Goal: Task Accomplishment & Management: Use online tool/utility

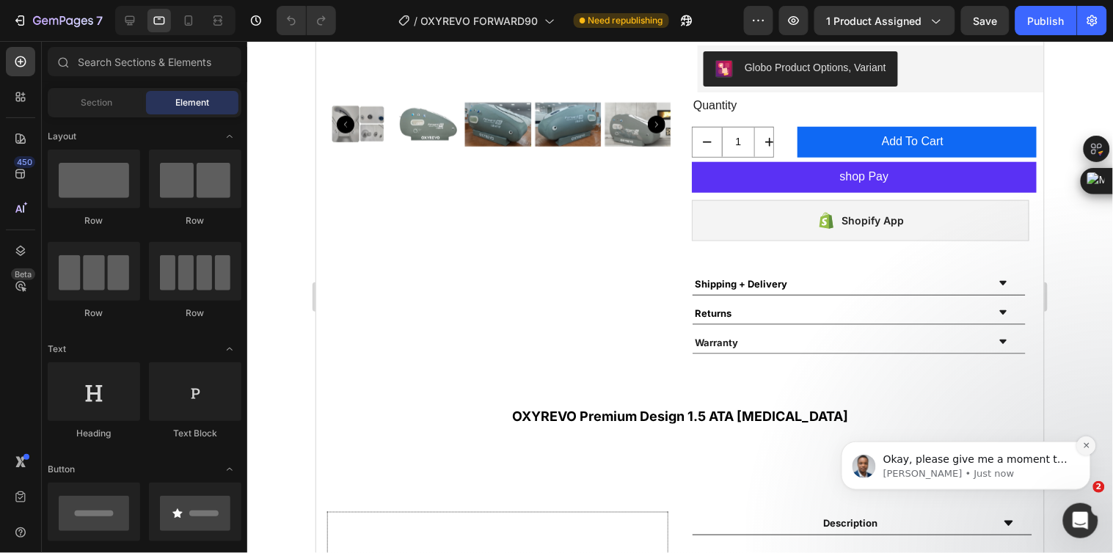
click at [1085, 444] on icon "Dismiss notification" at bounding box center [1086, 445] width 8 height 8
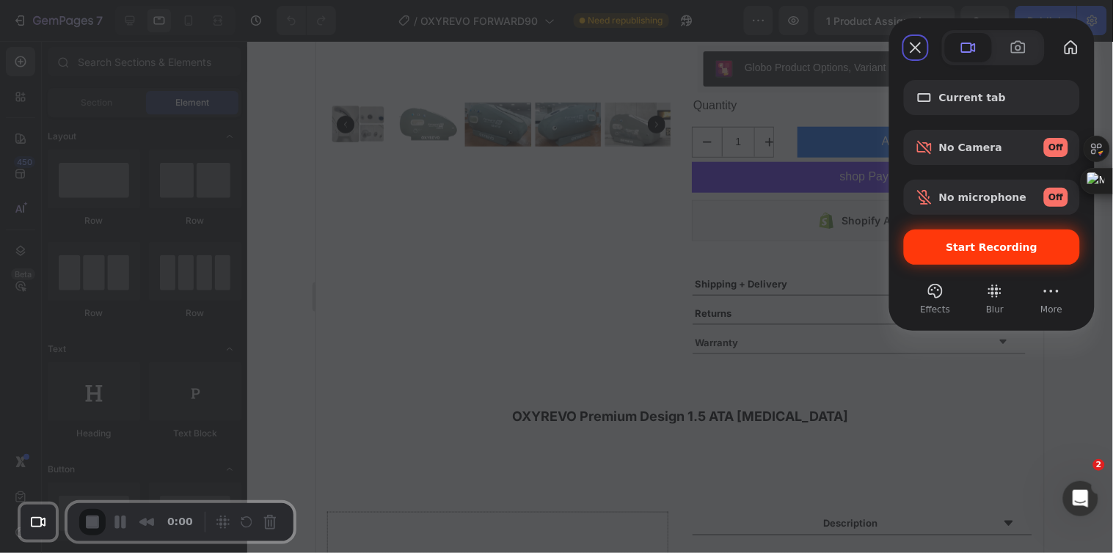
click at [991, 242] on span "Start Recording" at bounding box center [992, 247] width 92 height 12
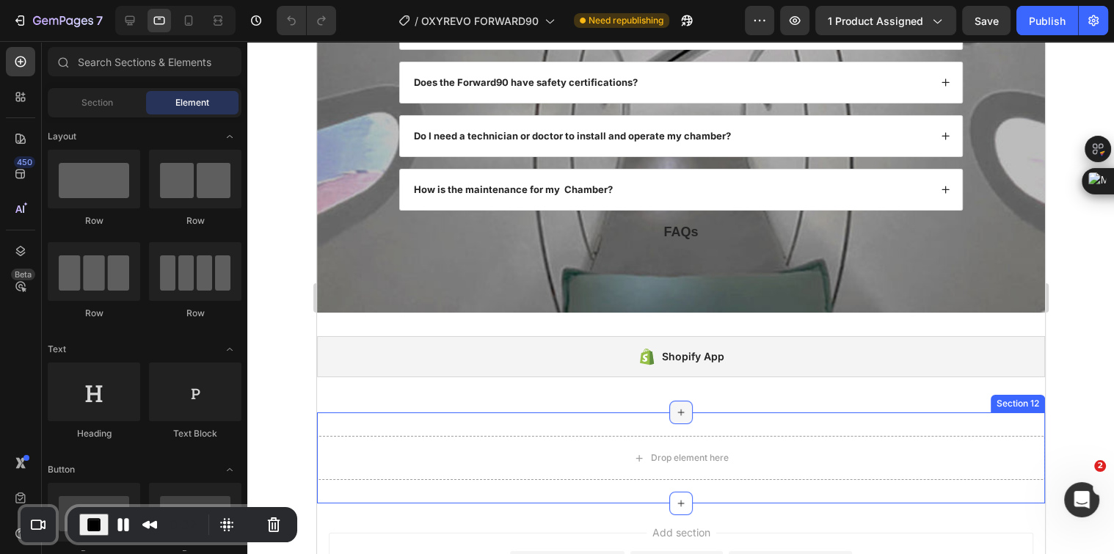
scroll to position [4880, 0]
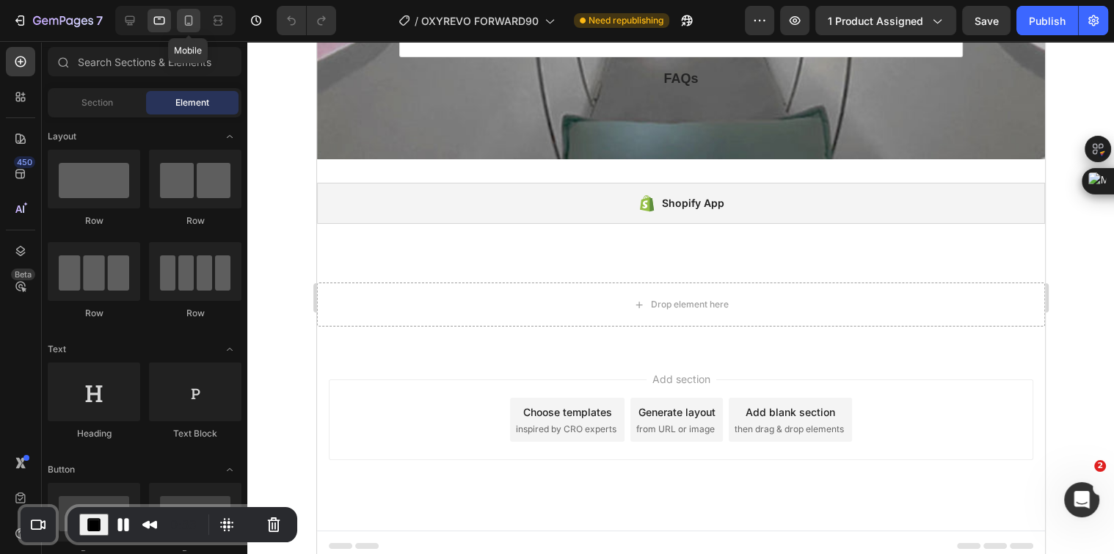
click at [189, 18] on icon at bounding box center [188, 20] width 15 height 15
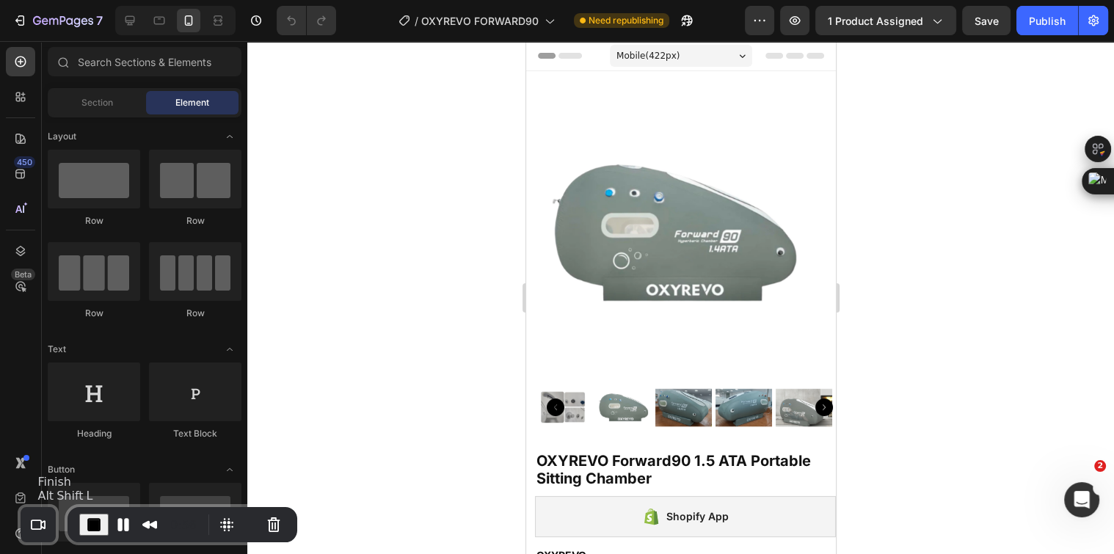
click at [98, 517] on span "End Recording" at bounding box center [94, 525] width 18 height 18
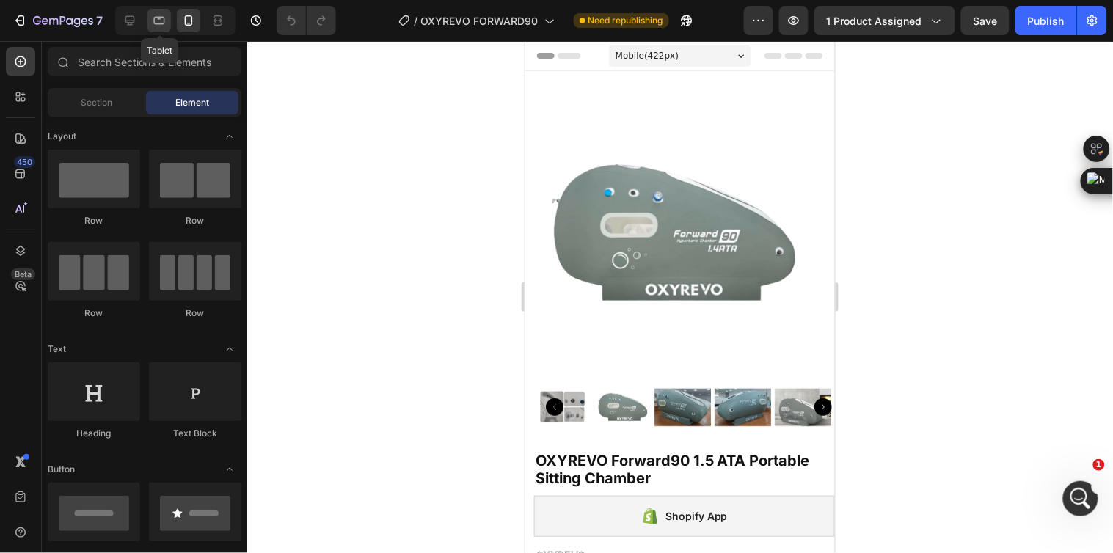
drag, startPoint x: 158, startPoint y: 16, endPoint x: 98, endPoint y: 180, distance: 174.8
click at [158, 16] on icon at bounding box center [159, 20] width 15 height 15
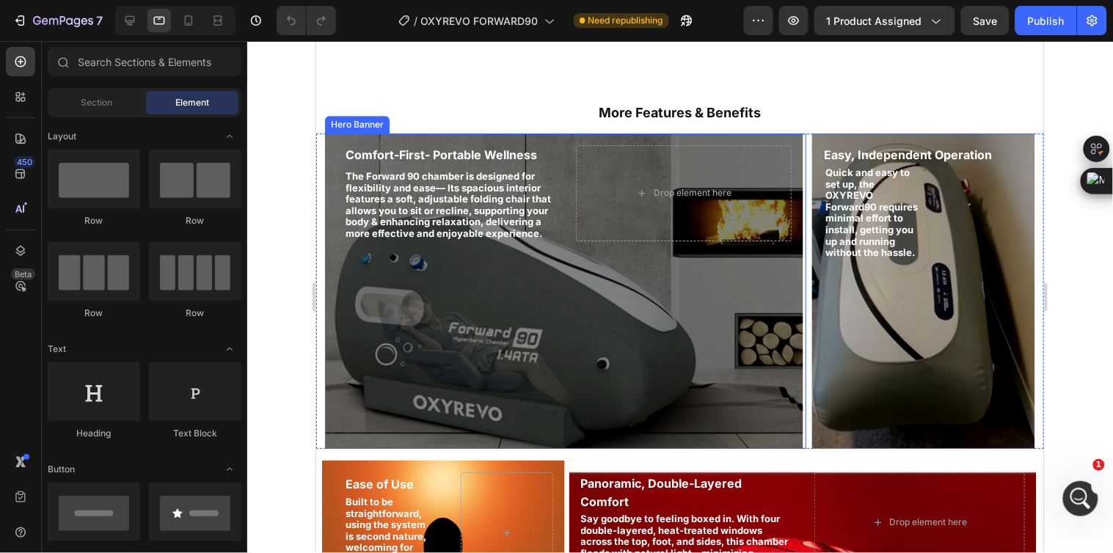
scroll to position [1385, 0]
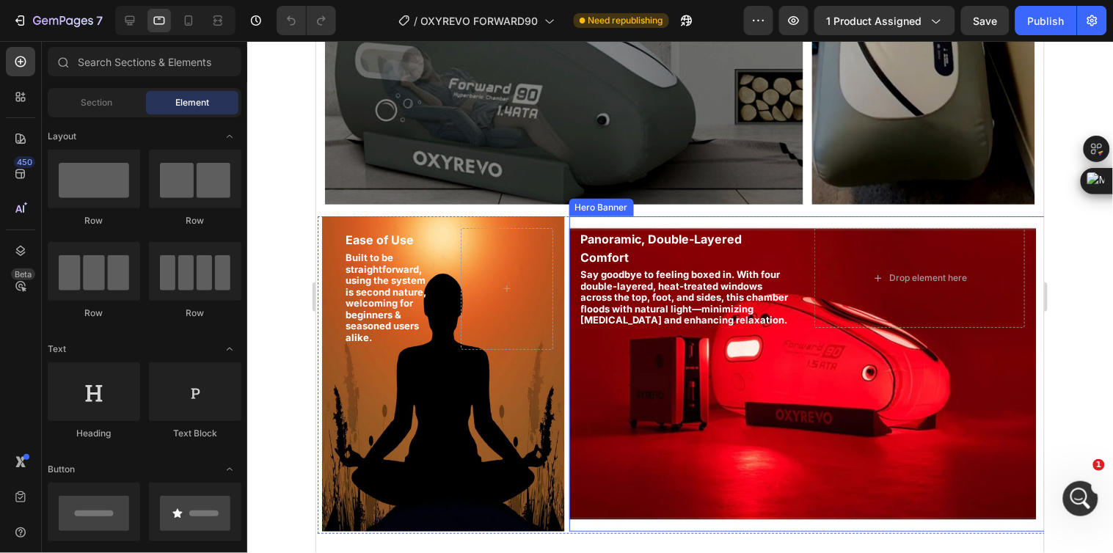
click at [804, 438] on div "Background Image" at bounding box center [802, 373] width 467 height 315
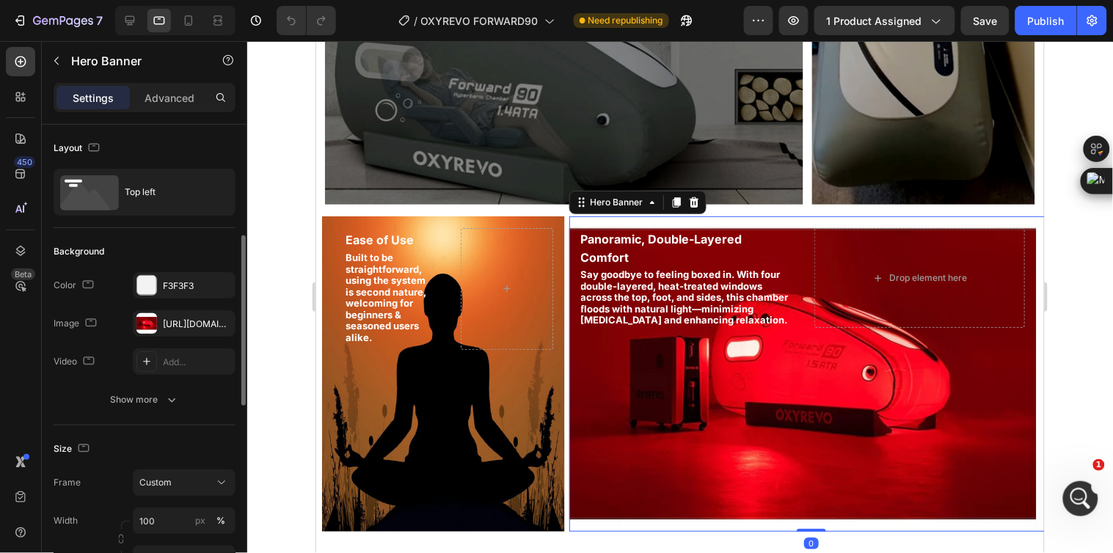
scroll to position [163, 0]
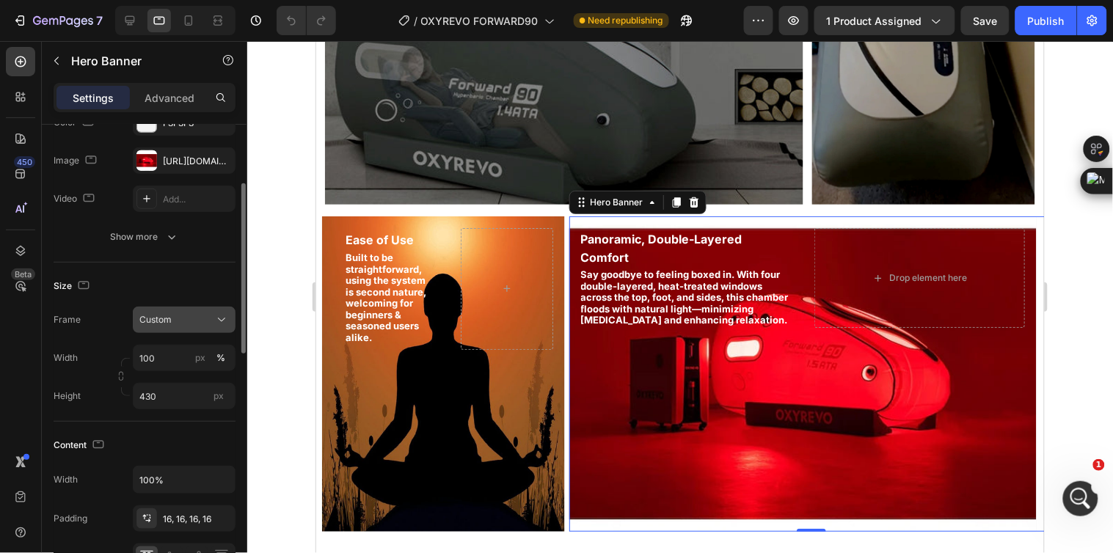
click at [186, 318] on div "Custom" at bounding box center [175, 319] width 72 height 13
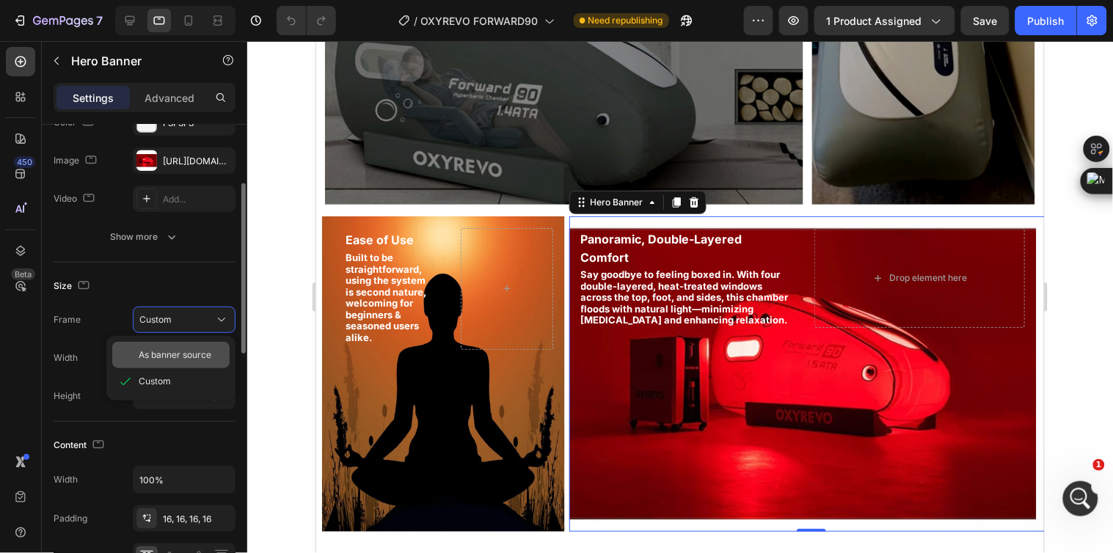
click at [200, 349] on span "As banner source" at bounding box center [175, 354] width 73 height 13
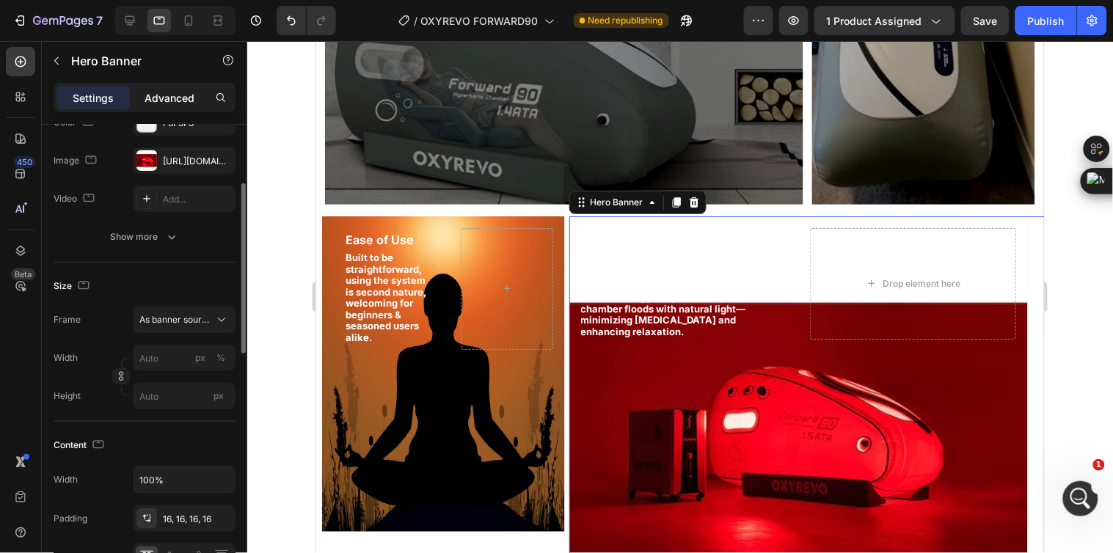
click at [163, 90] on p "Advanced" at bounding box center [170, 97] width 50 height 15
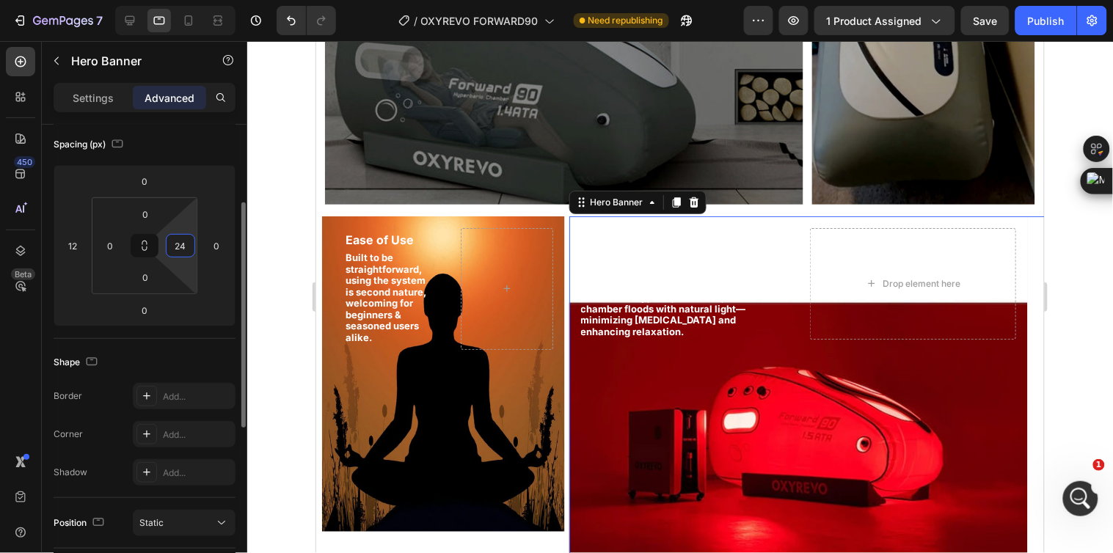
click at [189, 244] on input "24" at bounding box center [180, 246] width 22 height 22
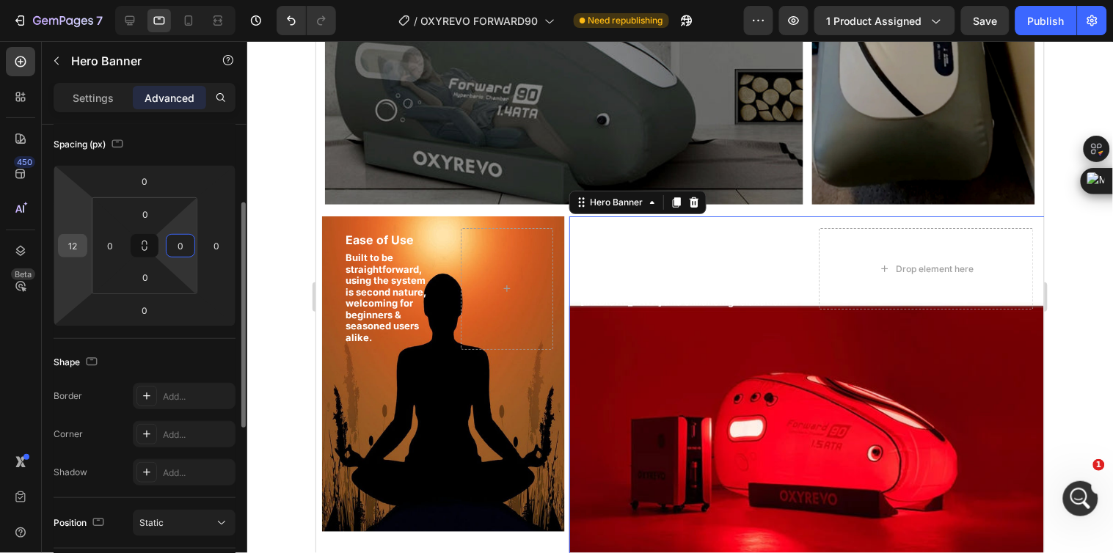
type input "0"
click at [82, 242] on input "12" at bounding box center [73, 246] width 22 height 22
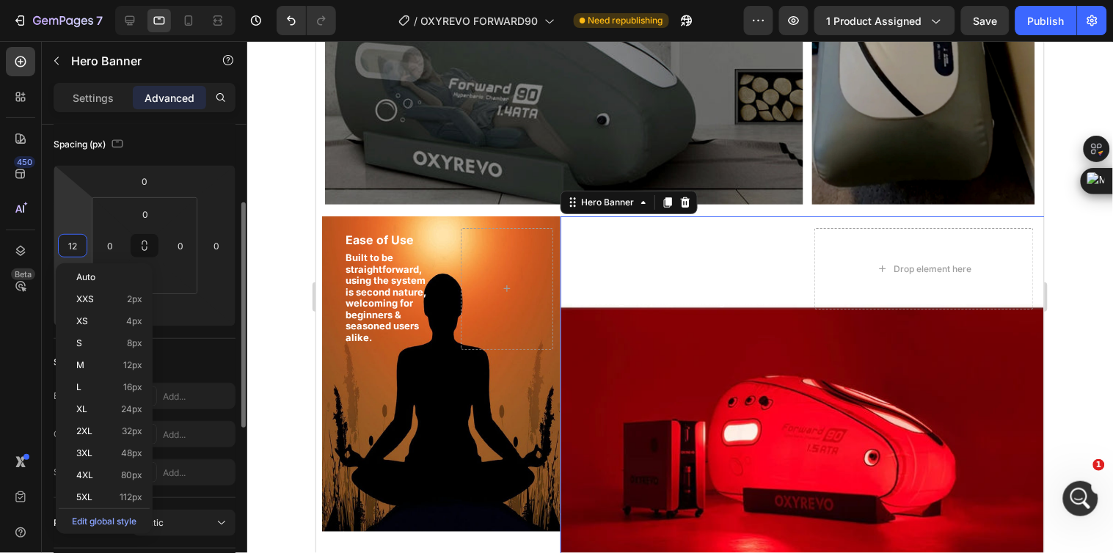
type input "0"
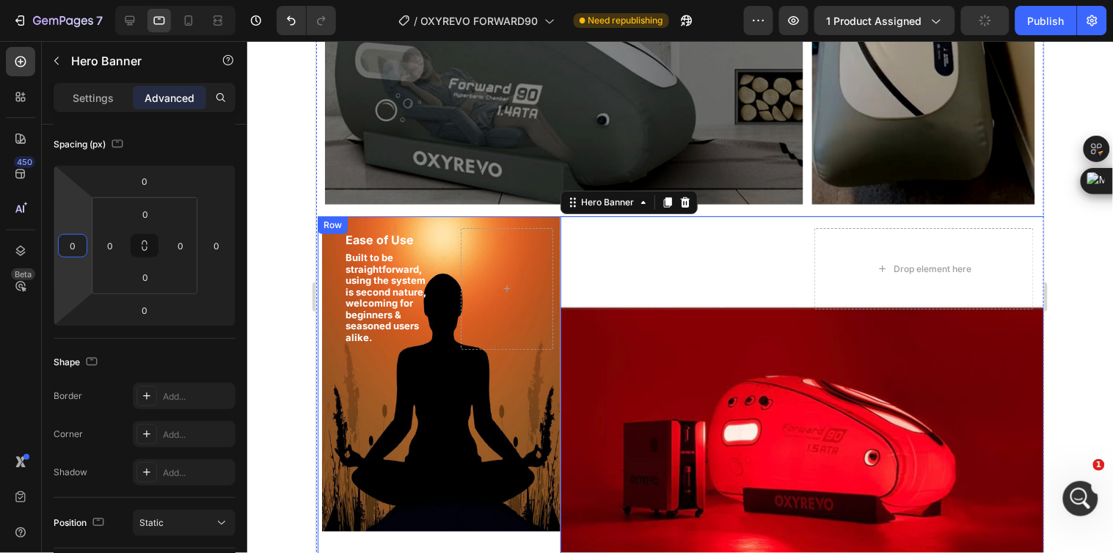
scroll to position [1630, 0]
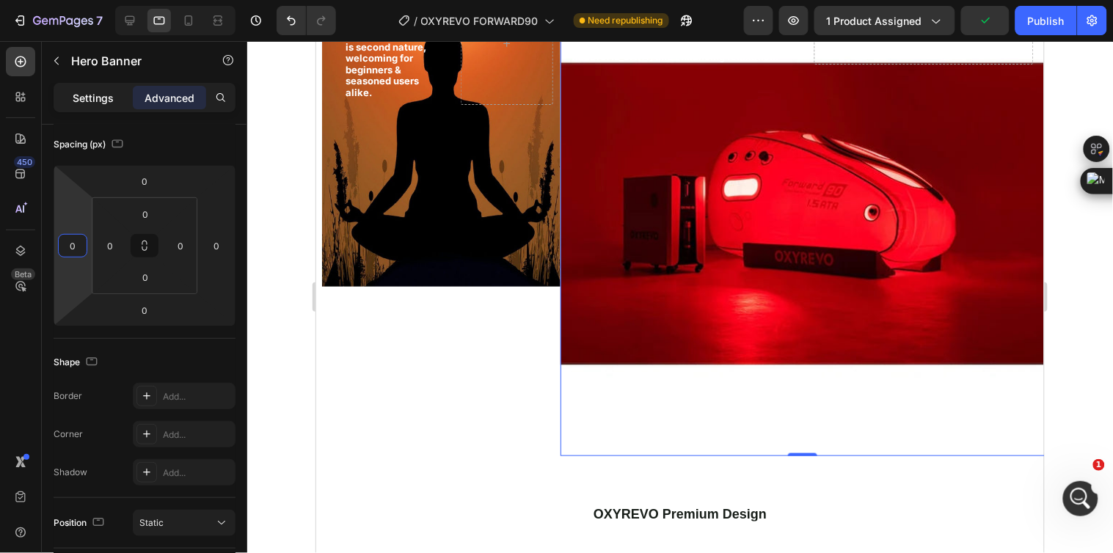
click at [98, 98] on p "Settings" at bounding box center [93, 97] width 41 height 15
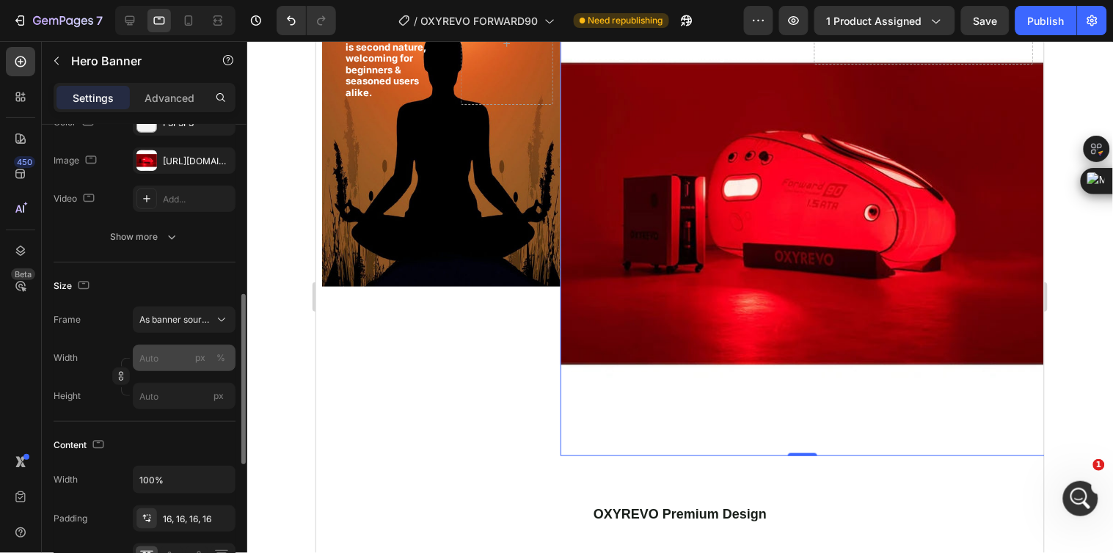
scroll to position [244, 0]
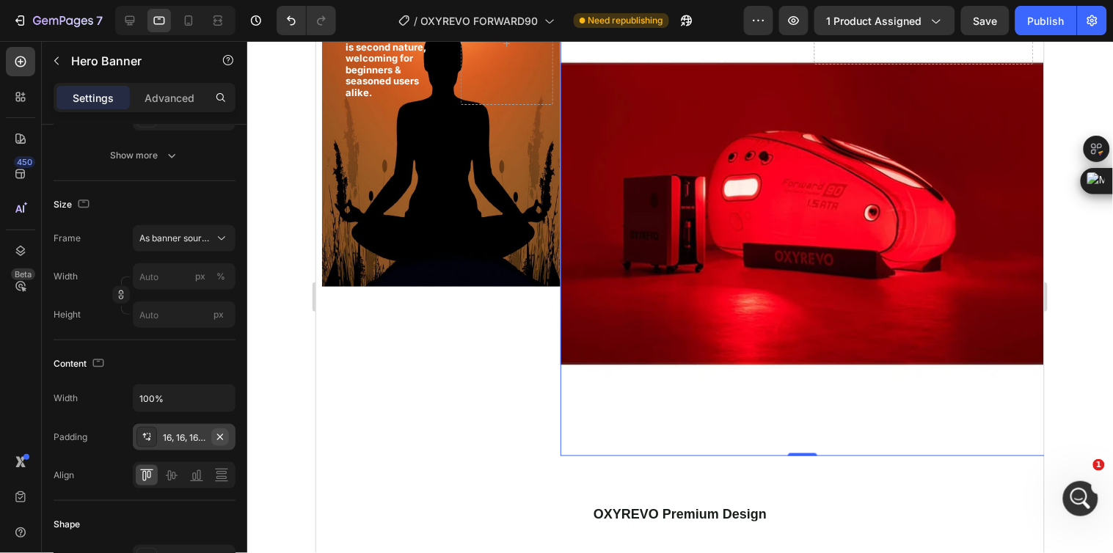
click at [223, 440] on icon "button" at bounding box center [220, 437] width 12 height 12
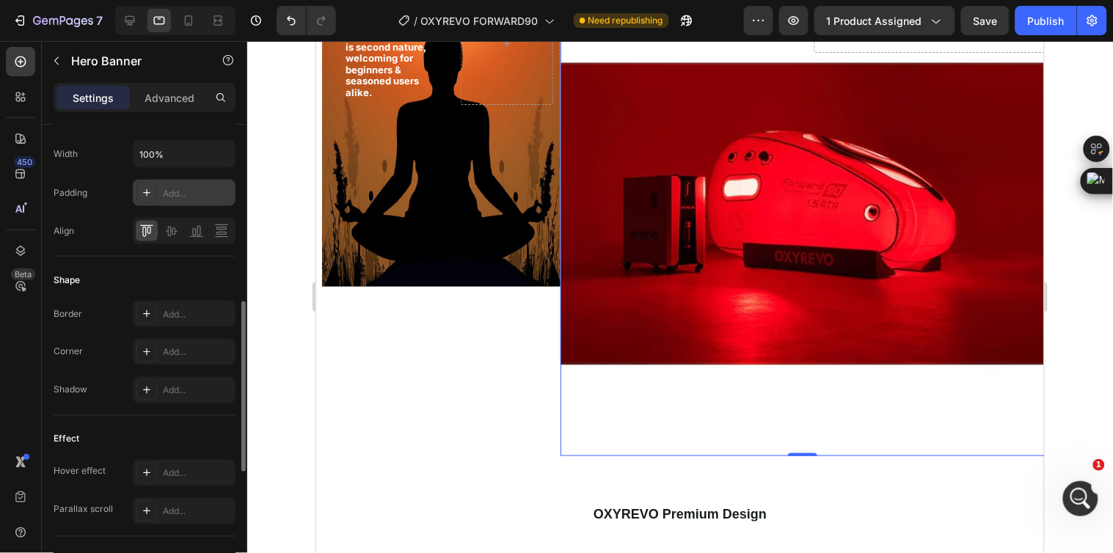
scroll to position [652, 0]
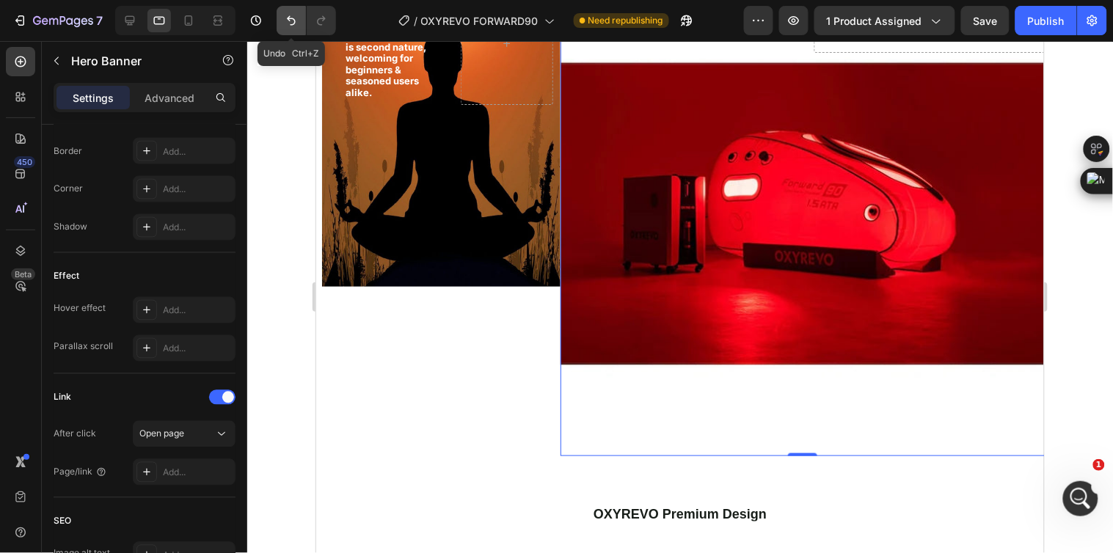
click at [290, 23] on icon "Undo/Redo" at bounding box center [291, 20] width 15 height 15
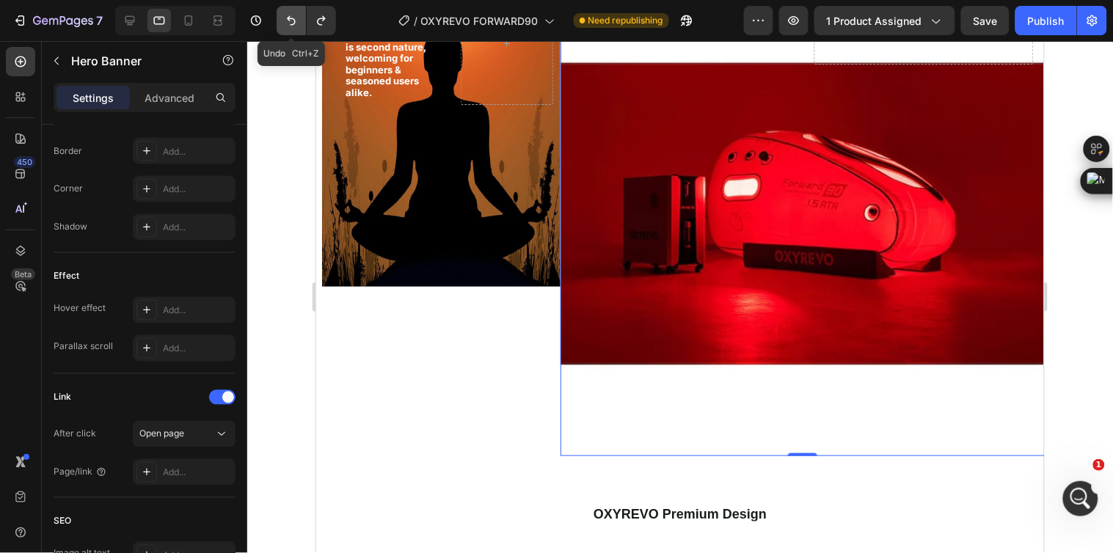
click at [290, 23] on icon "Undo/Redo" at bounding box center [291, 20] width 15 height 15
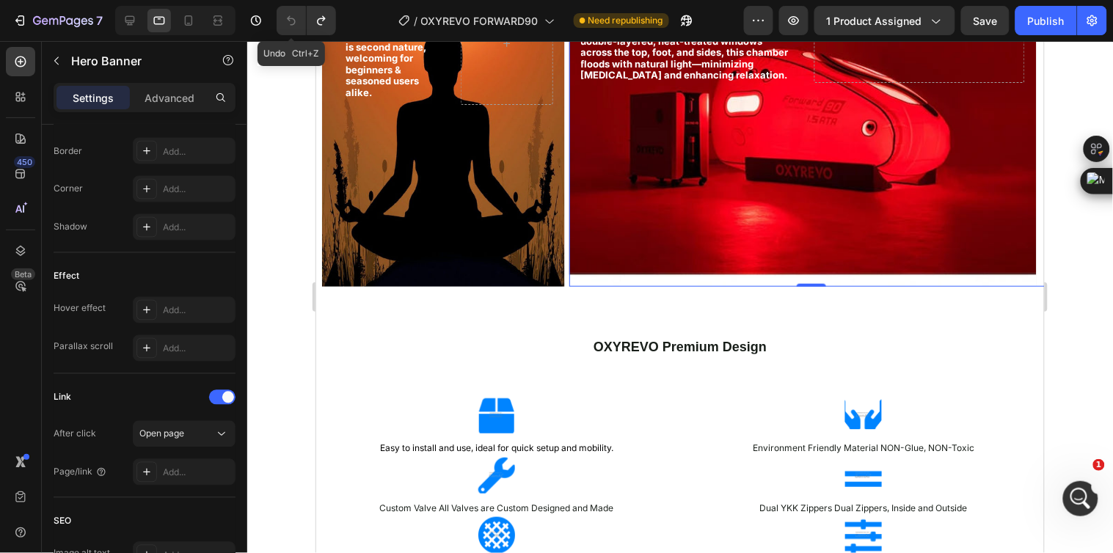
type input "100"
type input "430"
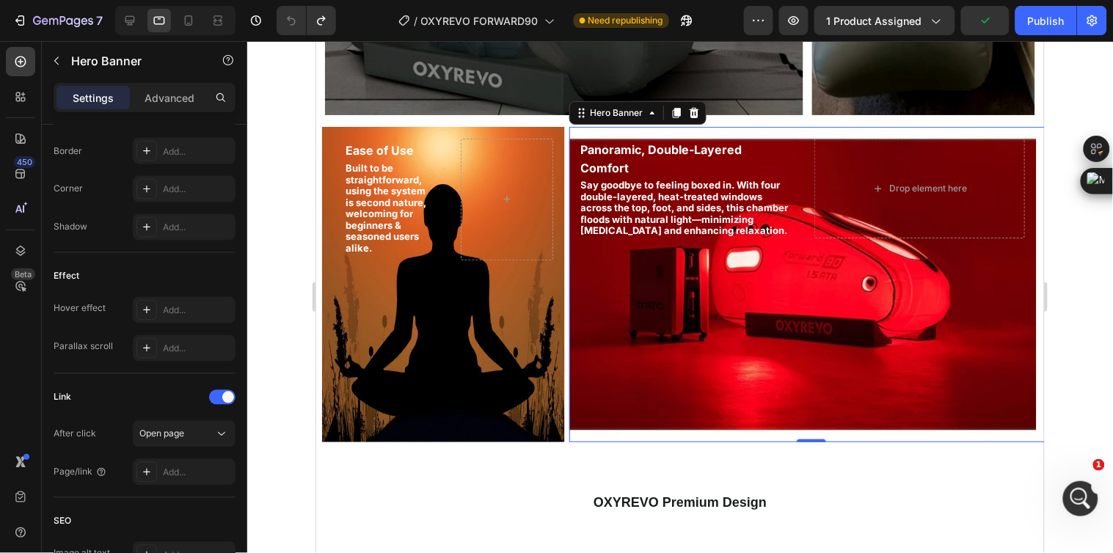
scroll to position [1467, 0]
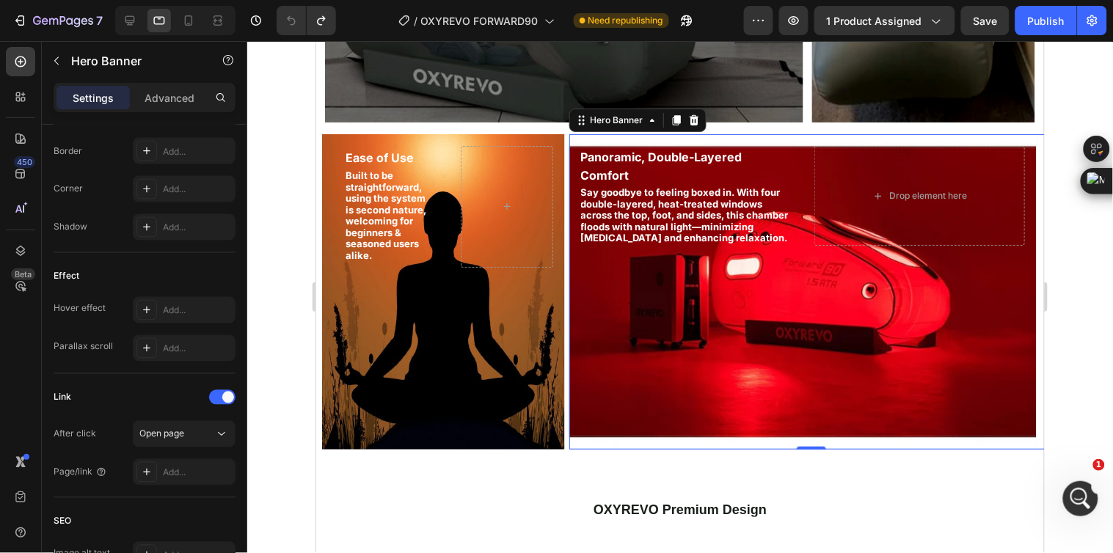
click at [727, 139] on div "Panoramic, Double-Layered Comfort Heading Say goodbye to feeling boxed in. With…" at bounding box center [802, 195] width 467 height 123
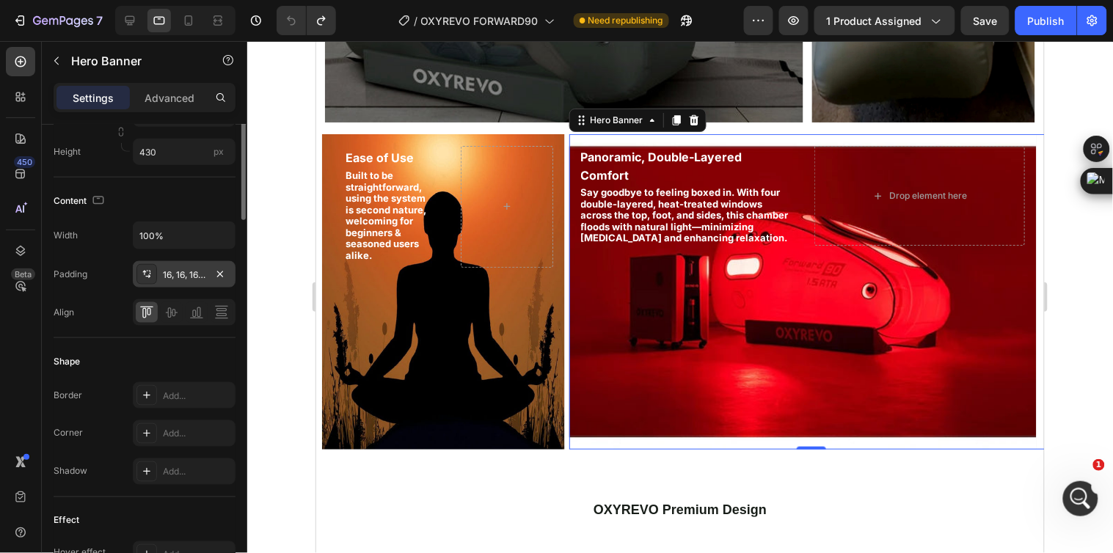
scroll to position [163, 0]
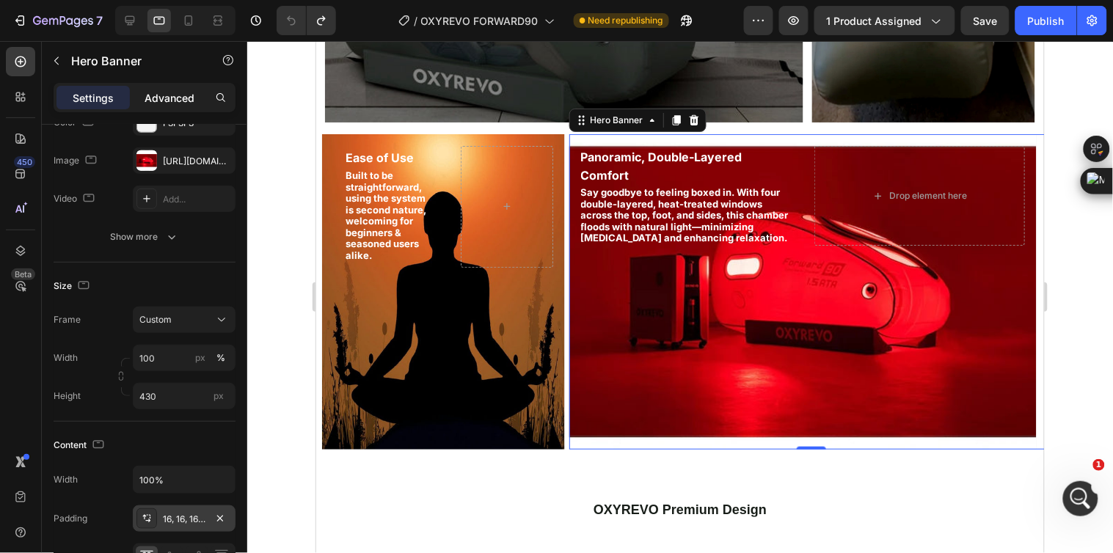
click at [154, 99] on p "Advanced" at bounding box center [170, 97] width 50 height 15
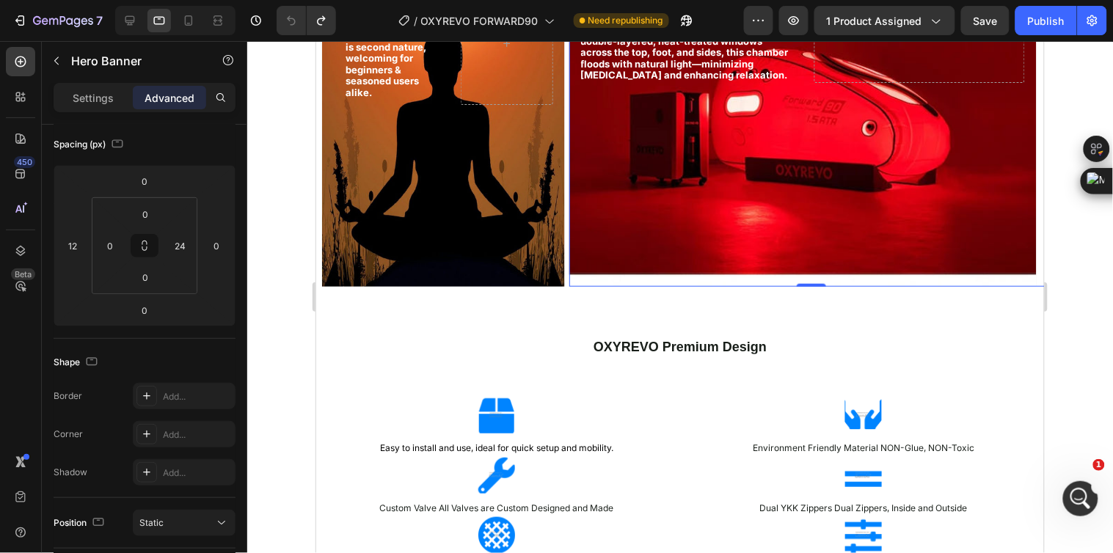
scroll to position [1467, 0]
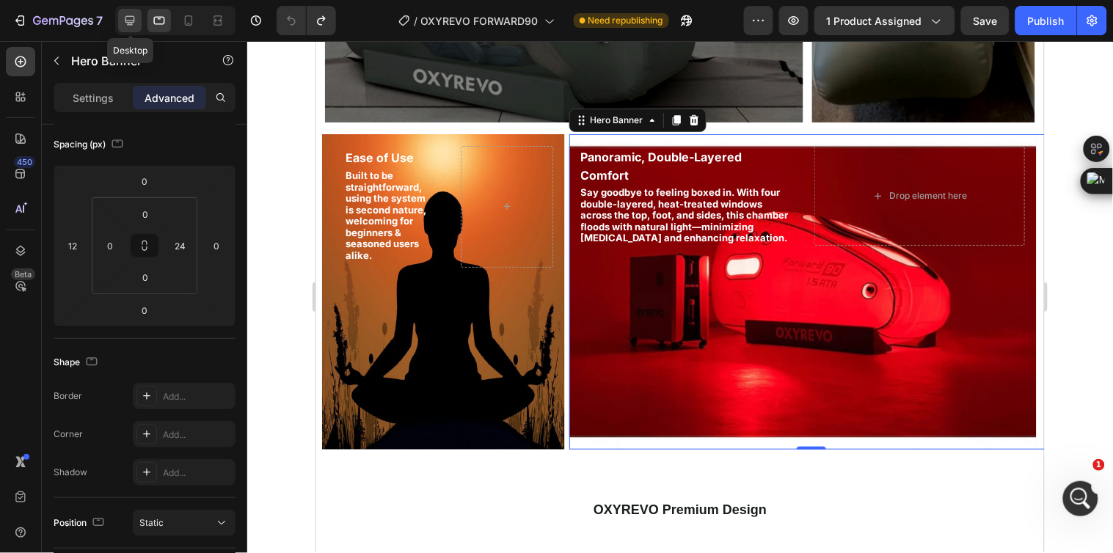
click at [131, 22] on icon at bounding box center [130, 21] width 10 height 10
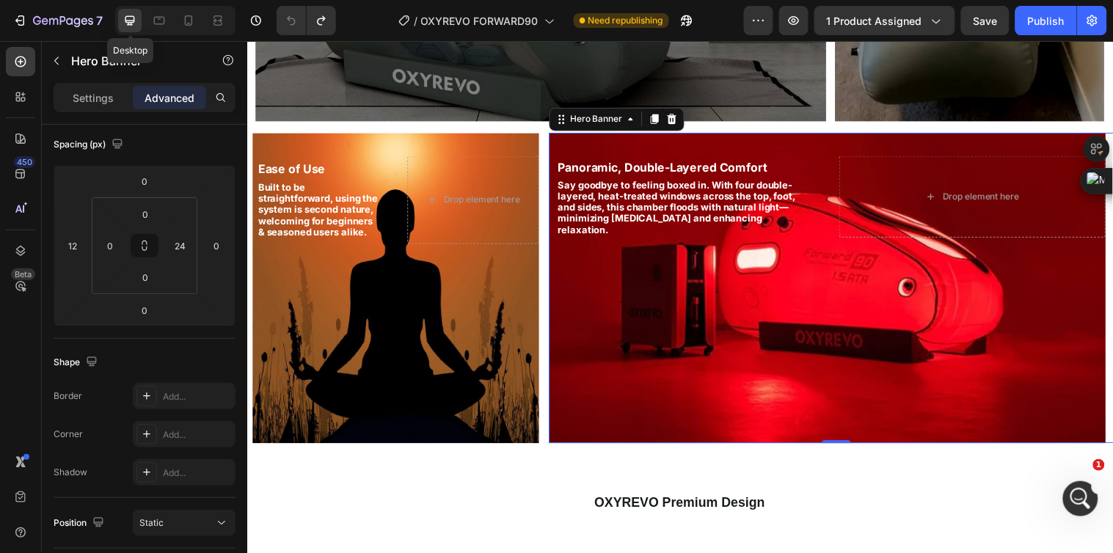
scroll to position [1519, 0]
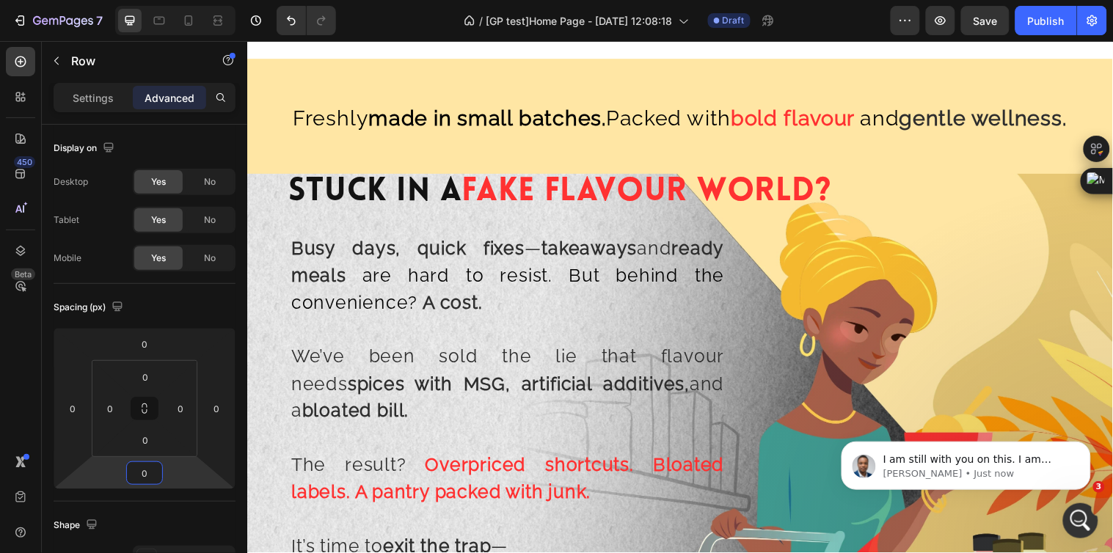
scroll to position [897, 0]
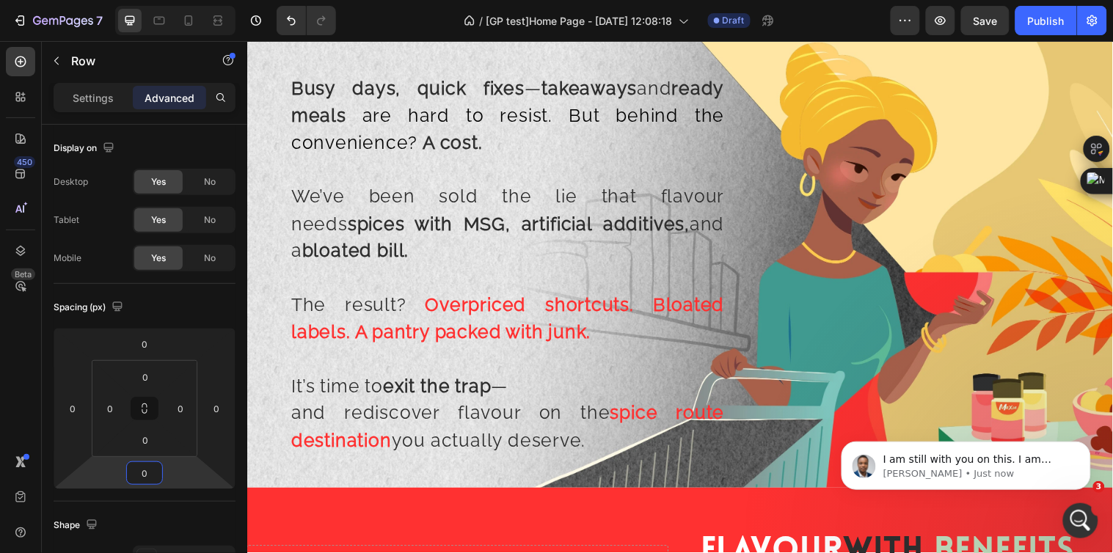
type input "0"
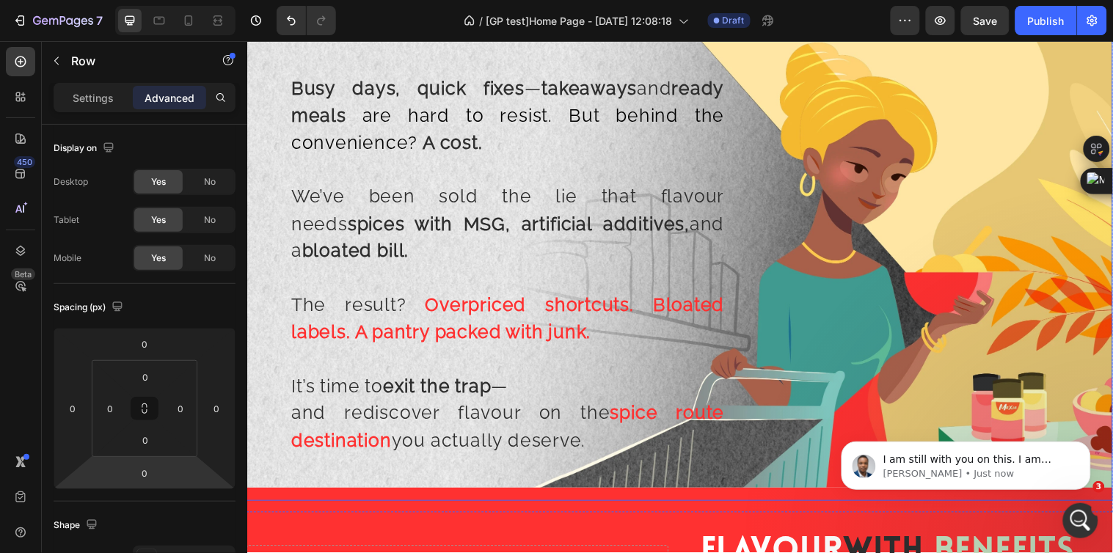
click at [1111, 330] on div "Stuck In A Fake Flavour World? Heading Row Busy days, quick fixes — takeaways a…" at bounding box center [687, 260] width 880 height 453
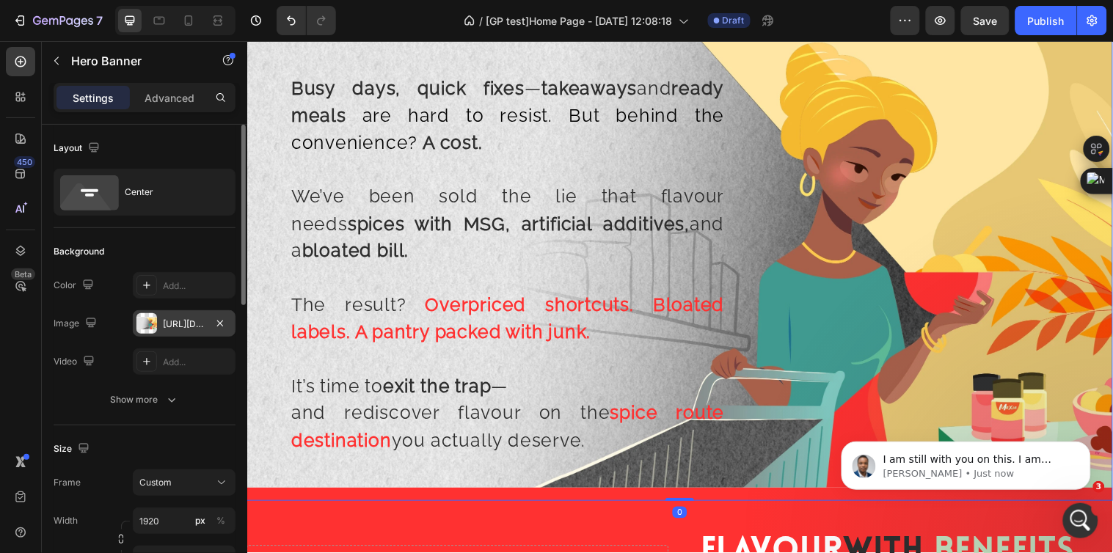
click at [177, 321] on div "https://cdn.shopify.com/s/files/1/0720/4549/4307/files/gempages_580751130326204…" at bounding box center [184, 324] width 43 height 13
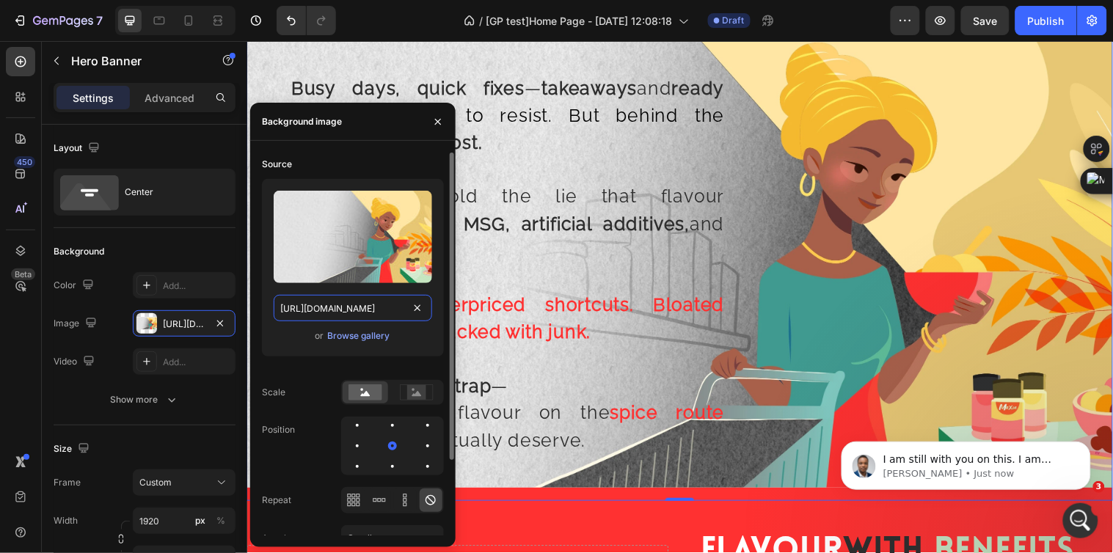
click at [353, 308] on input "https://cdn.shopify.com/s/files/1/0720/4549/4307/files/gempages_580751130326204…" at bounding box center [353, 308] width 158 height 26
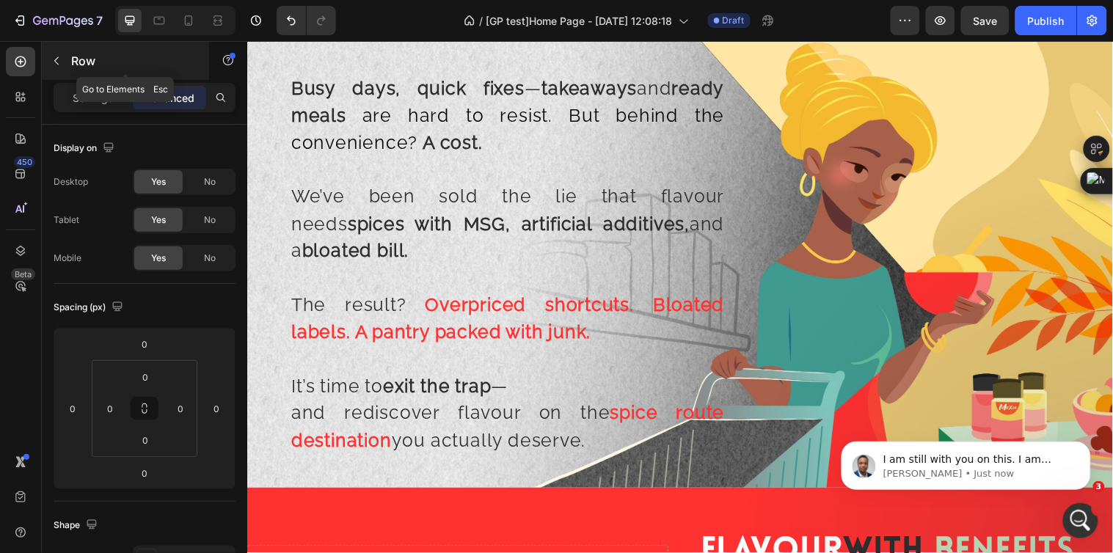
click at [59, 57] on icon "button" at bounding box center [57, 61] width 12 height 12
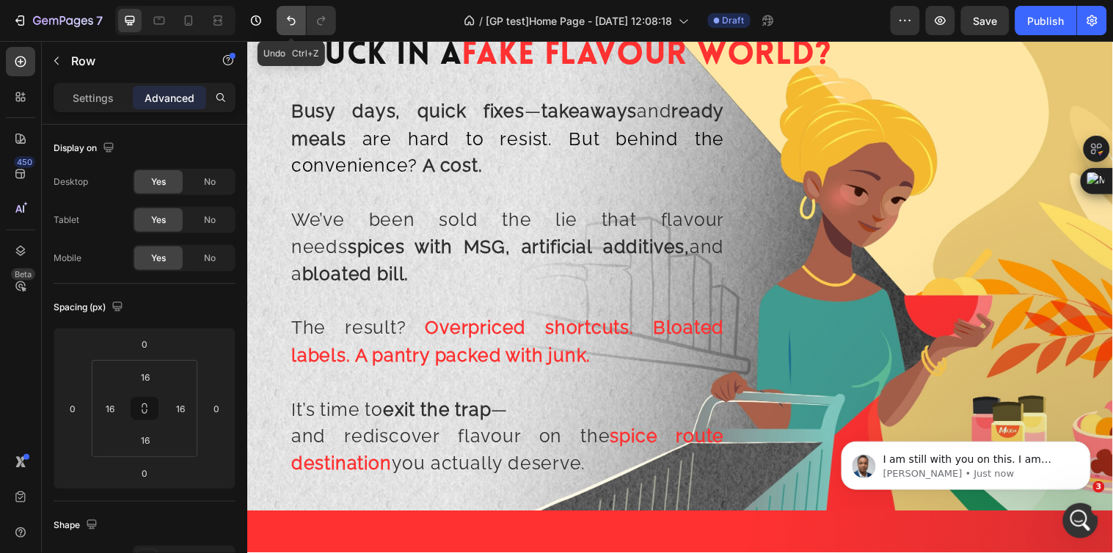
click at [282, 16] on button "Undo/Redo" at bounding box center [291, 20] width 29 height 29
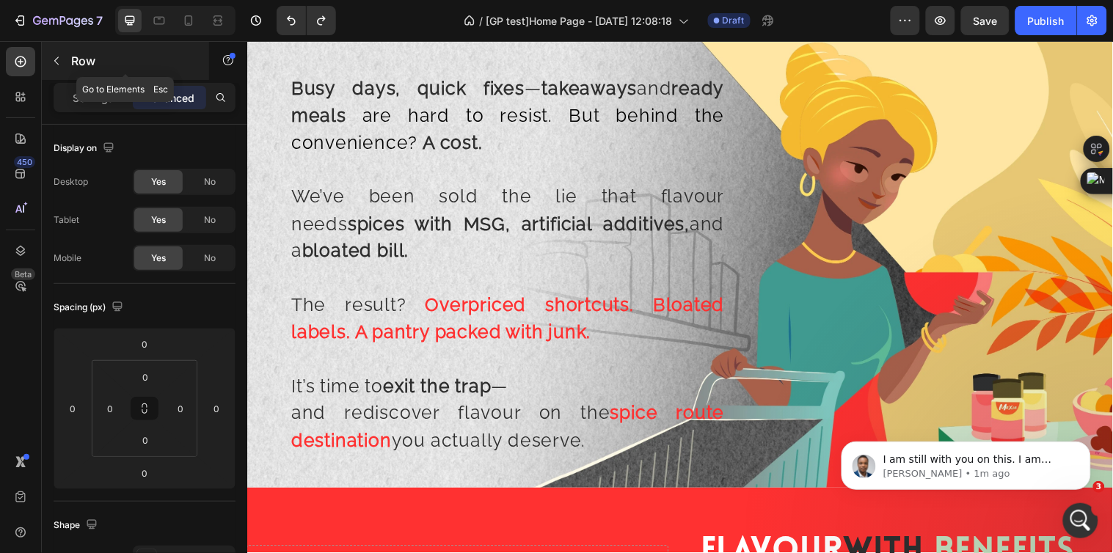
click at [51, 59] on icon "button" at bounding box center [57, 61] width 12 height 12
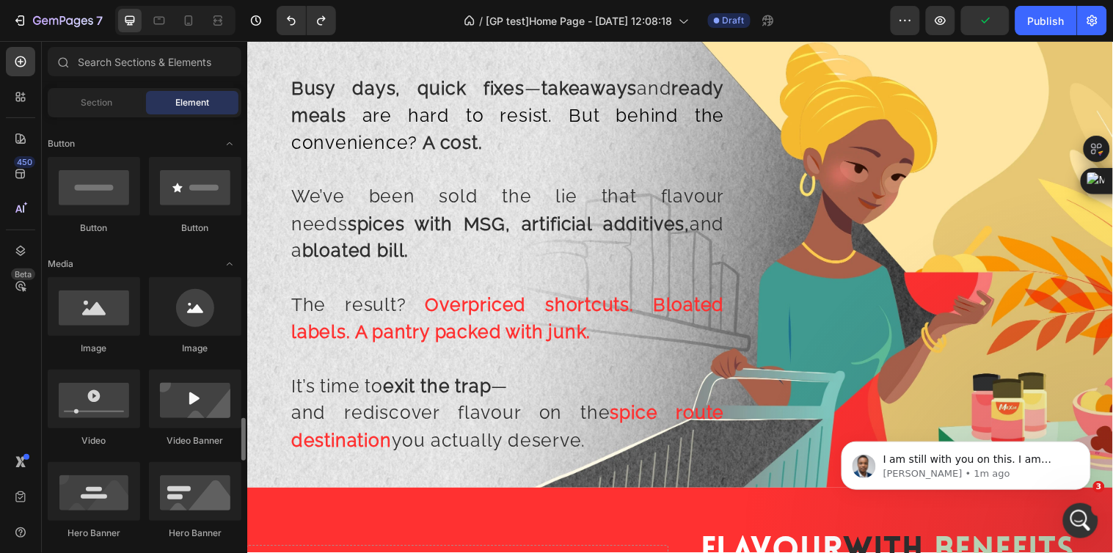
scroll to position [570, 0]
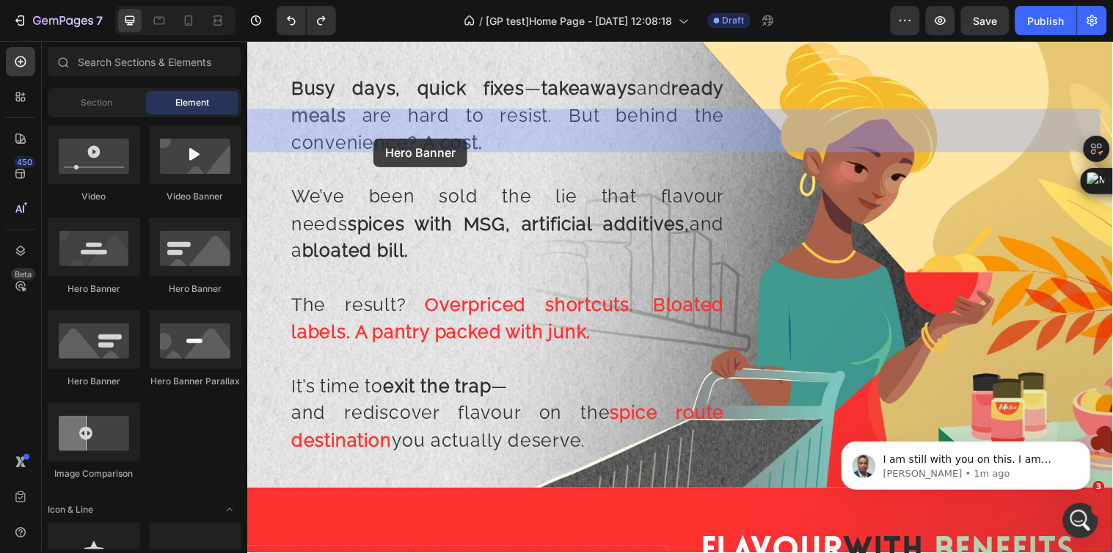
drag, startPoint x: 339, startPoint y: 293, endPoint x: 375, endPoint y: 147, distance: 151.1
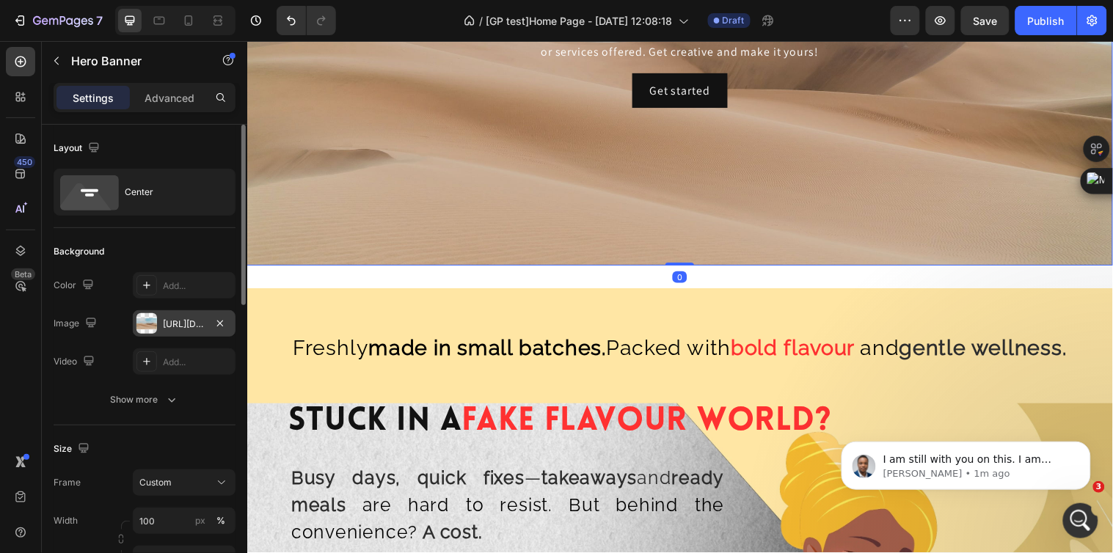
click at [182, 321] on div "https://cdn.shopify.com/s/files/1/2005/9307/files/background_settings.jpg" at bounding box center [184, 324] width 43 height 13
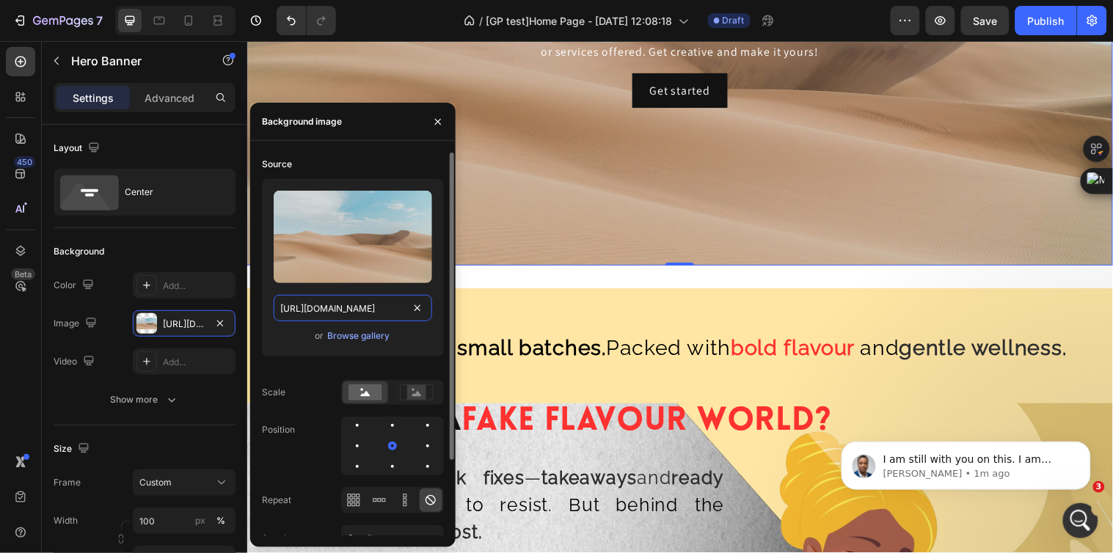
click at [324, 310] on input "https://cdn.shopify.com/s/files/1/2005/9307/files/background_settings.jpg" at bounding box center [353, 308] width 158 height 26
paste input "0720/4549/4307/files/gempages_580751130326204936-1339fb78-ea47-490a-94ca-cf42ac…"
type input "https://cdn.shopify.com/s/files/1/0720/4549/4307/files/gempages_580751130326204…"
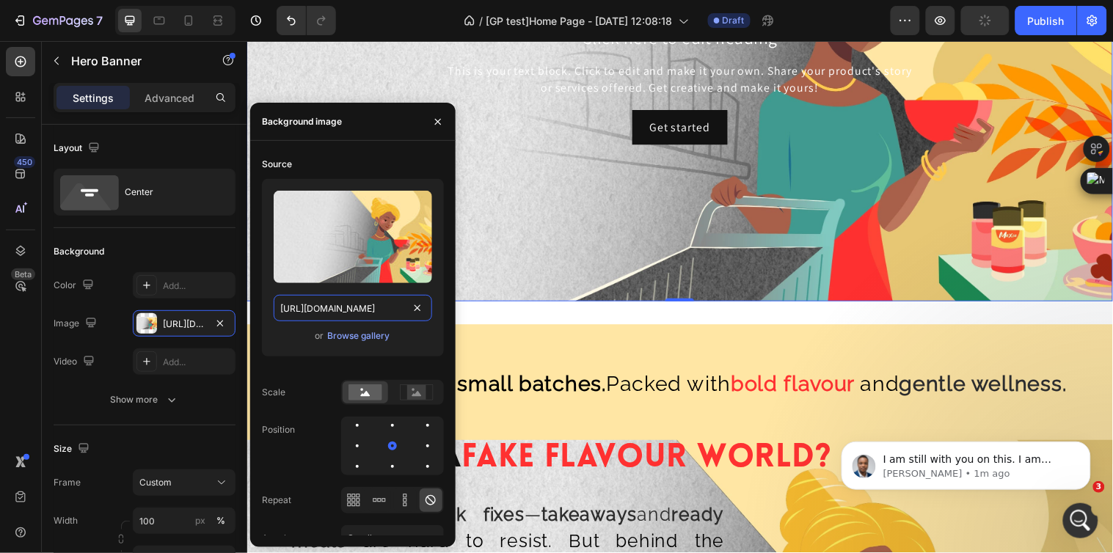
scroll to position [1222, 0]
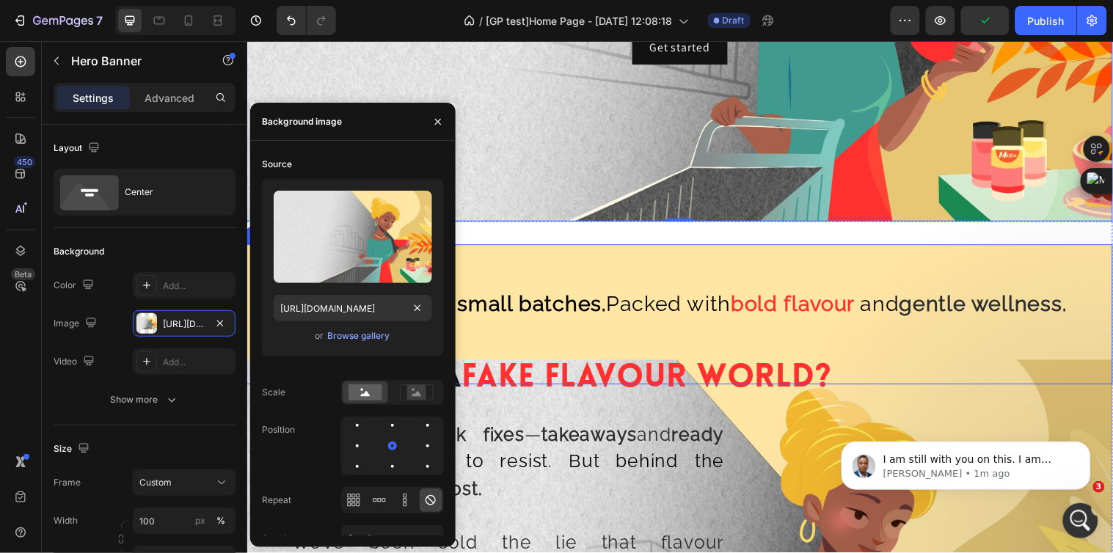
click at [642, 296] on span "Freshly made in small batches. Packed with" at bounding box center [515, 307] width 445 height 25
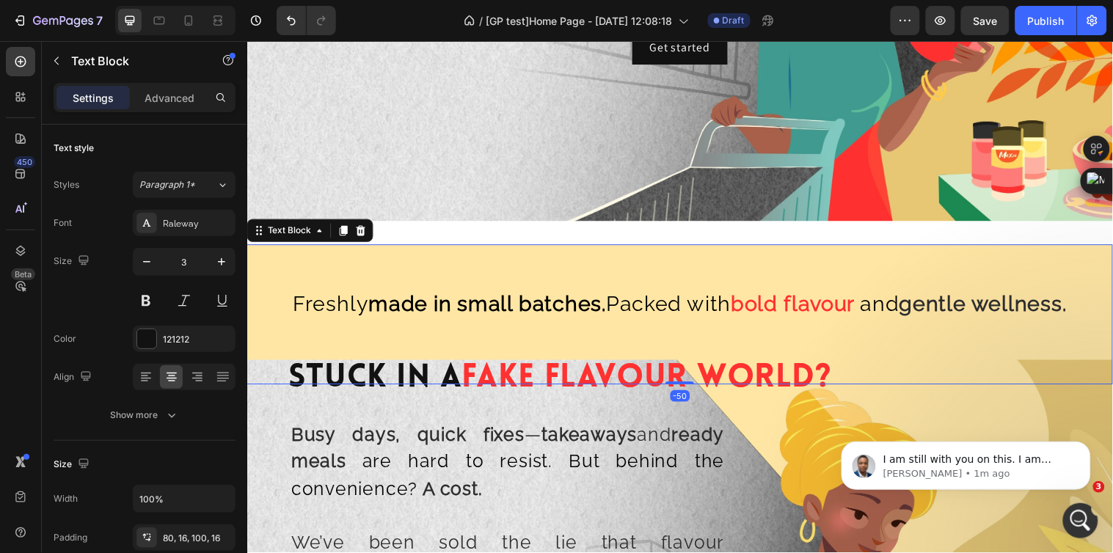
click at [624, 307] on span "Freshly made in small batches. Packed with" at bounding box center [515, 307] width 445 height 25
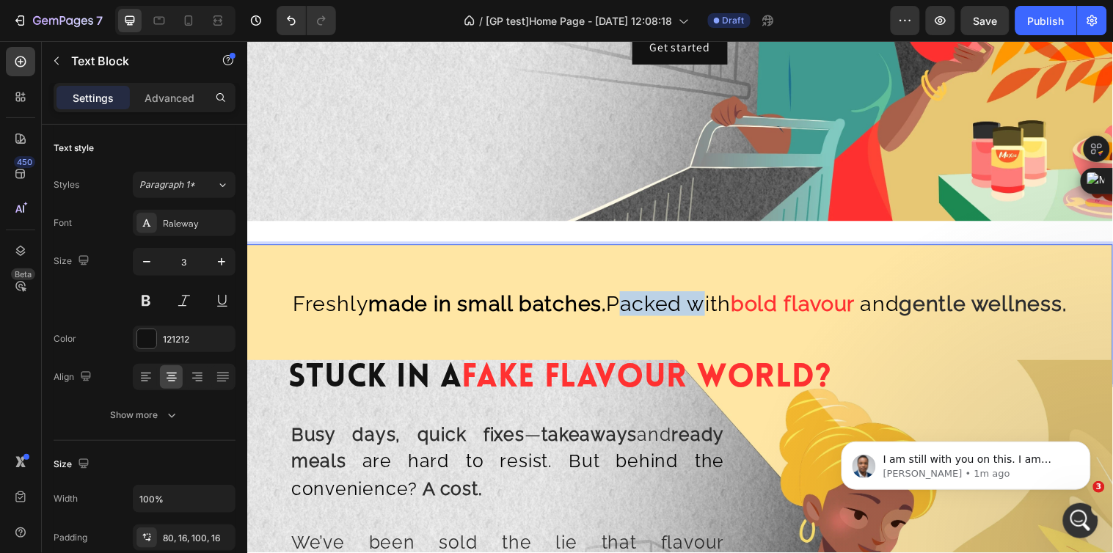
click at [624, 307] on span "Freshly made in small batches. Packed with" at bounding box center [515, 307] width 445 height 25
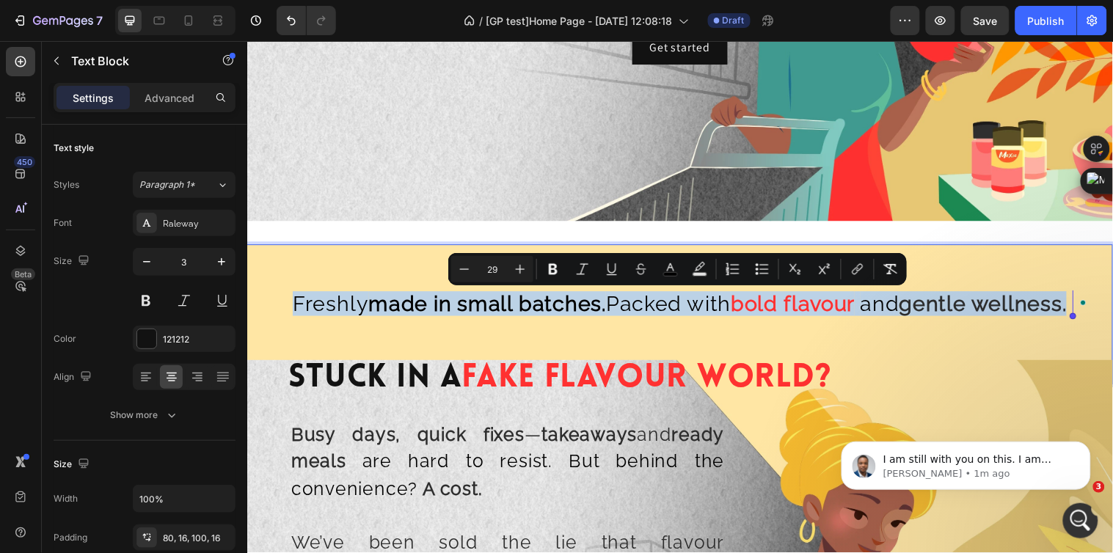
click at [354, 266] on div "Freshly made in small batches. Packed with bold flavour and gentle wellness." at bounding box center [687, 318] width 880 height 142
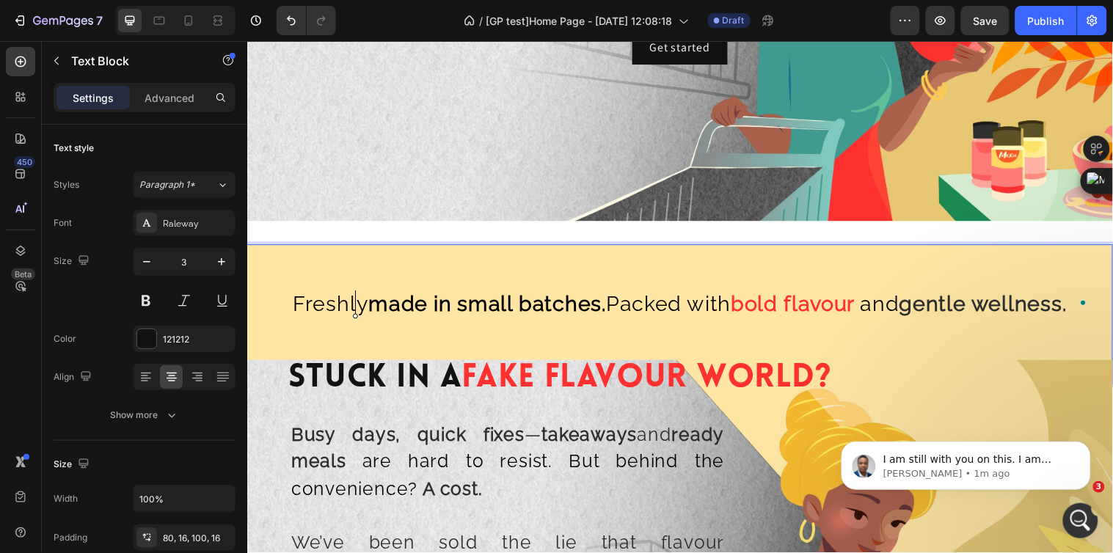
click at [406, 307] on strong "made in small batches." at bounding box center [491, 307] width 241 height 25
click at [472, 310] on strong "made in small batches." at bounding box center [491, 307] width 241 height 25
click at [437, 207] on div "Background Image" at bounding box center [687, 4] width 880 height 440
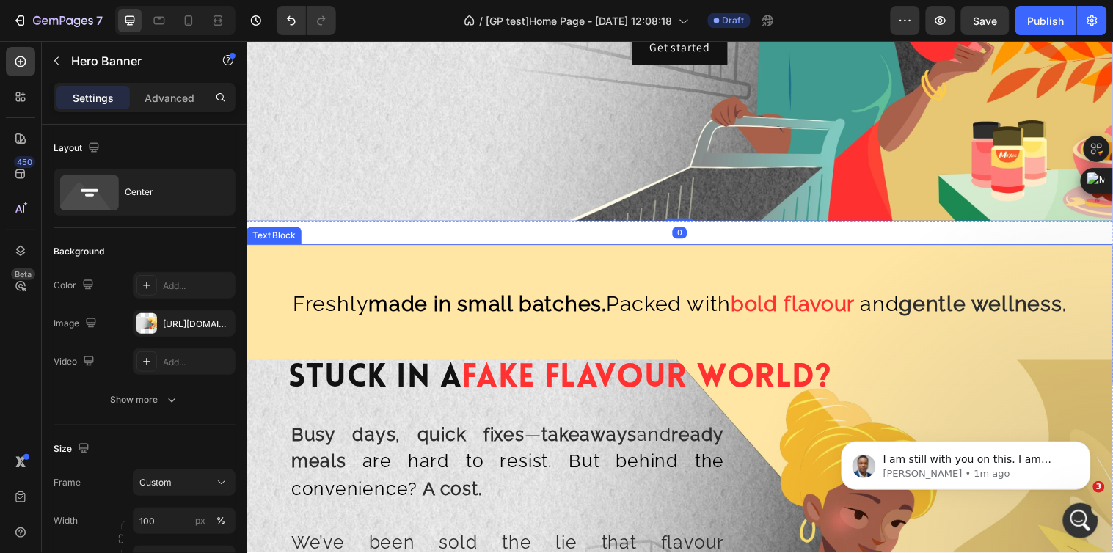
click at [518, 323] on div "Freshly made in small batches. Packed with bold flavour and gentle wellness." at bounding box center [687, 318] width 880 height 142
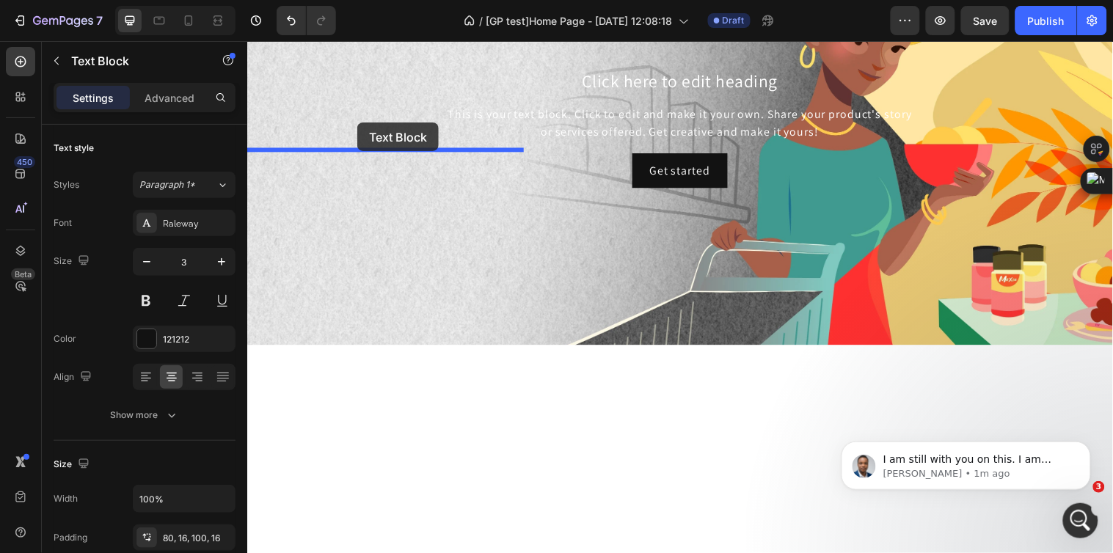
scroll to position [734, 0]
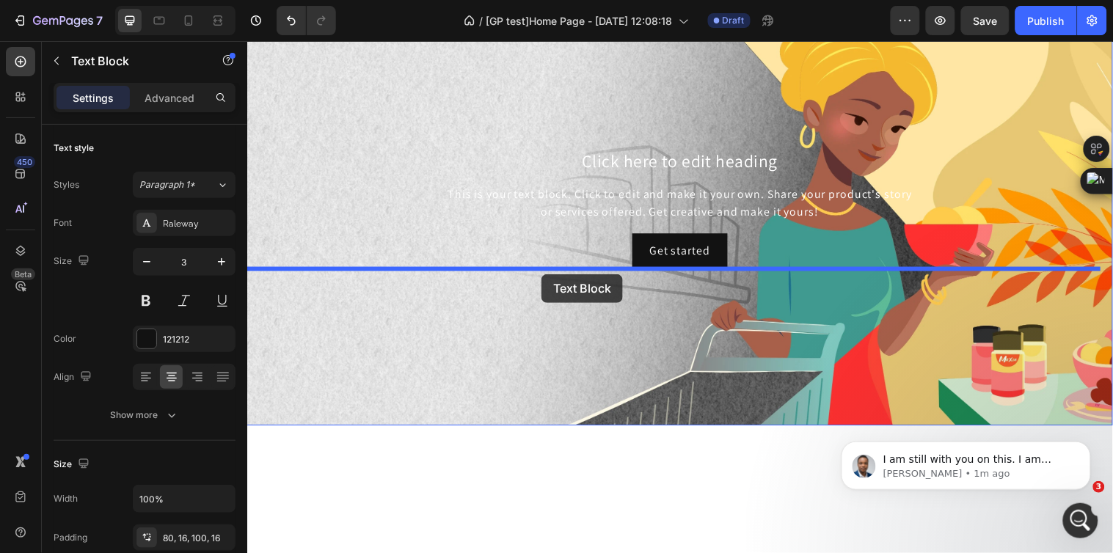
drag, startPoint x: 298, startPoint y: 232, endPoint x: 546, endPoint y: 277, distance: 252.1
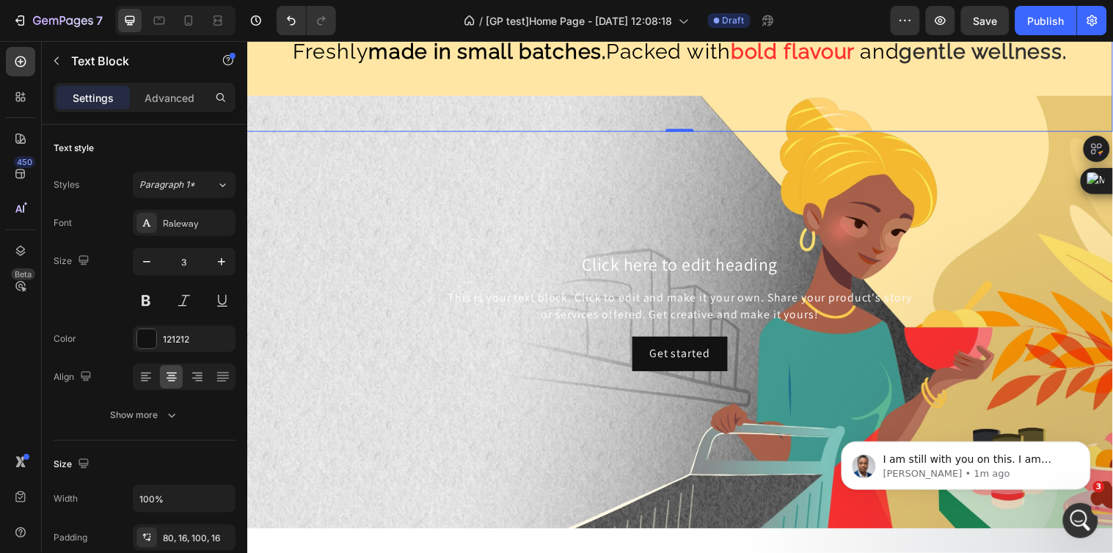
scroll to position [815, 0]
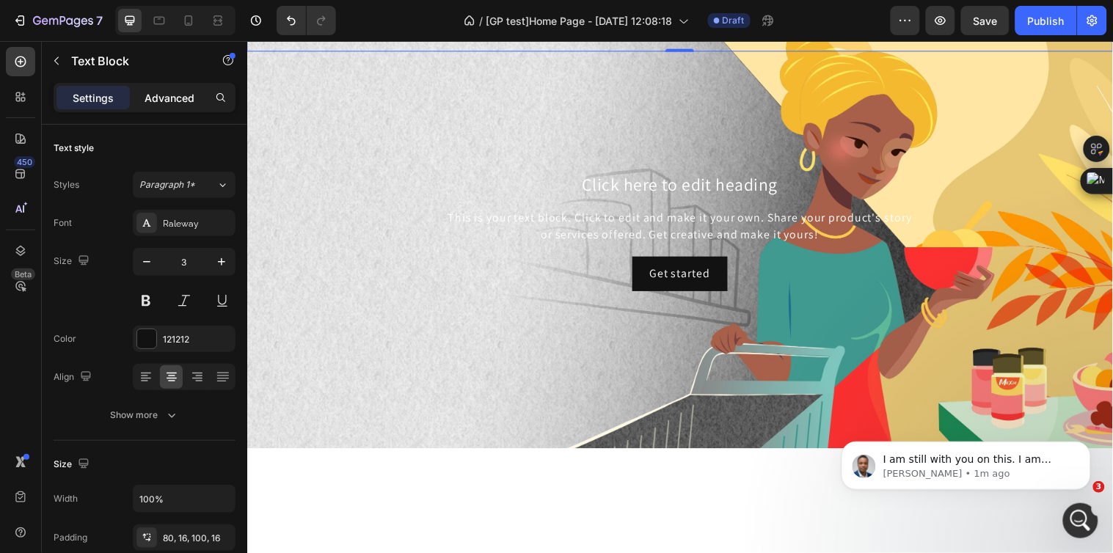
click at [173, 101] on p "Advanced" at bounding box center [170, 97] width 50 height 15
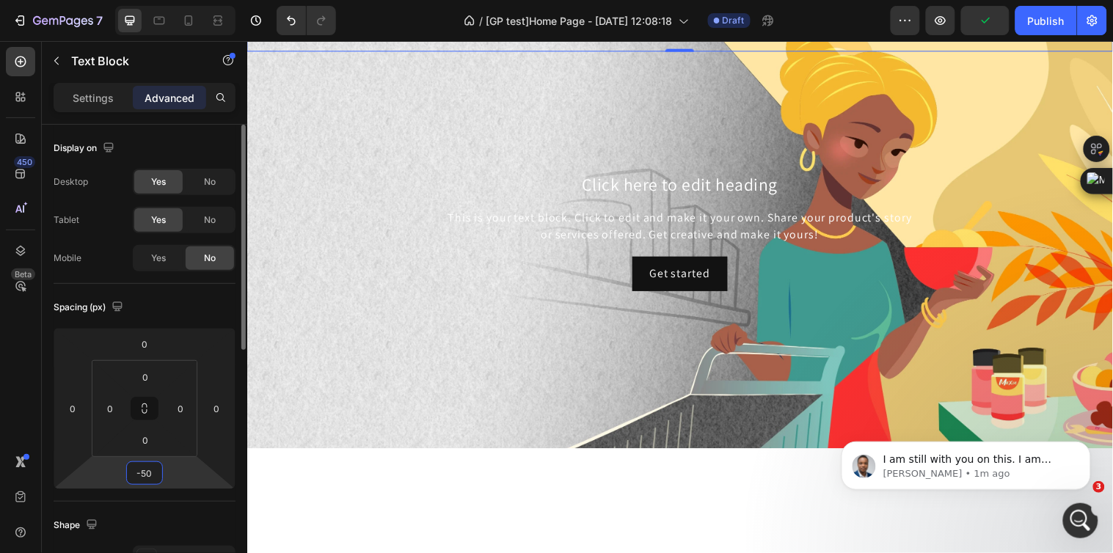
click at [149, 475] on input "-50" at bounding box center [144, 473] width 29 height 22
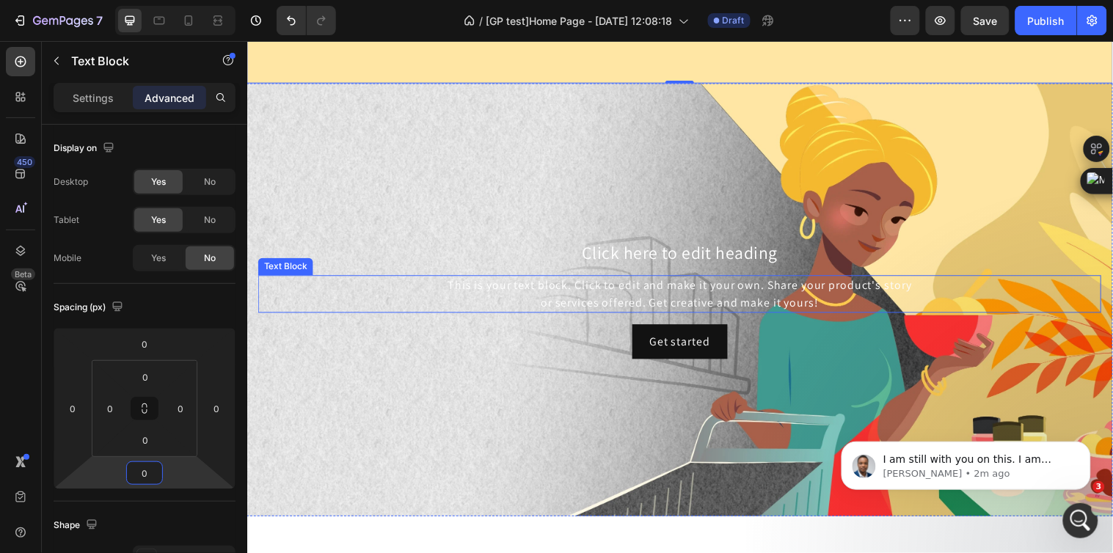
scroll to position [734, 0]
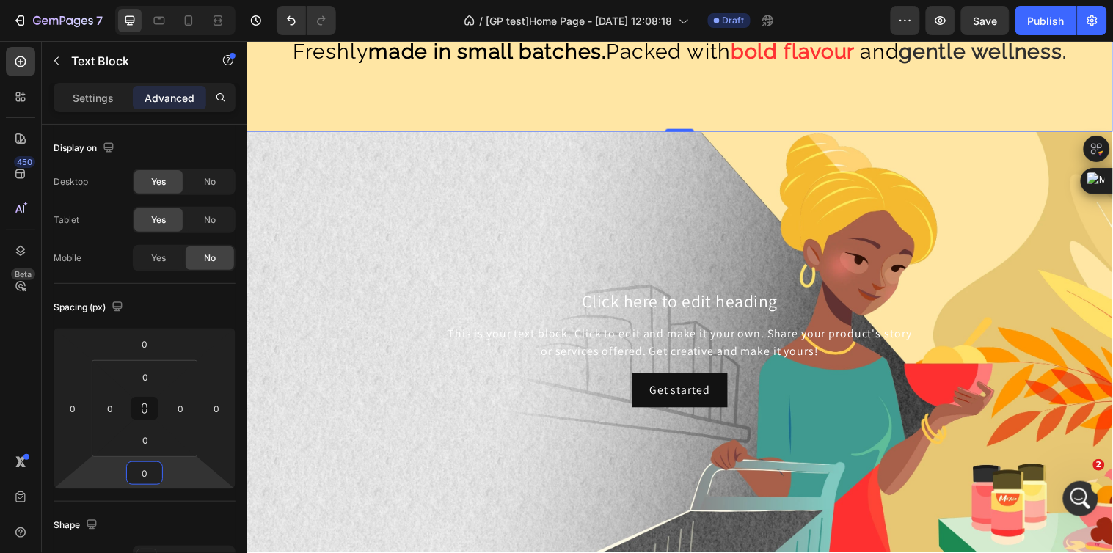
type input "0"
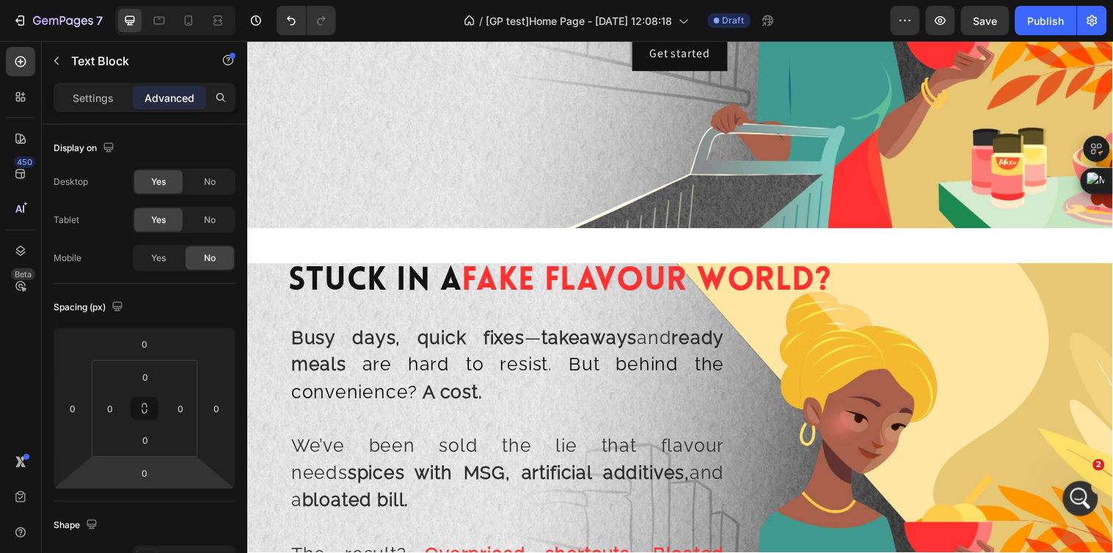
scroll to position [1385, 0]
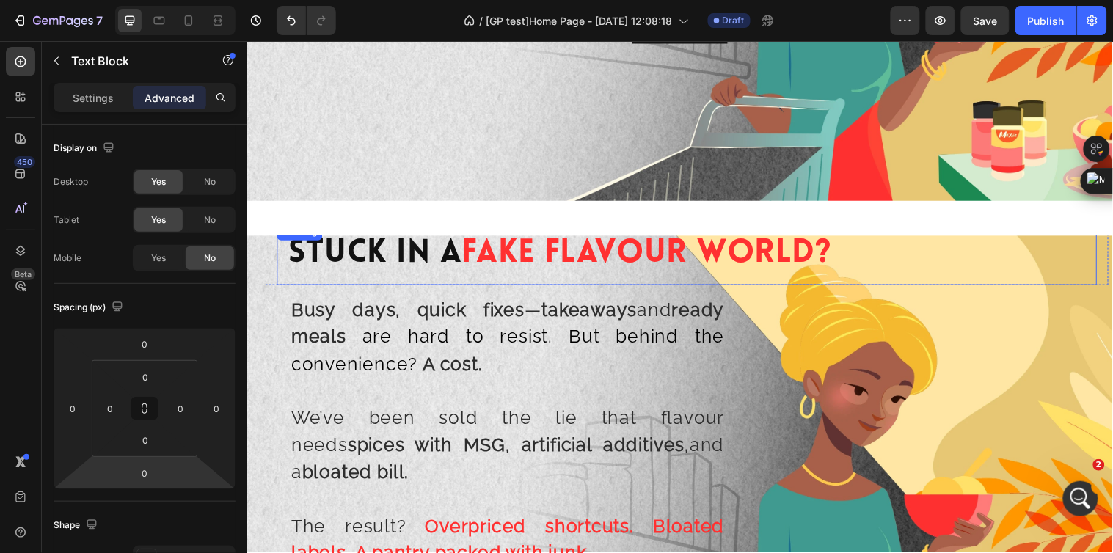
click at [532, 262] on span "Fake Flavour World?" at bounding box center [653, 257] width 376 height 33
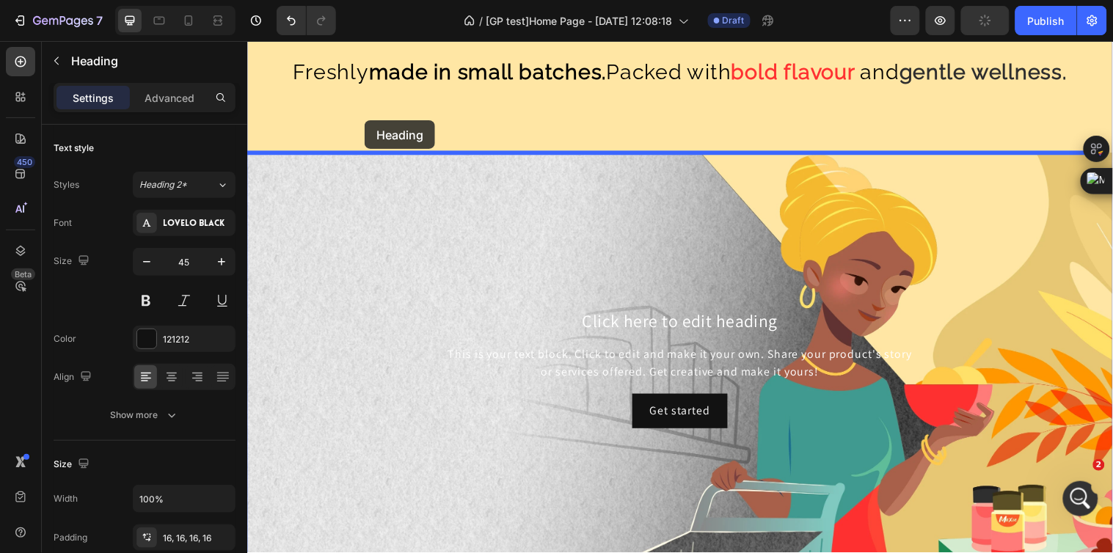
scroll to position [978, 0]
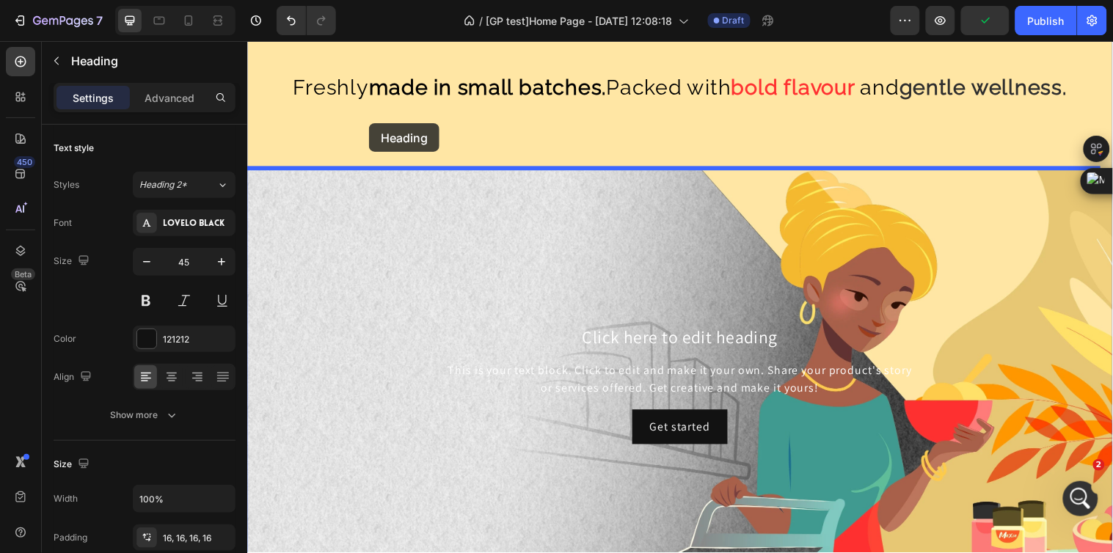
drag, startPoint x: 310, startPoint y: 240, endPoint x: 371, endPoint y: 124, distance: 130.9
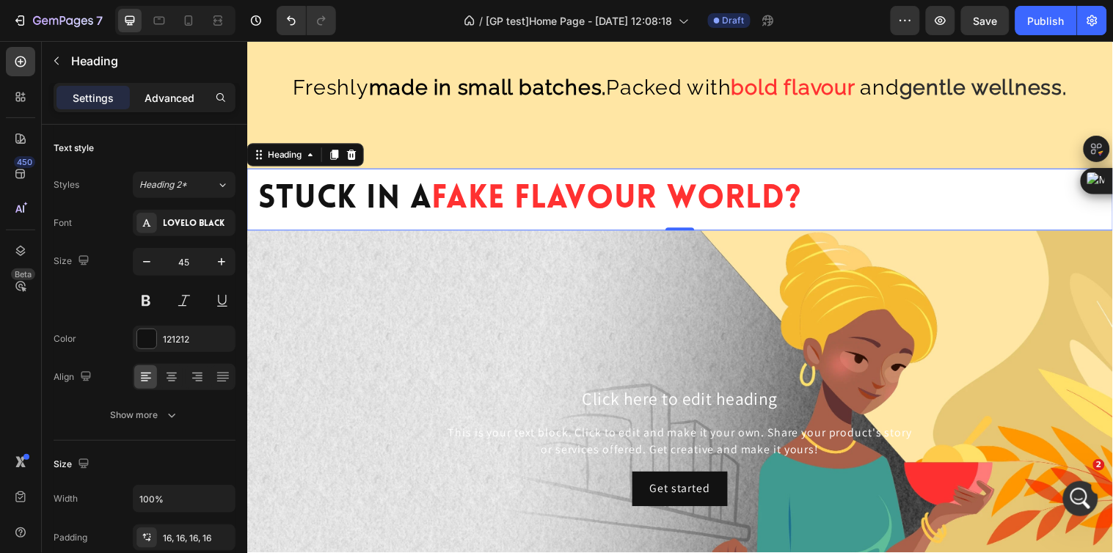
click at [184, 92] on p "Advanced" at bounding box center [170, 97] width 50 height 15
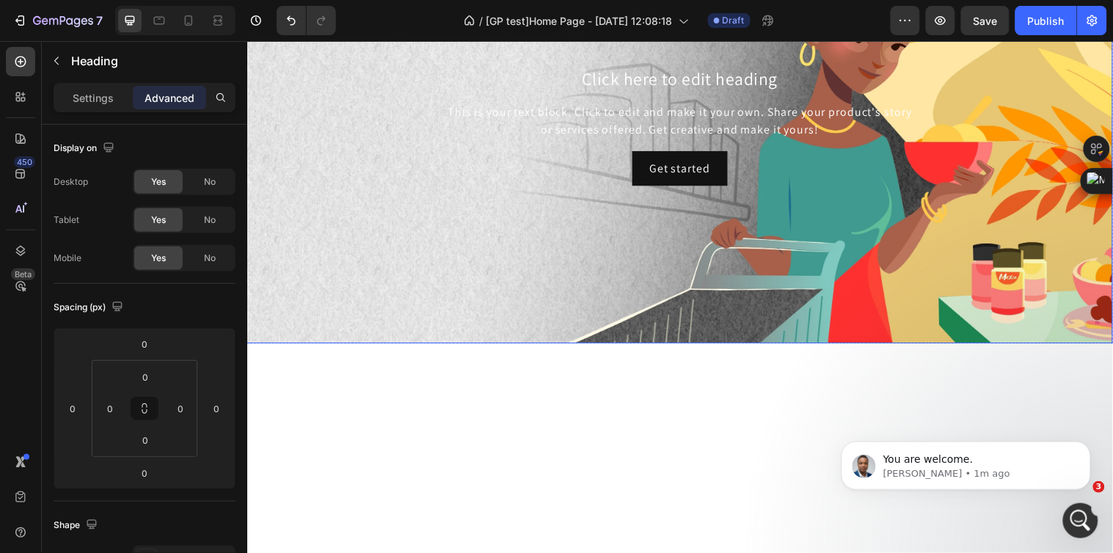
scroll to position [1059, 0]
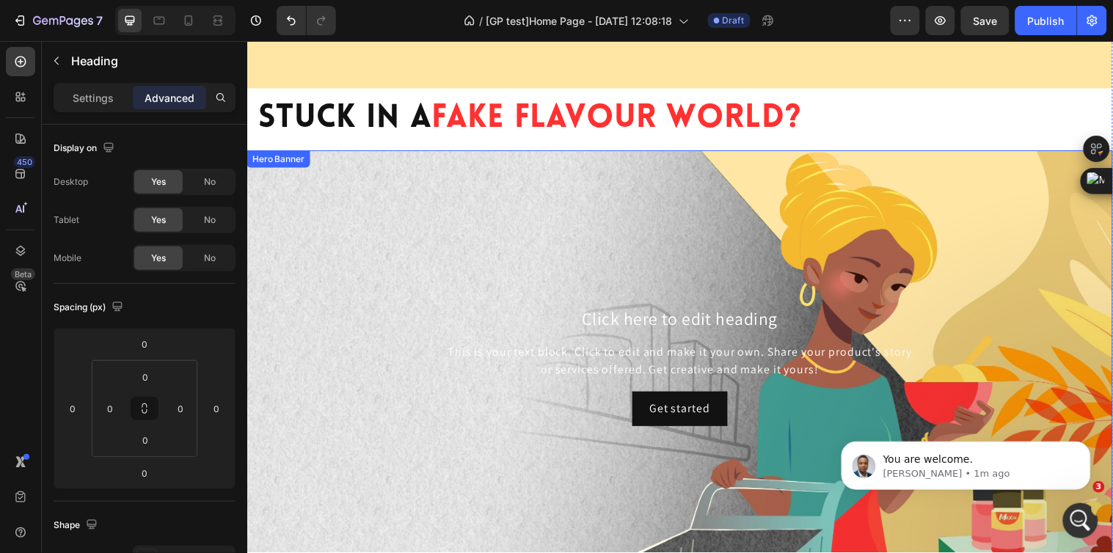
click at [654, 291] on div "Background Image" at bounding box center [687, 372] width 880 height 440
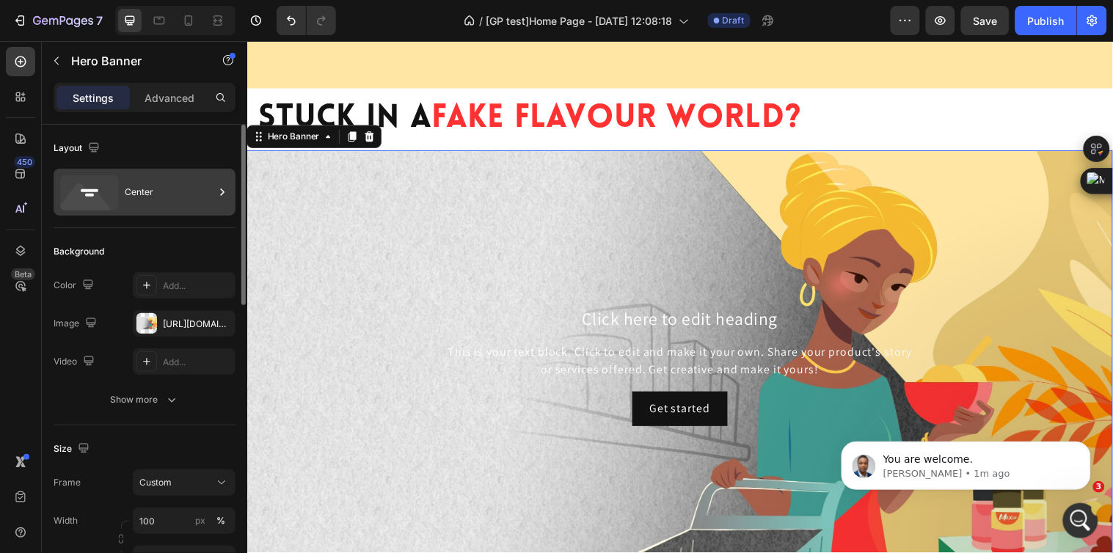
click at [216, 188] on icon at bounding box center [222, 192] width 15 height 15
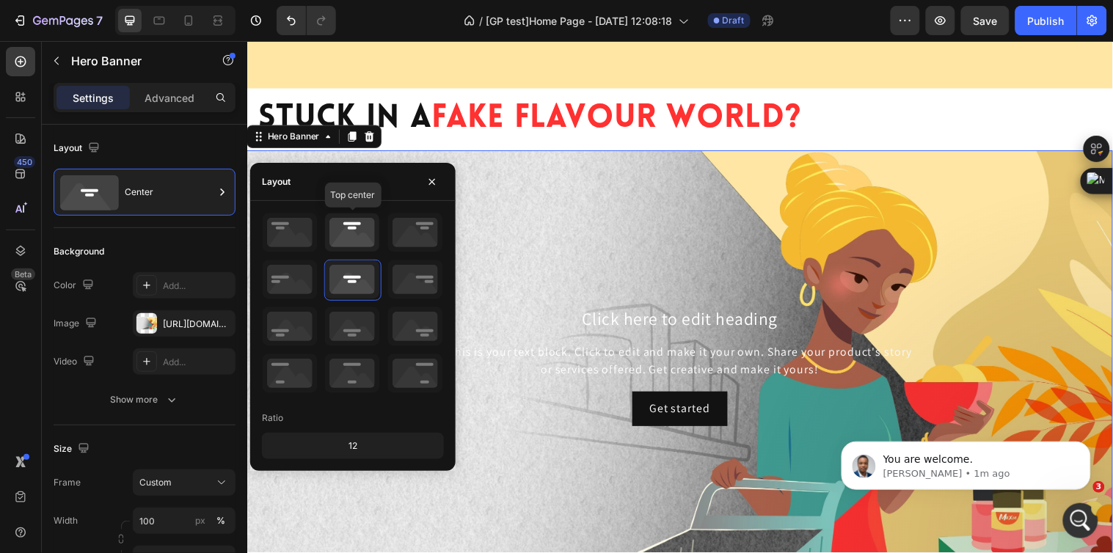
click at [360, 225] on icon at bounding box center [352, 232] width 54 height 38
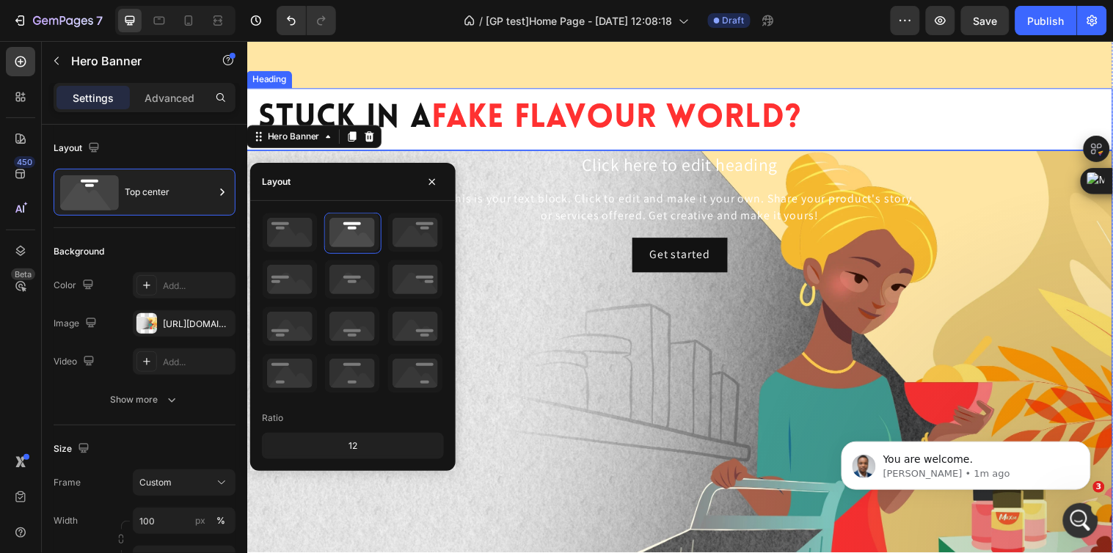
click at [831, 125] on h2 "Stuck In A Fake Flavour World?" at bounding box center [687, 120] width 880 height 63
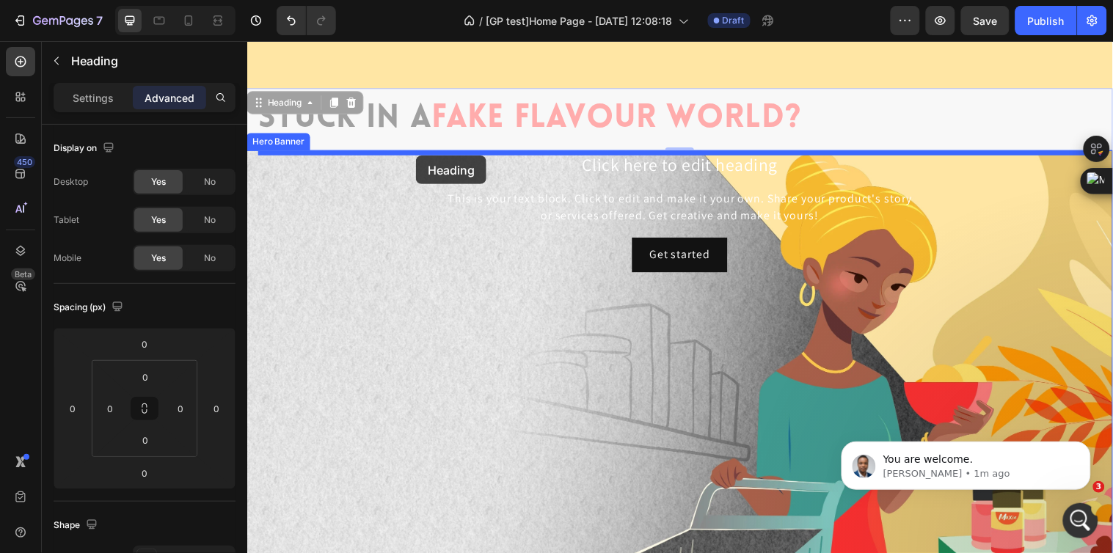
drag, startPoint x: 285, startPoint y: 108, endPoint x: 418, endPoint y: 157, distance: 142.3
type input "16"
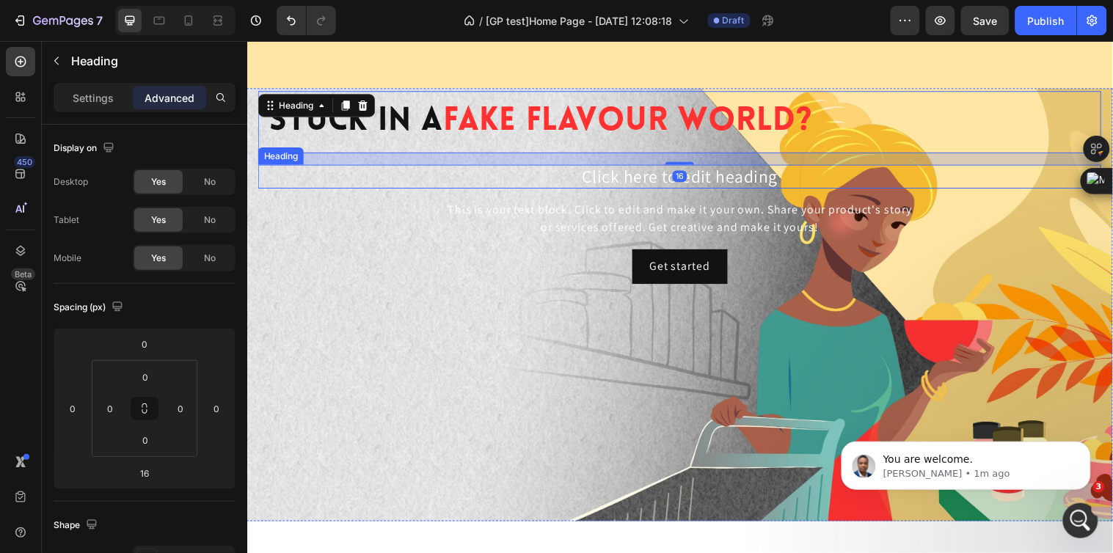
click at [627, 185] on h2 "Click here to edit heading" at bounding box center [686, 179] width 857 height 24
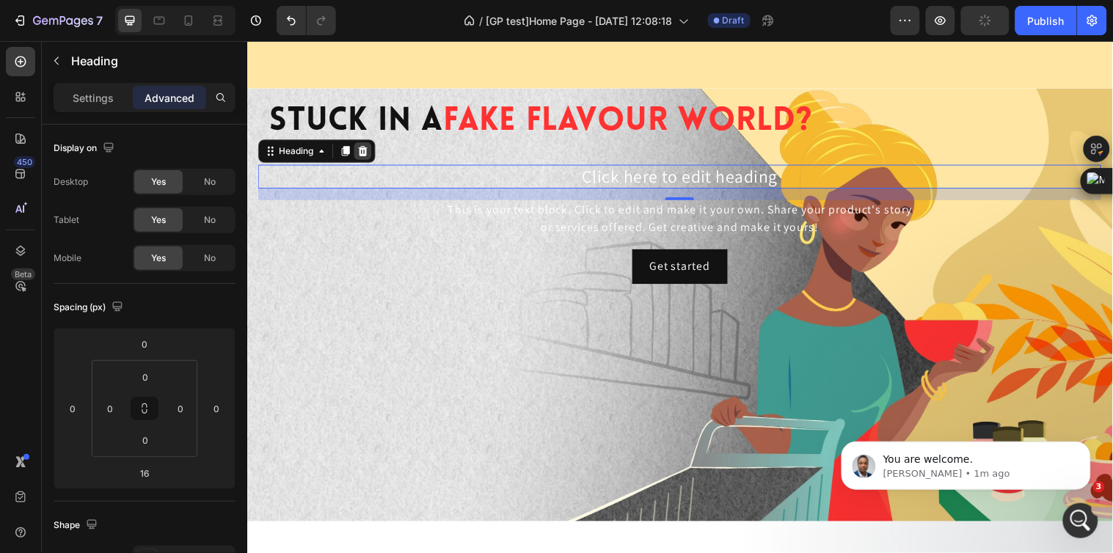
click at [366, 154] on icon at bounding box center [365, 153] width 12 height 12
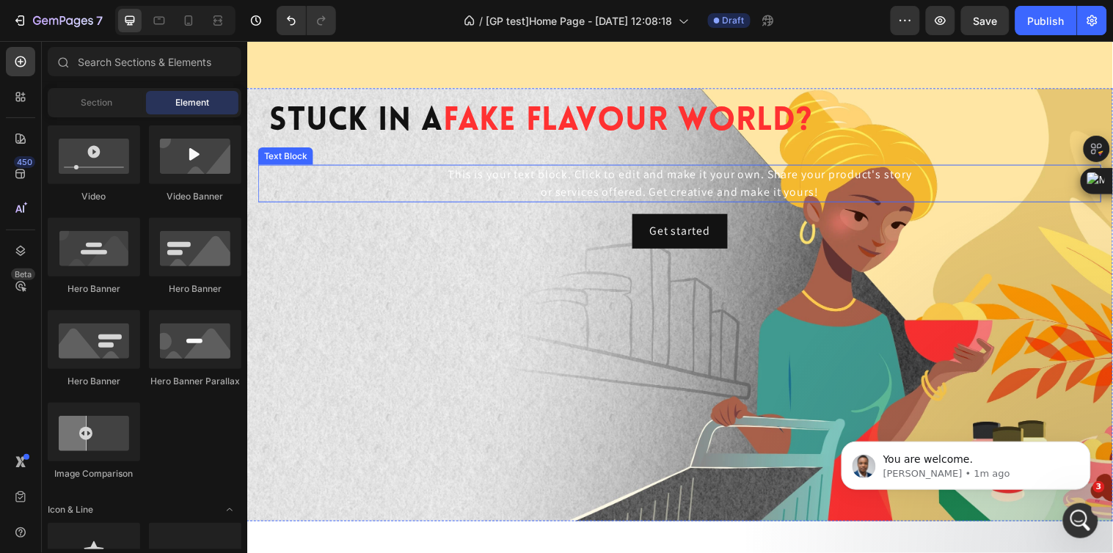
click at [577, 194] on div "This is your text block. Click to edit and make it your own. Share your product…" at bounding box center [686, 186] width 857 height 38
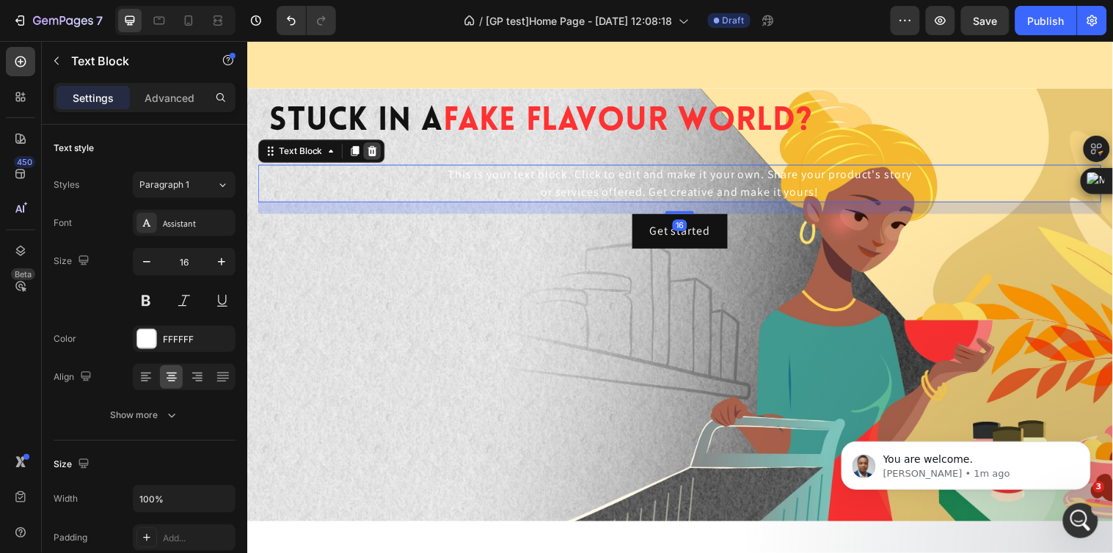
click at [373, 150] on icon at bounding box center [375, 152] width 10 height 10
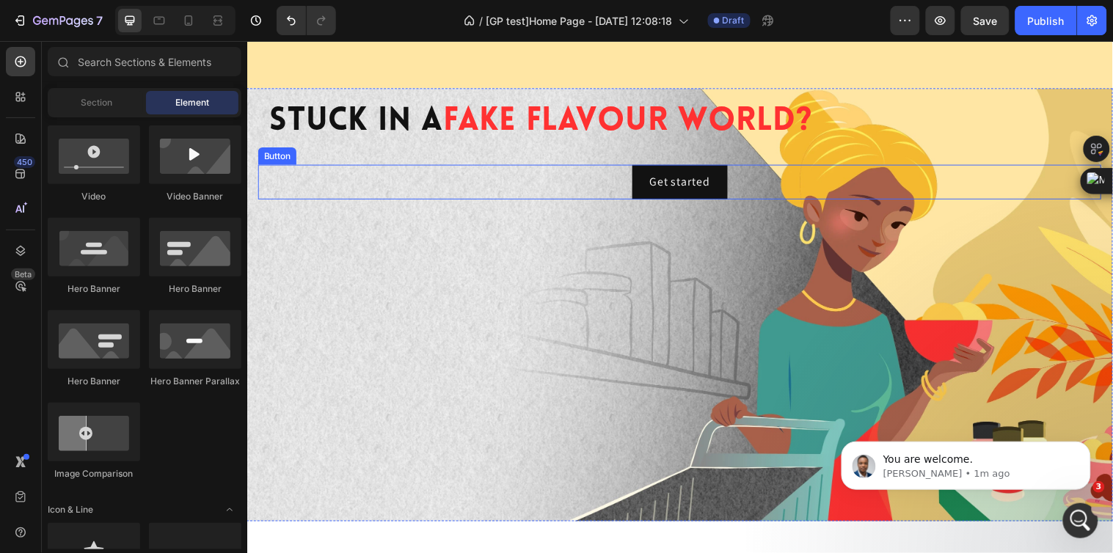
click at [572, 186] on div "Get started Button" at bounding box center [686, 184] width 857 height 35
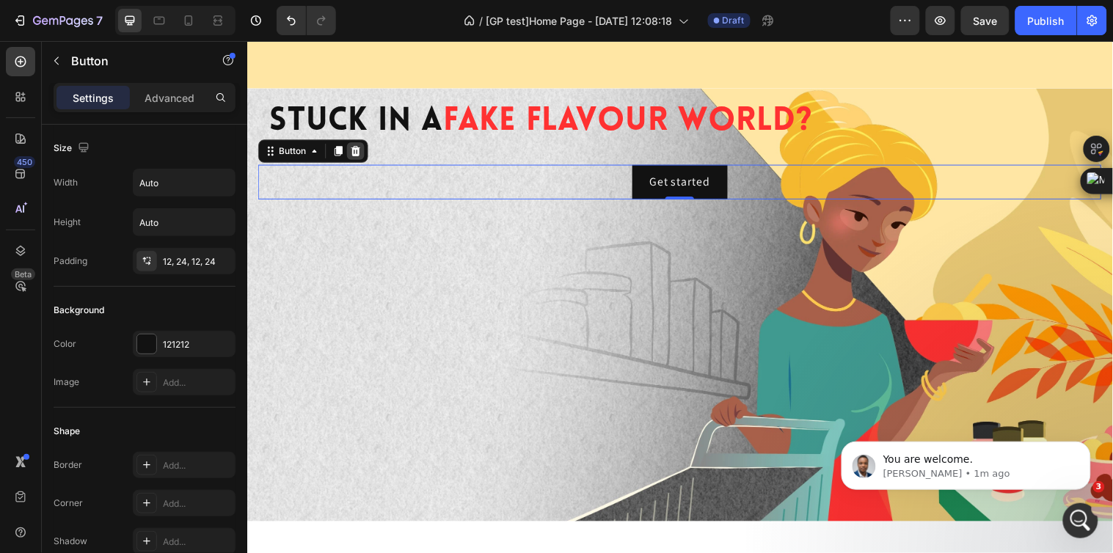
click at [360, 158] on div at bounding box center [357, 153] width 18 height 18
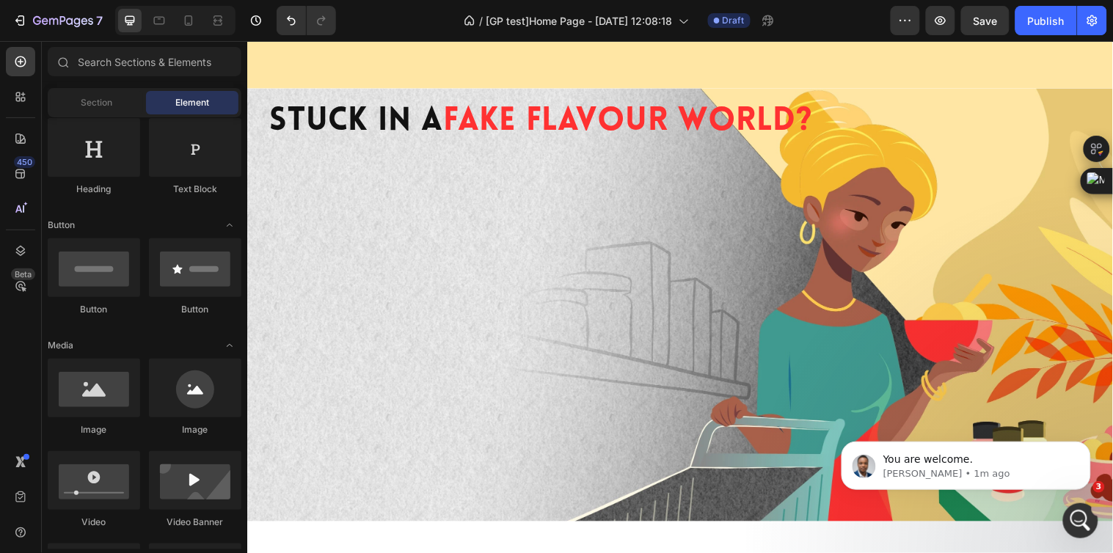
scroll to position [0, 0]
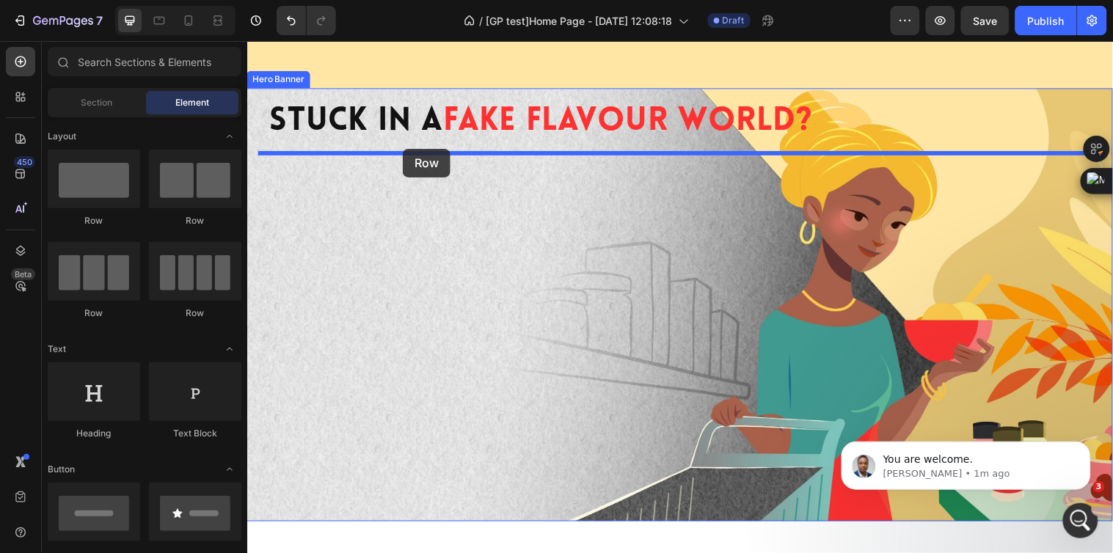
drag, startPoint x: 437, startPoint y: 234, endPoint x: 405, endPoint y: 150, distance: 90.3
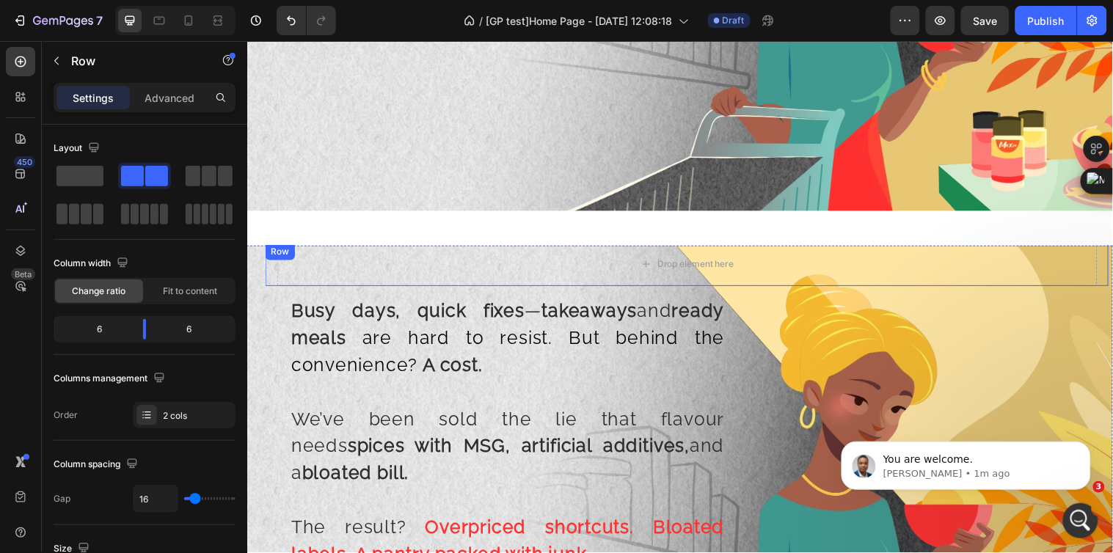
scroll to position [1385, 0]
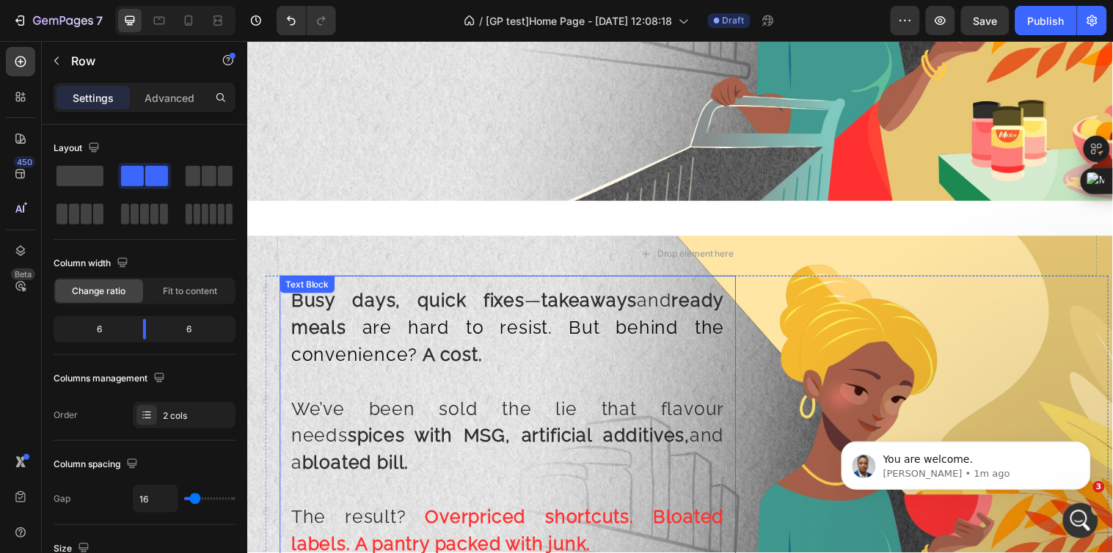
click at [597, 348] on p "Busy days, quick fixes — takeaways and ready meals are hard to resist. But behi…" at bounding box center [512, 332] width 440 height 83
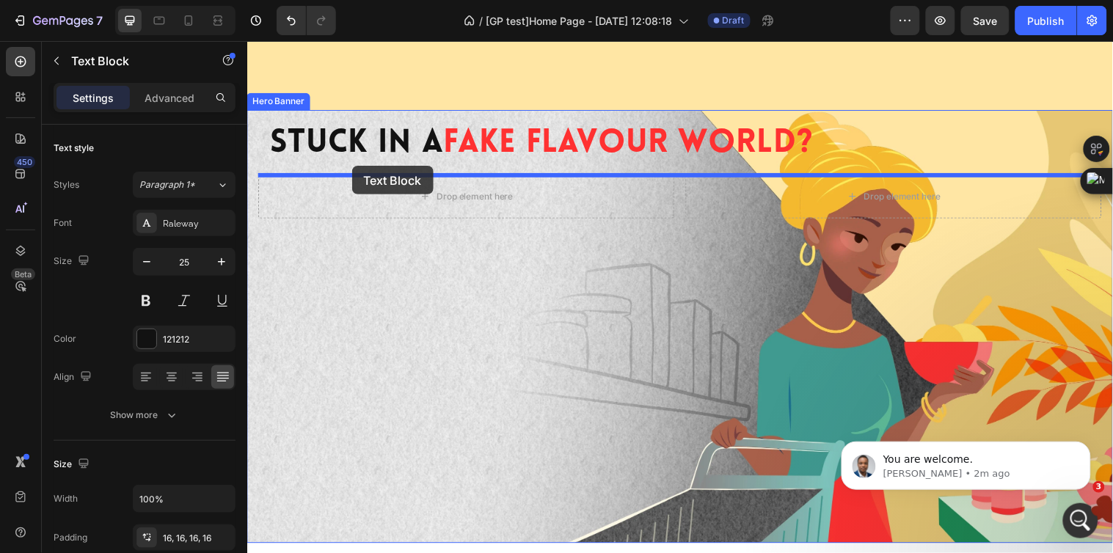
scroll to position [978, 0]
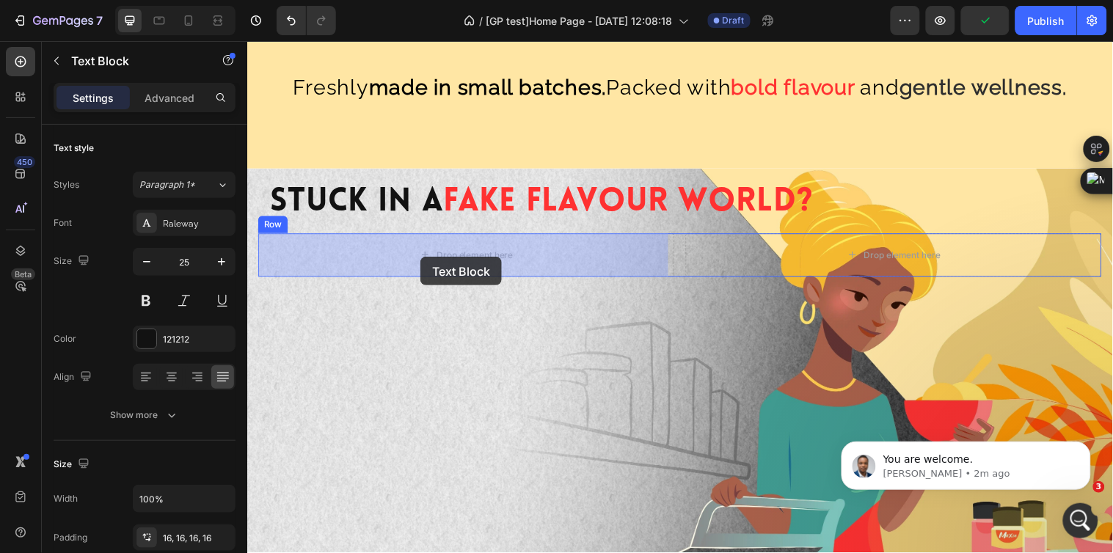
drag, startPoint x: 327, startPoint y: 290, endPoint x: 423, endPoint y: 260, distance: 100.0
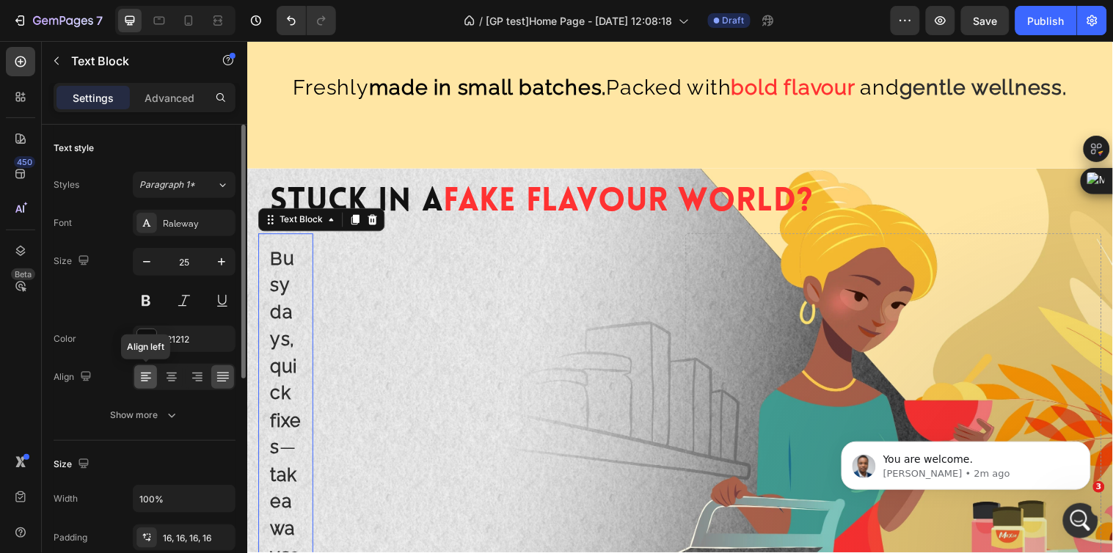
click at [149, 375] on icon at bounding box center [146, 377] width 15 height 15
click at [222, 378] on icon at bounding box center [222, 378] width 12 height 1
click at [172, 93] on p "Advanced" at bounding box center [170, 97] width 50 height 15
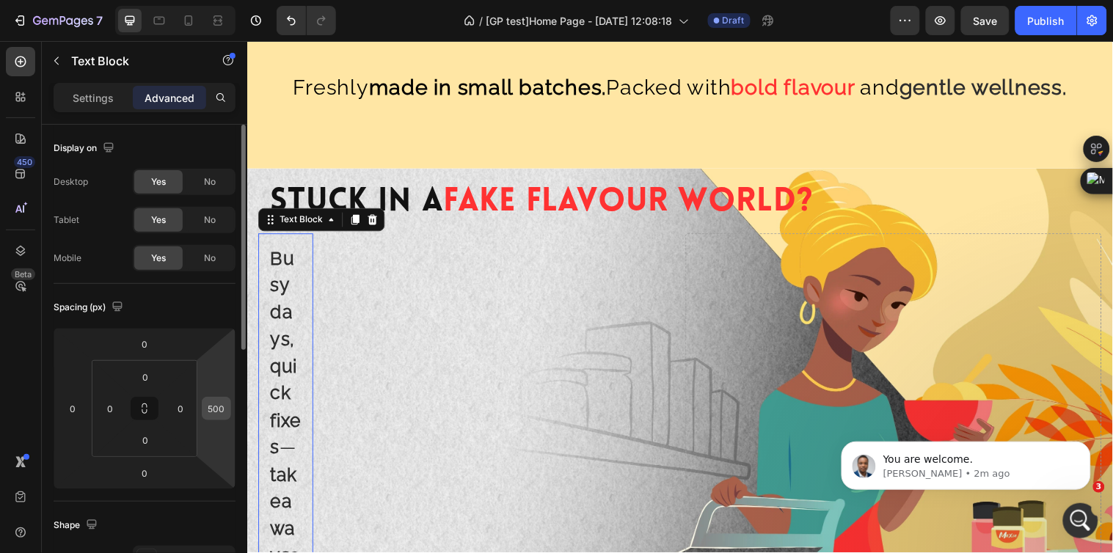
click at [227, 402] on div "500" at bounding box center [216, 408] width 29 height 23
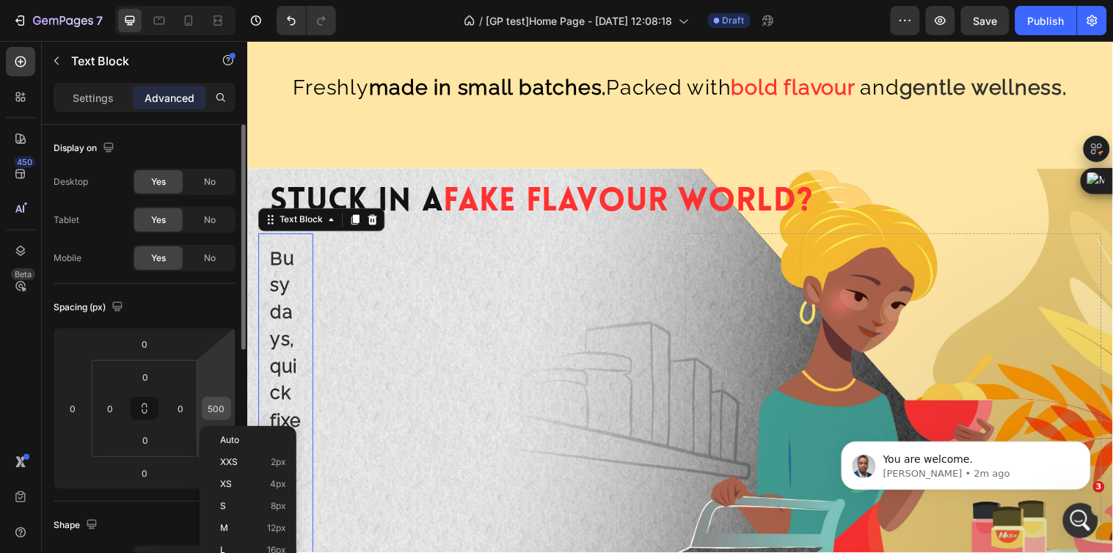
click at [219, 398] on input "500" at bounding box center [216, 409] width 22 height 22
type input "0"
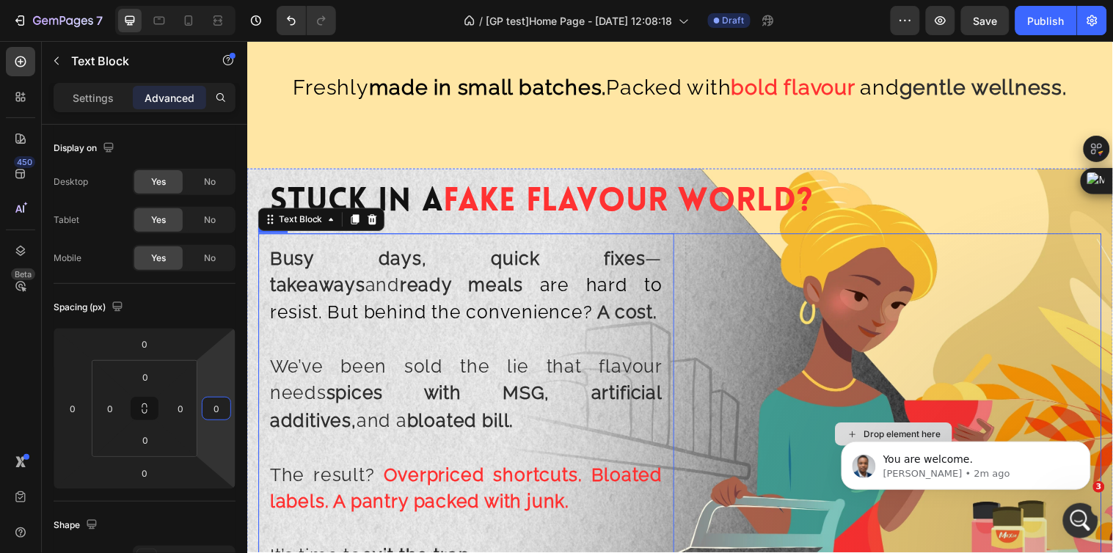
click at [693, 266] on div "Drop element here" at bounding box center [904, 440] width 423 height 409
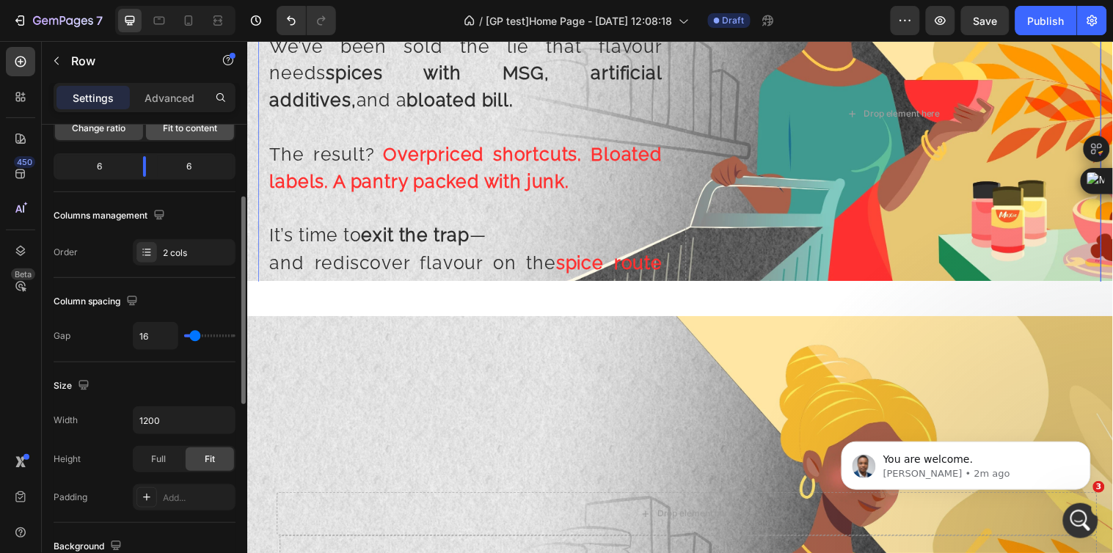
scroll to position [0, 0]
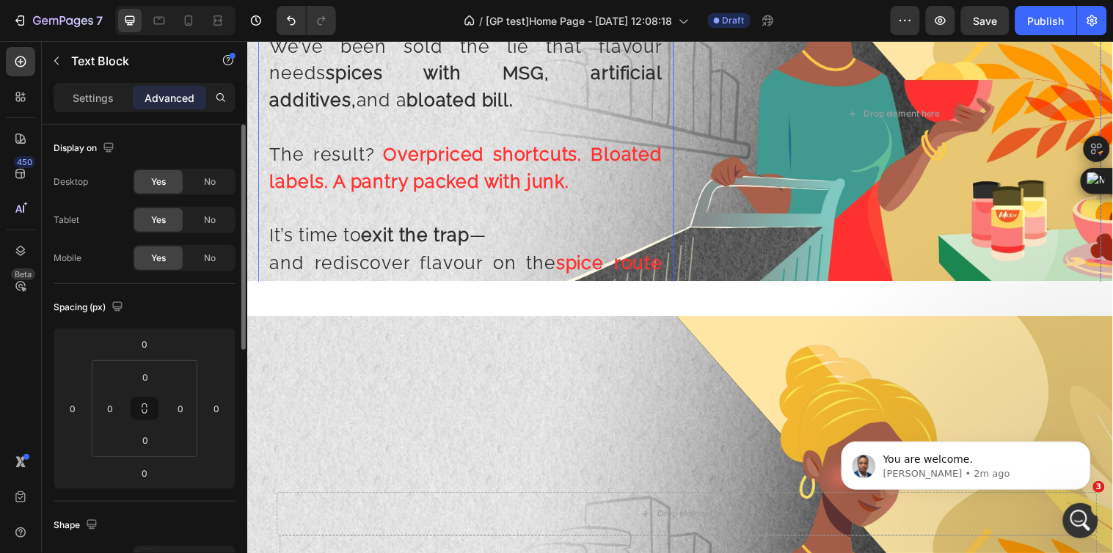
click at [409, 197] on p at bounding box center [469, 211] width 399 height 28
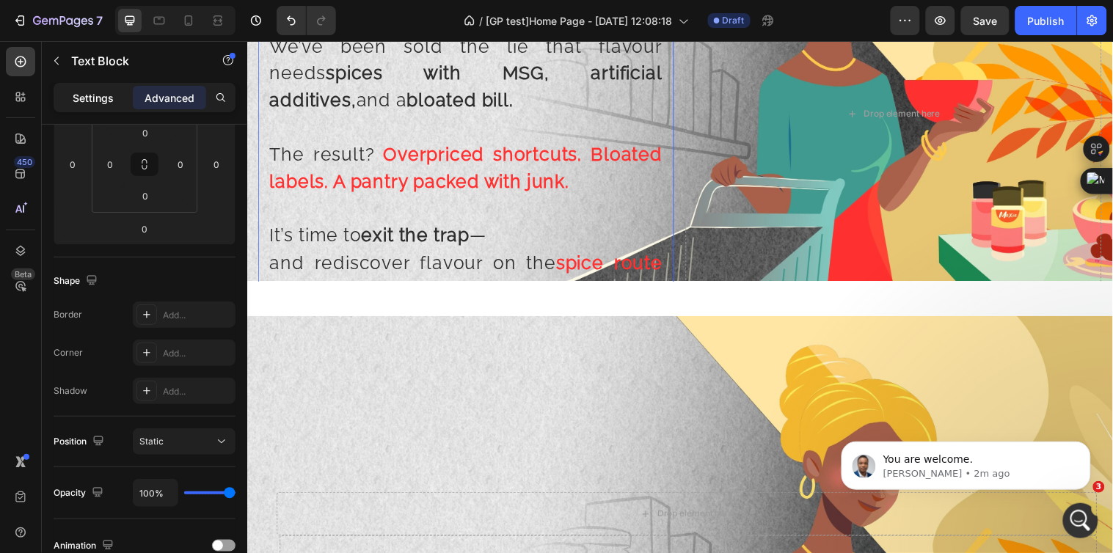
click at [100, 96] on p "Settings" at bounding box center [93, 97] width 41 height 15
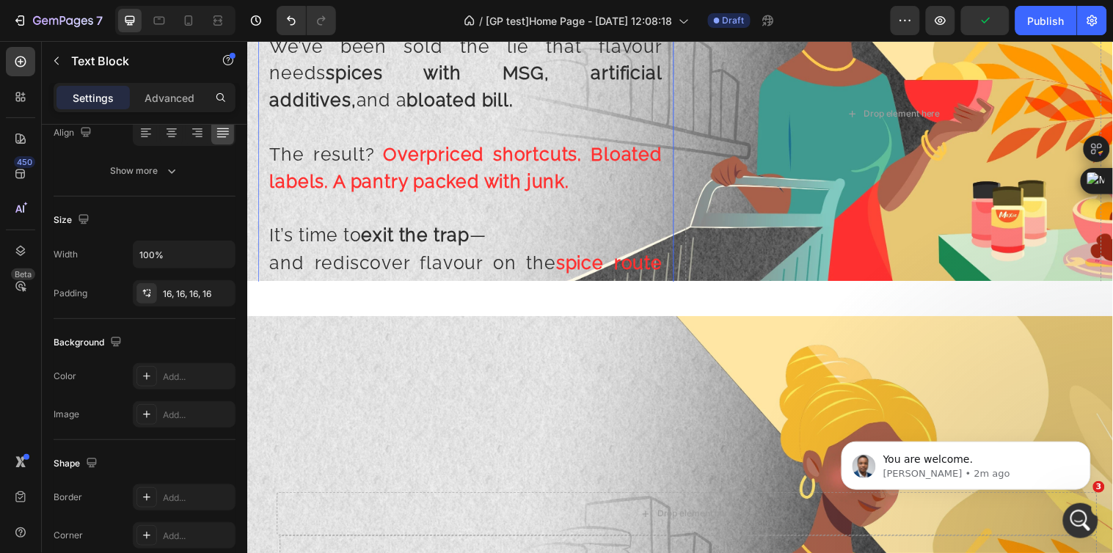
click at [502, 258] on span "and rediscover flavour on the" at bounding box center [415, 266] width 291 height 22
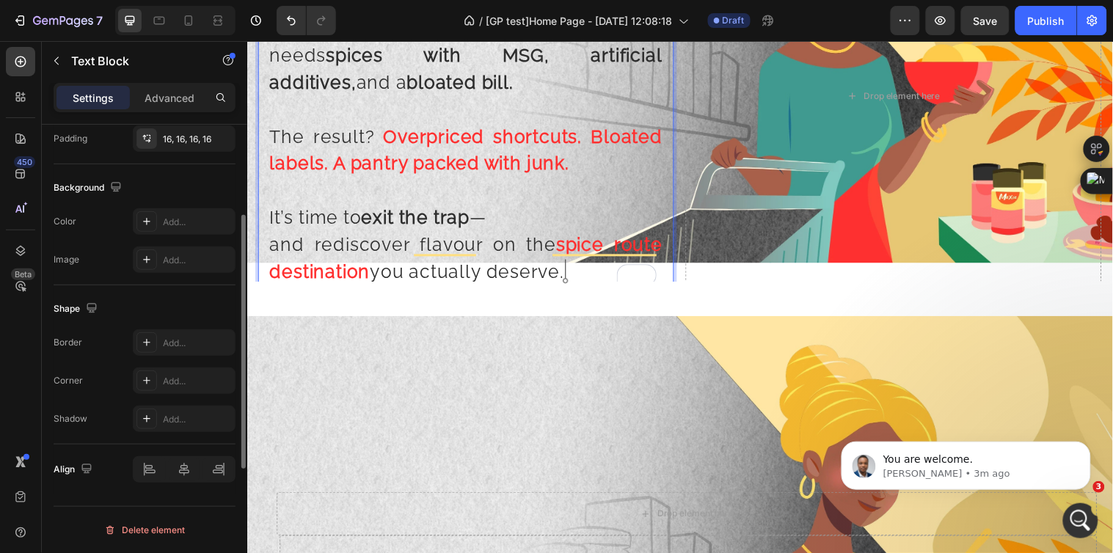
scroll to position [318, 0]
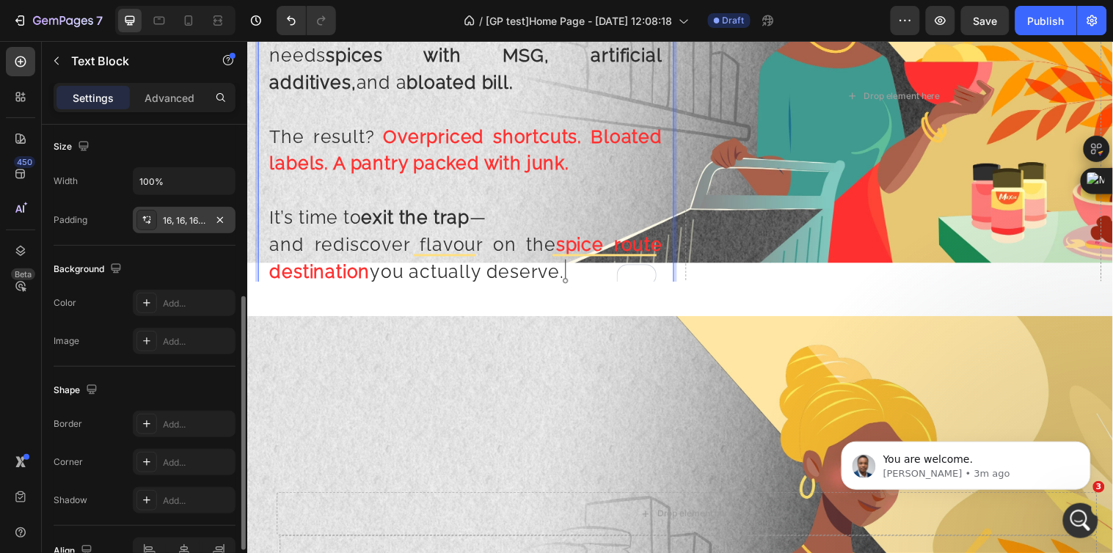
click at [181, 222] on div "16, 16, 16, 16" at bounding box center [184, 220] width 43 height 13
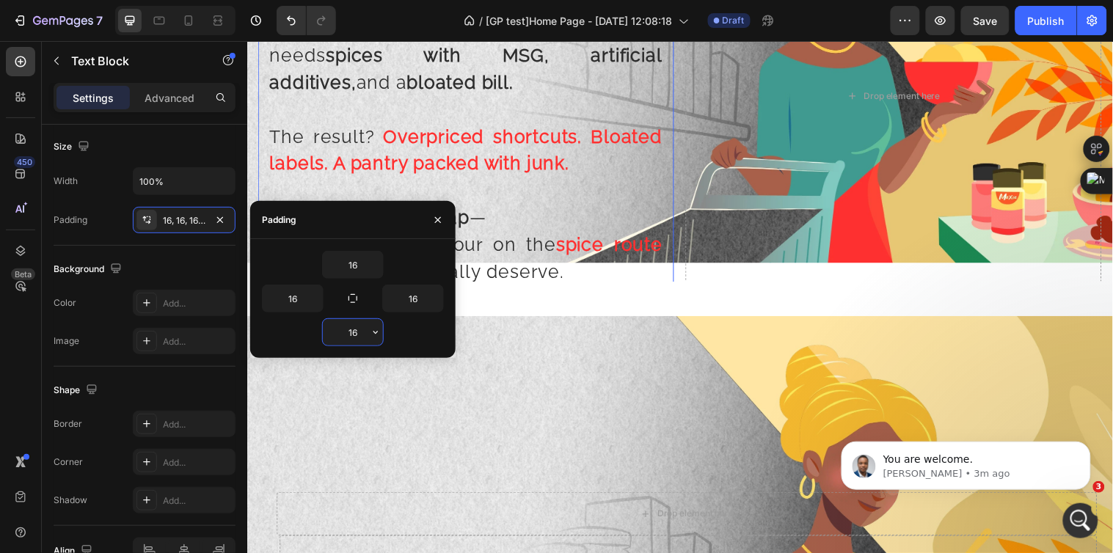
click at [354, 331] on input "16" at bounding box center [353, 332] width 60 height 26
type input "0"
click at [703, 249] on div "Drop element here" at bounding box center [904, 90] width 423 height 397
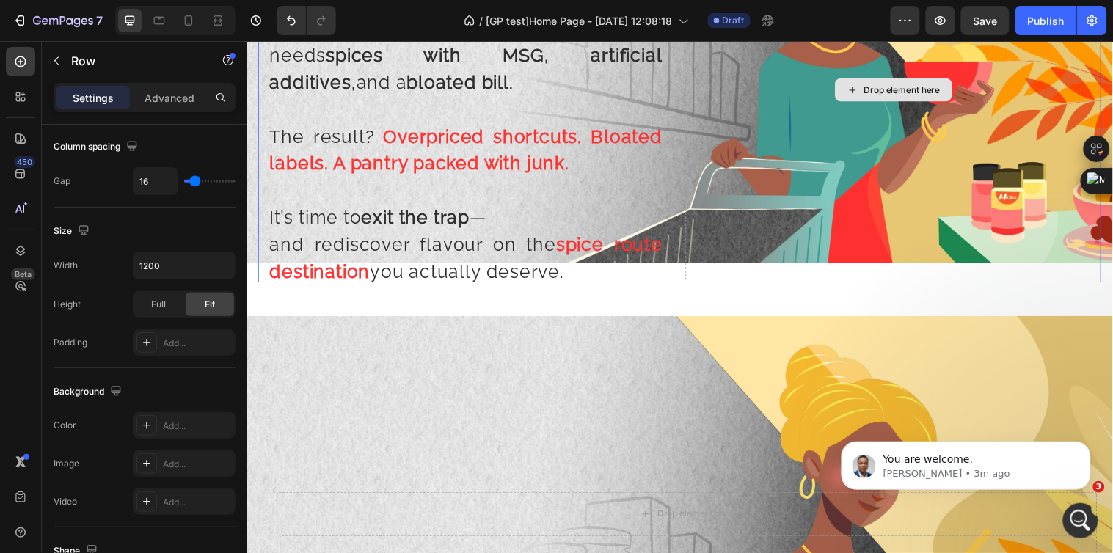
scroll to position [0, 0]
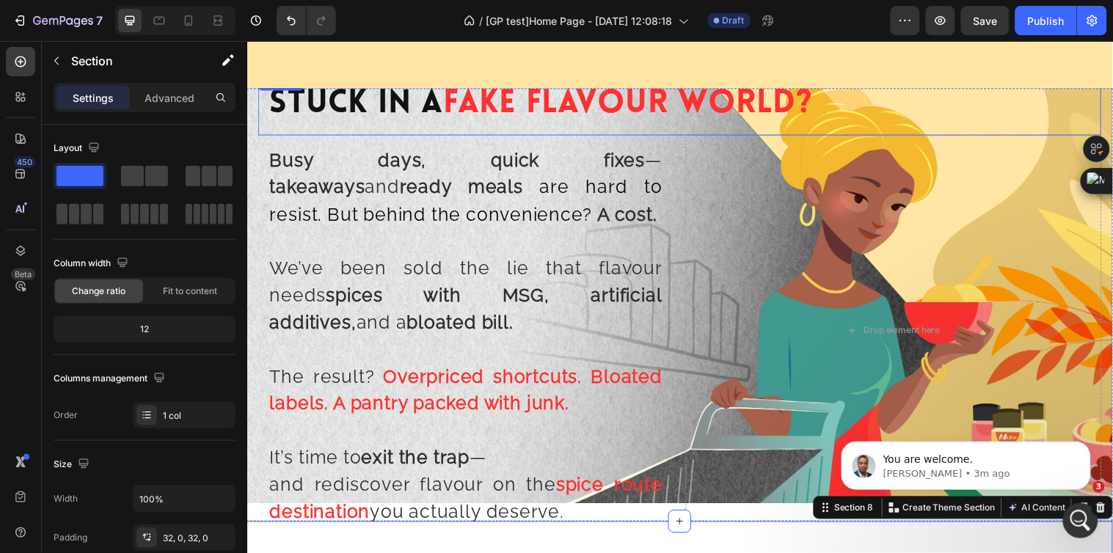
click at [569, 128] on h2 "Stuck In A Fake Flavour World?" at bounding box center [686, 104] width 857 height 63
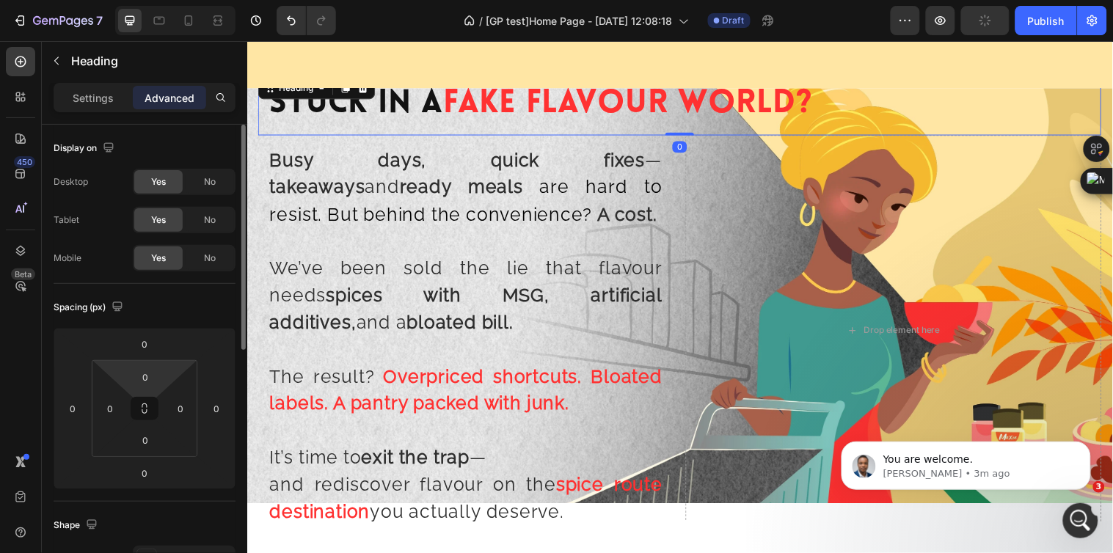
scroll to position [163, 0]
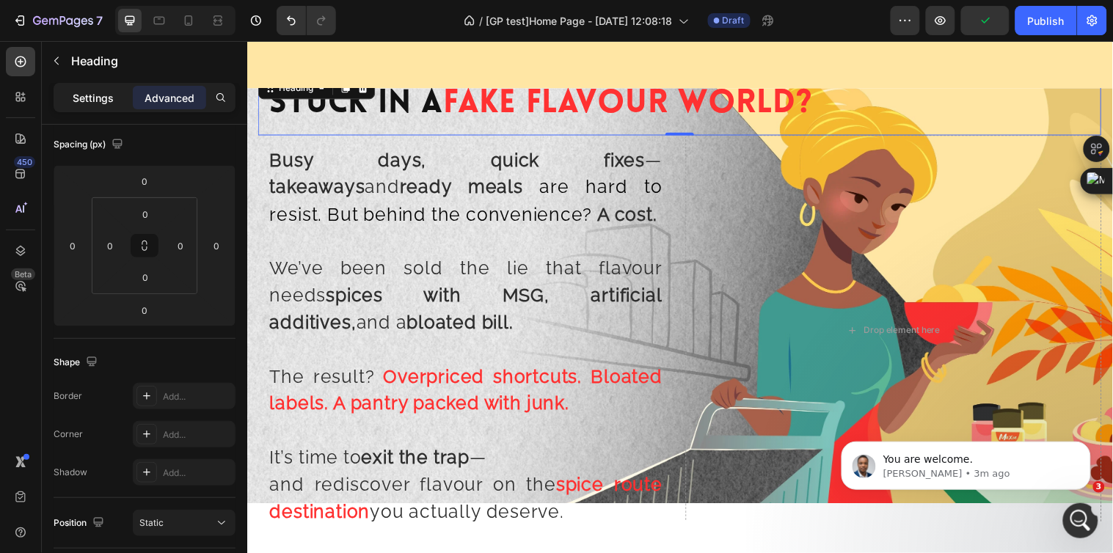
click at [114, 97] on div "Settings" at bounding box center [92, 97] width 73 height 23
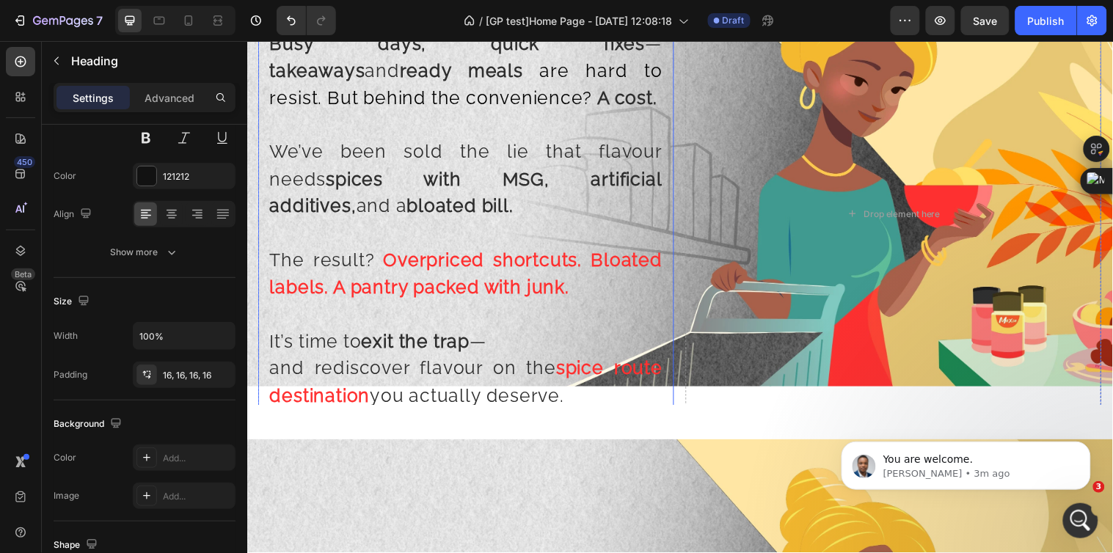
scroll to position [734, 0]
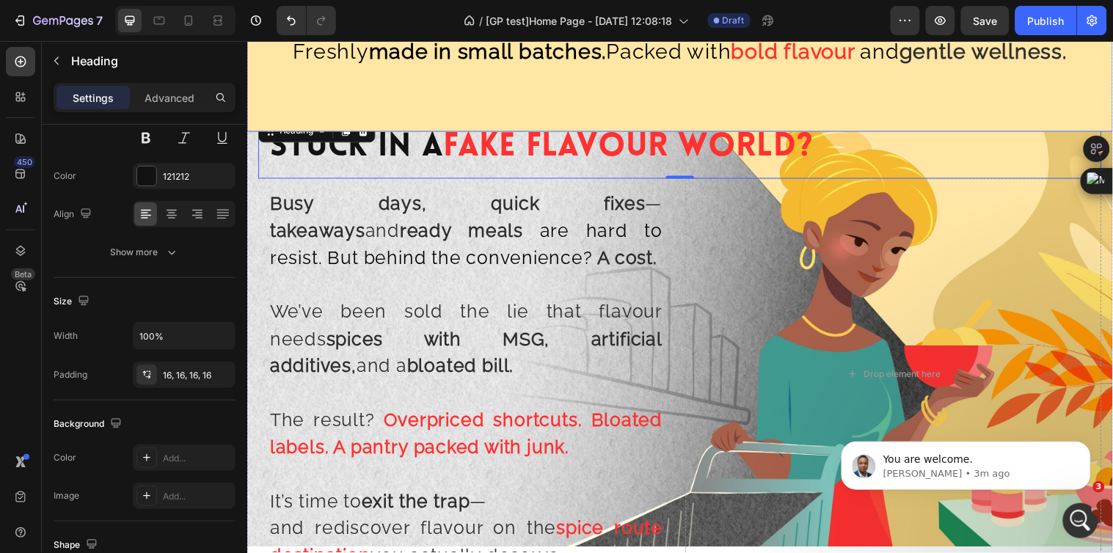
click at [434, 114] on div "Freshly made in small batches. Packed with bold flavour and gentle wellness." at bounding box center [687, 62] width 880 height 142
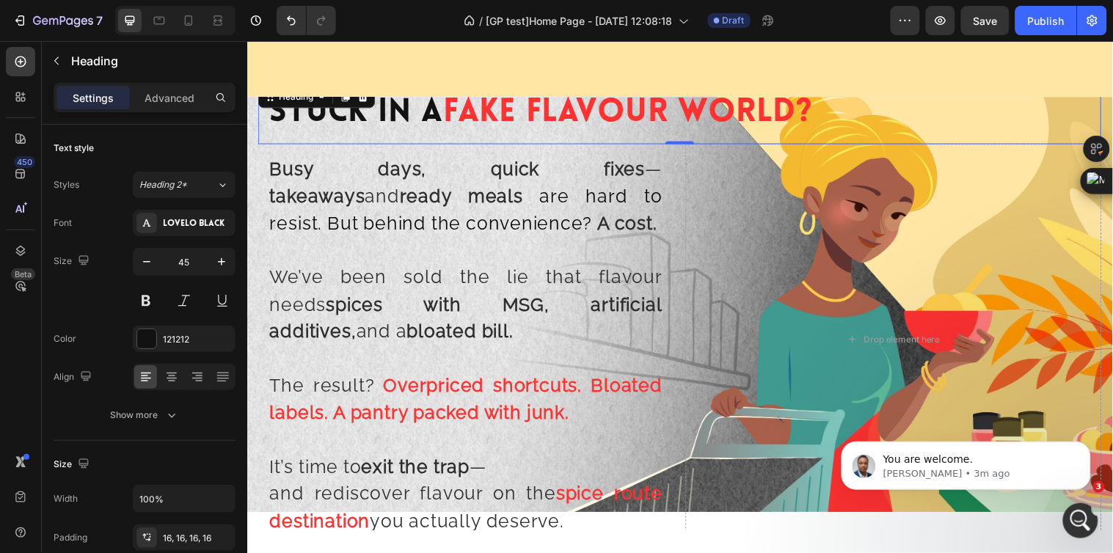
scroll to position [815, 0]
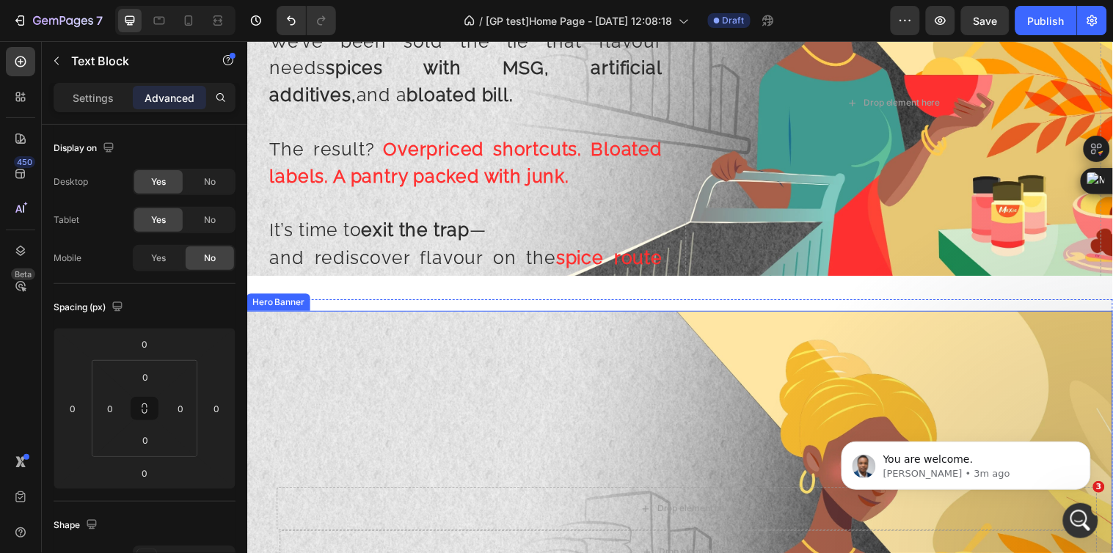
scroll to position [1304, 0]
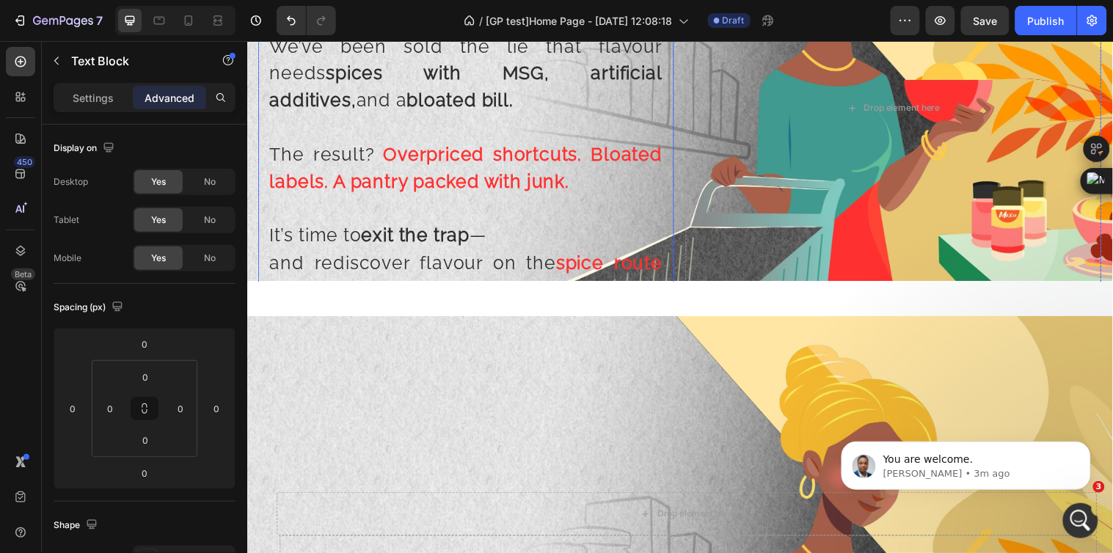
click at [650, 246] on p "It’s time to exit the trap —" at bounding box center [469, 239] width 399 height 28
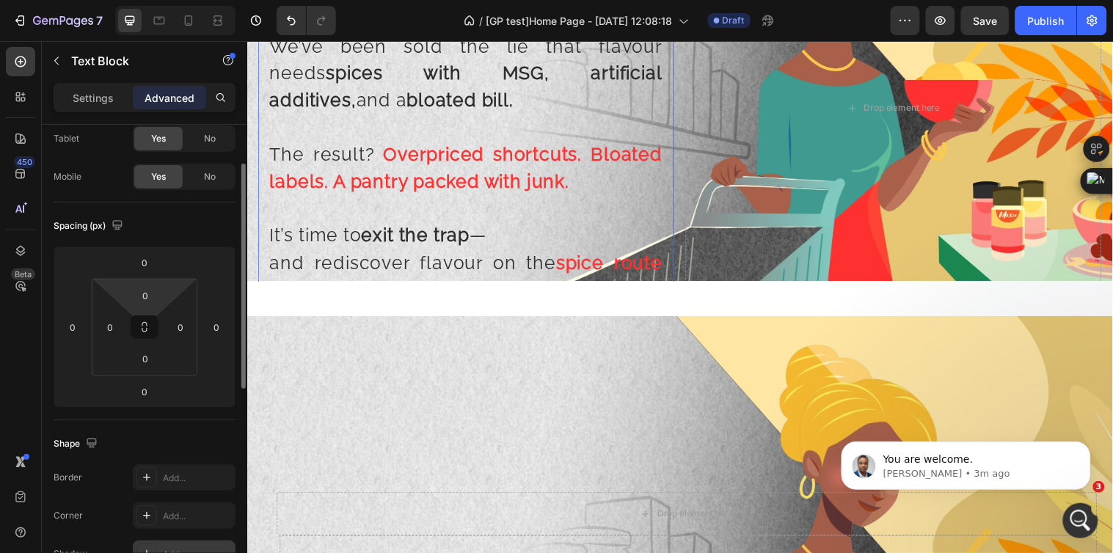
scroll to position [326, 0]
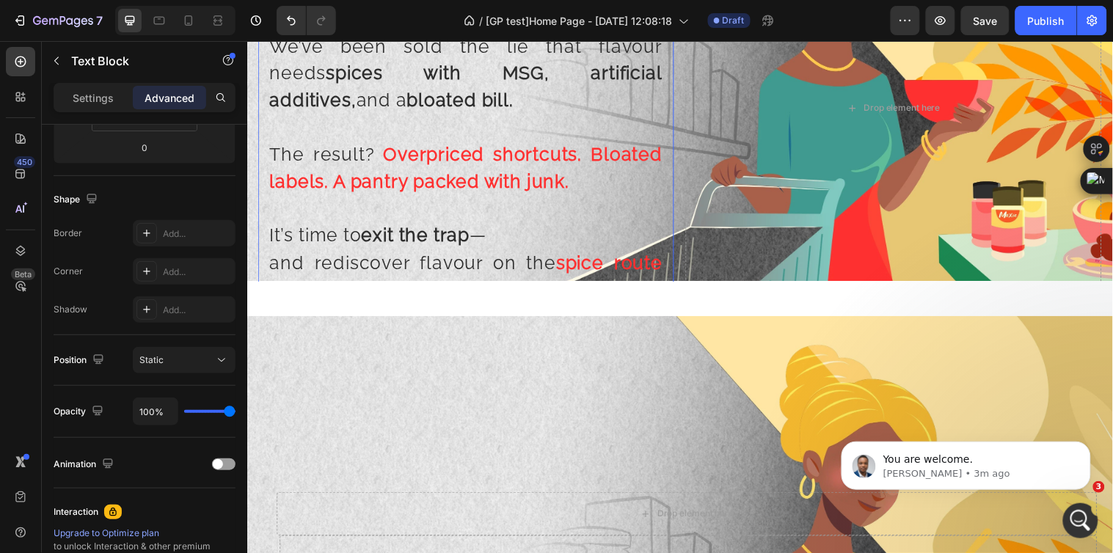
click at [105, 112] on div "Settings Advanced" at bounding box center [144, 104] width 205 height 42
click at [103, 103] on p "Settings" at bounding box center [93, 97] width 41 height 15
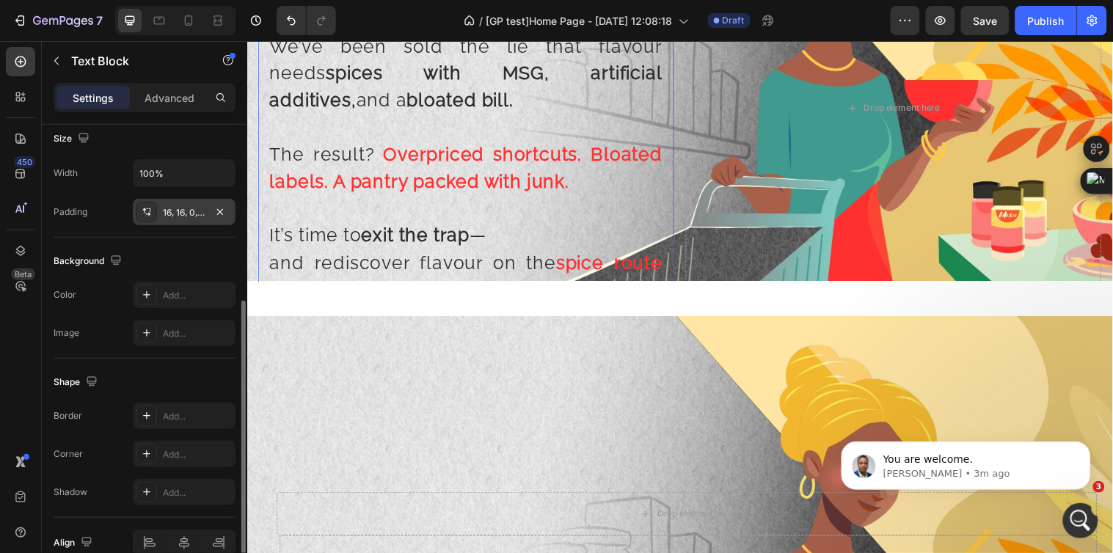
click at [181, 208] on div "16, 16, 0, 16" at bounding box center [184, 212] width 43 height 13
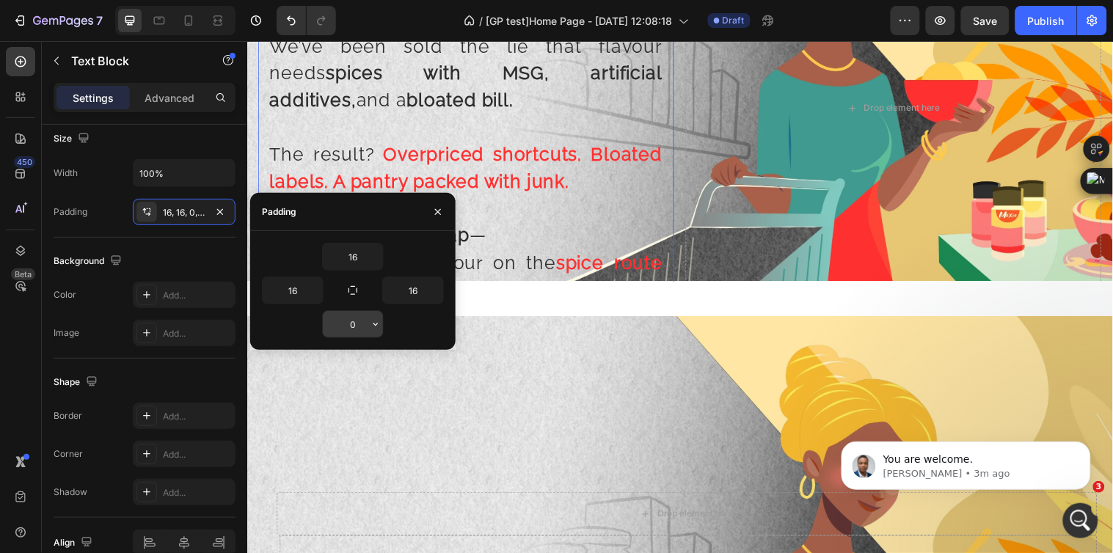
click at [347, 330] on input "0" at bounding box center [353, 324] width 60 height 26
type input "3"
type input "16"
drag, startPoint x: 598, startPoint y: 276, endPoint x: 649, endPoint y: 258, distance: 54.3
click at [599, 276] on p "and rediscover flavour on the spice route destination you actually deserve." at bounding box center [469, 279] width 399 height 55
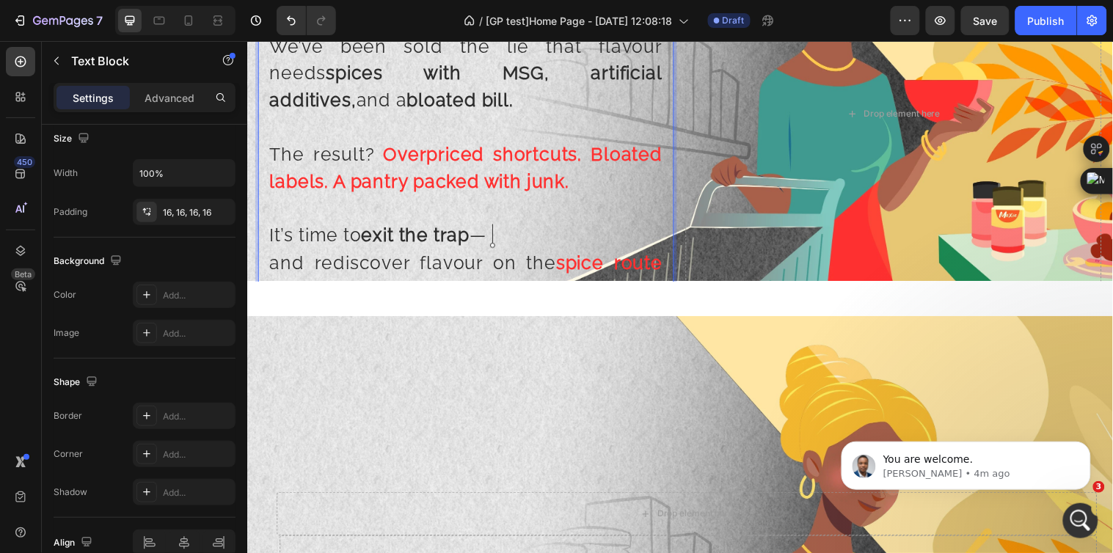
click at [663, 233] on div "Busy days, quick fixes — takeaways and ready meals are hard to resist. But behi…" at bounding box center [469, 114] width 423 height 409
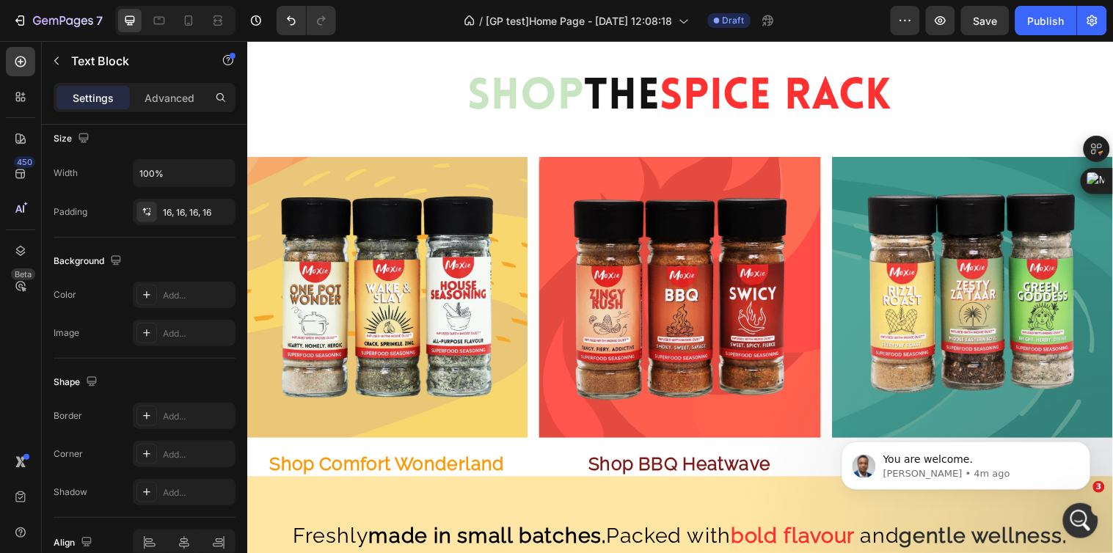
scroll to position [897, 0]
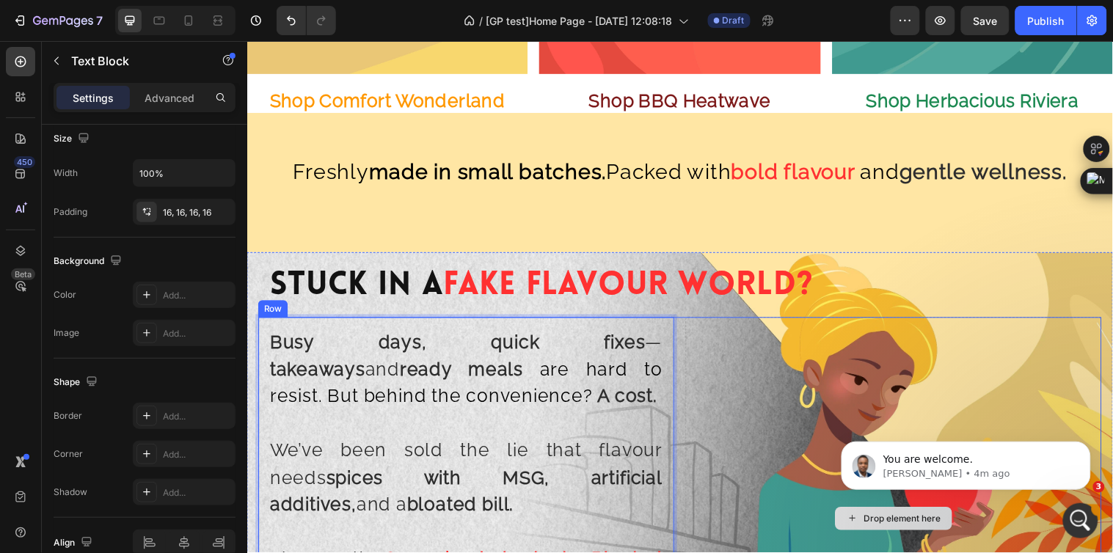
click at [718, 361] on div "Drop element here" at bounding box center [904, 525] width 423 height 409
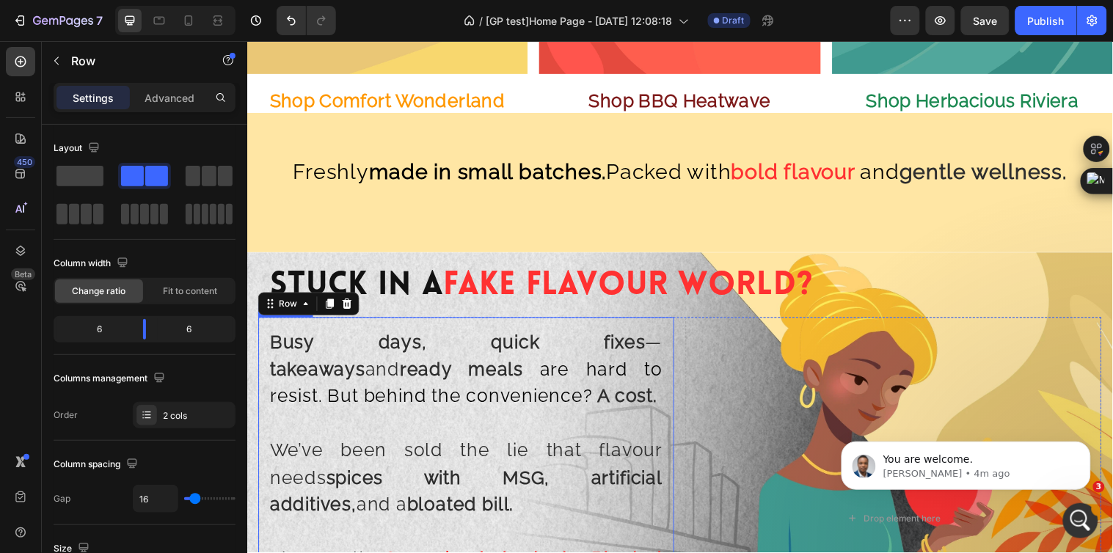
scroll to position [1059, 0]
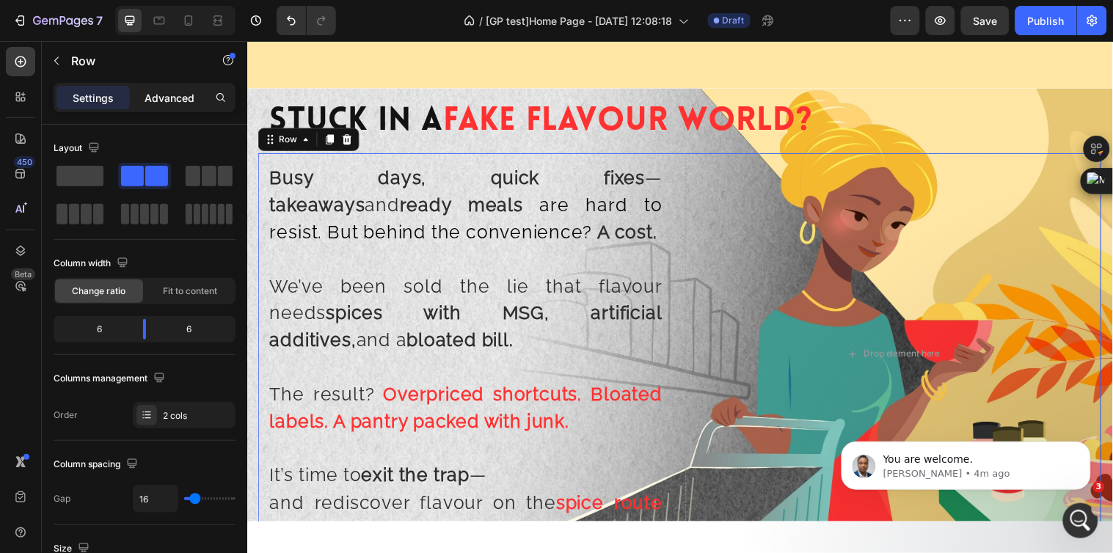
click at [150, 95] on p "Advanced" at bounding box center [170, 97] width 50 height 15
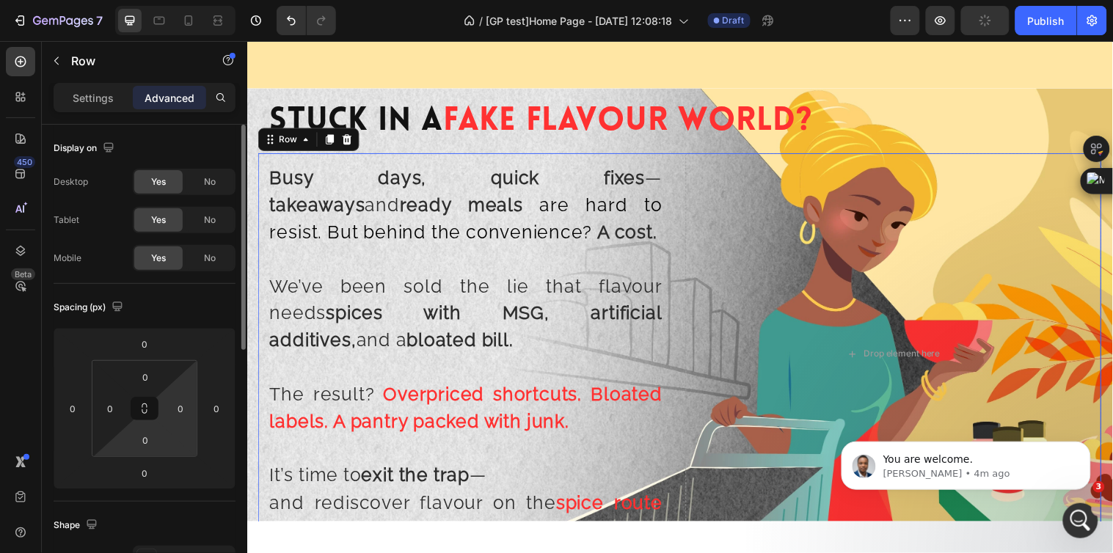
click at [149, 442] on input "0" at bounding box center [145, 440] width 29 height 22
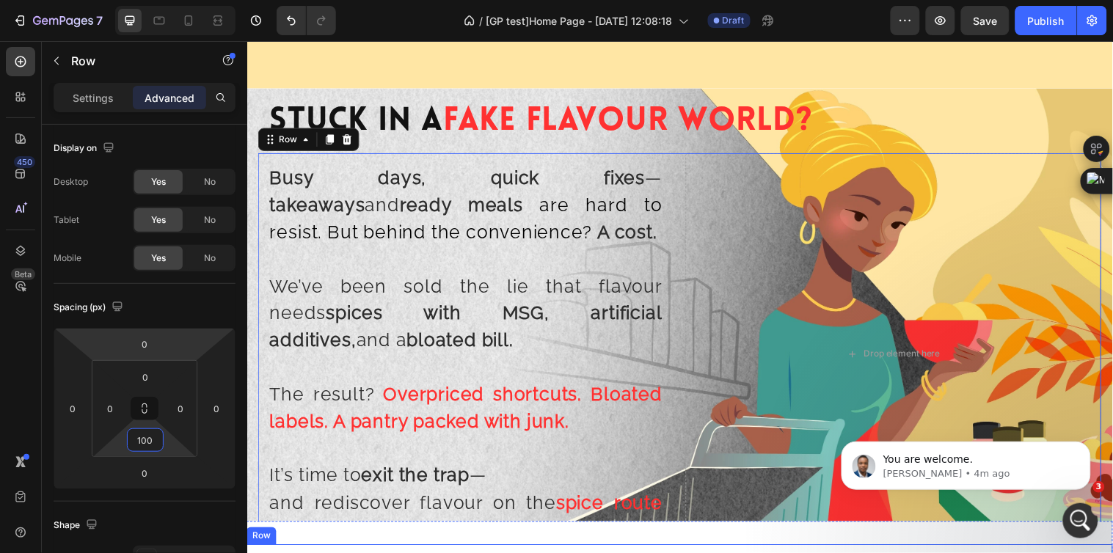
scroll to position [1385, 0]
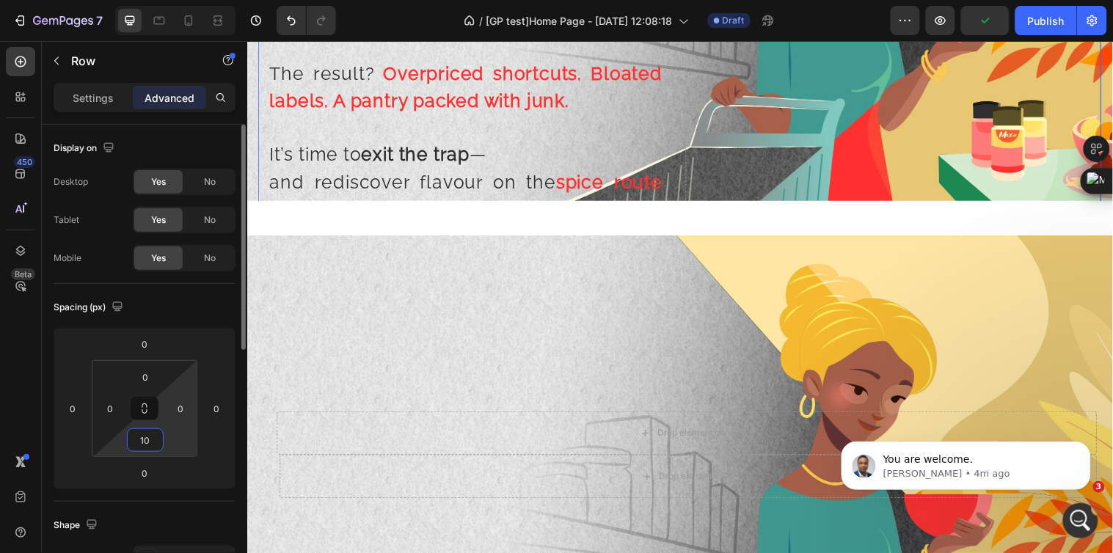
type input "1"
type input "0"
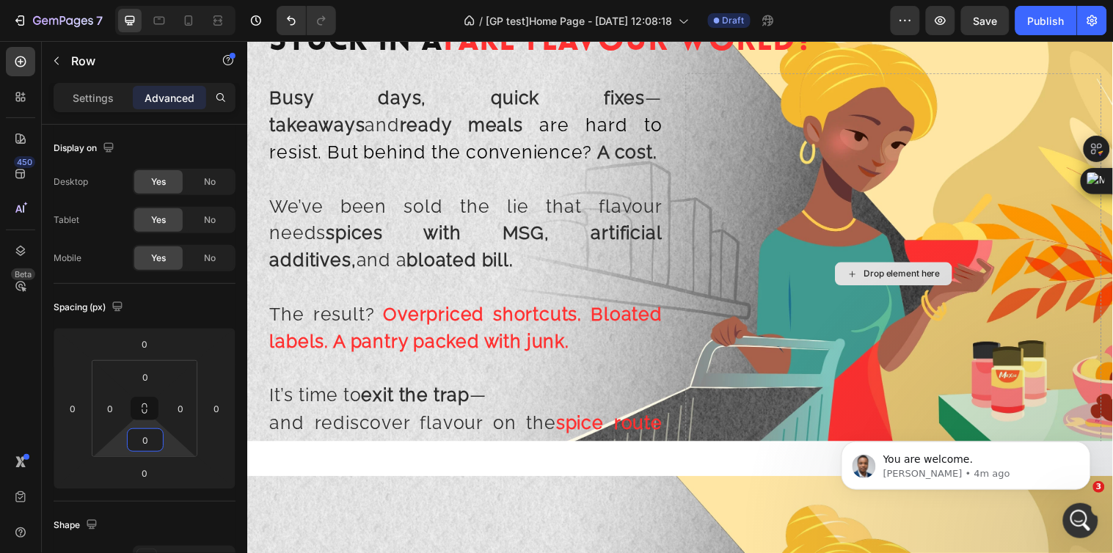
scroll to position [1059, 0]
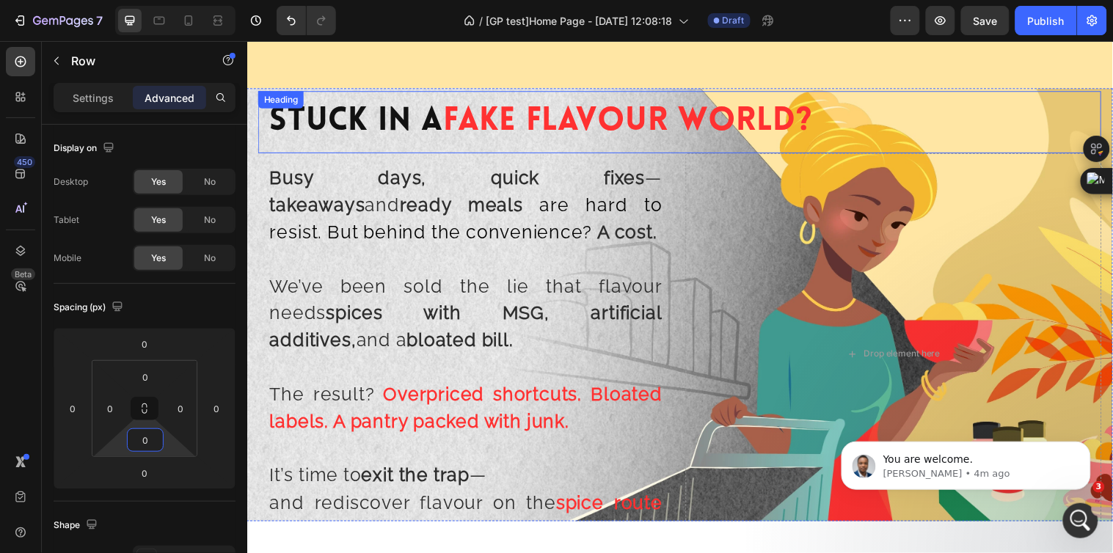
click at [665, 139] on span "Fake Flavour World?" at bounding box center [634, 122] width 376 height 33
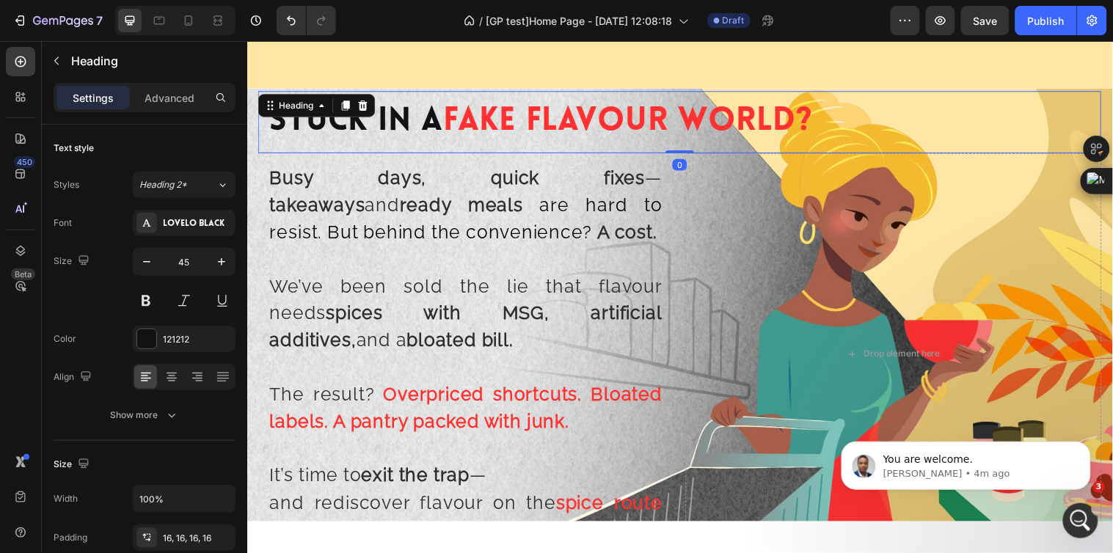
scroll to position [978, 0]
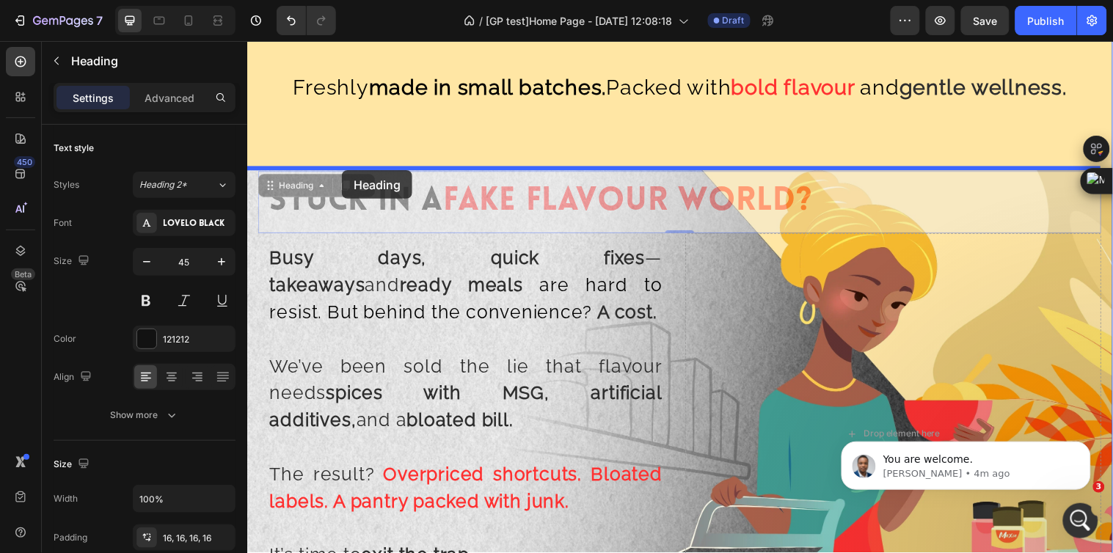
drag, startPoint x: 293, startPoint y: 188, endPoint x: 343, endPoint y: 172, distance: 52.4
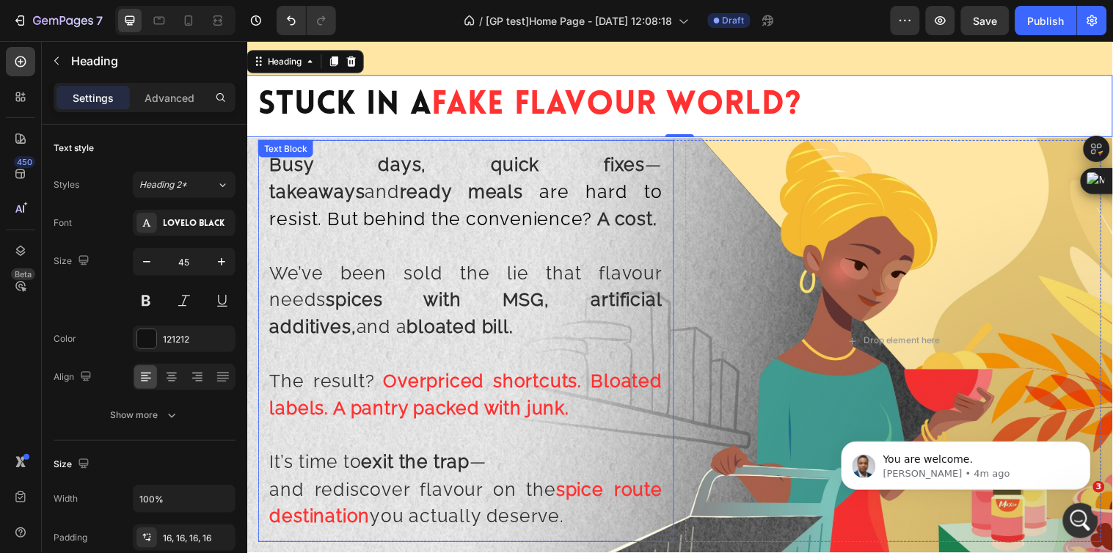
scroll to position [1059, 0]
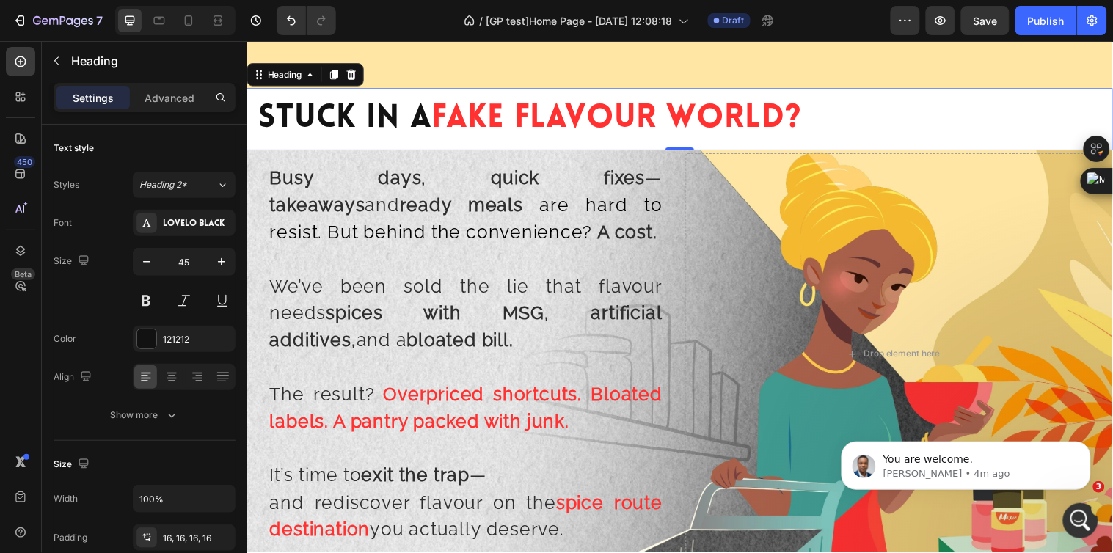
click at [841, 125] on h2 "Stuck In A Fake Flavour World?" at bounding box center [687, 120] width 880 height 63
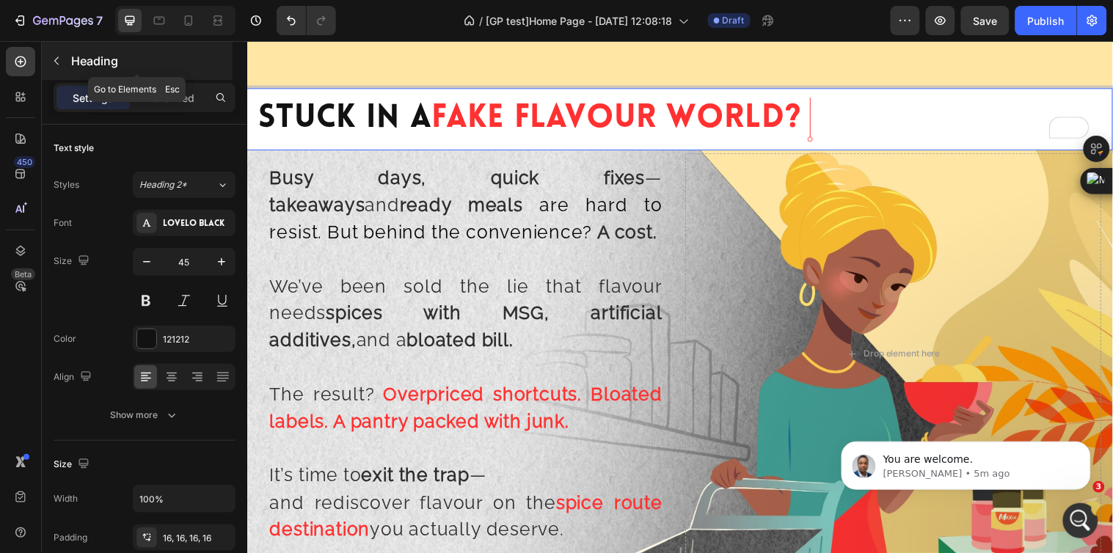
click at [56, 65] on icon "button" at bounding box center [57, 61] width 12 height 12
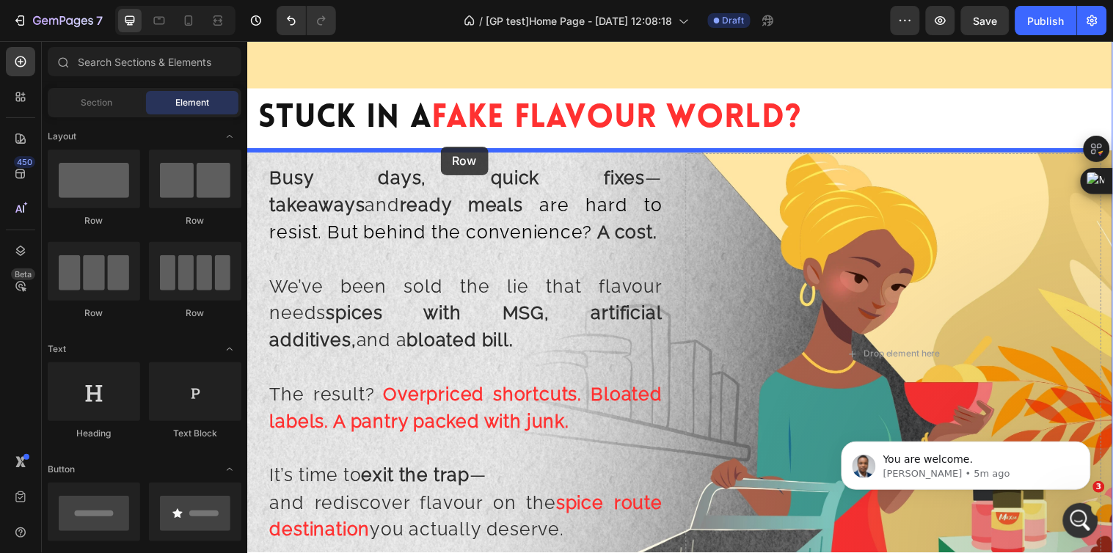
drag, startPoint x: 348, startPoint y: 215, endPoint x: 443, endPoint y: 147, distance: 116.8
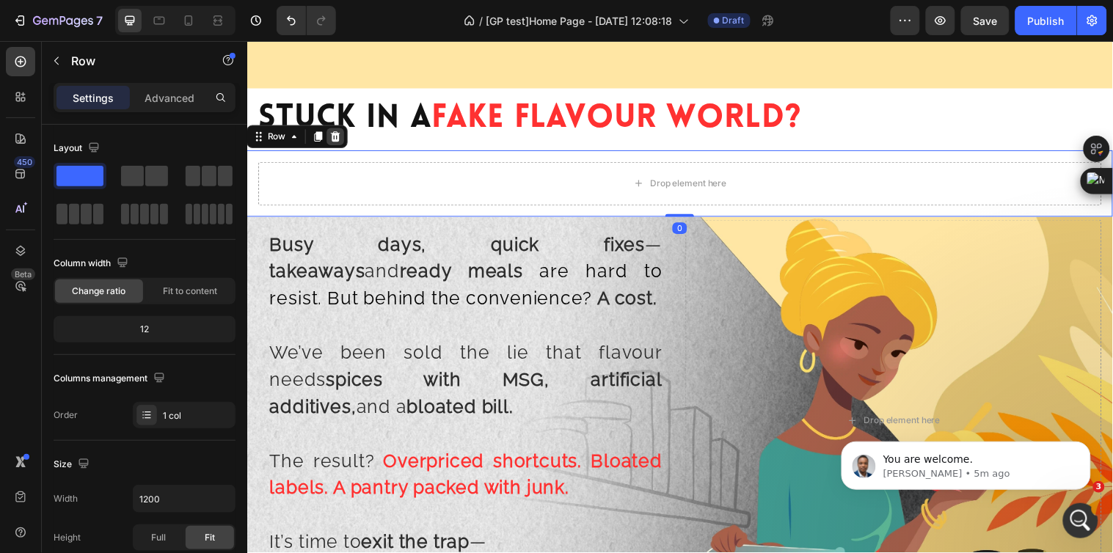
click at [335, 136] on icon at bounding box center [337, 138] width 10 height 10
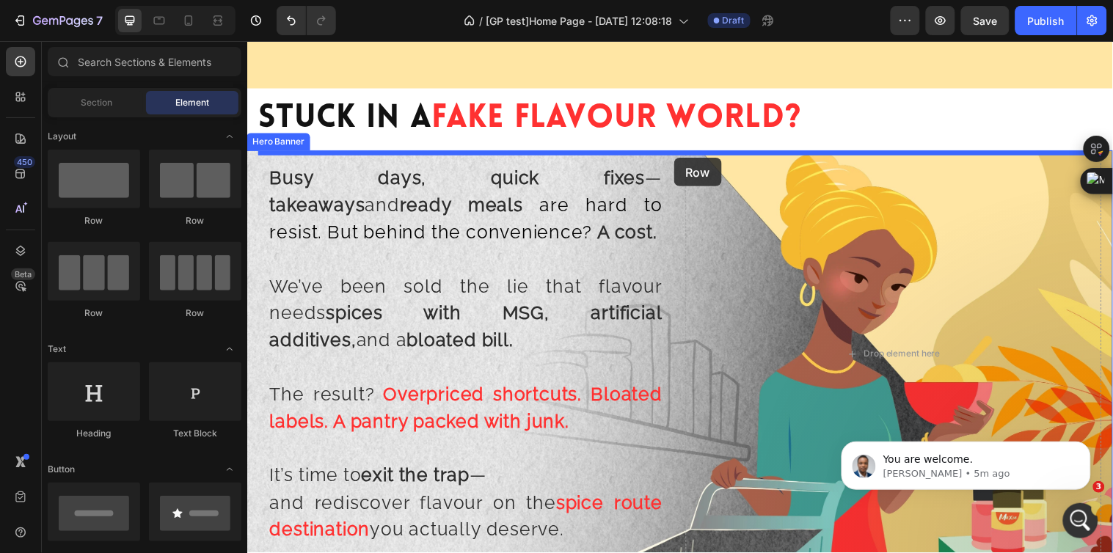
drag, startPoint x: 342, startPoint y: 222, endPoint x: 680, endPoint y: 159, distance: 344.1
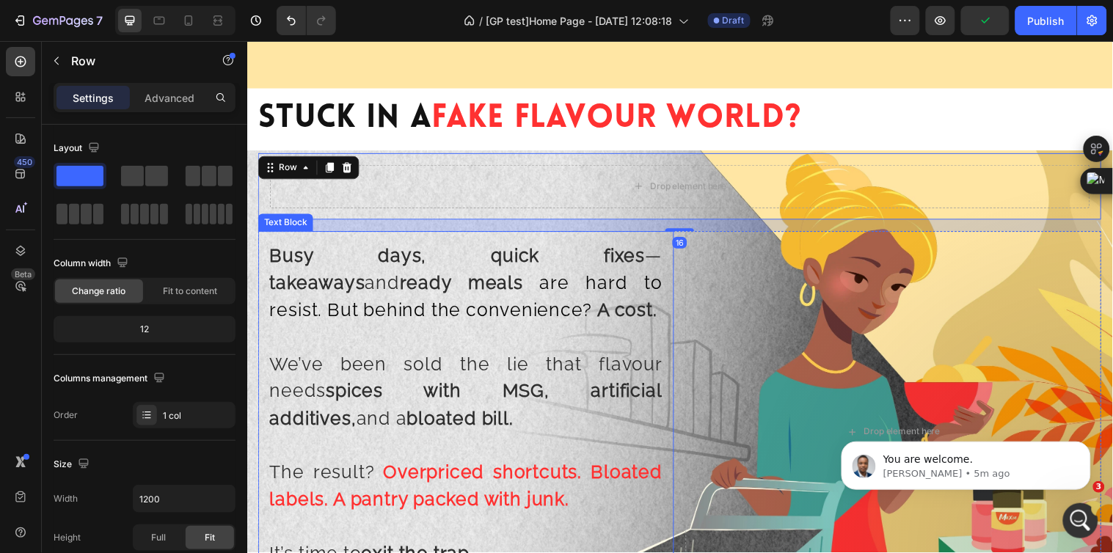
scroll to position [1222, 0]
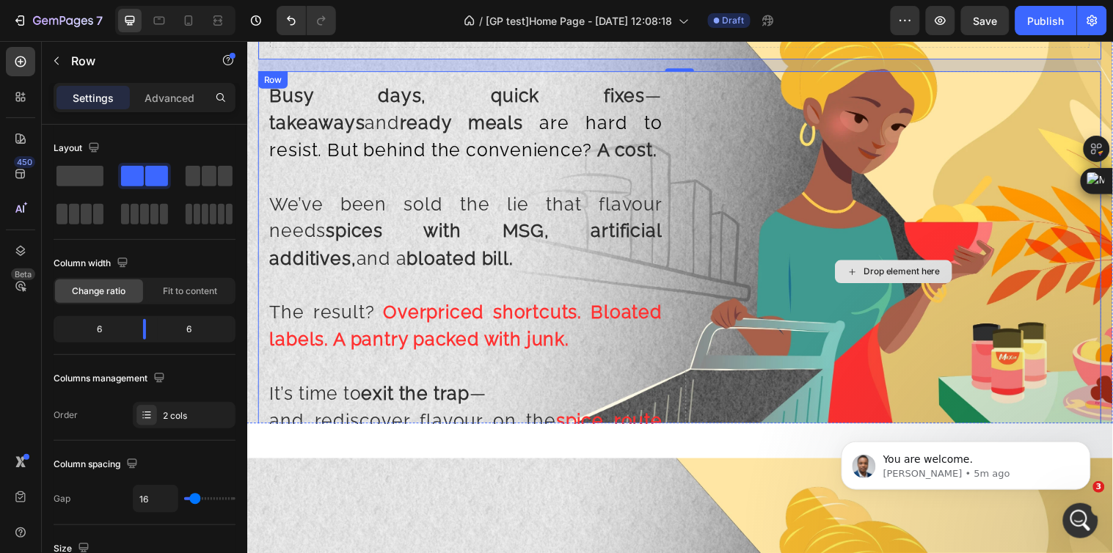
click at [823, 276] on div "Drop element here" at bounding box center [904, 275] width 423 height 409
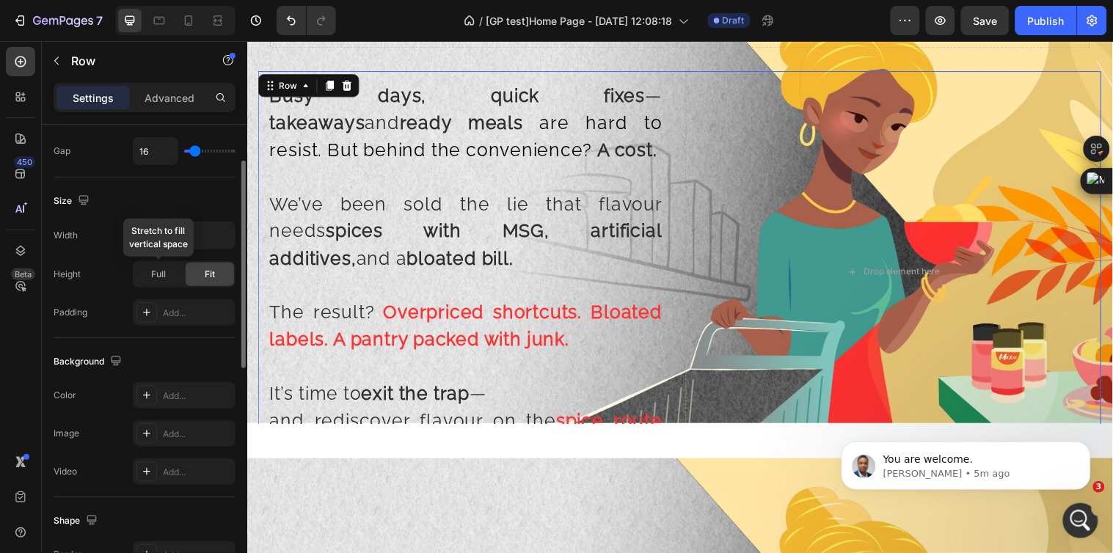
scroll to position [266, 0]
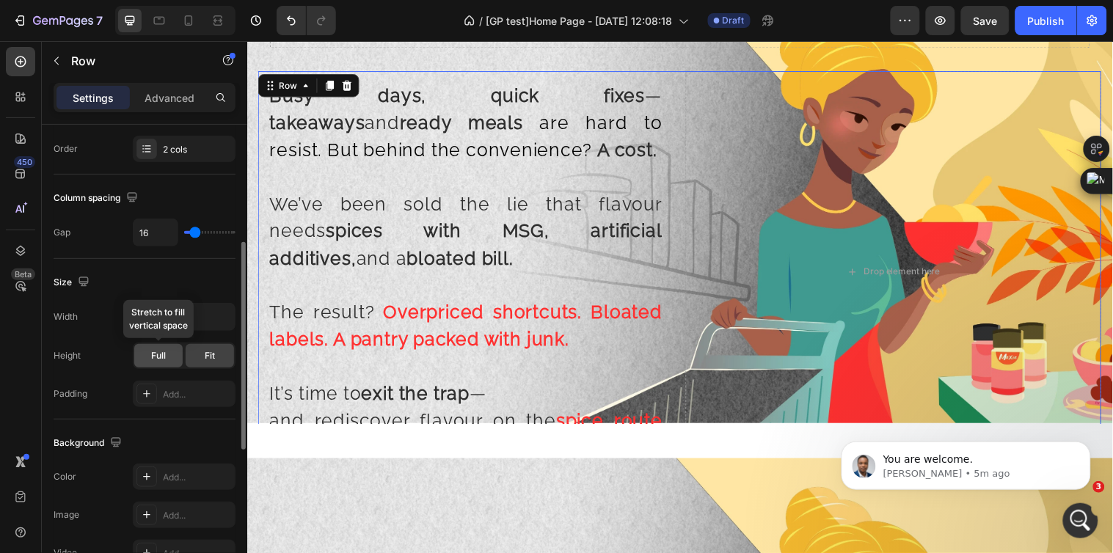
click at [163, 353] on span "Full" at bounding box center [158, 355] width 15 height 13
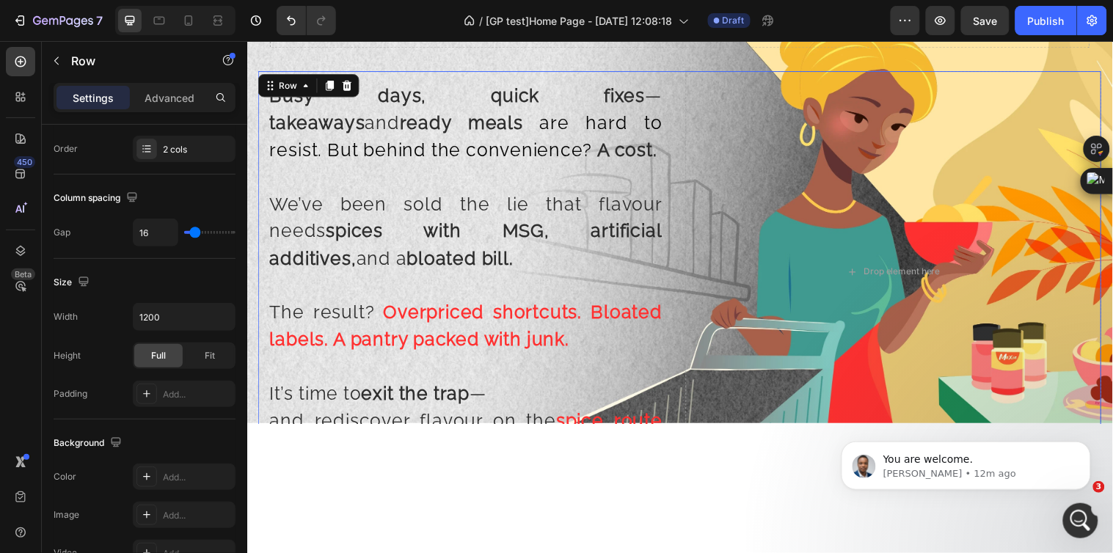
scroll to position [978, 0]
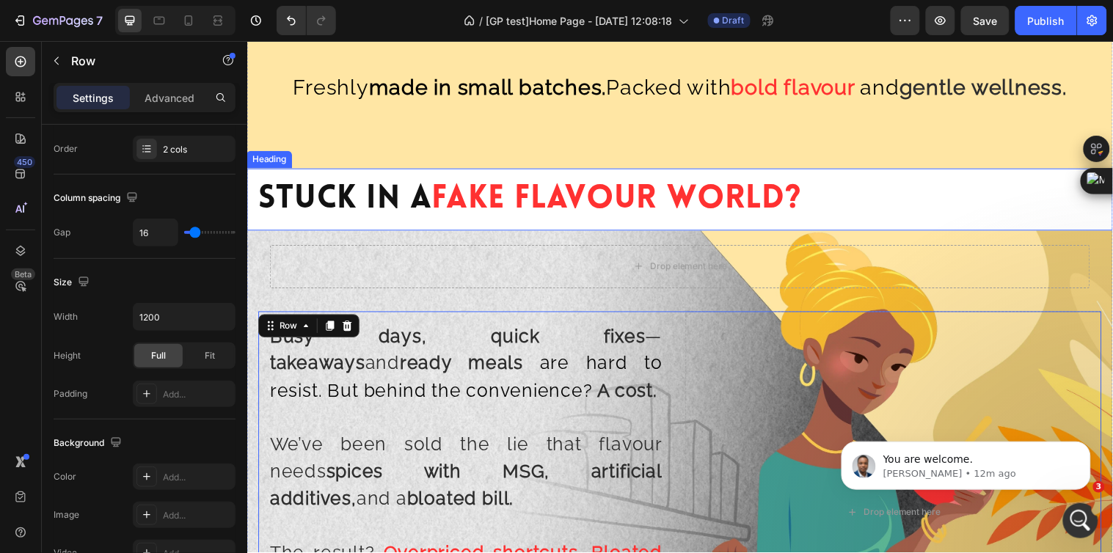
click at [629, 211] on span "Fake Flavour World?" at bounding box center [622, 201] width 376 height 33
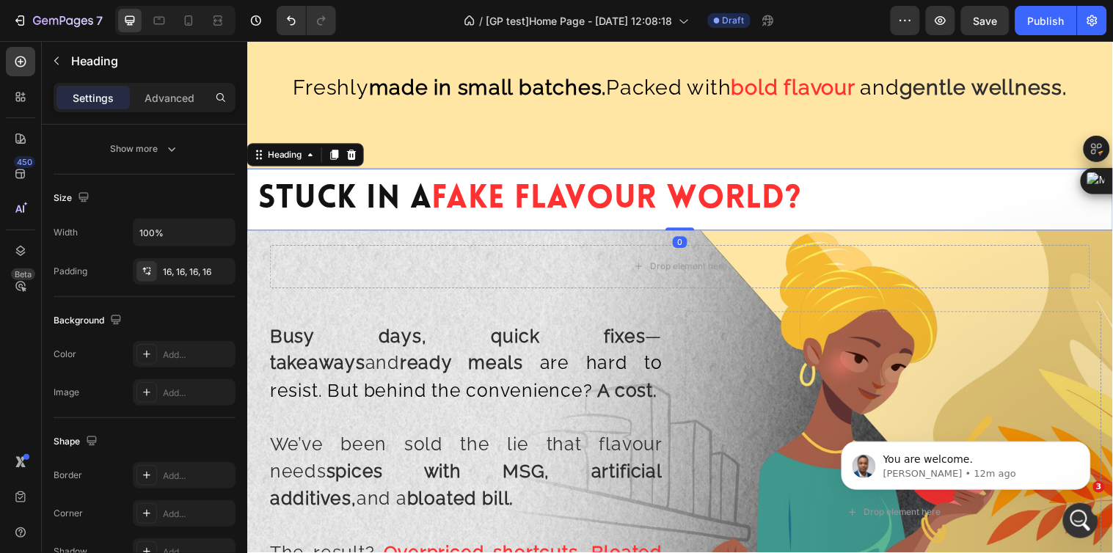
scroll to position [0, 0]
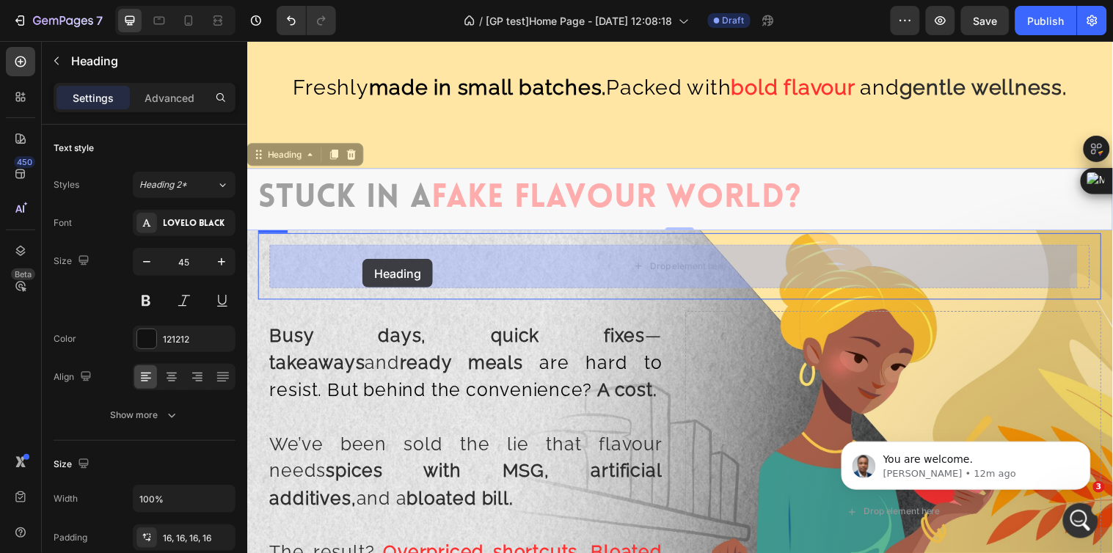
drag, startPoint x: 288, startPoint y: 153, endPoint x: 364, endPoint y: 262, distance: 132.7
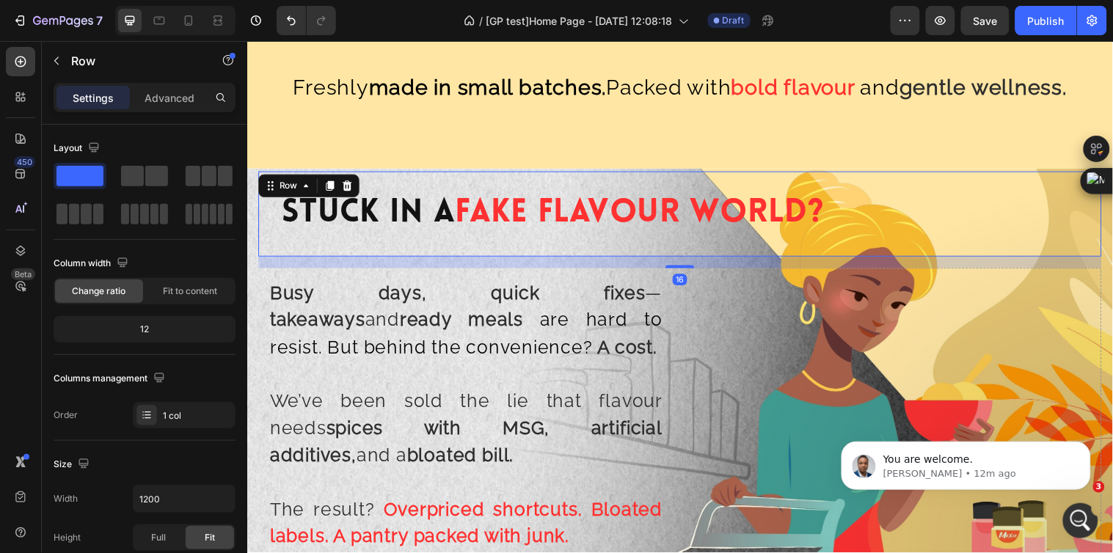
click at [349, 179] on div "Stuck In A Fake Flavour World? Heading Row 16" at bounding box center [686, 216] width 857 height 87
click at [188, 98] on p "Advanced" at bounding box center [170, 97] width 50 height 15
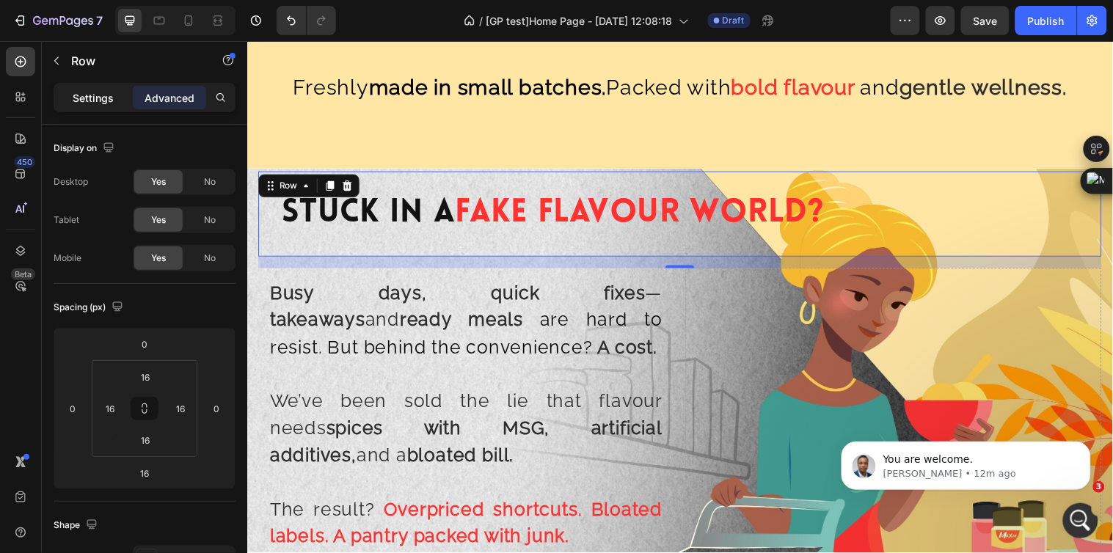
click at [106, 94] on p "Settings" at bounding box center [93, 97] width 41 height 15
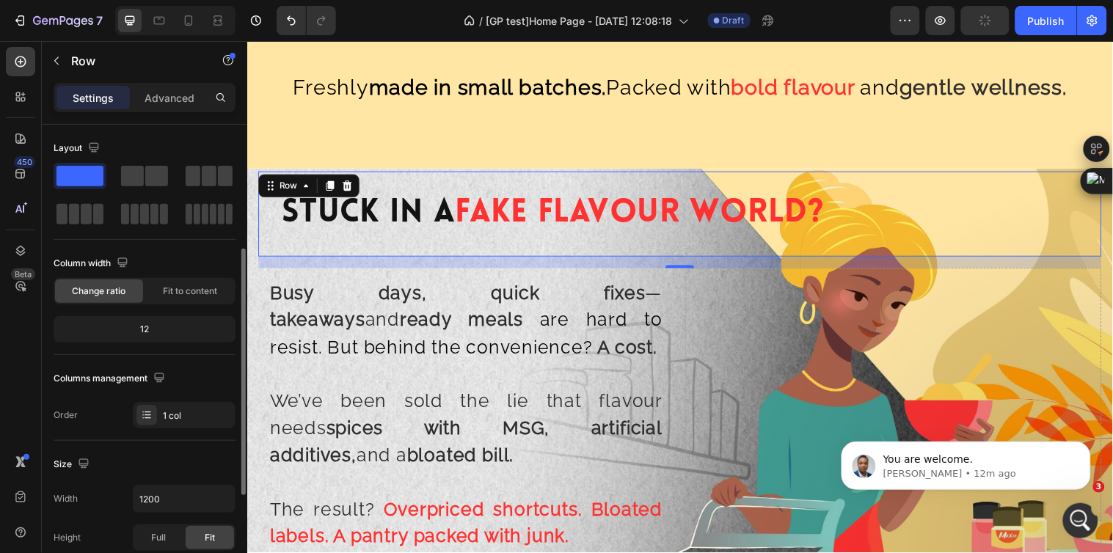
scroll to position [81, 0]
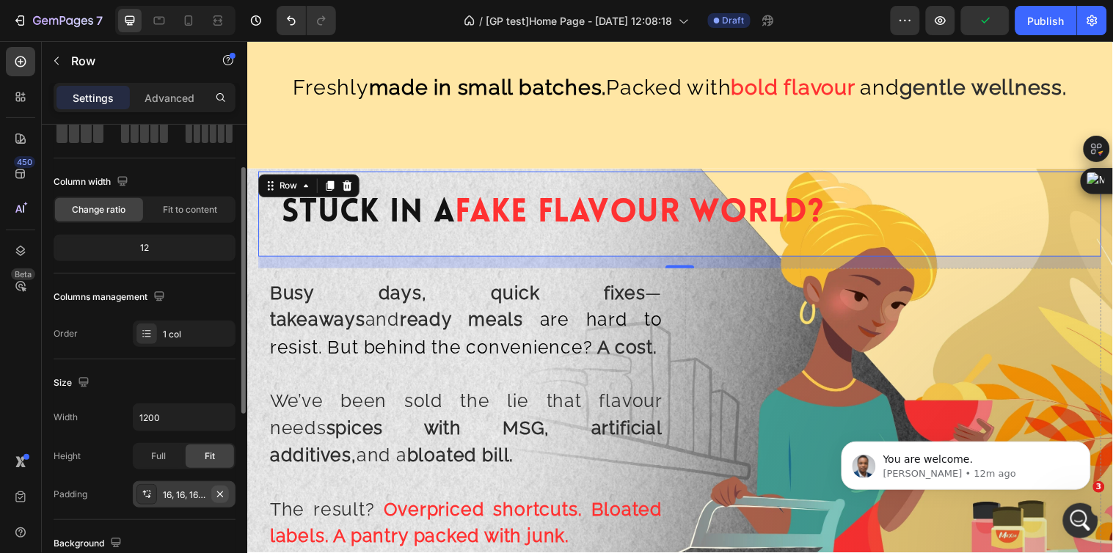
click at [222, 494] on icon "button" at bounding box center [220, 495] width 12 height 12
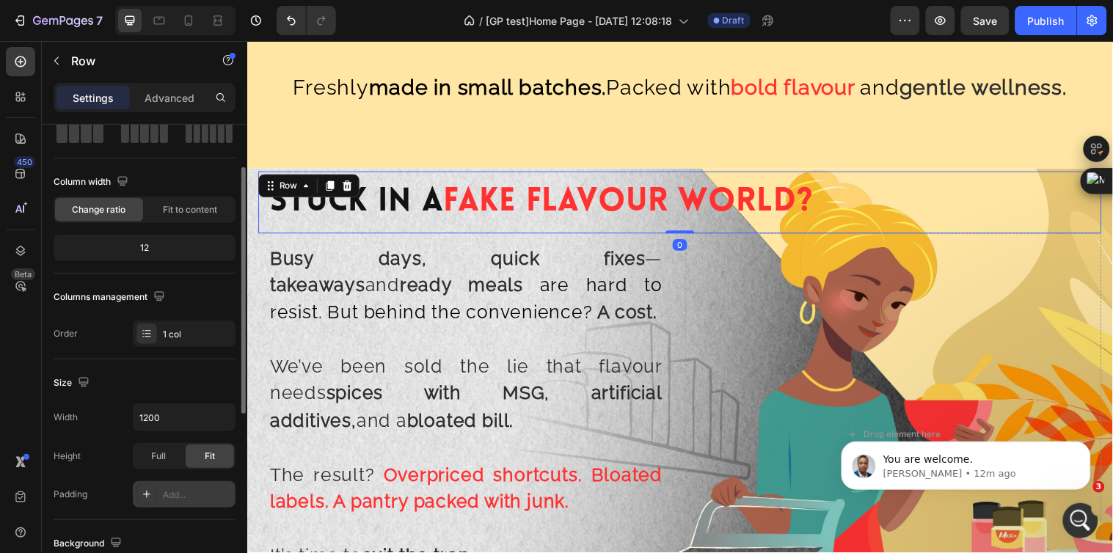
drag, startPoint x: 679, startPoint y: 245, endPoint x: 628, endPoint y: 265, distance: 54.4
click at [685, 228] on div "Stuck In A Fake Flavour World? Heading Row 0" at bounding box center [686, 204] width 857 height 63
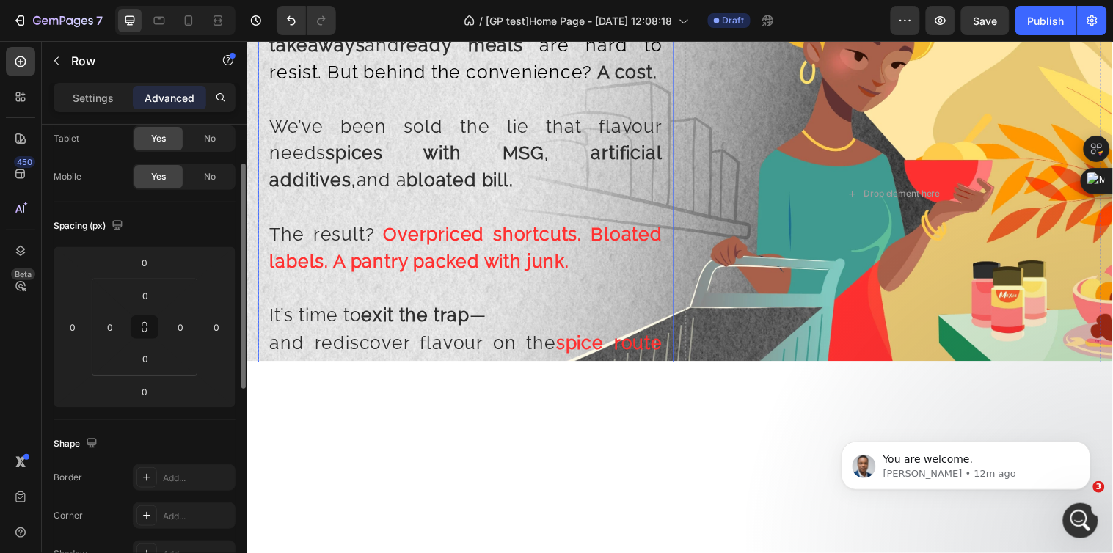
scroll to position [978, 0]
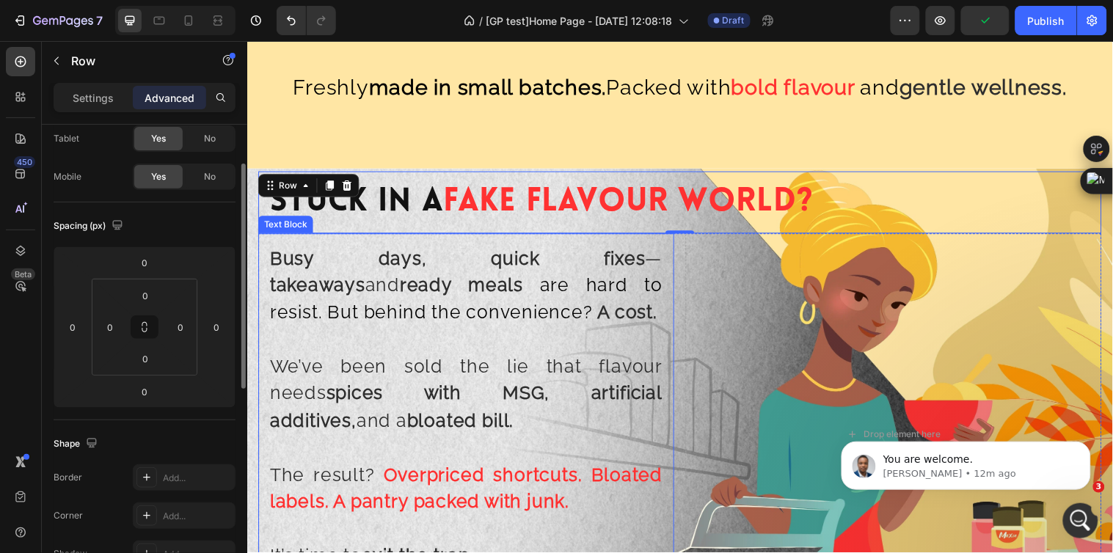
click at [264, 249] on div "Busy days, quick fixes — takeaways and ready meals are hard to resist. But behi…" at bounding box center [469, 440] width 423 height 409
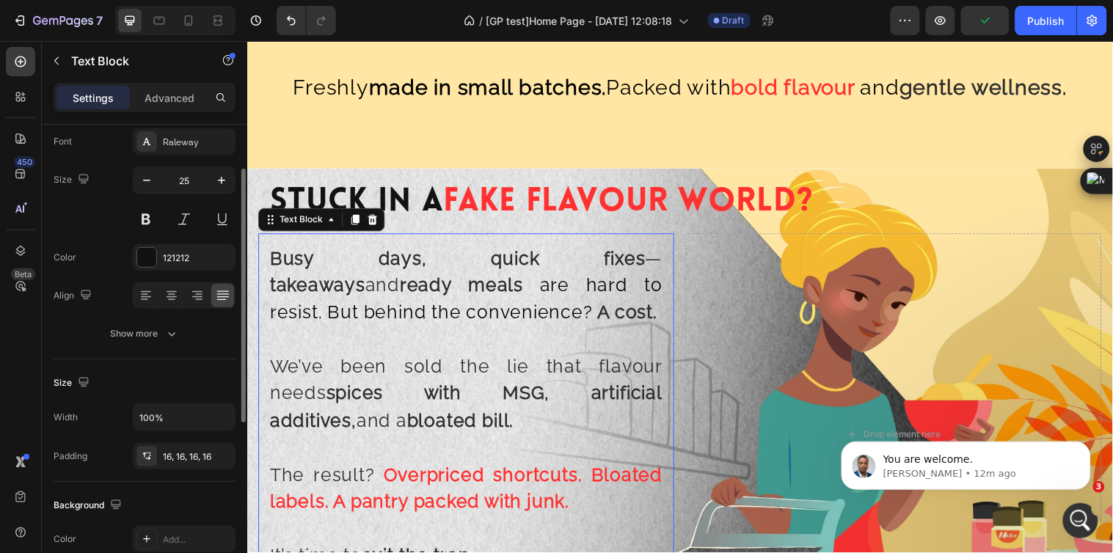
scroll to position [0, 0]
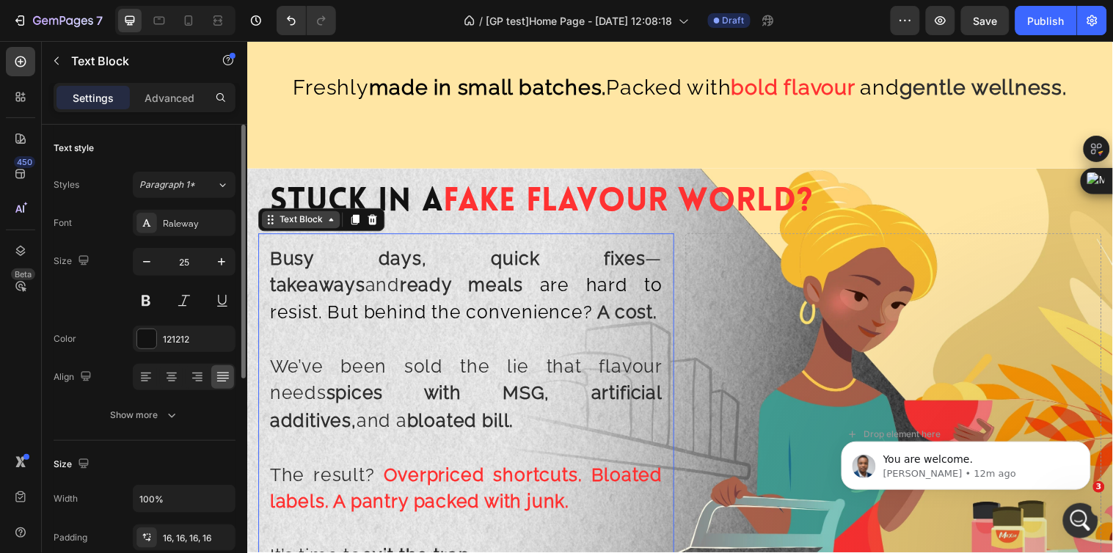
click at [297, 216] on div "Text Block" at bounding box center [302, 222] width 50 height 13
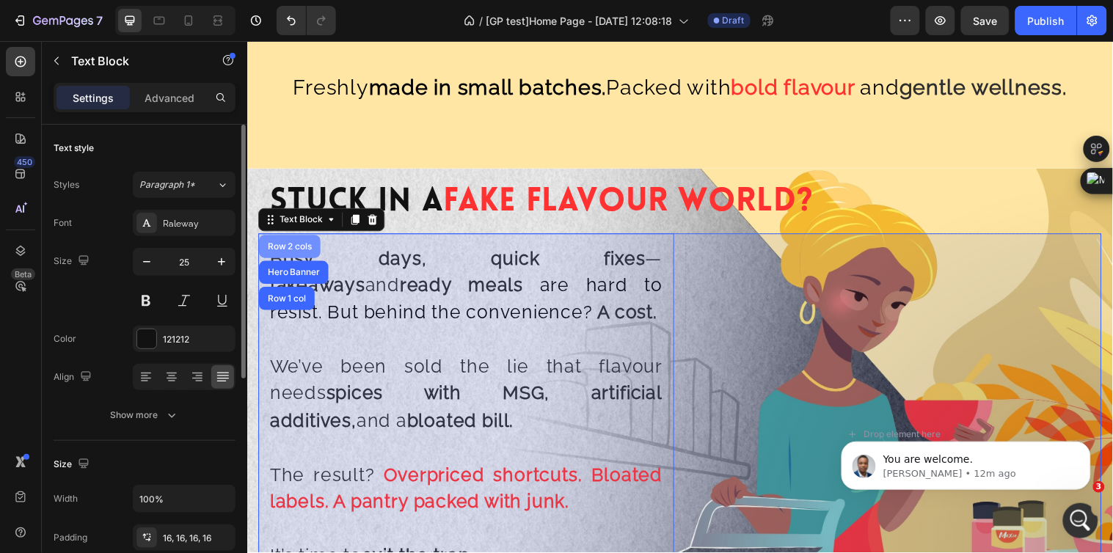
click at [298, 245] on div "Row 2 cols" at bounding box center [290, 249] width 51 height 9
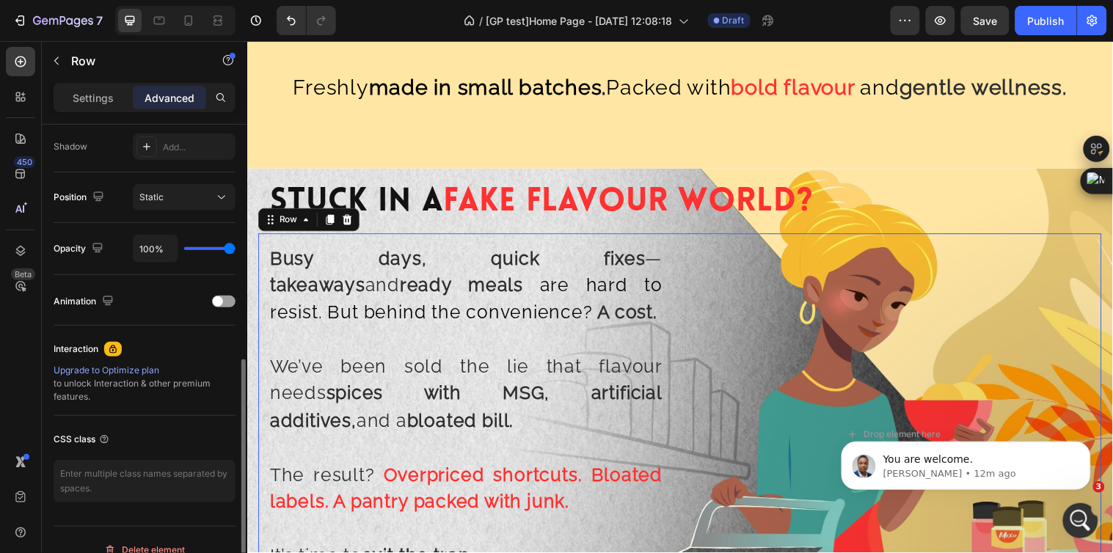
scroll to position [81, 0]
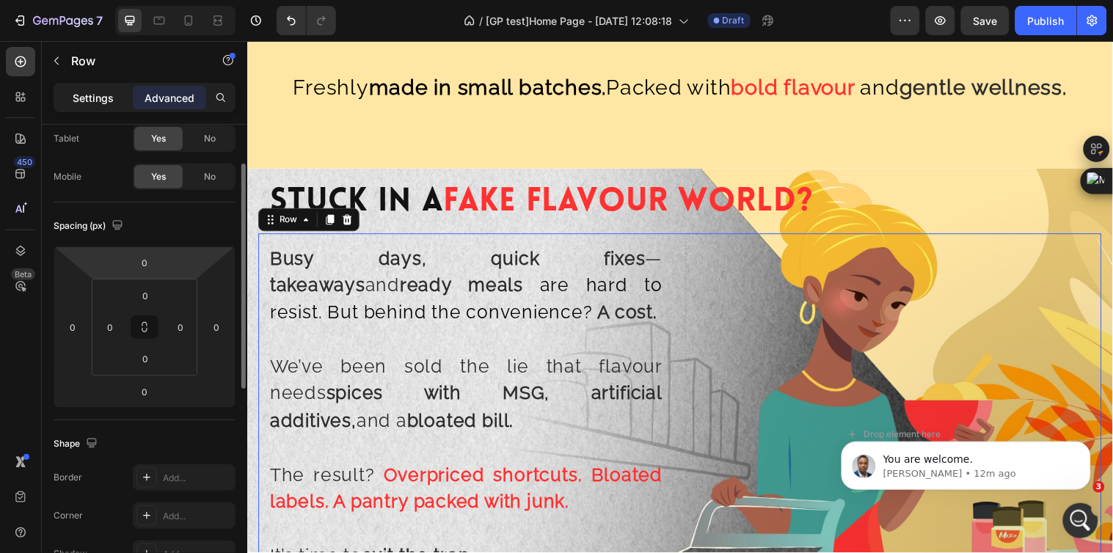
click at [103, 95] on p "Settings" at bounding box center [93, 97] width 41 height 15
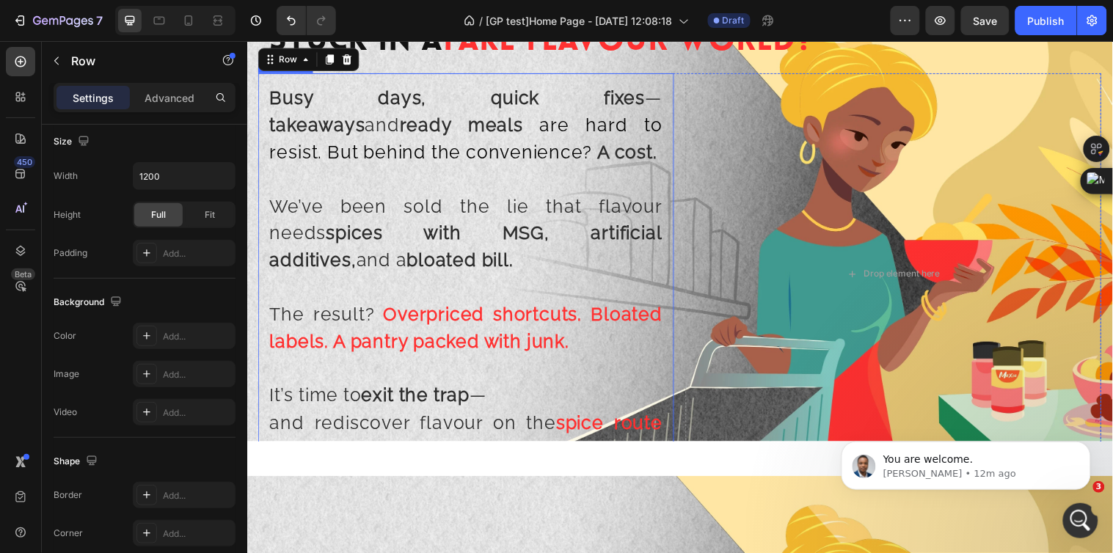
scroll to position [1304, 0]
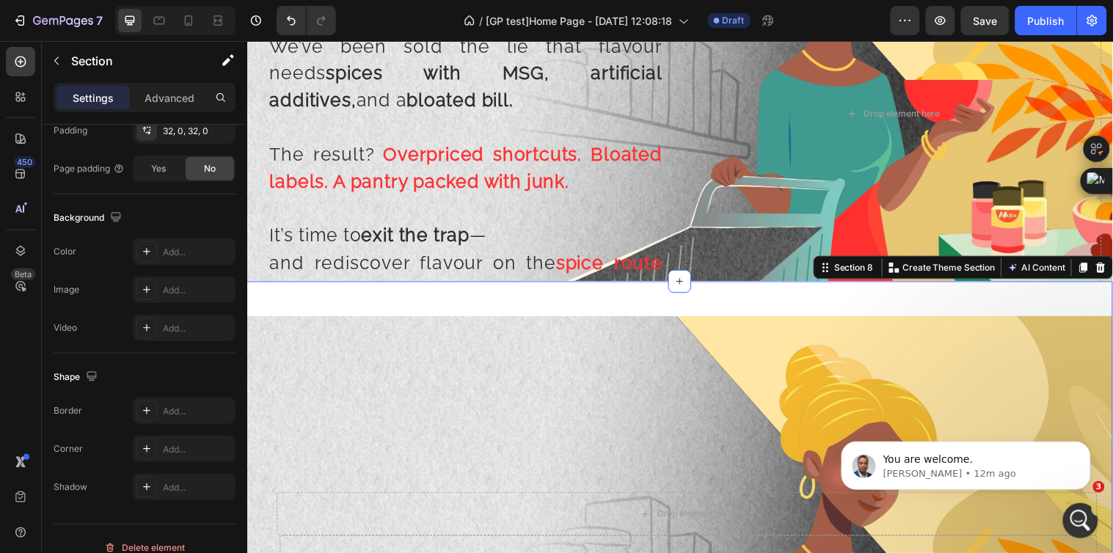
scroll to position [0, 0]
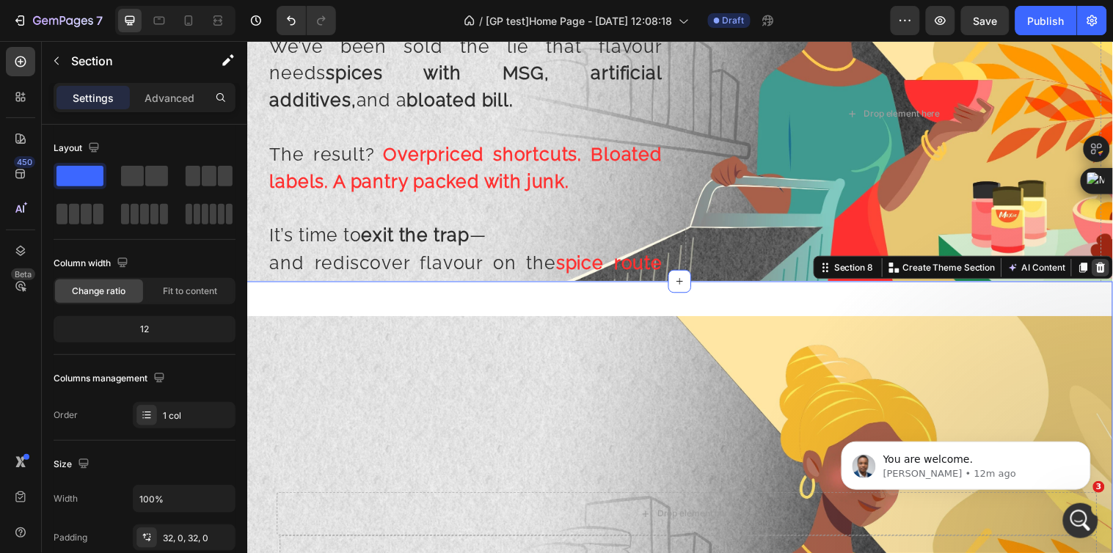
click at [1110, 271] on icon at bounding box center [1115, 271] width 10 height 10
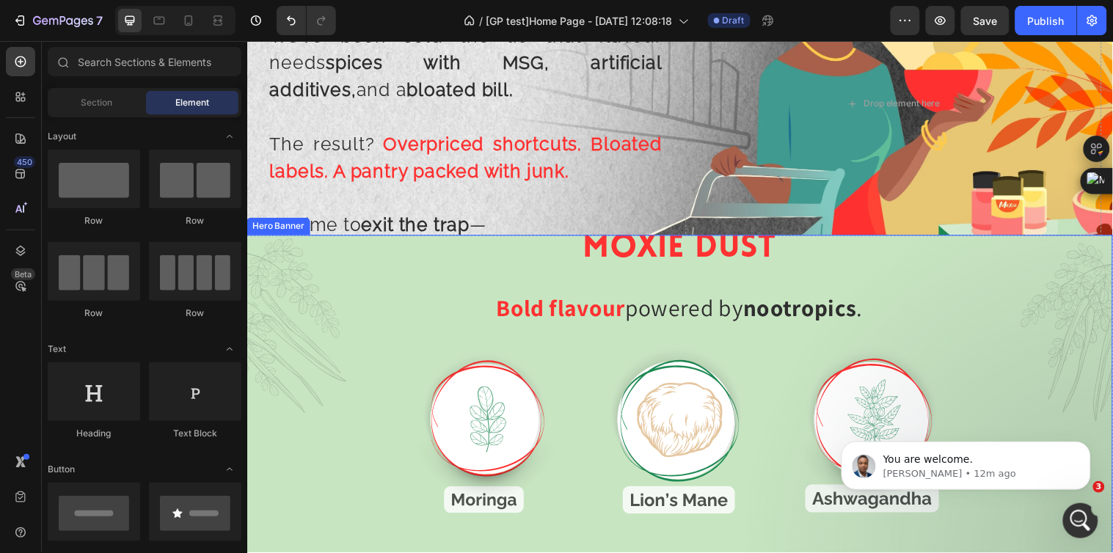
scroll to position [1304, 0]
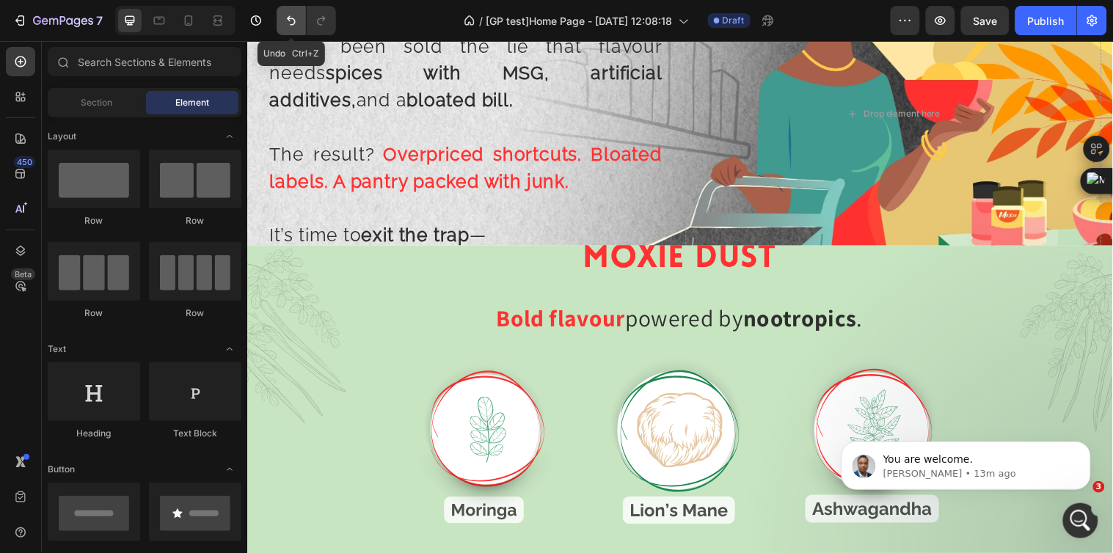
click at [291, 13] on icon "Undo/Redo" at bounding box center [291, 20] width 15 height 15
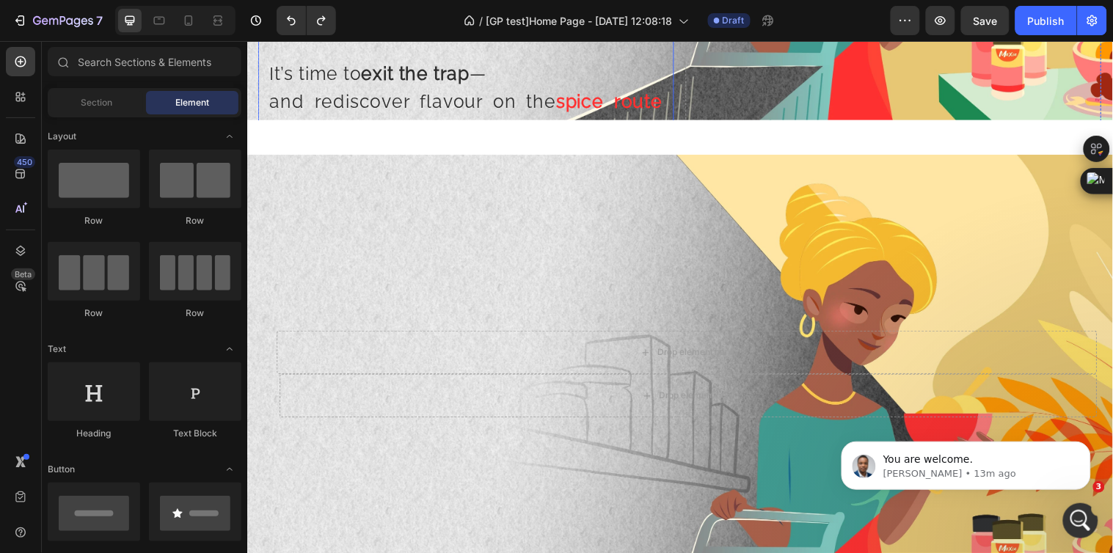
scroll to position [1222, 0]
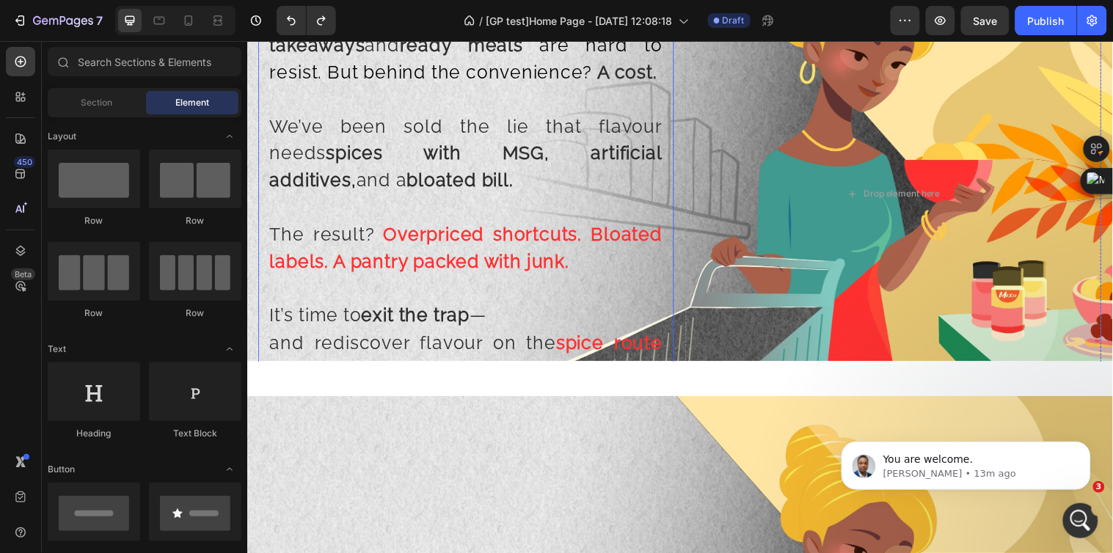
click at [568, 227] on strong "Overpriced shortcuts. Bloated labels." at bounding box center [469, 251] width 399 height 50
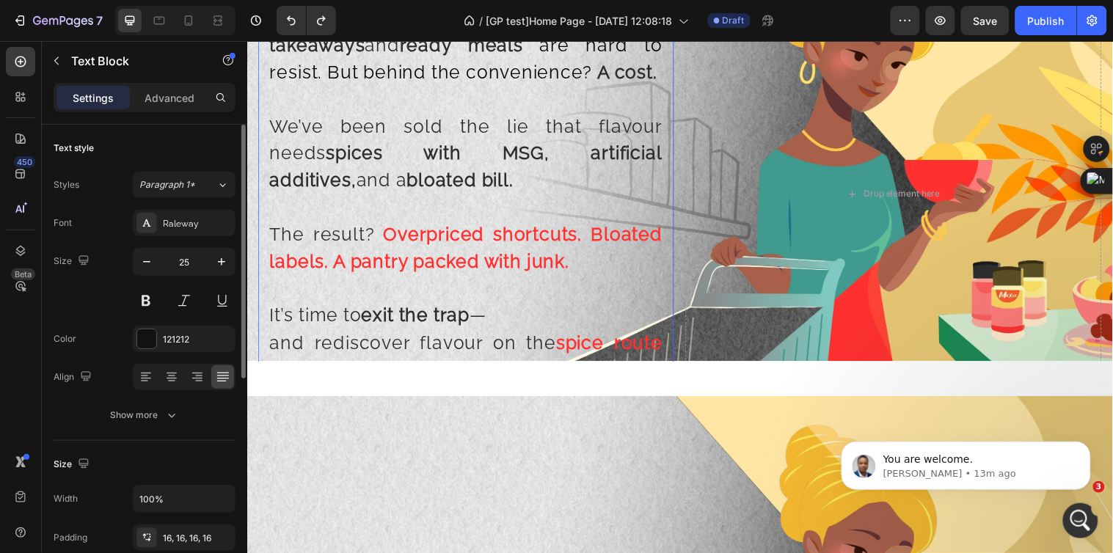
scroll to position [81, 0]
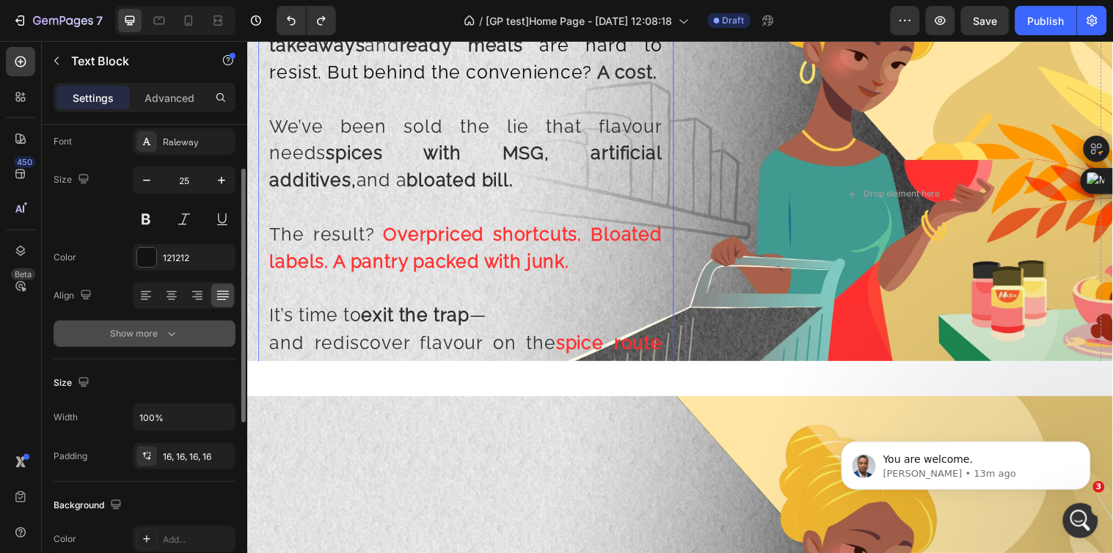
click at [164, 332] on icon "button" at bounding box center [171, 333] width 15 height 15
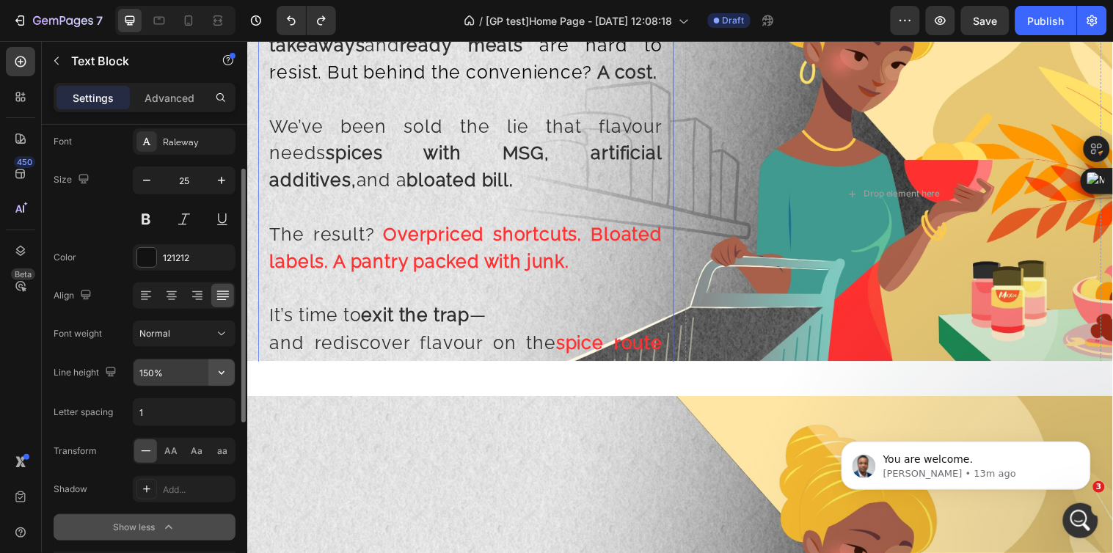
click at [216, 379] on icon "button" at bounding box center [221, 372] width 15 height 15
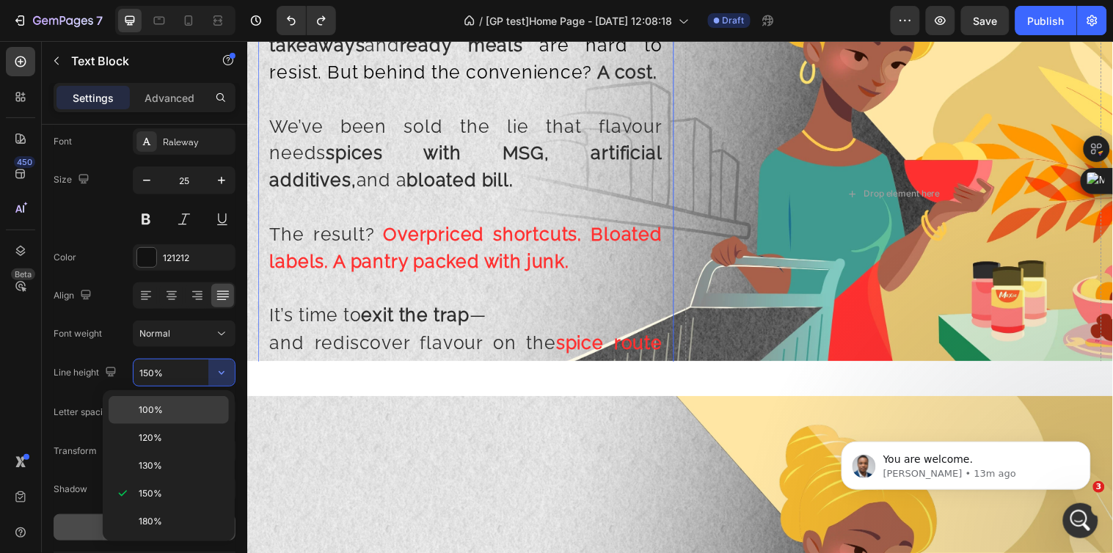
click at [185, 404] on p "100%" at bounding box center [181, 410] width 84 height 13
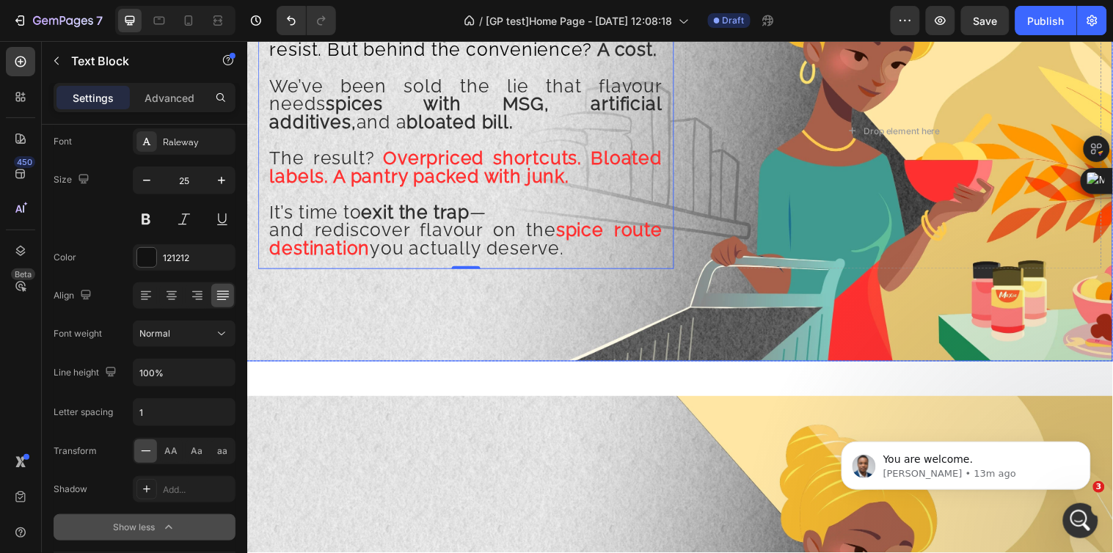
scroll to position [1141, 0]
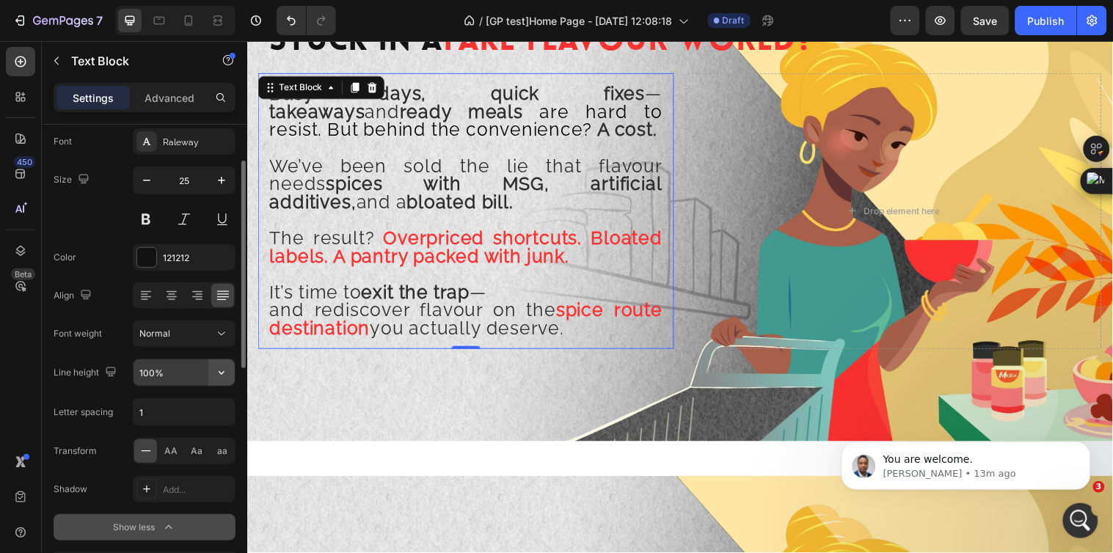
click at [224, 375] on icon "button" at bounding box center [221, 372] width 15 height 15
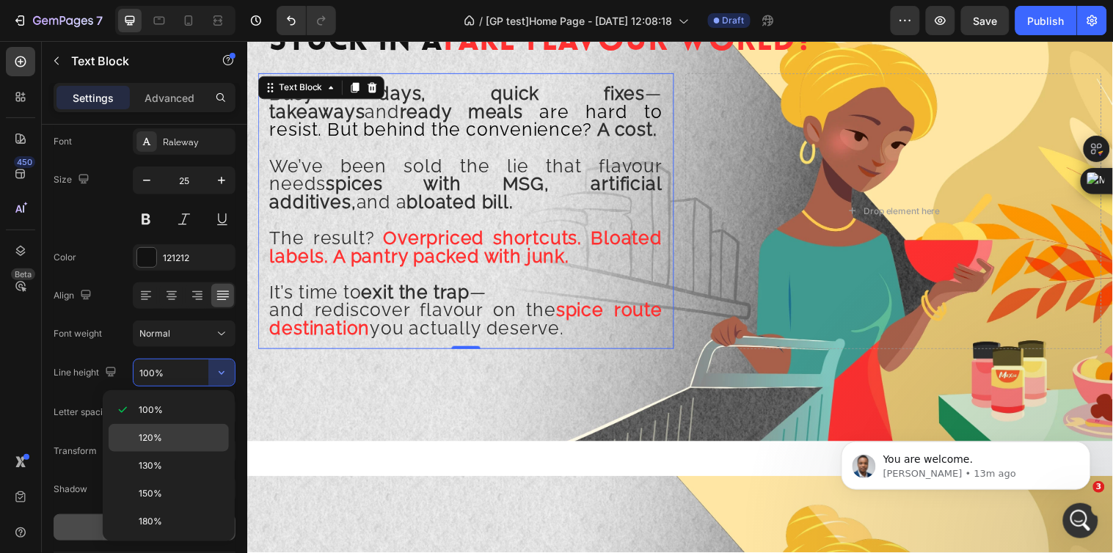
click at [180, 437] on p "120%" at bounding box center [181, 437] width 84 height 13
type input "120%"
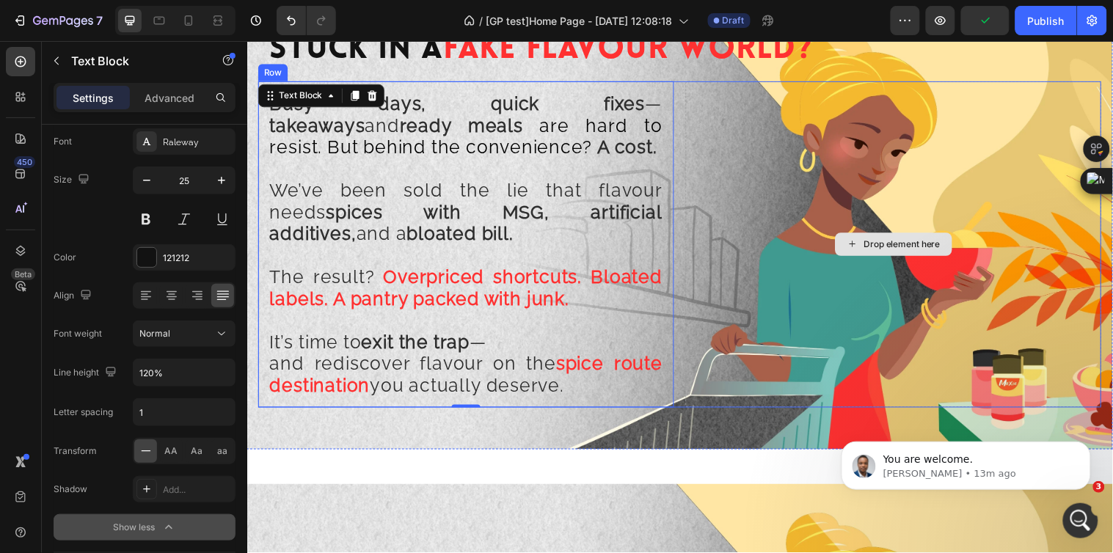
scroll to position [1222, 0]
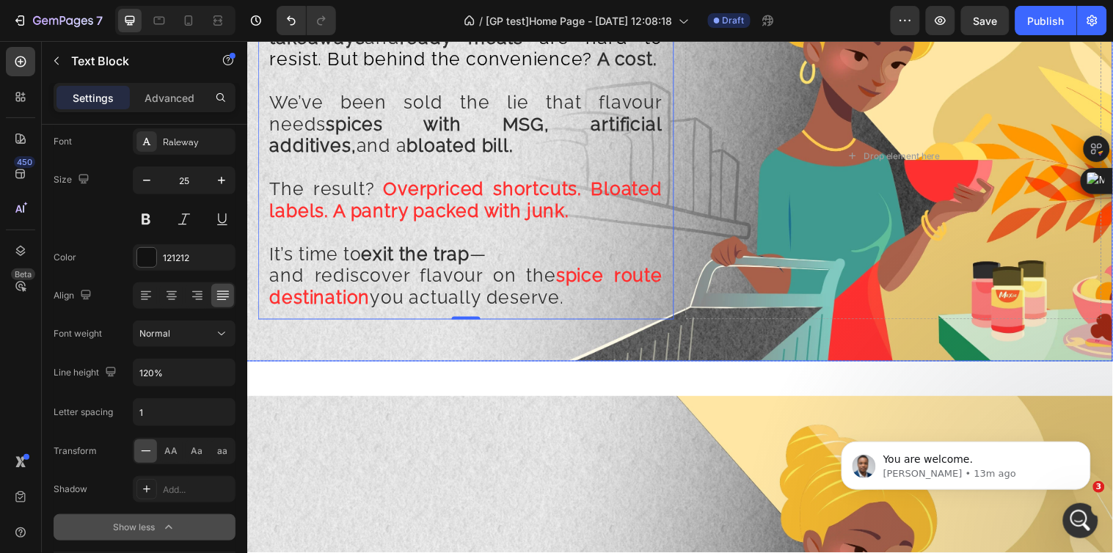
click at [679, 329] on div "Background Image" at bounding box center [687, 146] width 880 height 440
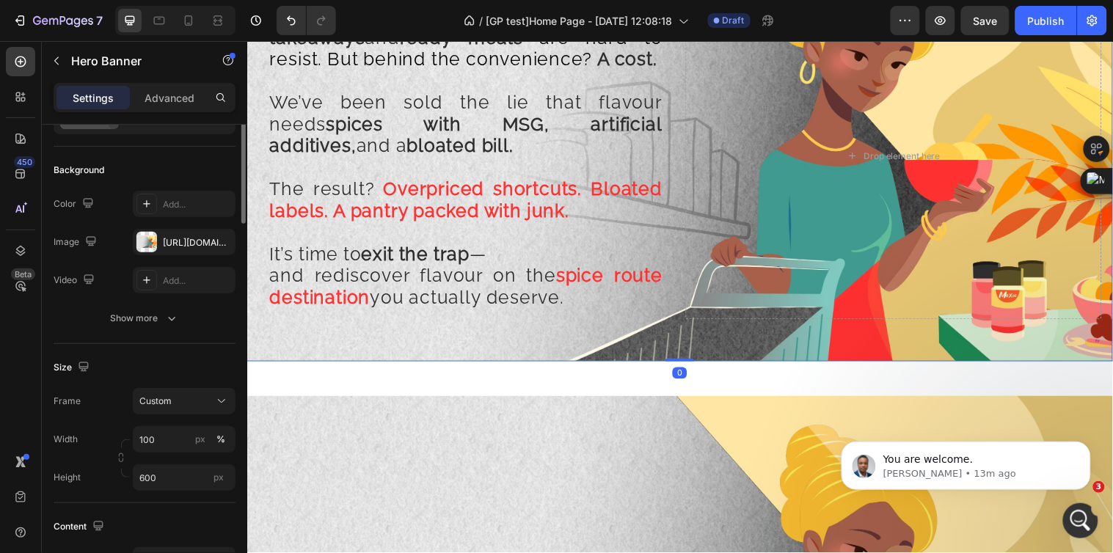
scroll to position [0, 0]
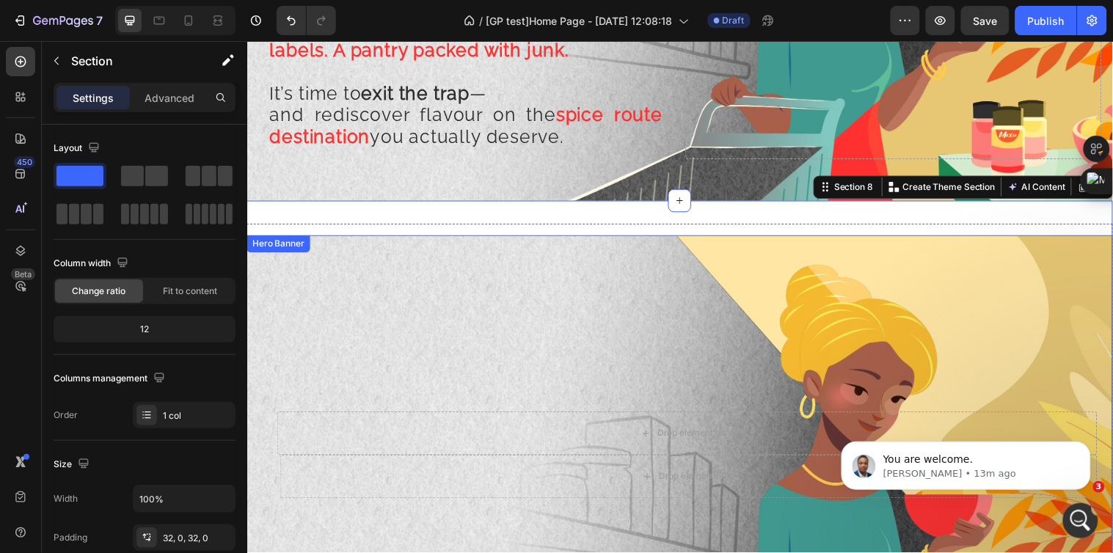
scroll to position [1630, 0]
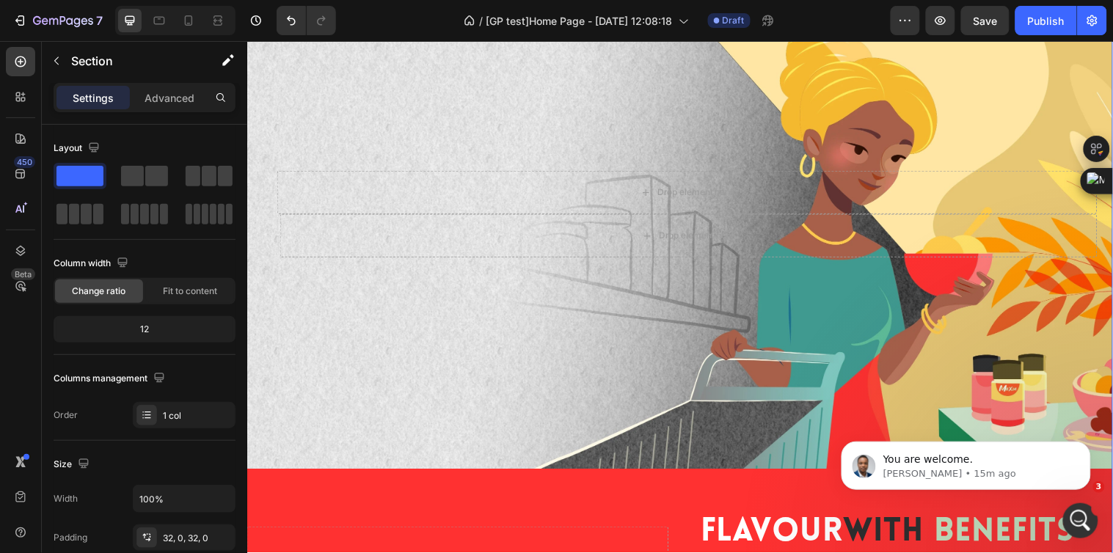
scroll to position [1630, 0]
click at [1085, 446] on icon "Dismiss notification" at bounding box center [1085, 444] width 5 height 5
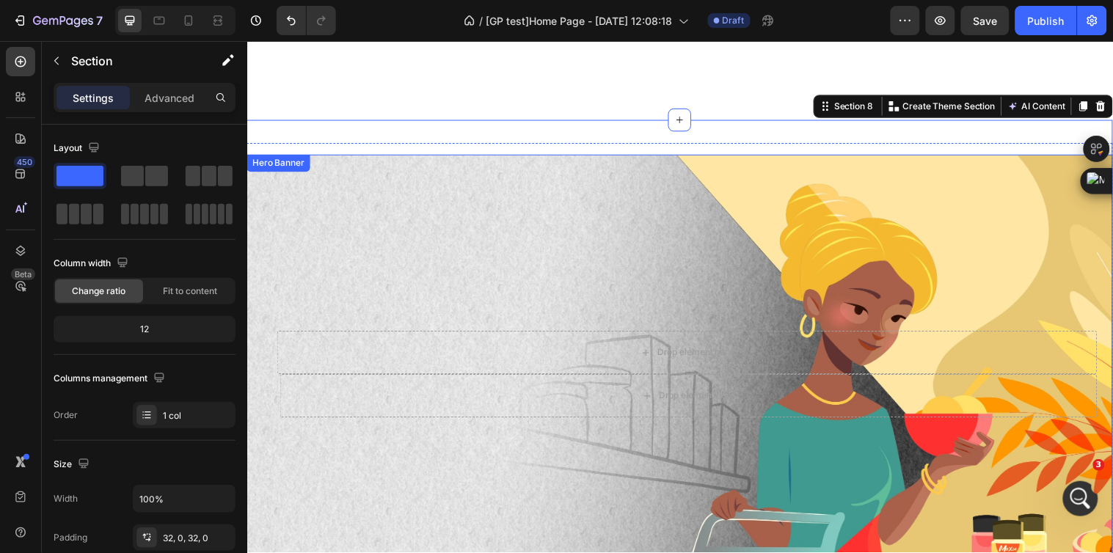
scroll to position [1793, 0]
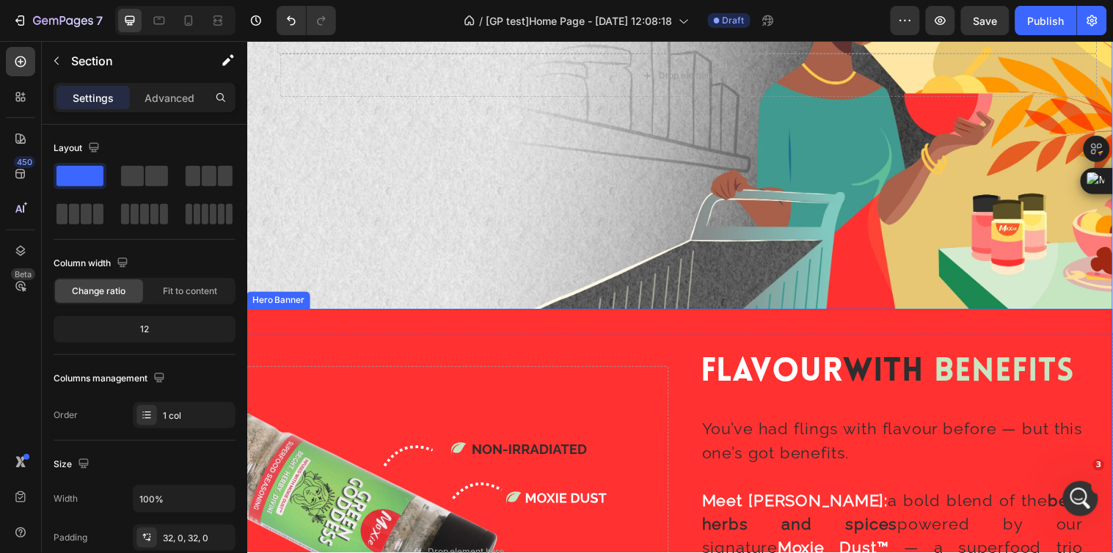
click at [654, 321] on div "Background Image" at bounding box center [687, 560] width 880 height 495
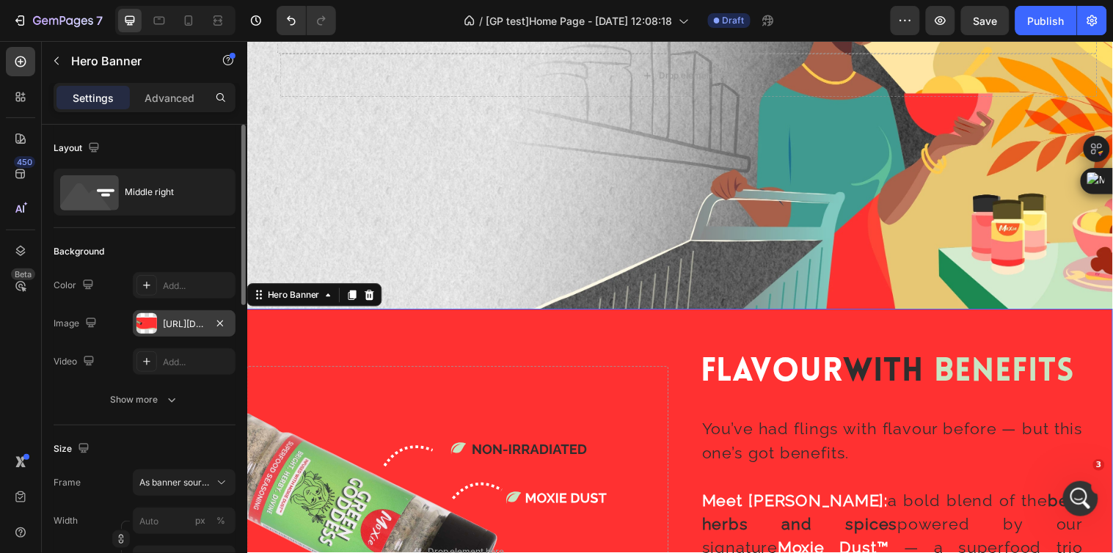
click at [173, 319] on div "https://cdn.shopify.com/s/files/1/0720/4549/4307/files/gempages_580751130326204…" at bounding box center [184, 324] width 43 height 13
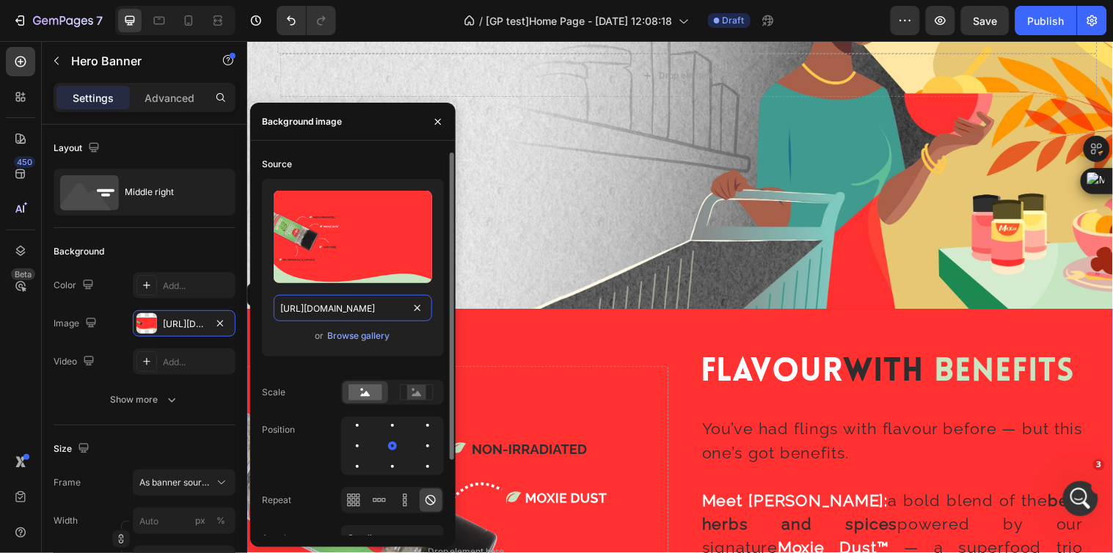
click at [326, 302] on input "https://cdn.shopify.com/s/files/1/0720/4549/4307/files/gempages_580751130326204…" at bounding box center [353, 308] width 158 height 26
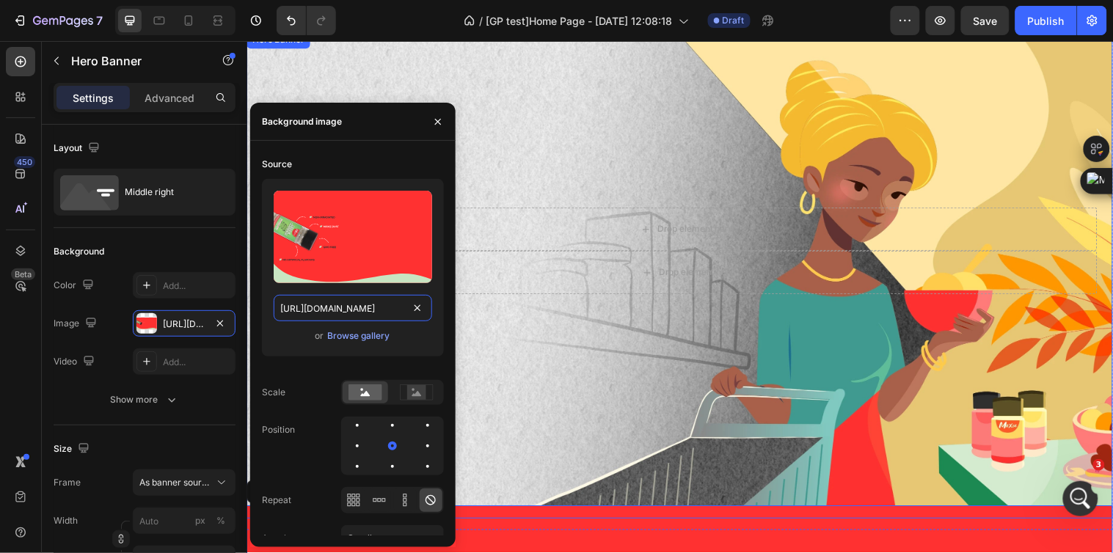
scroll to position [1549, 0]
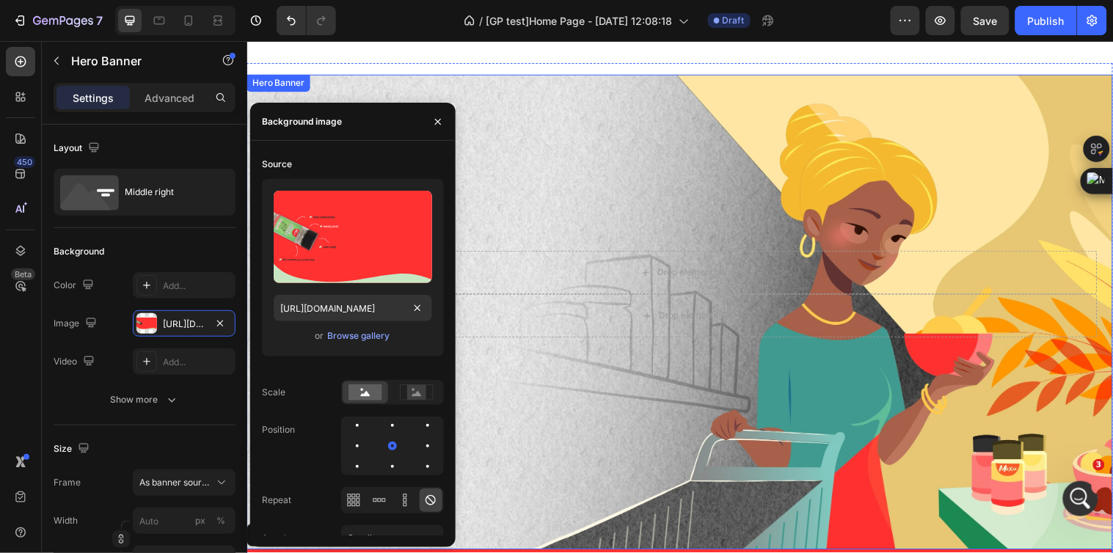
click at [746, 200] on div "Background Image" at bounding box center [687, 322] width 880 height 495
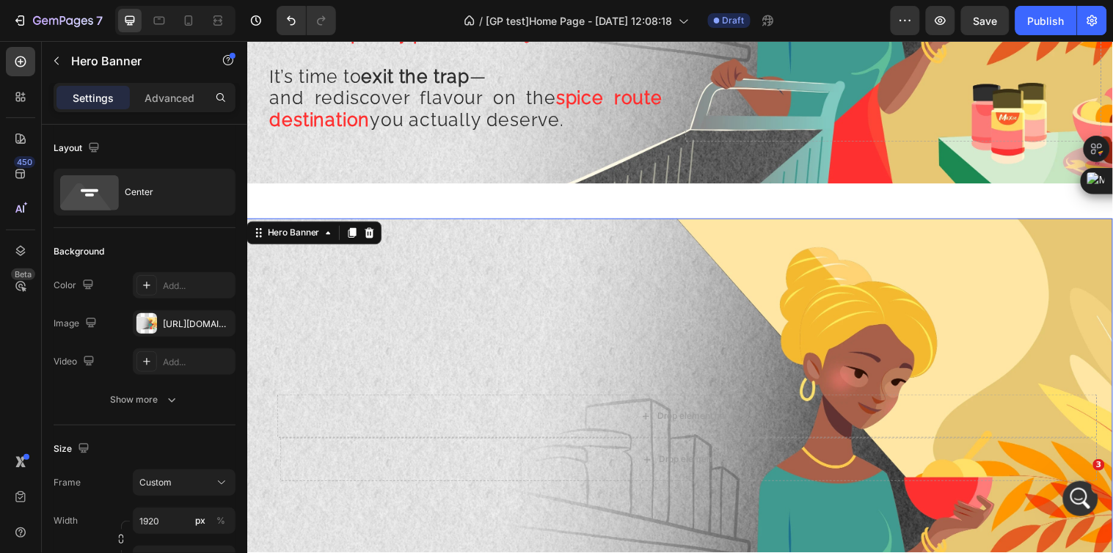
scroll to position [1385, 0]
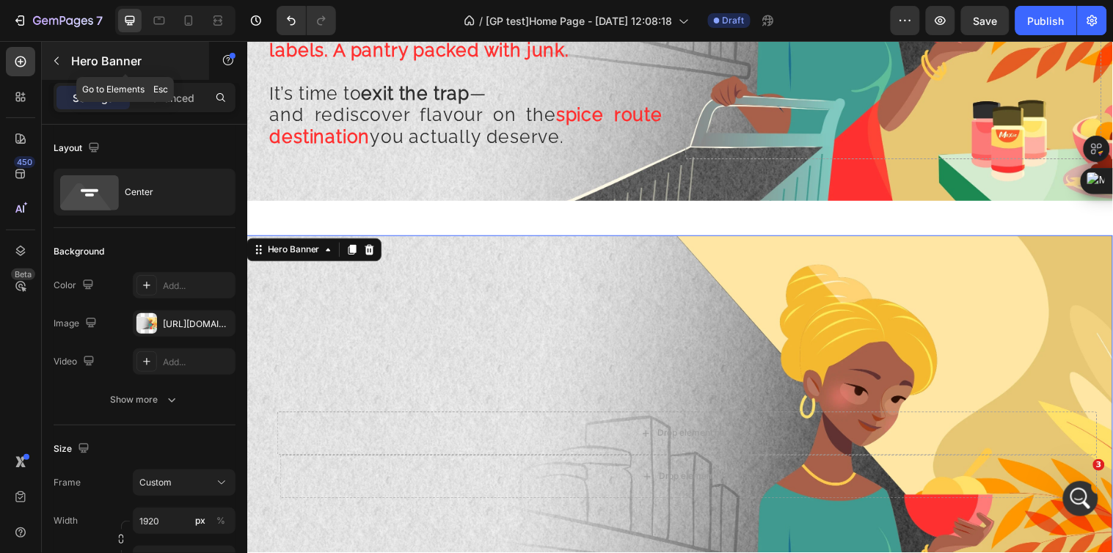
click at [60, 60] on icon "button" at bounding box center [57, 61] width 12 height 12
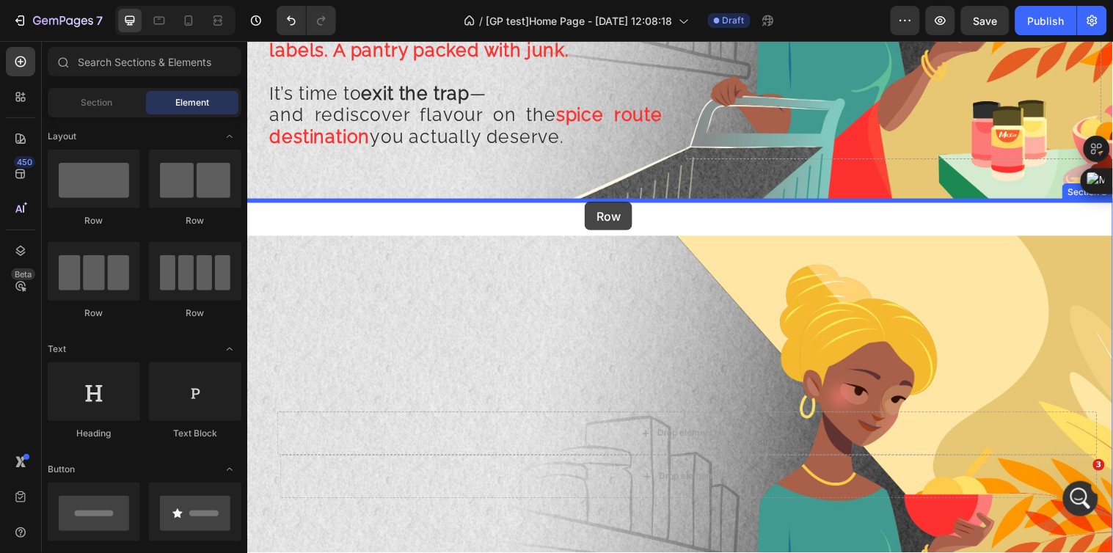
drag, startPoint x: 766, startPoint y: 238, endPoint x: 590, endPoint y: 205, distance: 179.3
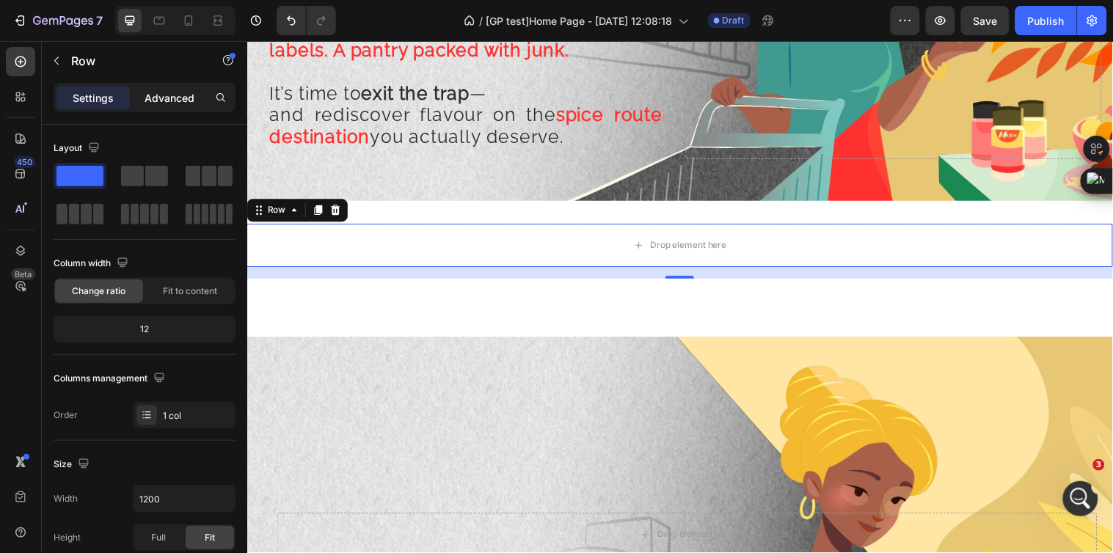
click at [145, 98] on p "Advanced" at bounding box center [170, 97] width 50 height 15
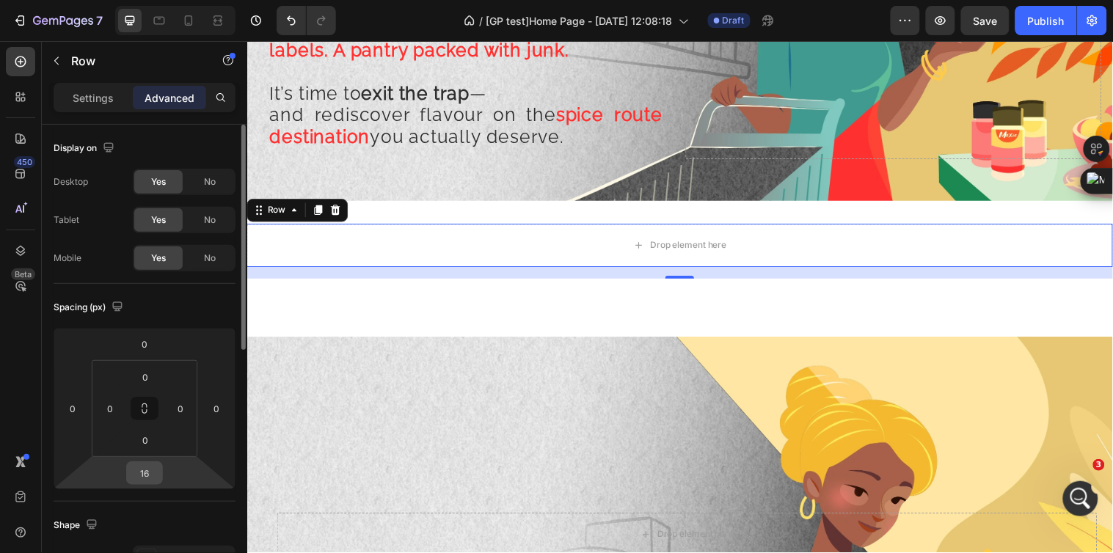
click at [149, 471] on input "16" at bounding box center [144, 473] width 29 height 22
type input "0"
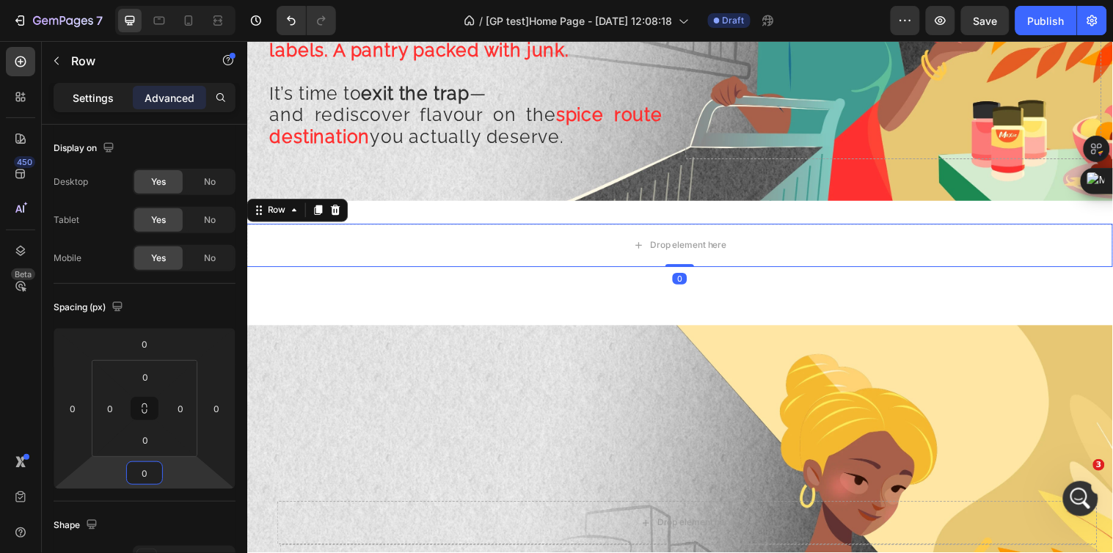
click at [93, 100] on p "Settings" at bounding box center [93, 97] width 41 height 15
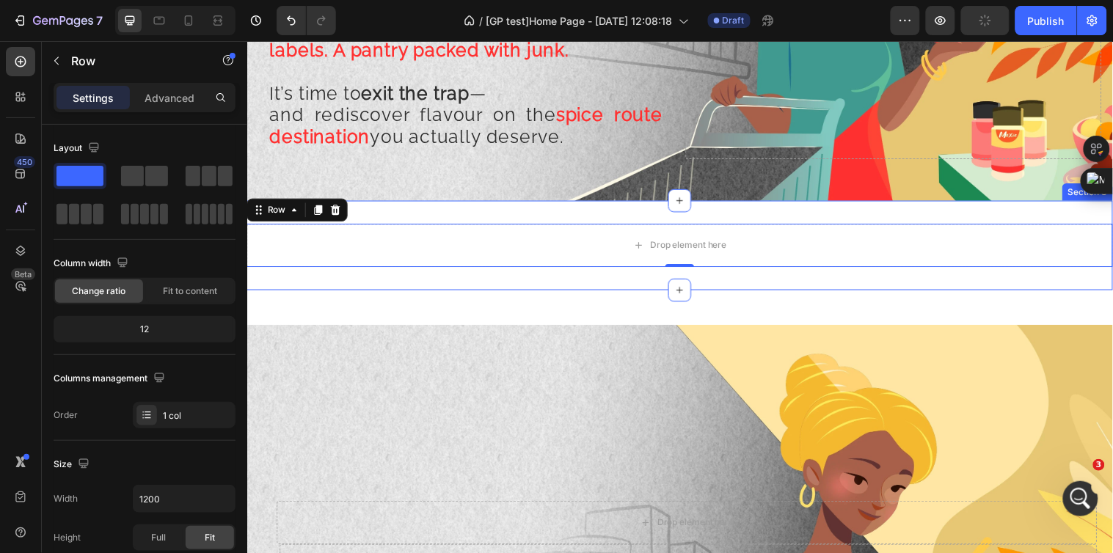
click at [559, 289] on div "Drop element here Row 0 Section 8" at bounding box center [687, 248] width 880 height 91
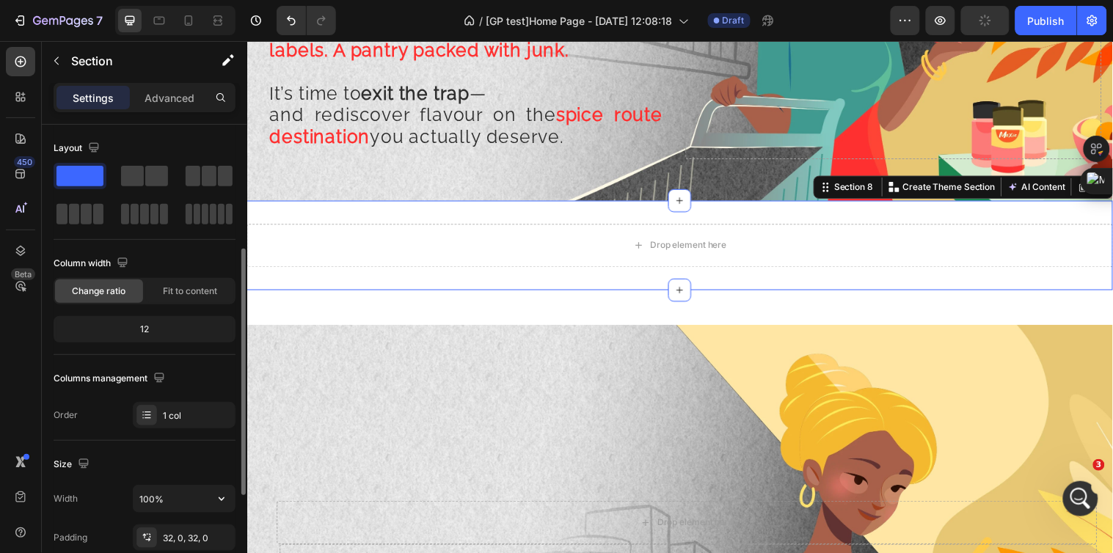
scroll to position [163, 0]
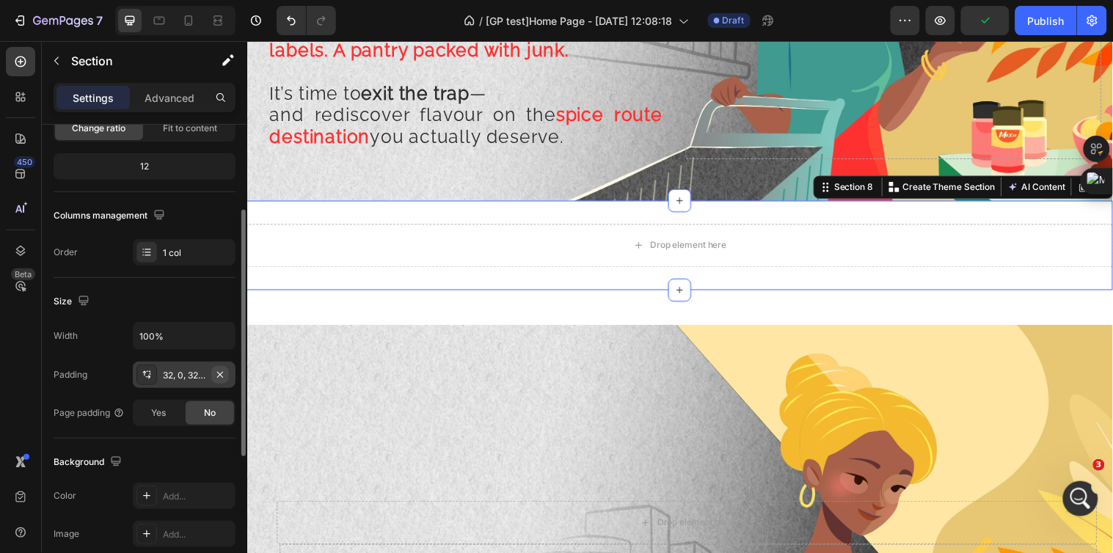
drag, startPoint x: 223, startPoint y: 374, endPoint x: 135, endPoint y: 324, distance: 101.2
click at [223, 374] on icon "button" at bounding box center [220, 375] width 12 height 12
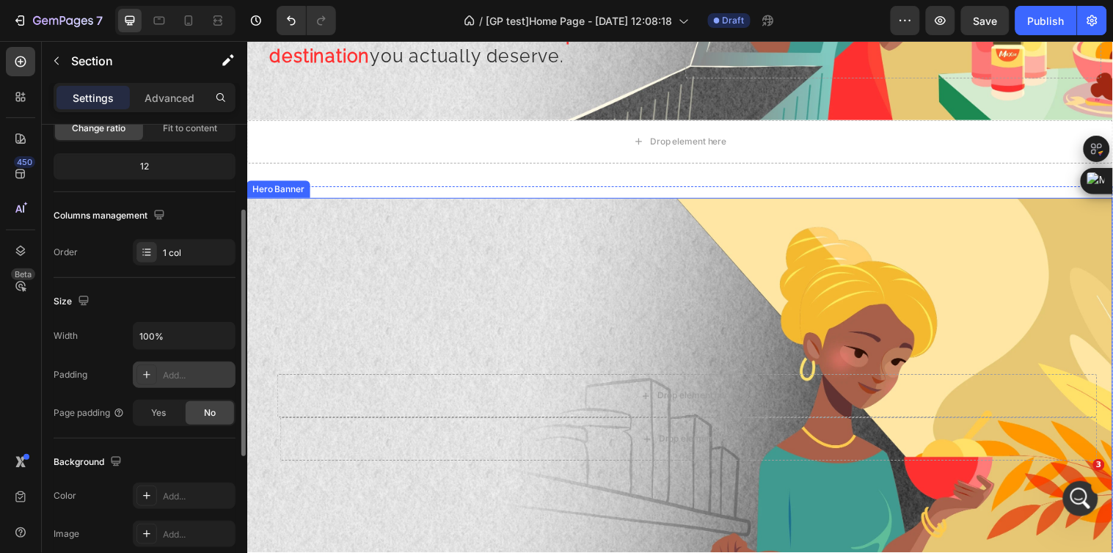
scroll to position [1385, 0]
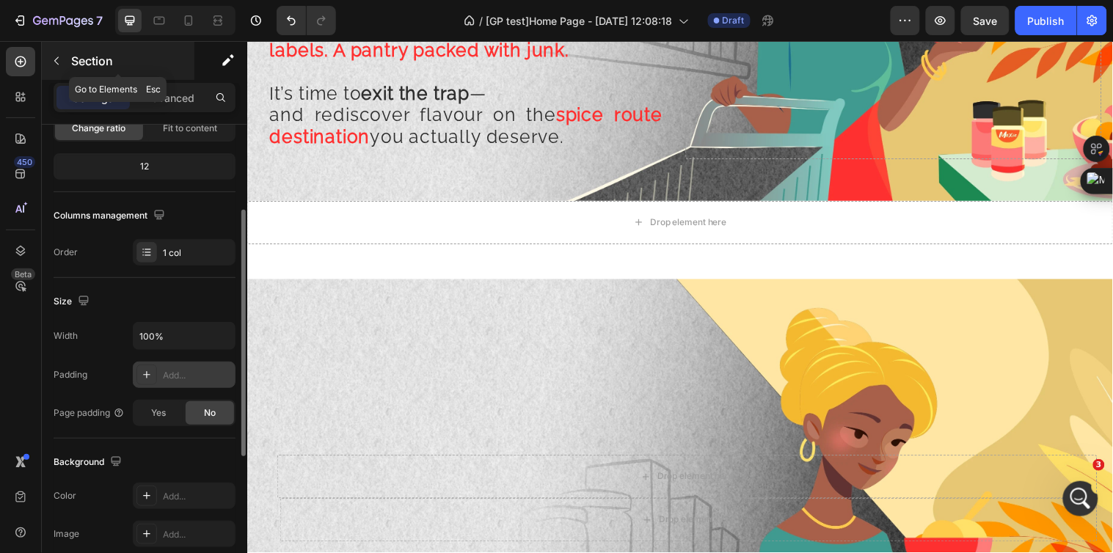
click at [62, 65] on icon "button" at bounding box center [57, 61] width 12 height 12
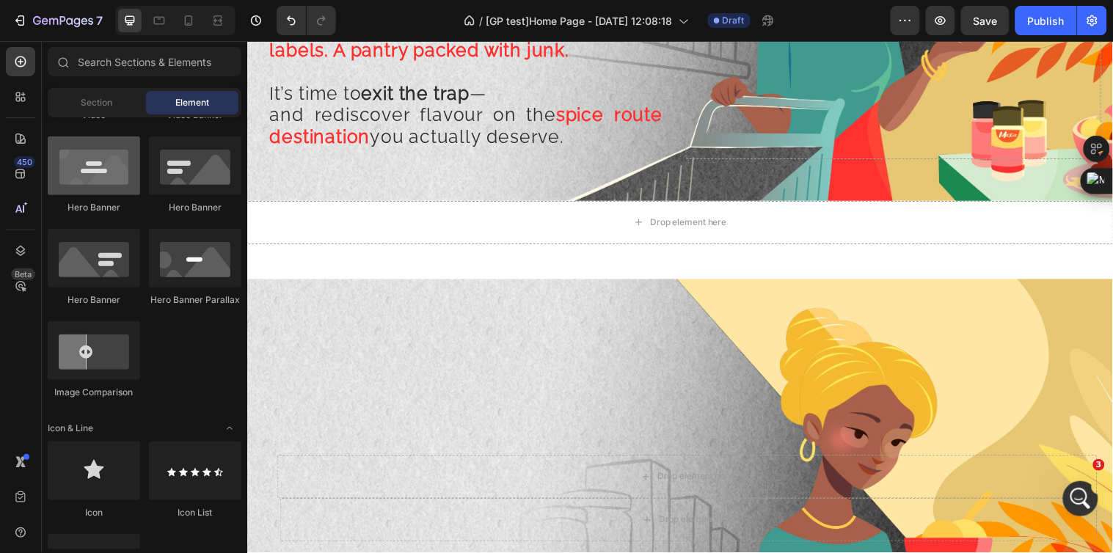
scroll to position [489, 0]
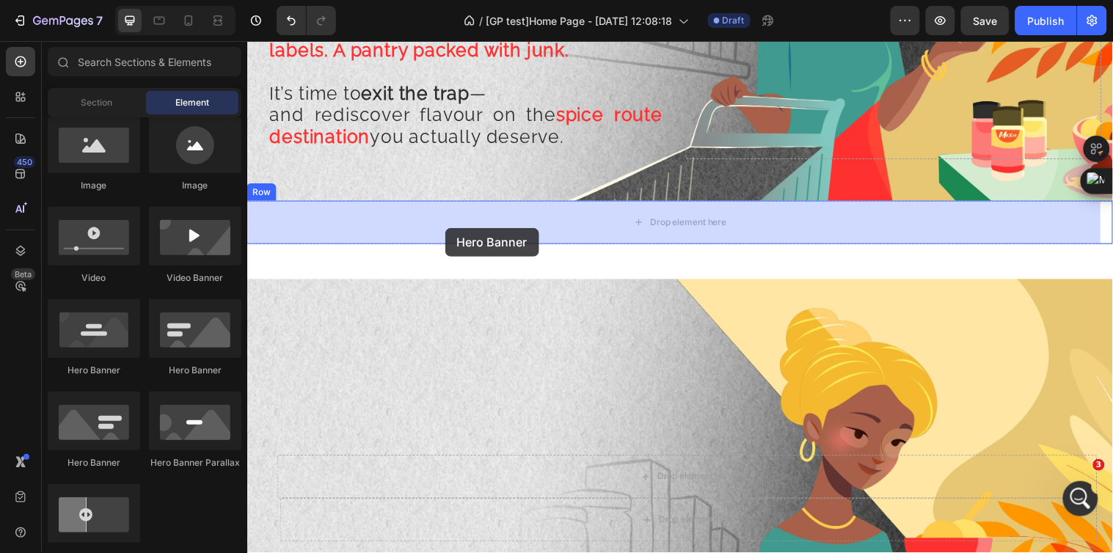
drag, startPoint x: 354, startPoint y: 372, endPoint x: 410, endPoint y: 240, distance: 143.4
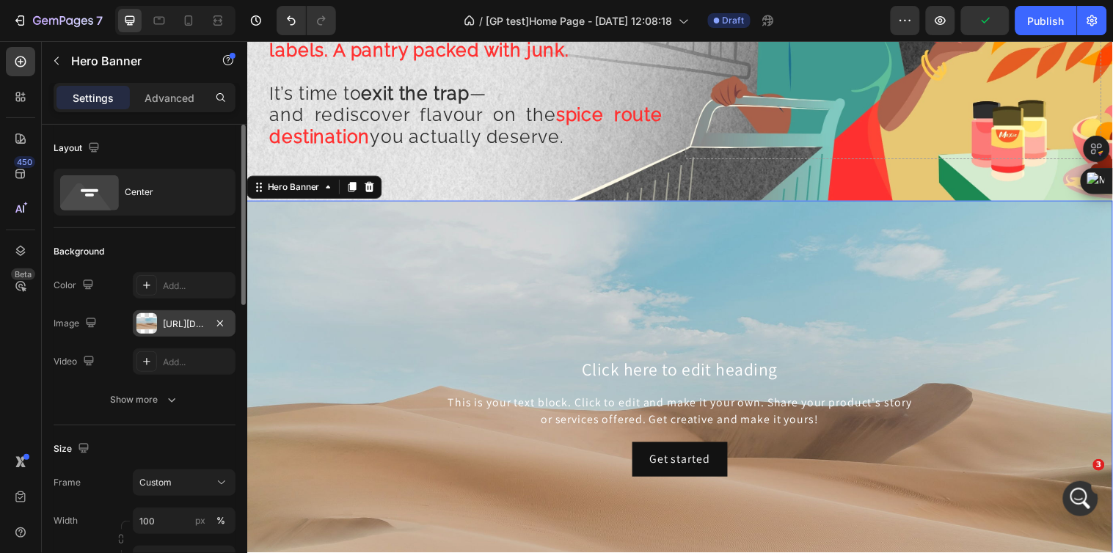
click at [191, 321] on div "https://cdn.shopify.com/s/files/1/2005/9307/files/background_settings.jpg" at bounding box center [184, 324] width 43 height 13
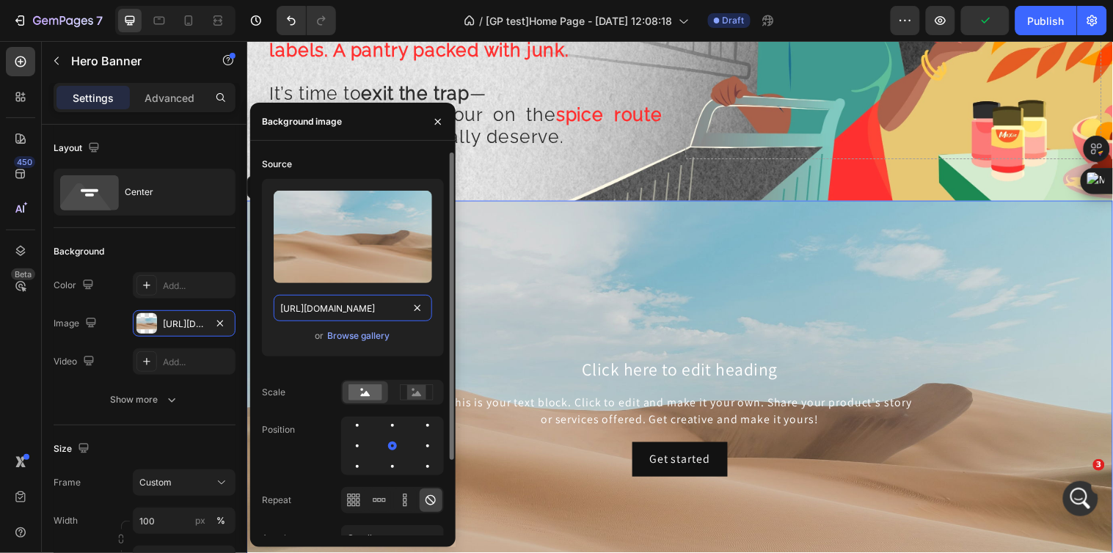
click at [370, 302] on input "https://cdn.shopify.com/s/files/1/2005/9307/files/background_settings.jpg" at bounding box center [353, 308] width 158 height 26
paste input "0720/4549/4307/files/gempages_580751130326204936-101d7db0-8121-4a47-9bee-a055a9…"
type input "https://cdn.shopify.com/s/files/1/0720/4549/4307/files/gempages_580751130326204…"
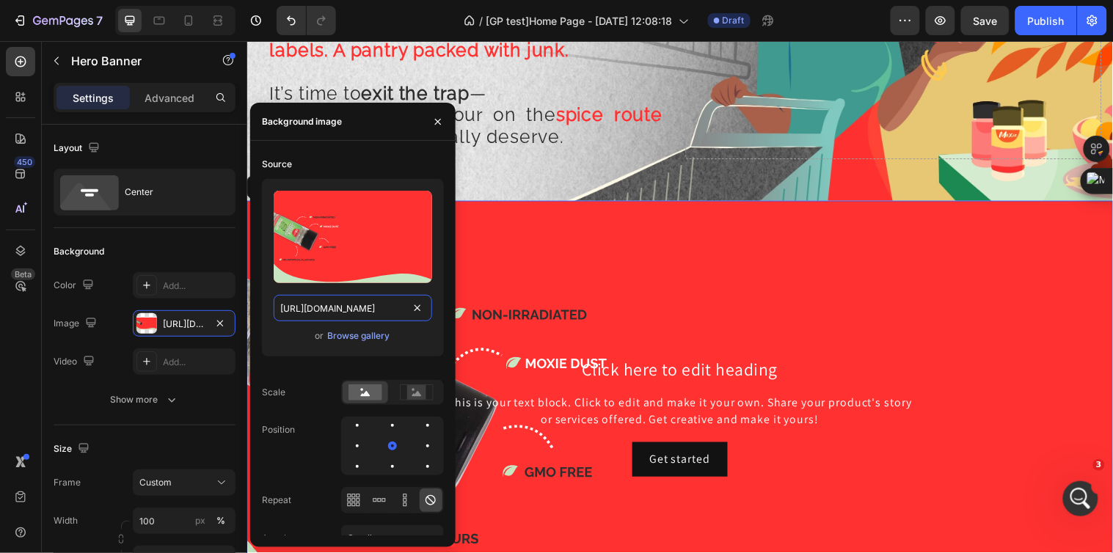
scroll to position [0, 449]
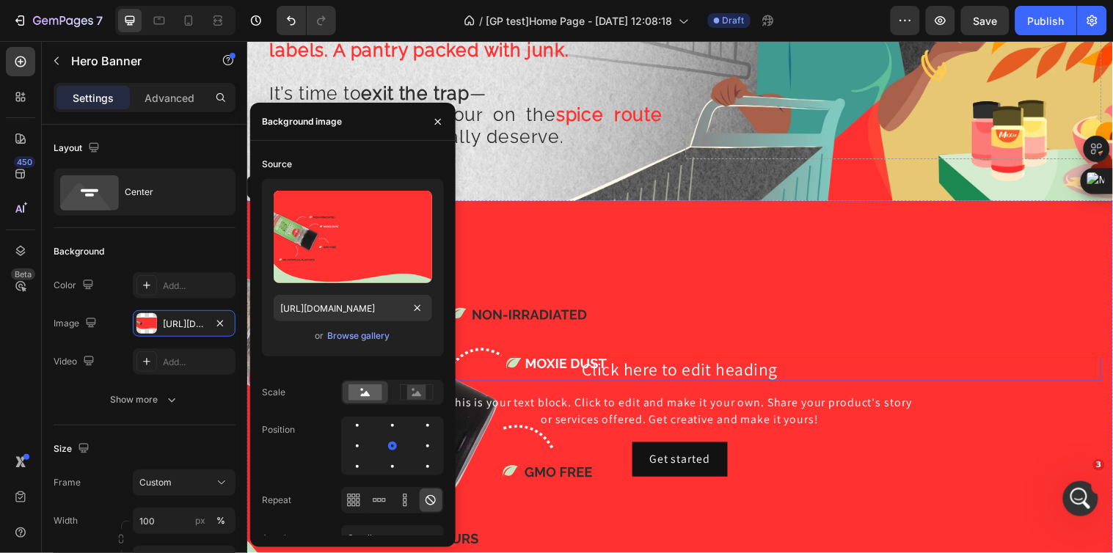
click at [685, 379] on h2 "Click here to edit heading" at bounding box center [686, 374] width 857 height 24
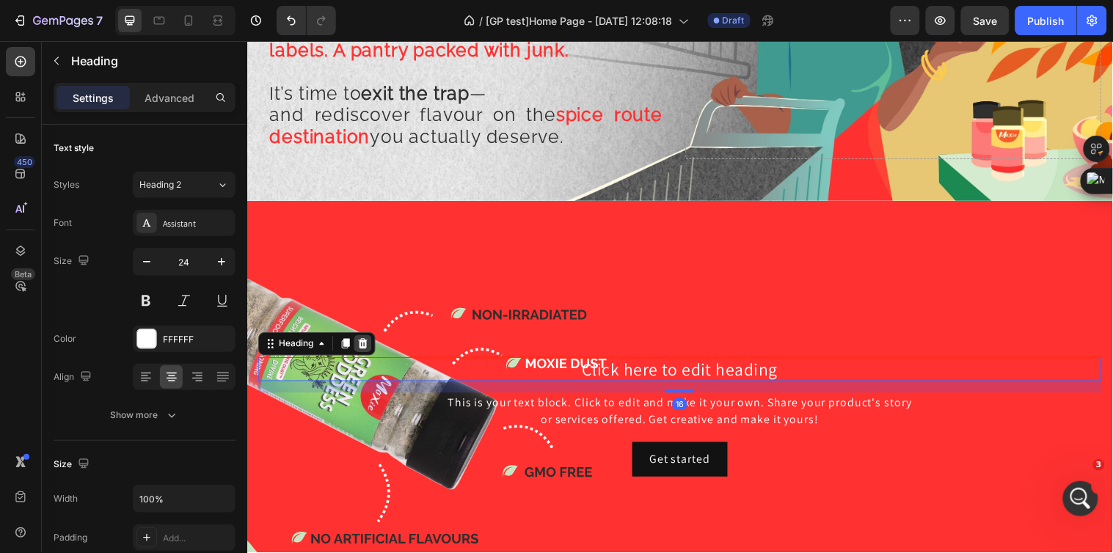
click at [362, 352] on icon at bounding box center [365, 348] width 10 height 10
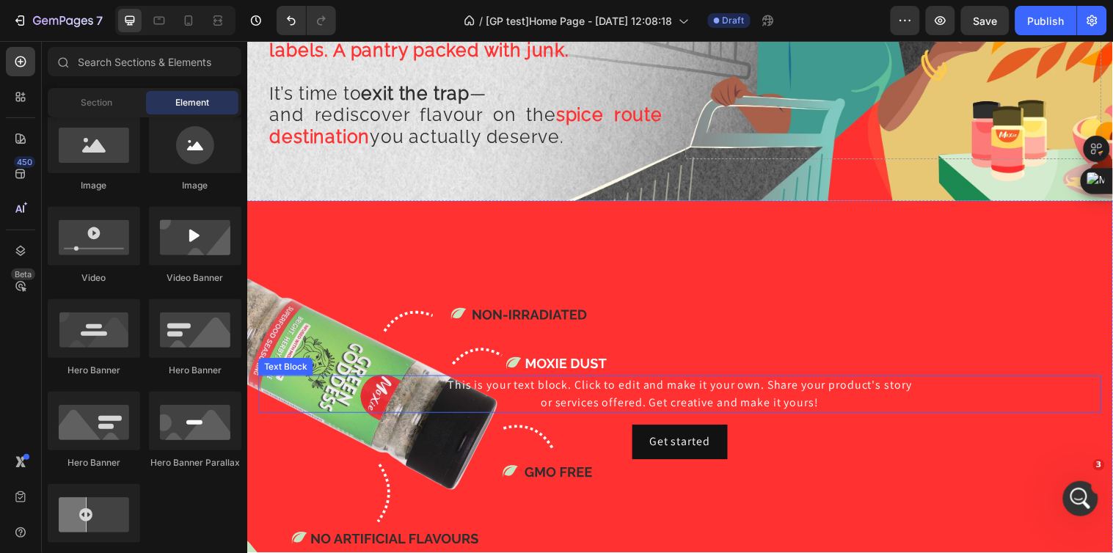
click at [621, 393] on div "This is your text block. Click to edit and make it your own. Share your product…" at bounding box center [686, 400] width 857 height 38
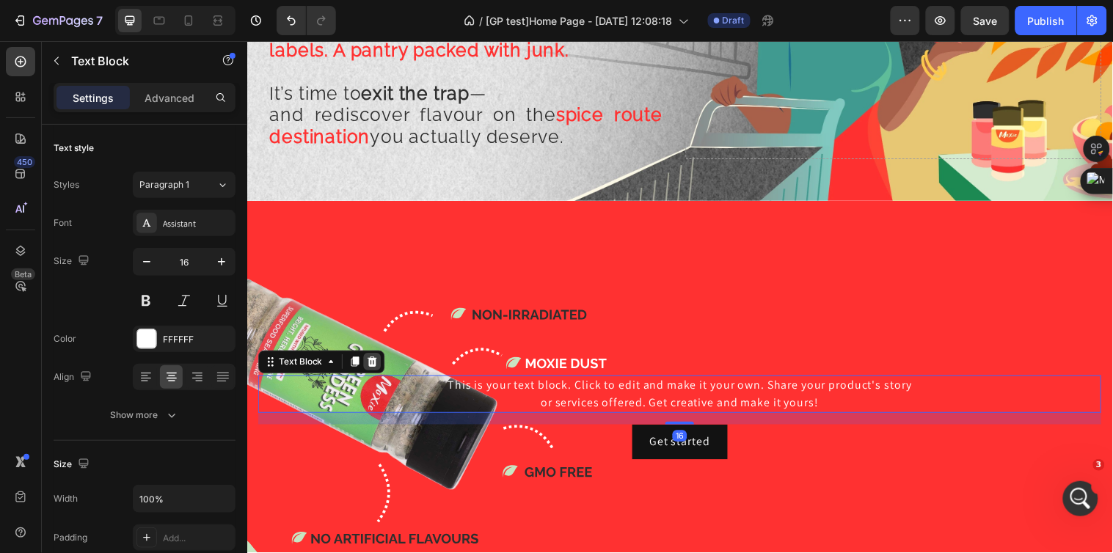
click at [373, 365] on icon at bounding box center [374, 367] width 12 height 12
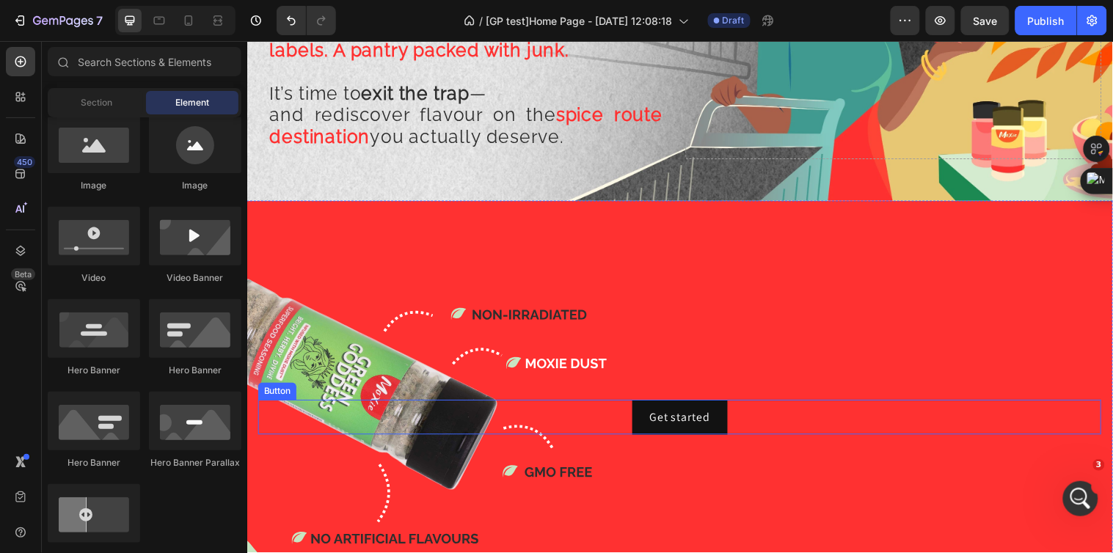
click at [754, 424] on div "Get started Button" at bounding box center [686, 423] width 857 height 35
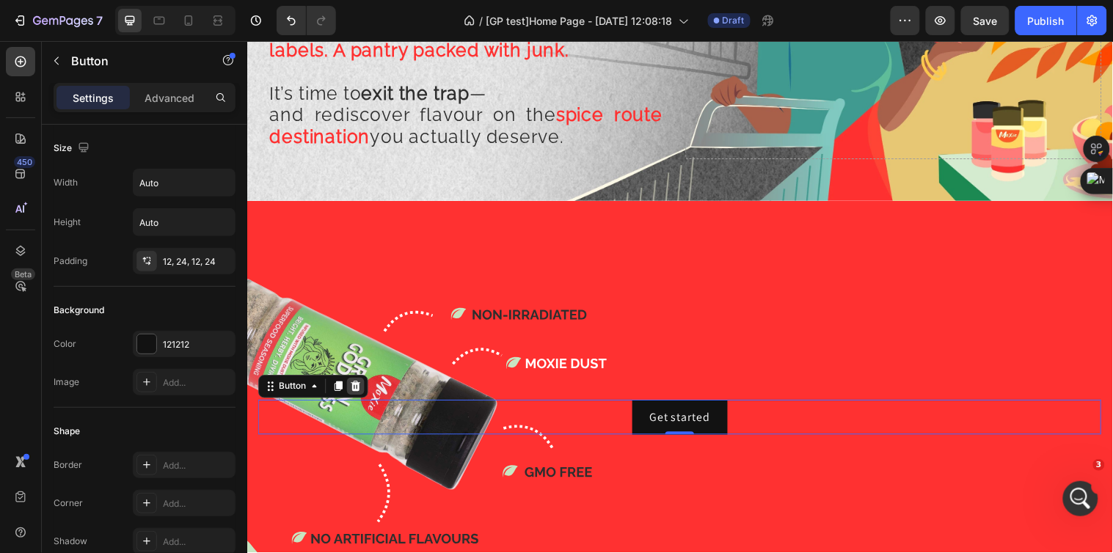
click at [351, 387] on icon at bounding box center [357, 392] width 12 height 12
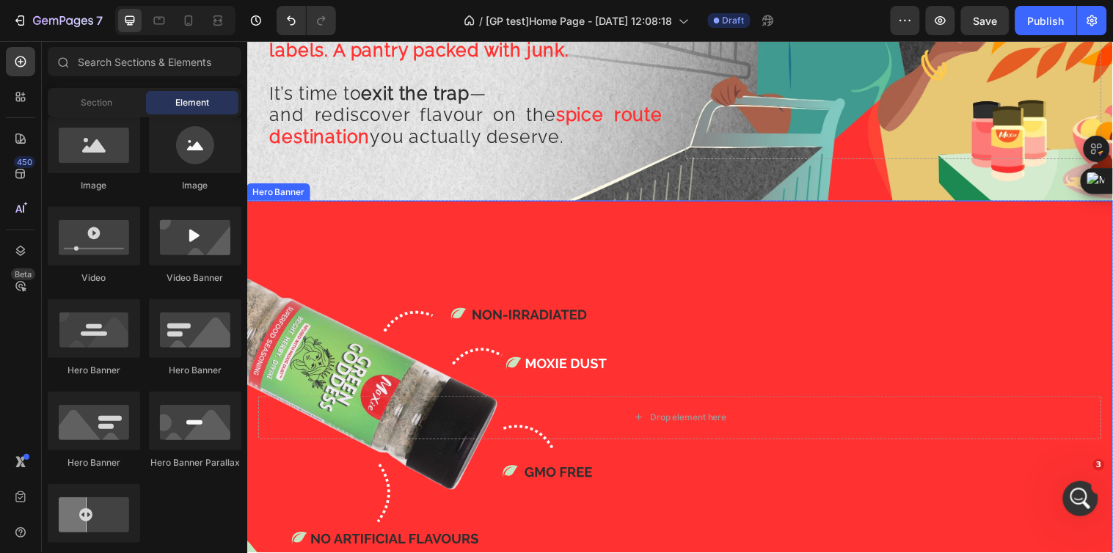
click at [401, 299] on div "Background Image" at bounding box center [687, 423] width 880 height 440
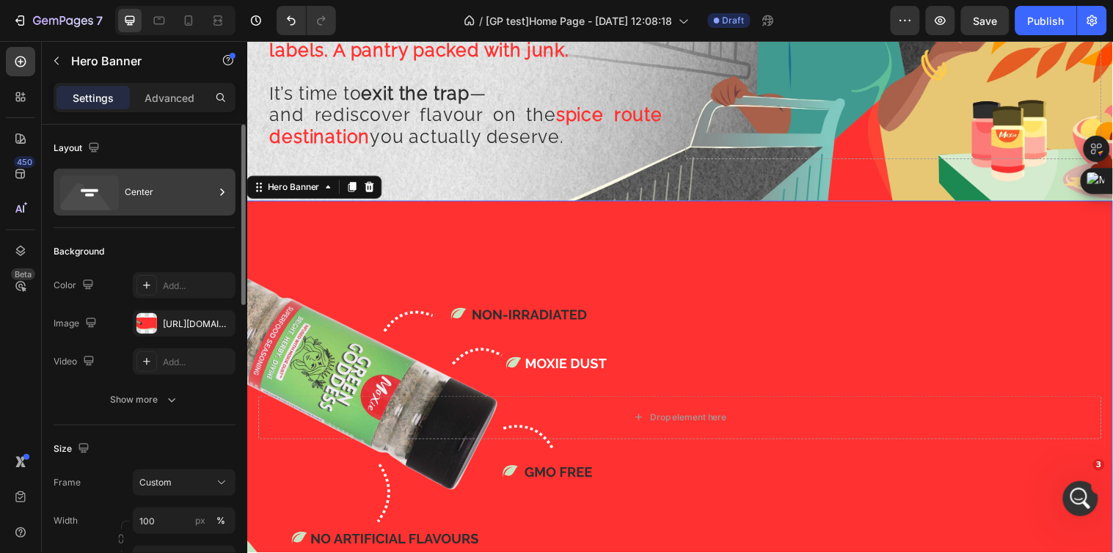
click at [163, 200] on div "Center" at bounding box center [170, 192] width 90 height 34
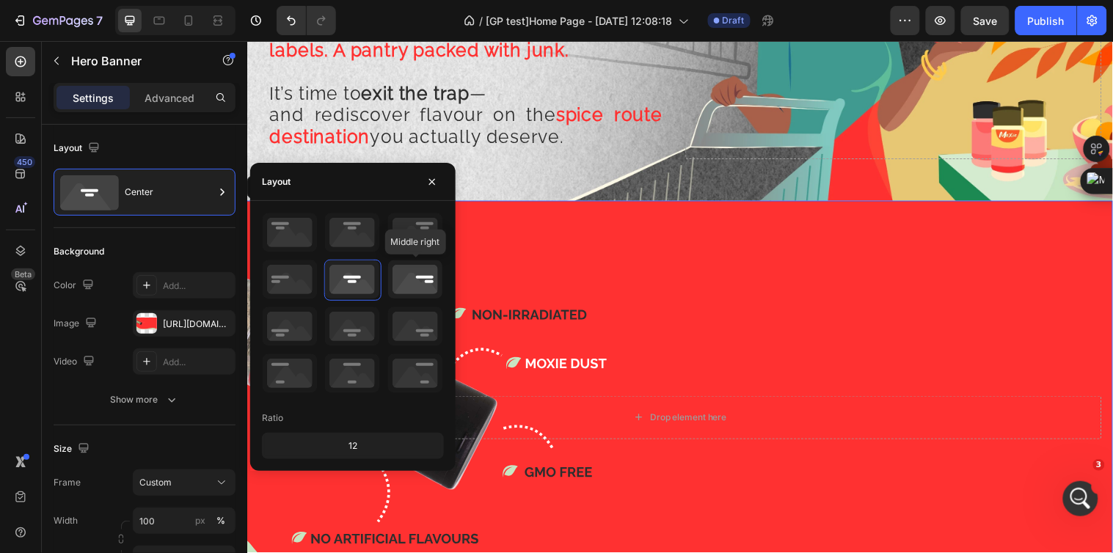
click at [415, 282] on icon at bounding box center [415, 279] width 54 height 38
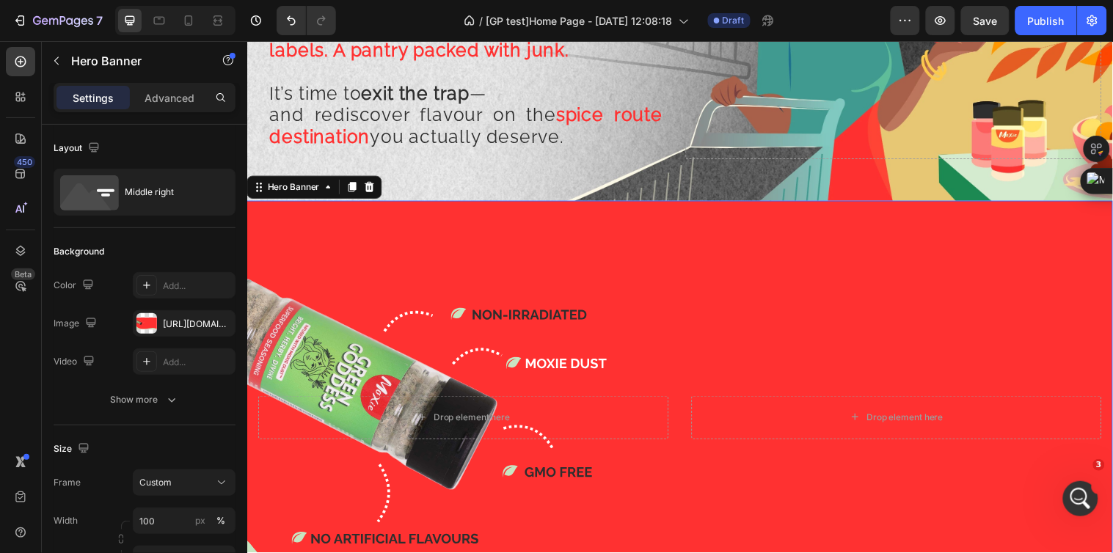
click at [640, 299] on div "Background Image" at bounding box center [687, 423] width 880 height 440
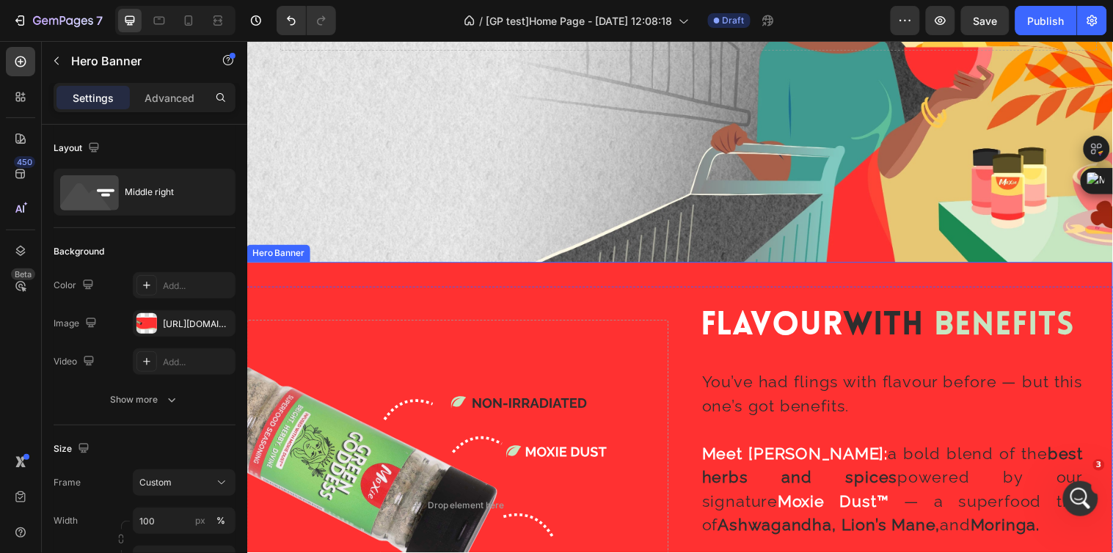
scroll to position [2282, 0]
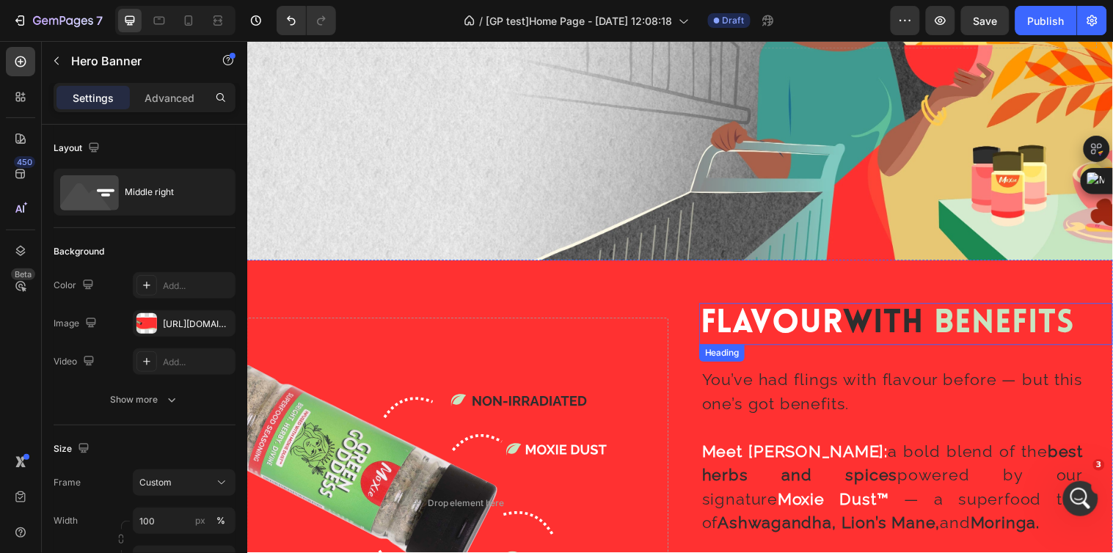
click at [723, 321] on h2 "Flavour With Benefits" at bounding box center [917, 328] width 420 height 43
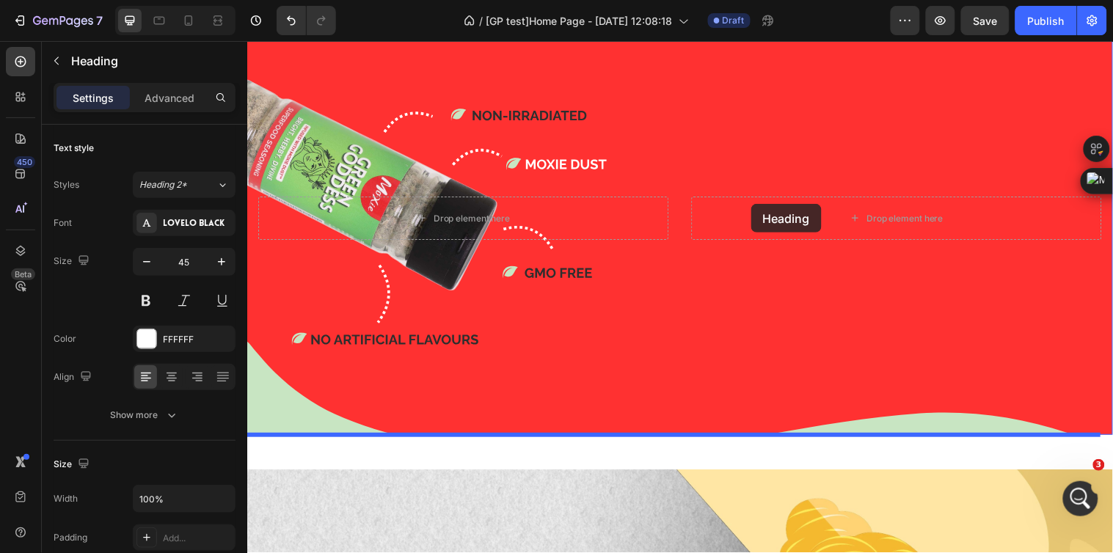
scroll to position [1549, 0]
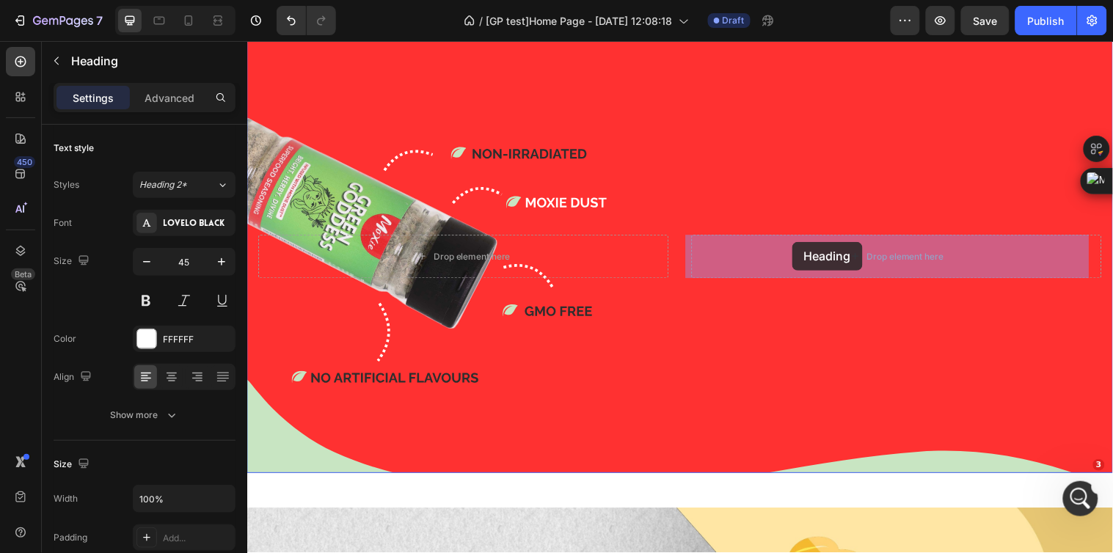
drag, startPoint x: 743, startPoint y: 352, endPoint x: 800, endPoint y: 244, distance: 122.1
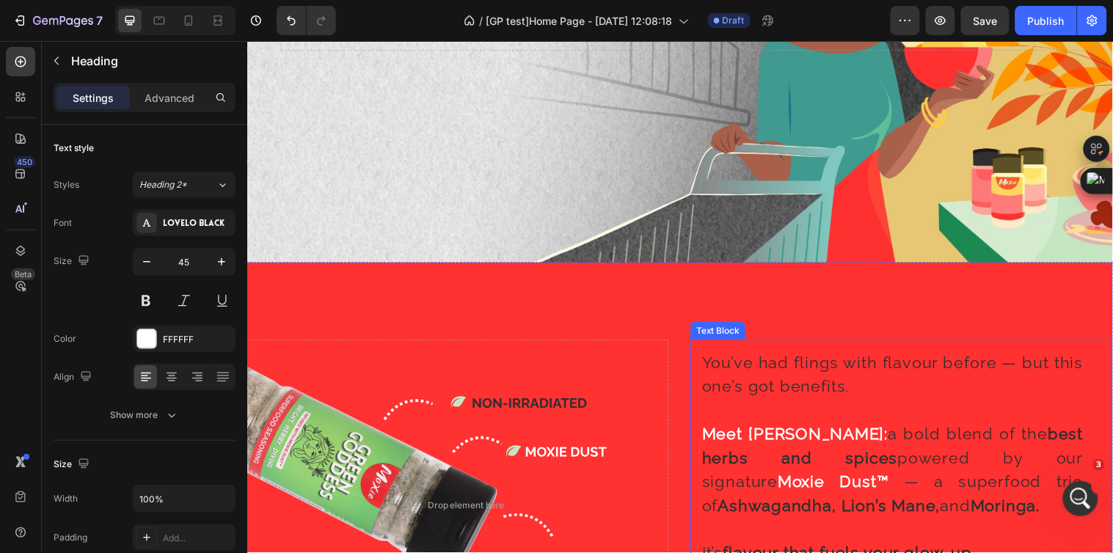
scroll to position [2282, 0]
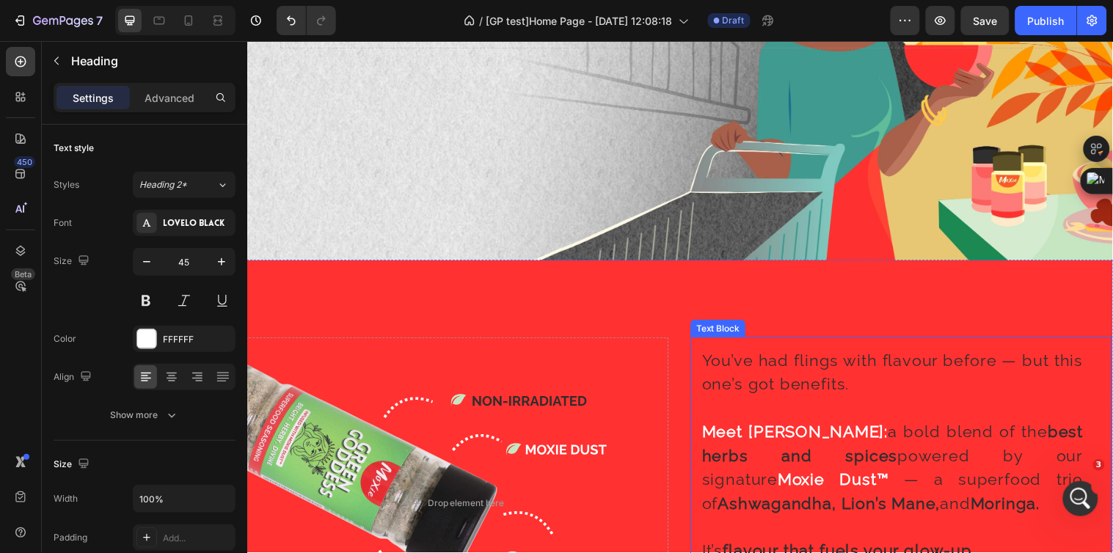
click at [753, 402] on p at bounding box center [902, 414] width 387 height 24
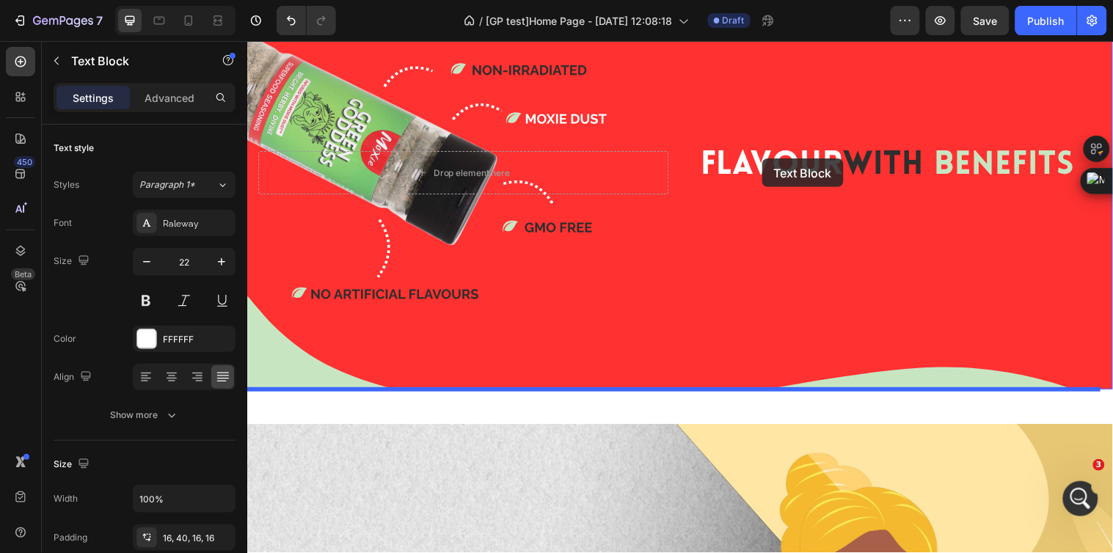
scroll to position [1630, 0]
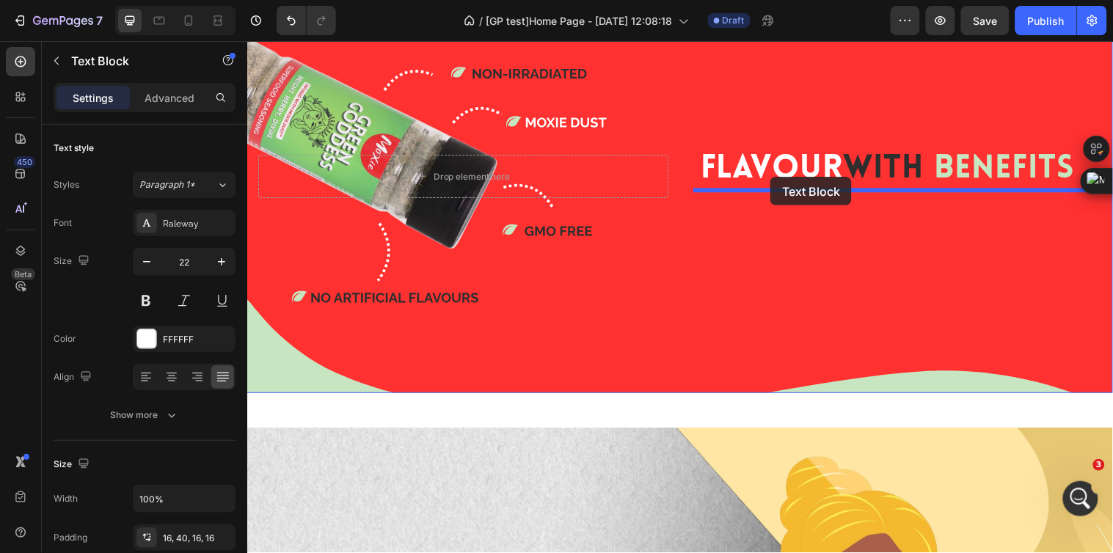
drag, startPoint x: 737, startPoint y: 317, endPoint x: 778, endPoint y: 178, distance: 144.8
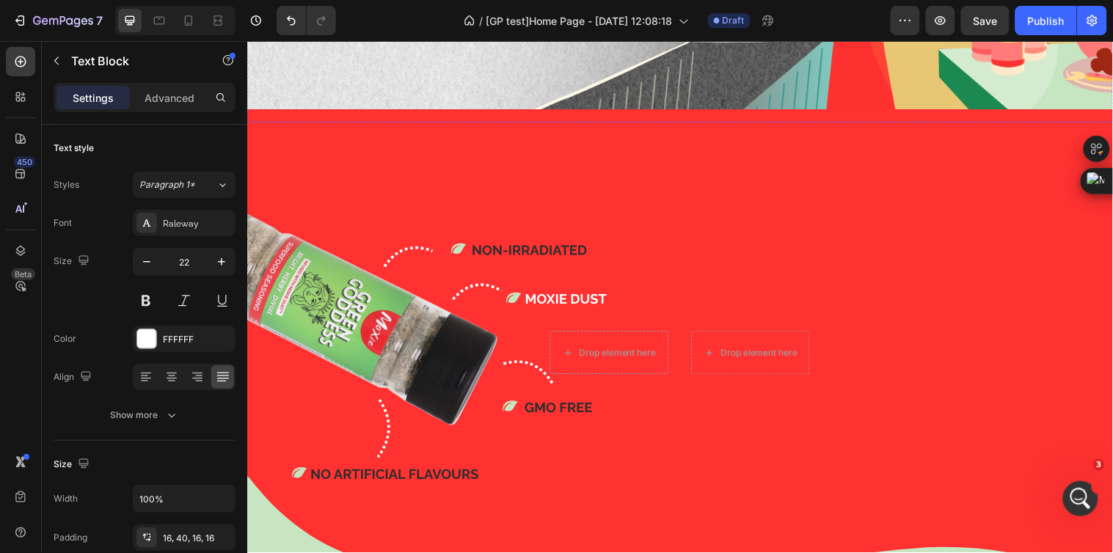
scroll to position [2445, 0]
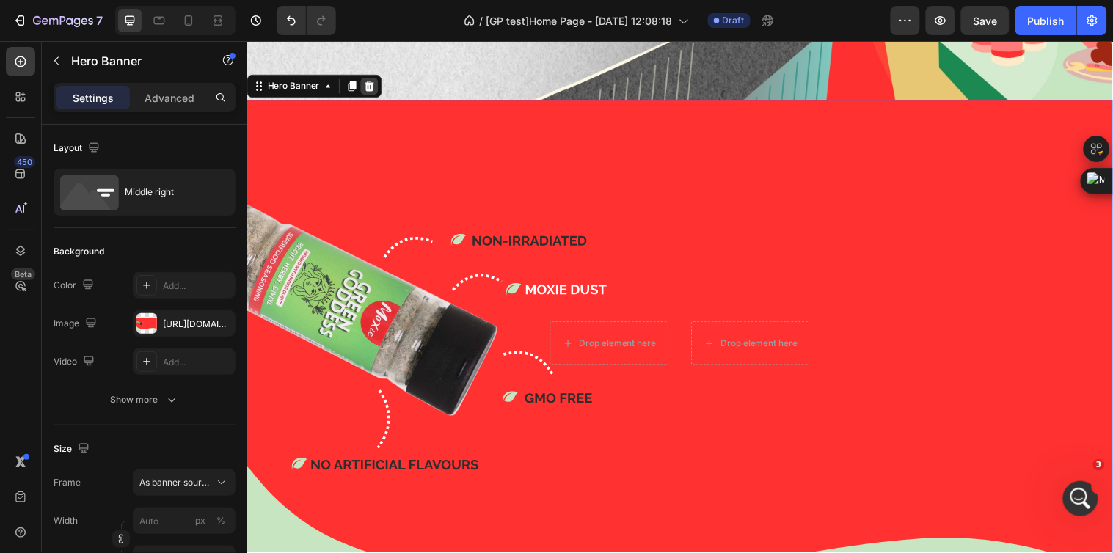
click at [371, 81] on icon at bounding box center [372, 86] width 10 height 10
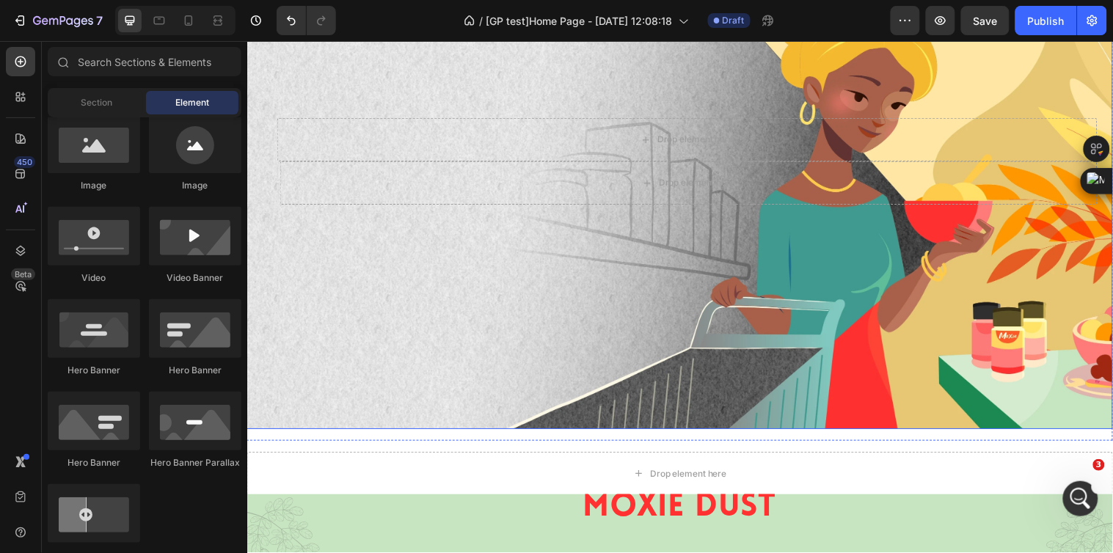
scroll to position [2119, 0]
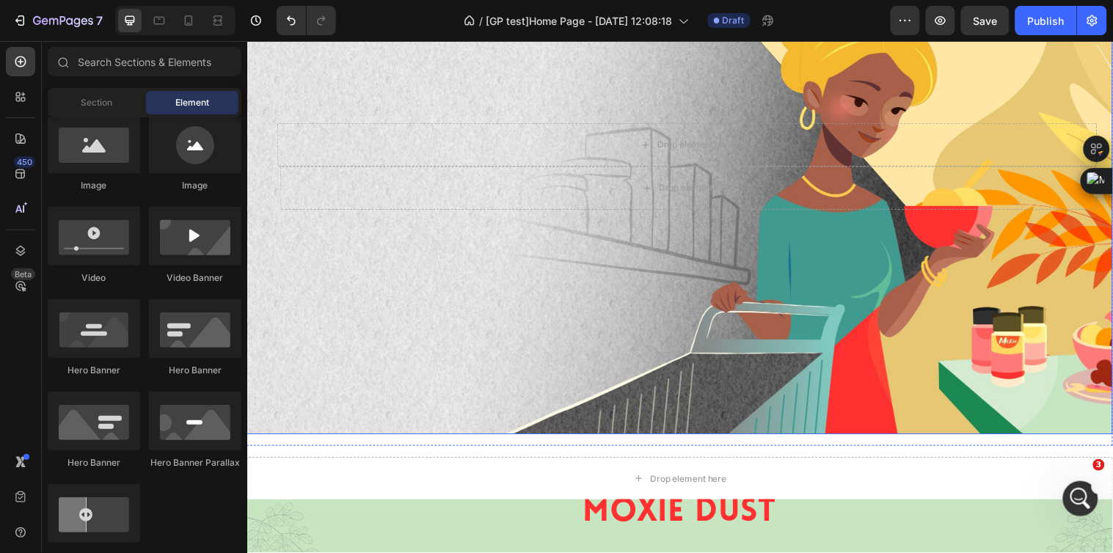
click at [541, 297] on div "Background Image" at bounding box center [687, 192] width 880 height 495
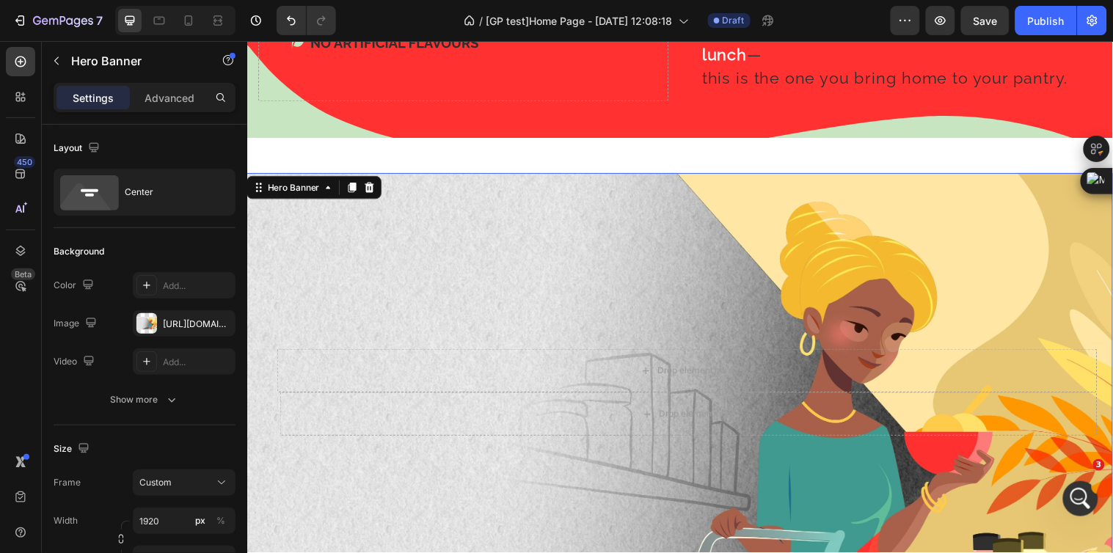
scroll to position [1875, 0]
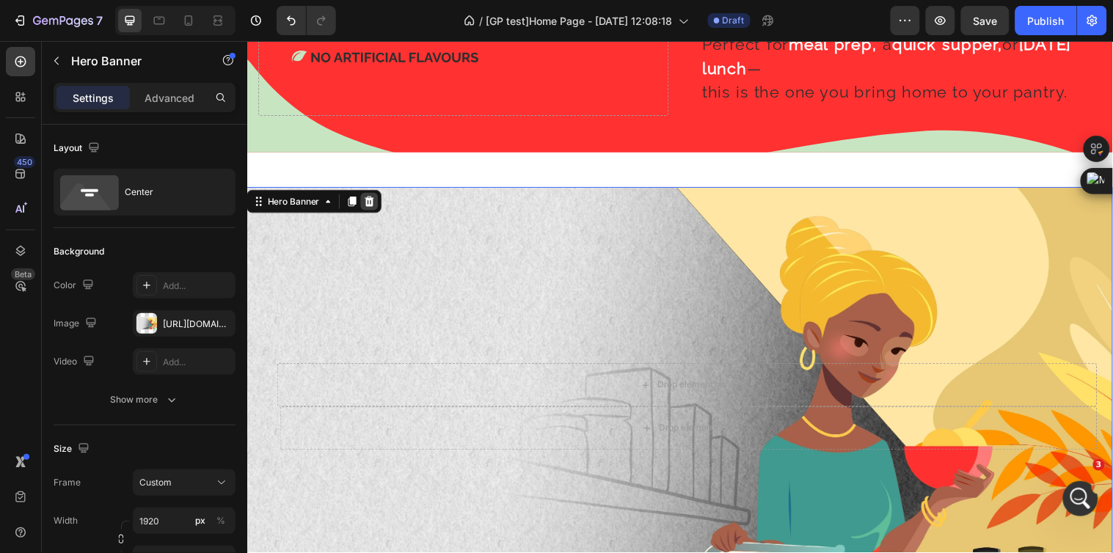
click at [366, 198] on icon at bounding box center [371, 204] width 12 height 12
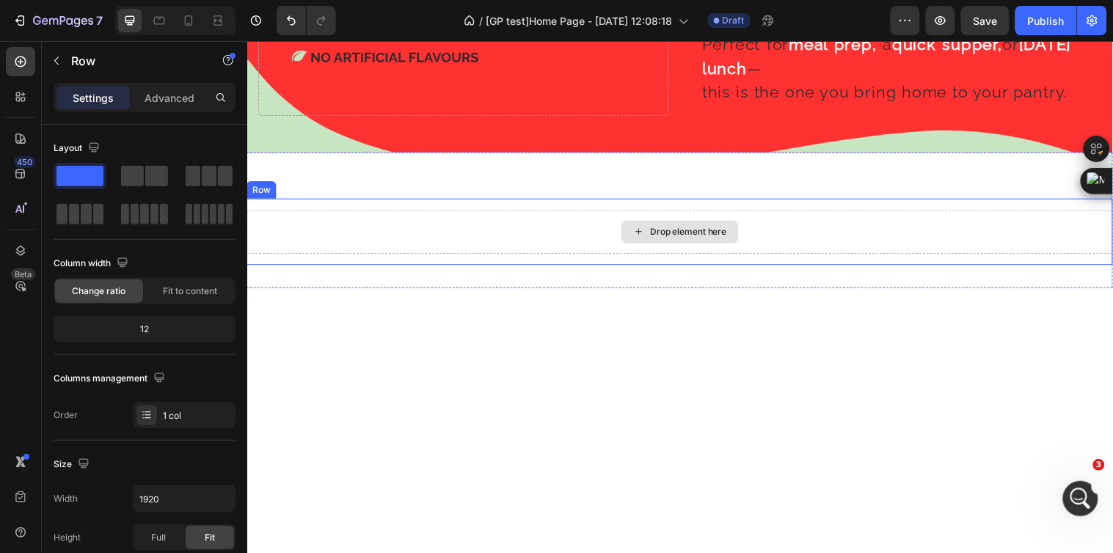
click at [412, 215] on div "Drop element here" at bounding box center [687, 235] width 880 height 44
click at [336, 183] on icon at bounding box center [337, 187] width 10 height 10
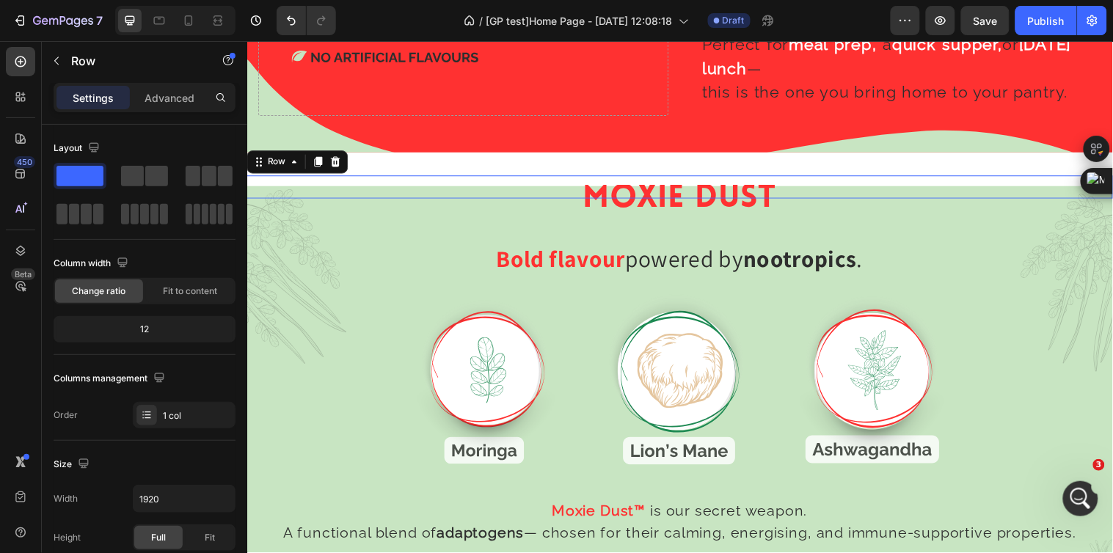
click at [423, 180] on div "Stuck In A Fake Flavour World? Heading Row Busy days, quick fixes — takeaways a…" at bounding box center [687, 189] width 880 height 23
click at [335, 158] on icon at bounding box center [337, 163] width 10 height 10
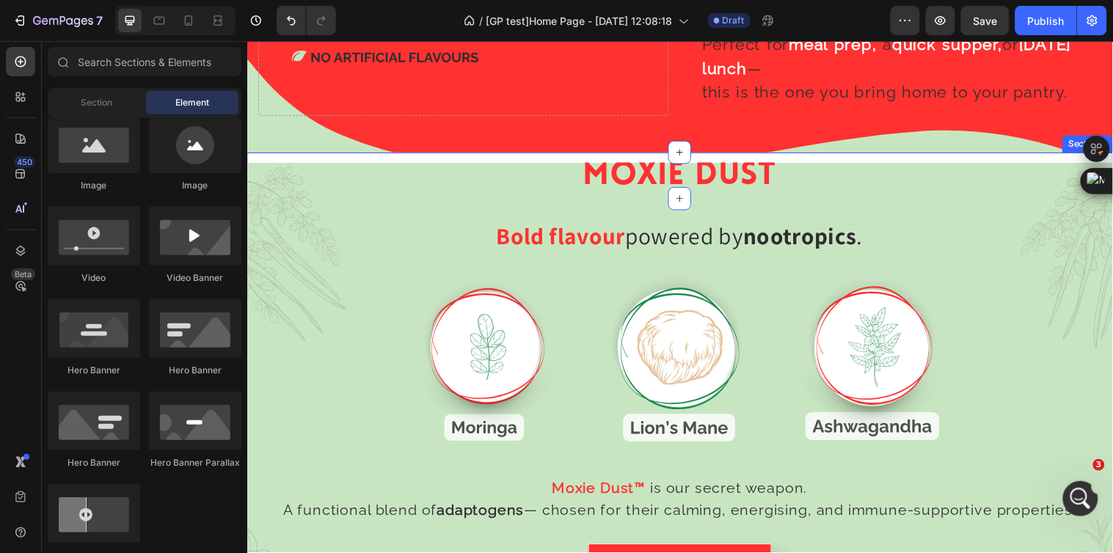
click at [502, 157] on div "Flavour With Benefits Heading You’ve had flings with flavour before — but this …" at bounding box center [687, 177] width 880 height 47
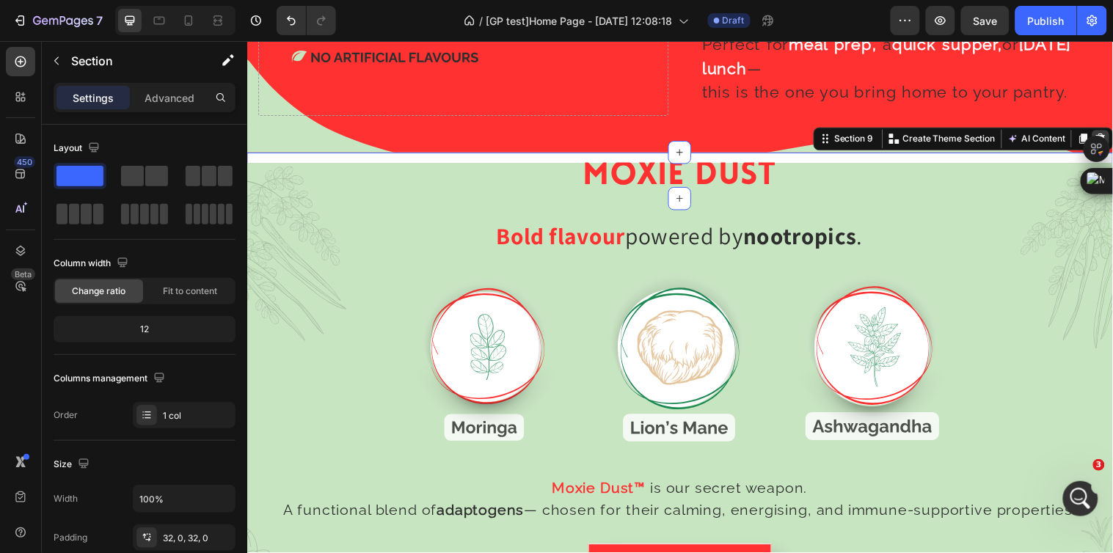
click at [1109, 135] on icon at bounding box center [1115, 140] width 12 height 12
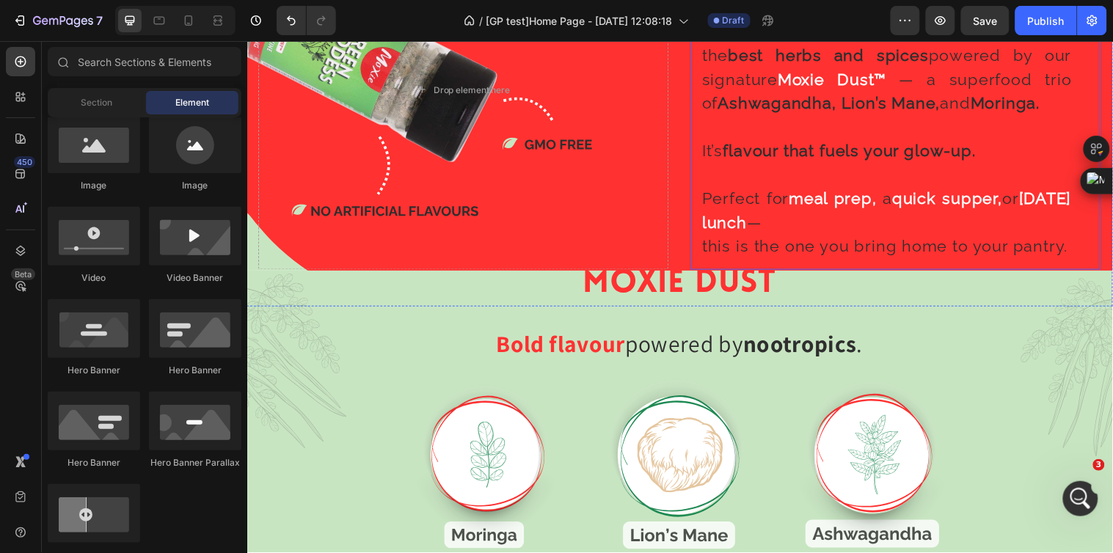
scroll to position [1712, 0]
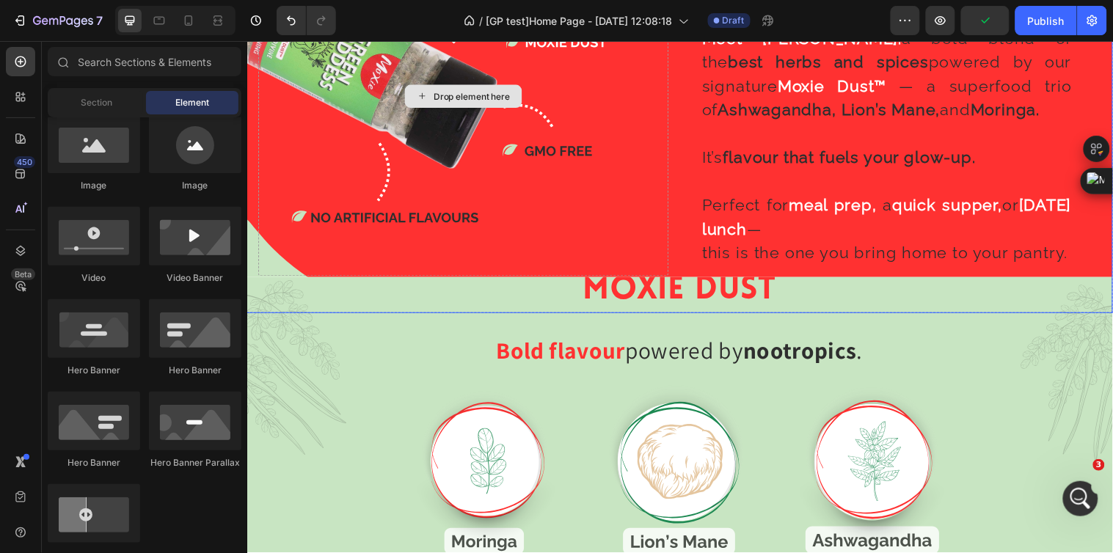
click at [354, 252] on div "Drop element here" at bounding box center [466, 96] width 417 height 366
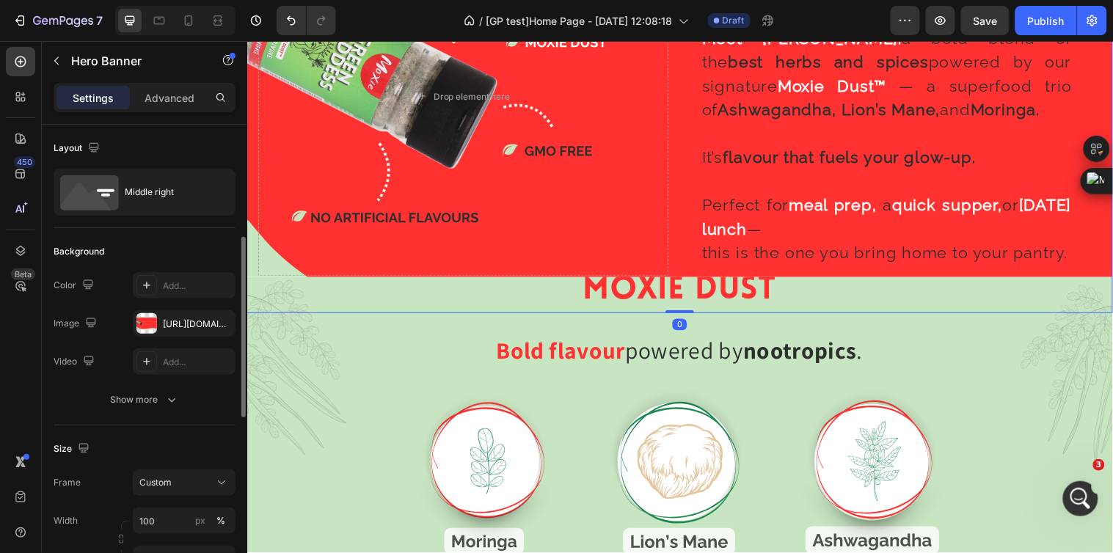
scroll to position [81, 0]
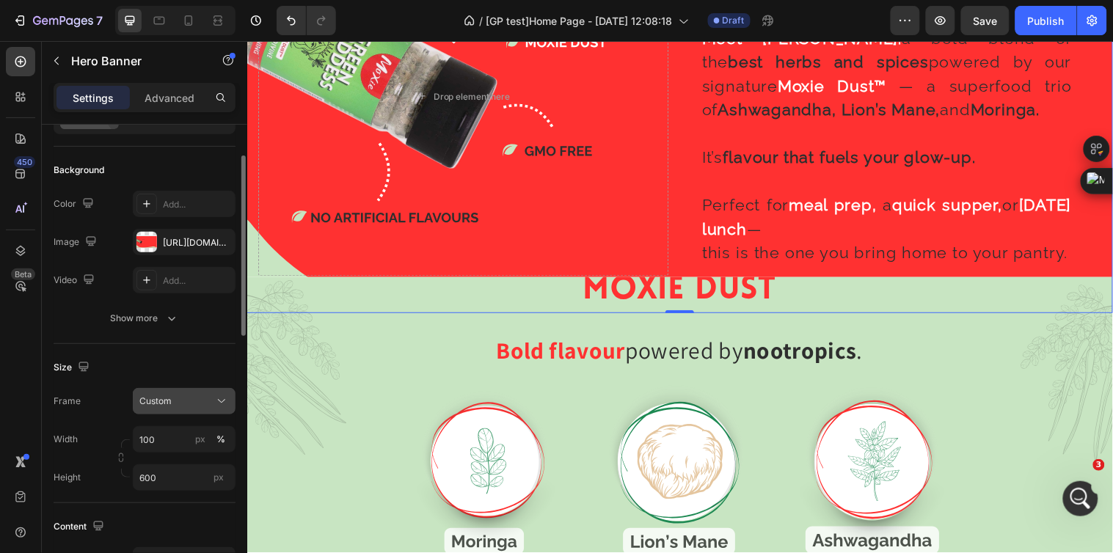
click at [193, 406] on div "Custom" at bounding box center [175, 401] width 72 height 13
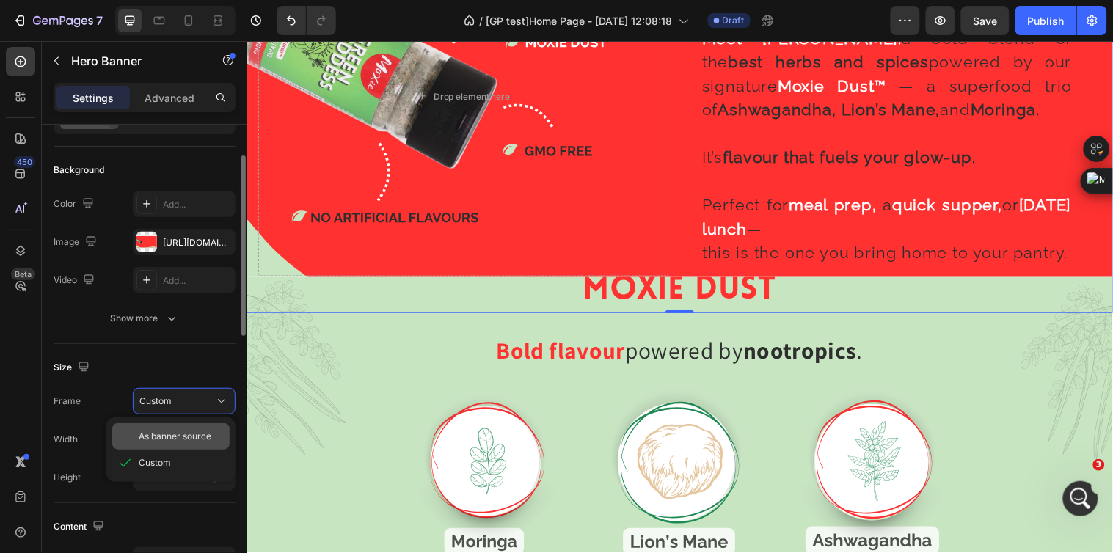
click at [191, 434] on span "As banner source" at bounding box center [175, 436] width 73 height 13
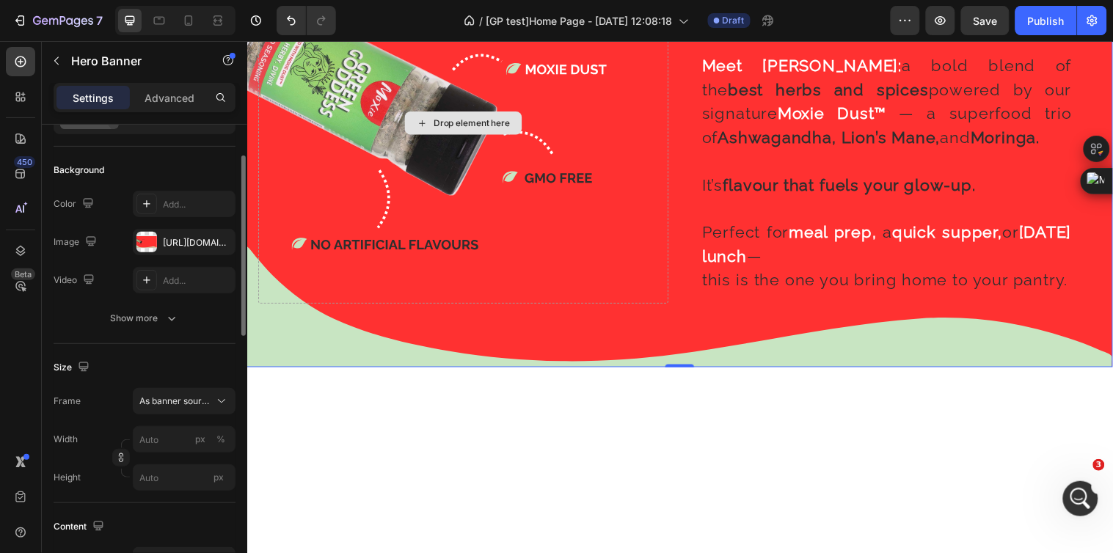
scroll to position [1385, 0]
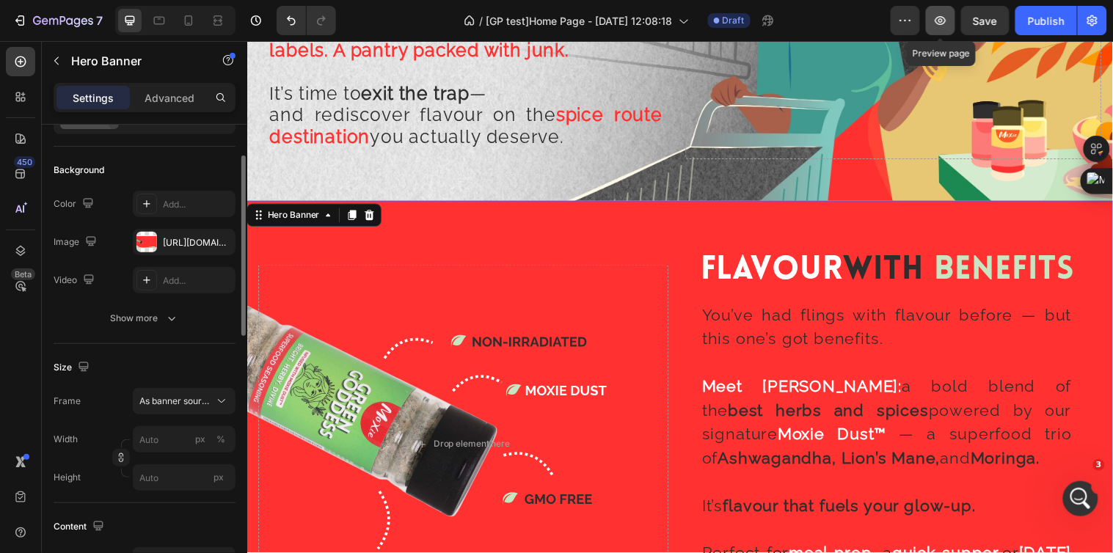
click at [944, 15] on icon "button" at bounding box center [940, 20] width 15 height 15
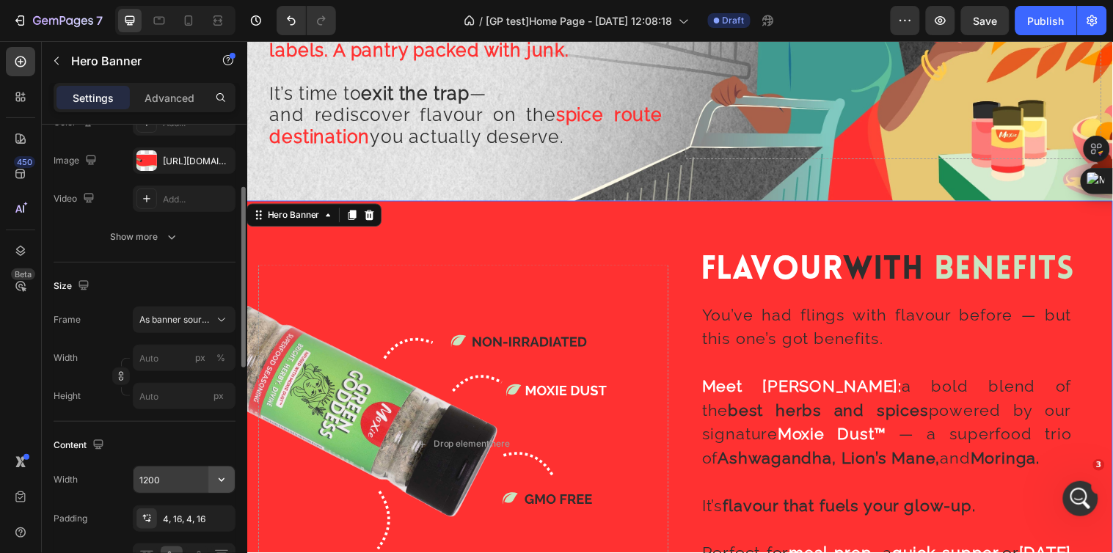
click at [222, 478] on icon "button" at bounding box center [221, 479] width 15 height 15
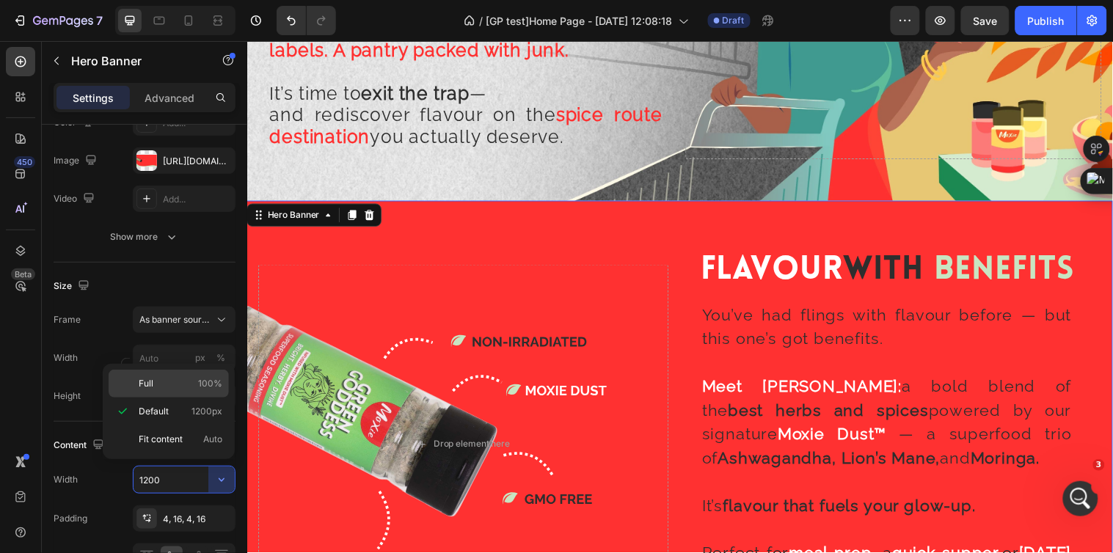
click at [182, 382] on p "Full 100%" at bounding box center [181, 383] width 84 height 13
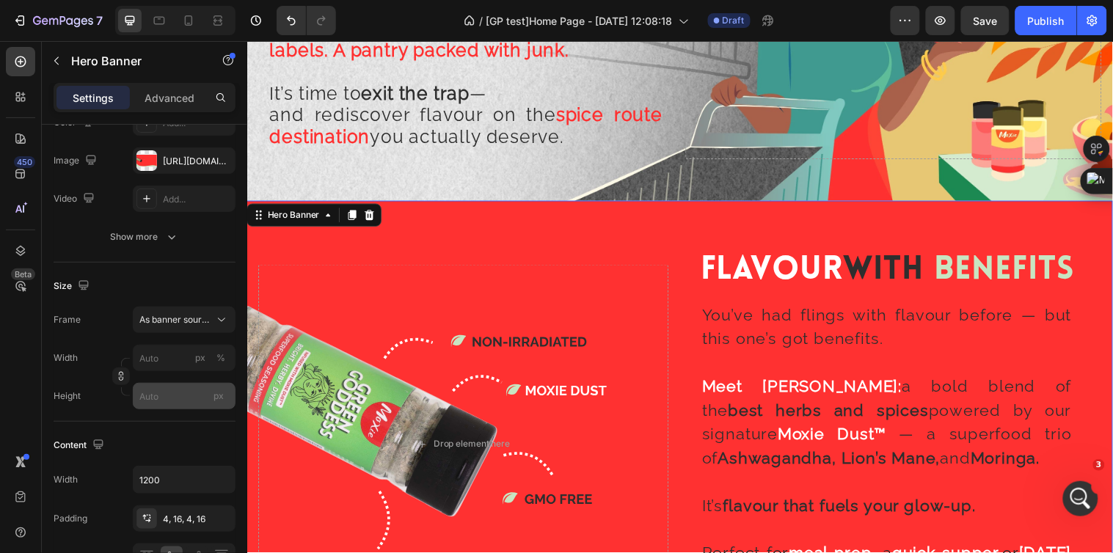
type input "100%"
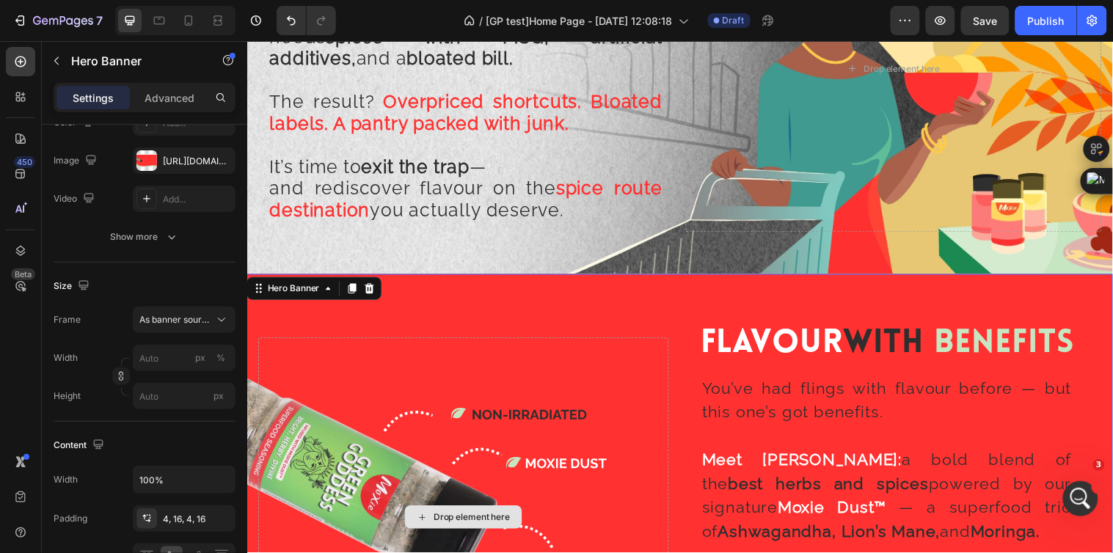
scroll to position [1222, 0]
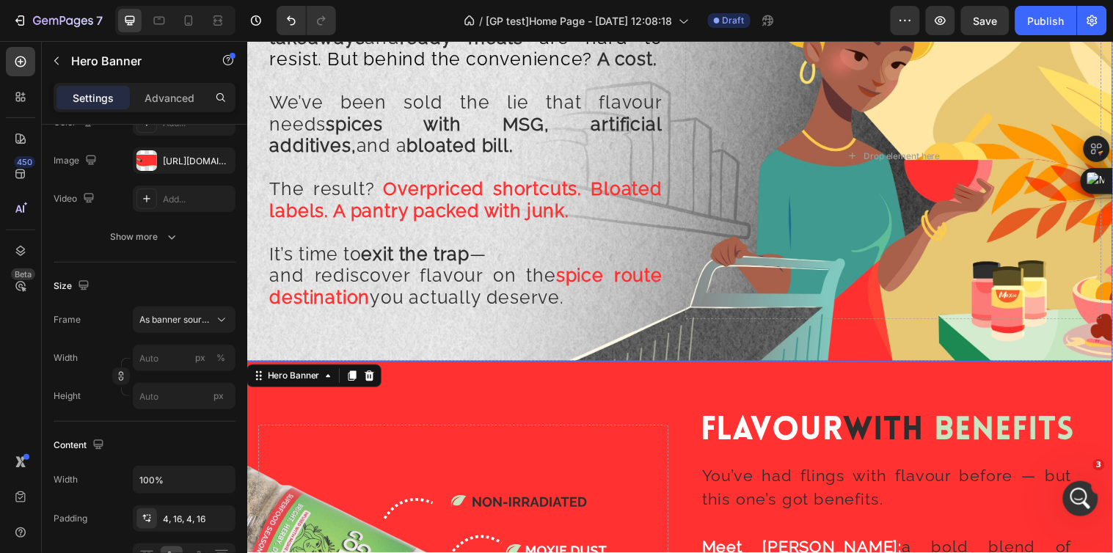
click at [472, 332] on div "Background Image" at bounding box center [687, 146] width 880 height 440
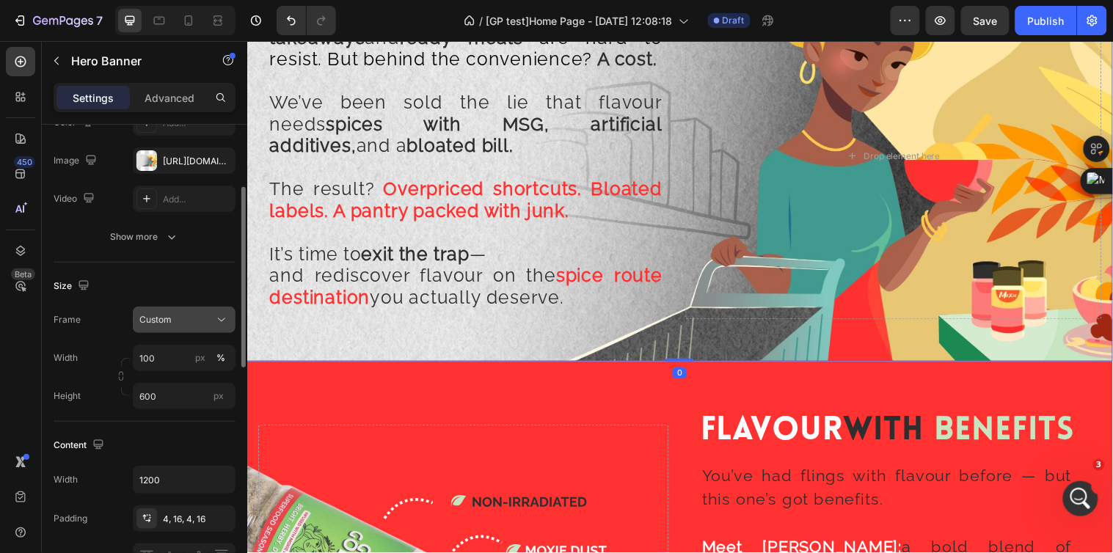
click at [218, 318] on icon at bounding box center [221, 320] width 7 height 4
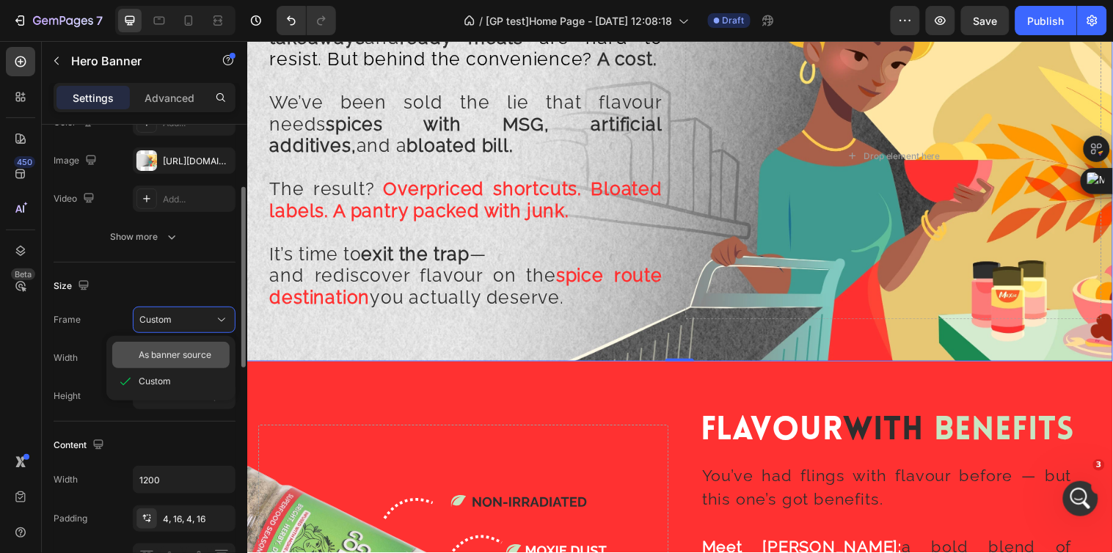
click at [197, 349] on span "As banner source" at bounding box center [175, 354] width 73 height 13
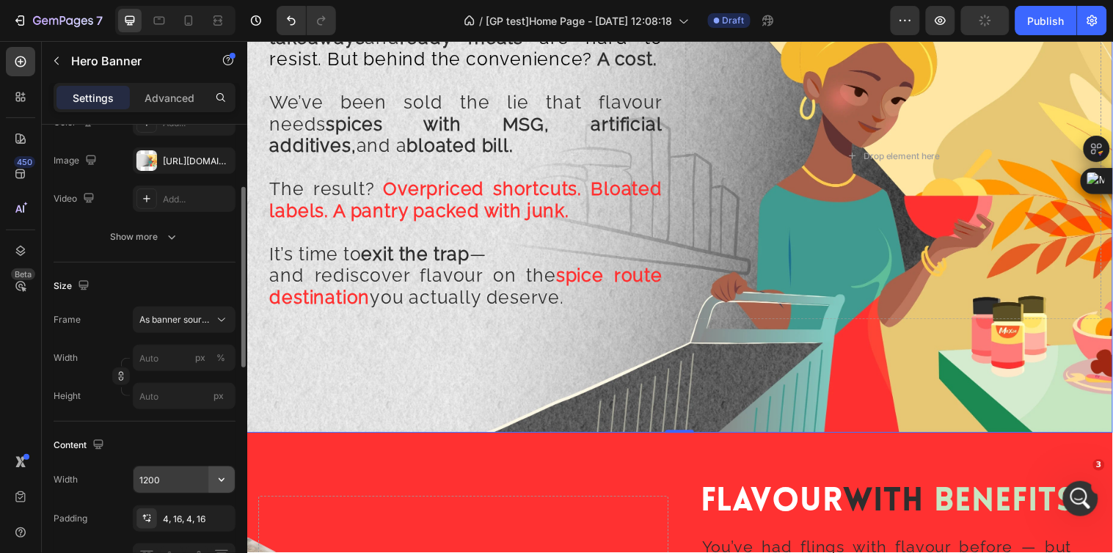
click at [219, 479] on icon "button" at bounding box center [222, 480] width 6 height 4
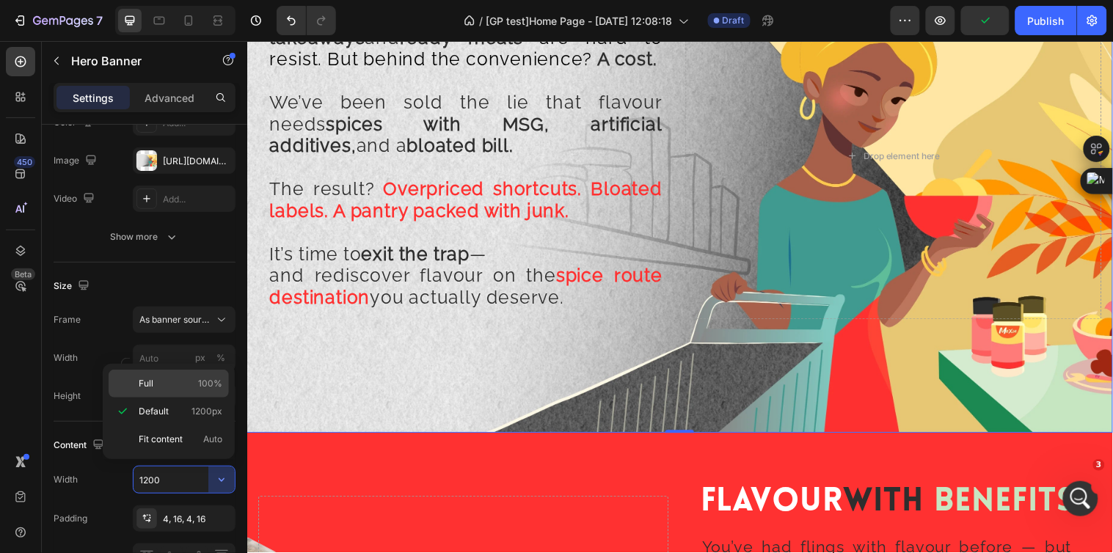
drag, startPoint x: 180, startPoint y: 379, endPoint x: 134, endPoint y: 328, distance: 68.6
click at [180, 379] on p "Full 100%" at bounding box center [181, 383] width 84 height 13
type input "100%"
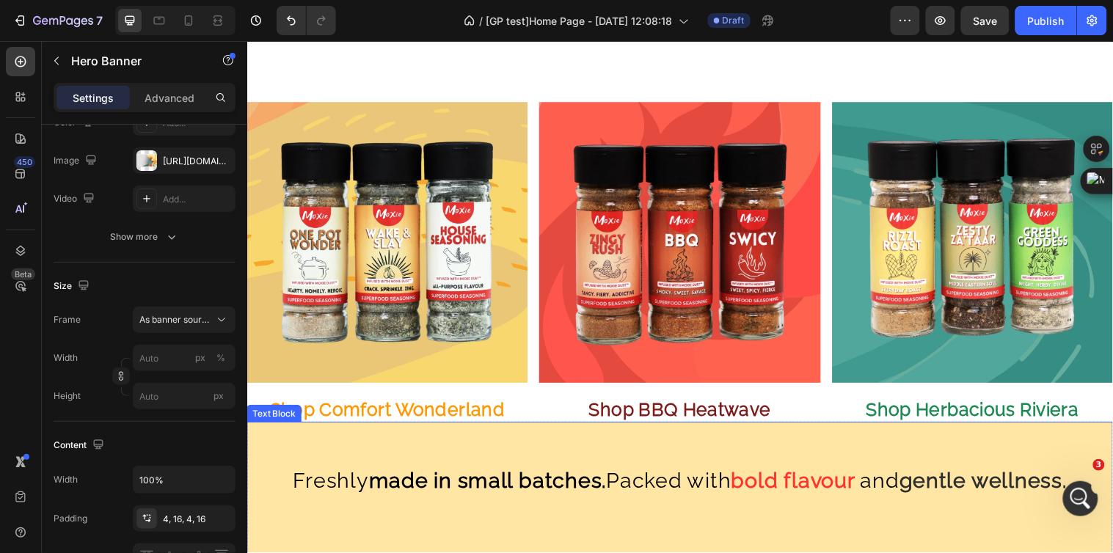
scroll to position [652, 0]
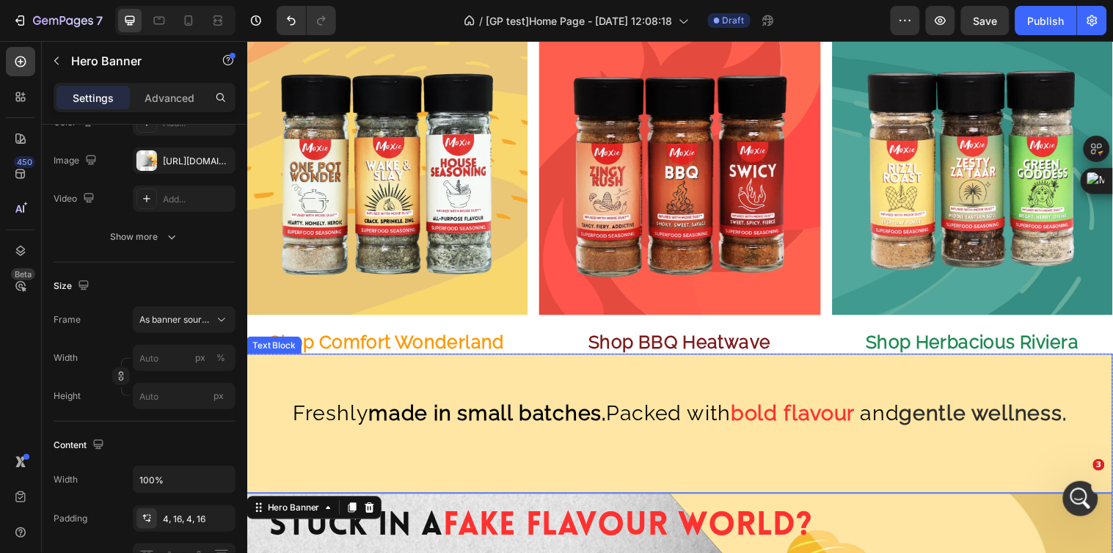
click at [442, 446] on div "Freshly made in small batches. Packed with bold flavour and gentle wellness." at bounding box center [687, 430] width 880 height 142
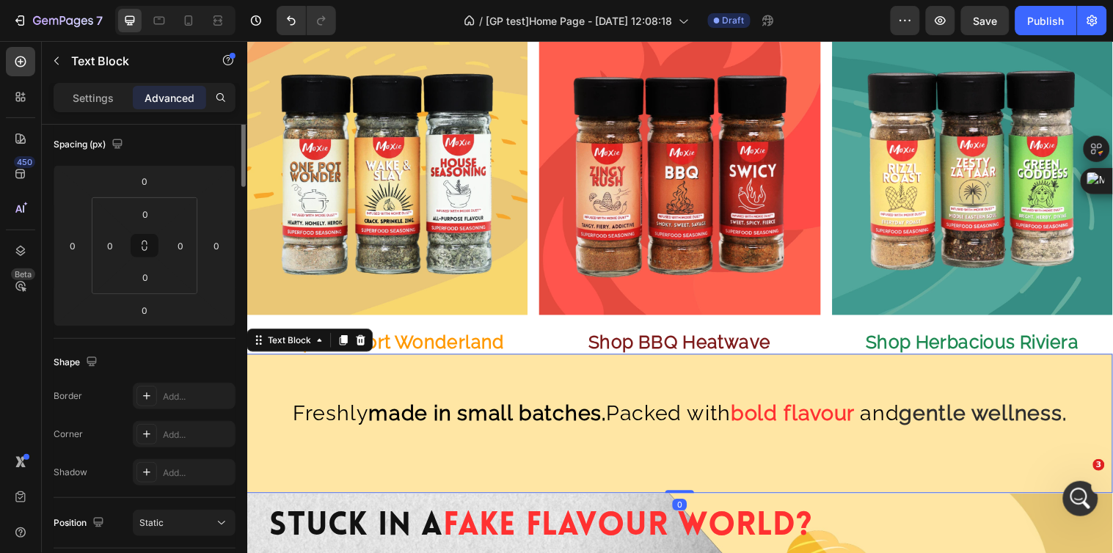
scroll to position [0, 0]
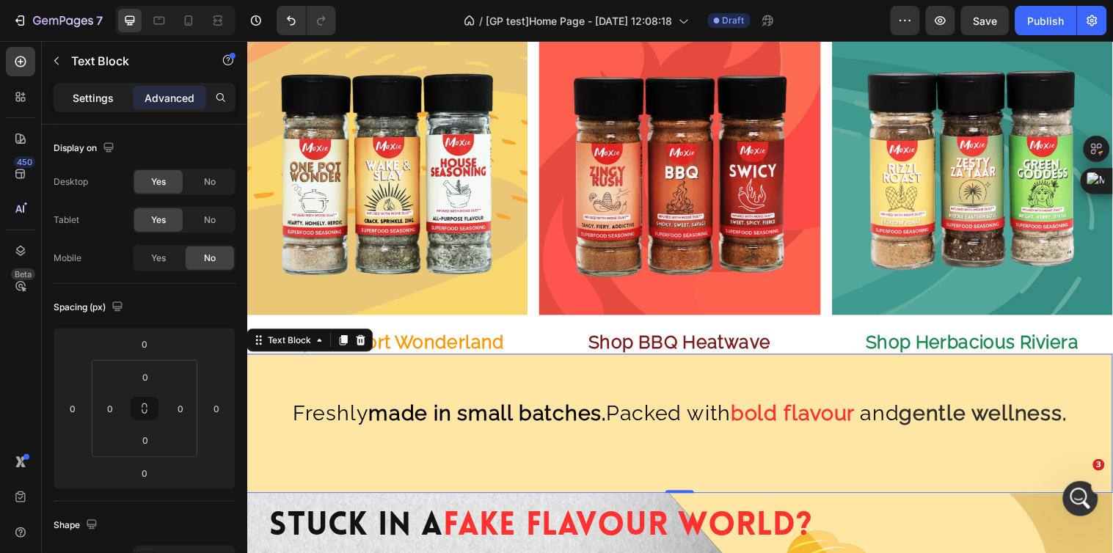
click at [96, 88] on div "Settings" at bounding box center [92, 97] width 73 height 23
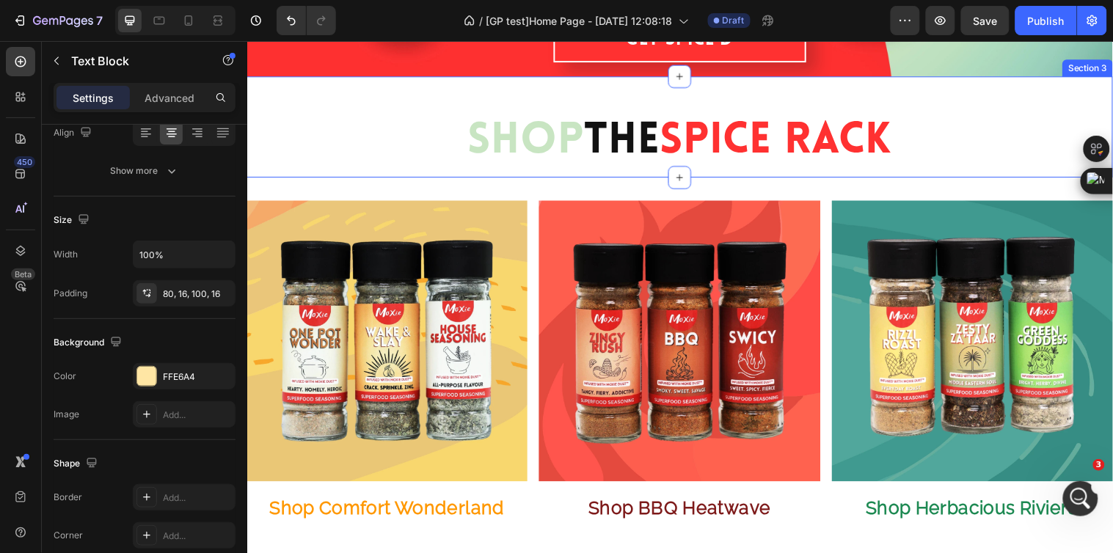
scroll to position [407, 0]
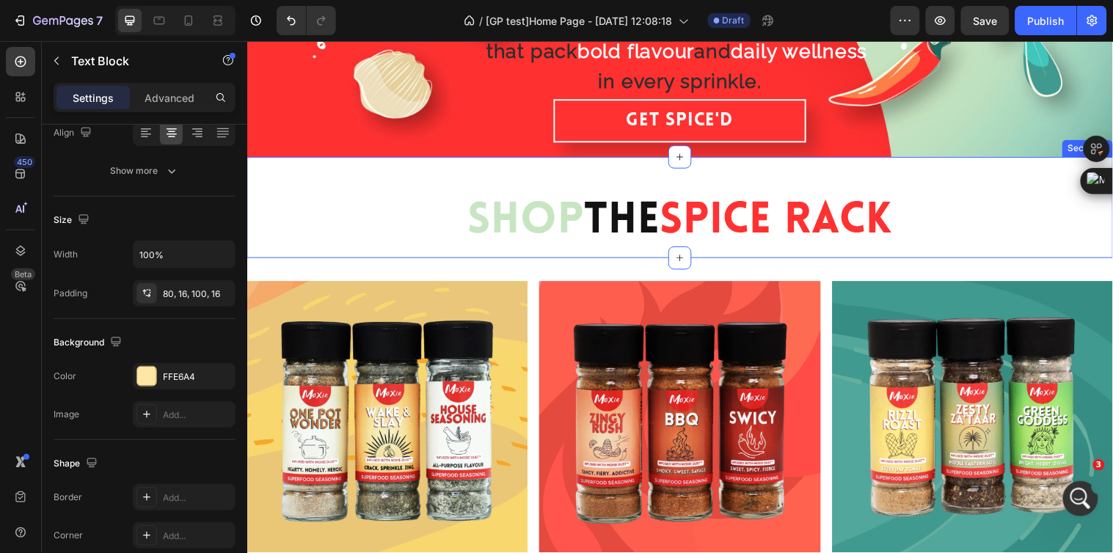
click at [384, 169] on div "Shop The Spice Rack Heading Section 3" at bounding box center [687, 209] width 880 height 103
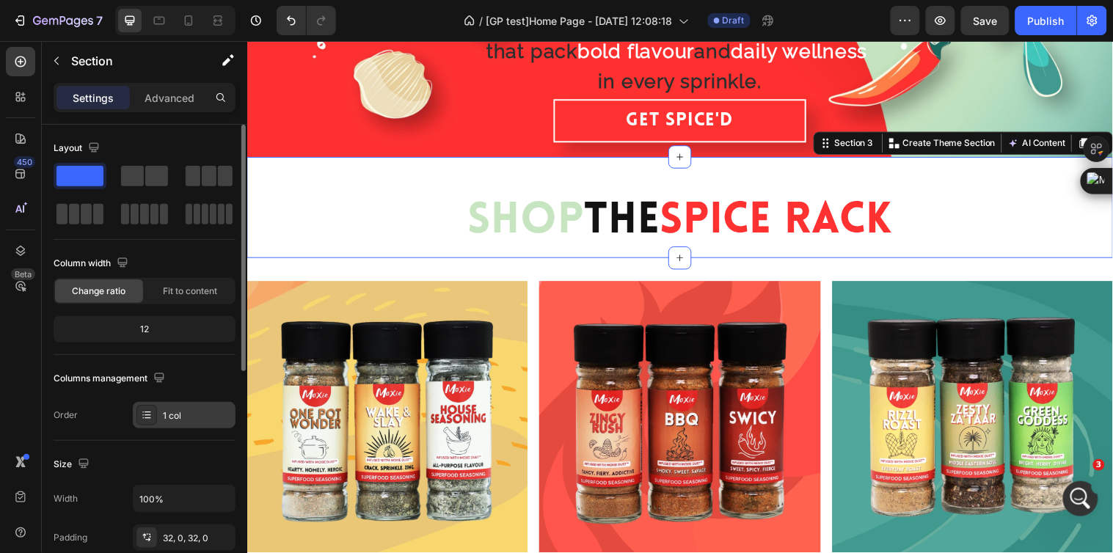
scroll to position [163, 0]
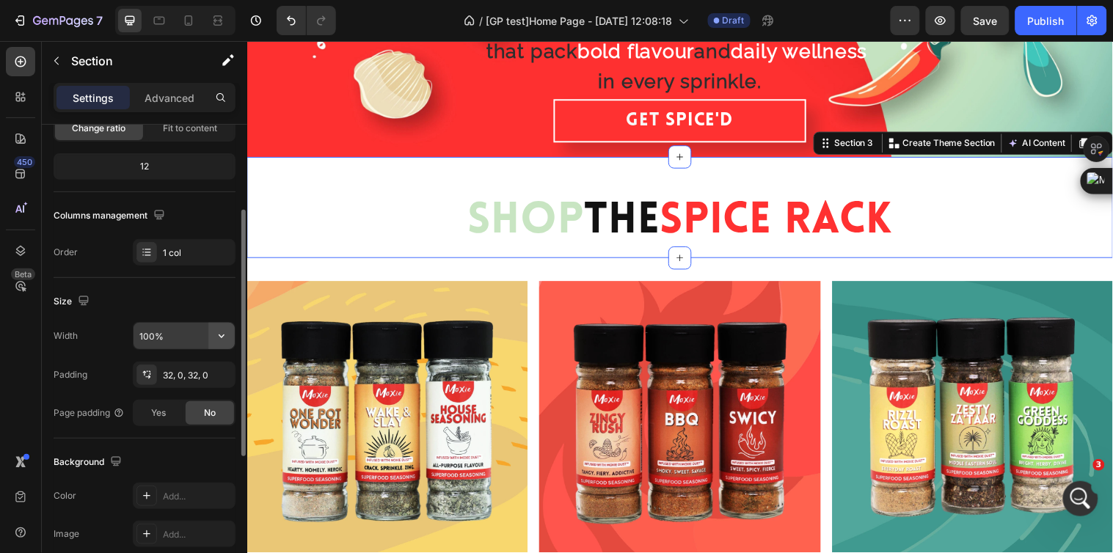
click at [222, 332] on icon "button" at bounding box center [221, 336] width 15 height 15
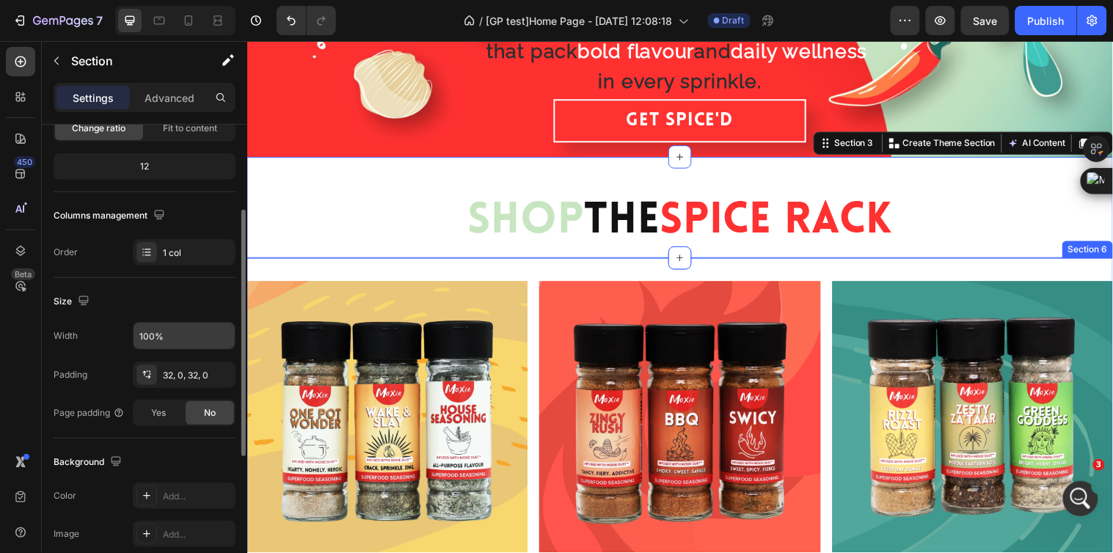
click at [301, 271] on div "Image Image Image Row Shop Comfort Wonderland Text Block Shop BBQ Heatwave Text…" at bounding box center [687, 435] width 880 height 348
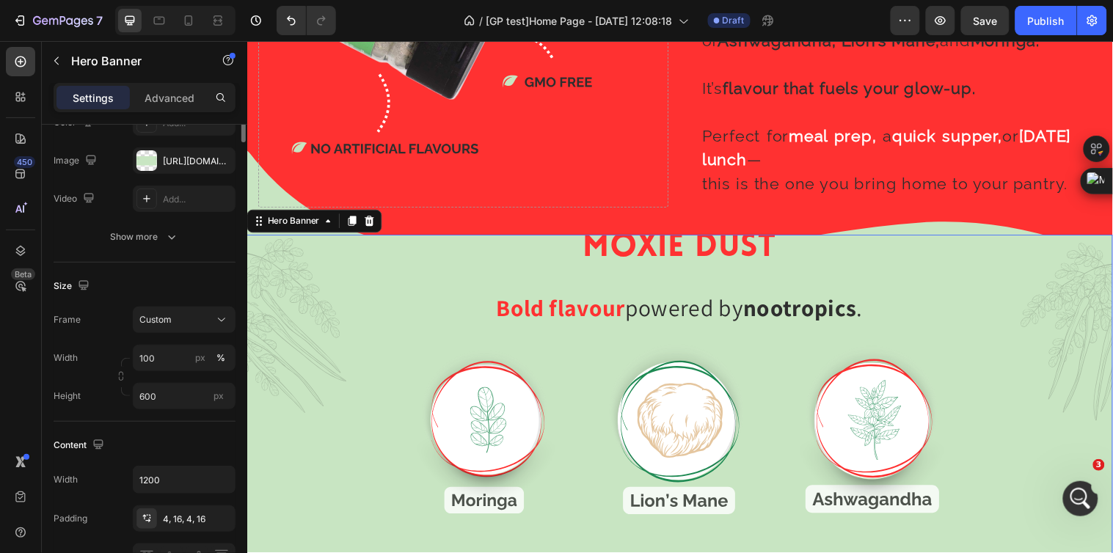
scroll to position [0, 0]
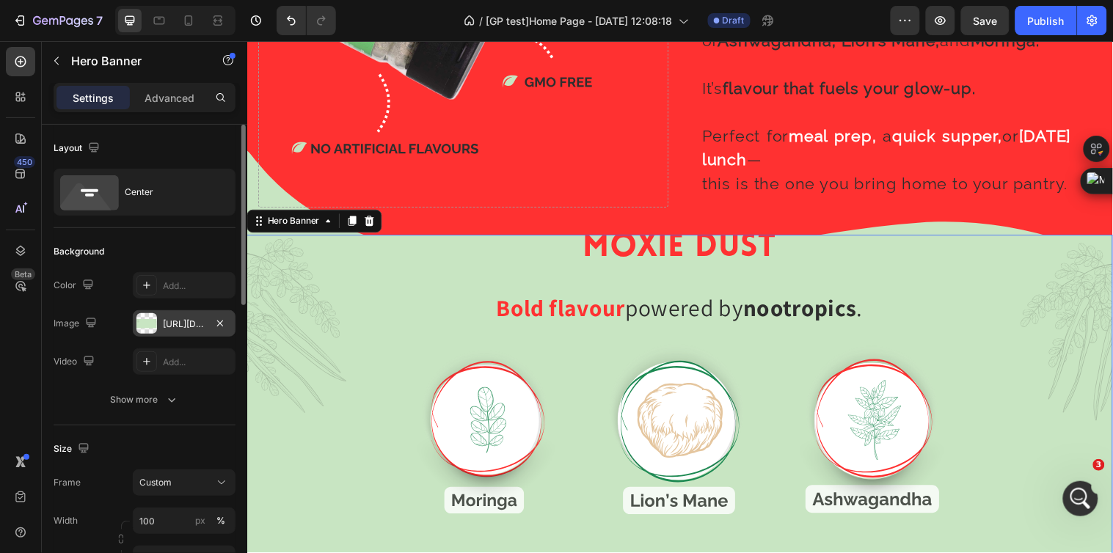
click at [193, 320] on div "https://cdn.shopify.com/s/files/1/0720/4549/4307/files/gempages_580751130326204…" at bounding box center [184, 324] width 43 height 13
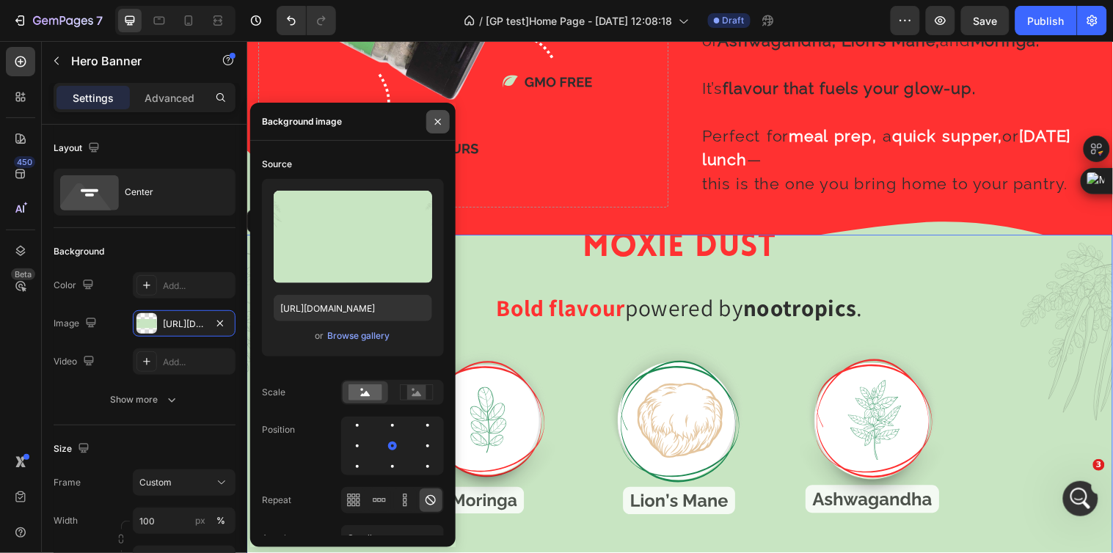
click at [439, 119] on icon "button" at bounding box center [438, 122] width 12 height 12
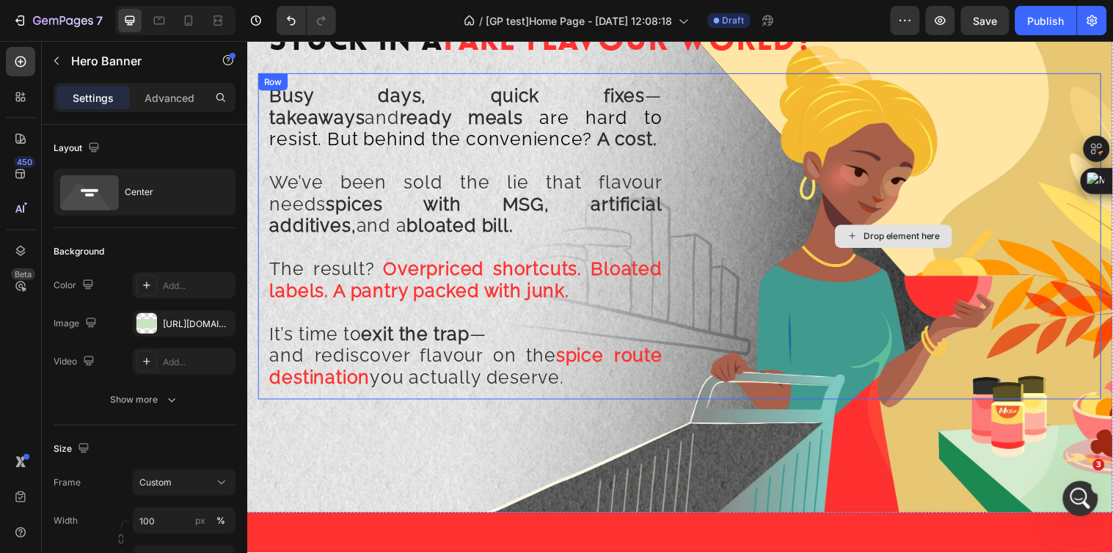
scroll to position [978, 0]
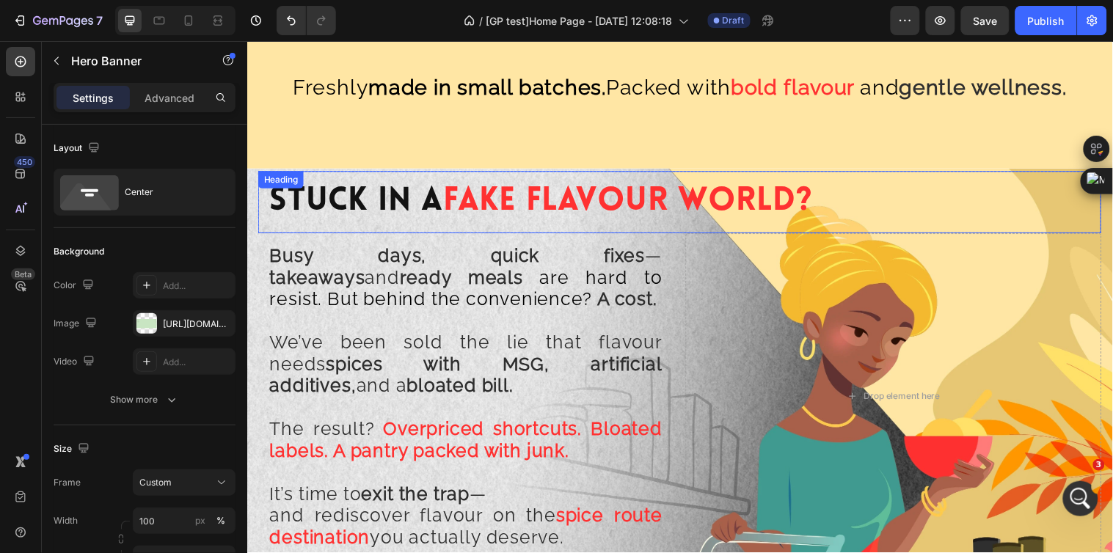
click at [860, 211] on h2 "Stuck In A Fake Flavour World?" at bounding box center [686, 204] width 857 height 63
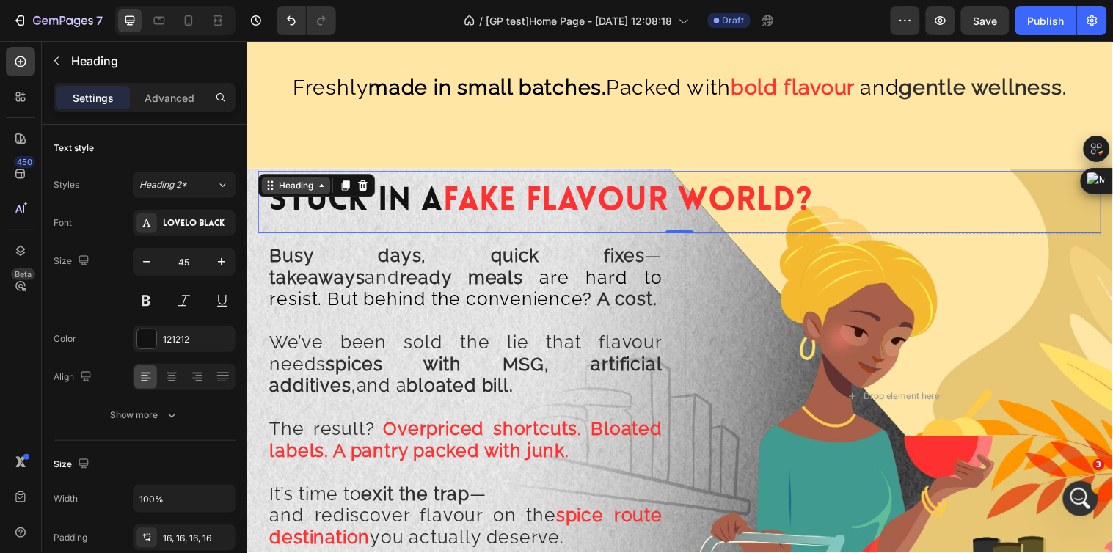
click at [288, 186] on div "Heading" at bounding box center [297, 187] width 40 height 13
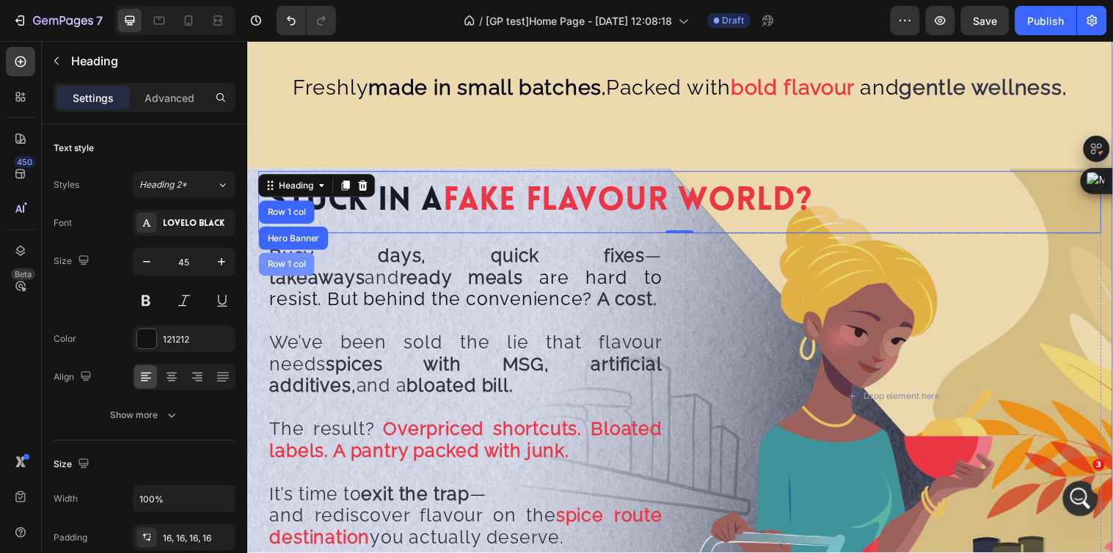
click at [288, 264] on div "Stuck In A Fake Flavour World? Heading Row 1 col Hero Banner Row 1 col 0 Row Bu…" at bounding box center [686, 370] width 857 height 395
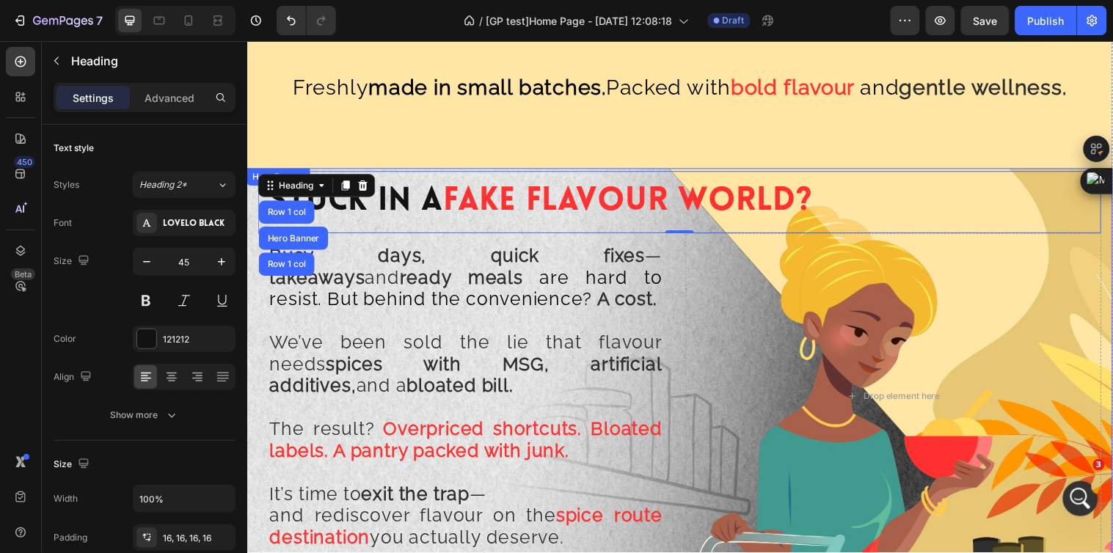
scroll to position [1222, 0]
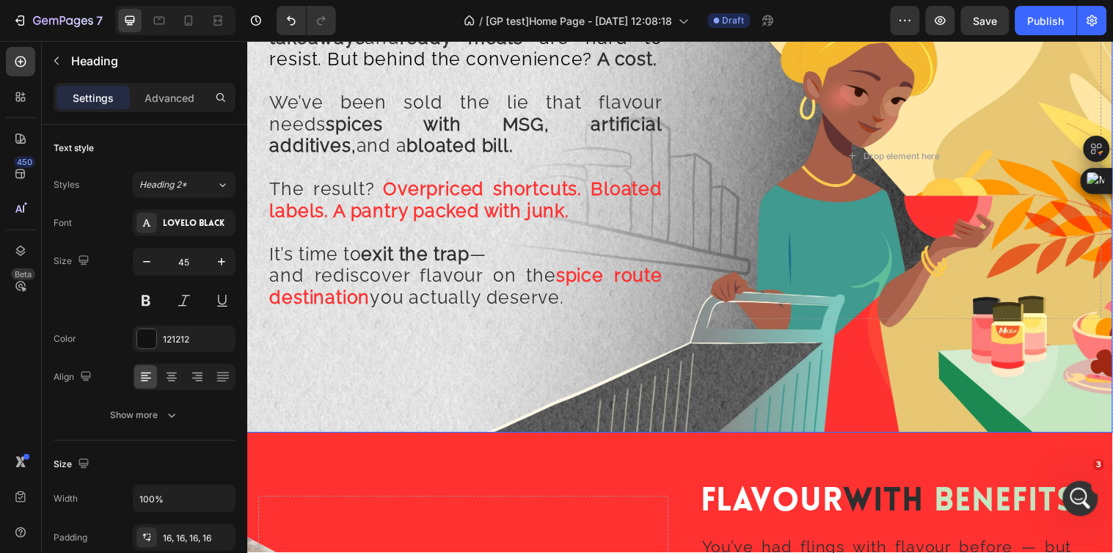
click at [712, 420] on div "Background Image" at bounding box center [687, 182] width 880 height 513
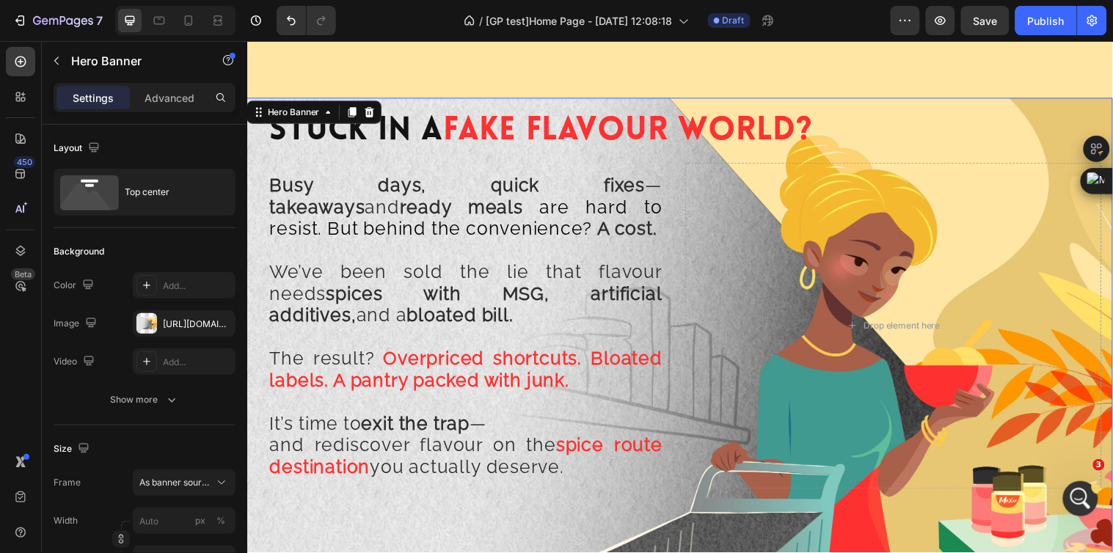
scroll to position [978, 0]
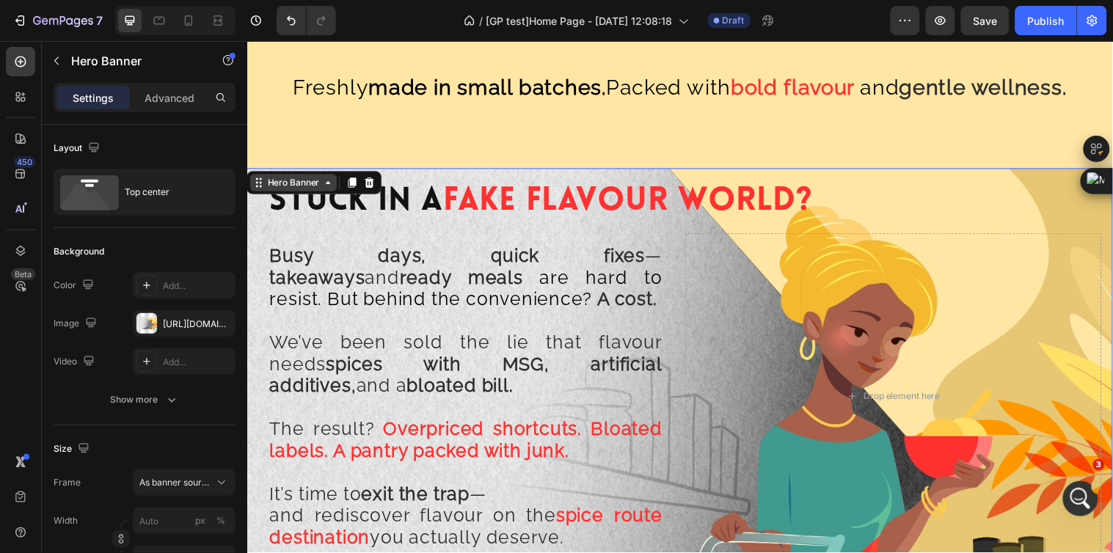
click at [293, 189] on div "Hero Banner" at bounding box center [294, 184] width 59 height 13
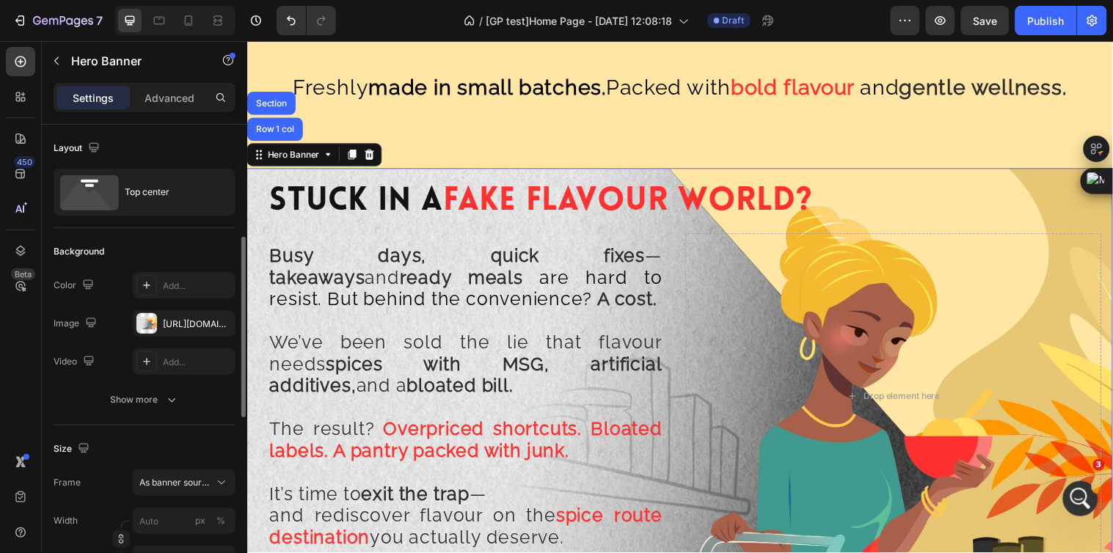
scroll to position [163, 0]
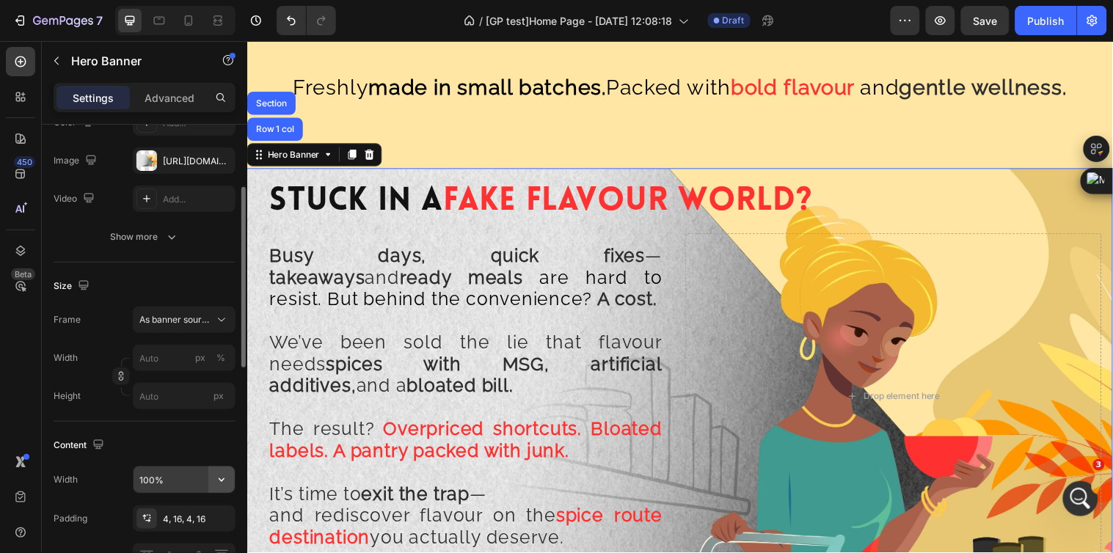
click at [216, 478] on icon "button" at bounding box center [221, 479] width 15 height 15
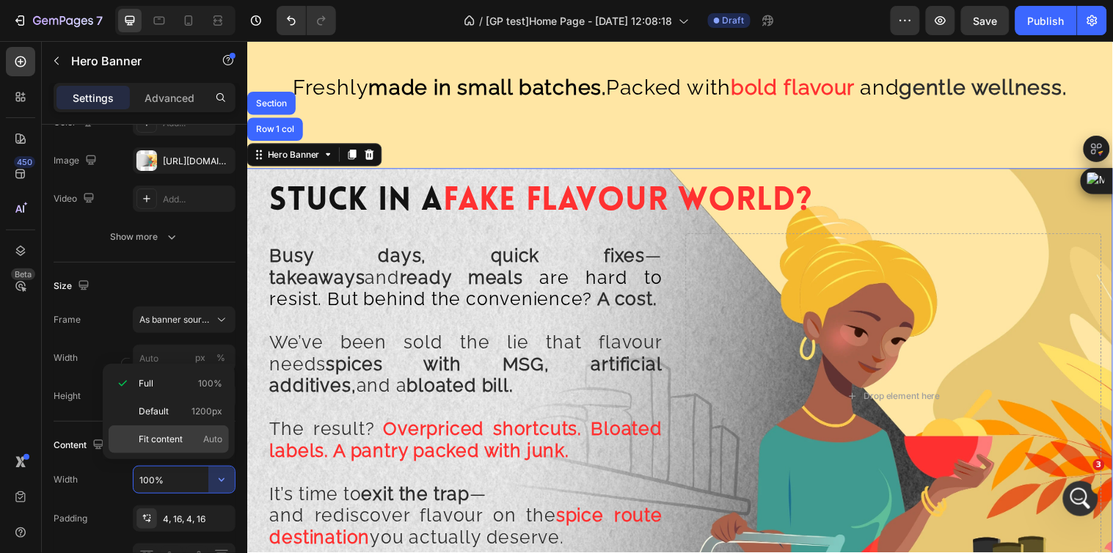
click at [191, 434] on p "Fit content Auto" at bounding box center [181, 439] width 84 height 13
type input "Auto"
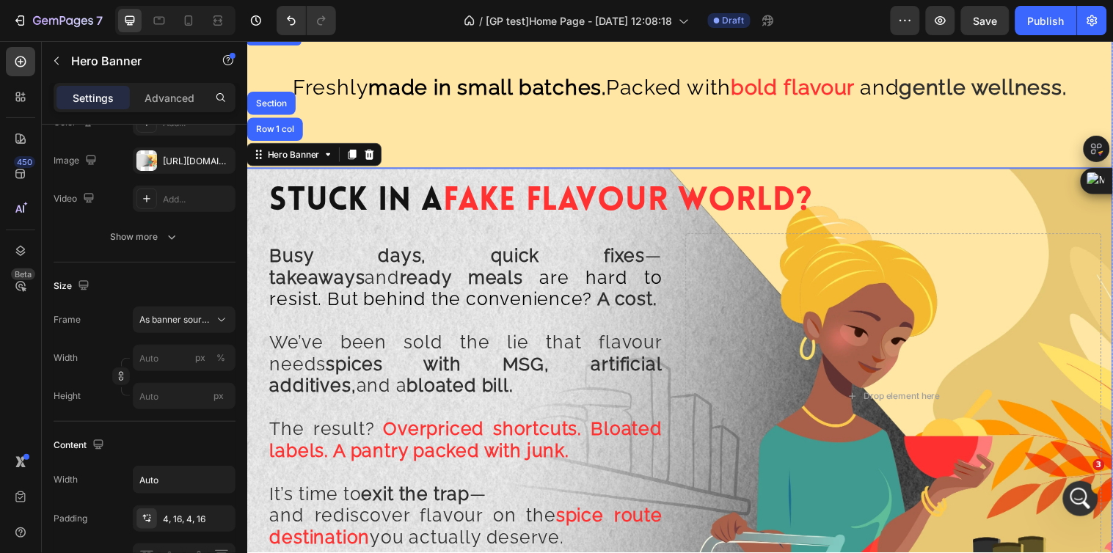
click at [448, 123] on div "Freshly made in small batches. Packed with bold flavour and gentle wellness." at bounding box center [687, 99] width 880 height 142
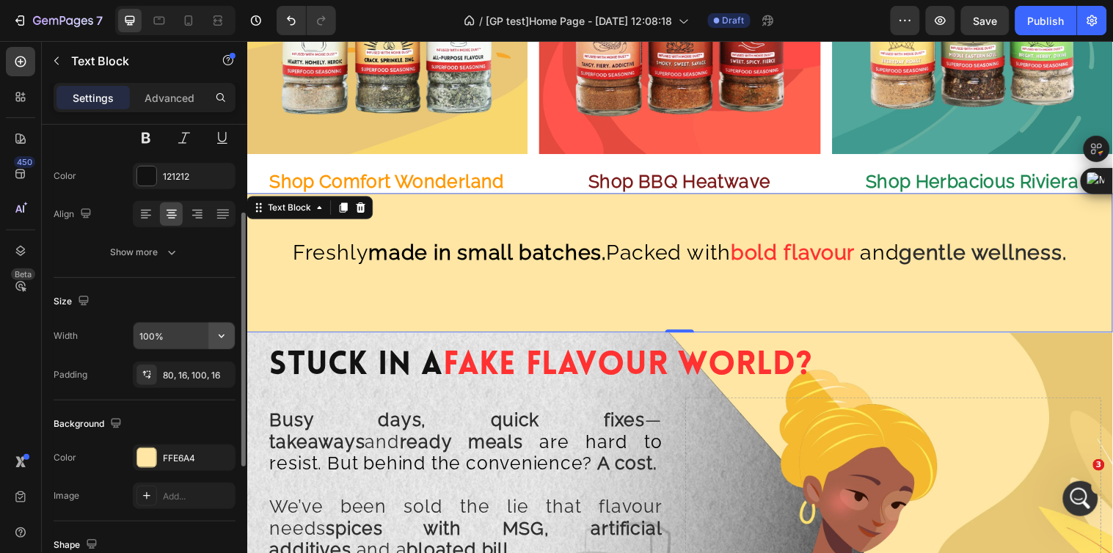
click at [225, 337] on icon "button" at bounding box center [221, 336] width 15 height 15
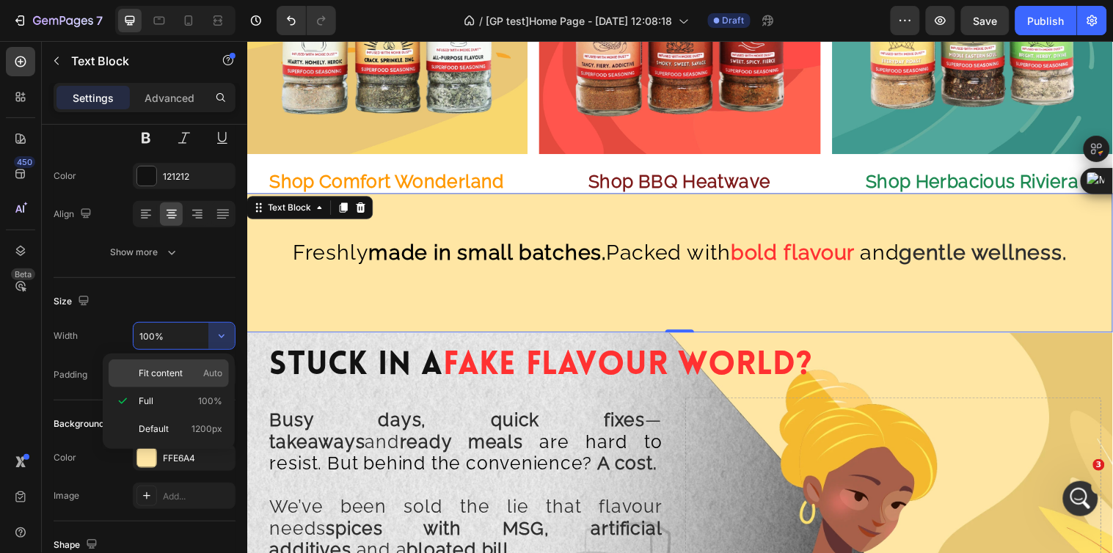
click at [197, 374] on p "Fit content Auto" at bounding box center [181, 373] width 84 height 13
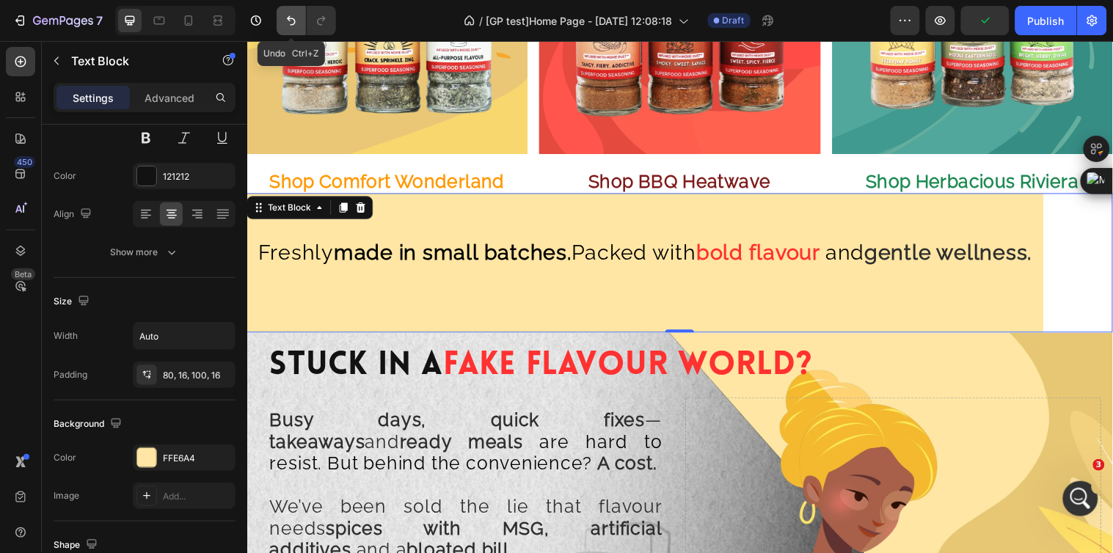
click at [296, 23] on icon "Undo/Redo" at bounding box center [291, 20] width 15 height 15
type input "100%"
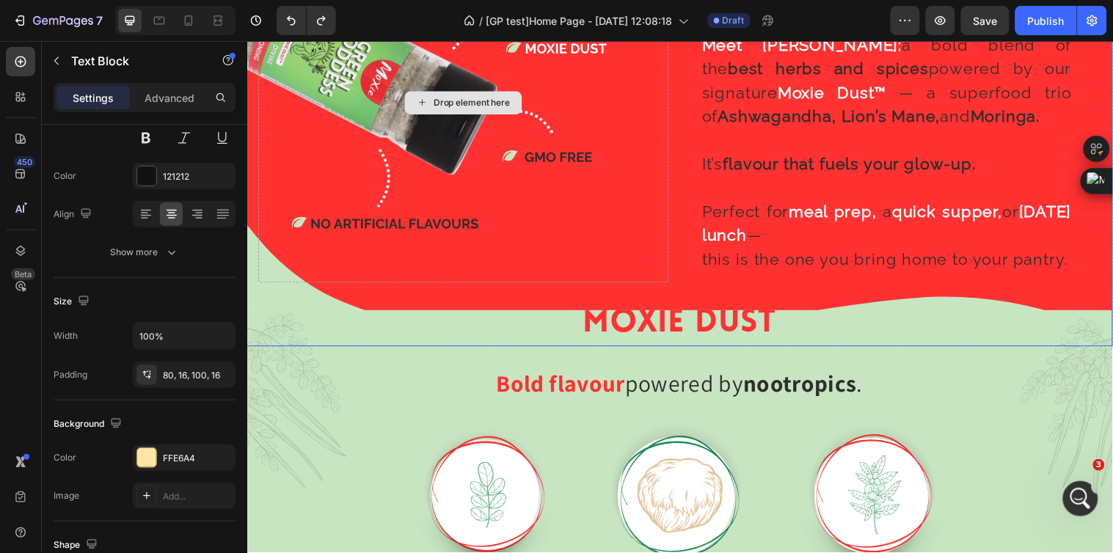
scroll to position [1793, 0]
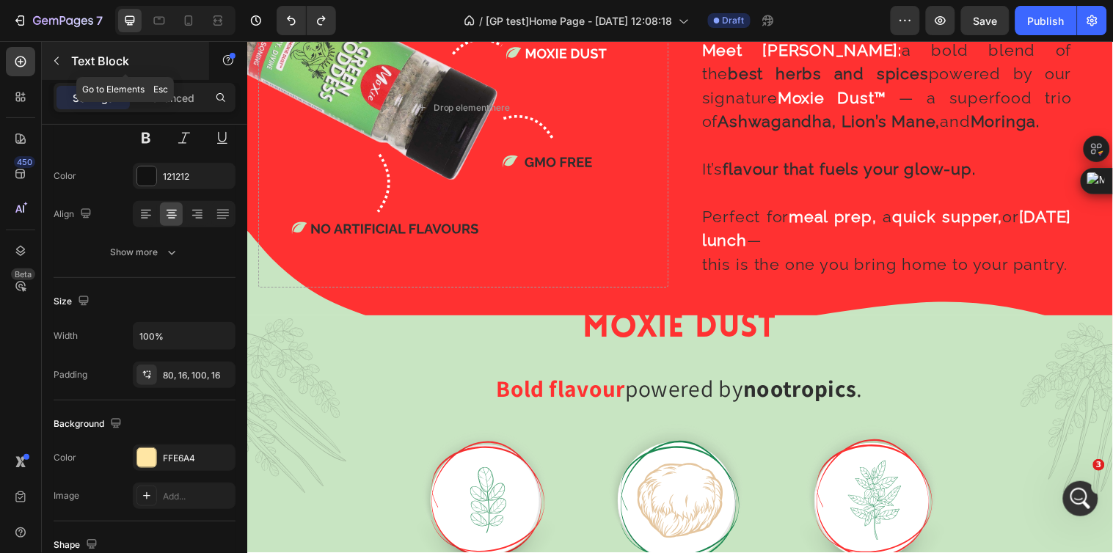
click at [54, 65] on icon "button" at bounding box center [57, 61] width 12 height 12
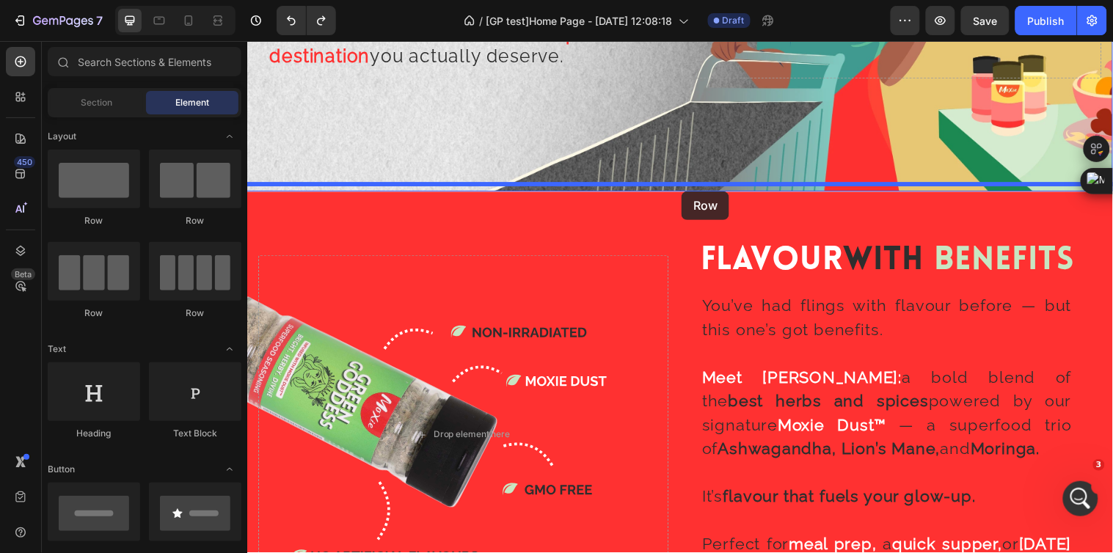
scroll to position [1875, 0]
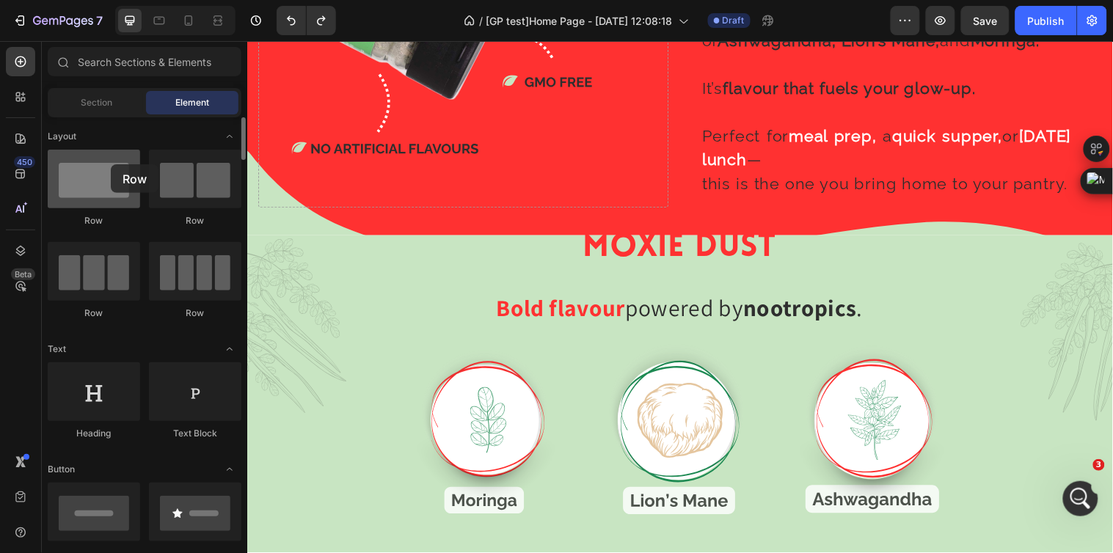
drag, startPoint x: 101, startPoint y: 186, endPoint x: 111, endPoint y: 164, distance: 23.6
click at [111, 164] on div at bounding box center [94, 179] width 92 height 59
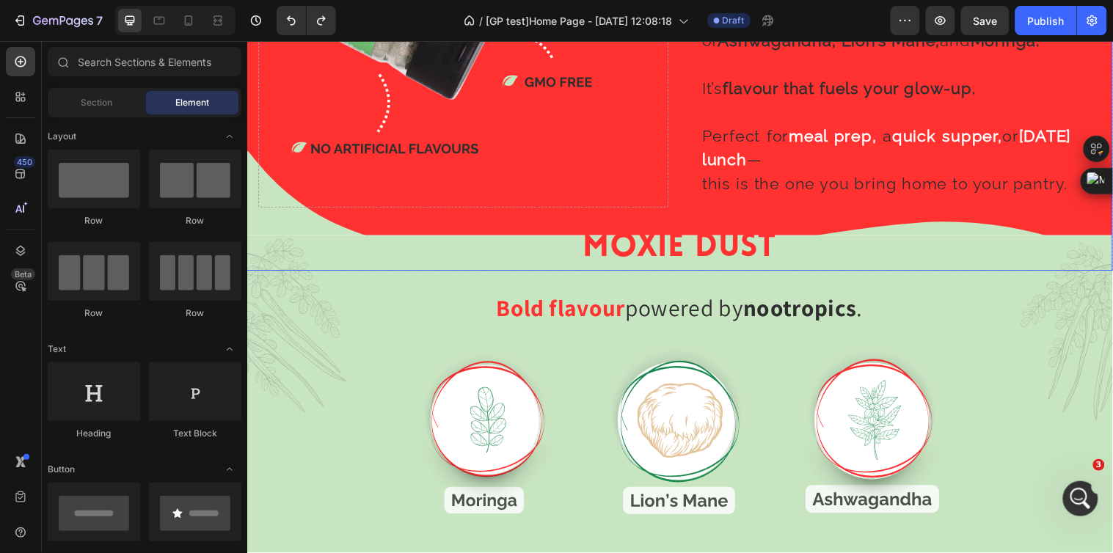
click at [373, 201] on div "Drop element here" at bounding box center [466, 27] width 417 height 366
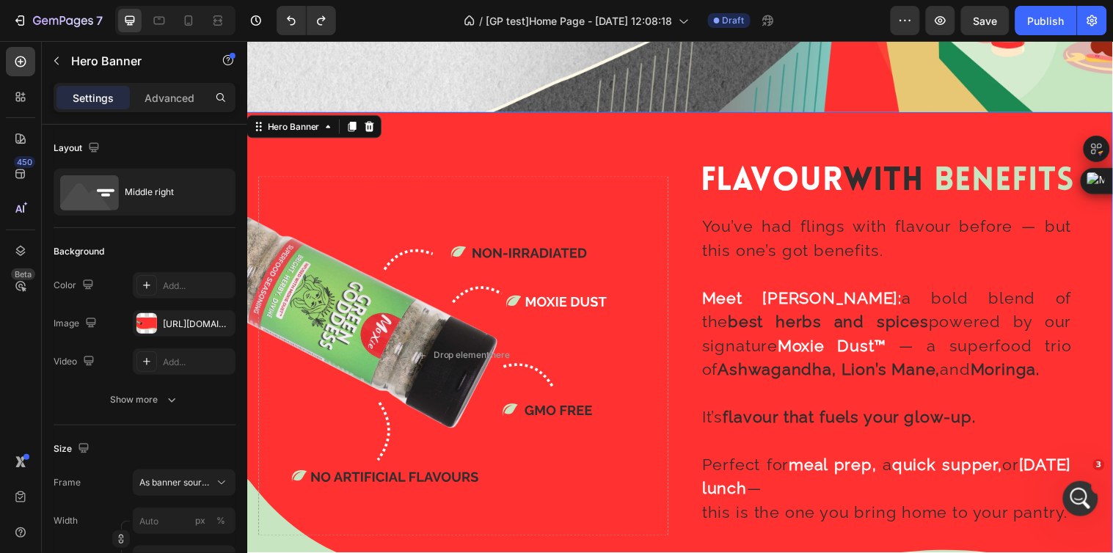
scroll to position [1467, 0]
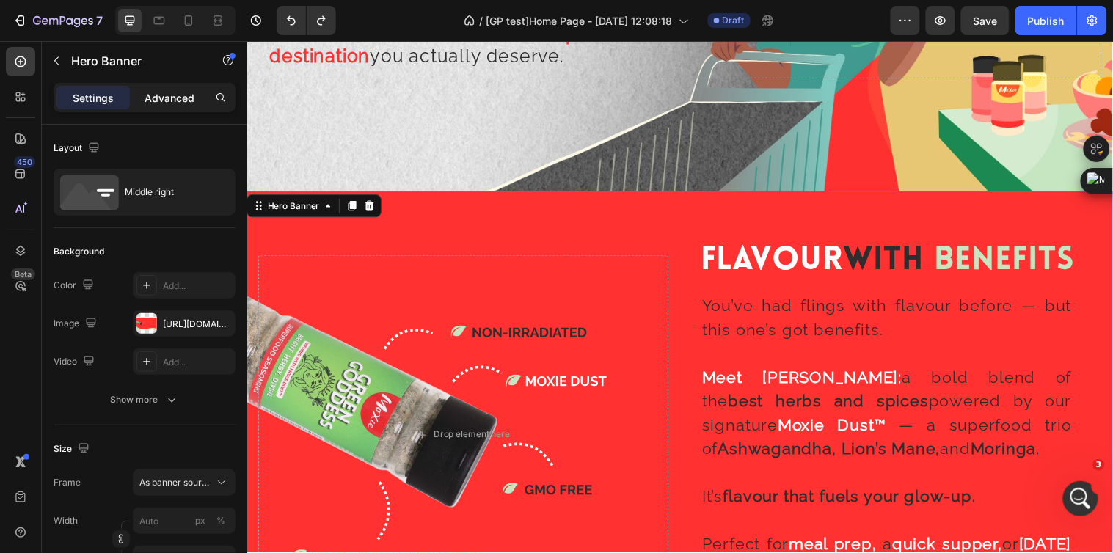
click at [166, 93] on p "Advanced" at bounding box center [170, 97] width 50 height 15
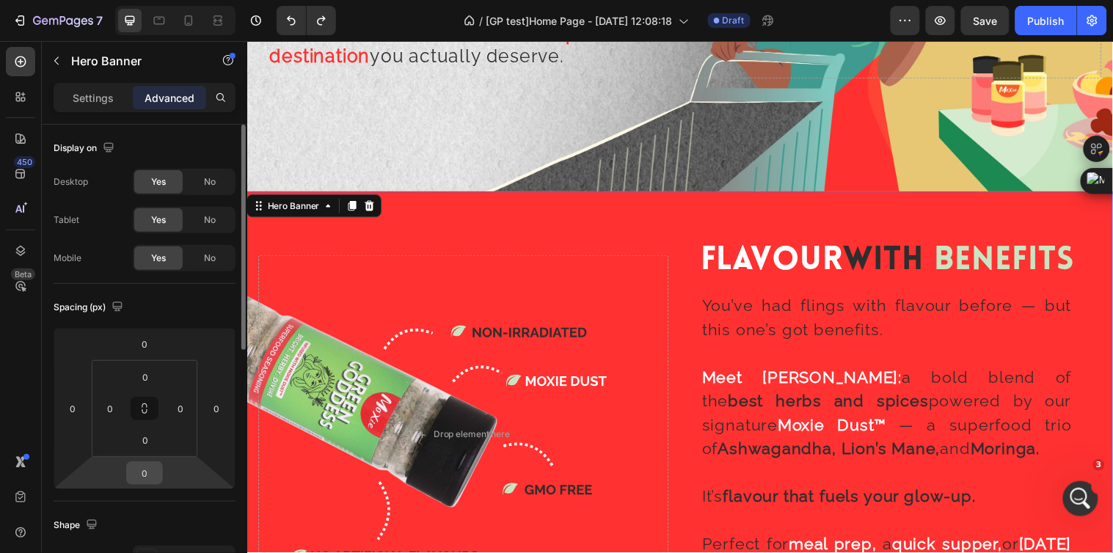
click at [147, 473] on input "0" at bounding box center [144, 473] width 29 height 22
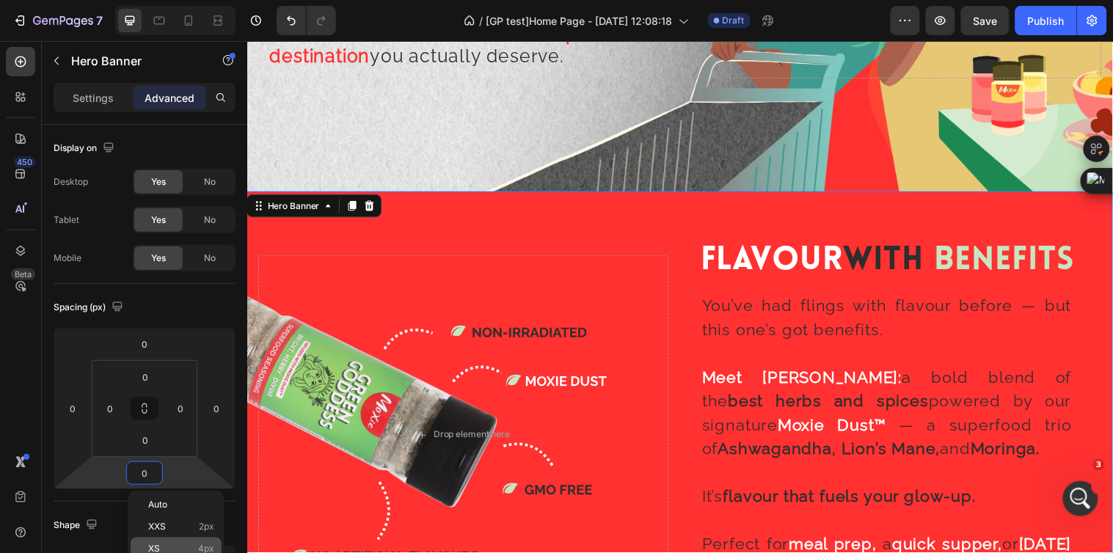
scroll to position [81, 0]
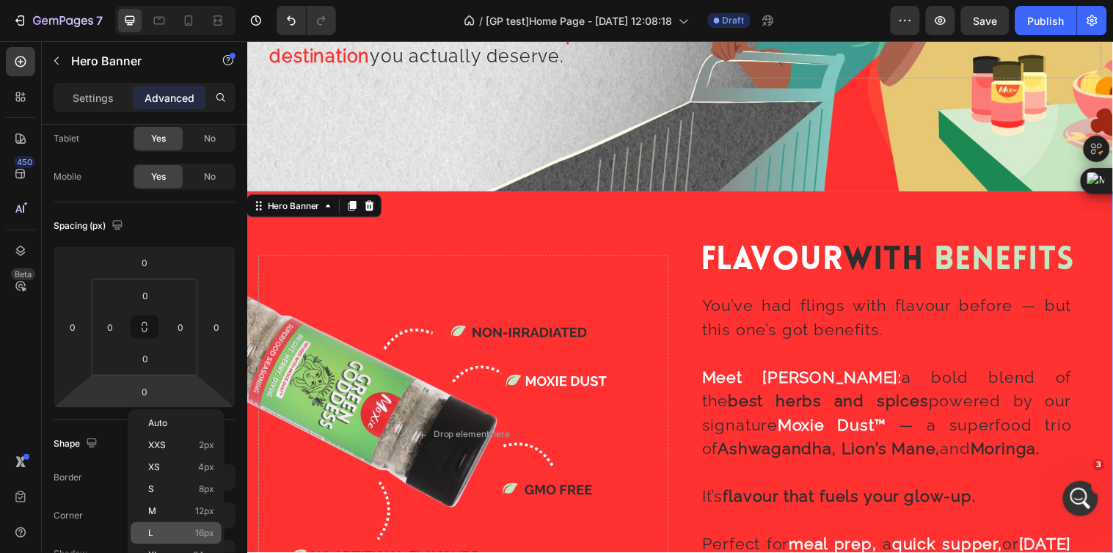
click at [202, 536] on span "16px" at bounding box center [204, 533] width 19 height 10
type input "16"
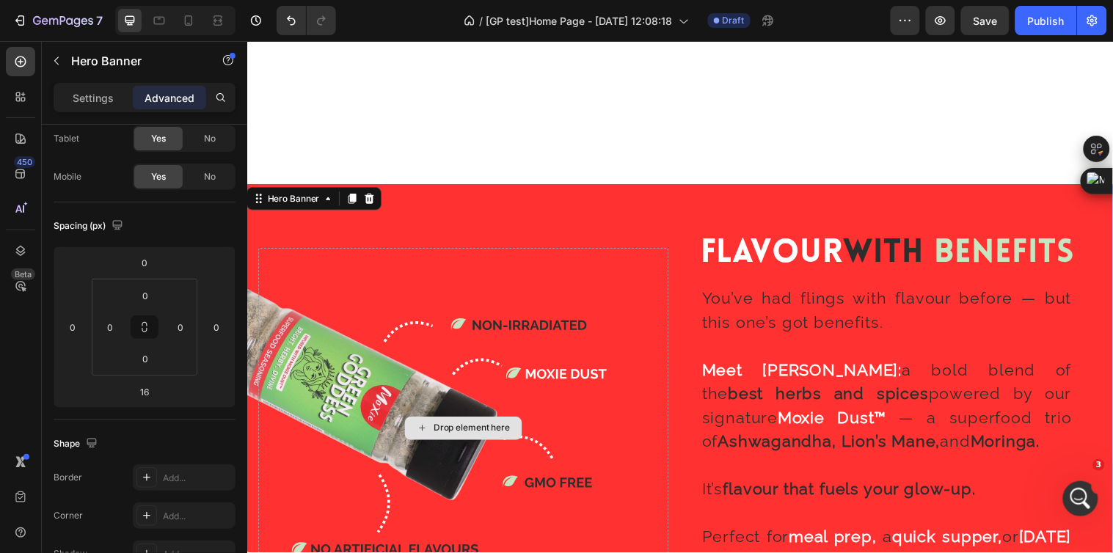
scroll to position [1793, 0]
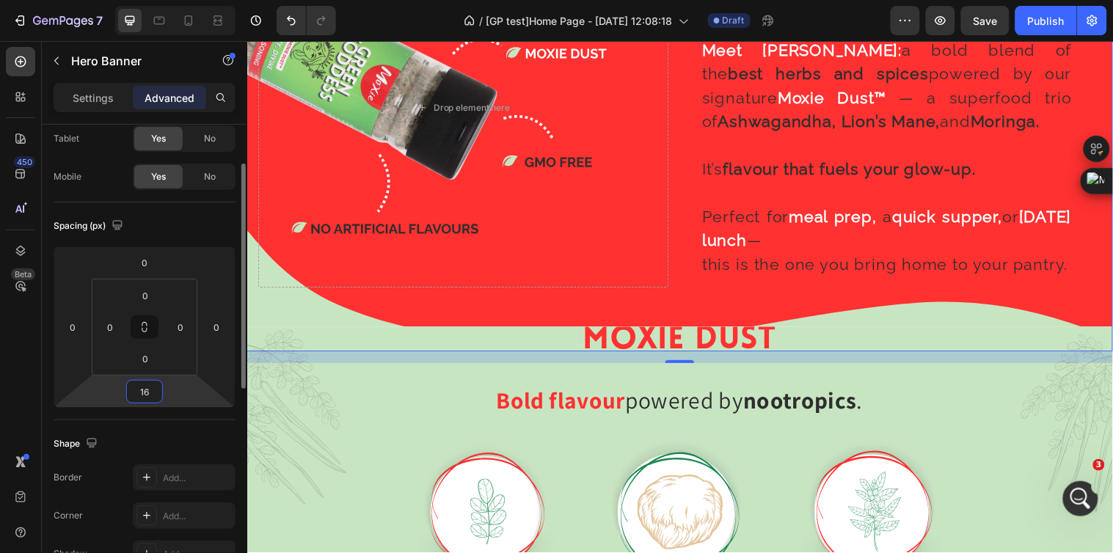
click at [144, 397] on input "16" at bounding box center [144, 392] width 29 height 22
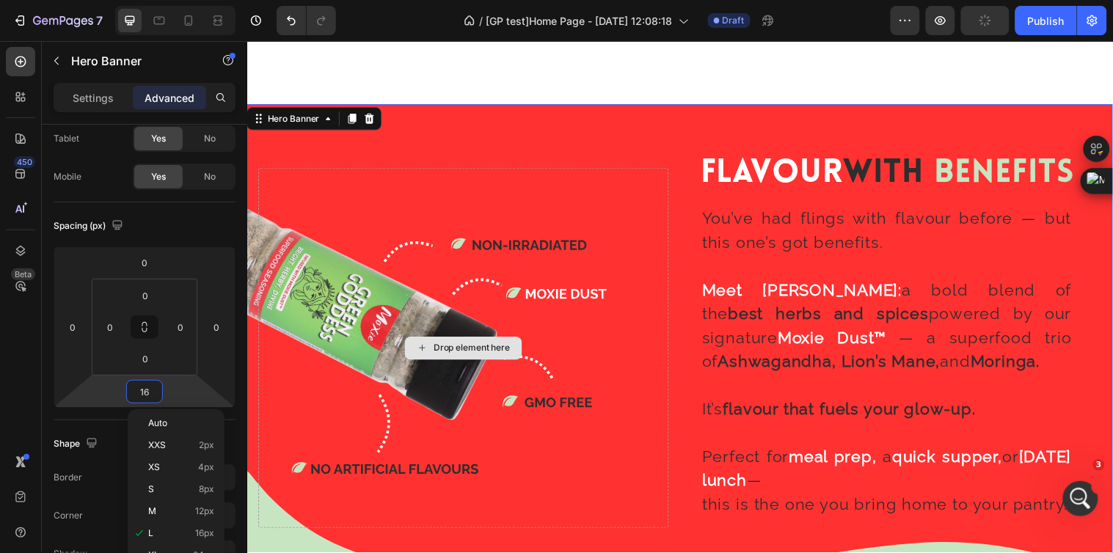
scroll to position [1712, 0]
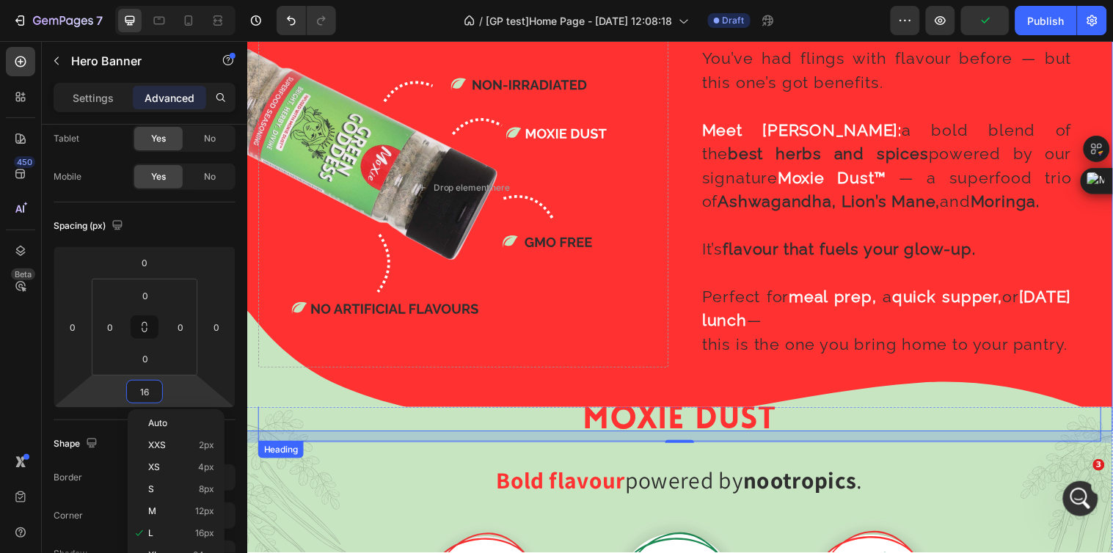
click at [866, 409] on h2 "MOXIE DUST" at bounding box center [686, 426] width 857 height 43
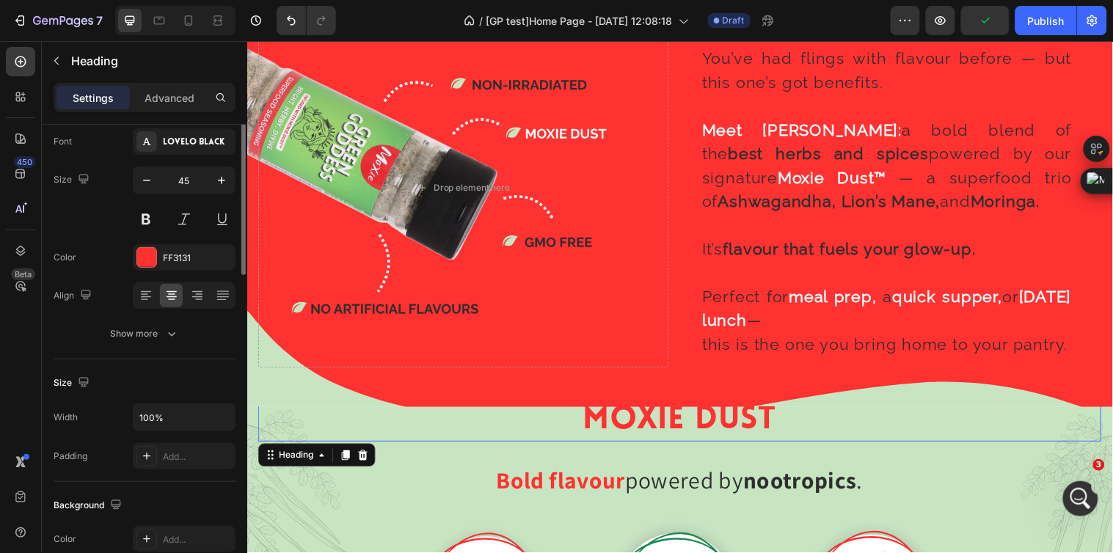
scroll to position [0, 0]
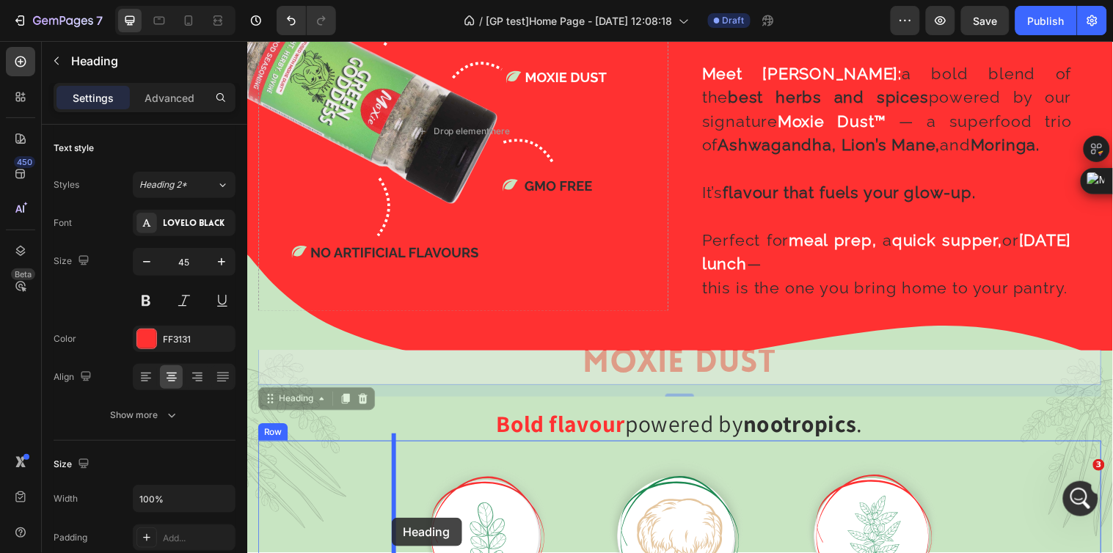
drag, startPoint x: 294, startPoint y: 455, endPoint x: 393, endPoint y: 525, distance: 121.1
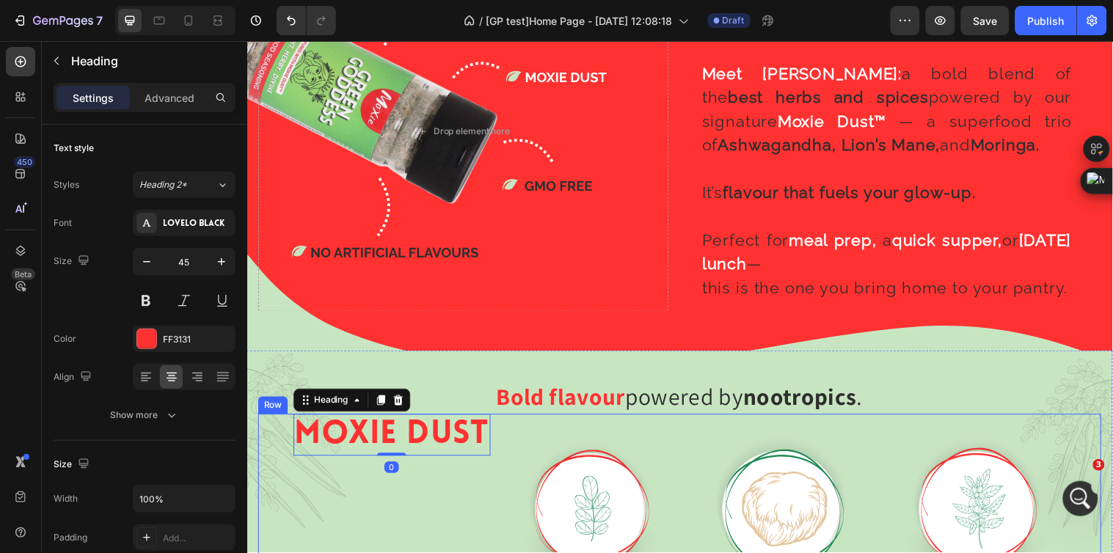
scroll to position [1793, 0]
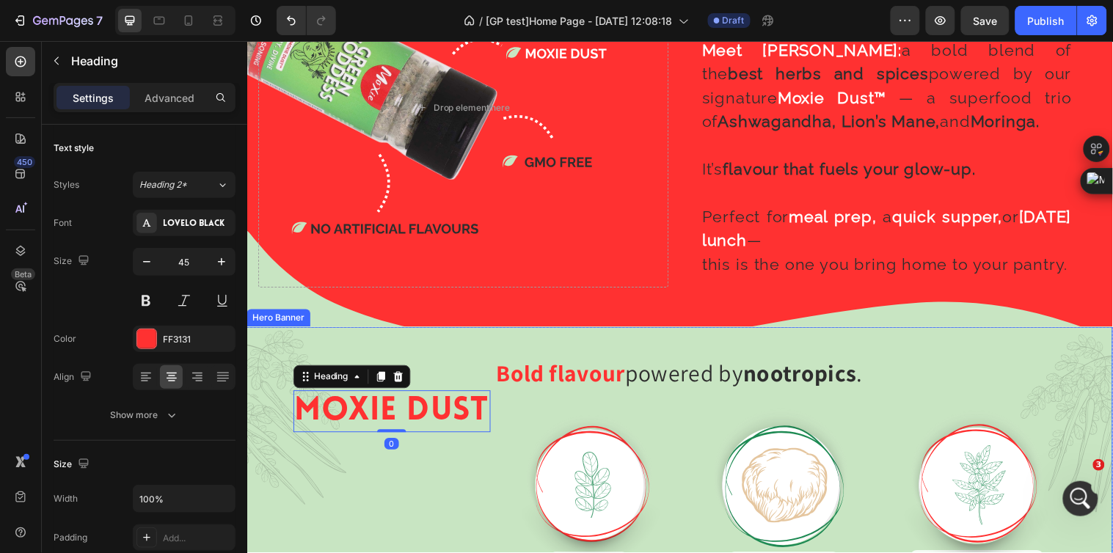
click at [919, 331] on div "Background Image" at bounding box center [687, 551] width 880 height 440
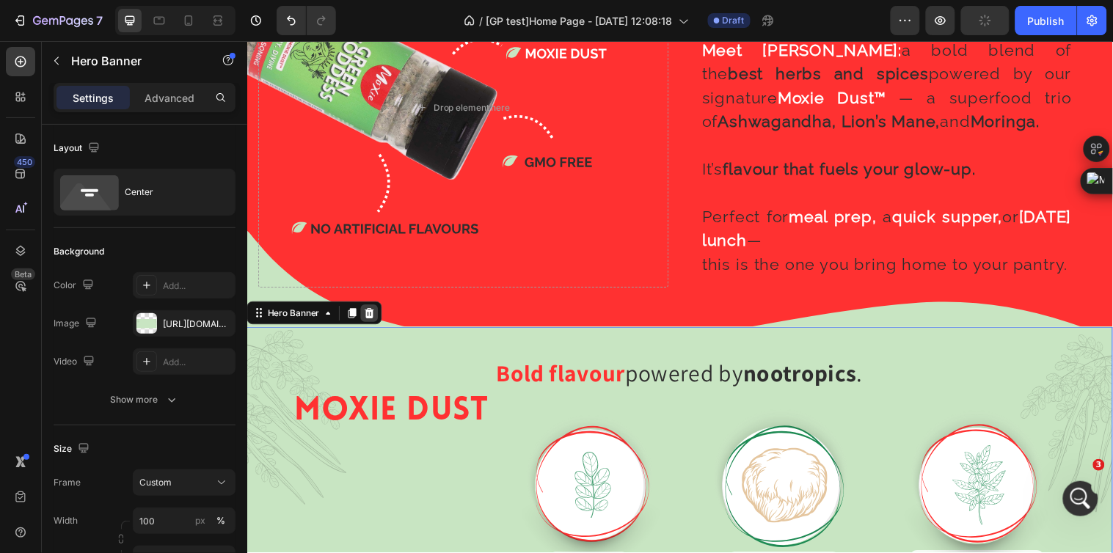
click at [371, 311] on icon at bounding box center [371, 317] width 12 height 12
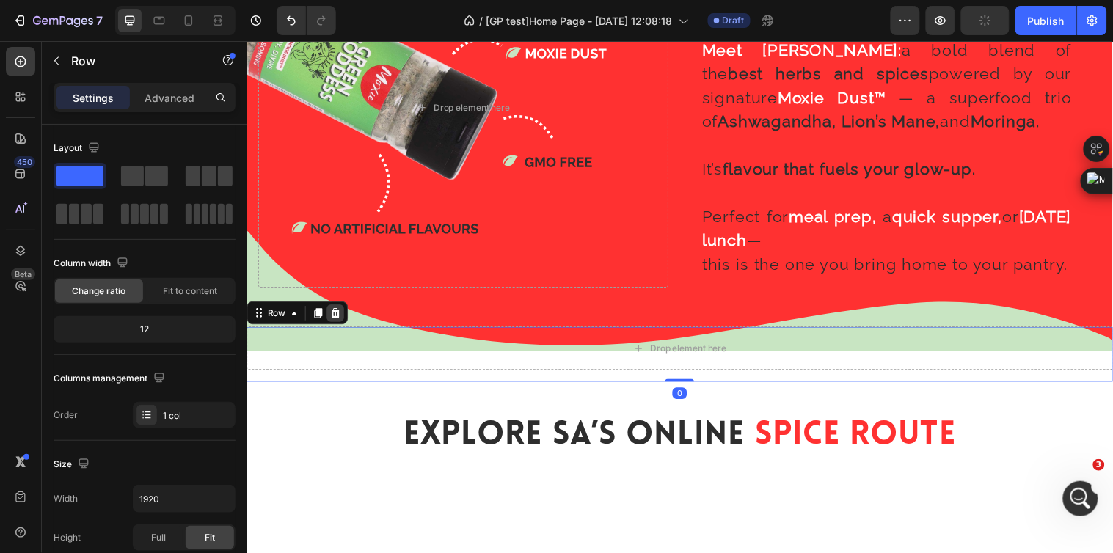
click at [345, 308] on div at bounding box center [337, 317] width 18 height 18
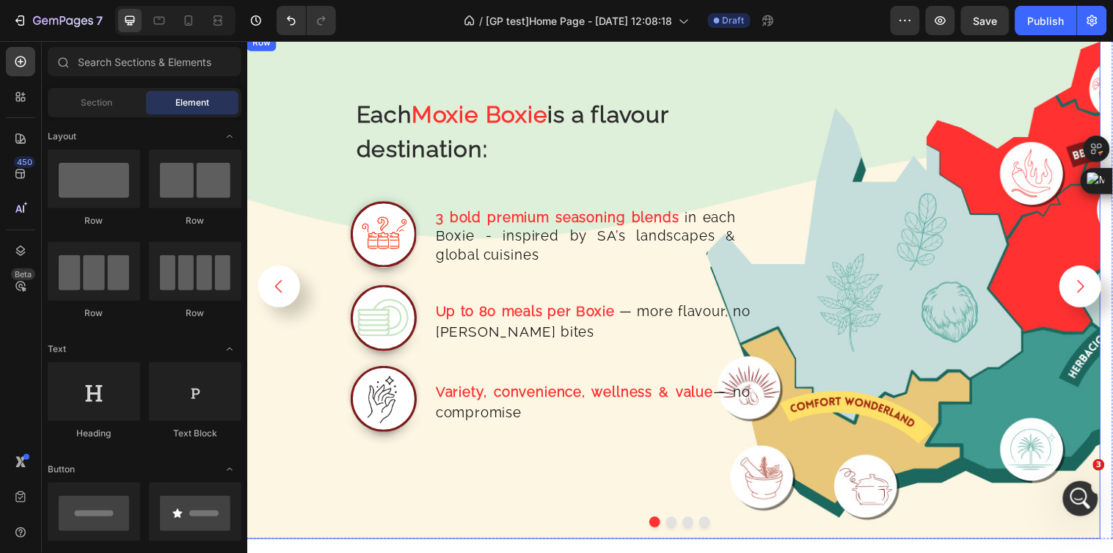
scroll to position [1956, 0]
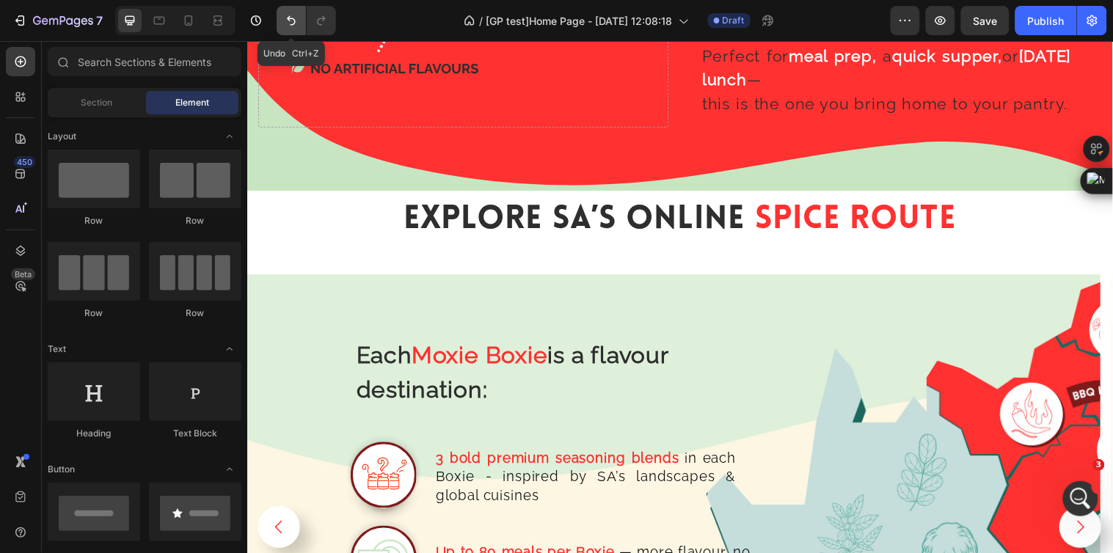
click at [291, 17] on icon "Undo/Redo" at bounding box center [291, 20] width 15 height 15
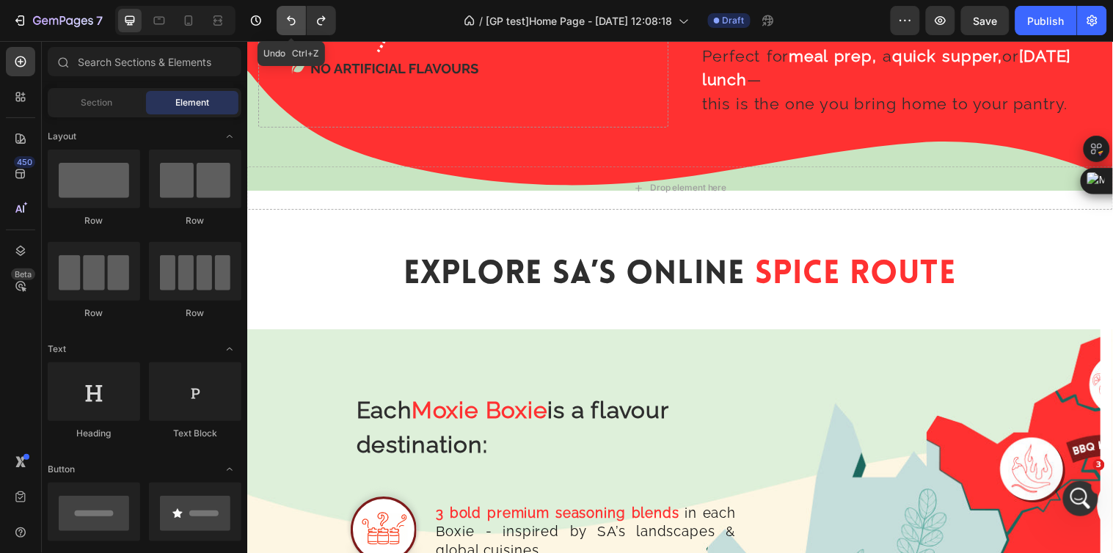
click at [291, 17] on icon "Undo/Redo" at bounding box center [291, 20] width 15 height 15
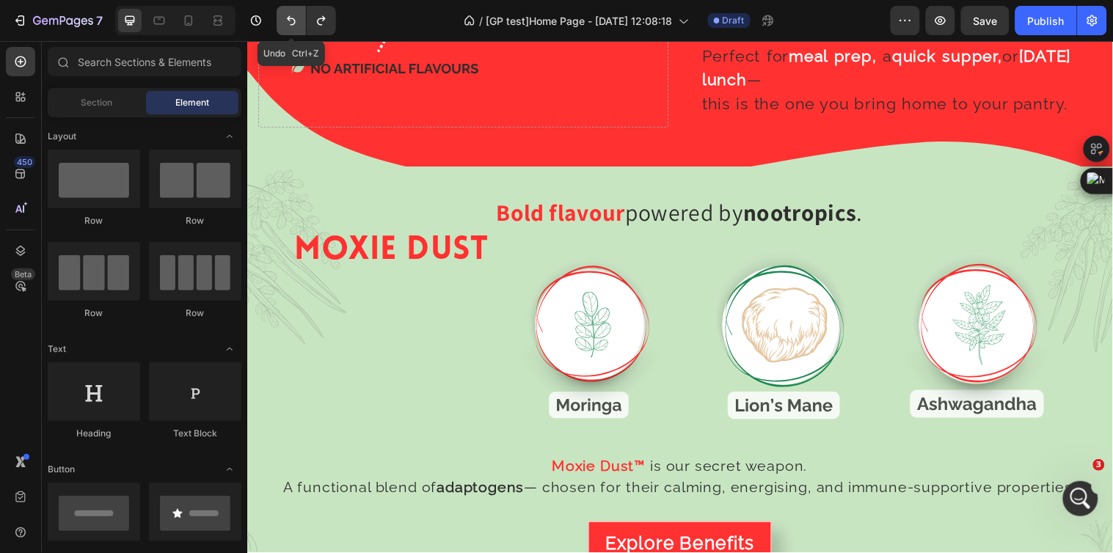
click at [291, 17] on icon "Undo/Redo" at bounding box center [291, 20] width 15 height 15
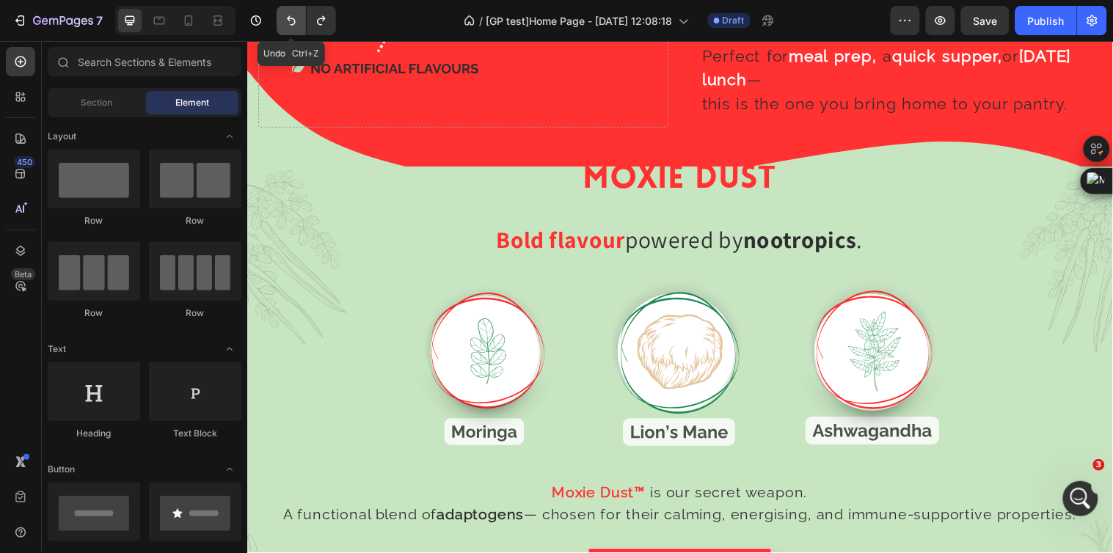
click at [291, 17] on icon "Undo/Redo" at bounding box center [291, 20] width 15 height 15
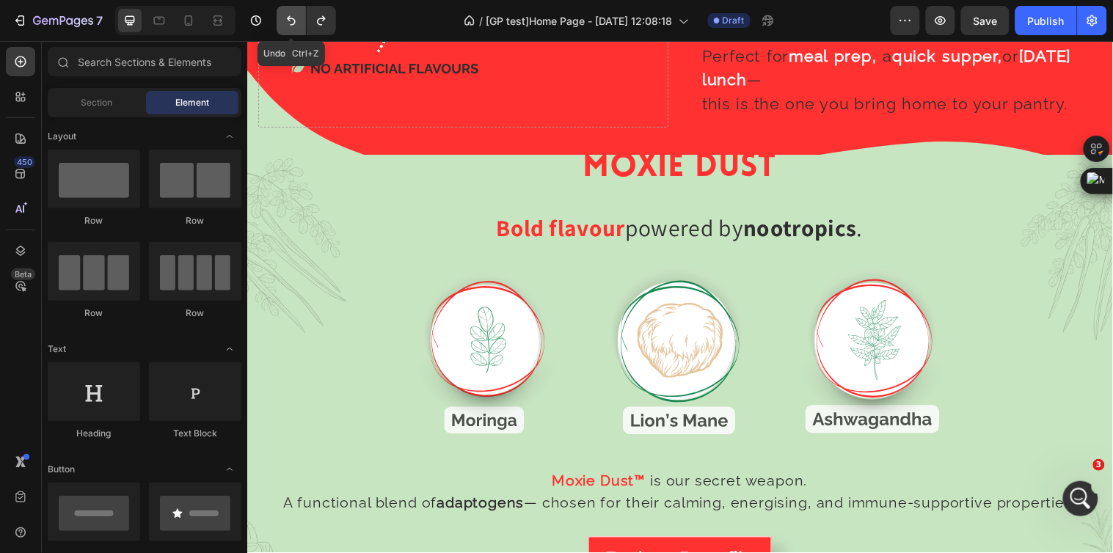
click at [291, 17] on icon "Undo/Redo" at bounding box center [291, 20] width 15 height 15
click at [291, 20] on icon "Undo/Redo" at bounding box center [291, 20] width 15 height 15
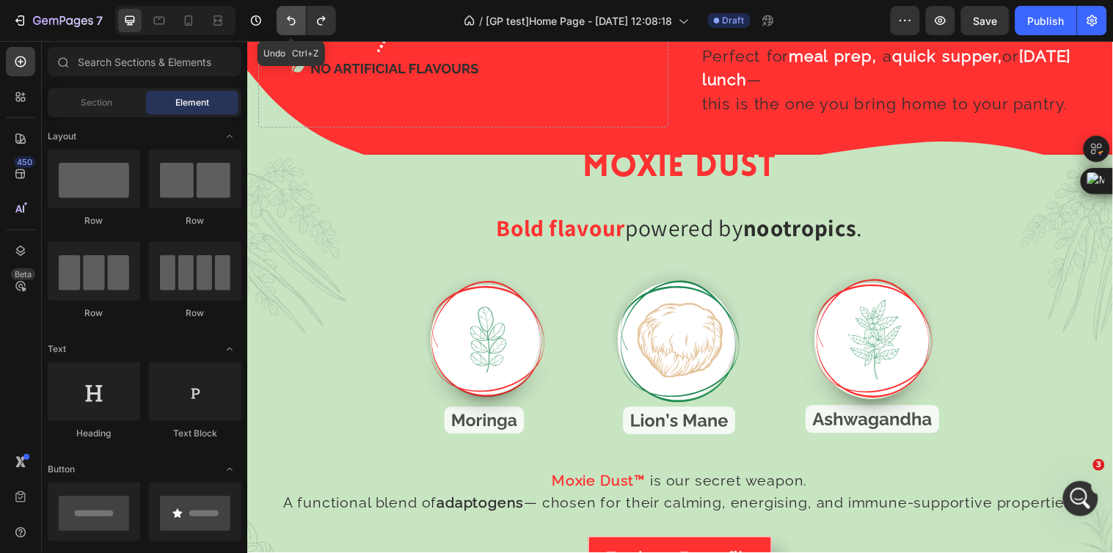
click at [291, 20] on icon "Undo/Redo" at bounding box center [291, 20] width 15 height 15
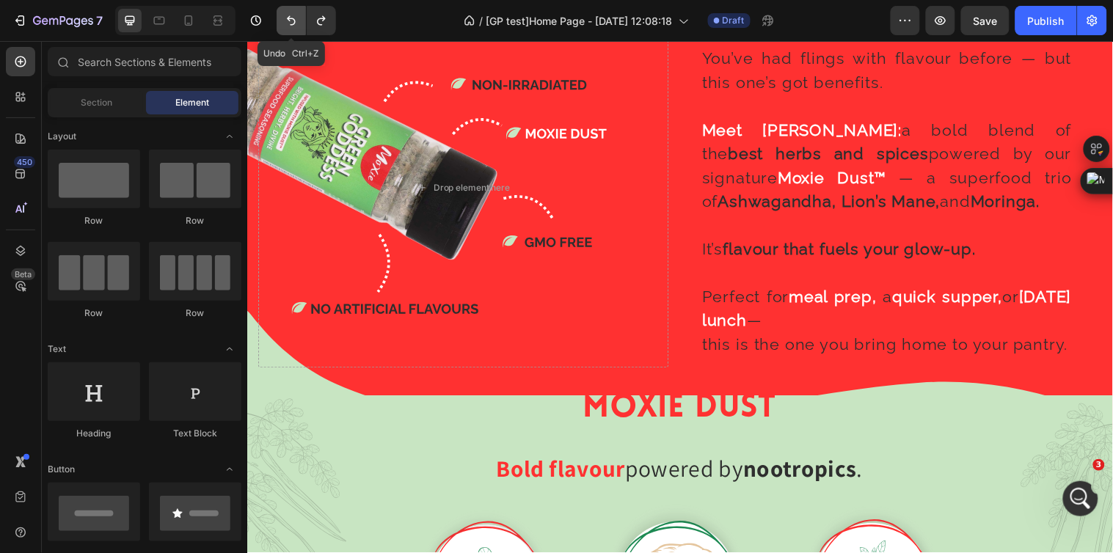
click at [289, 15] on icon "Undo/Redo" at bounding box center [291, 20] width 15 height 15
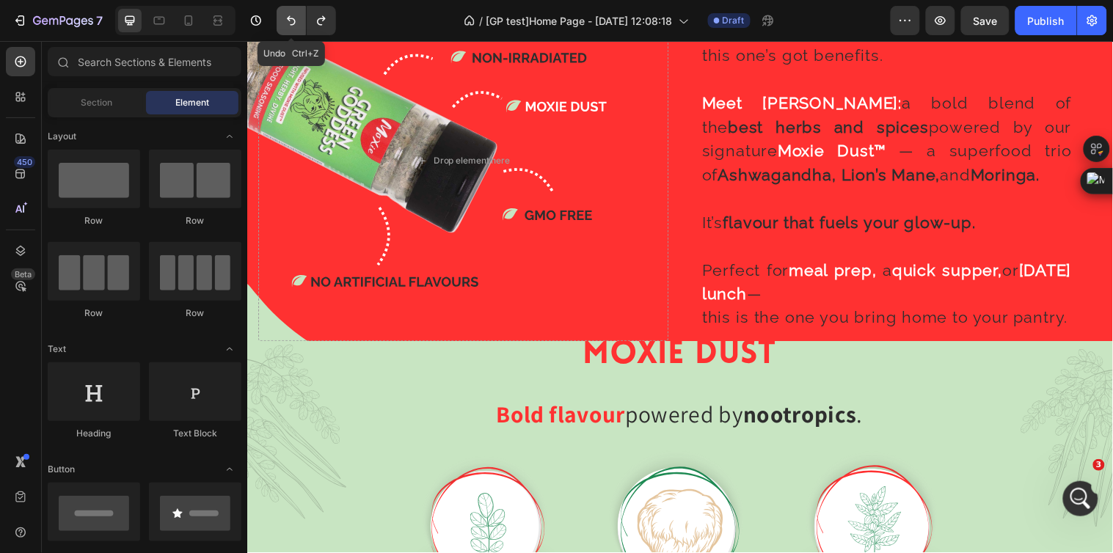
click at [289, 15] on icon "Undo/Redo" at bounding box center [291, 20] width 15 height 15
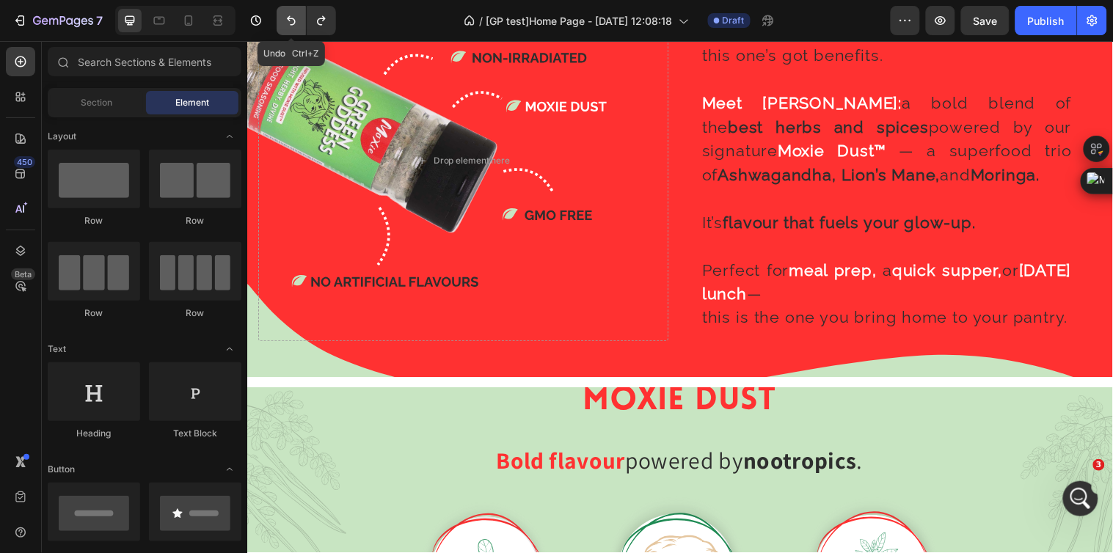
click at [288, 18] on icon "Undo/Redo" at bounding box center [291, 21] width 9 height 10
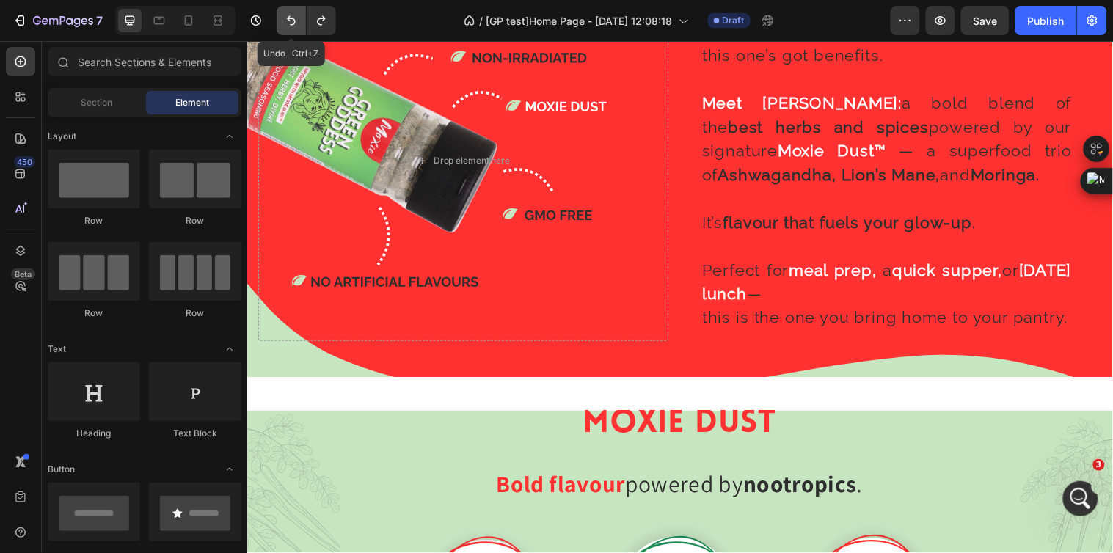
click at [292, 32] on button "Undo/Redo" at bounding box center [291, 20] width 29 height 29
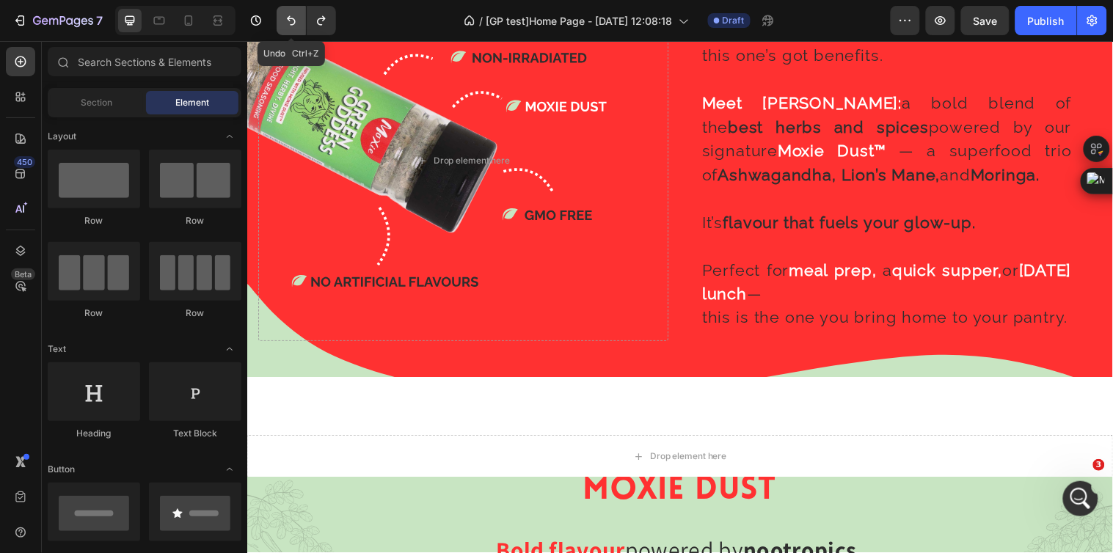
click at [292, 32] on button "Undo/Redo" at bounding box center [291, 20] width 29 height 29
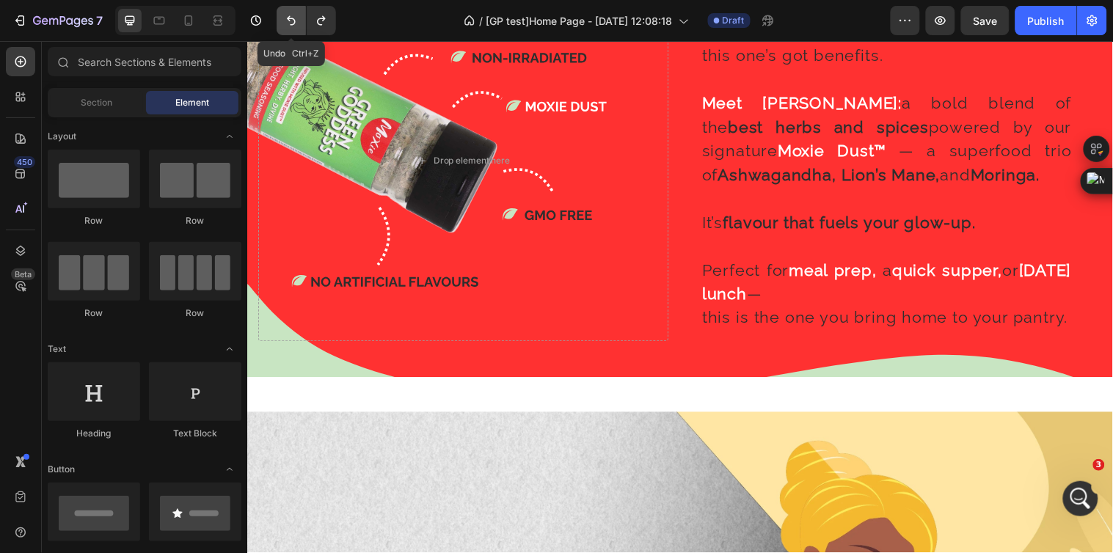
click at [292, 32] on button "Undo/Redo" at bounding box center [291, 20] width 29 height 29
click at [293, 32] on button "Undo/Redo" at bounding box center [291, 20] width 29 height 29
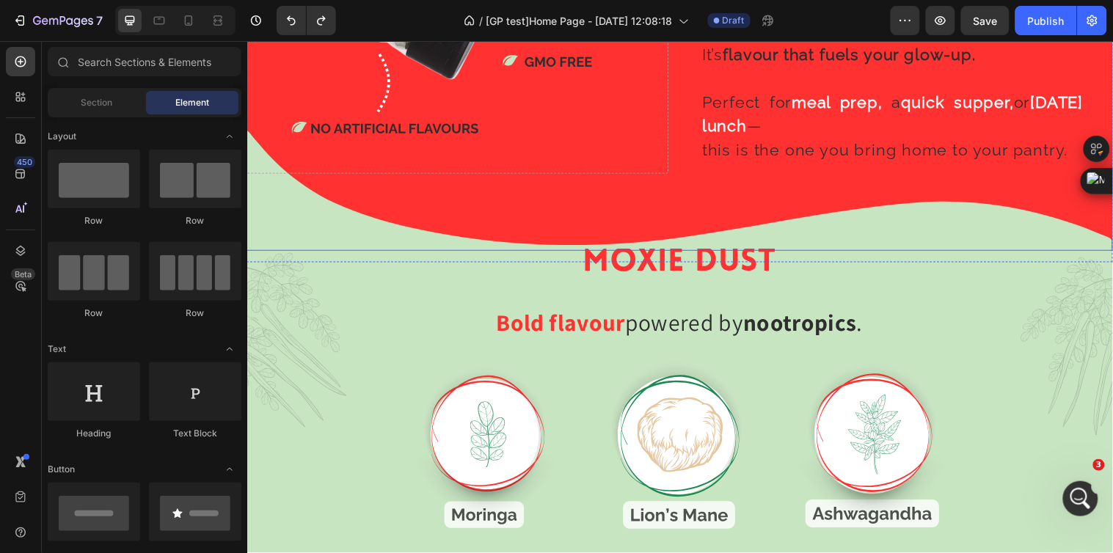
scroll to position [2608, 0]
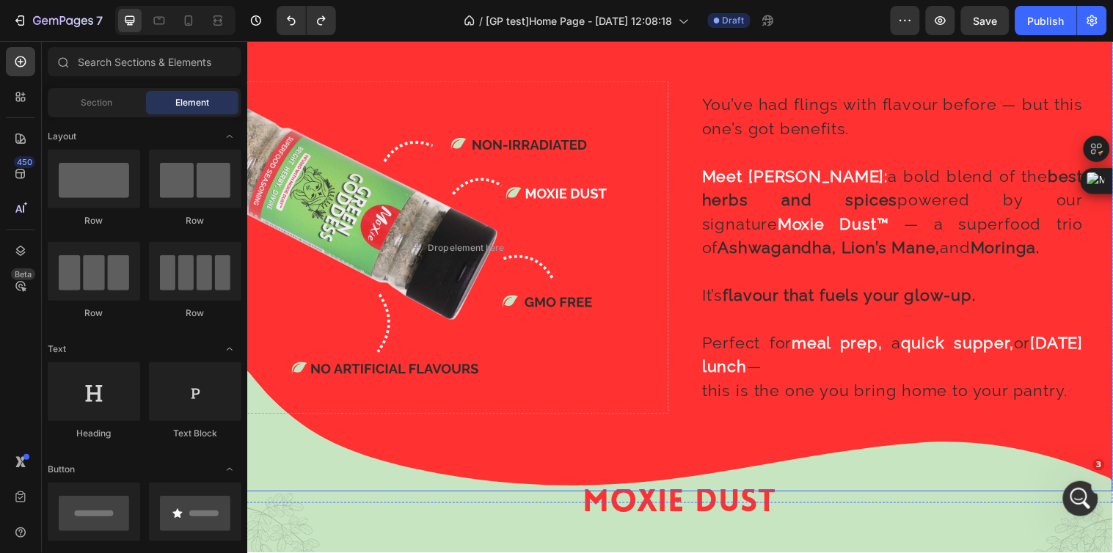
click at [282, 417] on div "Background Image" at bounding box center [687, 250] width 880 height 495
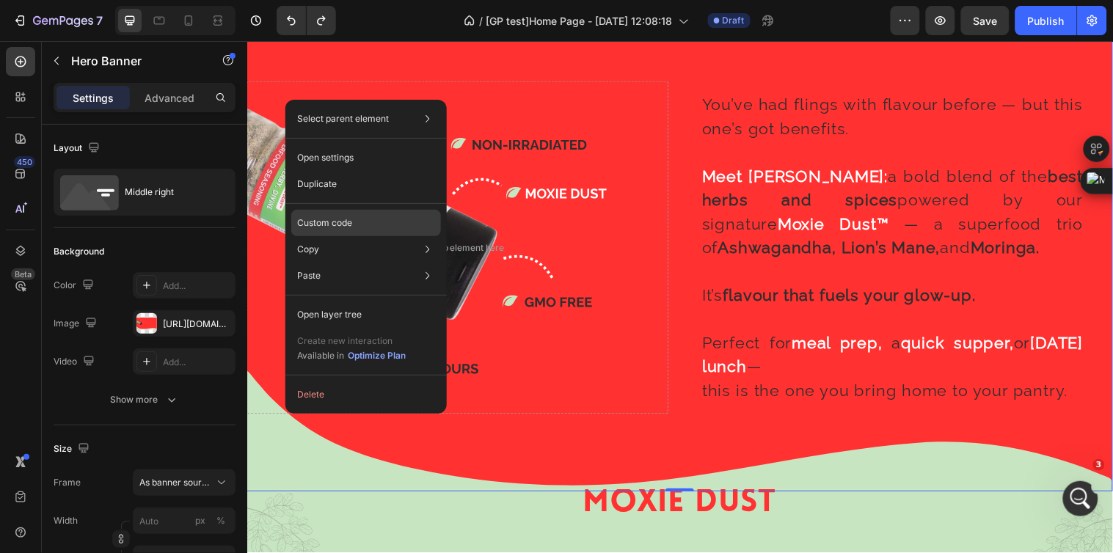
click at [362, 263] on div "Custom code" at bounding box center [366, 276] width 150 height 26
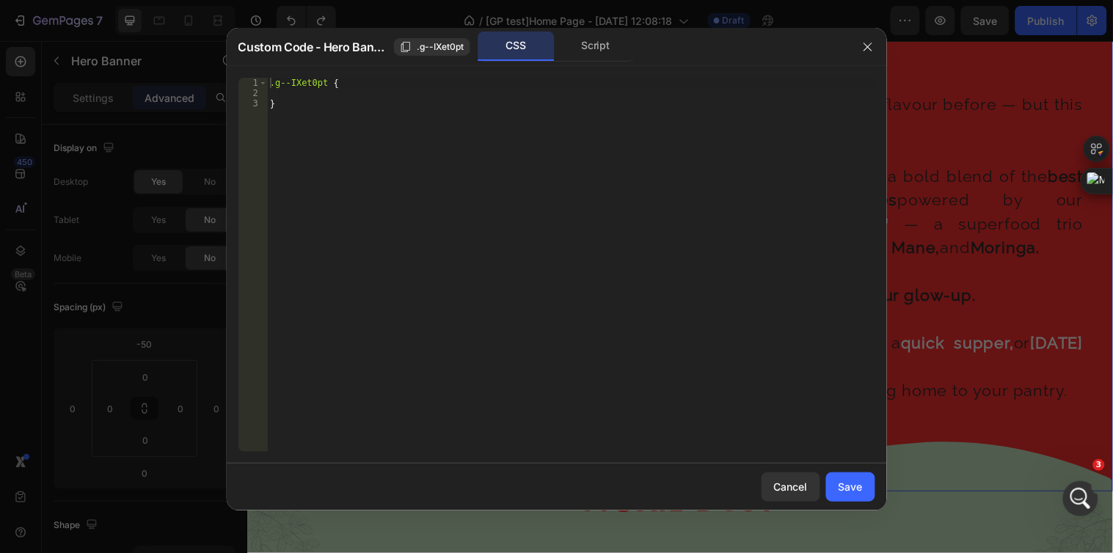
click at [963, 181] on div at bounding box center [556, 276] width 1113 height 553
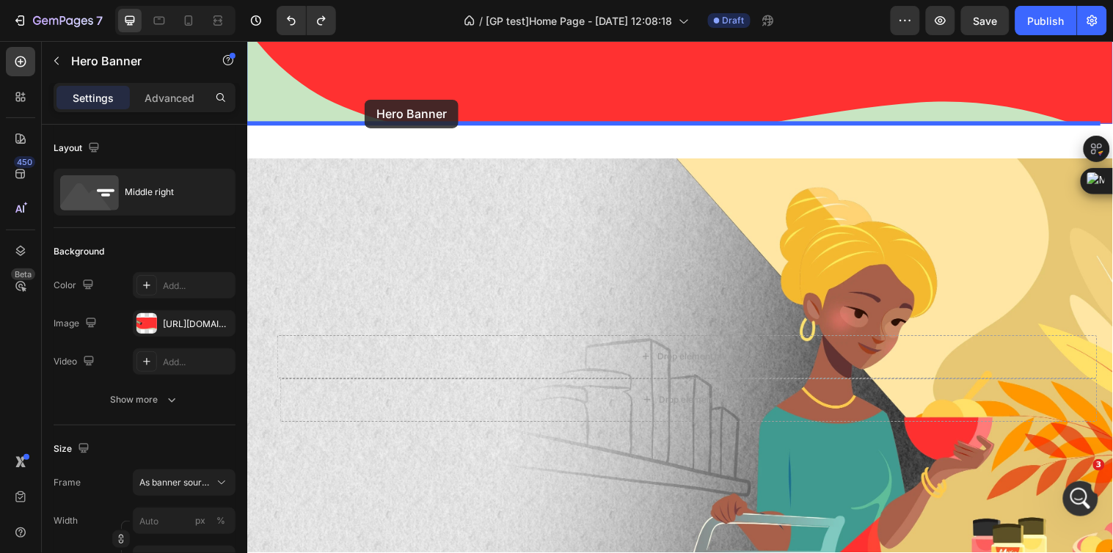
scroll to position [1888, 0]
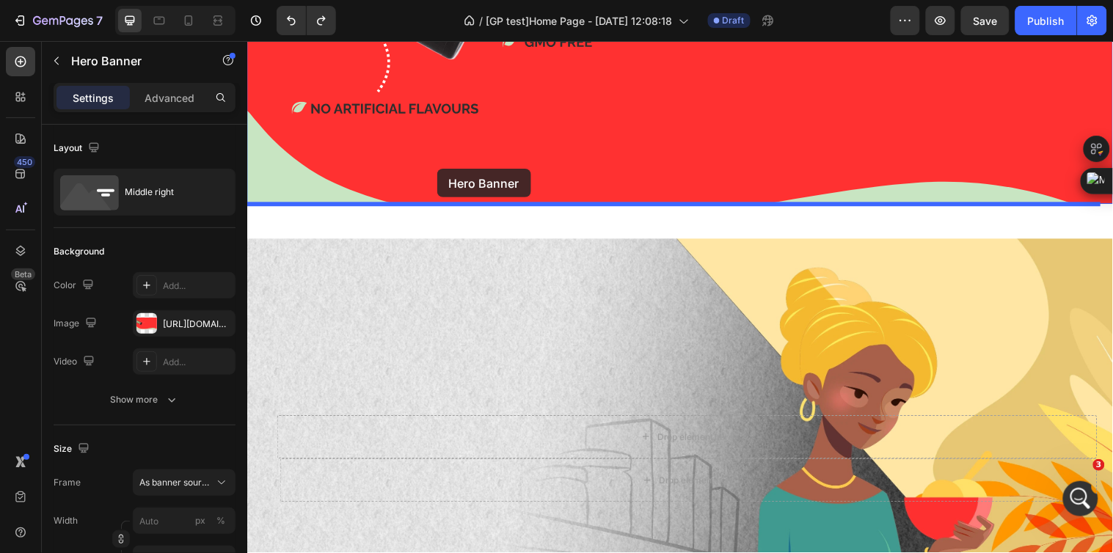
drag, startPoint x: 293, startPoint y: 176, endPoint x: 439, endPoint y: 170, distance: 146.1
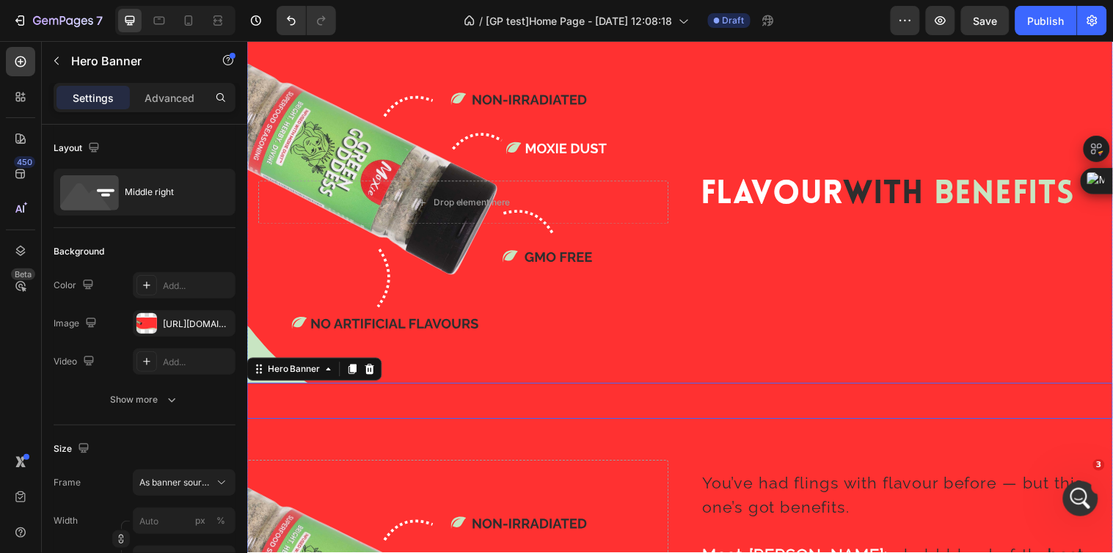
scroll to position [1643, 0]
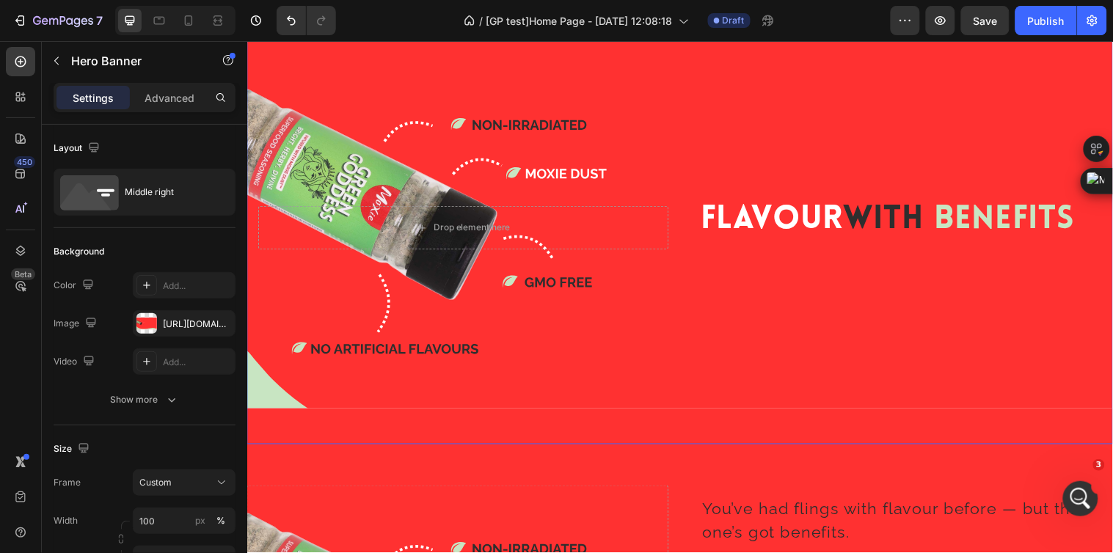
click at [618, 293] on div "Background Image" at bounding box center [687, 230] width 880 height 440
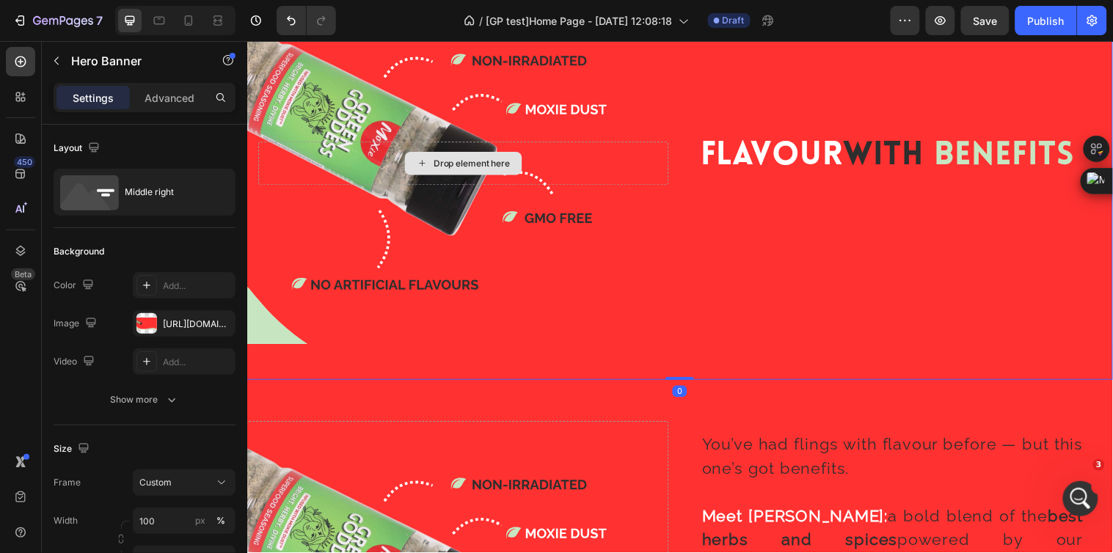
scroll to position [1480, 0]
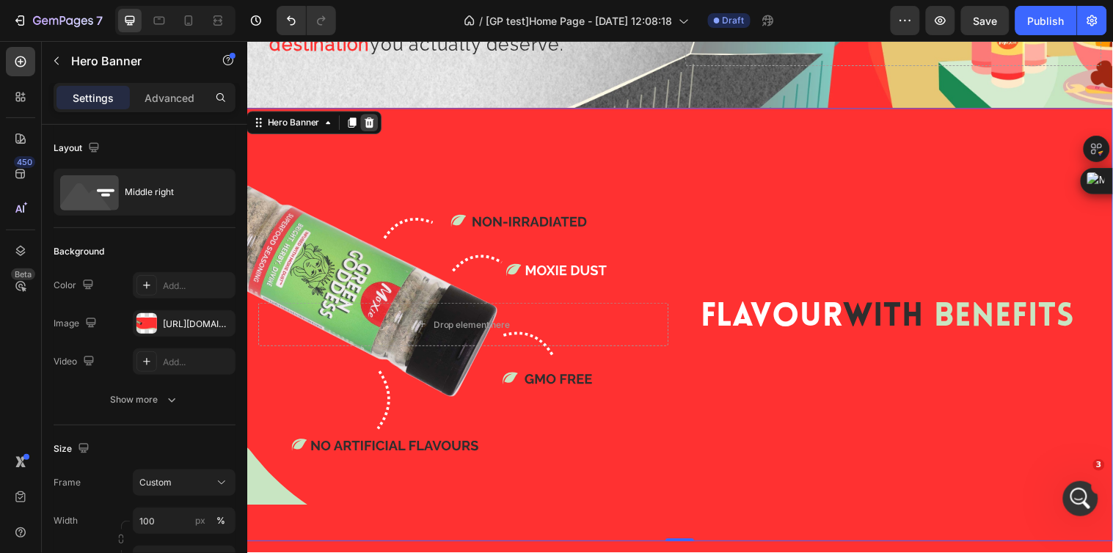
click at [373, 127] on icon at bounding box center [372, 123] width 10 height 10
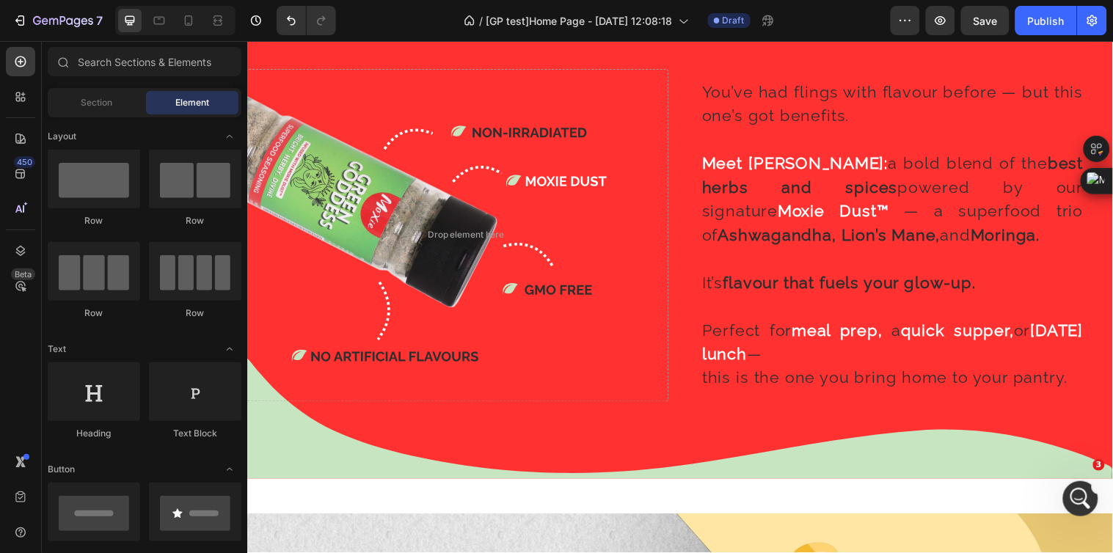
scroll to position [1398, 0]
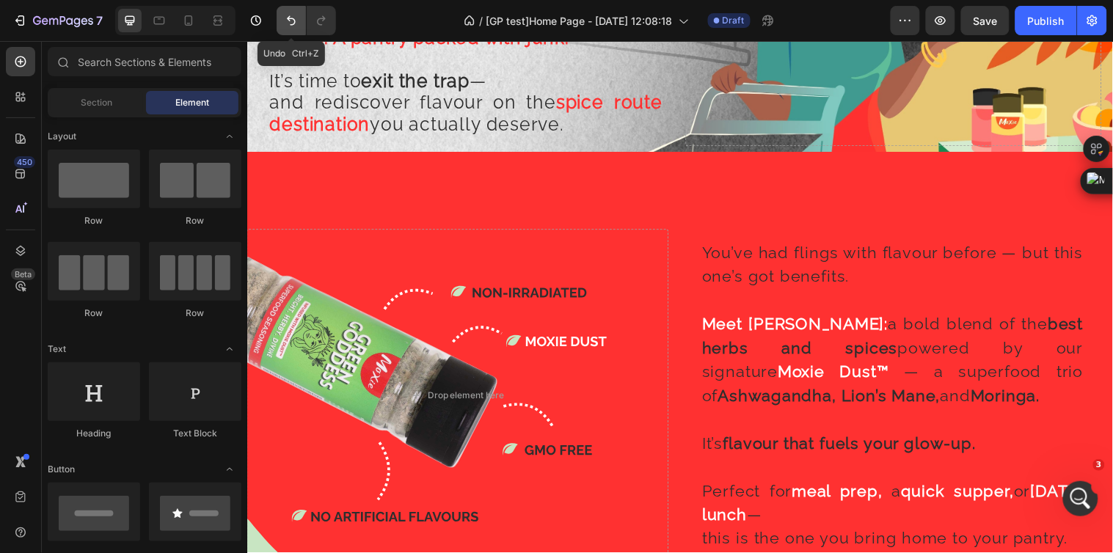
click at [279, 23] on button "Undo/Redo" at bounding box center [291, 20] width 29 height 29
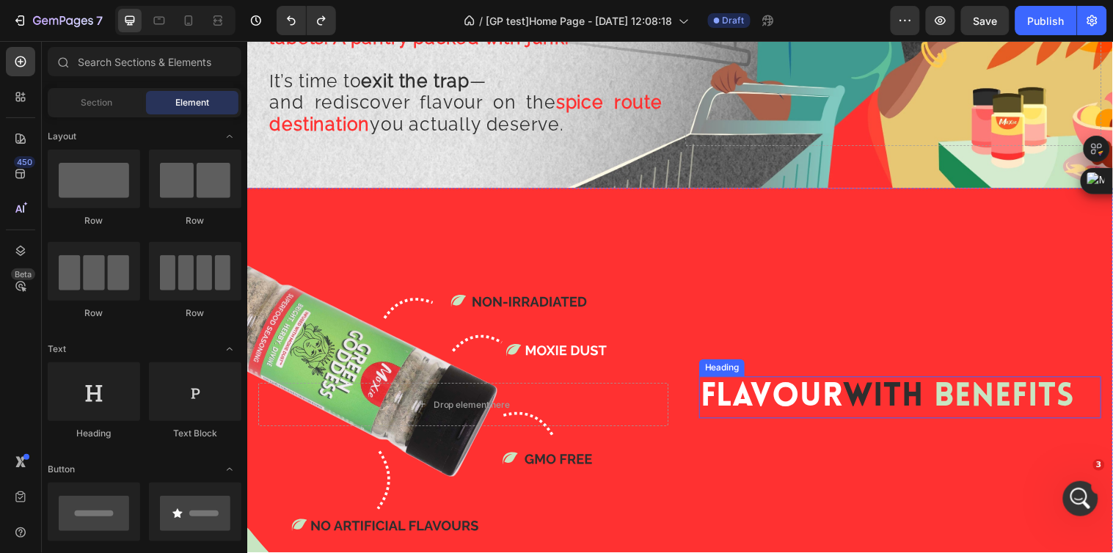
click at [845, 395] on h2 "Flavour With Benefits" at bounding box center [911, 403] width 409 height 43
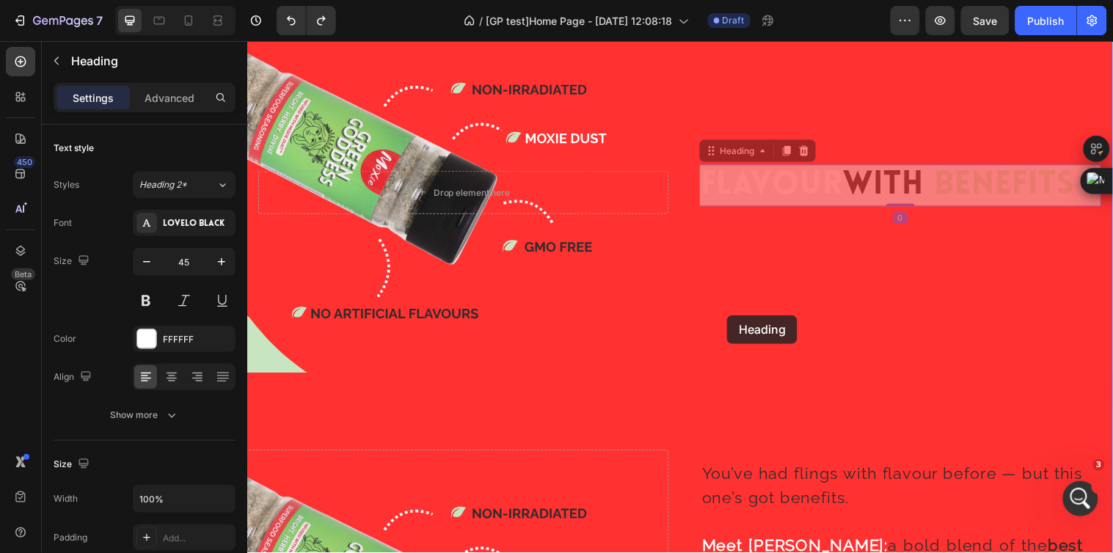
scroll to position [1643, 0]
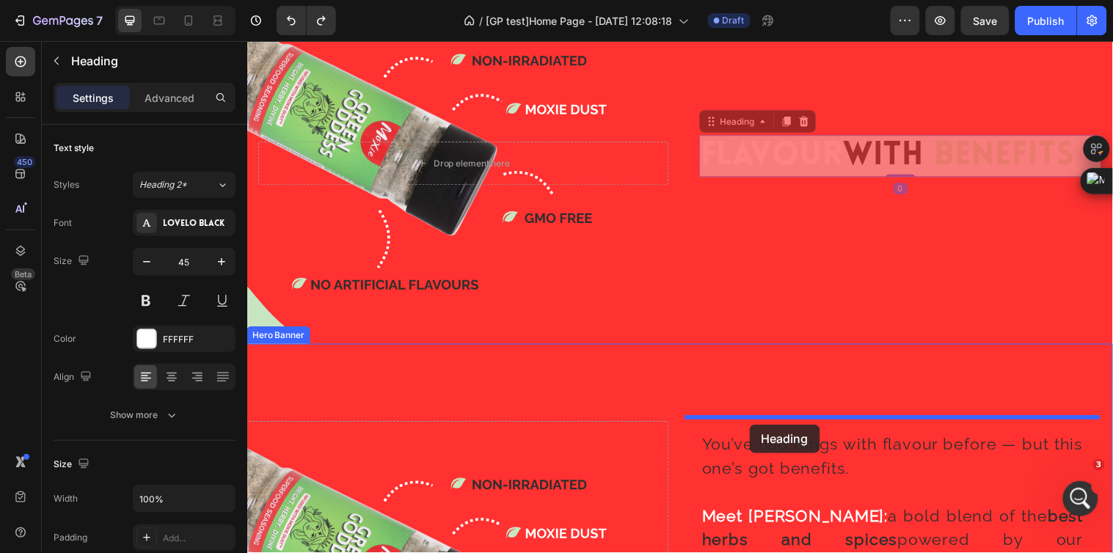
drag, startPoint x: 740, startPoint y: 365, endPoint x: 757, endPoint y: 430, distance: 66.9
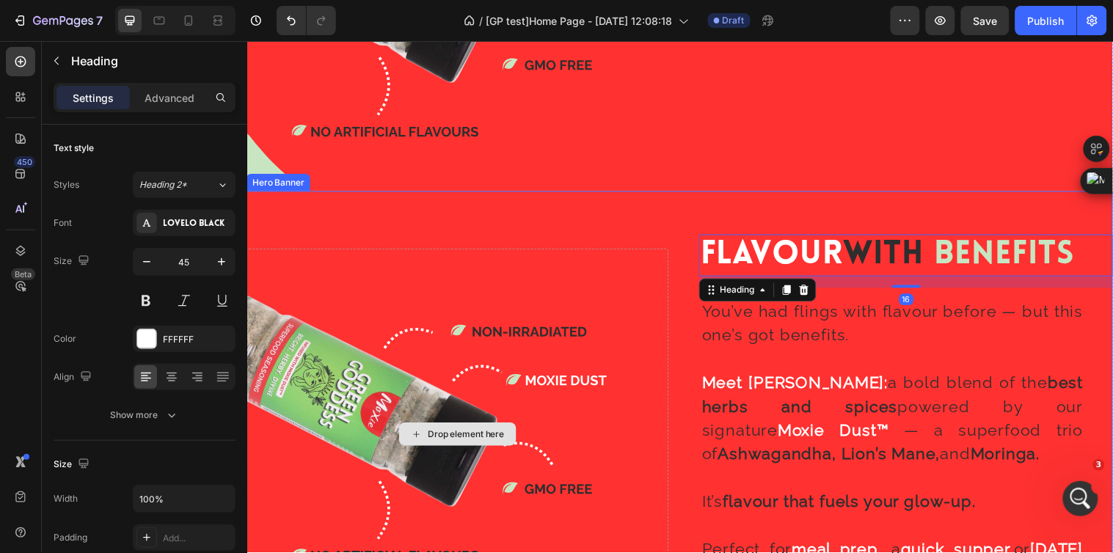
scroll to position [1806, 0]
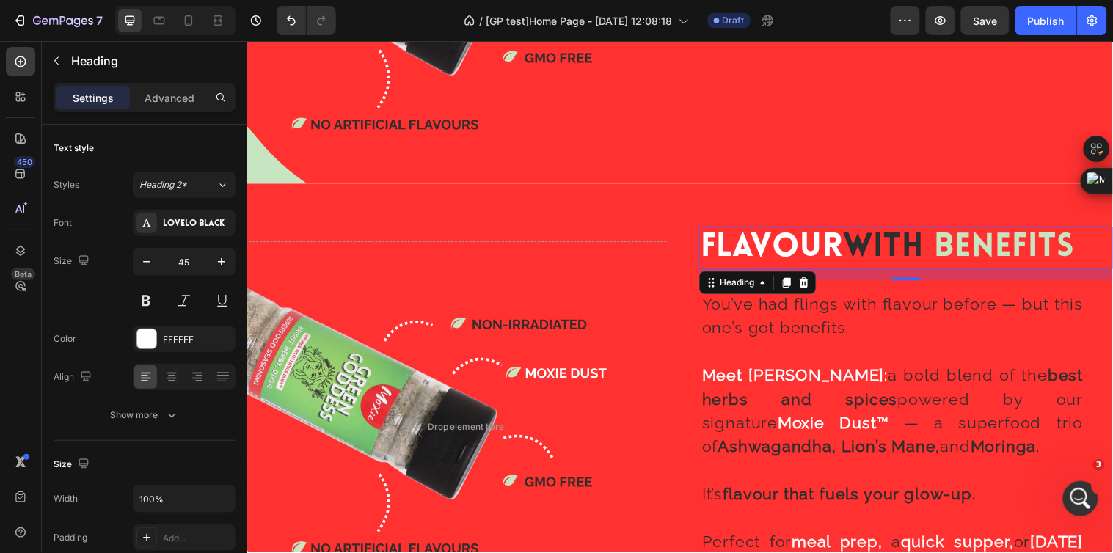
click at [726, 249] on h2 "Flavour With Benefits" at bounding box center [917, 251] width 420 height 43
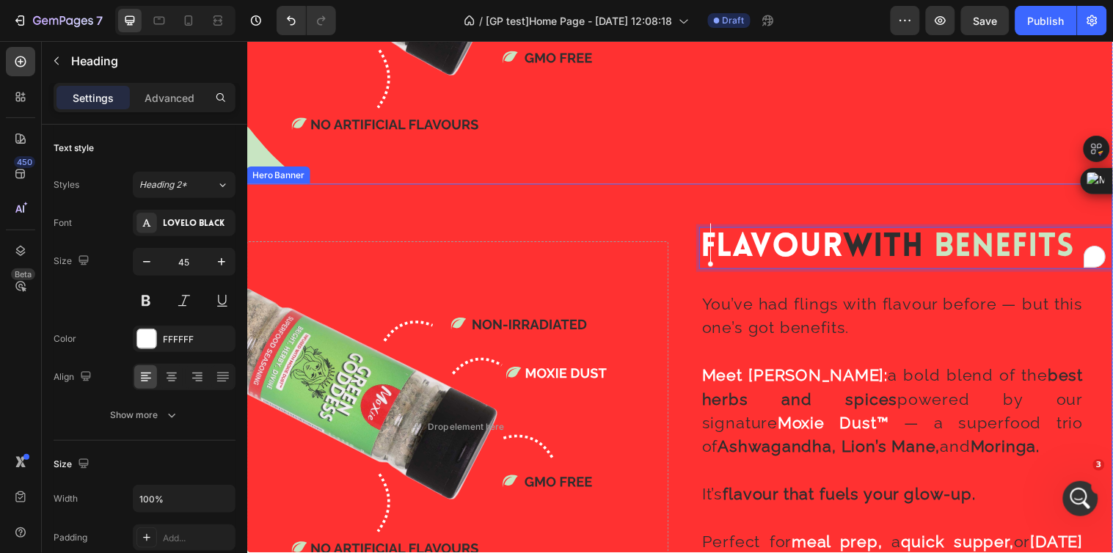
click at [688, 241] on div "Flavour With Benefits Heading 16 You’ve had flings with flavour before — but th…" at bounding box center [687, 433] width 880 height 384
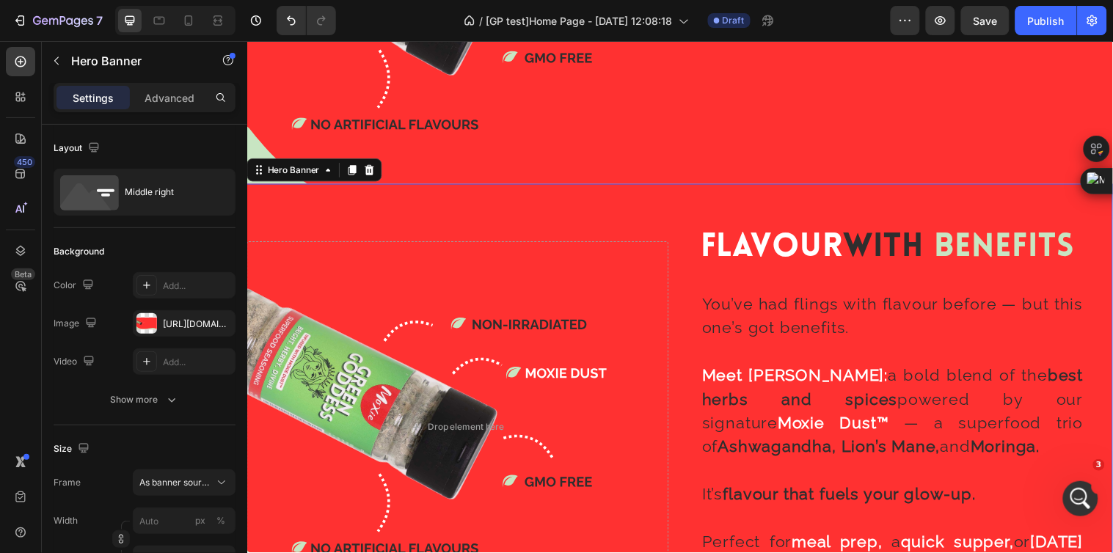
click at [720, 251] on p "Flavour With Benefits" at bounding box center [916, 251] width 417 height 40
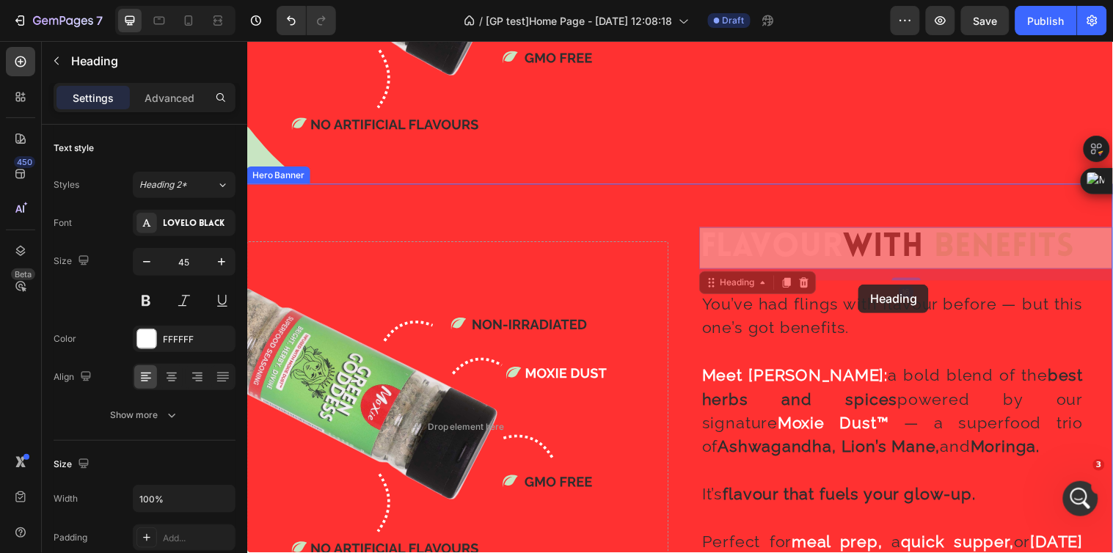
drag, startPoint x: 730, startPoint y: 281, endPoint x: 853, endPoint y: 273, distance: 122.8
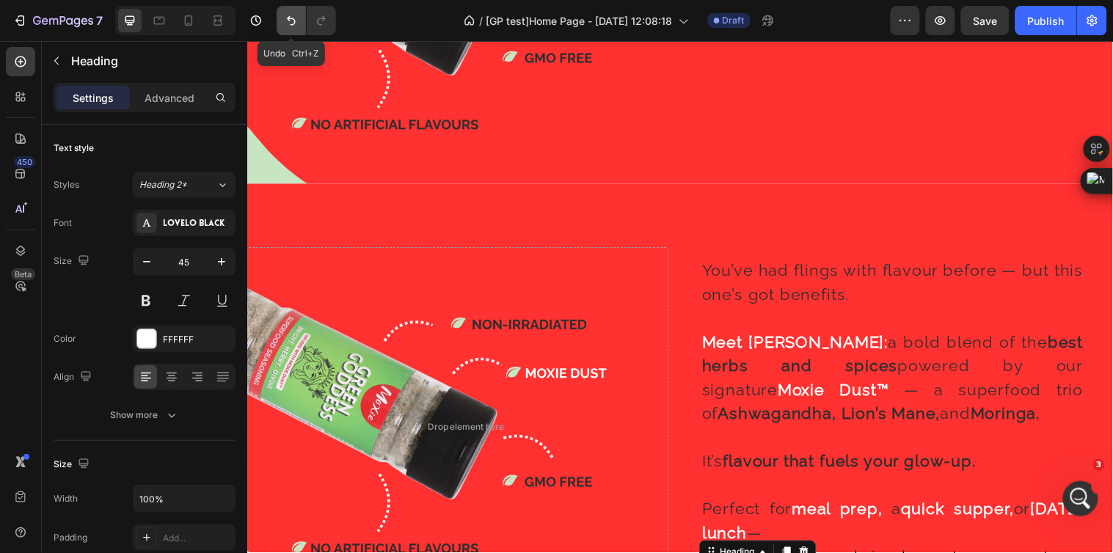
click at [296, 23] on icon "Undo/Redo" at bounding box center [291, 20] width 15 height 15
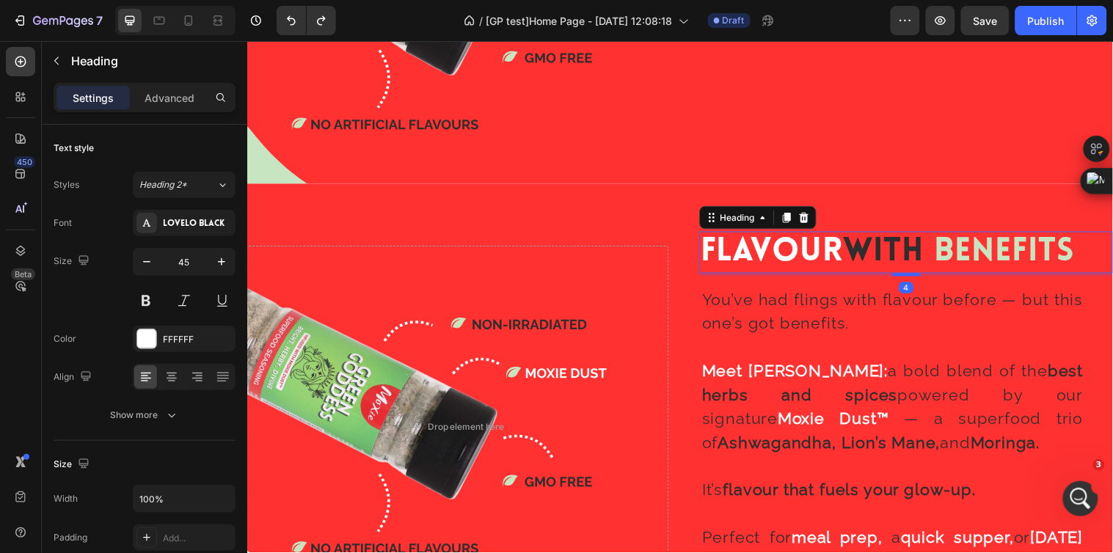
drag, startPoint x: 908, startPoint y: 277, endPoint x: 916, endPoint y: 269, distance: 12.5
click at [916, 269] on div "Flavour With Benefits Heading 4" at bounding box center [917, 255] width 420 height 43
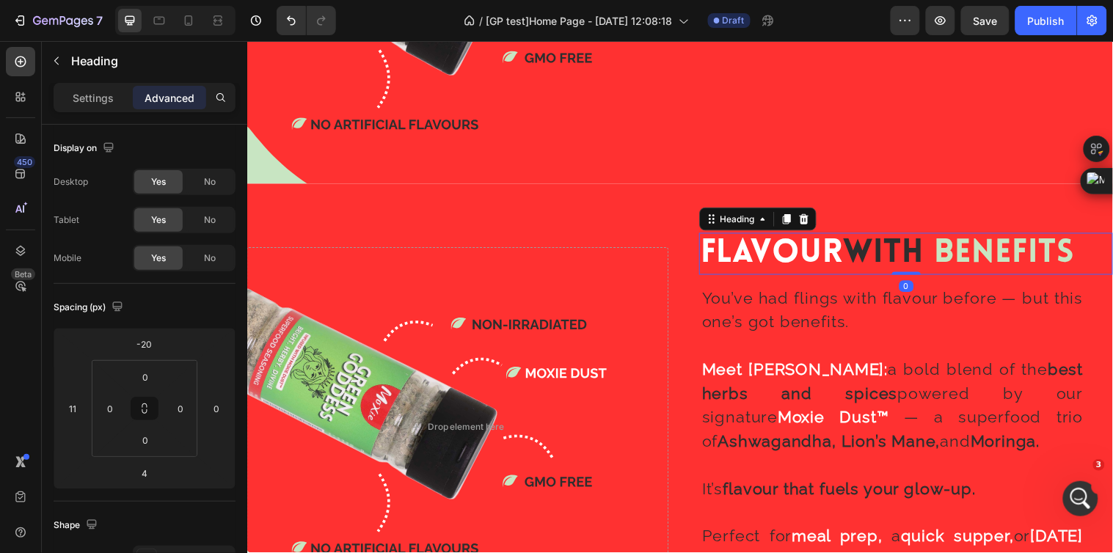
drag, startPoint x: 905, startPoint y: 273, endPoint x: 913, endPoint y: 262, distance: 13.2
click at [913, 262] on div "Flavour With Benefits Heading 0" at bounding box center [917, 257] width 420 height 43
type input "0"
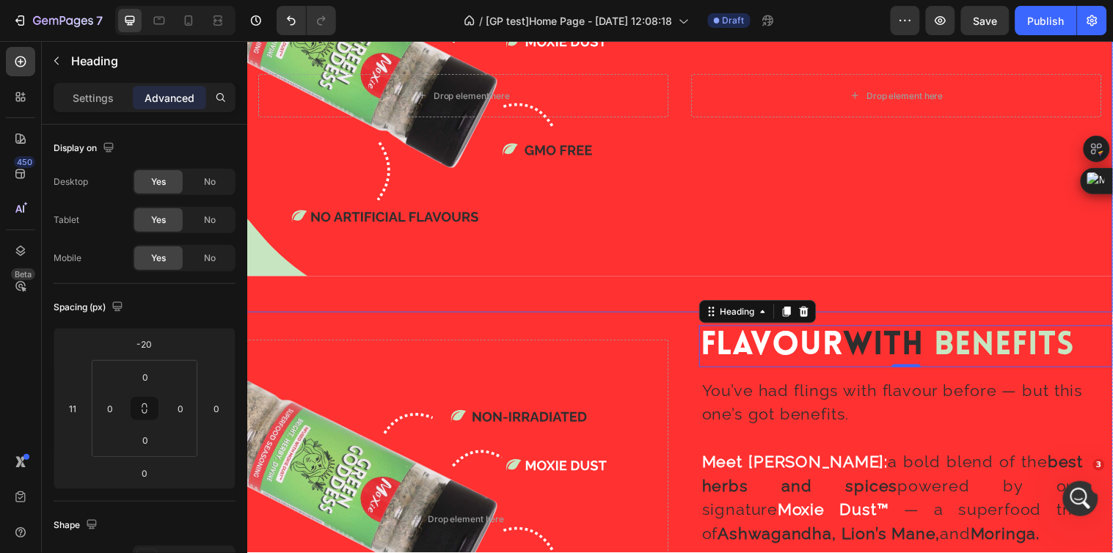
scroll to position [1643, 0]
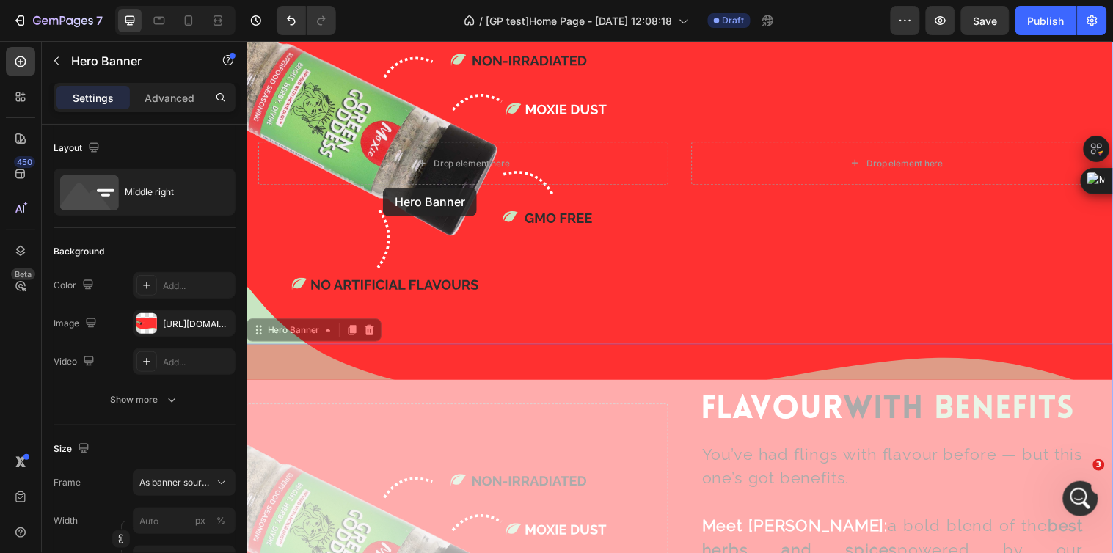
scroll to position [1398, 0]
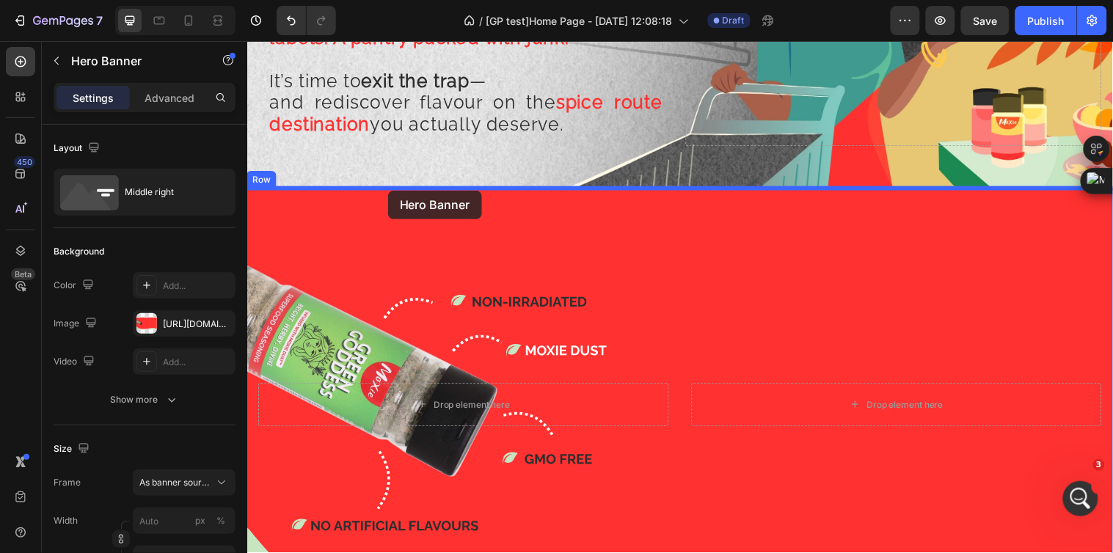
drag, startPoint x: 276, startPoint y: 337, endPoint x: 390, endPoint y: 192, distance: 183.9
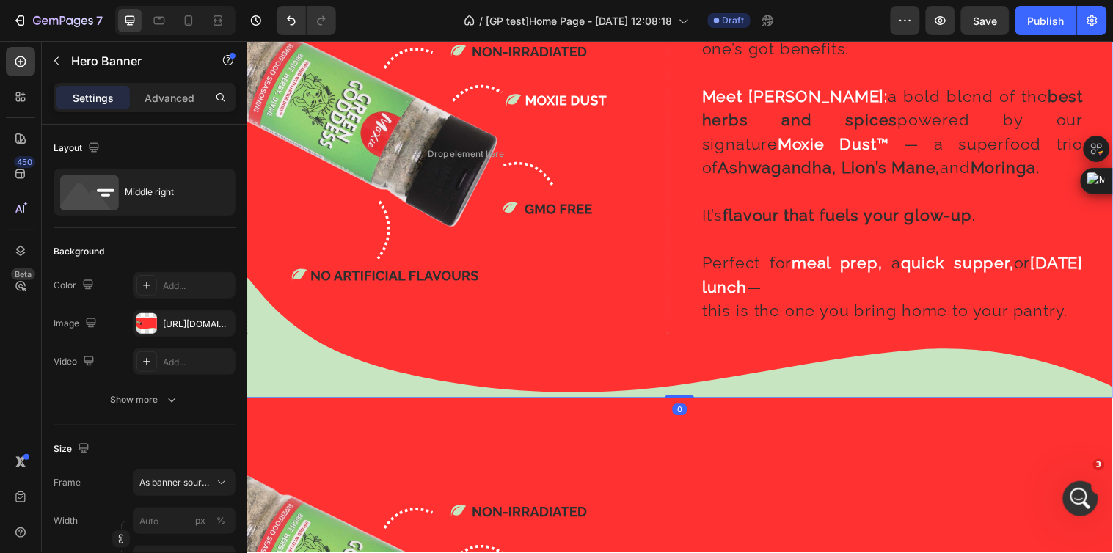
scroll to position [1806, 0]
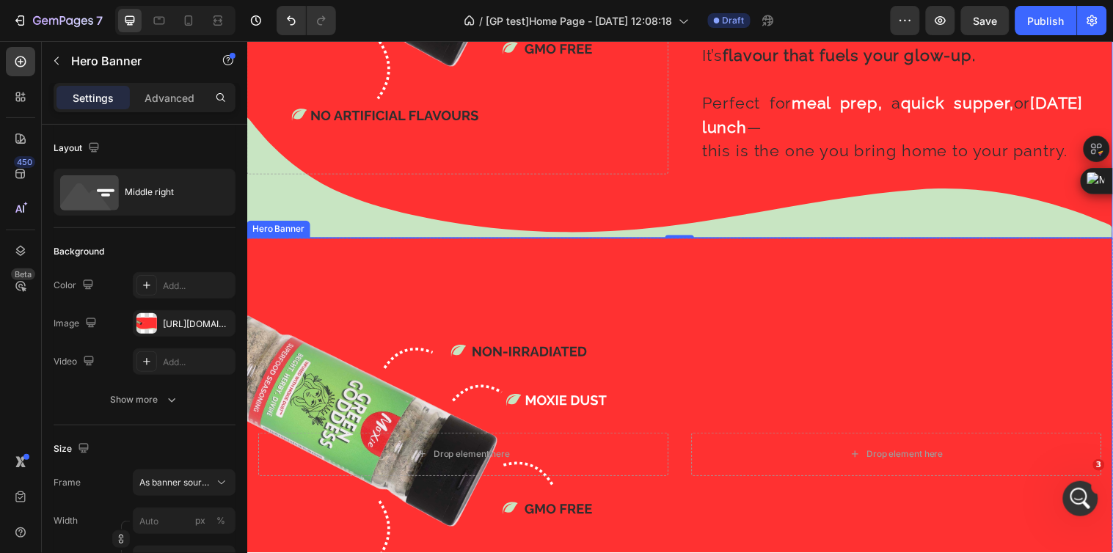
click at [653, 348] on div "Background Image" at bounding box center [687, 461] width 880 height 440
click at [373, 225] on div at bounding box center [371, 227] width 18 height 18
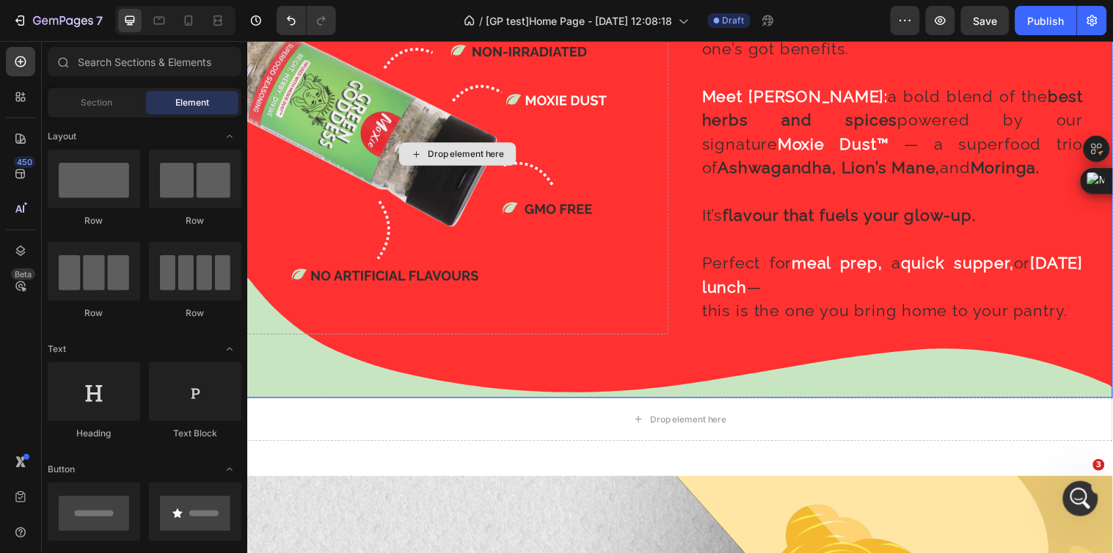
scroll to position [1725, 0]
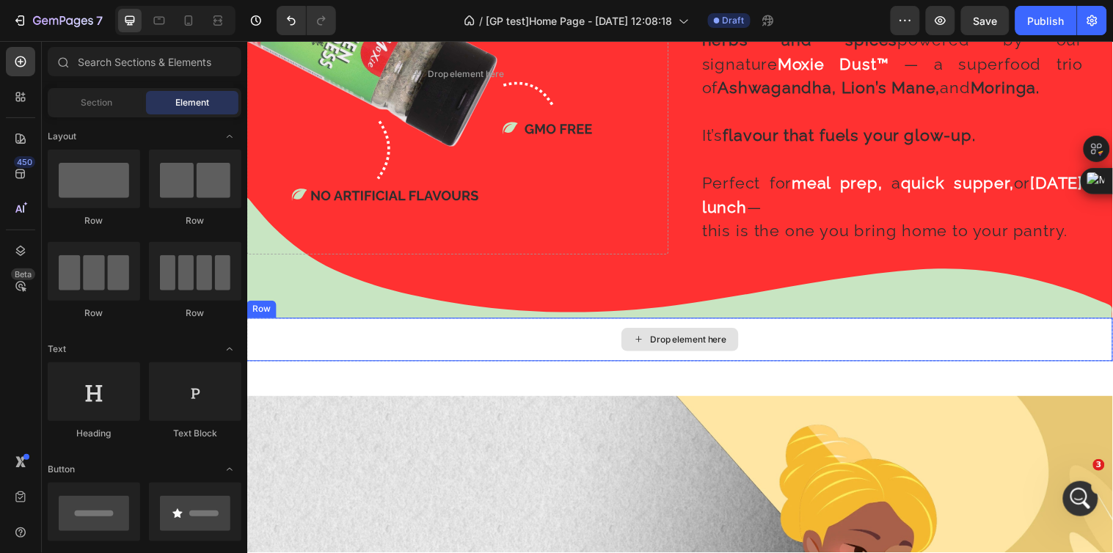
click at [657, 340] on div "Drop element here" at bounding box center [696, 344] width 78 height 12
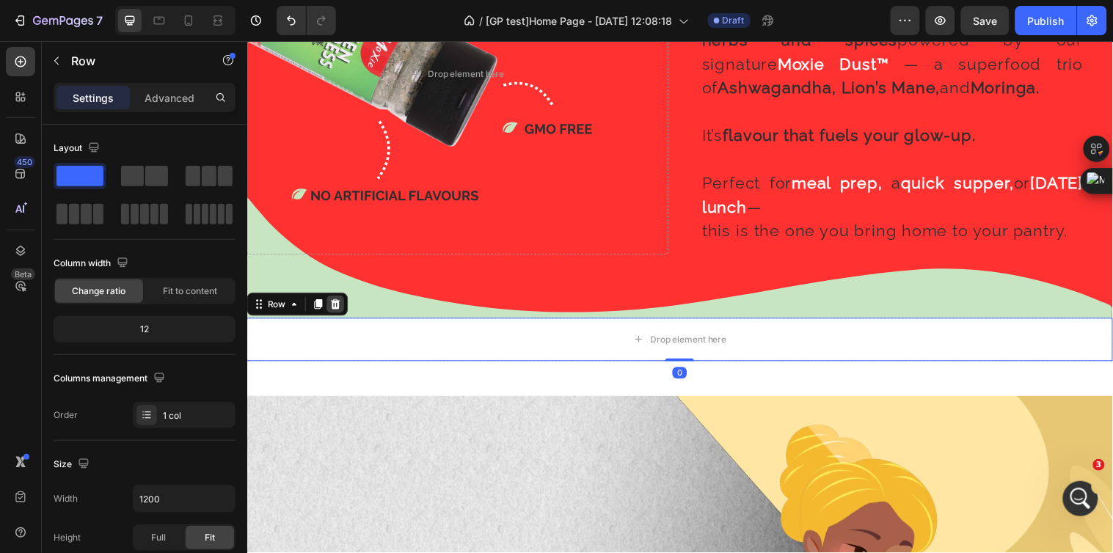
click at [339, 304] on icon at bounding box center [337, 308] width 10 height 10
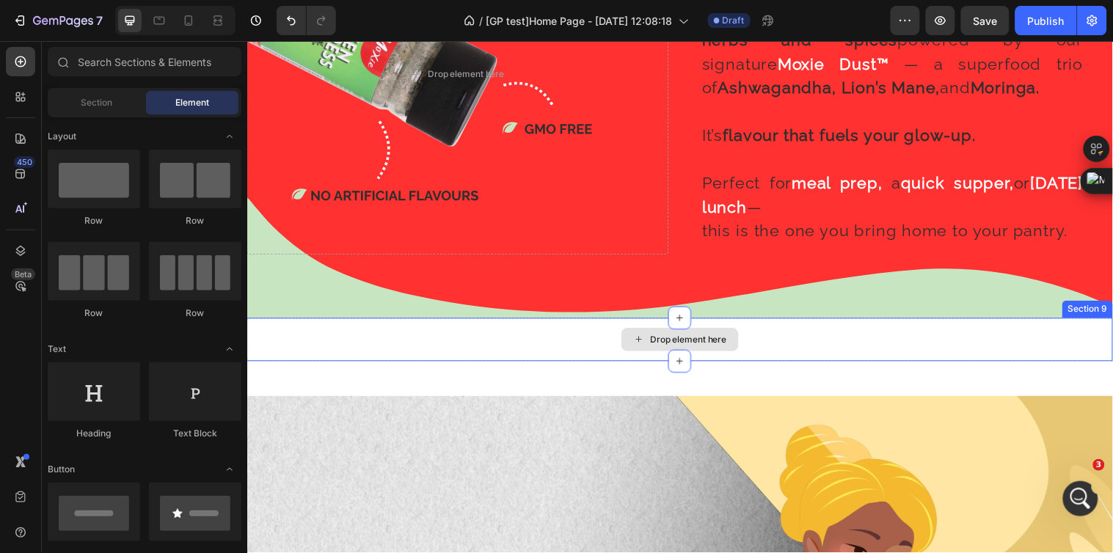
scroll to position [1806, 0]
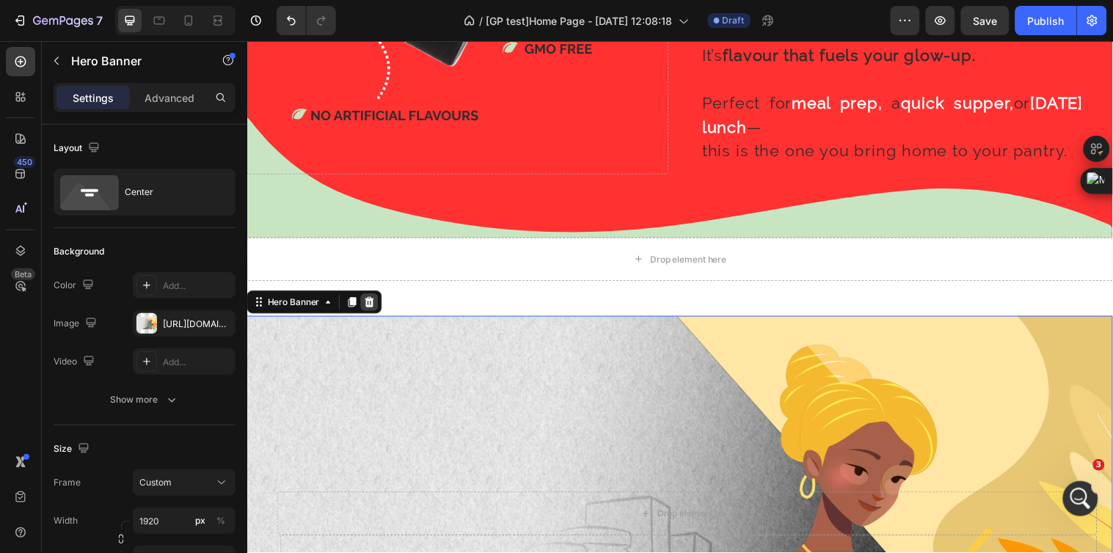
click at [371, 301] on icon at bounding box center [372, 306] width 10 height 10
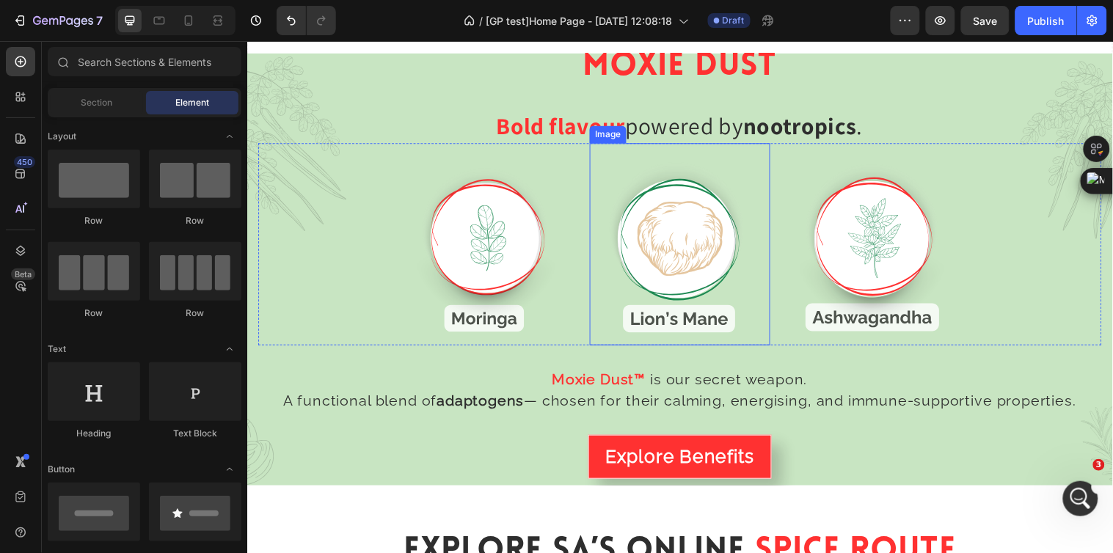
scroll to position [1969, 0]
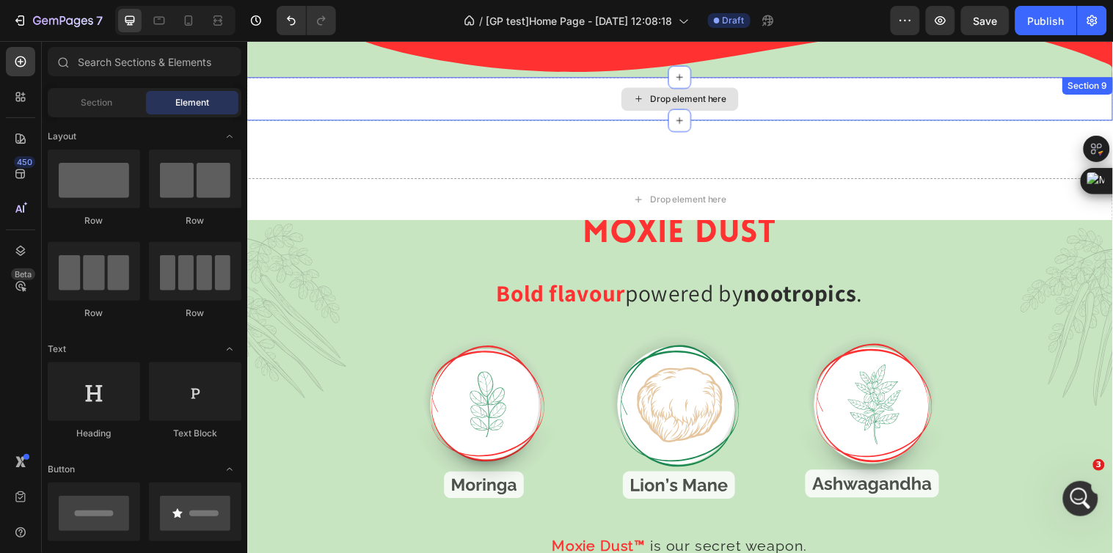
click at [637, 99] on div "Drop element here" at bounding box center [686, 99] width 119 height 23
drag, startPoint x: 1071, startPoint y: 88, endPoint x: 1096, endPoint y: 84, distance: 25.2
click at [1072, 88] on div "Drop element here Section 9" at bounding box center [687, 100] width 880 height 44
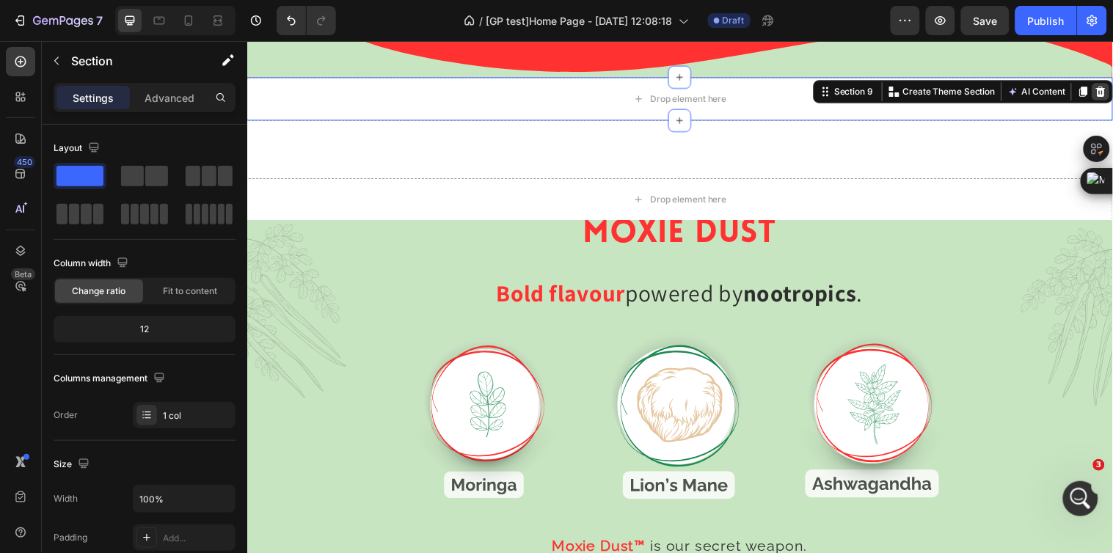
click at [1110, 87] on icon at bounding box center [1115, 92] width 10 height 10
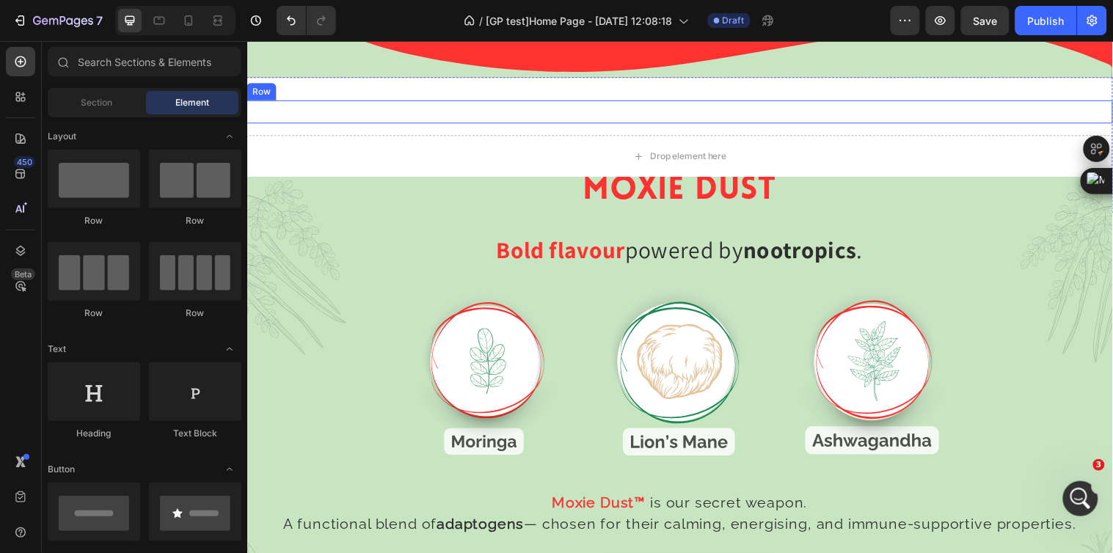
click at [985, 104] on div "Stuck In A Fake Flavour World? Heading Row Busy days, quick fixes — takeaways a…" at bounding box center [687, 112] width 880 height 23
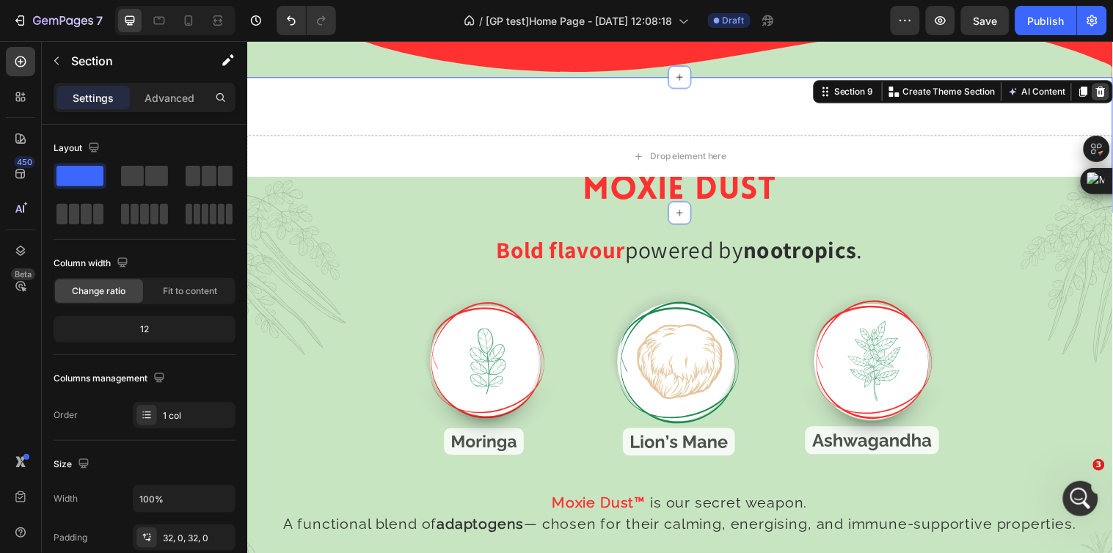
click at [1109, 87] on icon at bounding box center [1115, 93] width 12 height 12
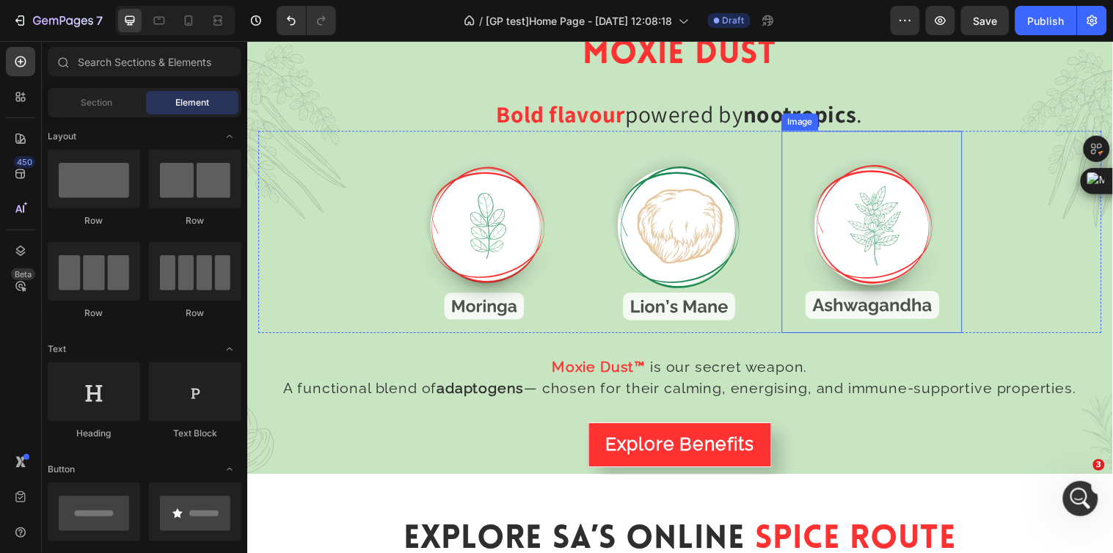
scroll to position [1806, 0]
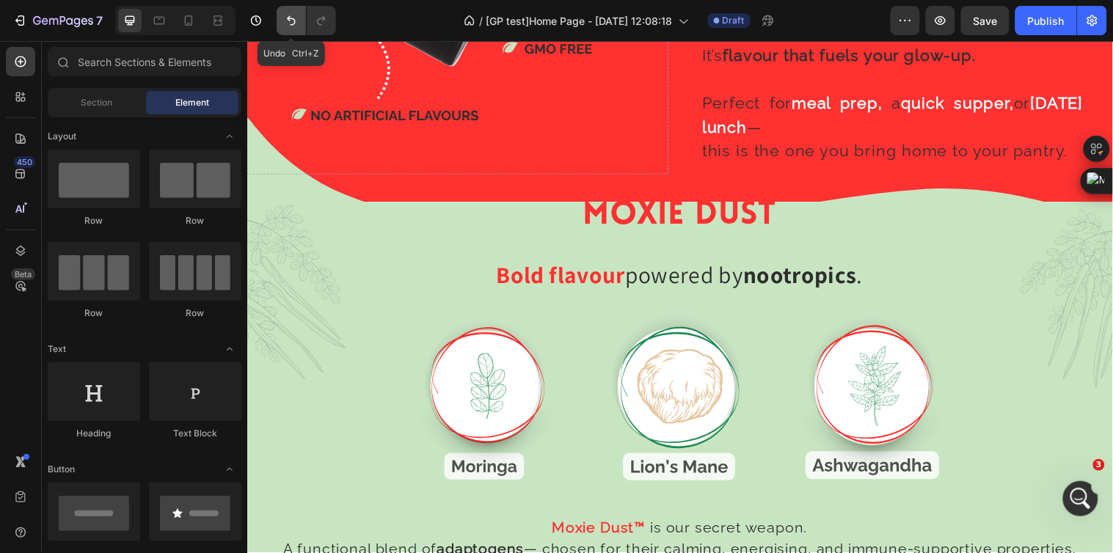
click at [291, 16] on icon "Undo/Redo" at bounding box center [291, 20] width 15 height 15
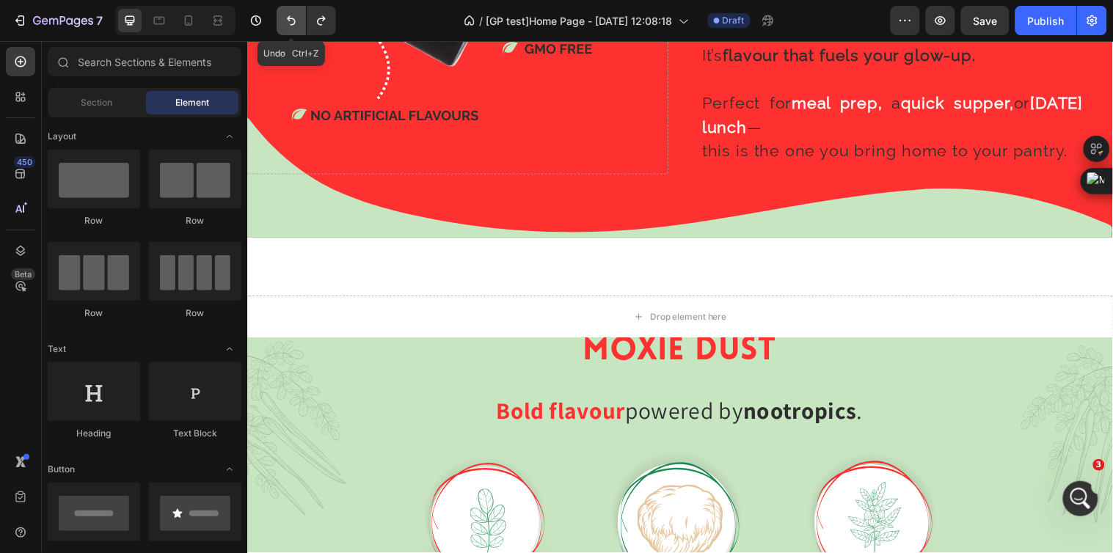
click at [293, 7] on button "Undo/Redo" at bounding box center [291, 20] width 29 height 29
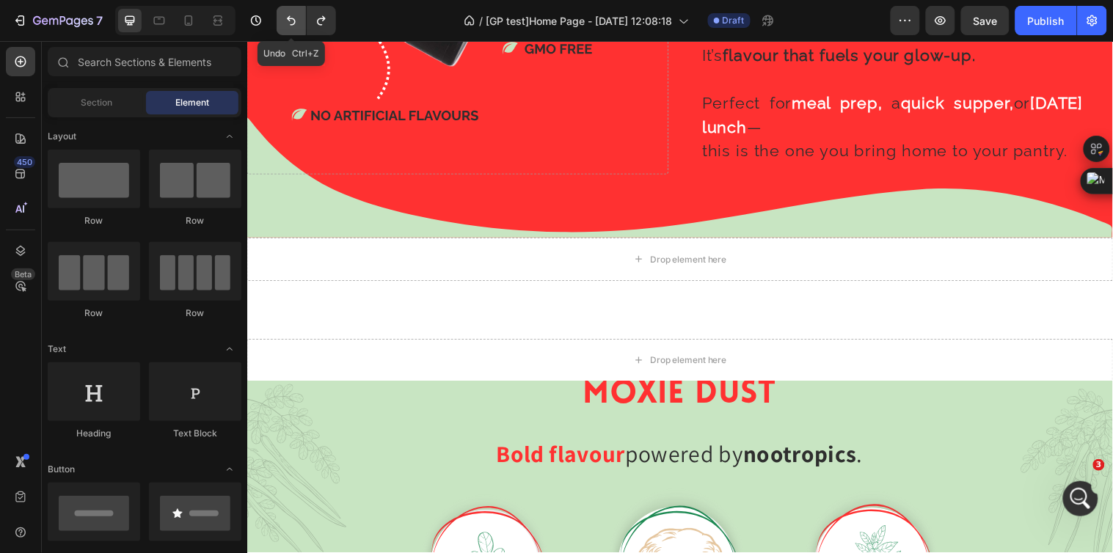
click at [295, 18] on icon "Undo/Redo" at bounding box center [291, 20] width 15 height 15
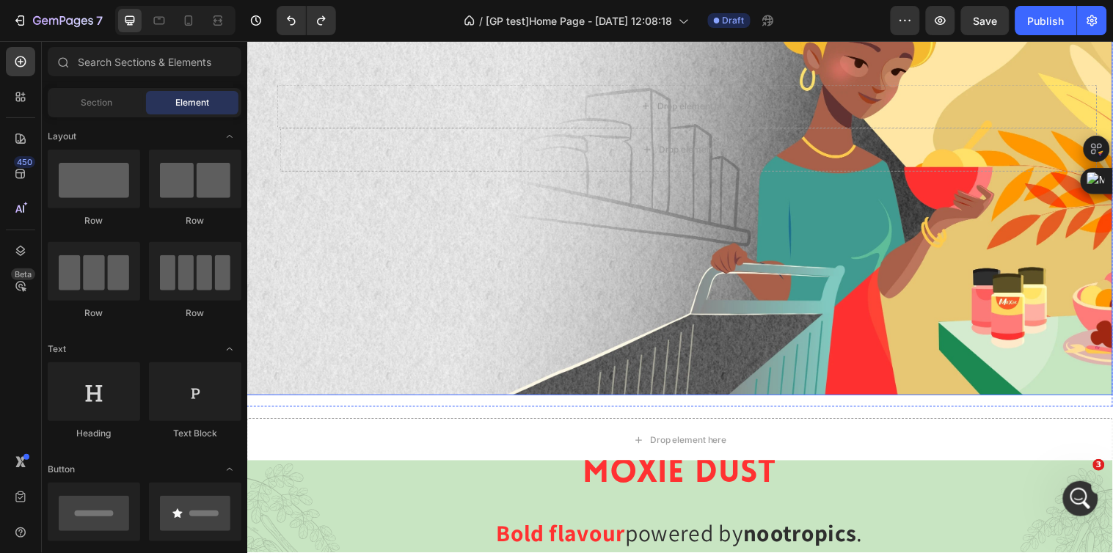
scroll to position [1969, 0]
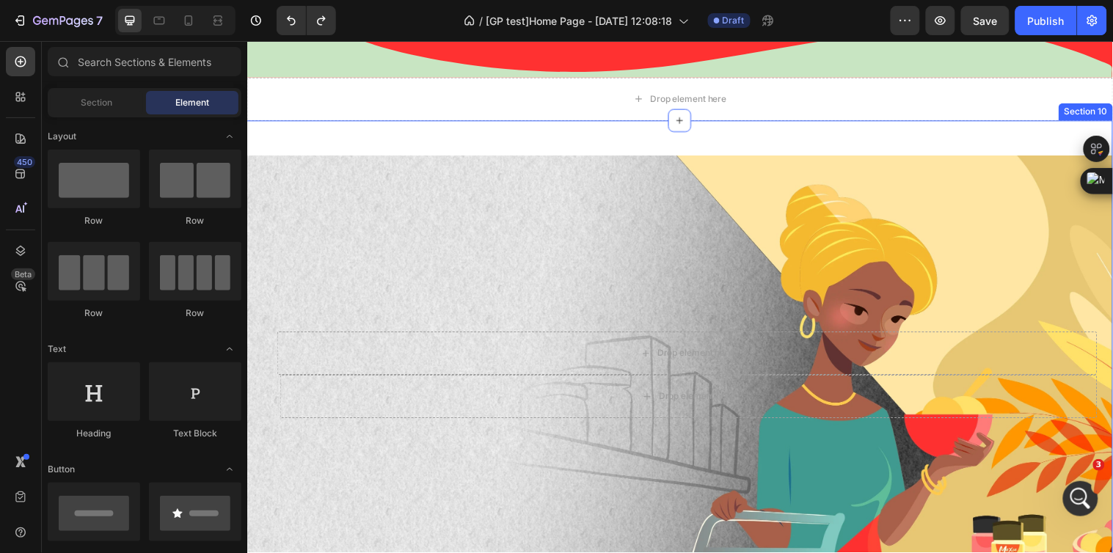
click at [600, 122] on div "Drop element here Row Drop element here Row Hero Banner Stuck In A Fake Flavour…" at bounding box center [687, 438] width 880 height 633
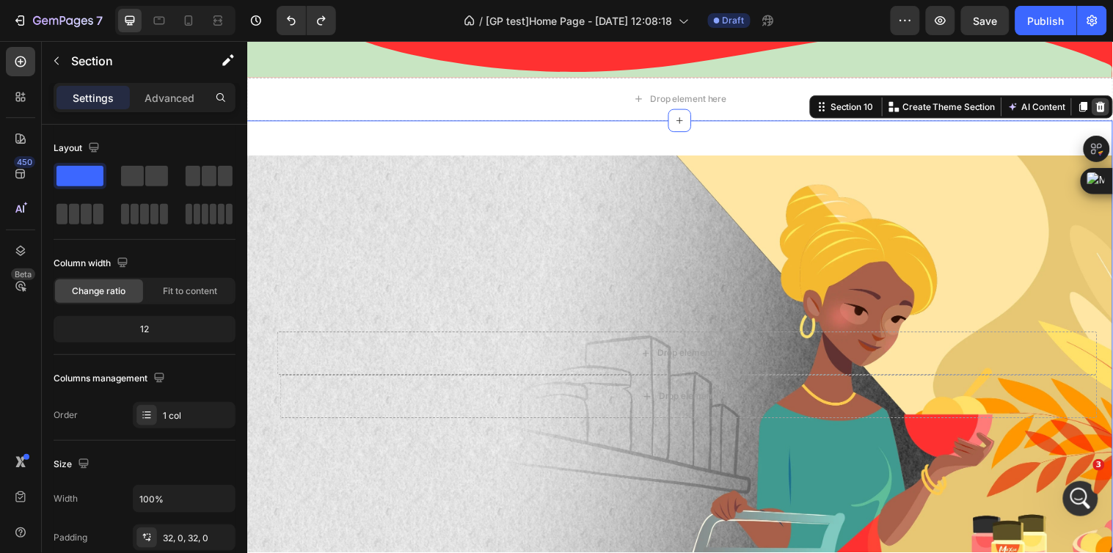
click at [1110, 103] on icon at bounding box center [1115, 108] width 10 height 10
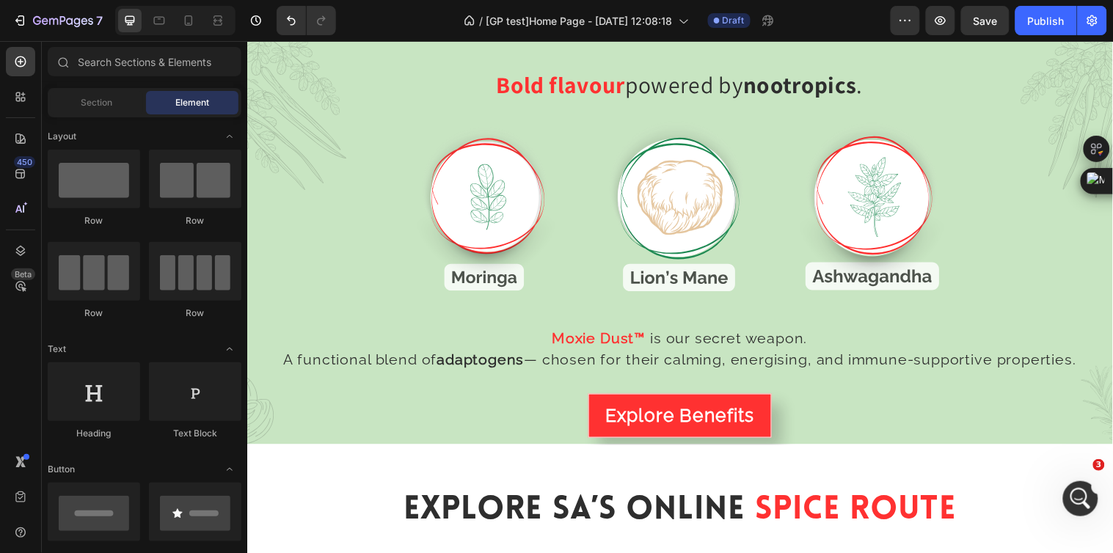
scroll to position [1888, 0]
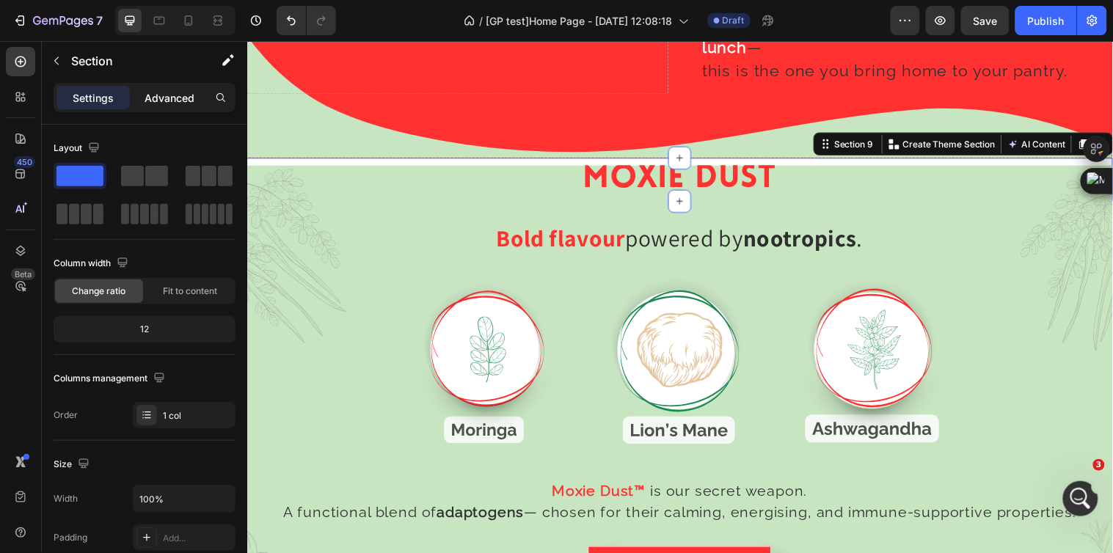
click at [162, 101] on p "Advanced" at bounding box center [170, 97] width 50 height 15
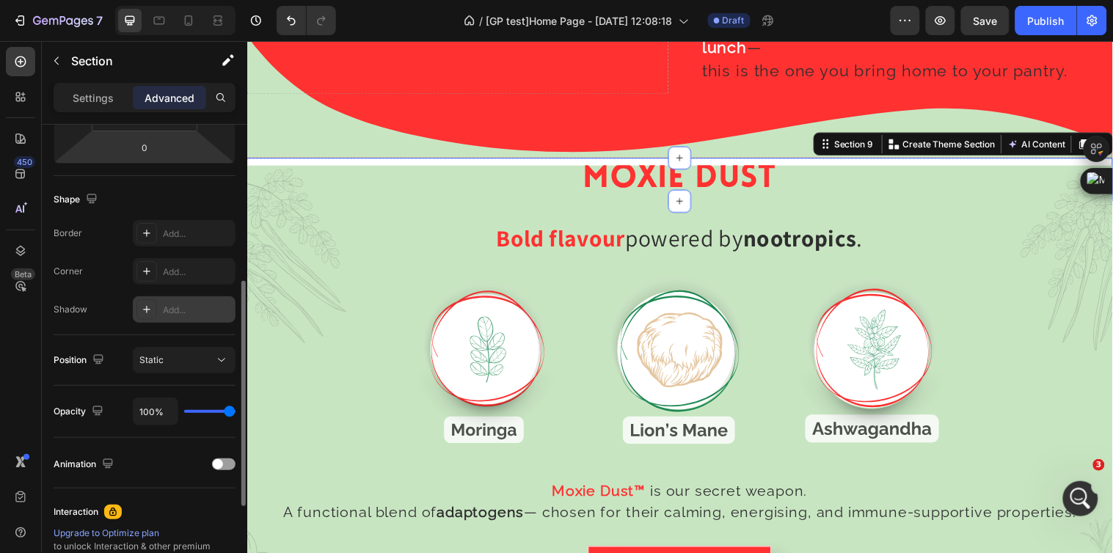
scroll to position [489, 0]
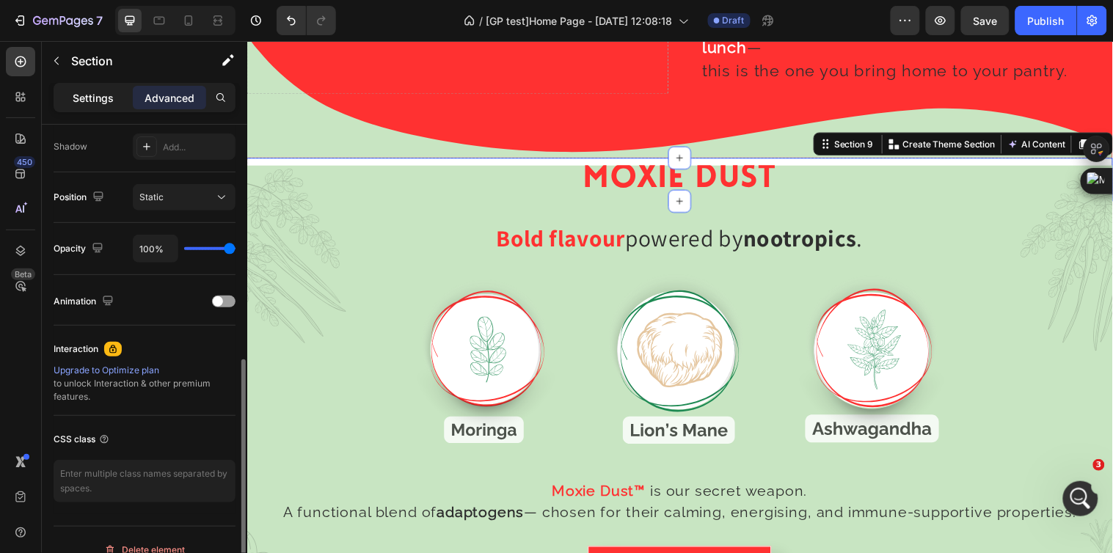
click at [90, 98] on p "Settings" at bounding box center [93, 97] width 41 height 15
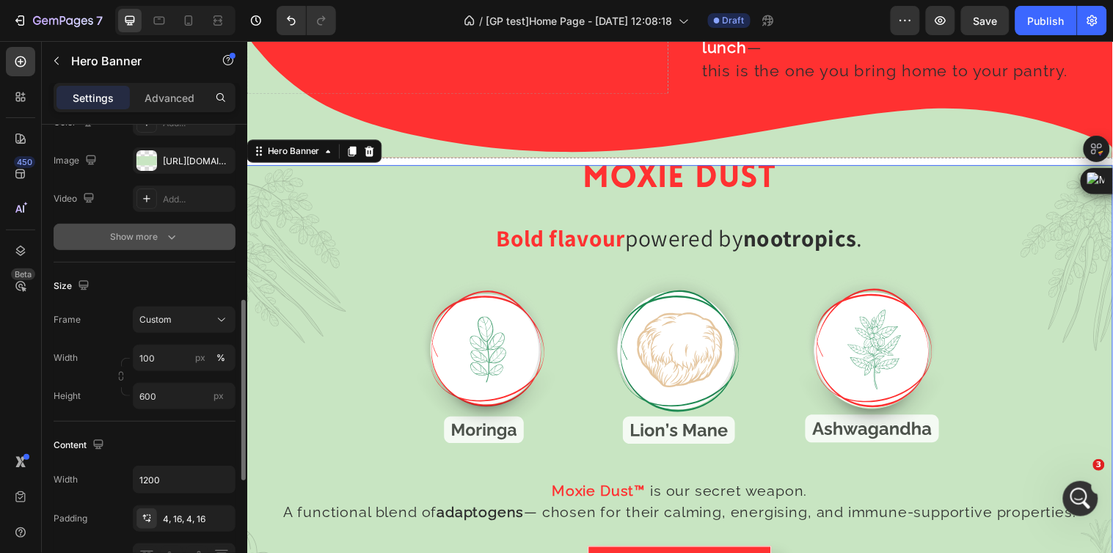
scroll to position [244, 0]
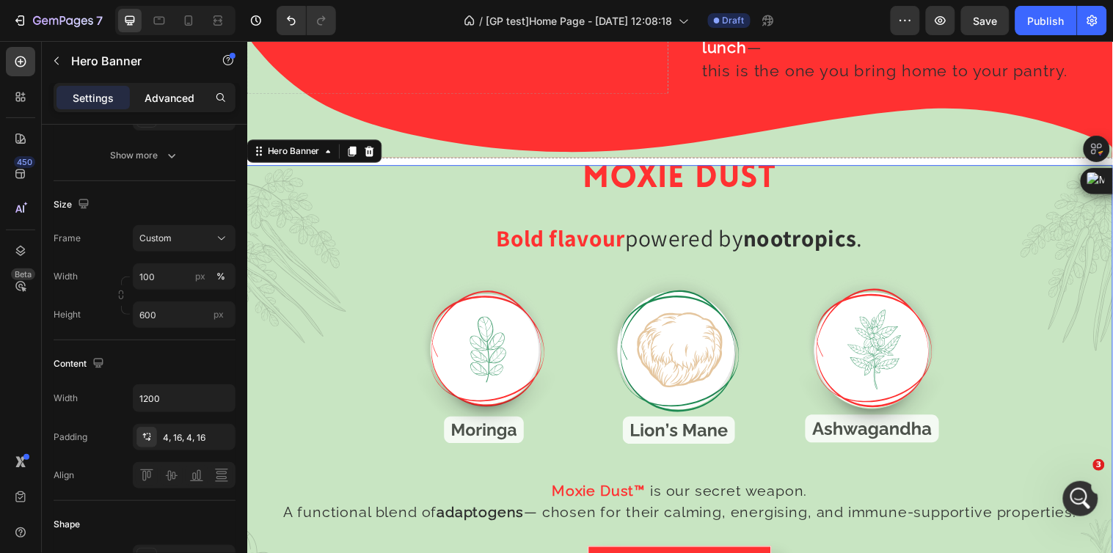
click at [184, 104] on p "Advanced" at bounding box center [170, 97] width 50 height 15
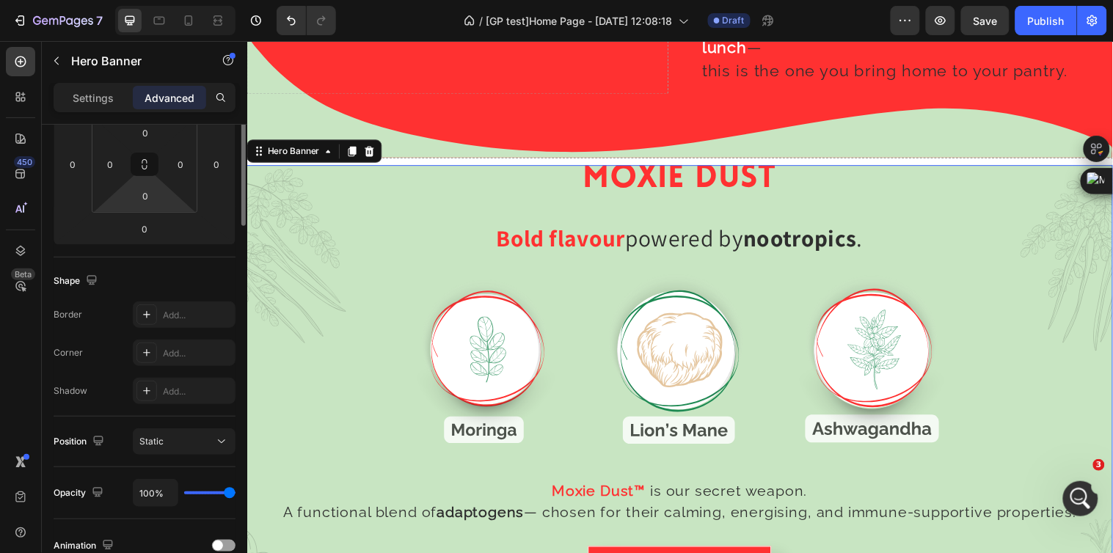
scroll to position [81, 0]
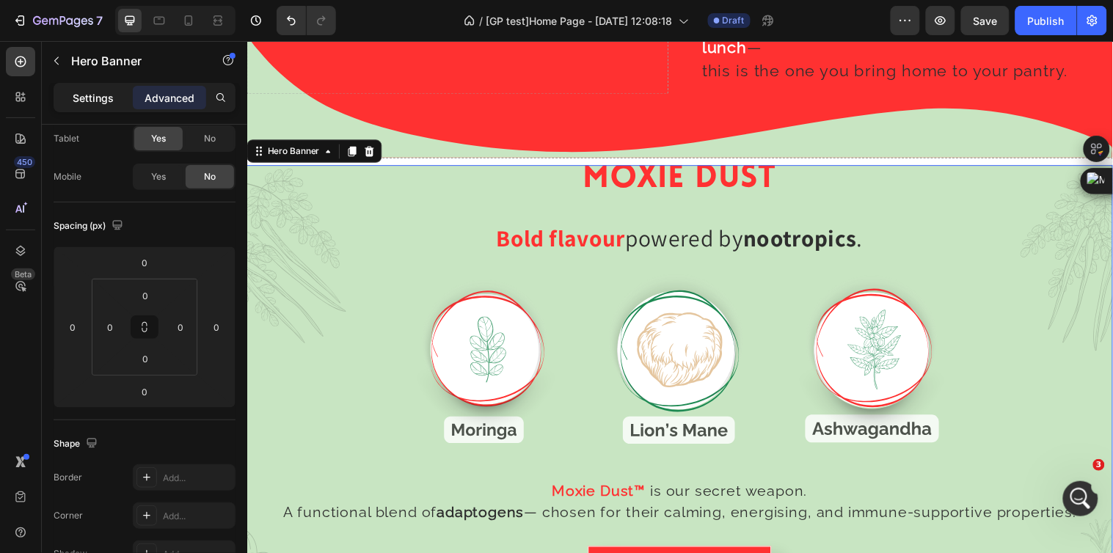
click at [105, 95] on p "Settings" at bounding box center [93, 97] width 41 height 15
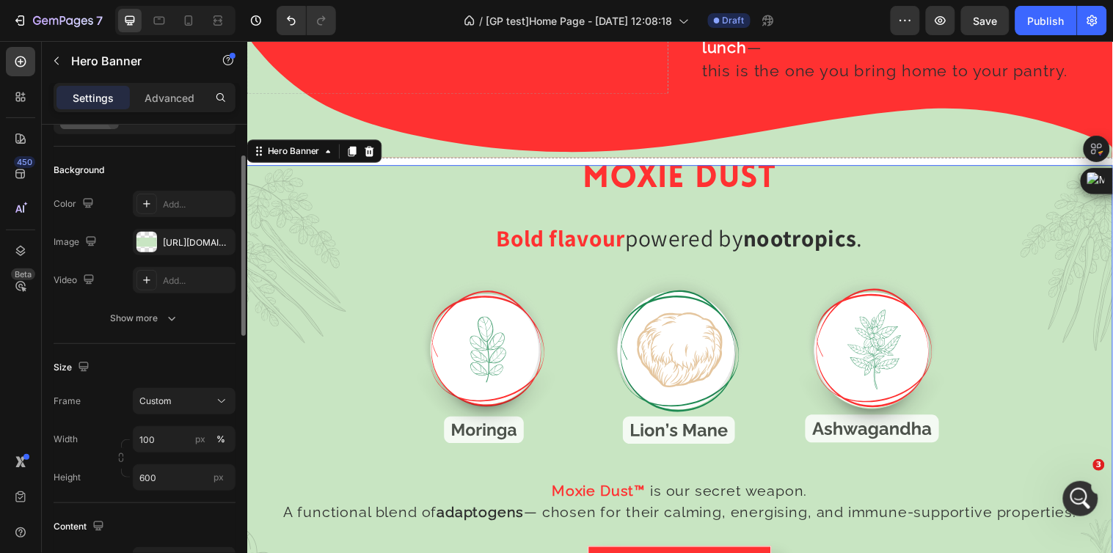
scroll to position [163, 0]
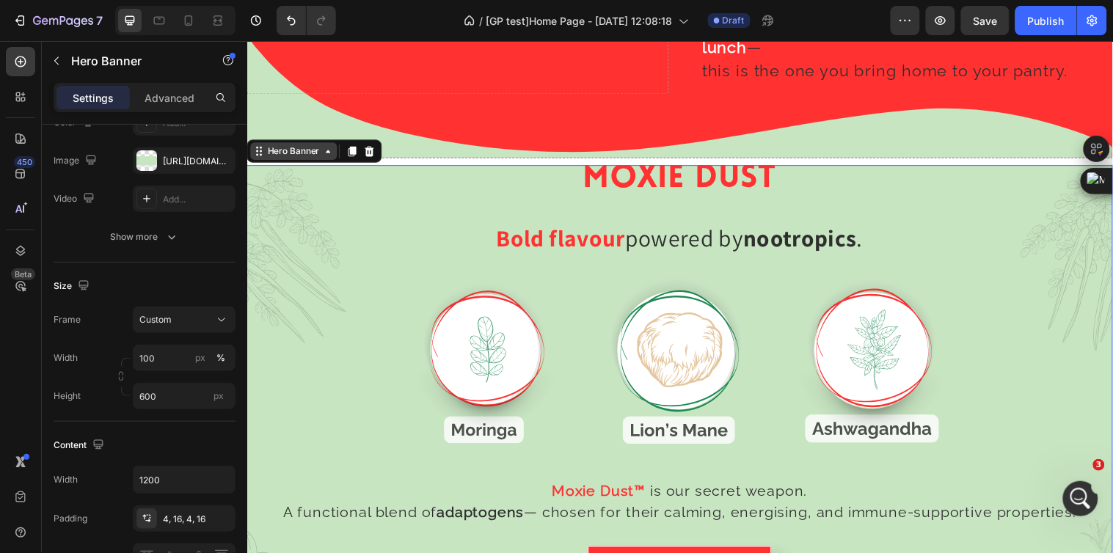
click at [282, 146] on div "Hero Banner" at bounding box center [294, 152] width 59 height 13
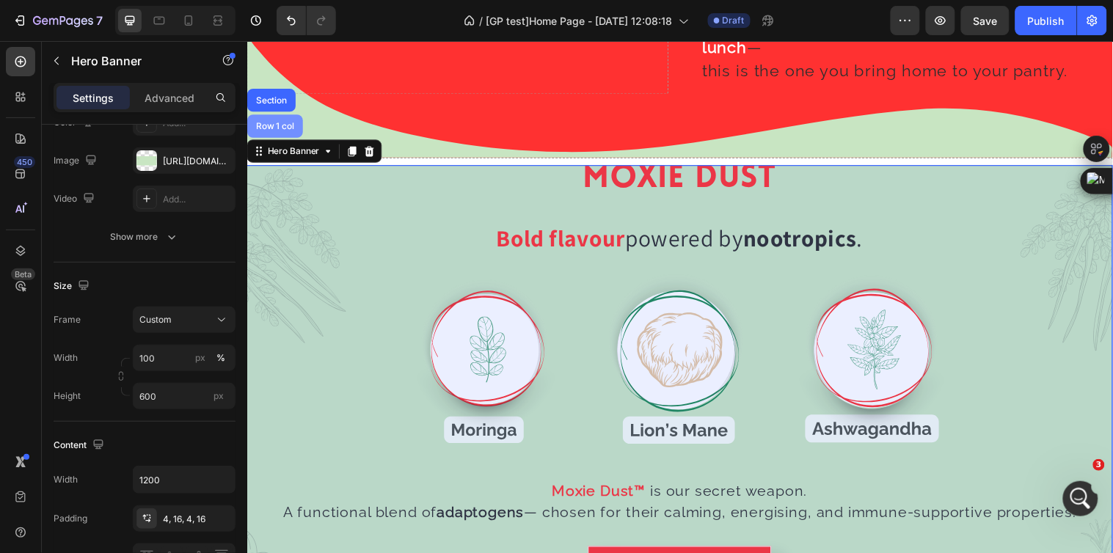
click at [279, 123] on div "Row 1 col" at bounding box center [275, 127] width 45 height 9
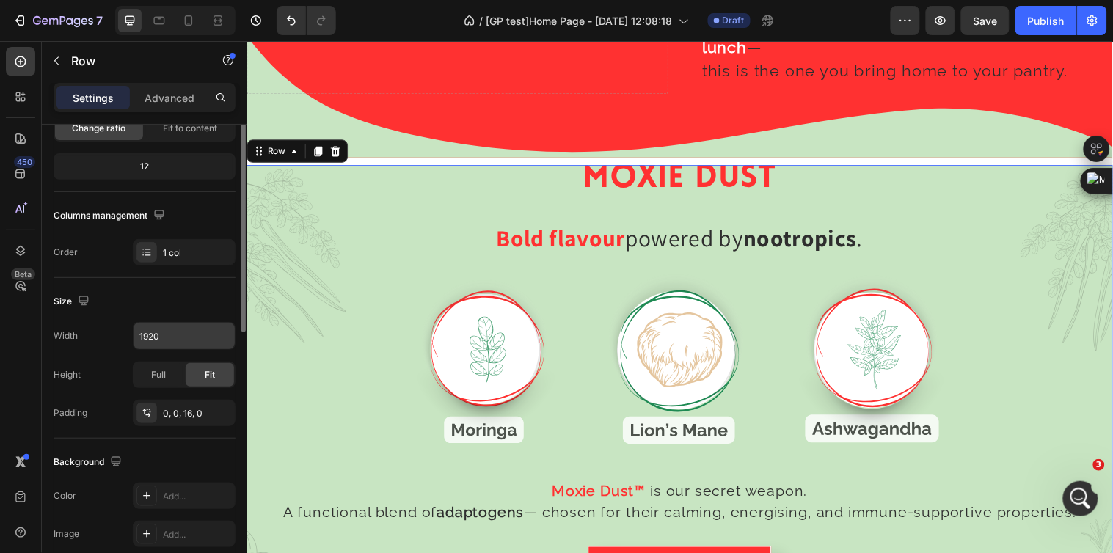
scroll to position [244, 0]
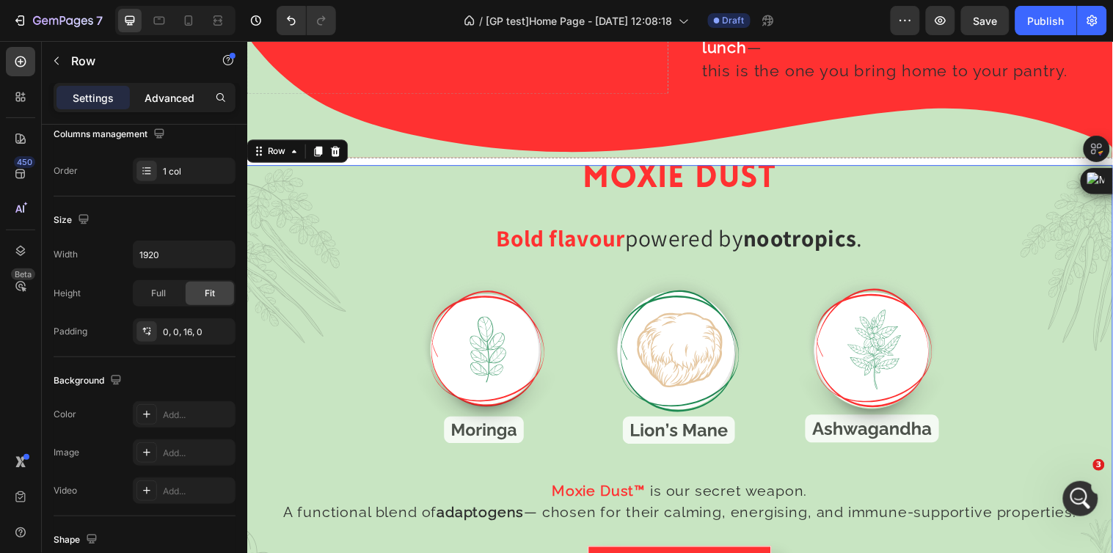
click at [169, 101] on p "Advanced" at bounding box center [170, 97] width 50 height 15
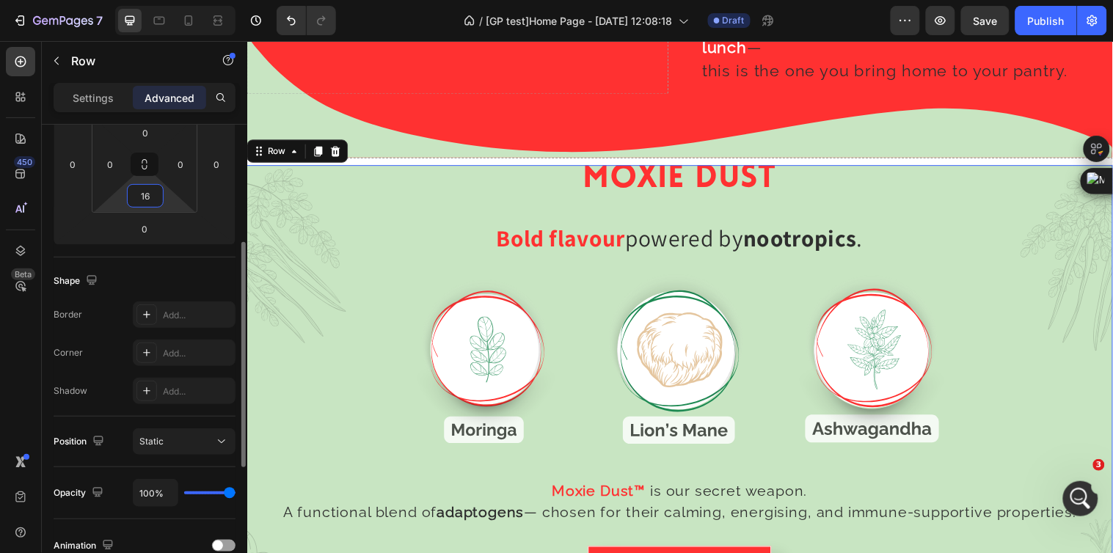
click at [154, 191] on input "16" at bounding box center [145, 196] width 29 height 22
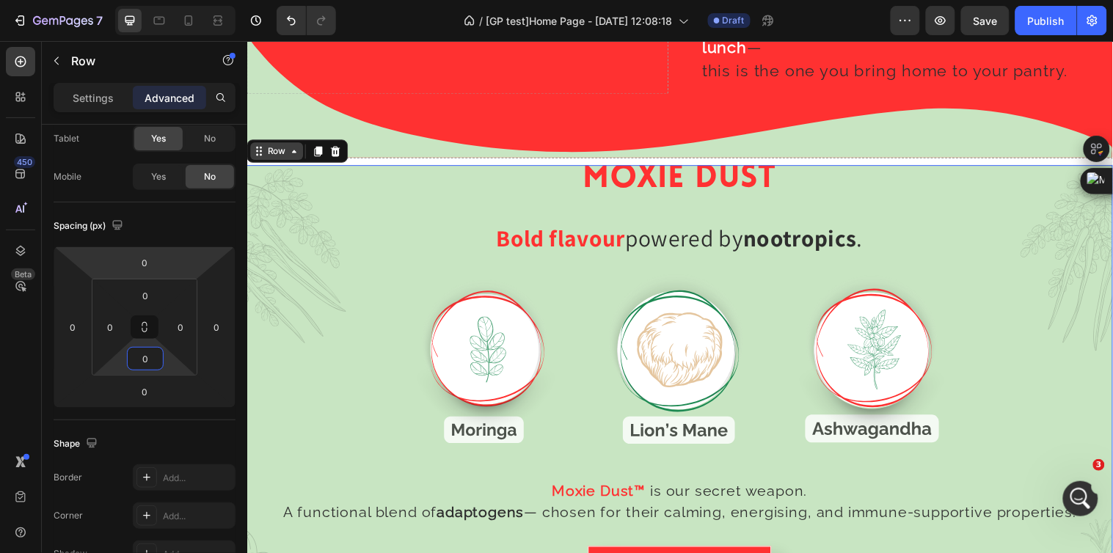
type input "0"
click at [277, 147] on div "Row" at bounding box center [277, 152] width 24 height 13
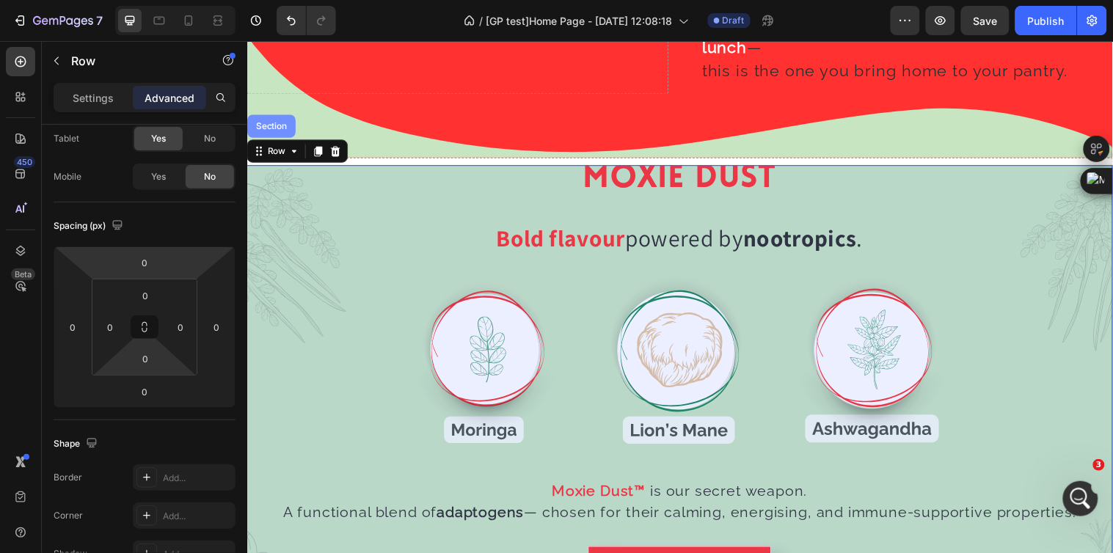
click at [270, 123] on div "Section" at bounding box center [271, 127] width 37 height 9
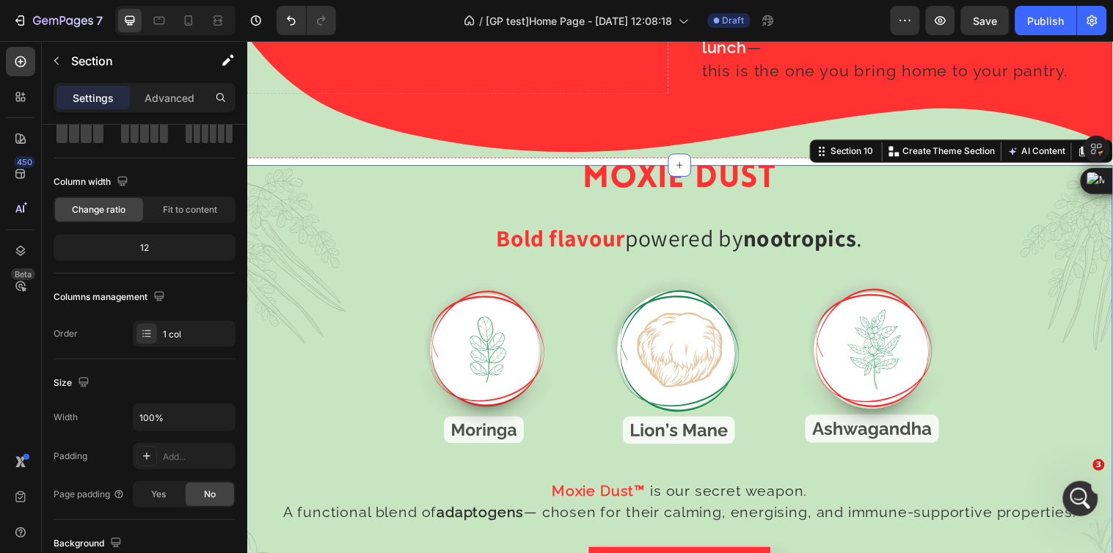
scroll to position [0, 0]
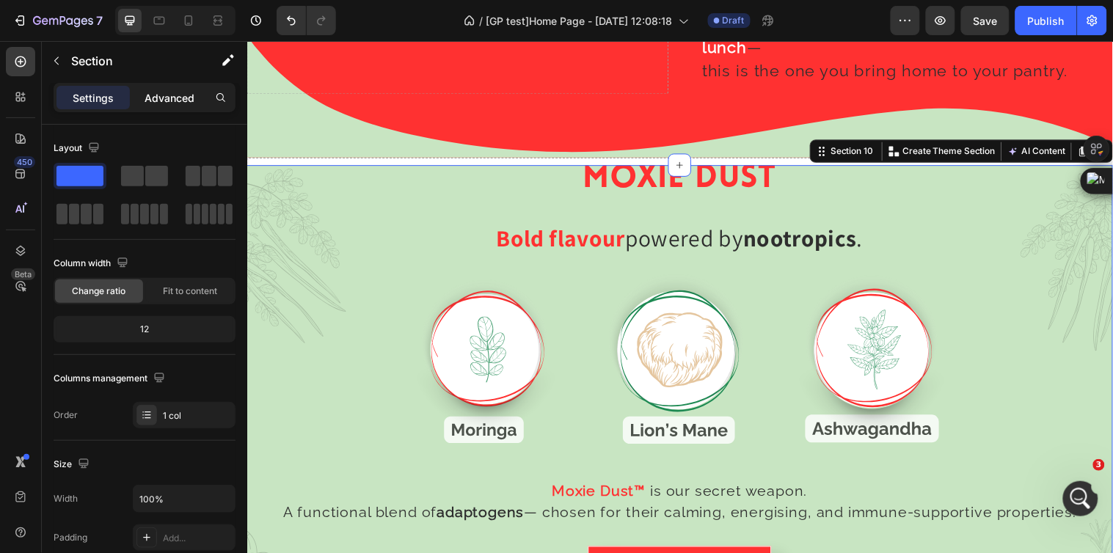
click at [165, 97] on p "Advanced" at bounding box center [170, 97] width 50 height 15
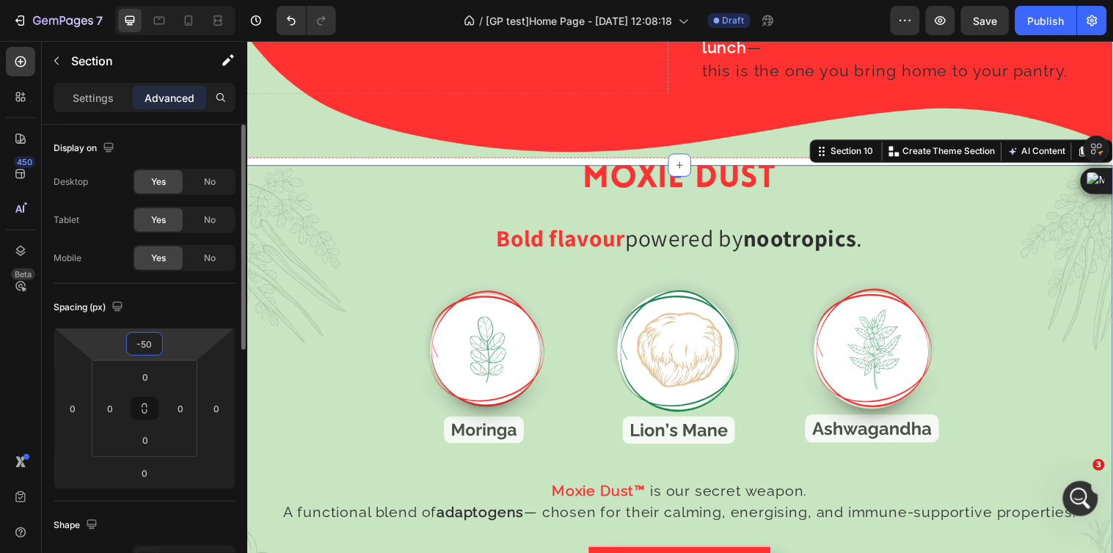
click at [147, 340] on input "-50" at bounding box center [144, 344] width 29 height 22
type input "0"
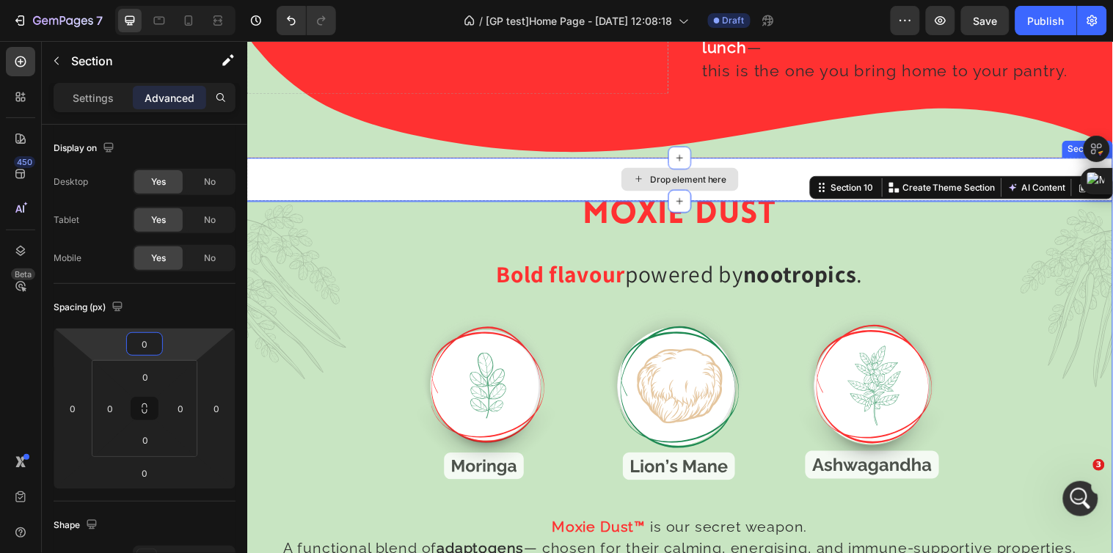
click at [404, 170] on div "Drop element here" at bounding box center [687, 181] width 880 height 44
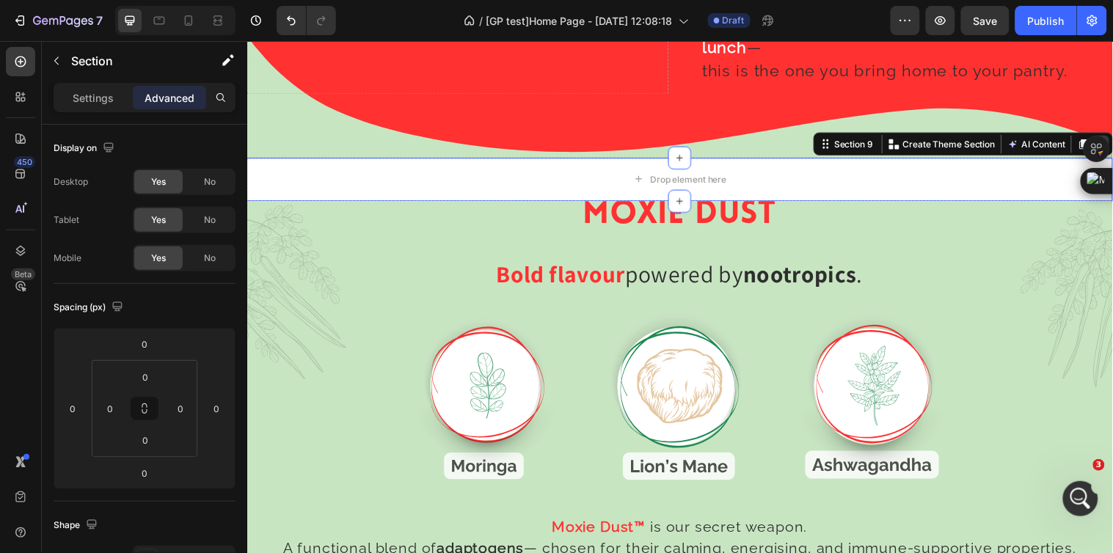
click at [1109, 139] on icon at bounding box center [1115, 145] width 12 height 12
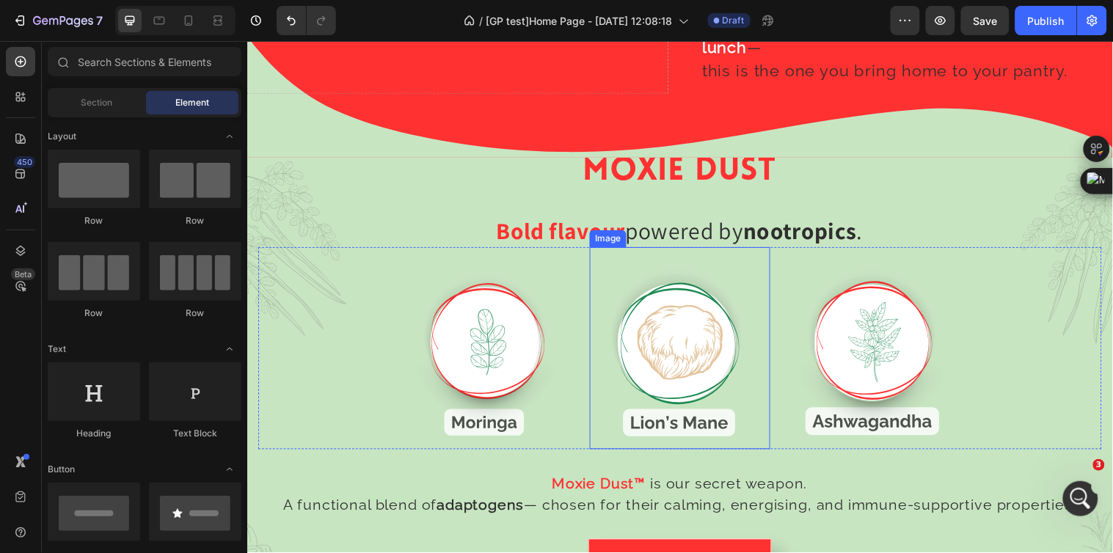
scroll to position [1969, 0]
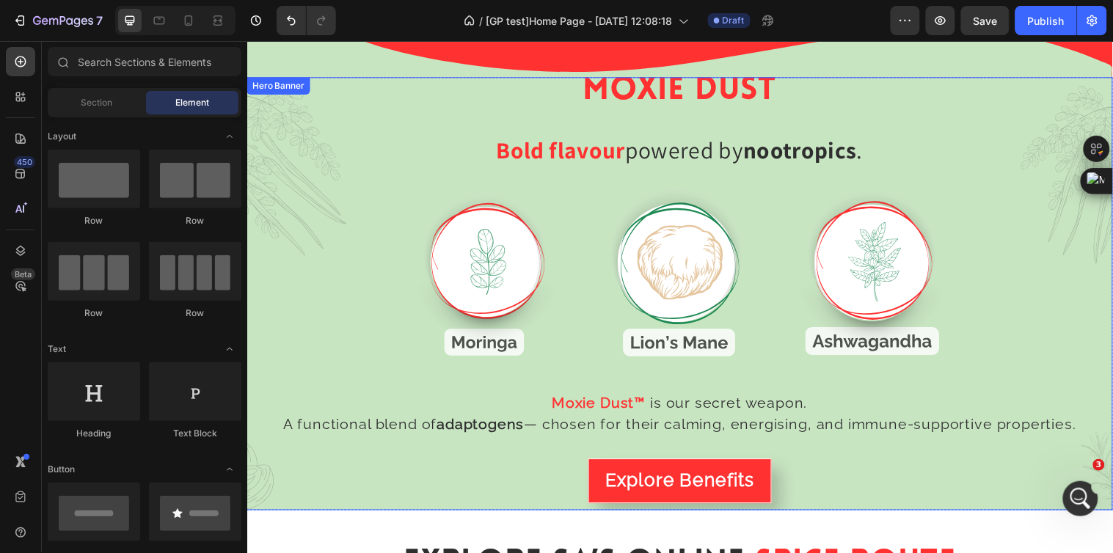
click at [856, 109] on div "MOXIE DUST Heading Bold flavour powered by nootropics . Heading Row Image Image…" at bounding box center [686, 297] width 857 height 455
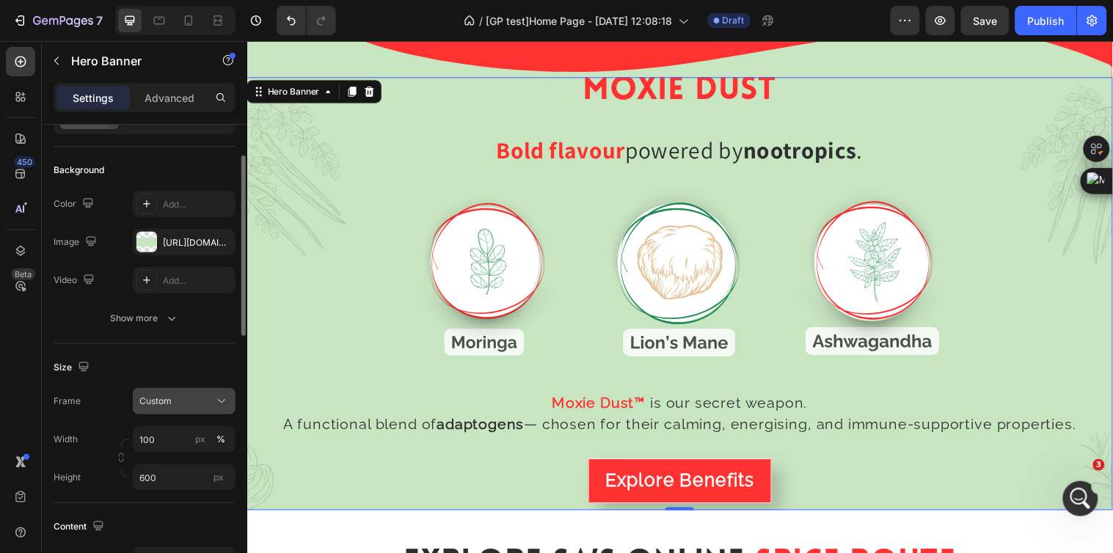
scroll to position [163, 0]
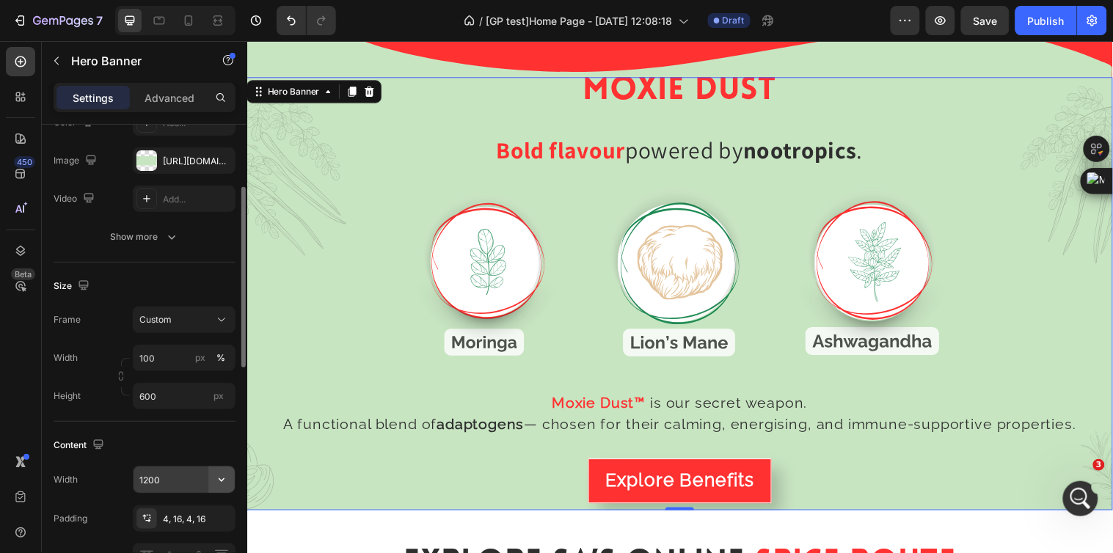
click at [222, 482] on icon "button" at bounding box center [221, 479] width 15 height 15
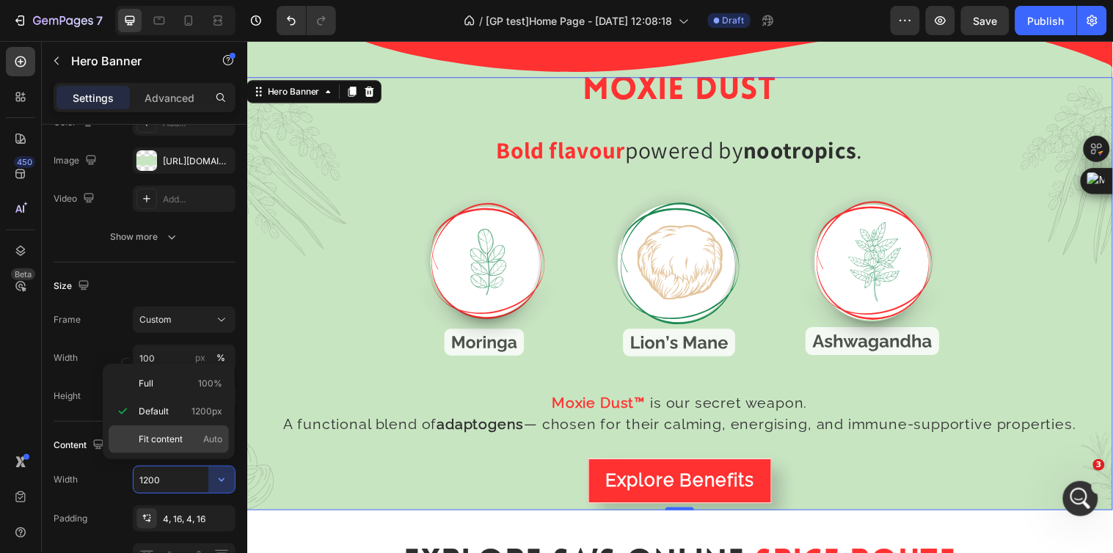
click at [194, 439] on p "Fit content Auto" at bounding box center [181, 439] width 84 height 13
type input "Auto"
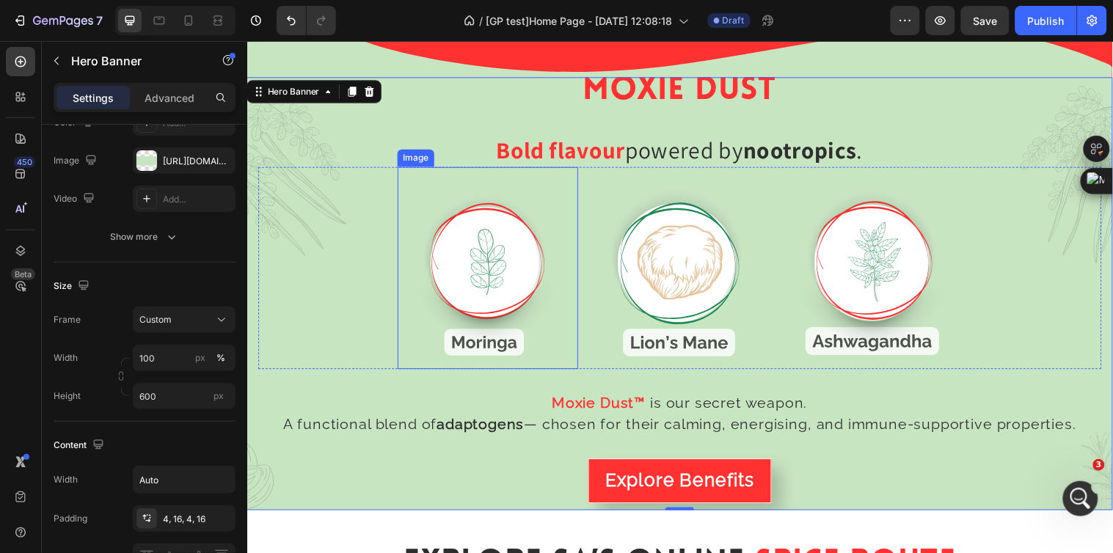
scroll to position [1806, 0]
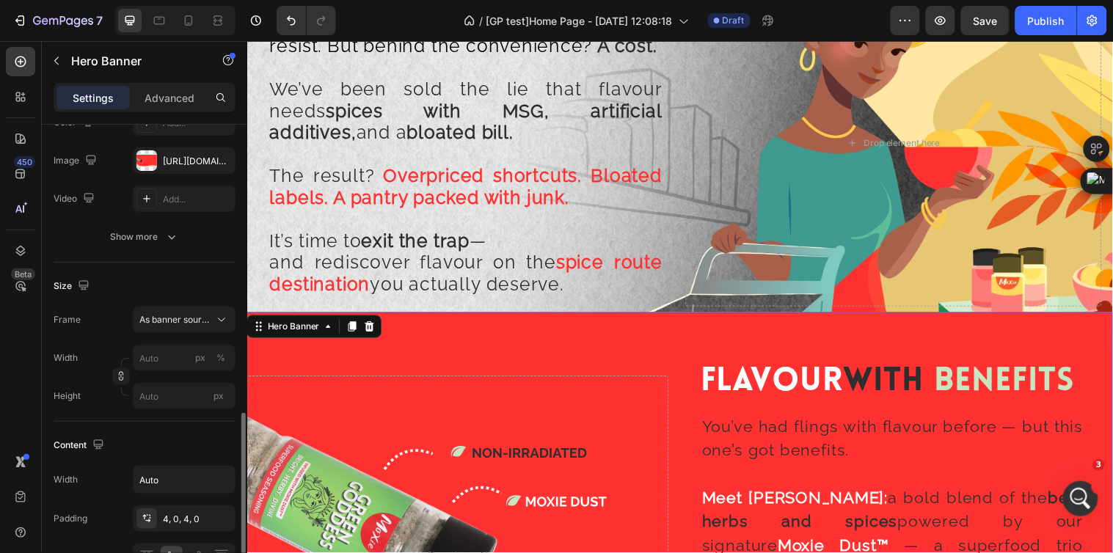
scroll to position [326, 0]
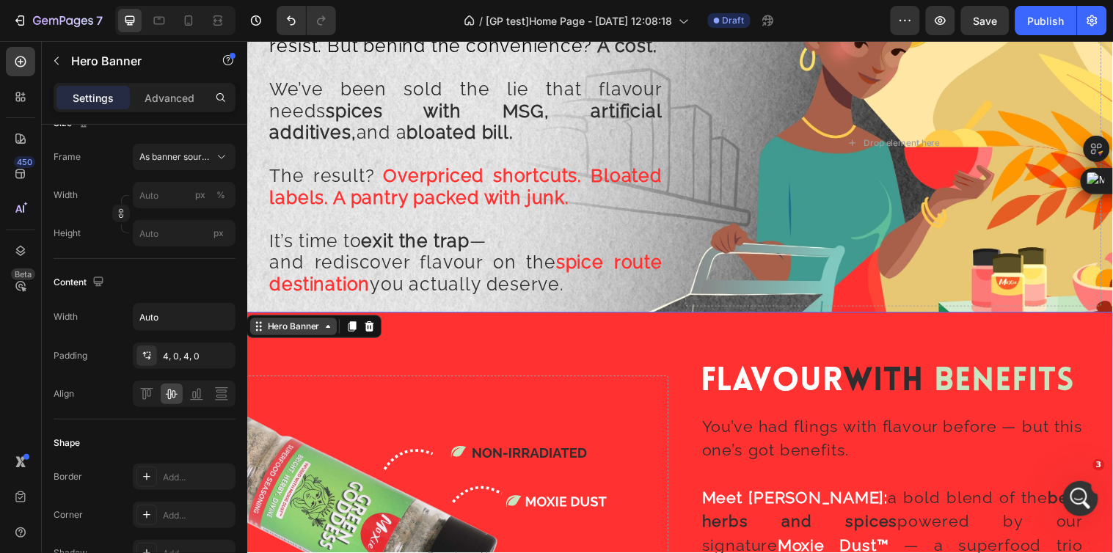
click at [296, 335] on div "Hero Banner" at bounding box center [294, 330] width 59 height 13
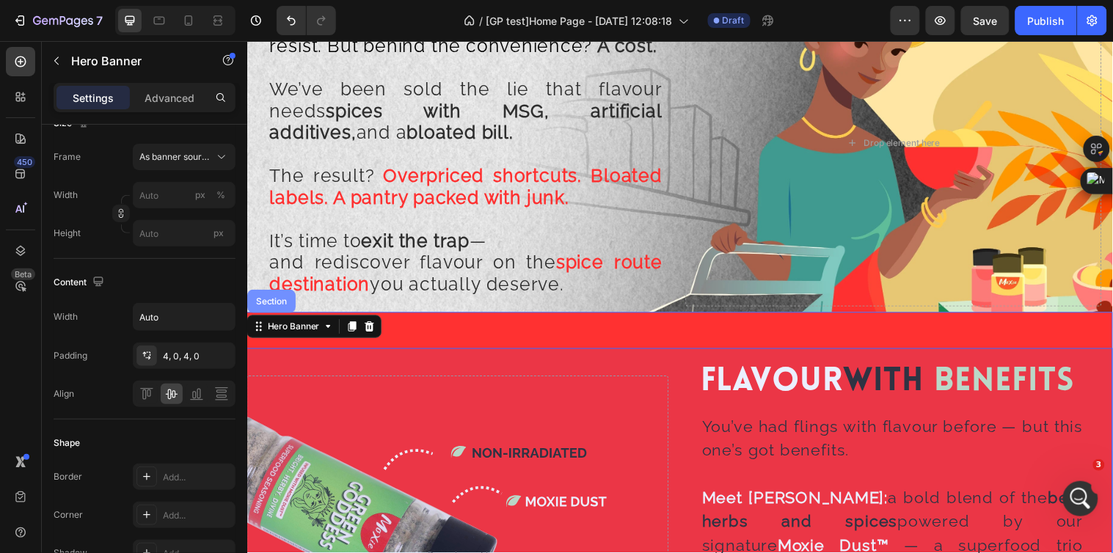
click at [275, 304] on div "Section" at bounding box center [271, 305] width 37 height 9
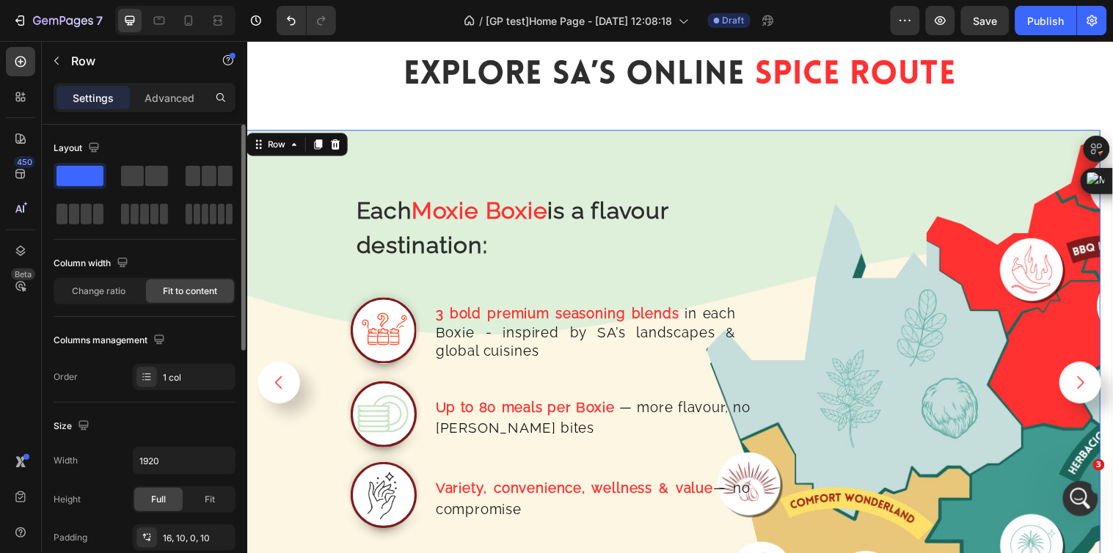
scroll to position [81, 0]
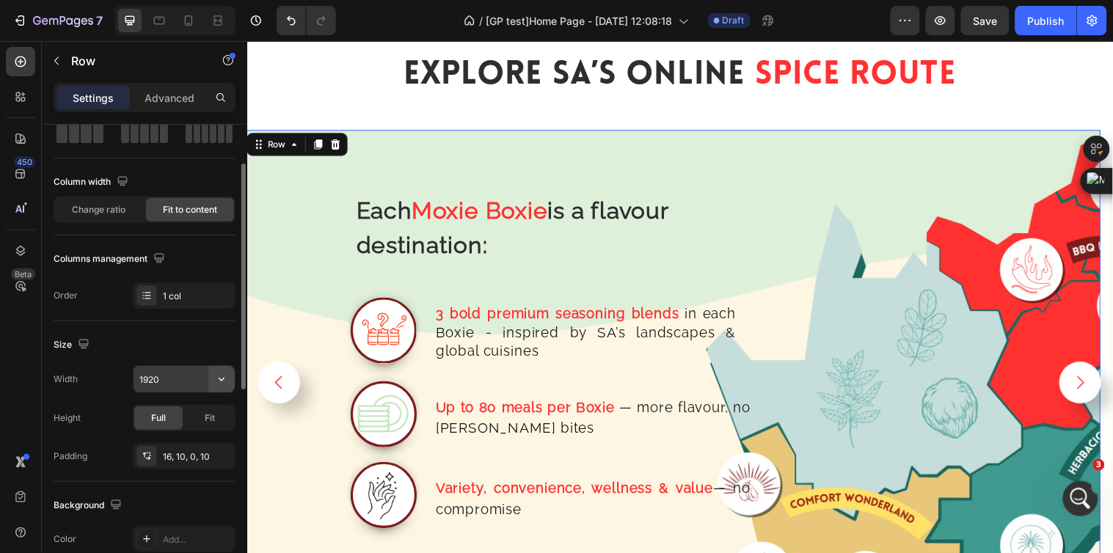
click at [223, 379] on icon "button" at bounding box center [221, 379] width 15 height 15
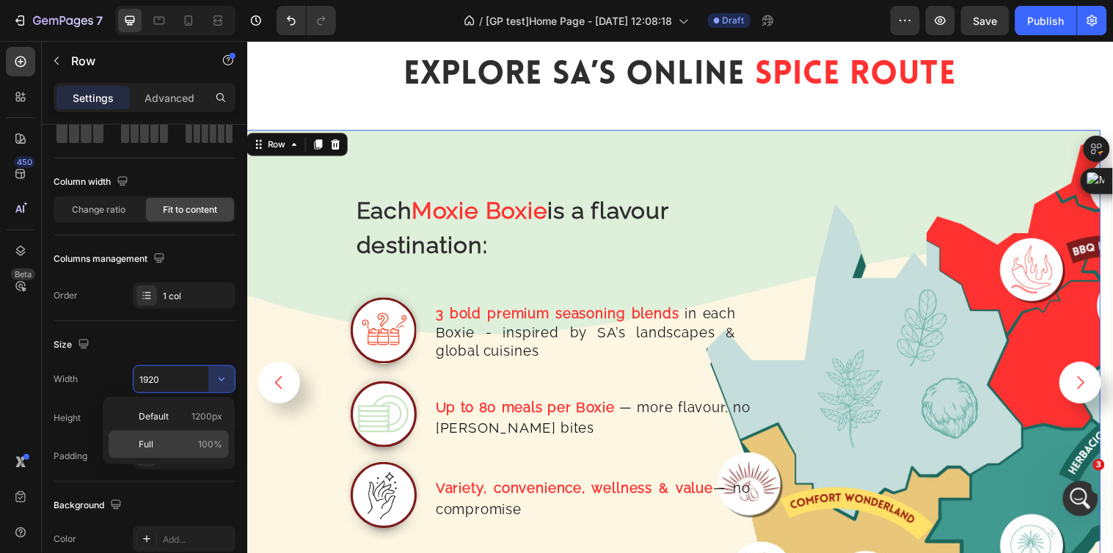
click at [200, 438] on span "100%" at bounding box center [210, 444] width 24 height 13
type input "100%"
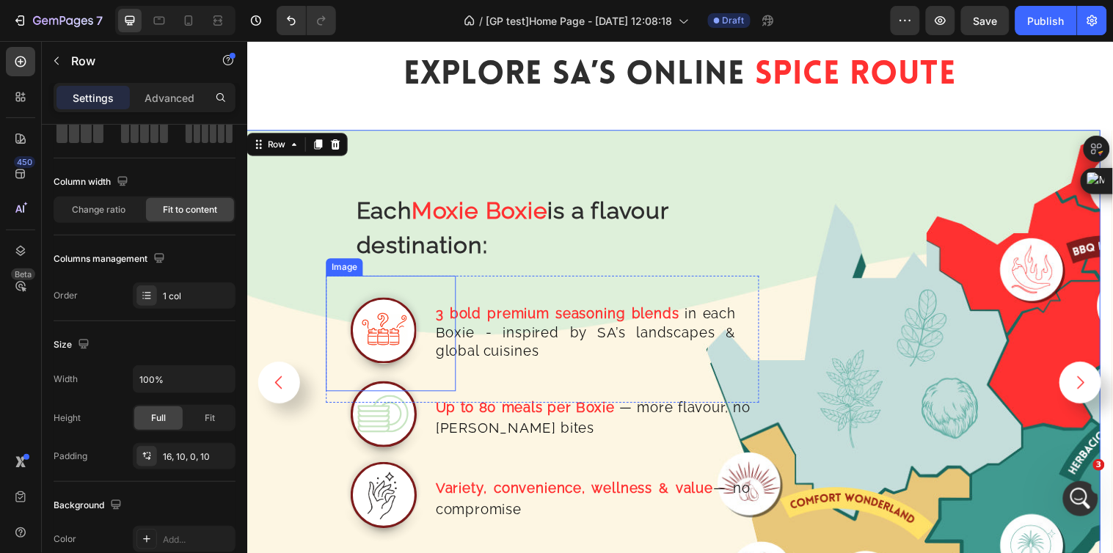
scroll to position [2540, 0]
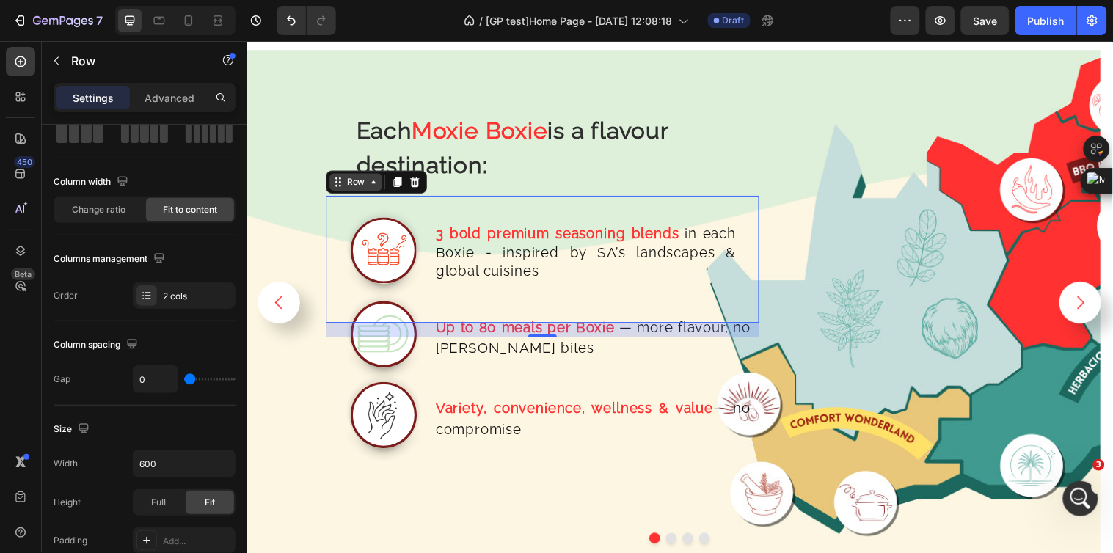
click at [364, 183] on div "Row" at bounding box center [358, 184] width 24 height 13
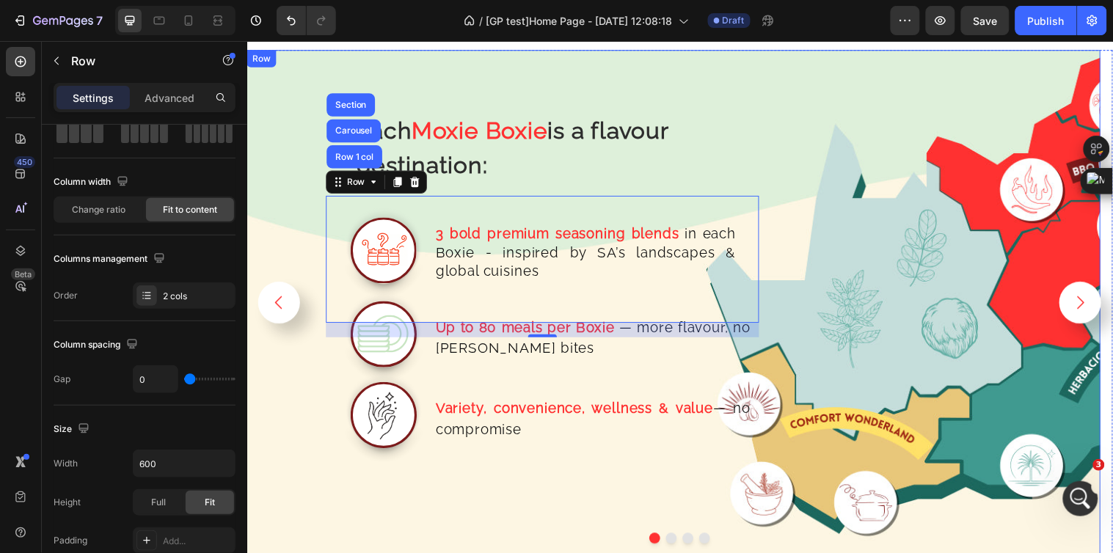
click at [825, 219] on div "Each Moxie Boxie is a flavour destination: Text Block Row Image 3 bold premium …" at bounding box center [681, 307] width 868 height 514
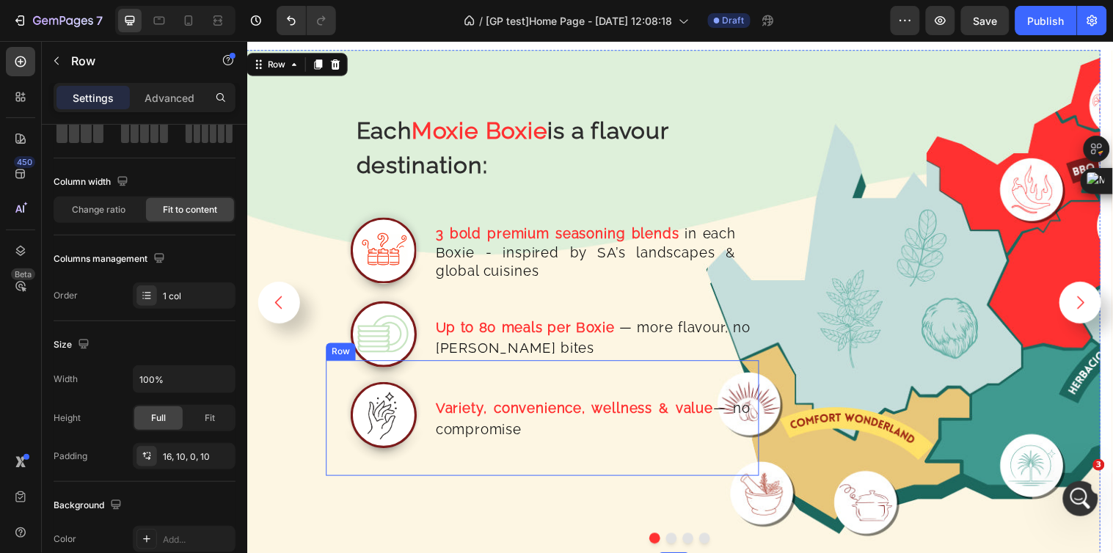
click at [715, 379] on div "Variety, convenience, wellness & value — no compromise Text Block" at bounding box center [606, 423] width 323 height 117
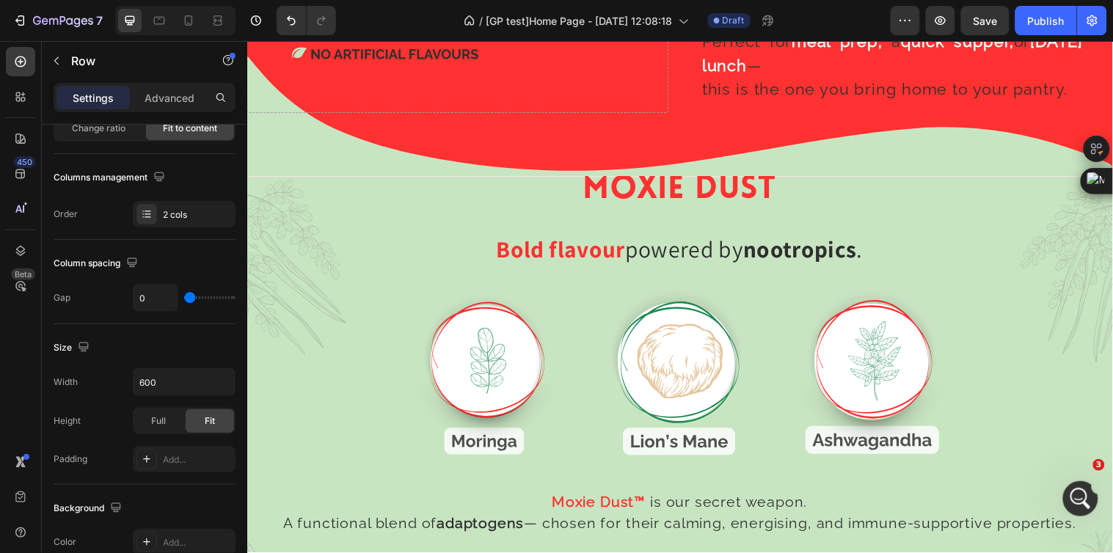
scroll to position [1806, 0]
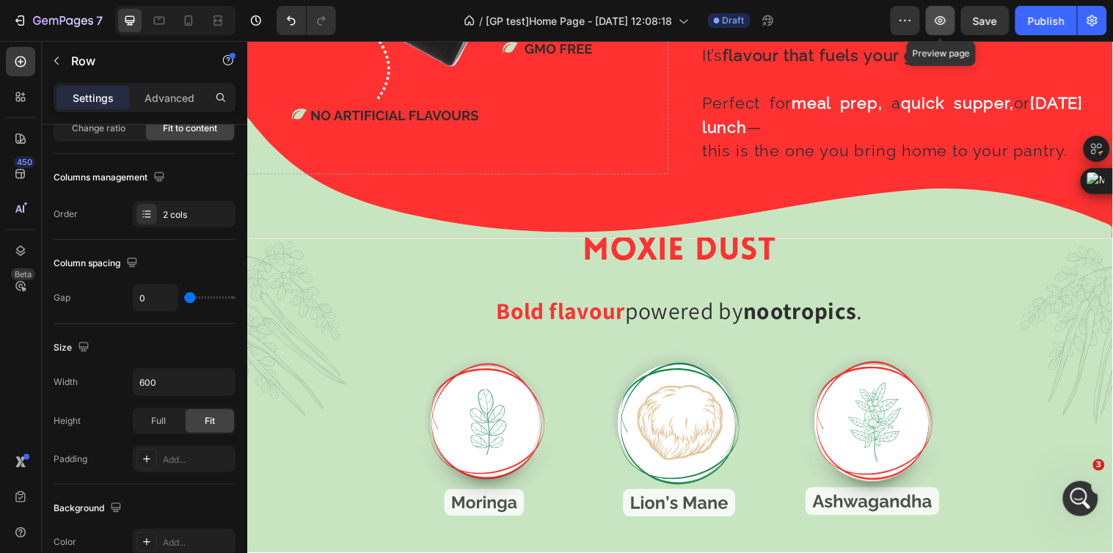
click at [939, 24] on icon "button" at bounding box center [940, 20] width 15 height 15
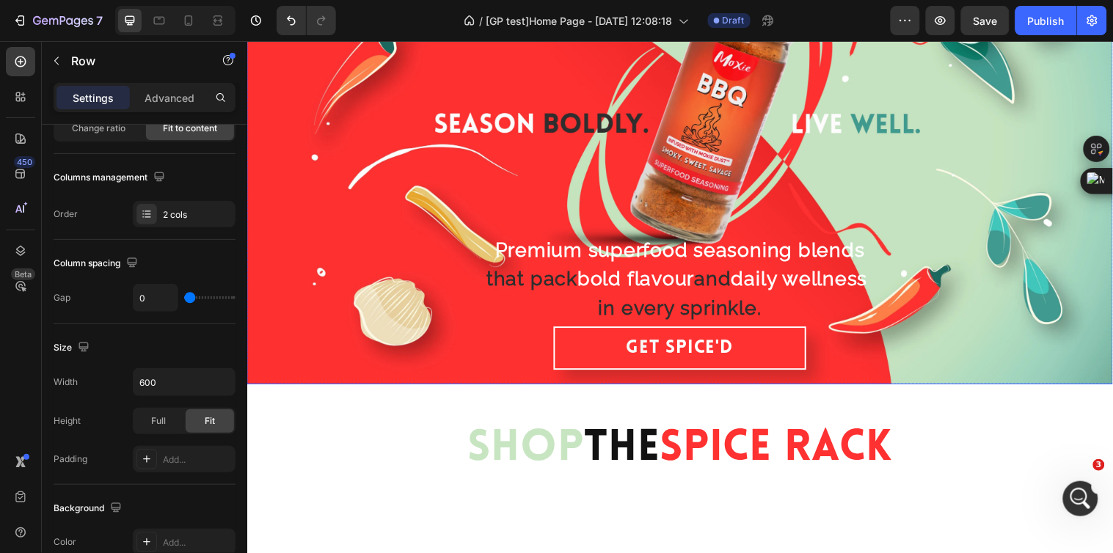
scroll to position [0, 0]
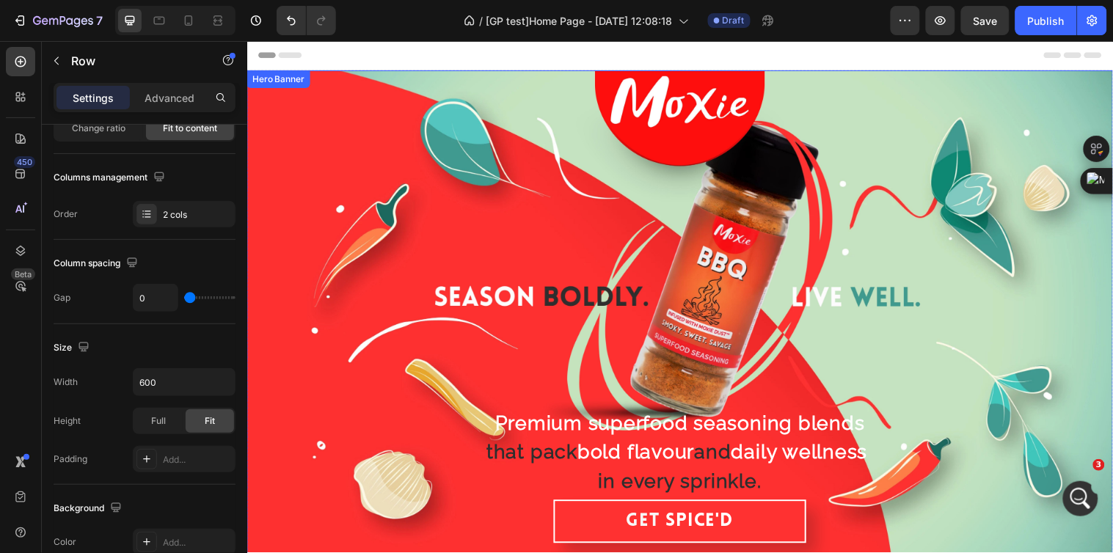
click at [336, 168] on div "Background Image" at bounding box center [687, 317] width 880 height 495
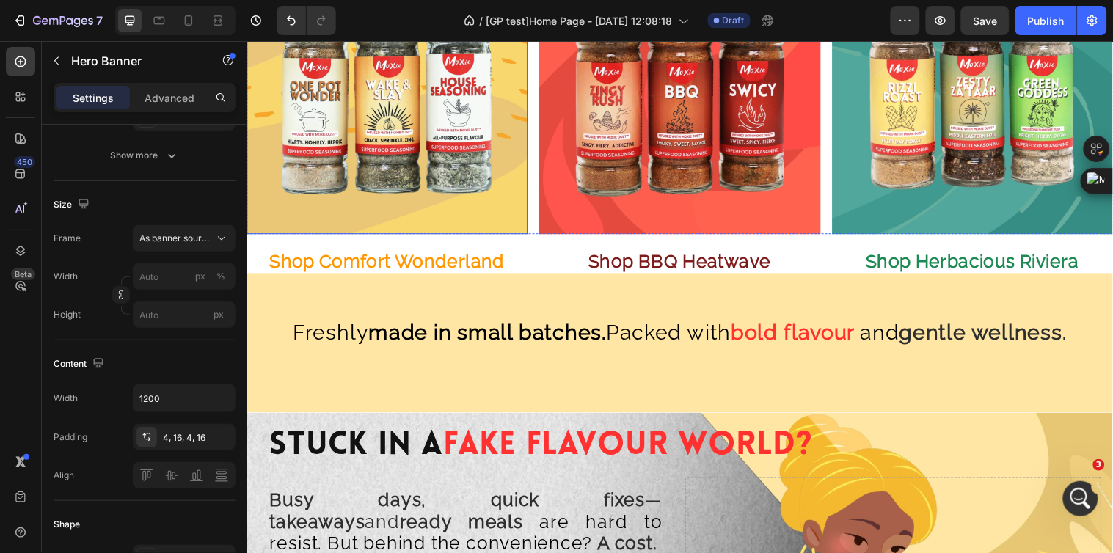
scroll to position [897, 0]
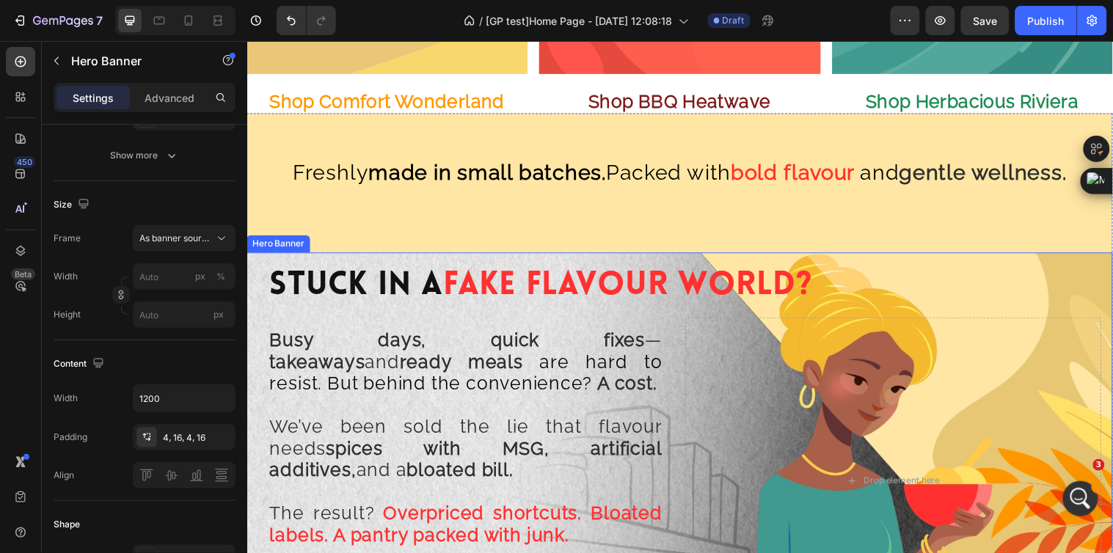
click at [248, 303] on div "Stuck In A Fake Flavour World? Heading Row Busy days, quick fixes — takeaways a…" at bounding box center [687, 455] width 880 height 401
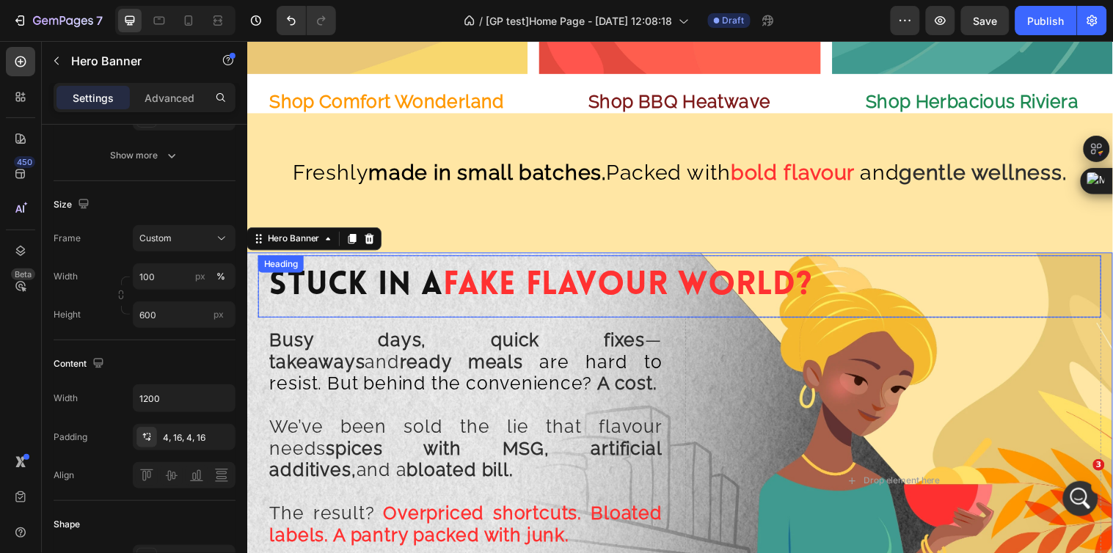
click at [264, 295] on h2 "Stuck In A Fake Flavour World?" at bounding box center [686, 289] width 857 height 63
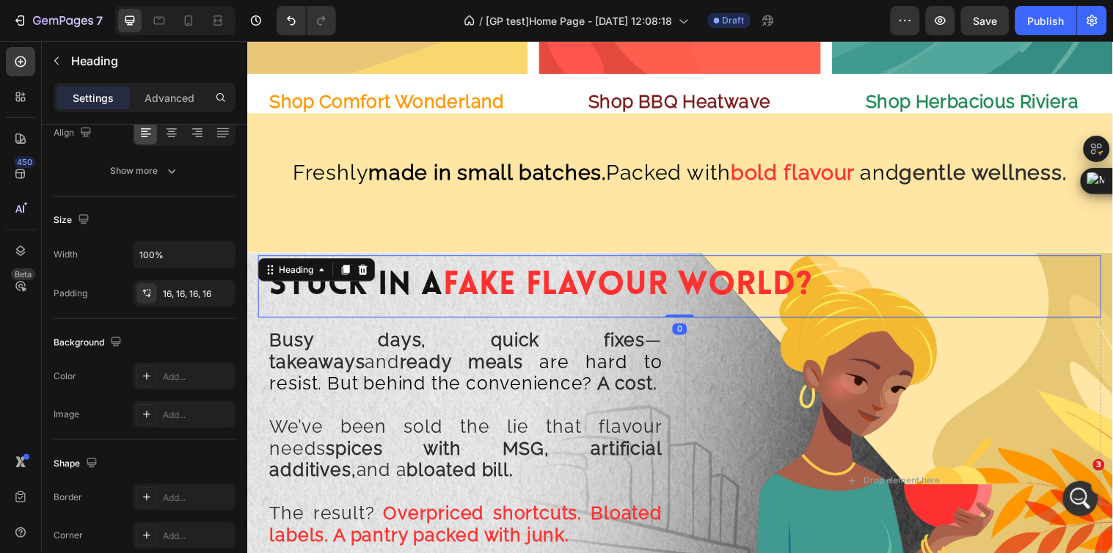
scroll to position [0, 0]
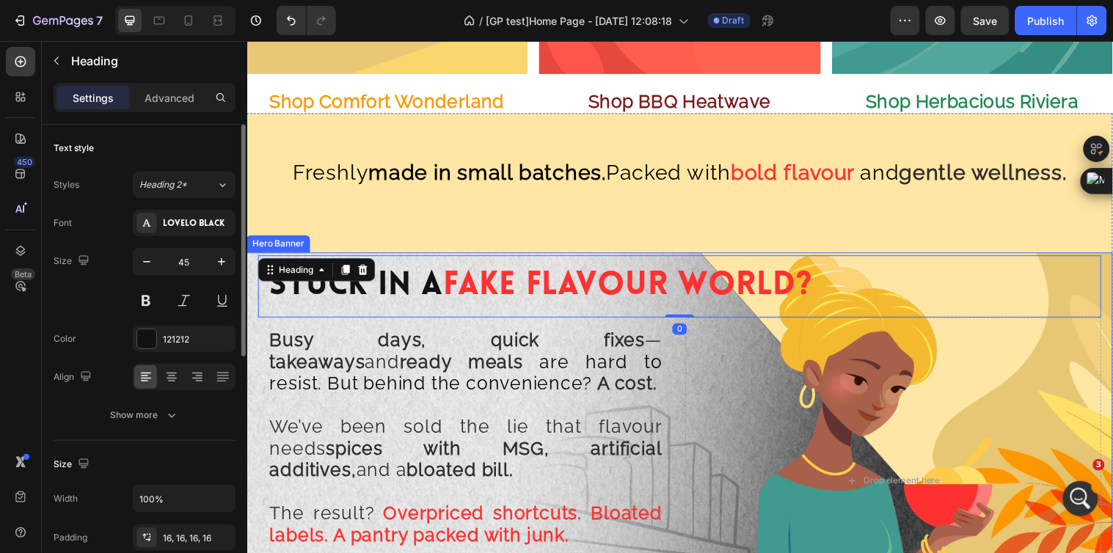
click at [255, 322] on div "Stuck In A Fake Flavour World? Heading 0 Row Busy days, quick fixes — takeaways…" at bounding box center [687, 455] width 880 height 401
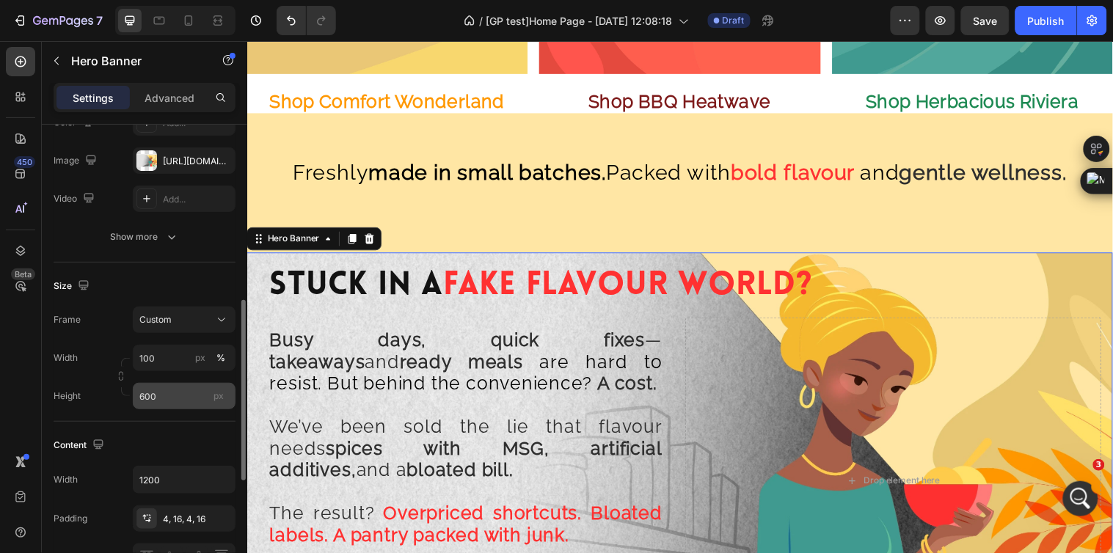
scroll to position [244, 0]
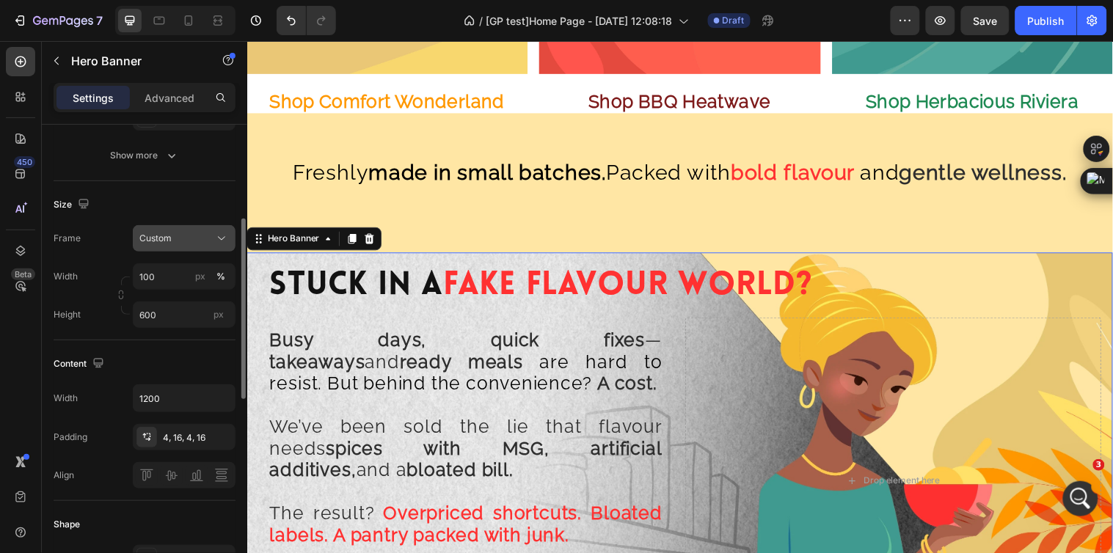
click at [204, 244] on div "Custom" at bounding box center [175, 238] width 72 height 13
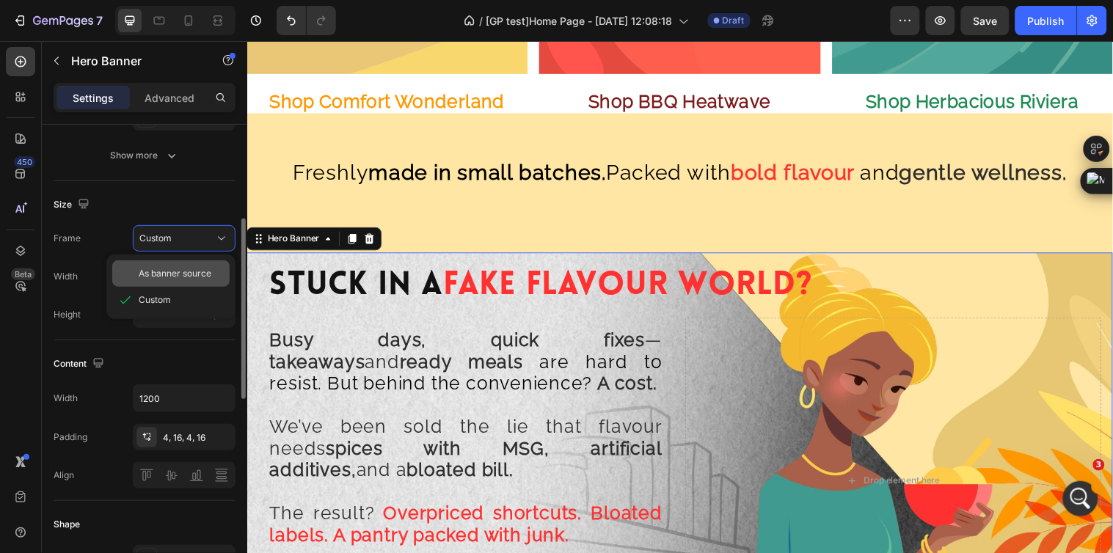
click at [205, 268] on span "As banner source" at bounding box center [175, 273] width 73 height 13
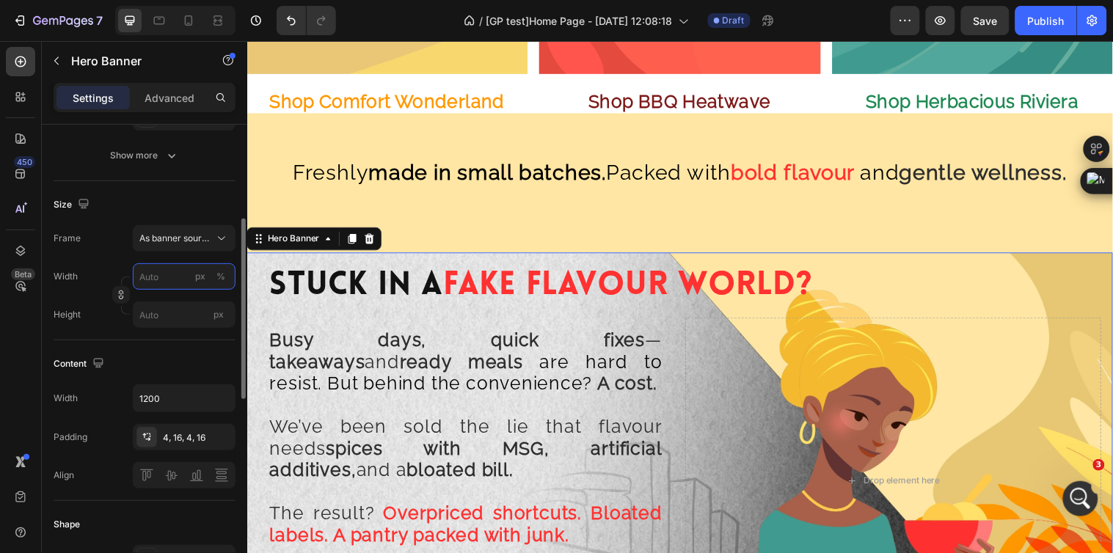
click at [165, 285] on input "px %" at bounding box center [184, 276] width 103 height 26
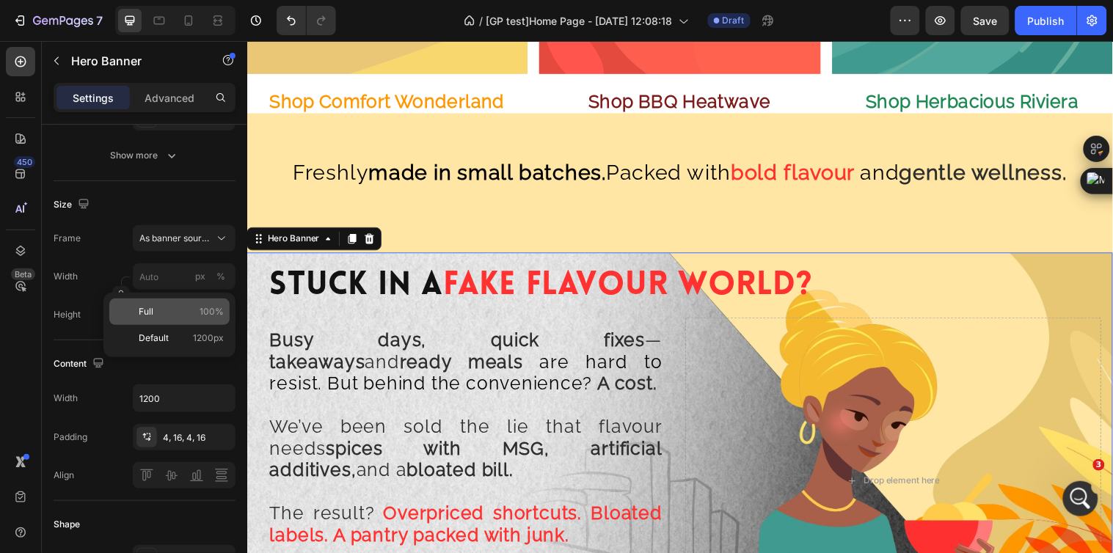
click at [192, 310] on p "Full 100%" at bounding box center [181, 311] width 85 height 13
type input "100"
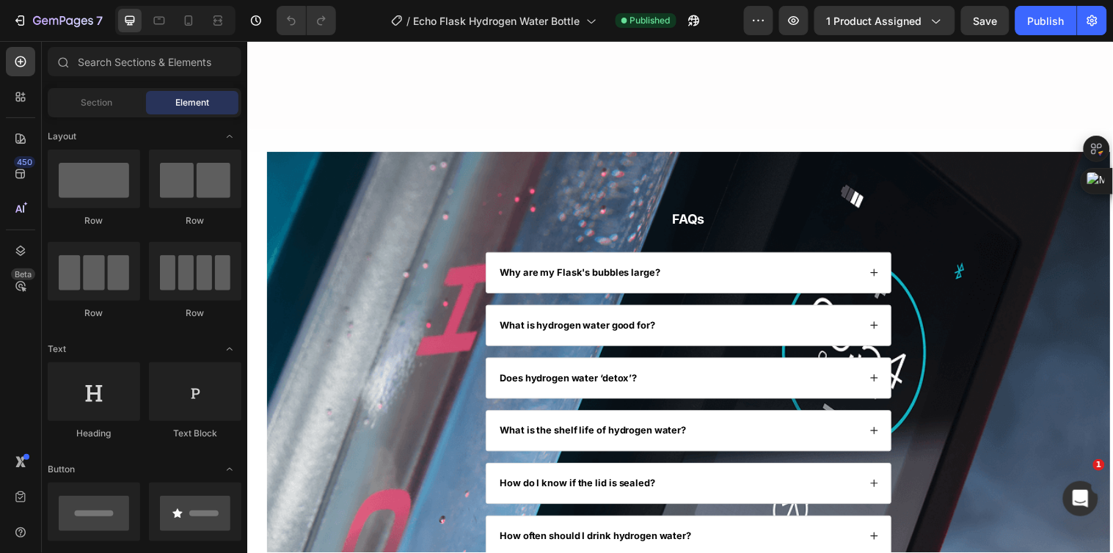
scroll to position [3668, 0]
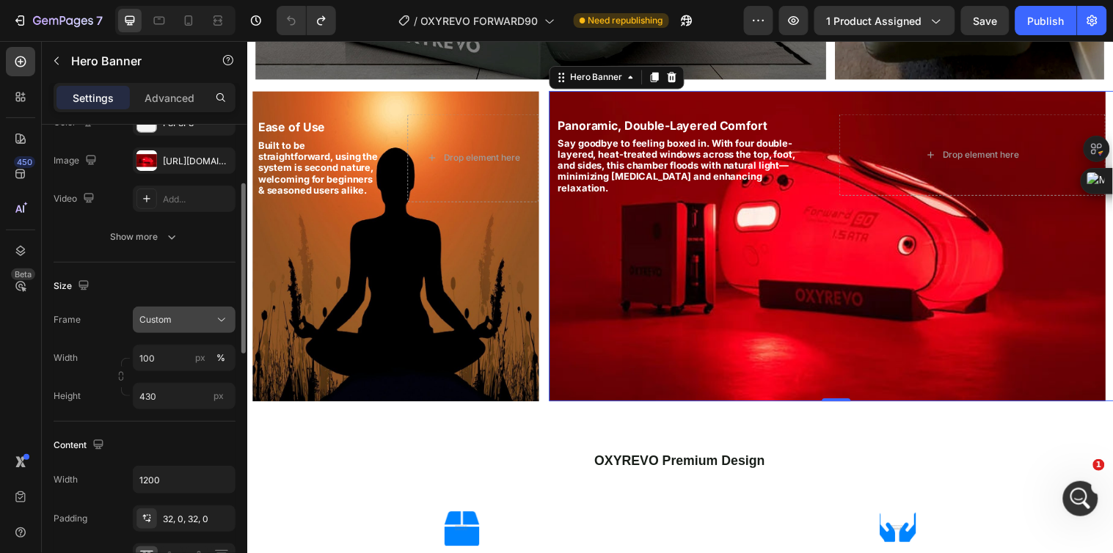
click at [188, 321] on div "Custom" at bounding box center [175, 319] width 72 height 13
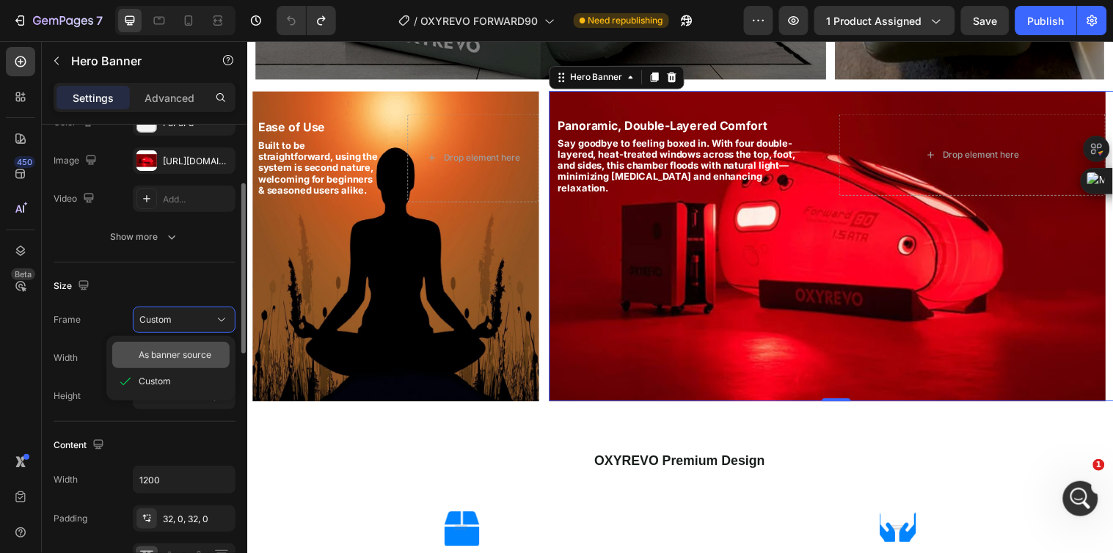
click at [194, 350] on span "As banner source" at bounding box center [175, 354] width 73 height 13
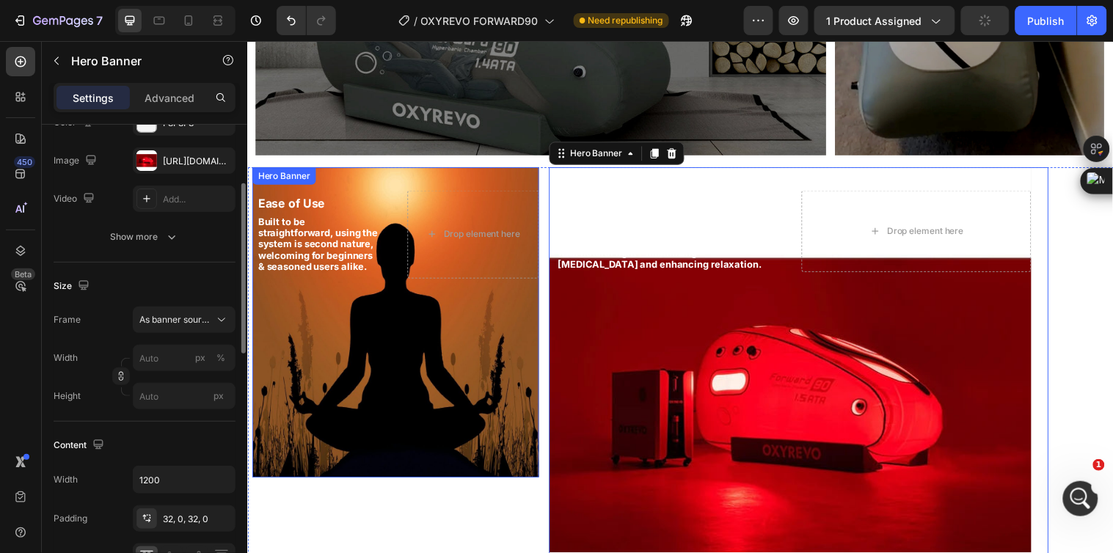
scroll to position [1437, 0]
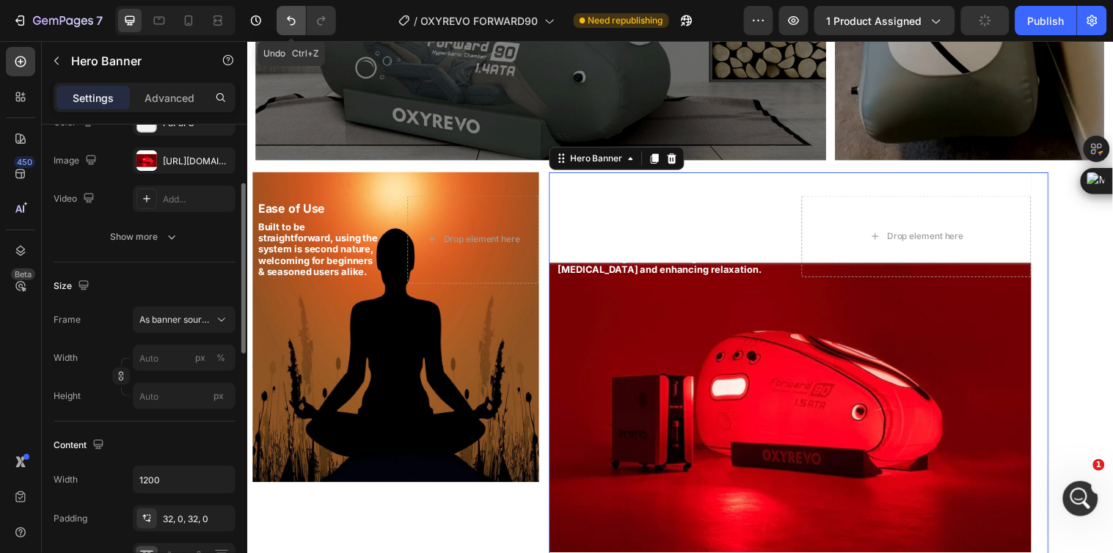
click at [285, 20] on icon "Undo/Redo" at bounding box center [291, 20] width 15 height 15
type input "100"
type input "430"
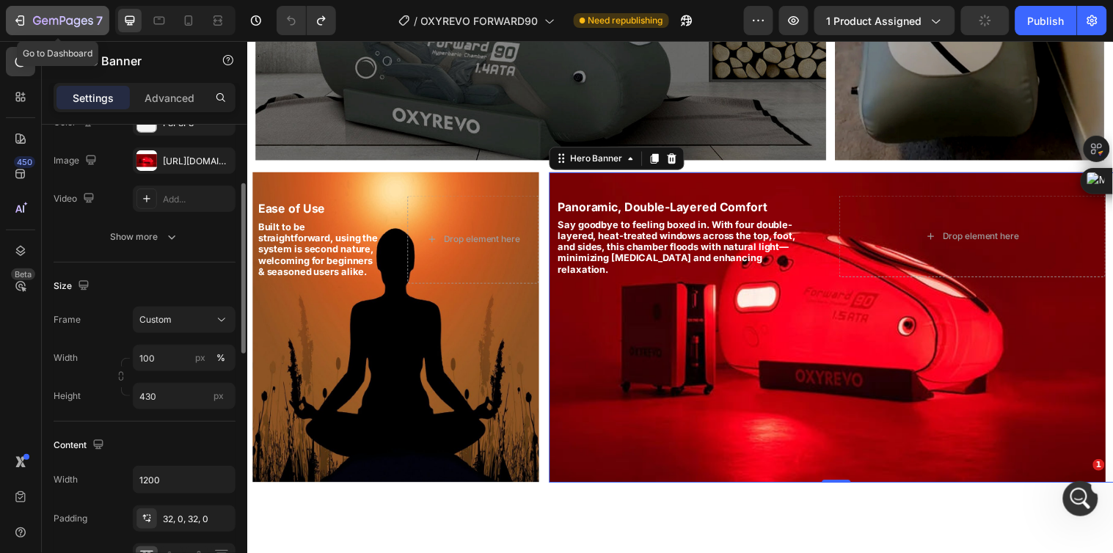
click at [49, 18] on icon "button" at bounding box center [53, 21] width 9 height 7
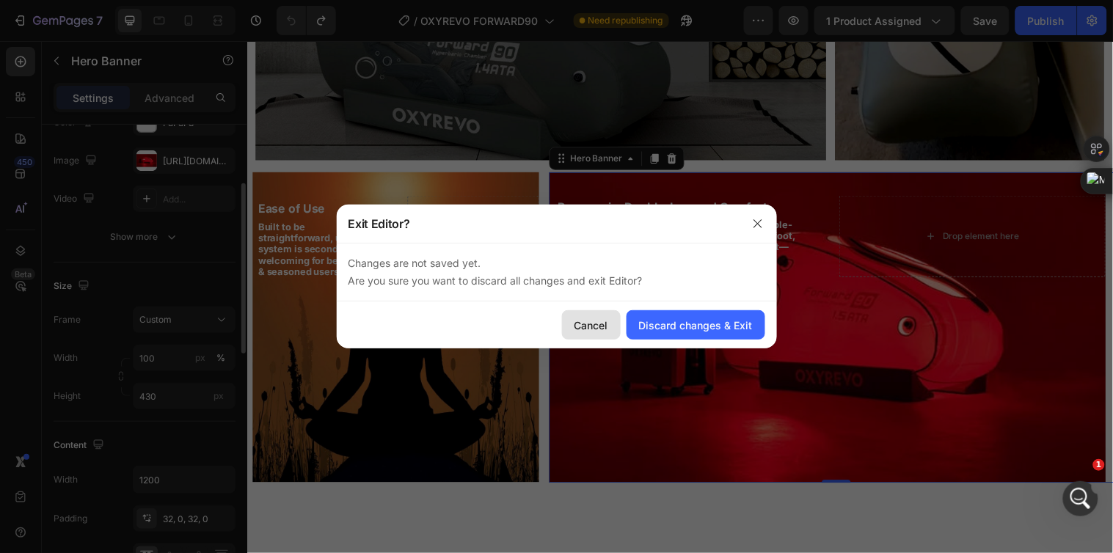
click at [577, 321] on div "Cancel" at bounding box center [591, 325] width 34 height 15
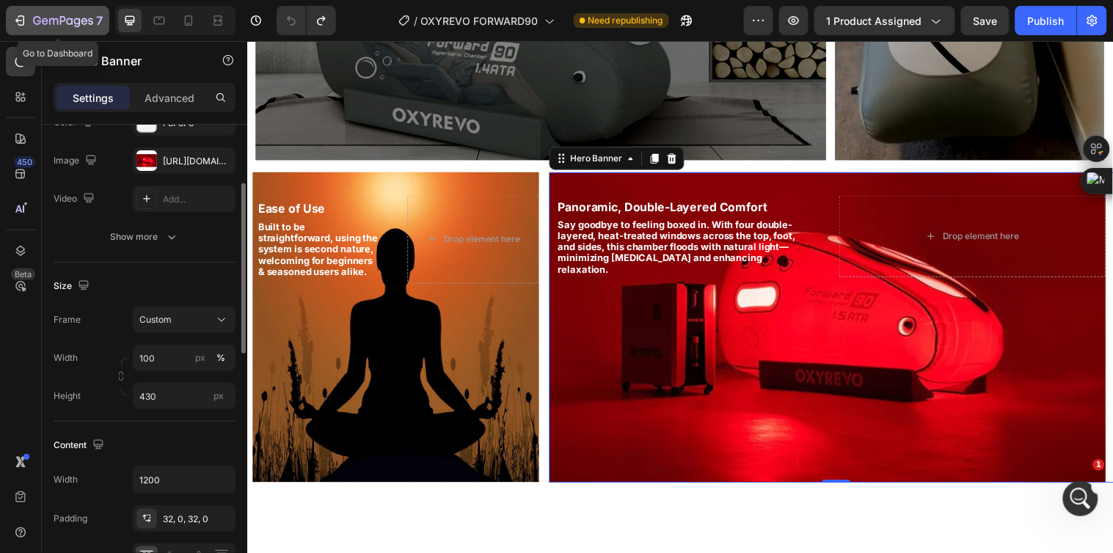
click at [24, 9] on button "7" at bounding box center [57, 20] width 103 height 29
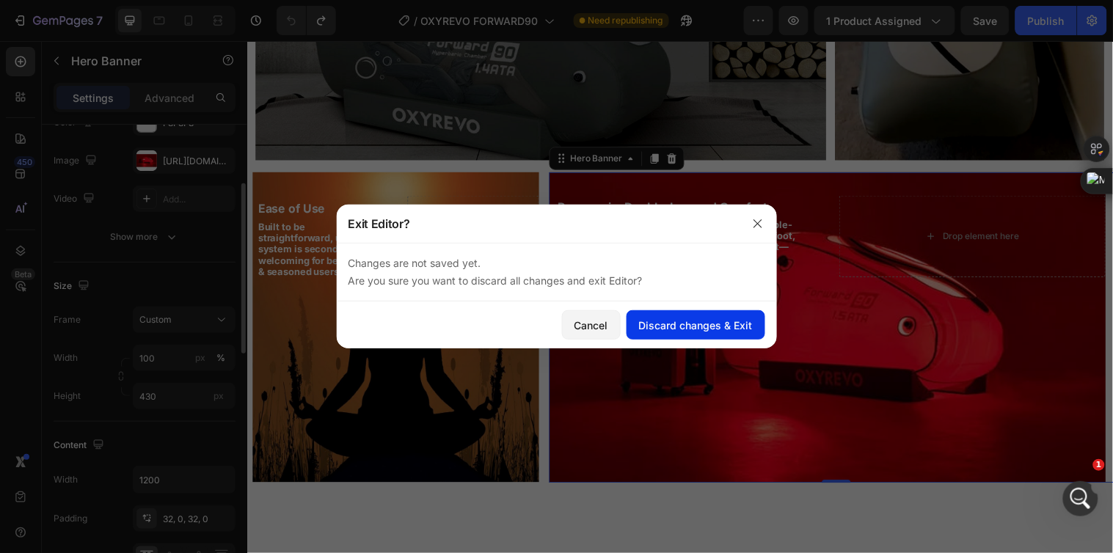
click at [712, 327] on div "Discard changes & Exit" at bounding box center [696, 325] width 114 height 15
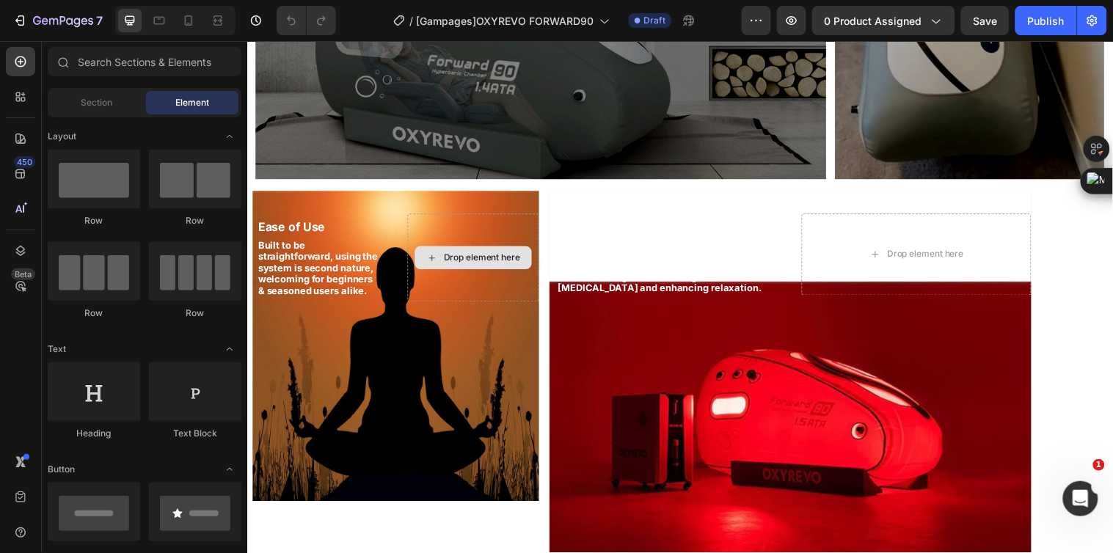
scroll to position [1385, 0]
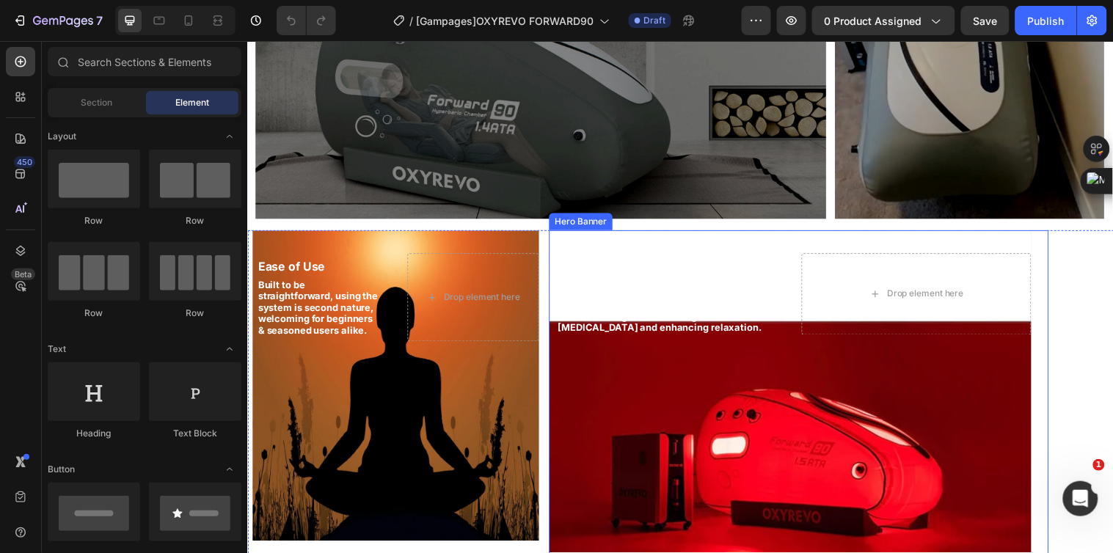
click at [770, 369] on div "Background Image" at bounding box center [799, 478] width 490 height 490
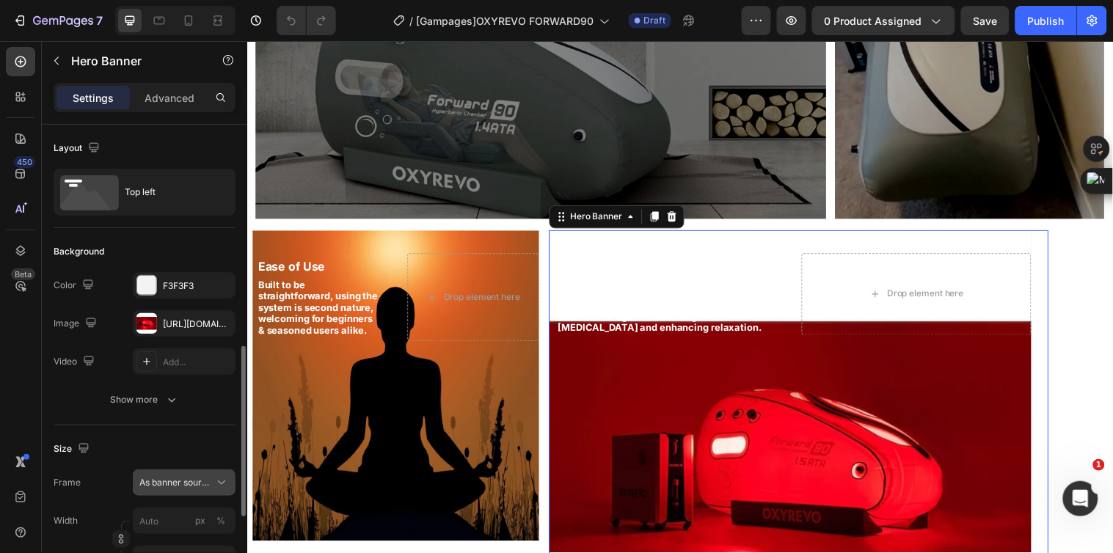
scroll to position [163, 0]
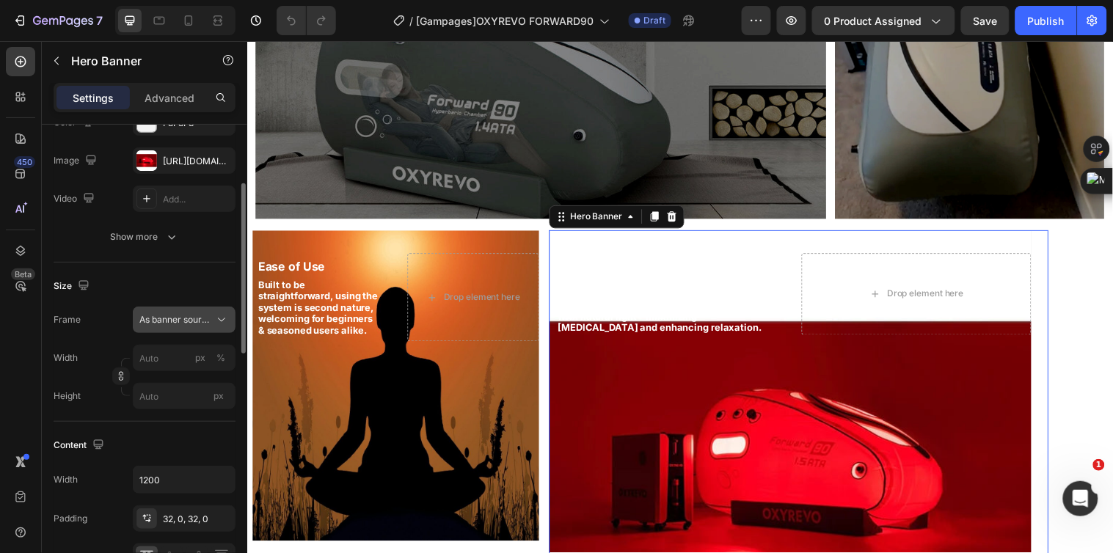
click at [186, 318] on span "As banner source" at bounding box center [175, 319] width 72 height 13
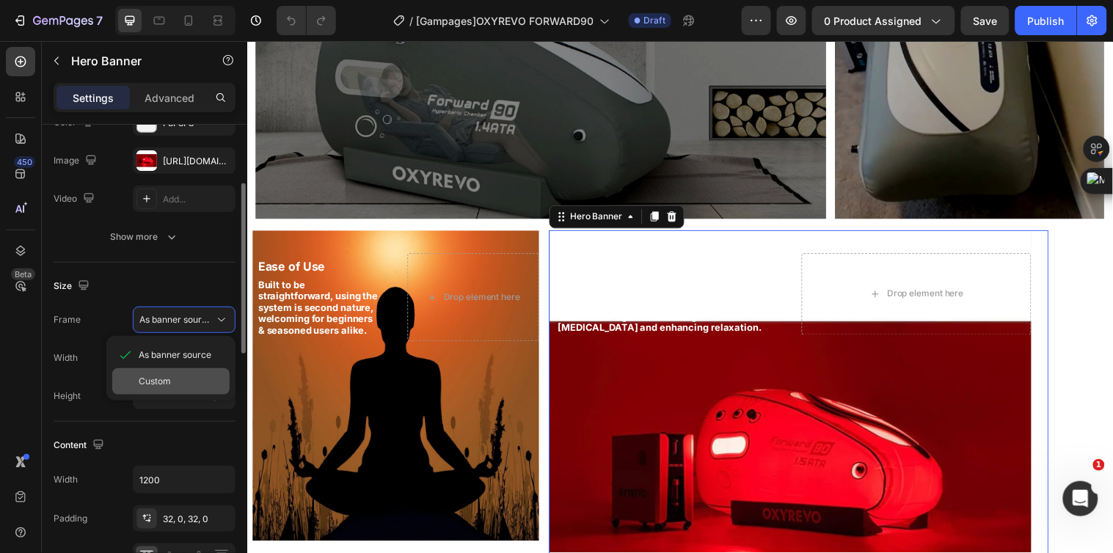
click at [179, 386] on div "Custom" at bounding box center [181, 381] width 85 height 13
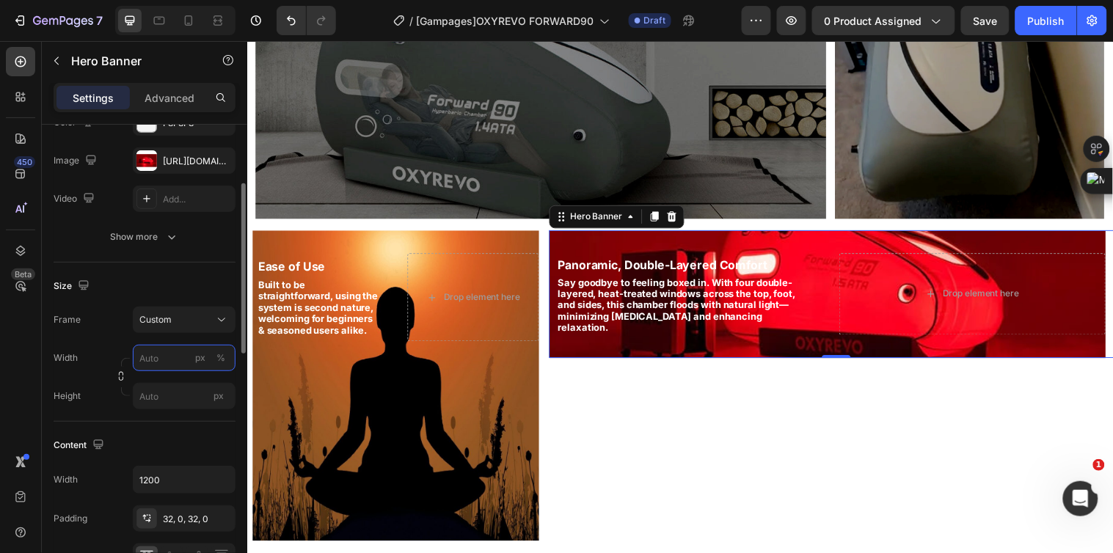
click at [165, 357] on input "px %" at bounding box center [184, 358] width 103 height 26
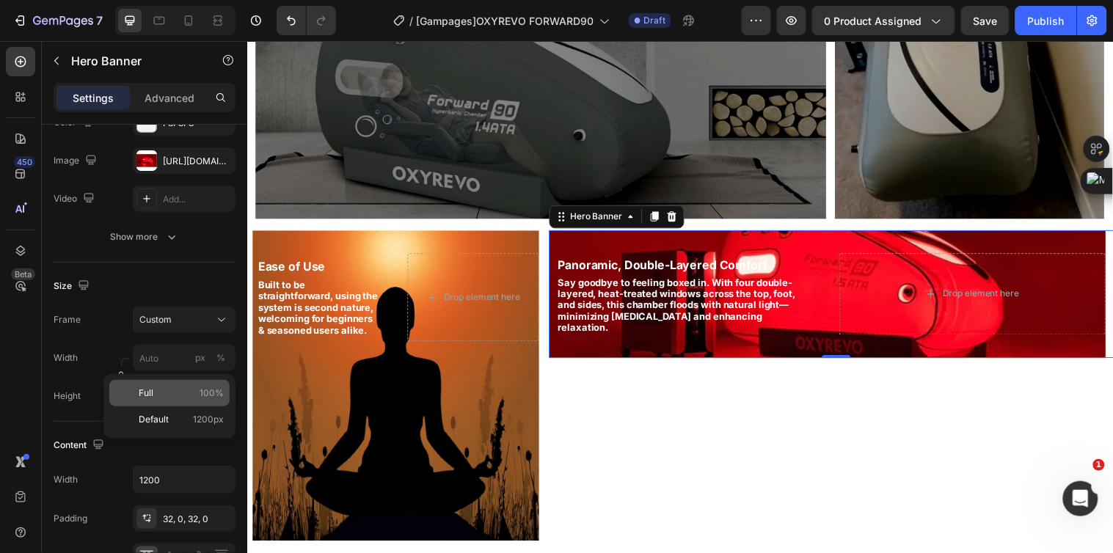
click at [200, 385] on div "Full 100%" at bounding box center [169, 393] width 120 height 26
type input "100"
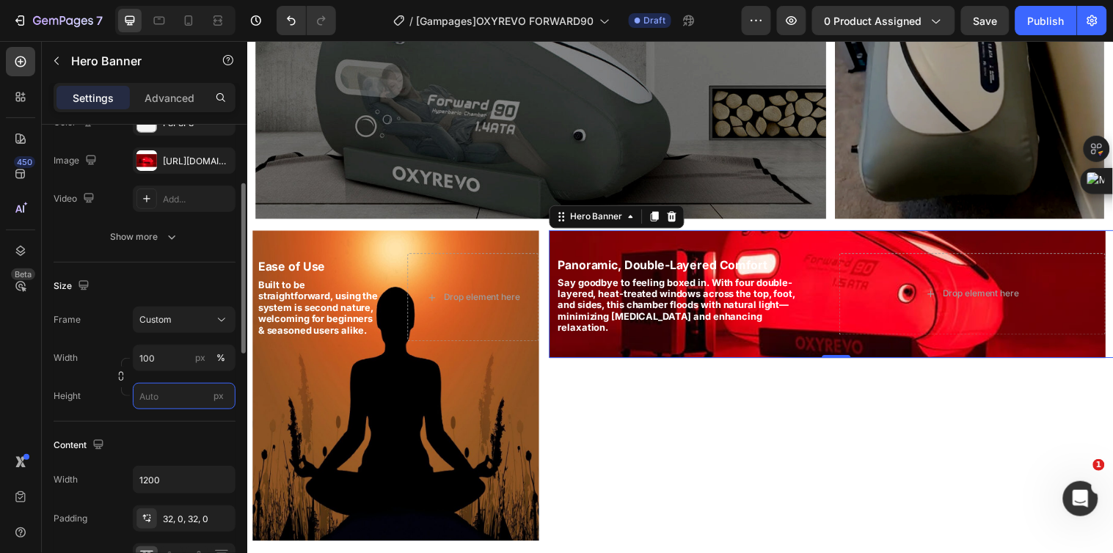
click at [167, 392] on input "px" at bounding box center [184, 396] width 103 height 26
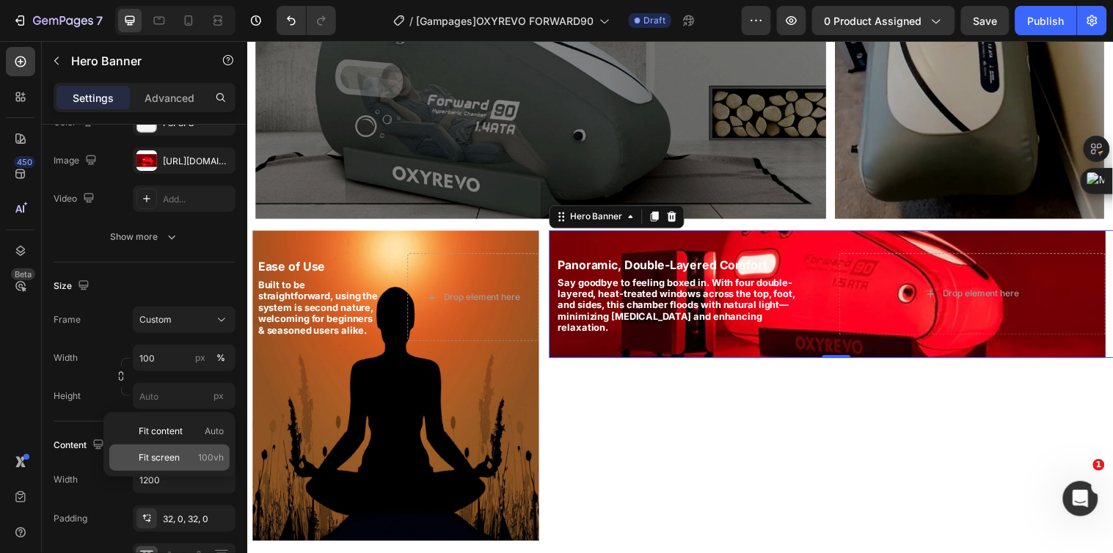
click at [208, 449] on div "Fit screen 100vh" at bounding box center [169, 458] width 120 height 26
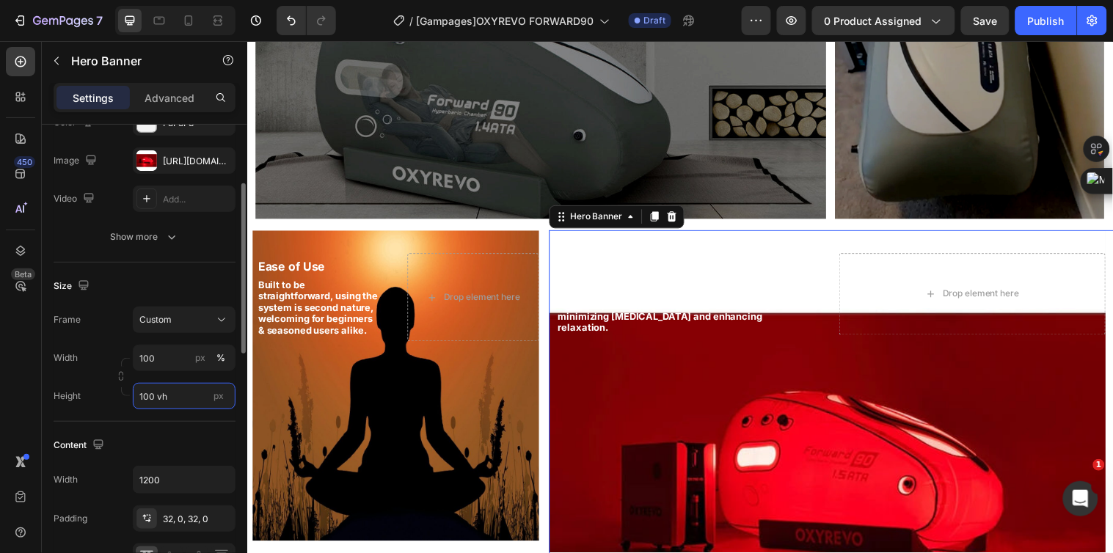
click at [175, 393] on input "100 vh" at bounding box center [184, 396] width 103 height 26
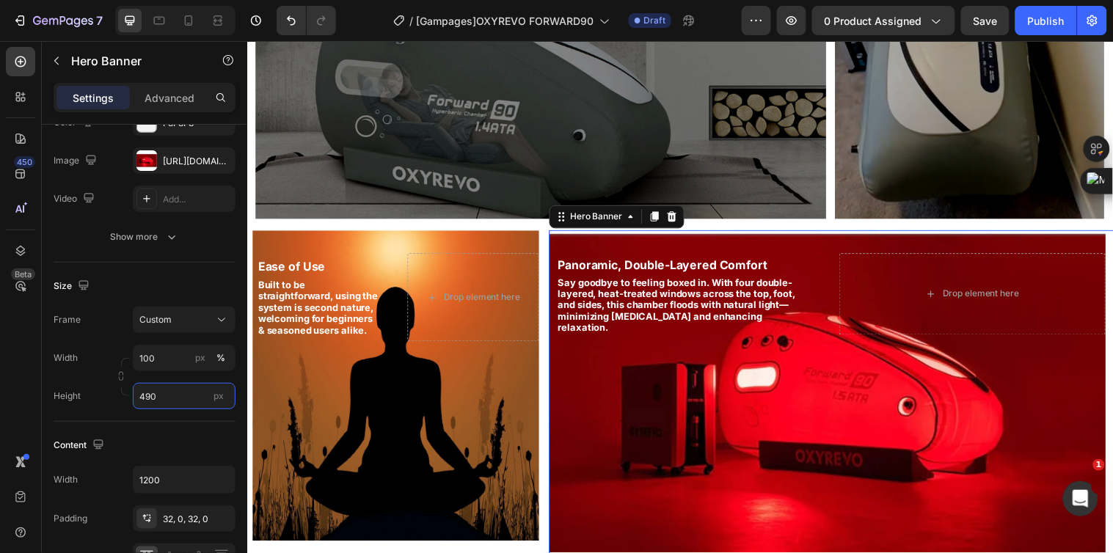
scroll to position [1630, 0]
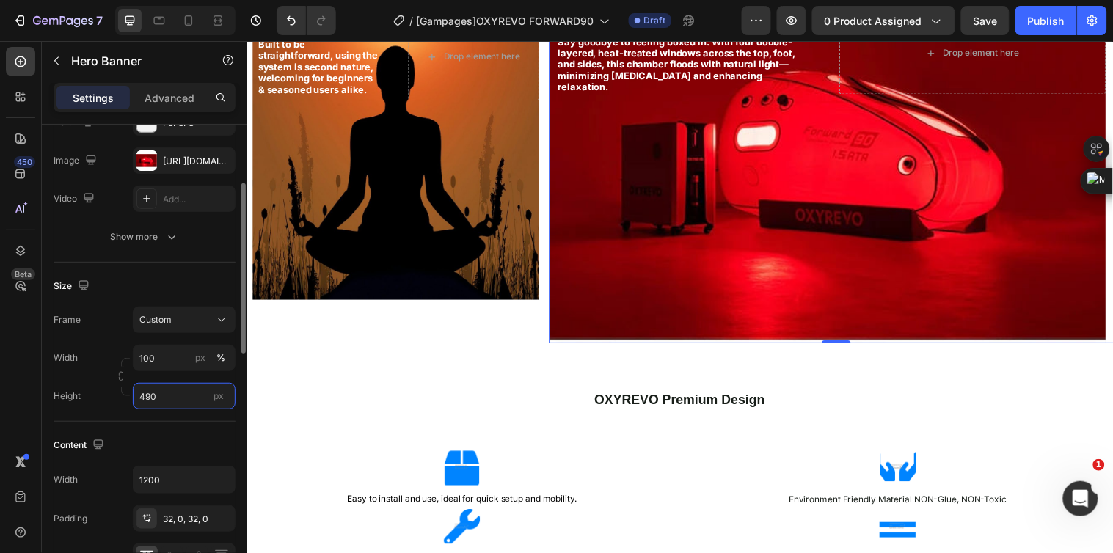
click at [148, 399] on input "490" at bounding box center [184, 396] width 103 height 26
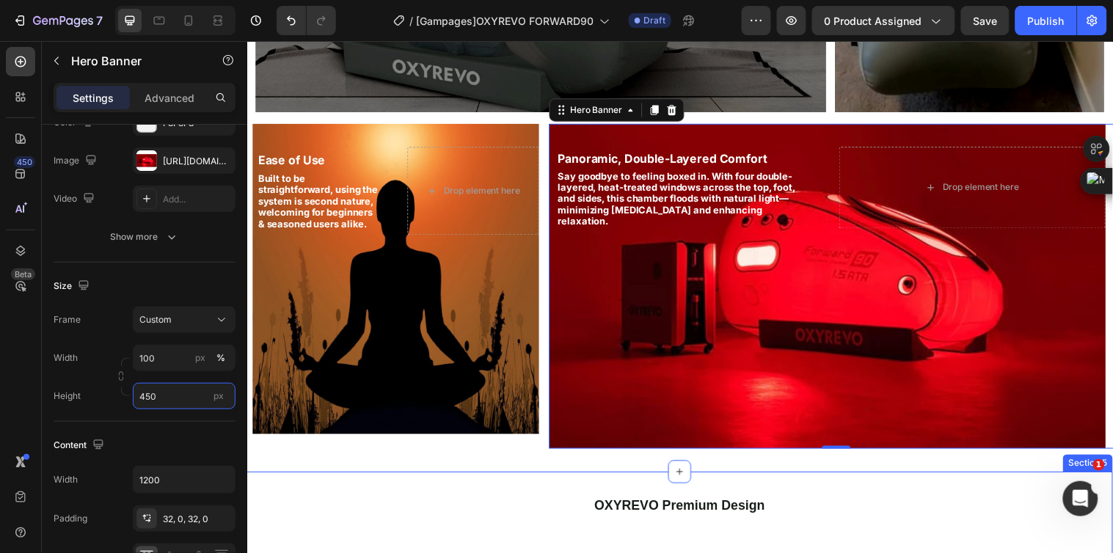
scroll to position [1467, 0]
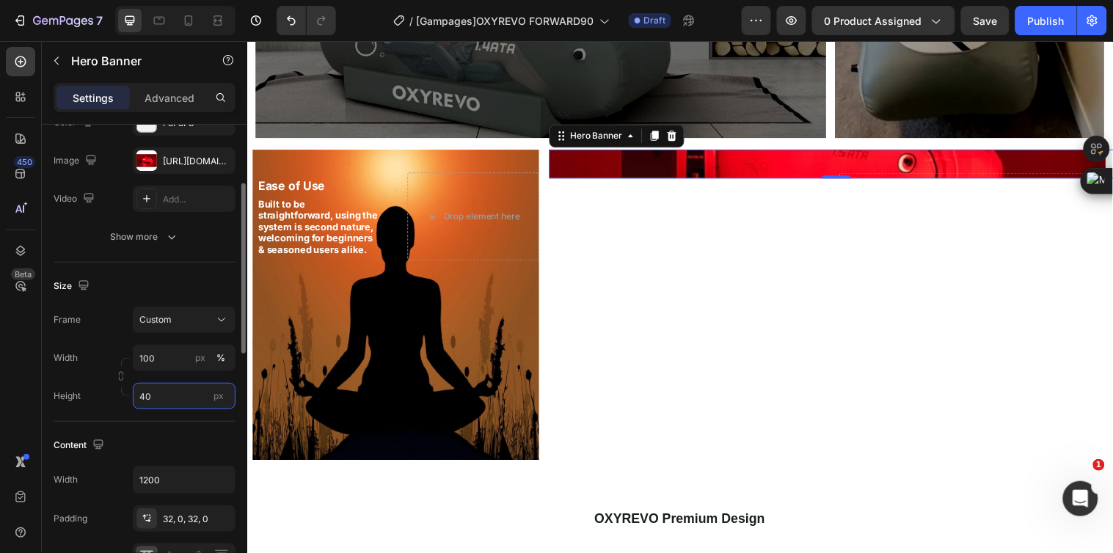
type input "450"
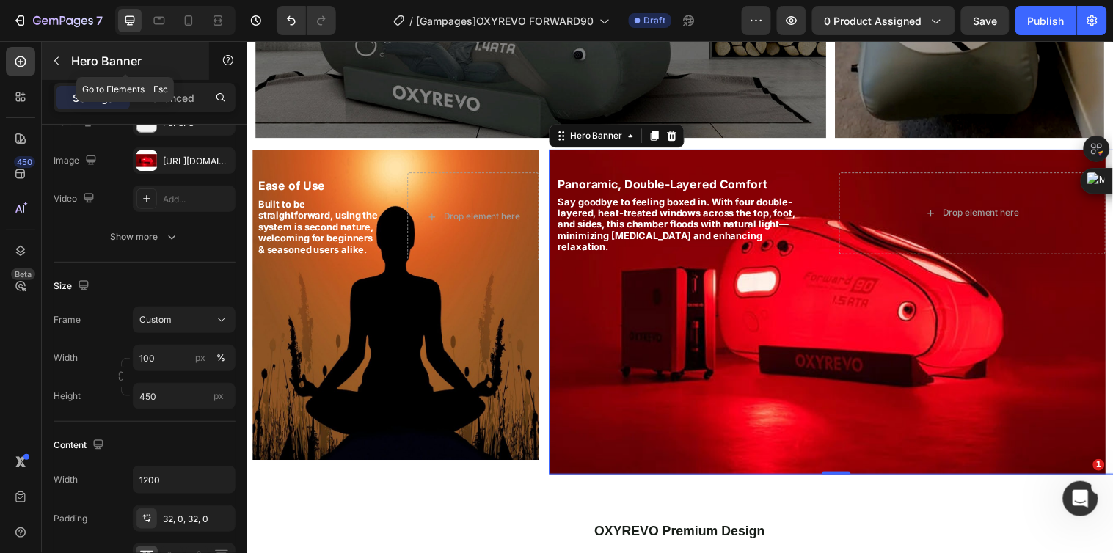
click at [62, 62] on button "button" at bounding box center [56, 60] width 23 height 23
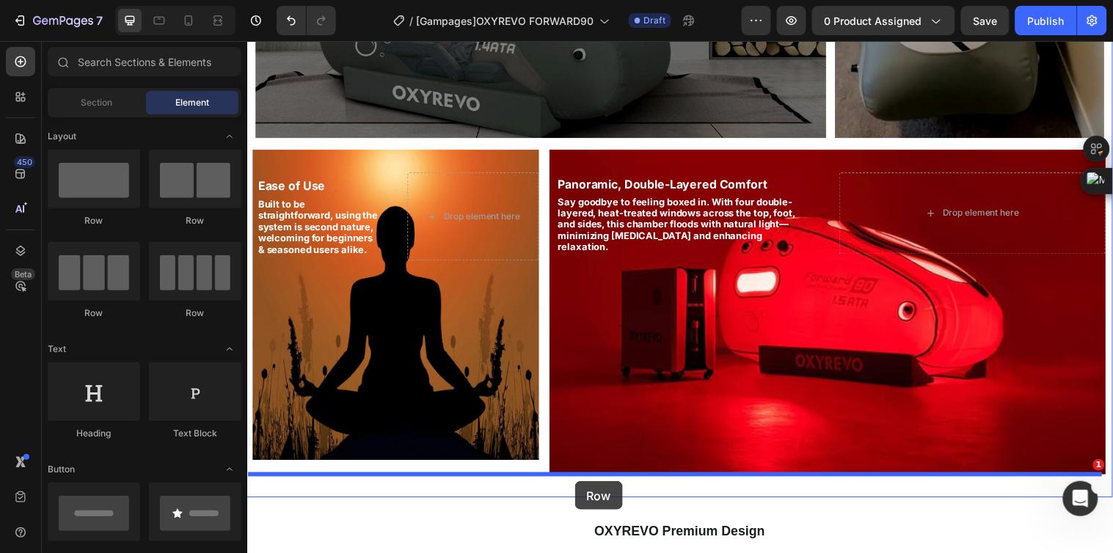
drag, startPoint x: 441, startPoint y: 222, endPoint x: 580, endPoint y: 488, distance: 300.3
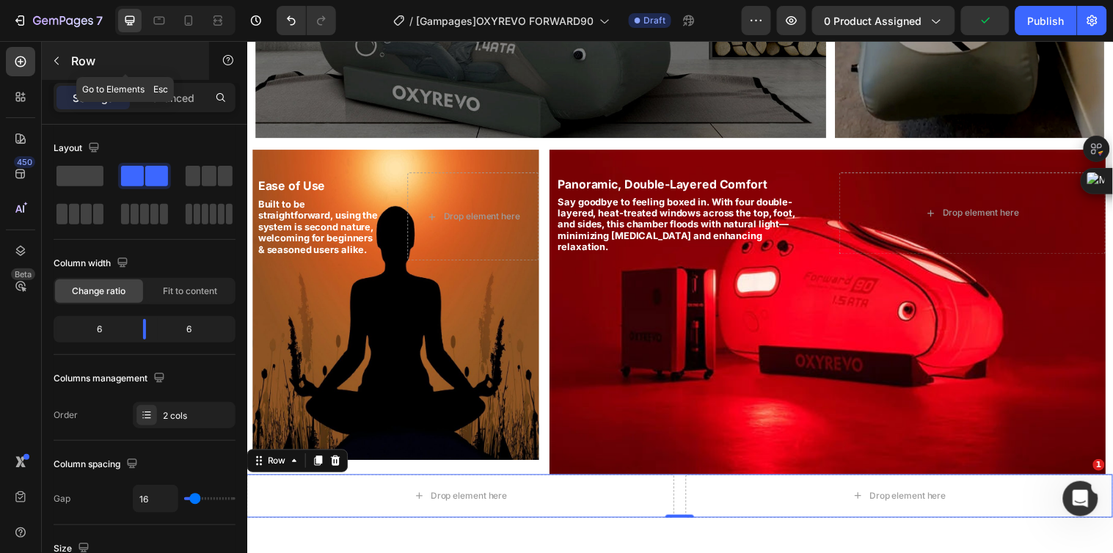
click at [59, 60] on icon "button" at bounding box center [57, 61] width 12 height 12
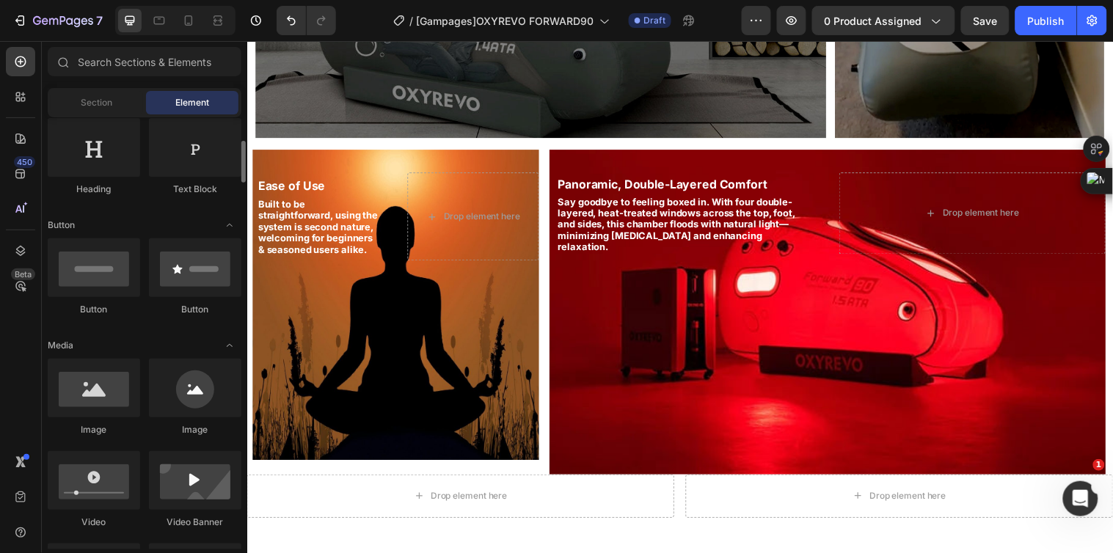
scroll to position [407, 0]
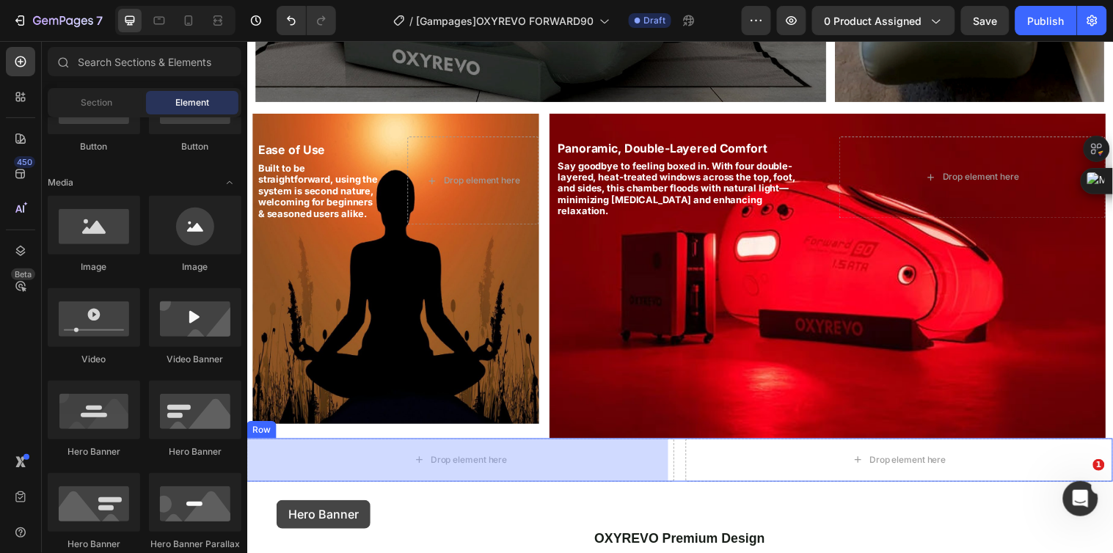
drag, startPoint x: 423, startPoint y: 467, endPoint x: 277, endPoint y: 507, distance: 152.2
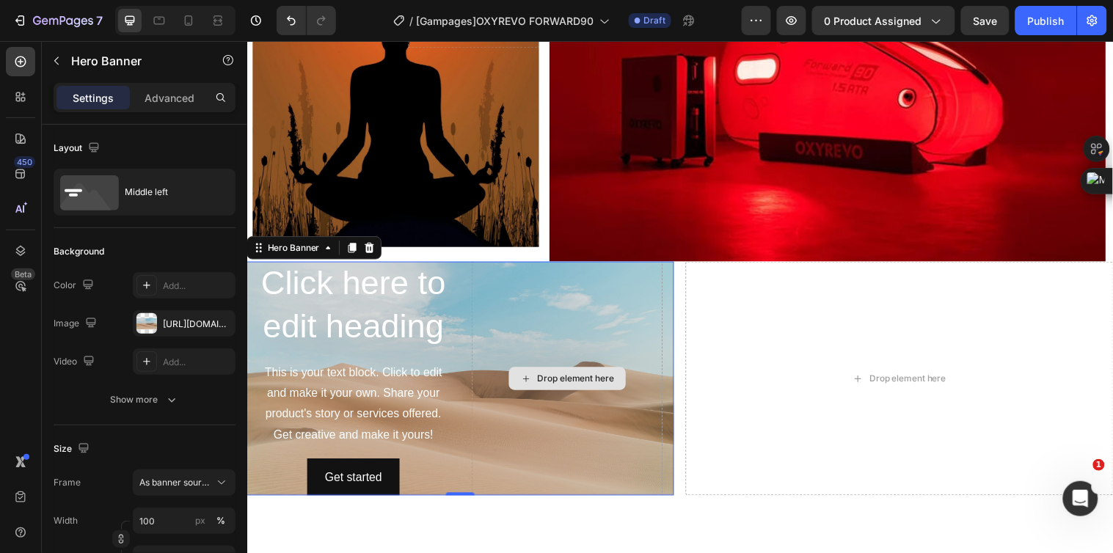
scroll to position [1687, 0]
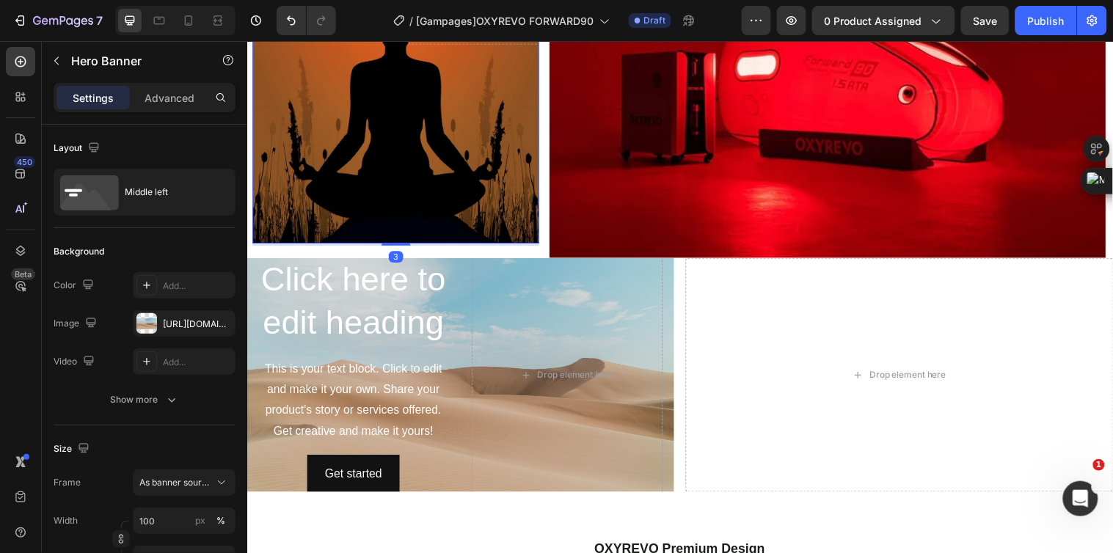
click at [464, 193] on div "Background Image" at bounding box center [397, 88] width 291 height 315
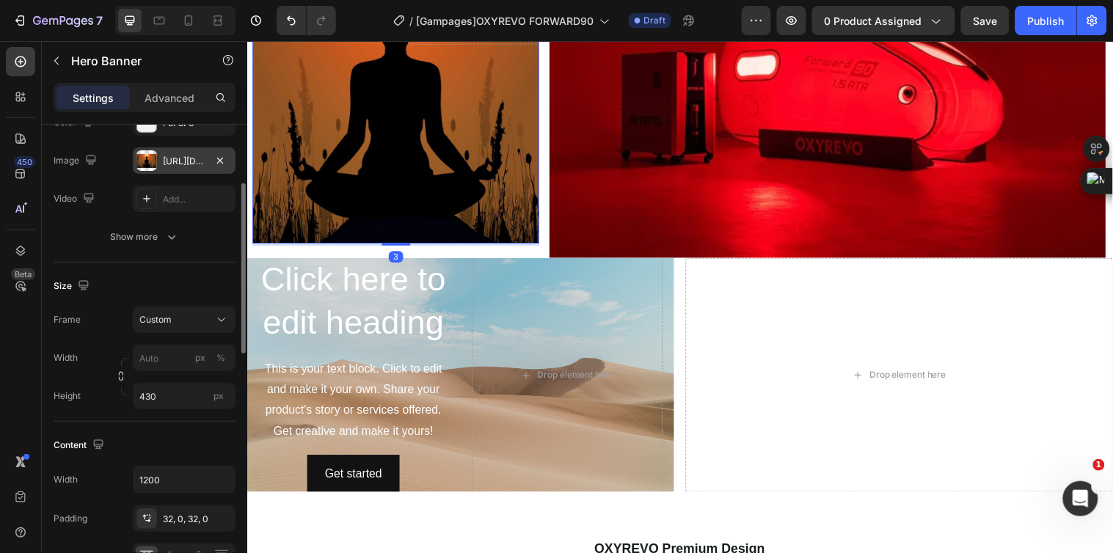
click at [180, 156] on div "https://cdn.shopify.com/s/files/1/0828/0598/1460/files/gempages_566187724348851…" at bounding box center [184, 161] width 43 height 13
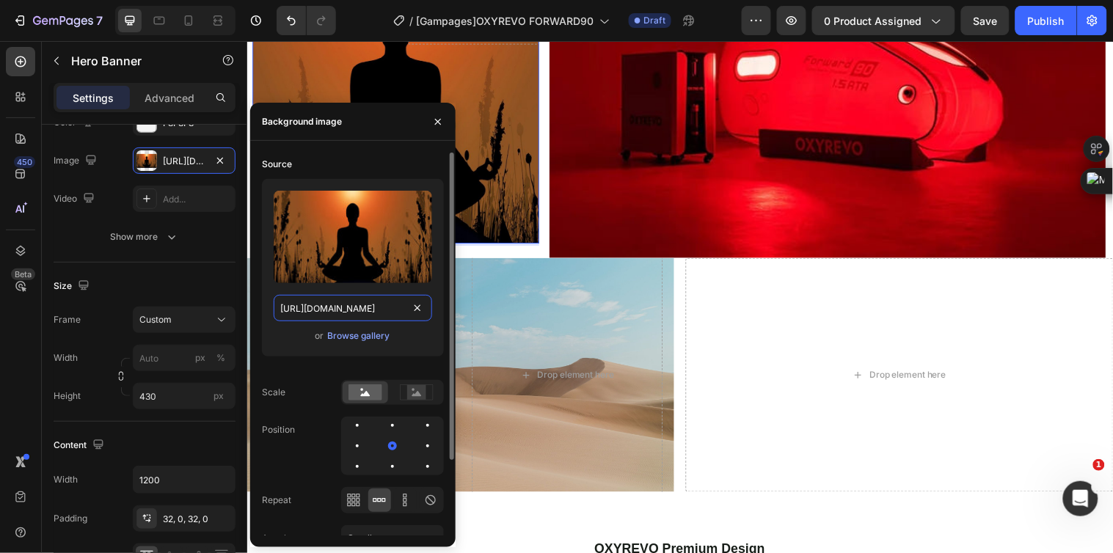
click at [360, 310] on input "https://cdn.shopify.com/s/files/1/0828/0598/1460/files/gempages_566187724348851…" at bounding box center [353, 308] width 158 height 26
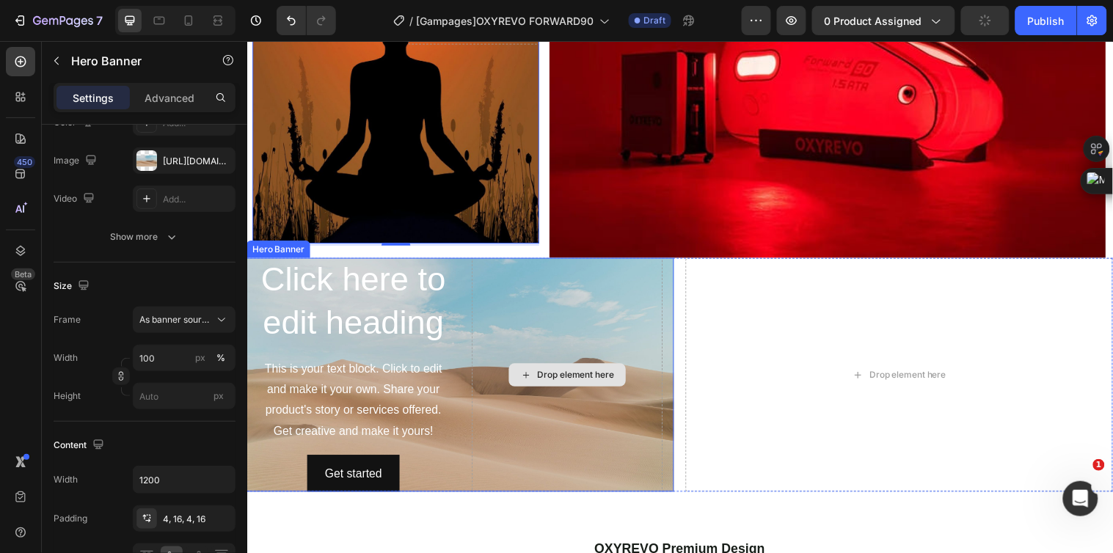
click at [525, 434] on div "Drop element here" at bounding box center [572, 380] width 194 height 241
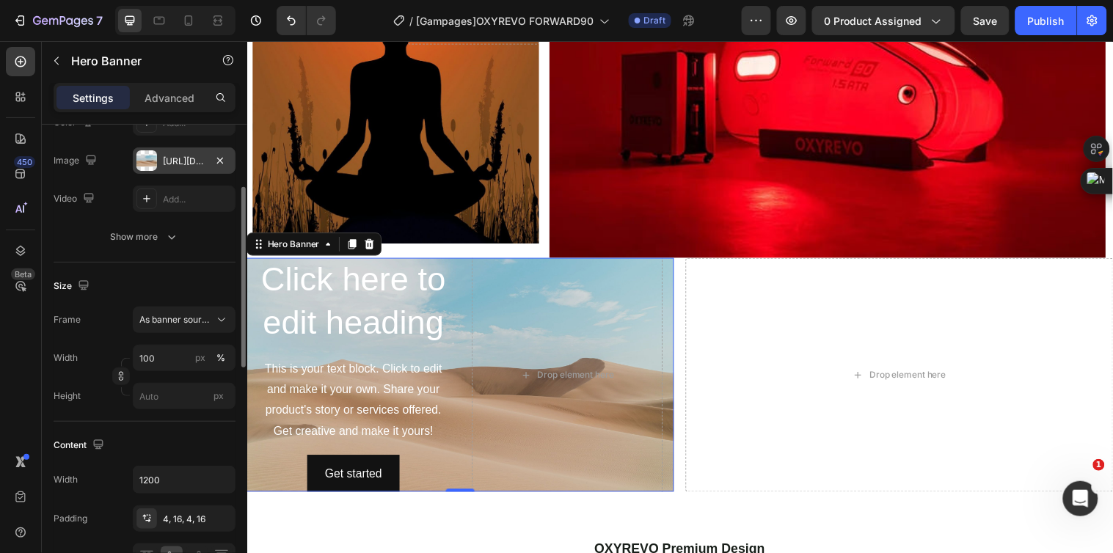
click at [174, 147] on div "https://cdn.shopify.com/s/files/1/2005/9307/files/background_settings.jpg" at bounding box center [184, 160] width 103 height 26
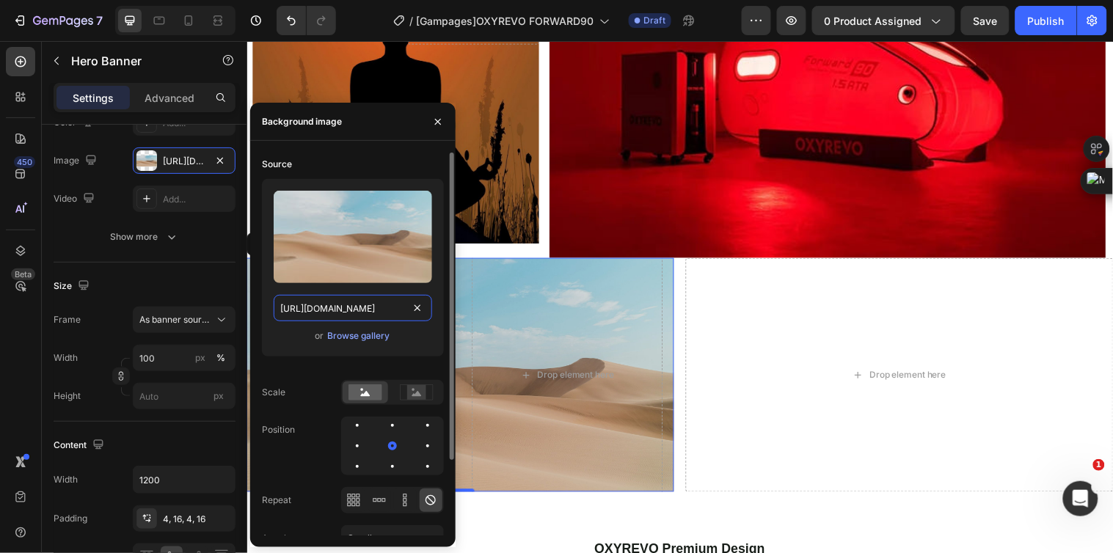
click at [332, 304] on input "https://cdn.shopify.com/s/files/1/2005/9307/files/background_settings.jpg" at bounding box center [353, 308] width 158 height 26
paste input "0828/0598/1460/files/gempages_566187724348851355-8ab8b0c2-975e-4b01-b0b6-9bff6a…"
type input "https://cdn.shopify.com/s/files/1/0828/0598/1460/files/gempages_566187724348851…"
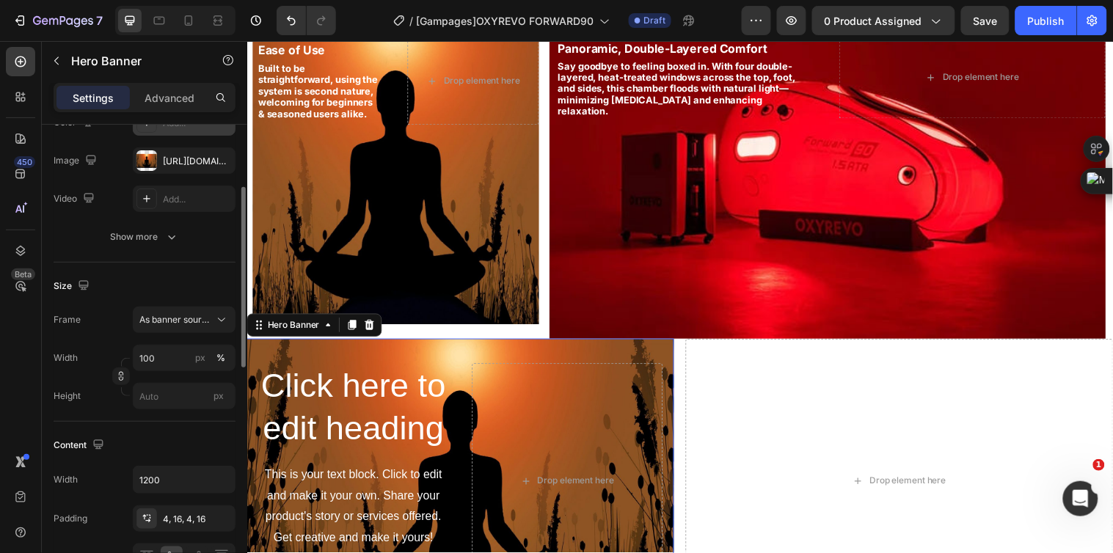
scroll to position [0, 0]
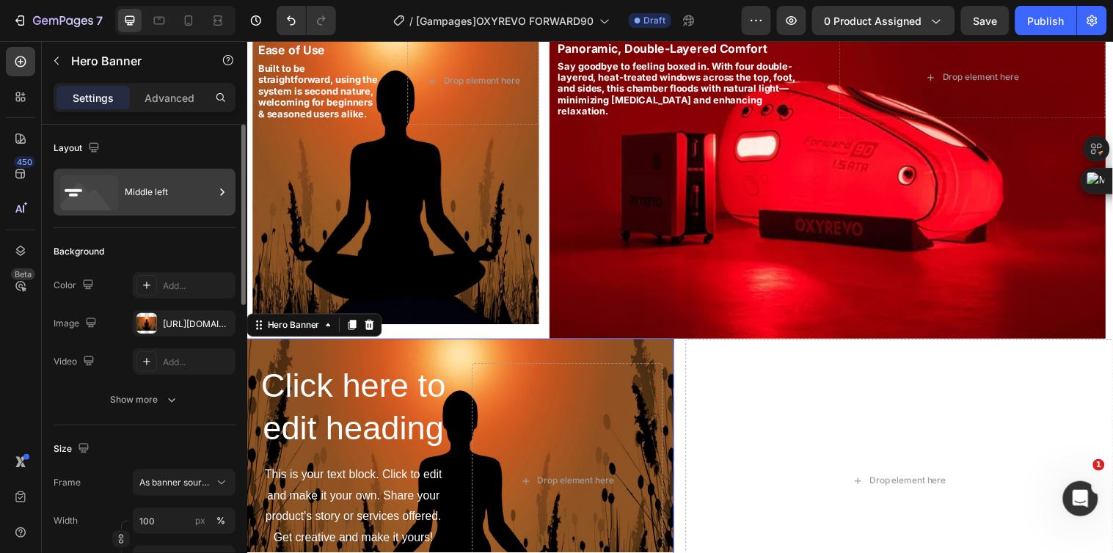
click at [174, 202] on div "Middle left" at bounding box center [170, 192] width 90 height 34
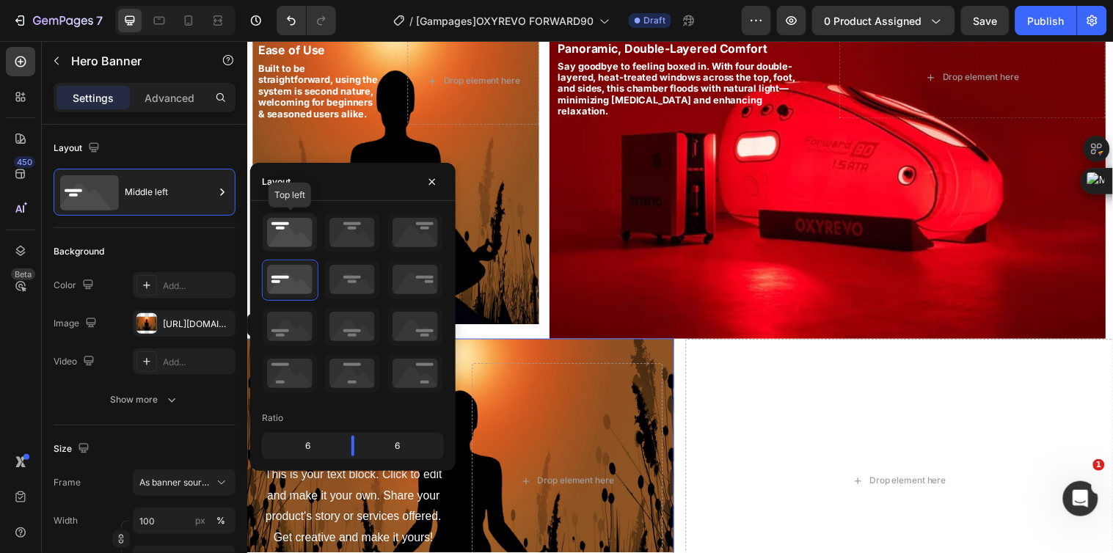
click at [279, 236] on icon at bounding box center [290, 232] width 54 height 38
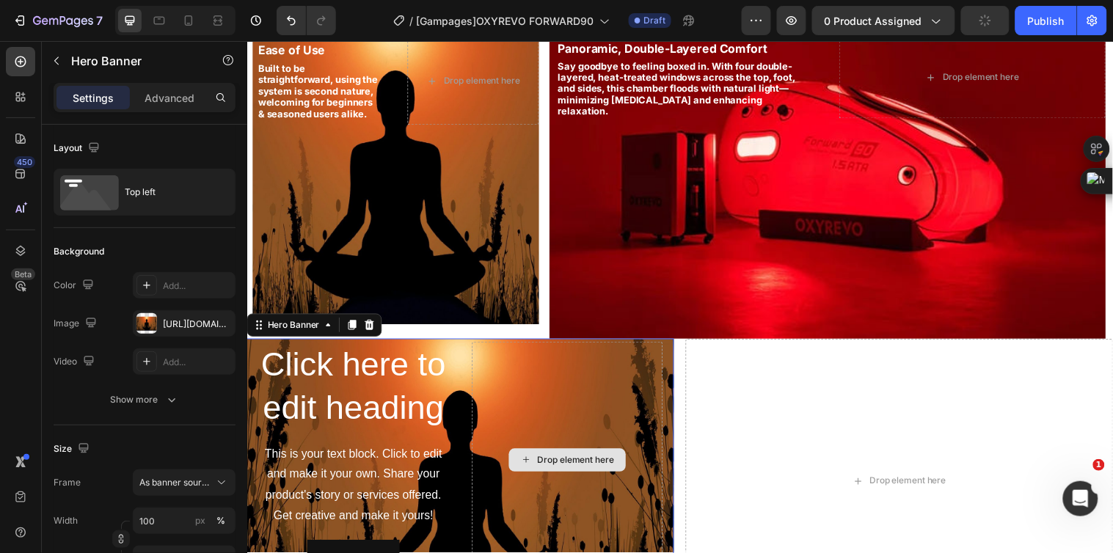
click at [503, 434] on div "Drop element here" at bounding box center [572, 466] width 194 height 241
click at [456, 431] on div "Click here to edit heading Heading This is your text block. Click to edit and m…" at bounding box center [464, 466] width 434 height 247
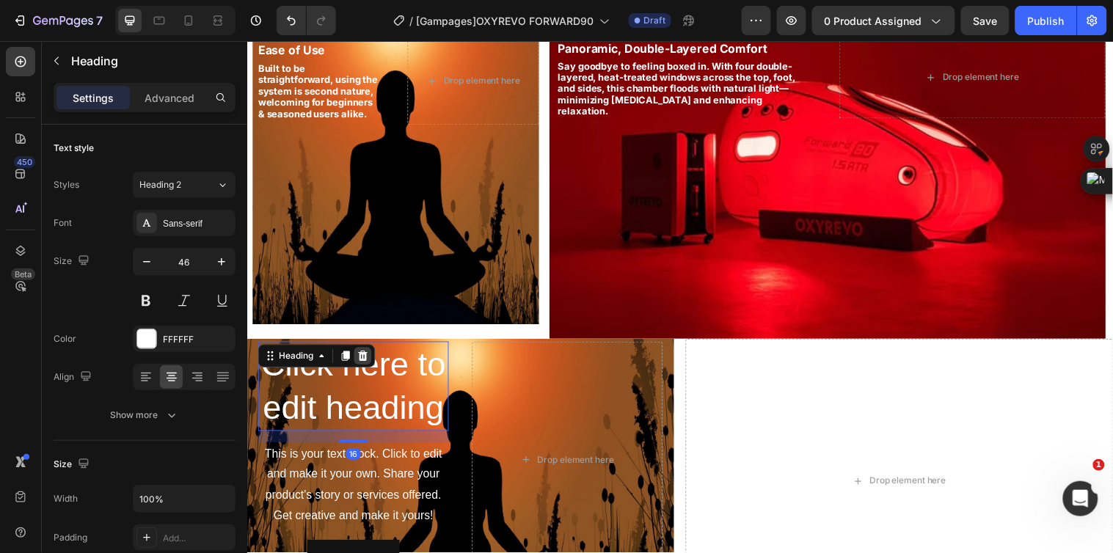
click at [366, 358] on icon at bounding box center [365, 361] width 10 height 10
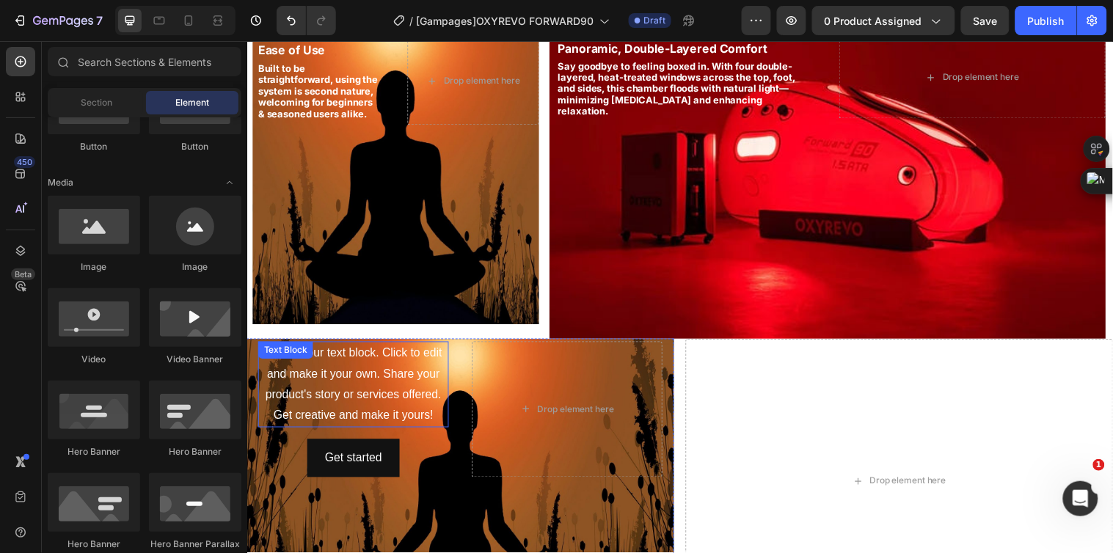
click at [393, 412] on div "This is your text block. Click to edit and make it your own. Share your product…" at bounding box center [355, 389] width 194 height 87
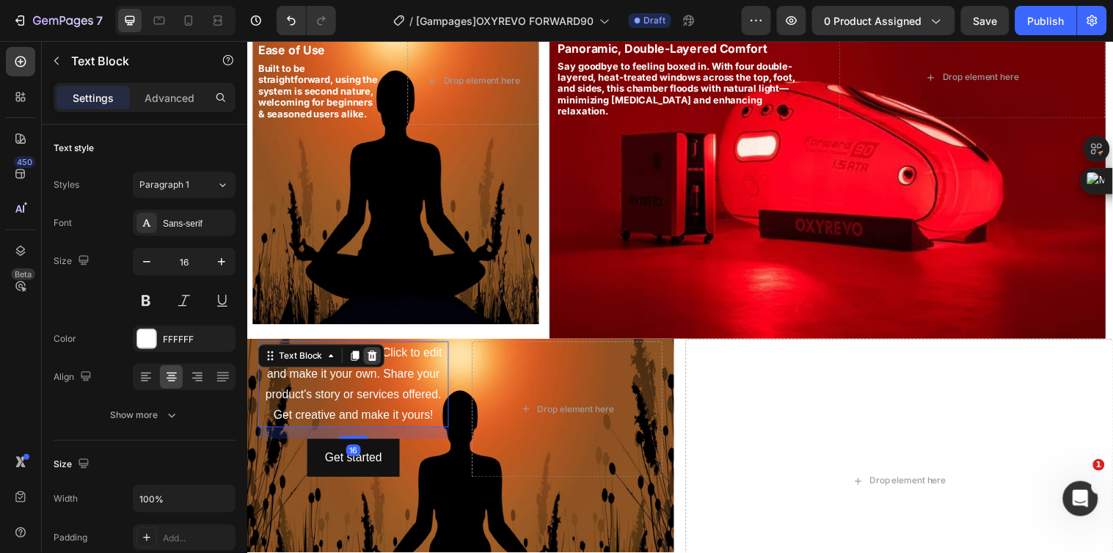
click at [370, 360] on icon at bounding box center [374, 361] width 12 height 12
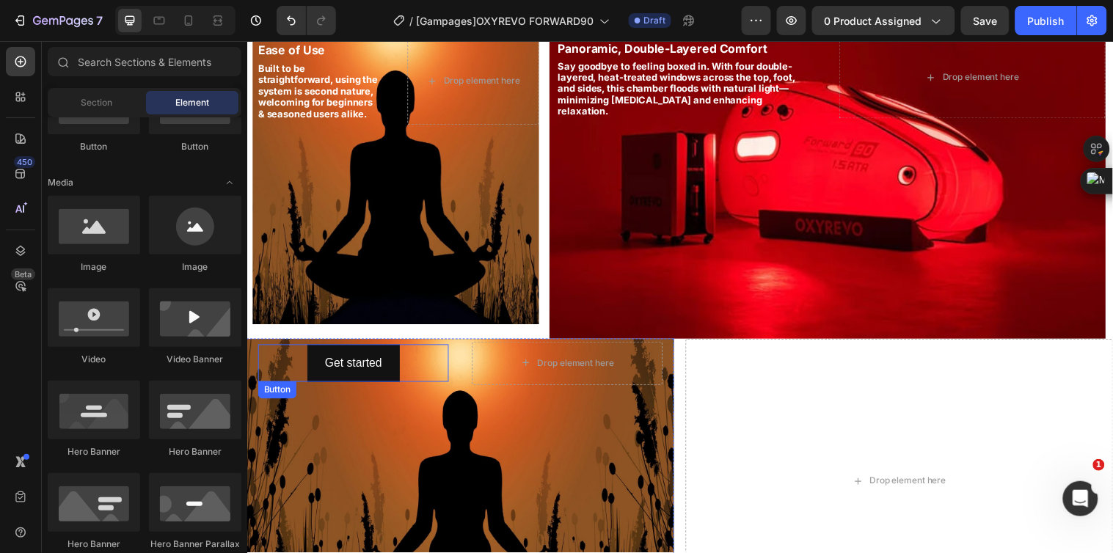
click at [401, 374] on div "Get started Button" at bounding box center [355, 368] width 194 height 39
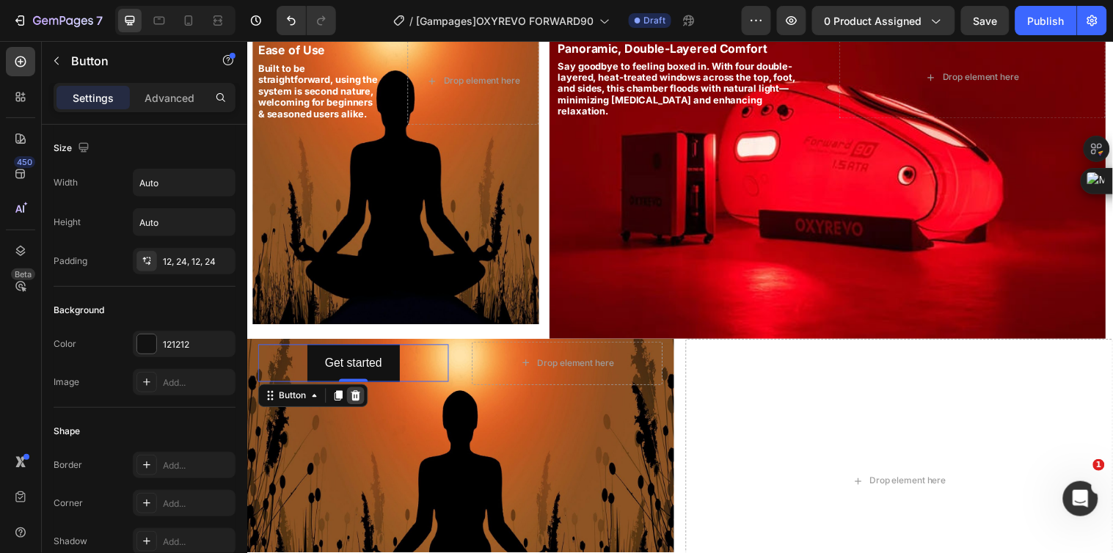
click at [357, 405] on icon at bounding box center [358, 401] width 10 height 10
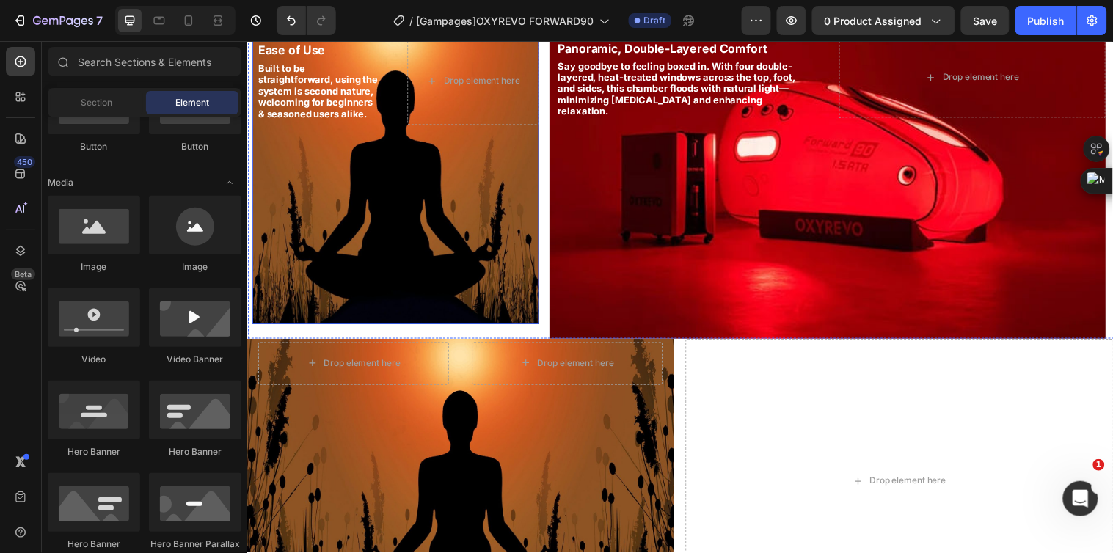
scroll to position [1524, 0]
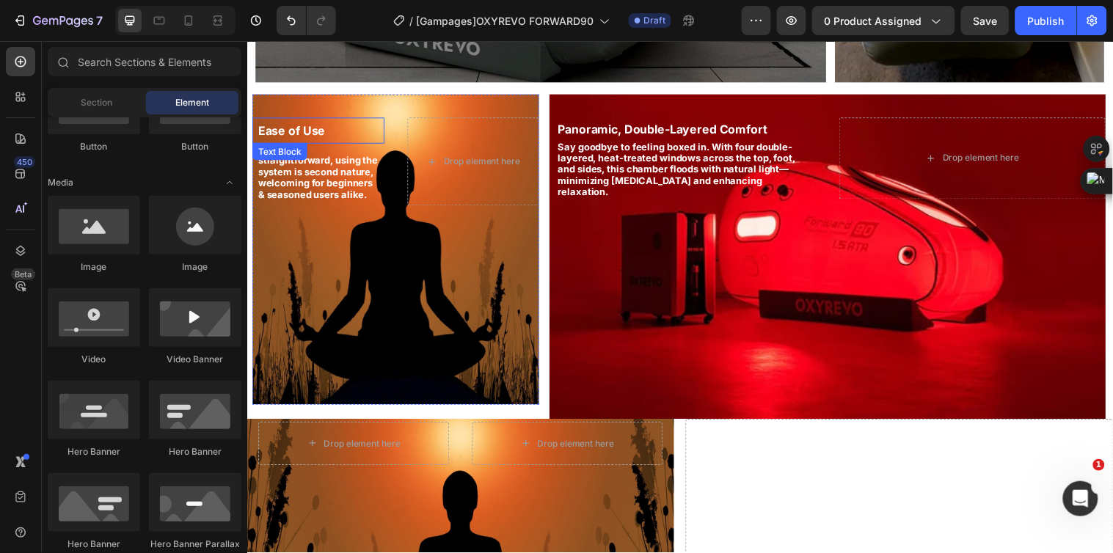
click at [316, 134] on span "Ease of Use" at bounding box center [292, 131] width 68 height 15
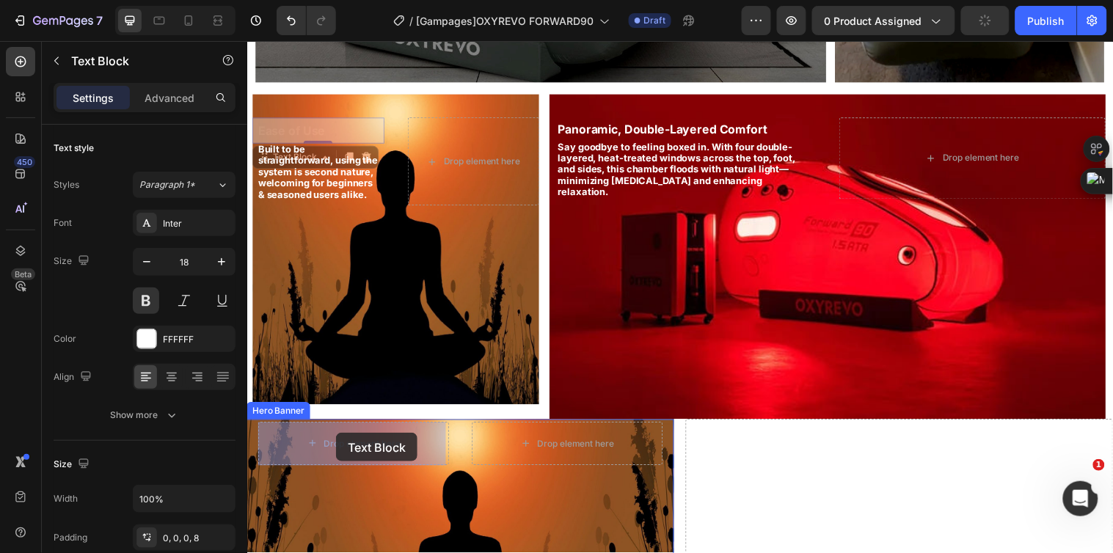
drag, startPoint x: 289, startPoint y: 156, endPoint x: 337, endPoint y: 439, distance: 287.2
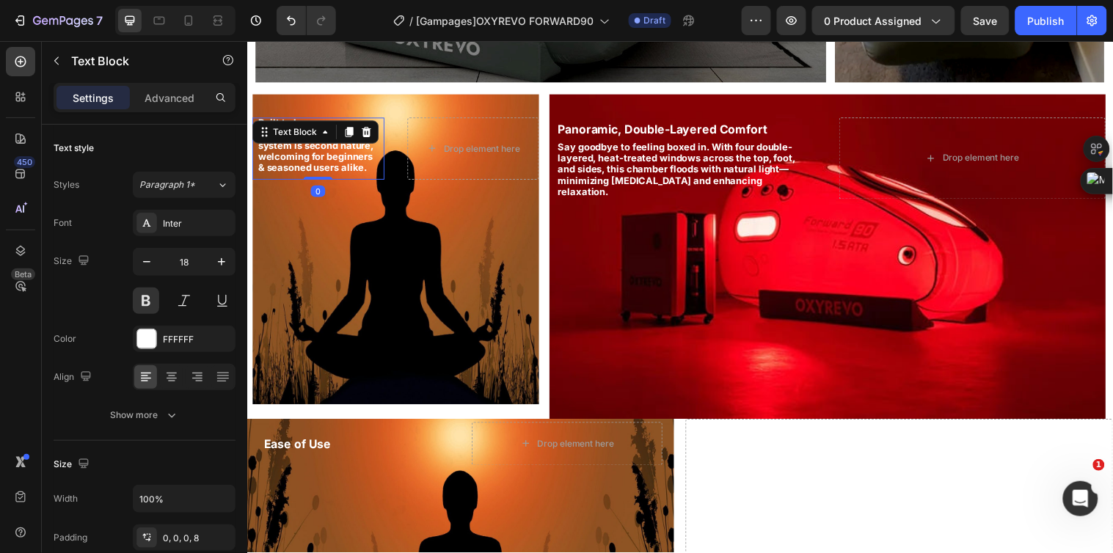
click at [304, 168] on span "Built to be straightforward, using the system is second nature, welcoming for b…" at bounding box center [319, 145] width 122 height 57
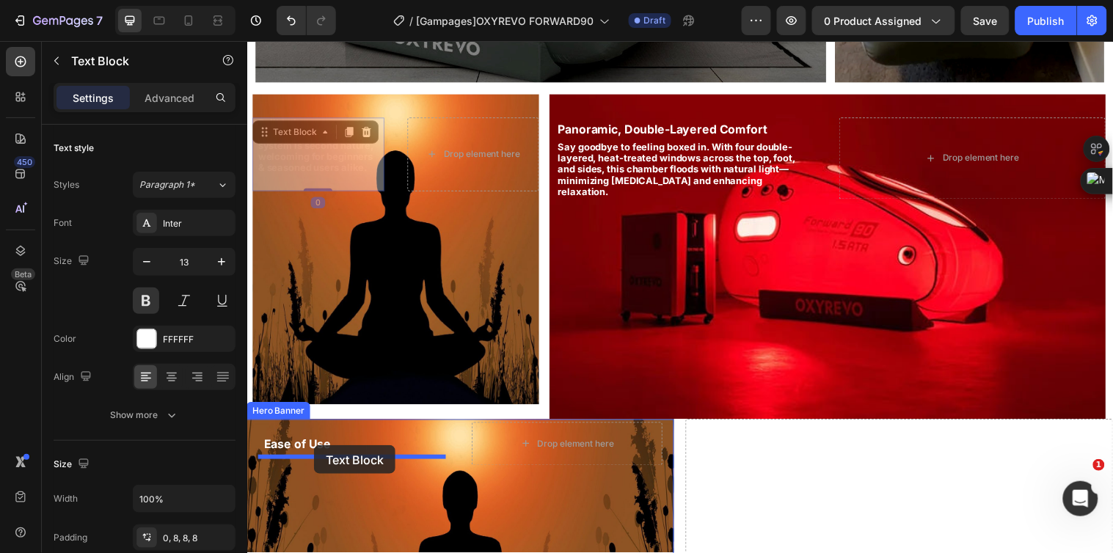
drag, startPoint x: 276, startPoint y: 135, endPoint x: 318, endPoint y: 446, distance: 314.0
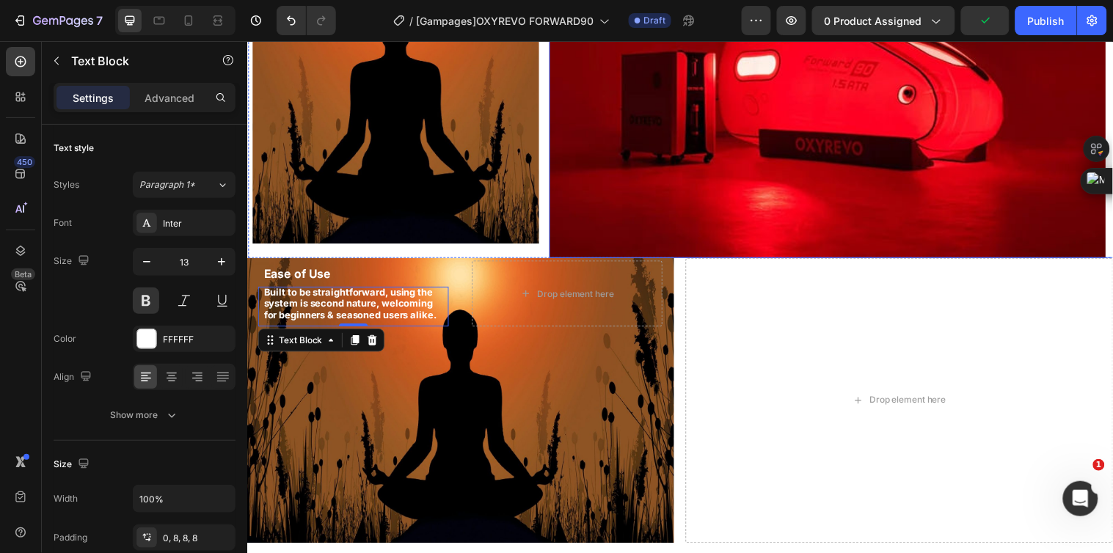
scroll to position [1605, 0]
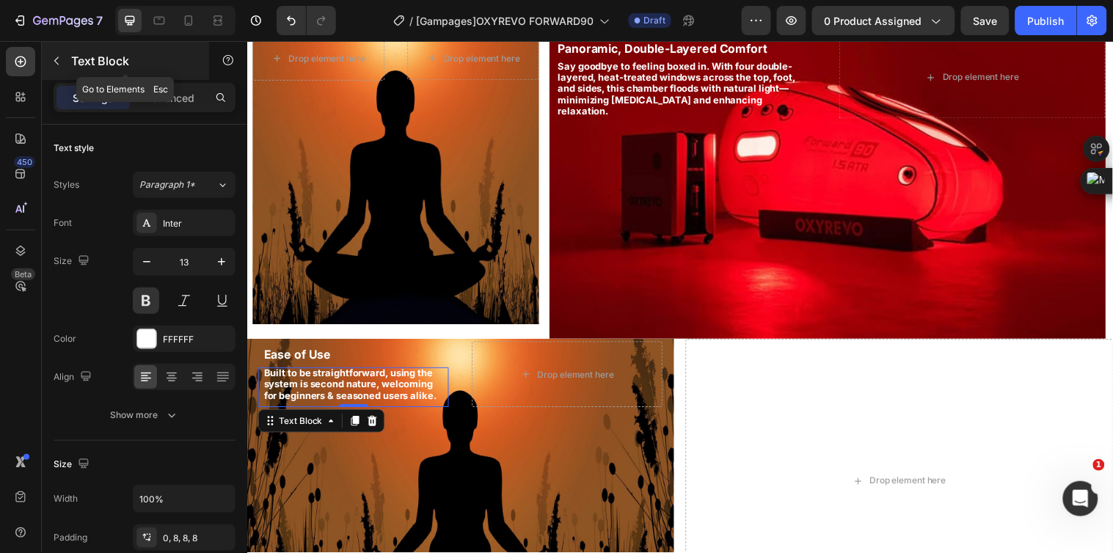
click at [61, 56] on icon "button" at bounding box center [57, 61] width 12 height 12
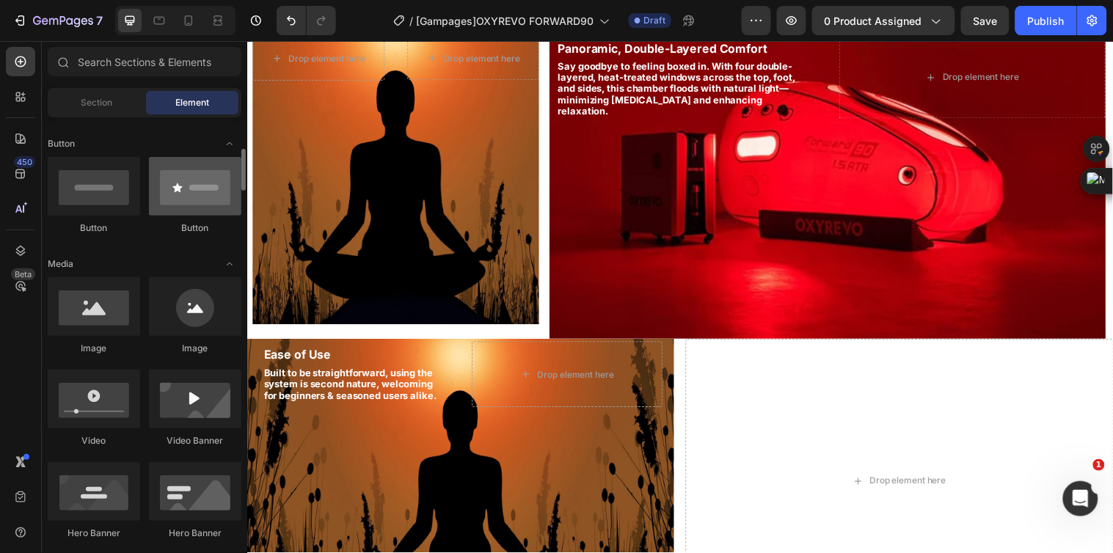
scroll to position [489, 0]
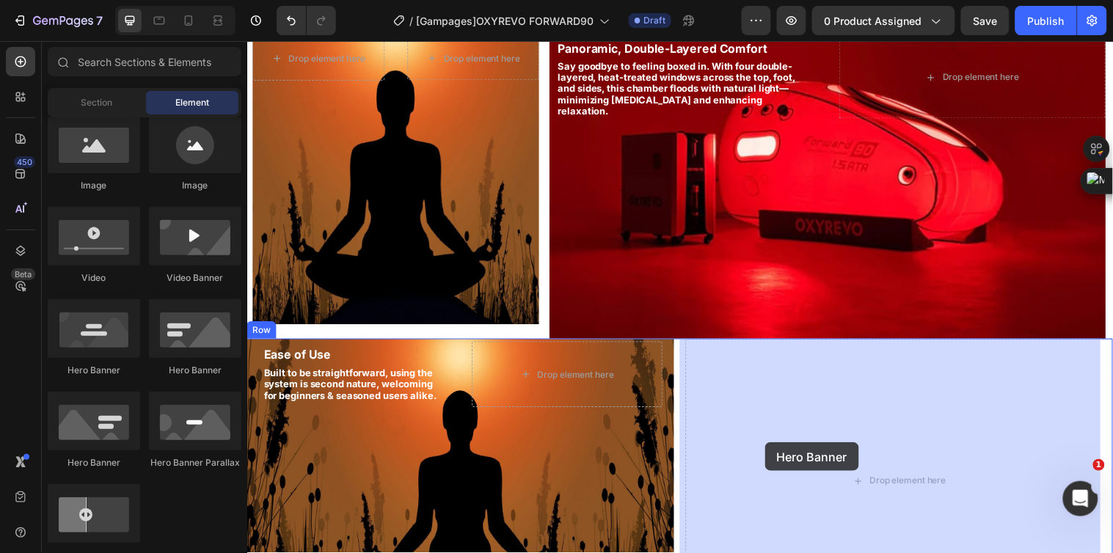
drag, startPoint x: 431, startPoint y: 373, endPoint x: 773, endPoint y: 448, distance: 350.0
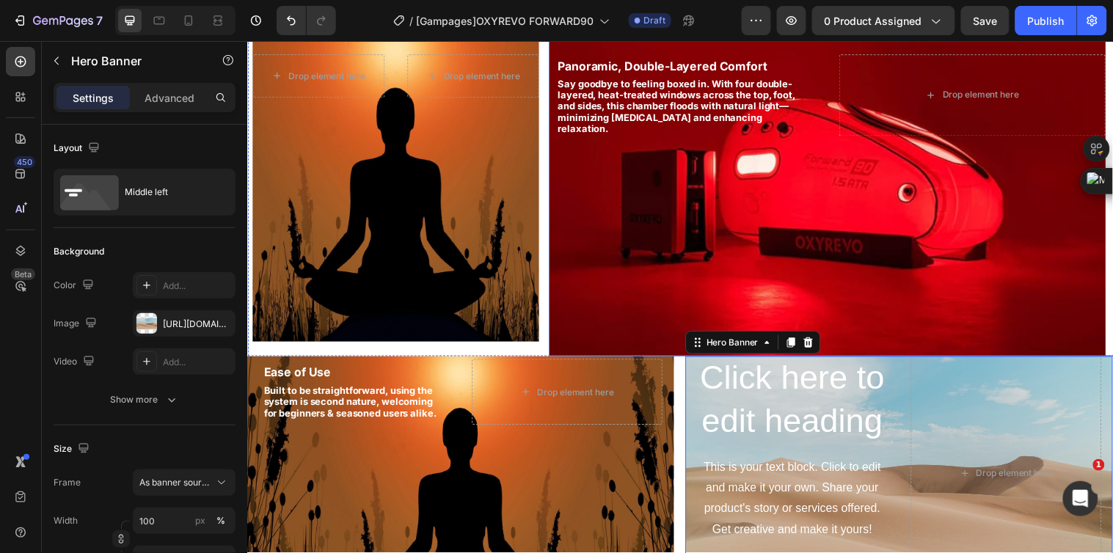
scroll to position [1605, 0]
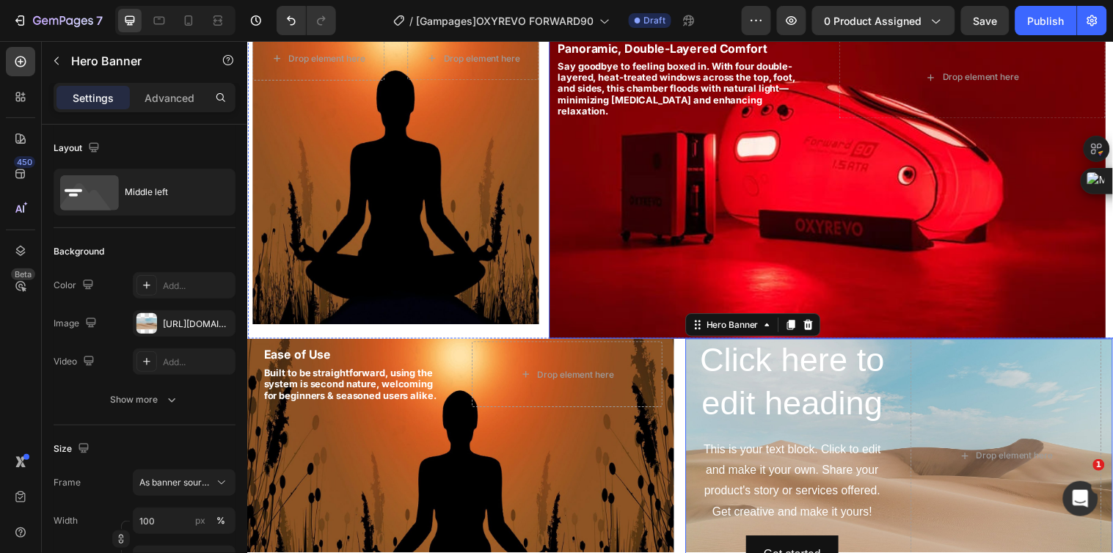
click at [865, 275] on div "Background Image" at bounding box center [837, 178] width 566 height 330
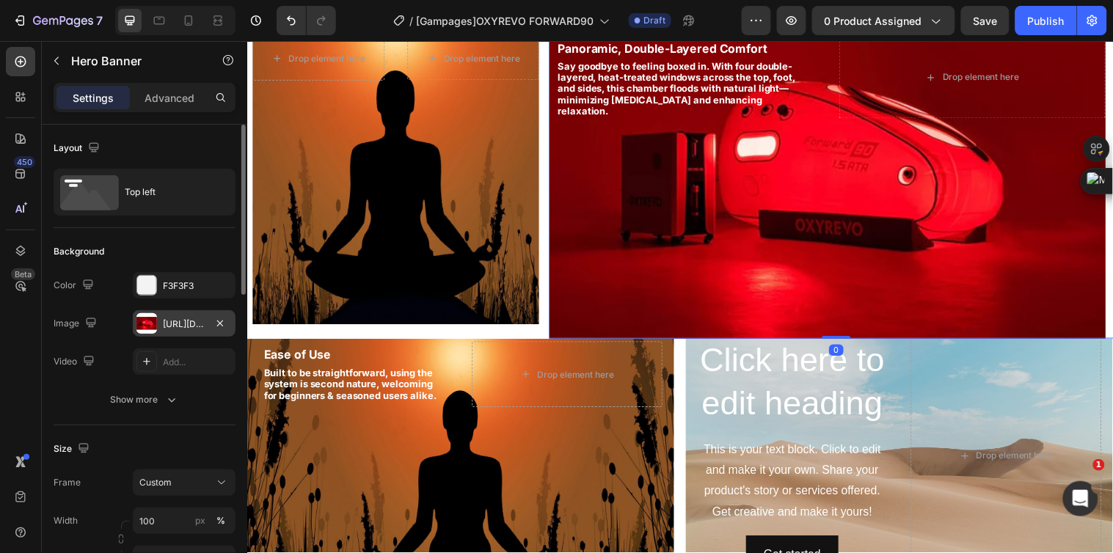
click at [181, 327] on div "https://cdn.shopify.com/s/files/1/0828/0598/1460/files/gempages_566187724348851…" at bounding box center [184, 324] width 43 height 13
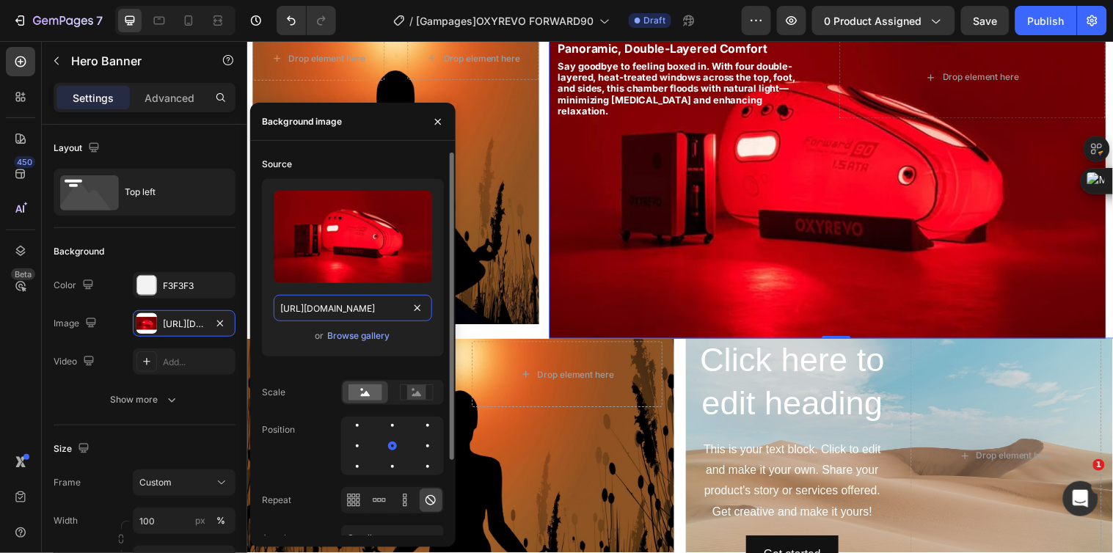
click at [332, 309] on input "https://cdn.shopify.com/s/files/1/0828/0598/1460/files/gempages_566187724348851…" at bounding box center [353, 308] width 158 height 26
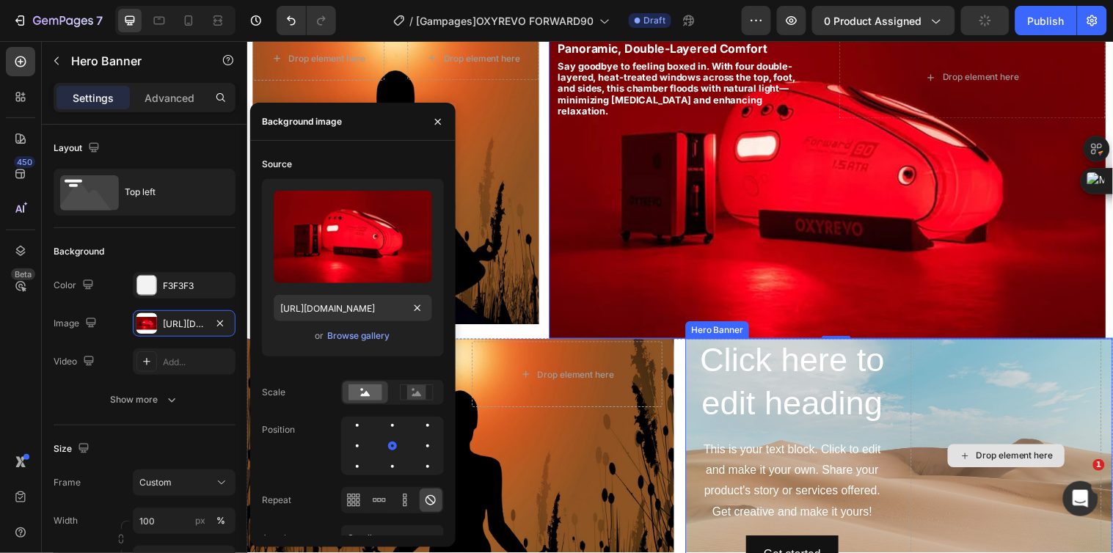
click at [931, 439] on div "Drop element here" at bounding box center [1018, 462] width 194 height 241
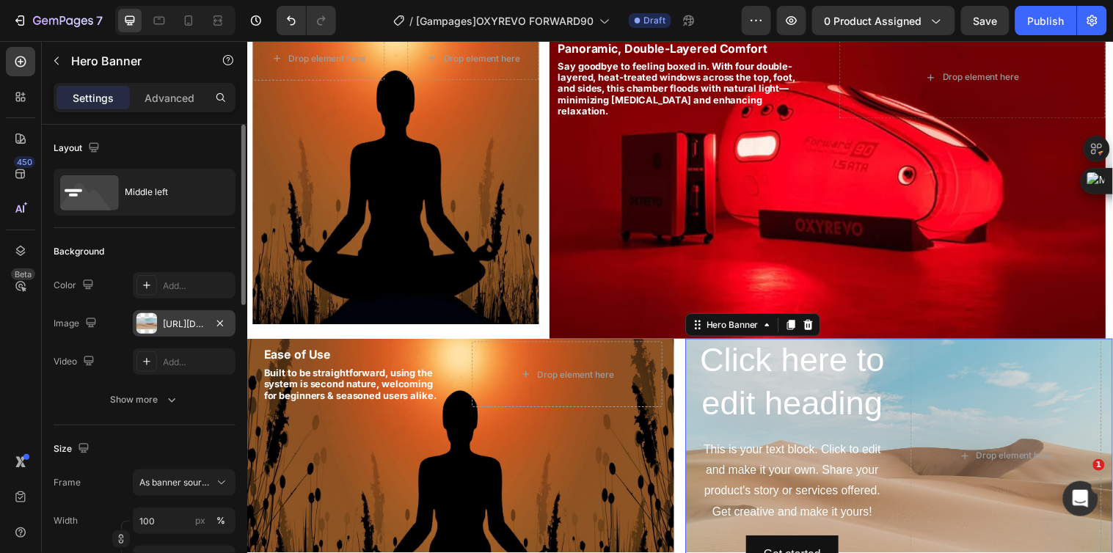
click at [181, 321] on div "https://cdn.shopify.com/s/files/1/2005/9307/files/background_settings.jpg" at bounding box center [184, 324] width 43 height 13
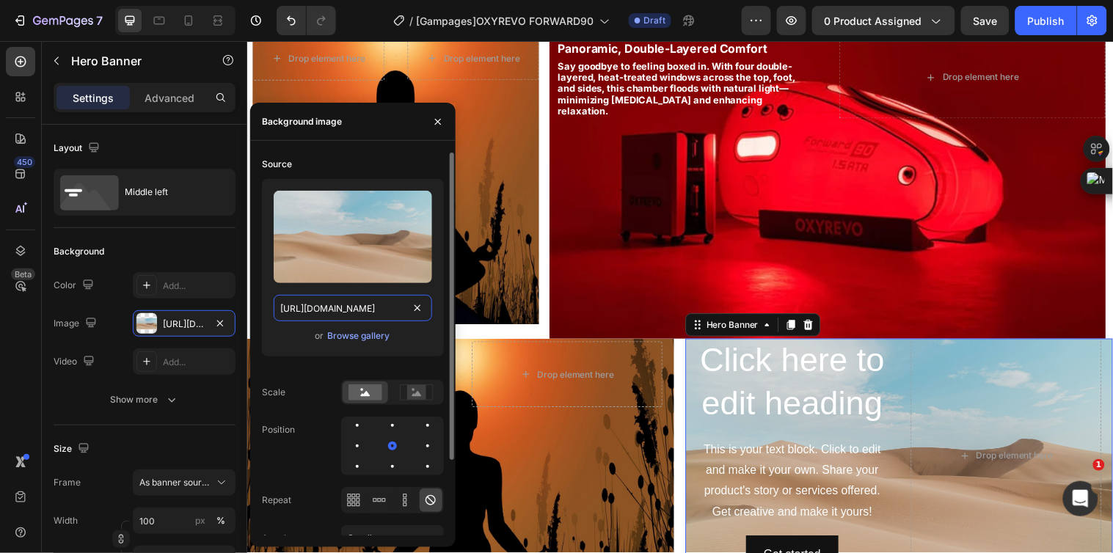
click at [332, 308] on input "https://cdn.shopify.com/s/files/1/2005/9307/files/background_settings.jpg" at bounding box center [353, 308] width 158 height 26
paste input "0828/0598/1460/files/gempages_566187724348851355-ffac9005-cba1-416c-8e8f-ebea0f…"
type input "https://cdn.shopify.com/s/files/1/0828/0598/1460/files/gempages_566187724348851…"
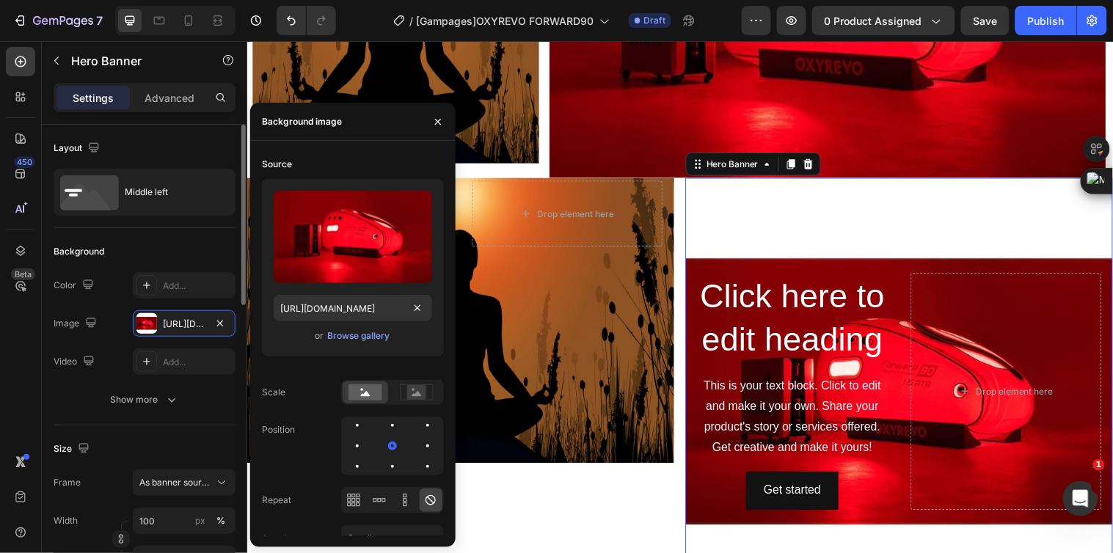
scroll to position [0, 0]
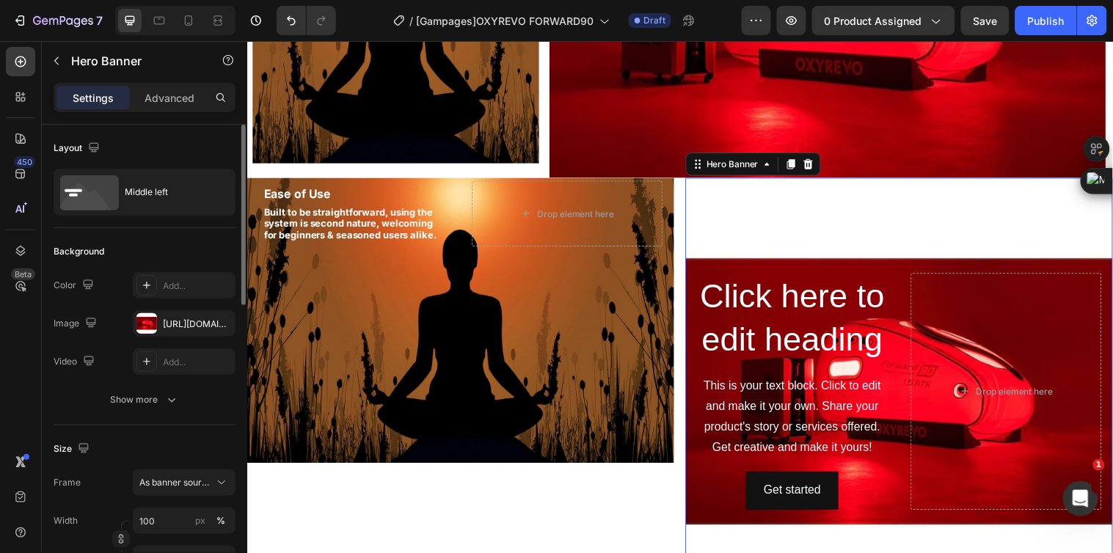
click at [220, 483] on icon at bounding box center [221, 483] width 7 height 4
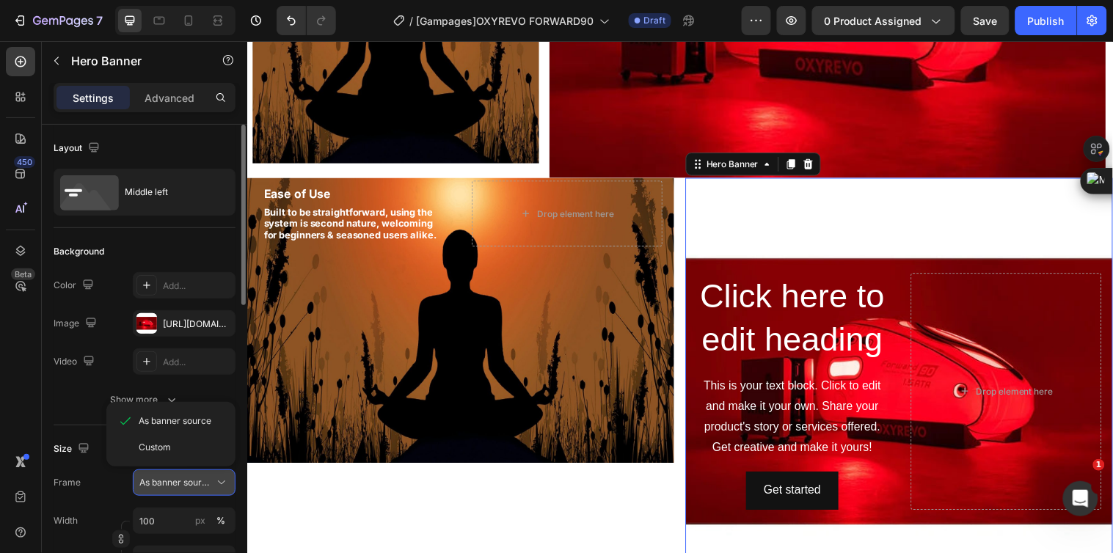
click at [220, 483] on icon at bounding box center [221, 483] width 7 height 4
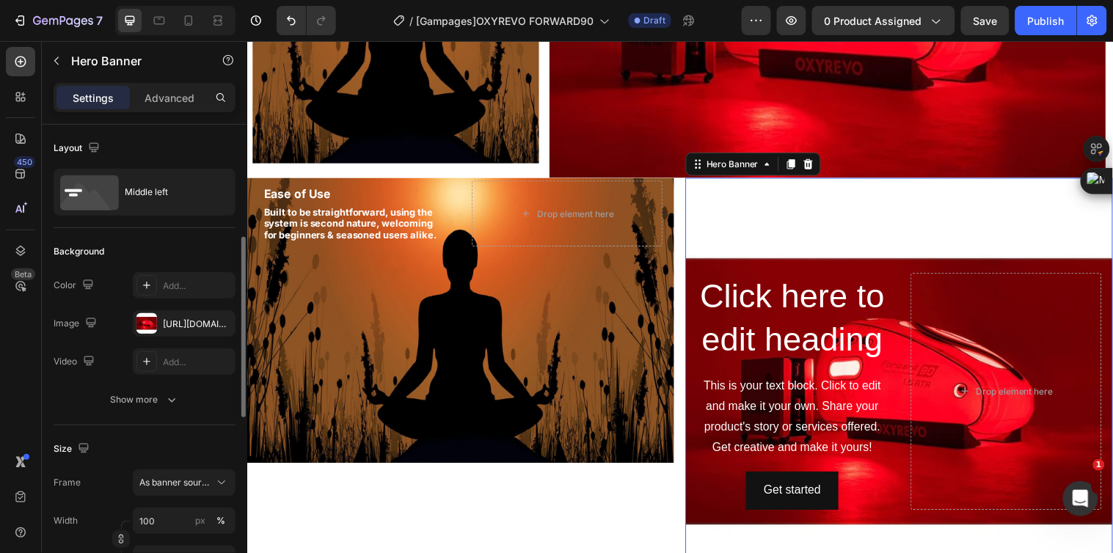
scroll to position [163, 0]
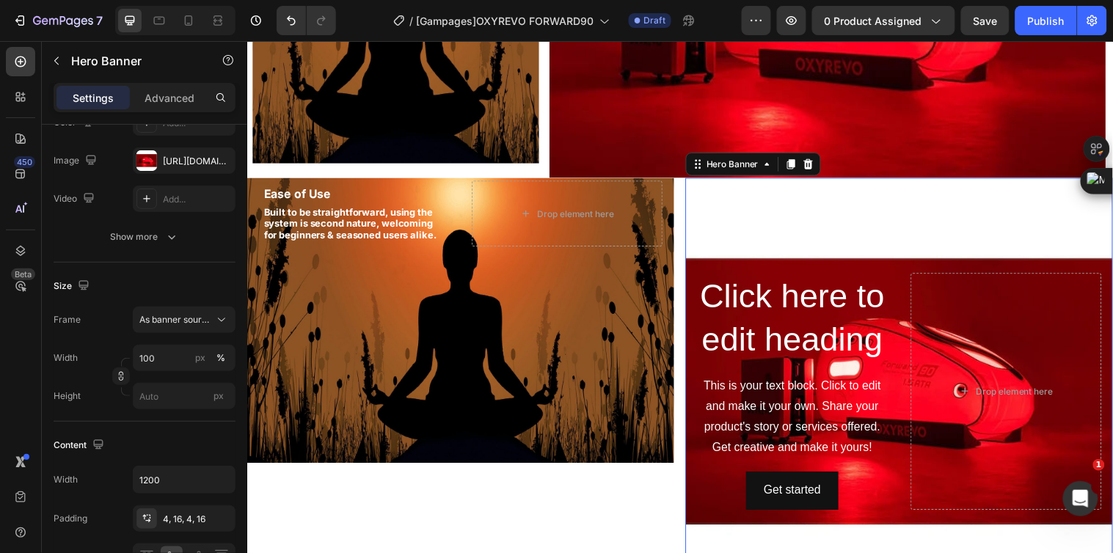
click at [764, 200] on div "Background Image" at bounding box center [910, 397] width 434 height 434
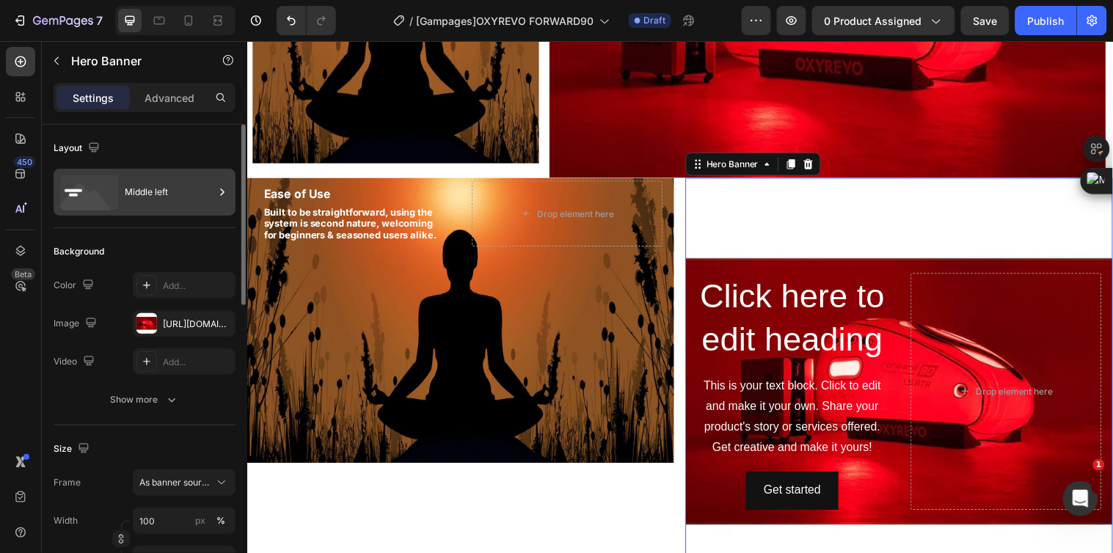
click at [155, 194] on div "Middle left" at bounding box center [170, 192] width 90 height 34
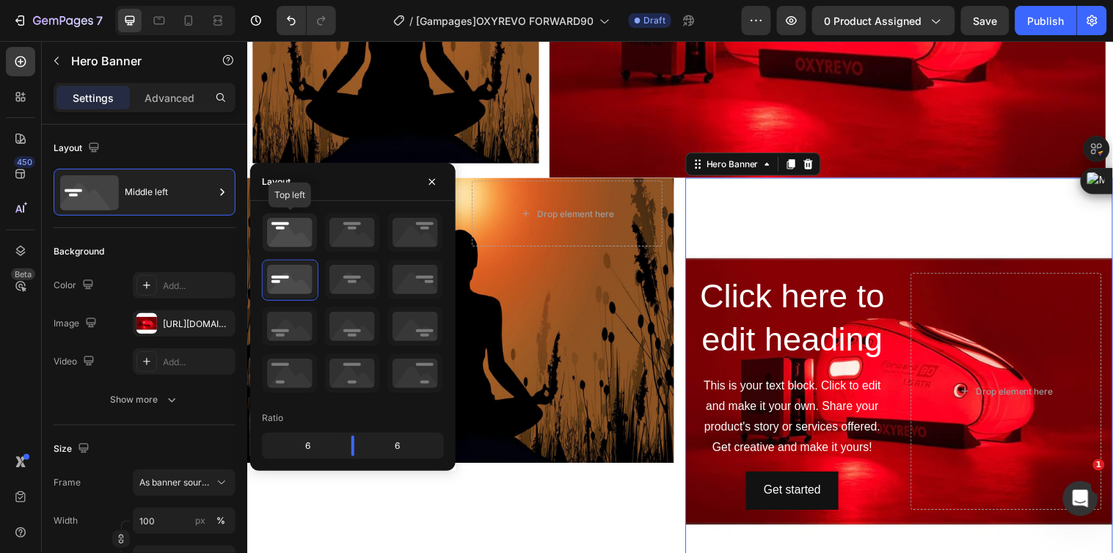
click at [293, 231] on icon at bounding box center [290, 232] width 54 height 38
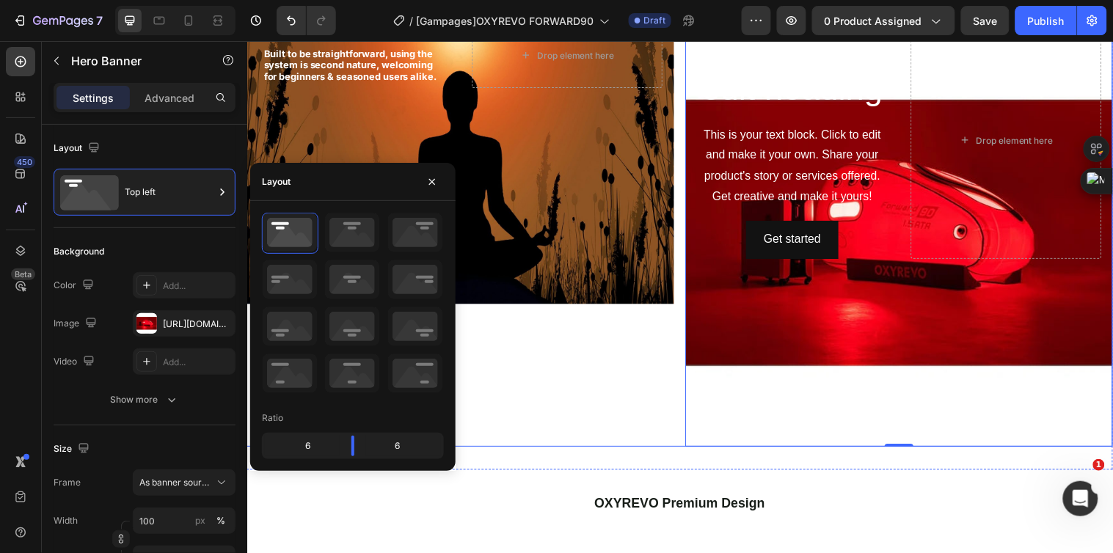
scroll to position [1932, 0]
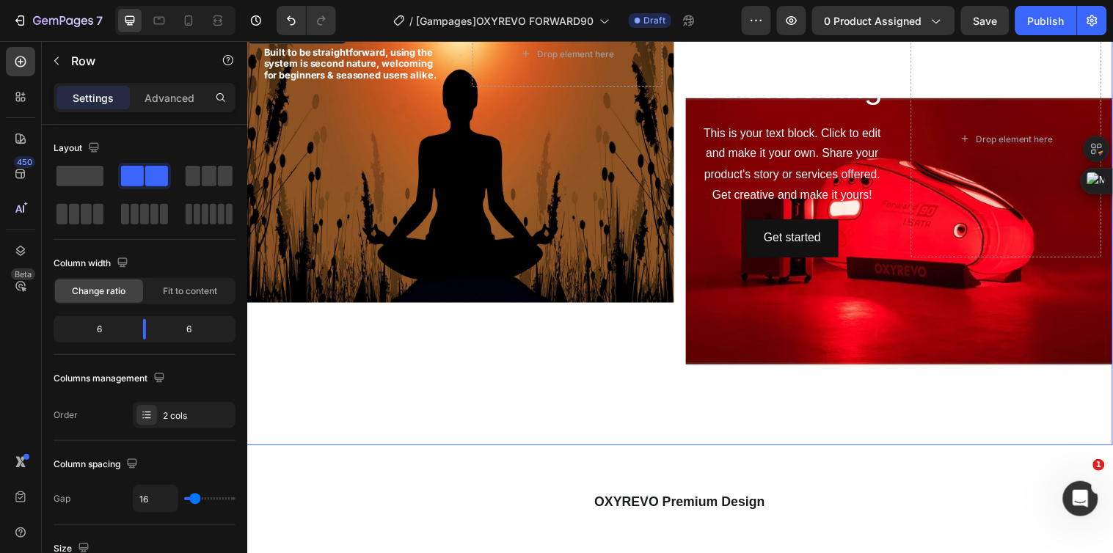
click at [667, 384] on div "Ease of Use Text Block Built to be straightforward, using the system is second …" at bounding box center [464, 234] width 434 height 434
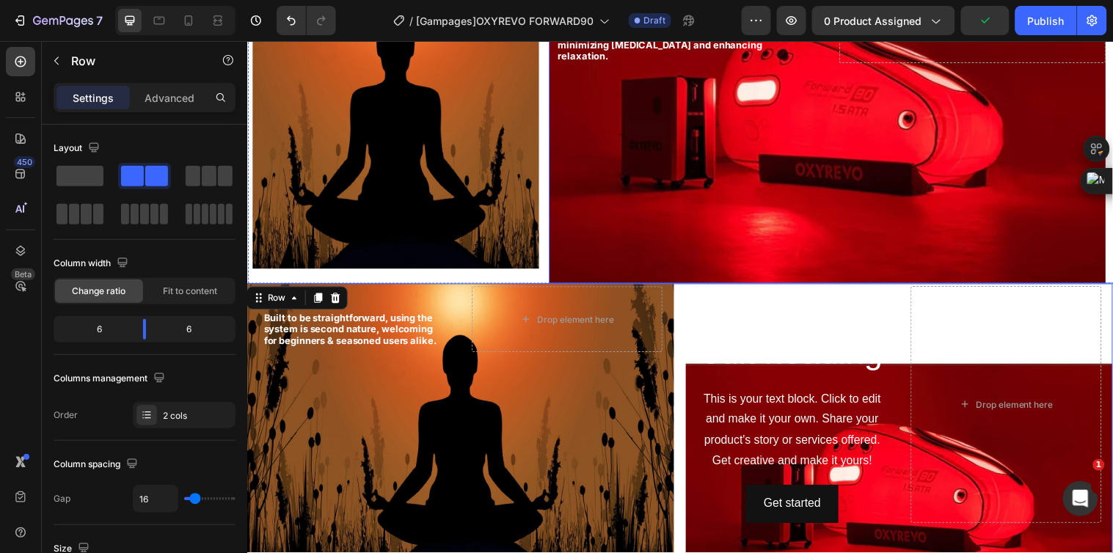
scroll to position [1687, 0]
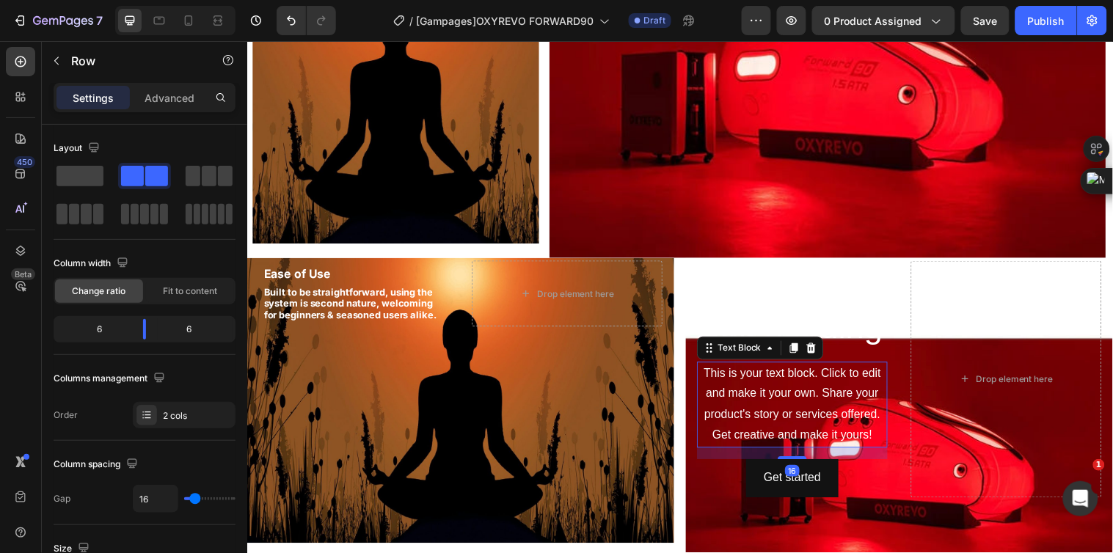
click at [764, 394] on div "This is your text block. Click to edit and make it your own. Share your product…" at bounding box center [801, 410] width 194 height 87
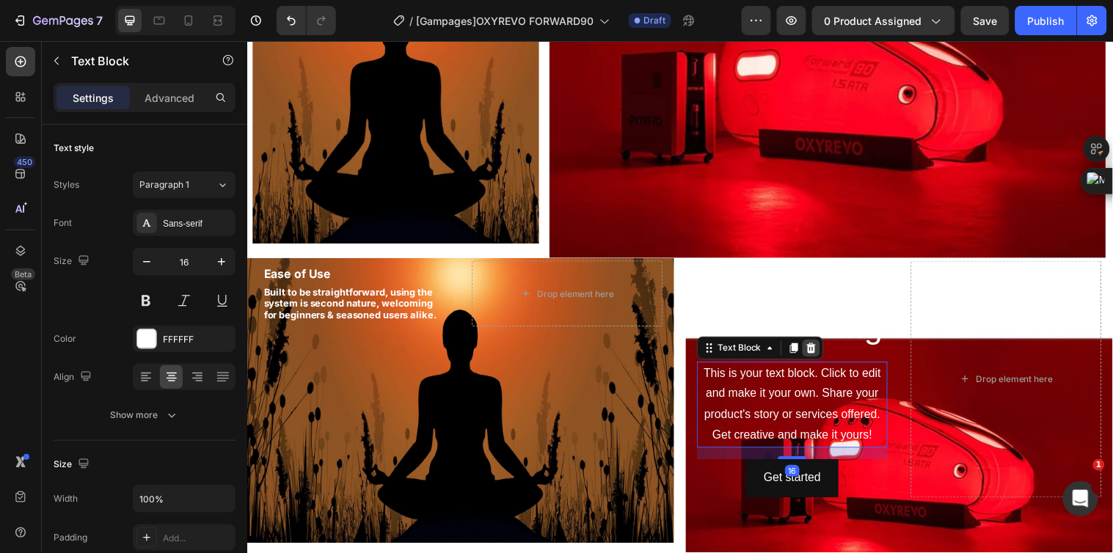
click at [816, 352] on icon at bounding box center [821, 352] width 10 height 10
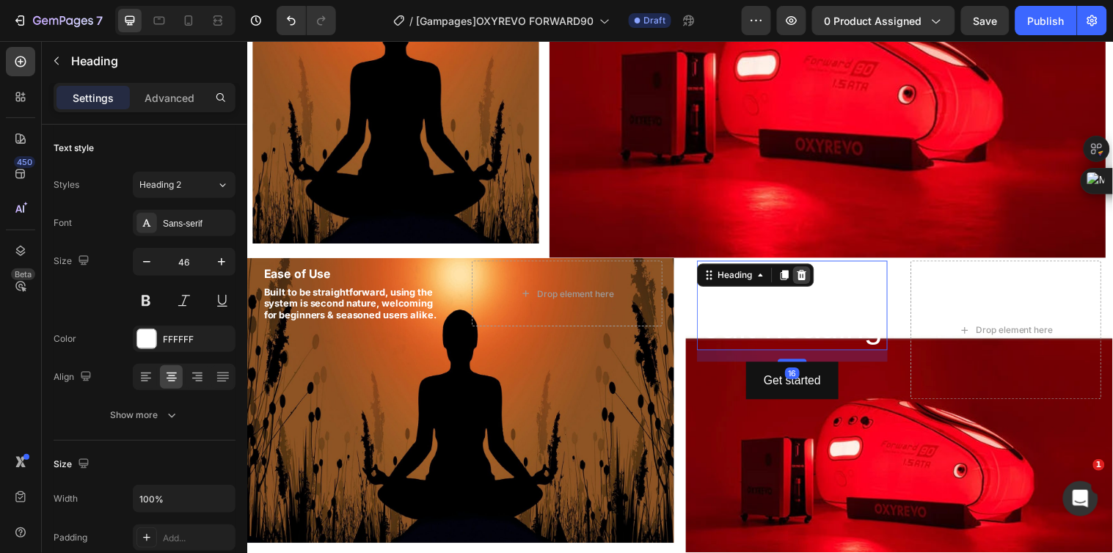
click at [806, 282] on icon at bounding box center [811, 279] width 10 height 10
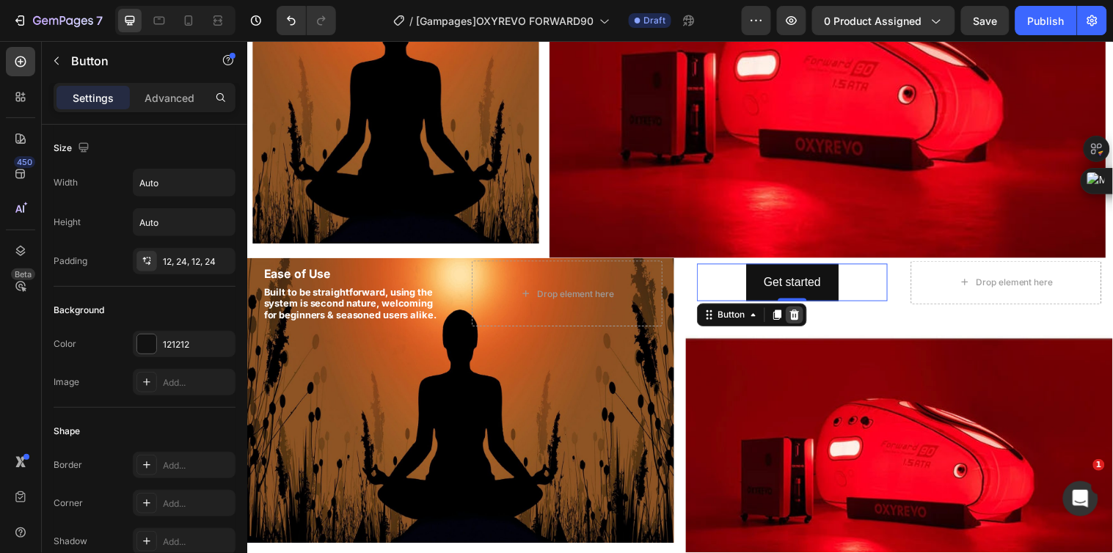
click at [798, 320] on icon at bounding box center [804, 319] width 12 height 12
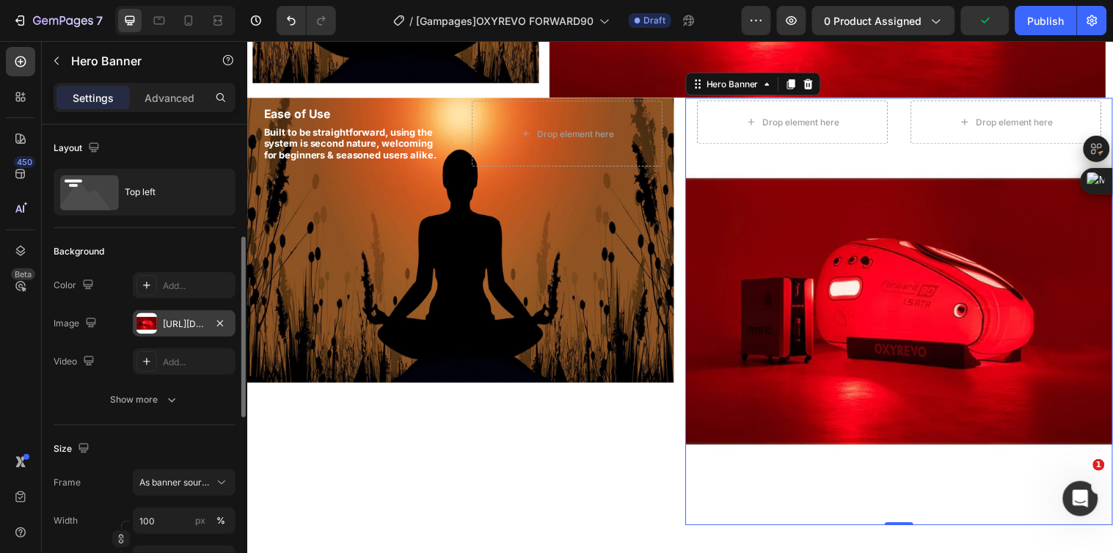
scroll to position [81, 0]
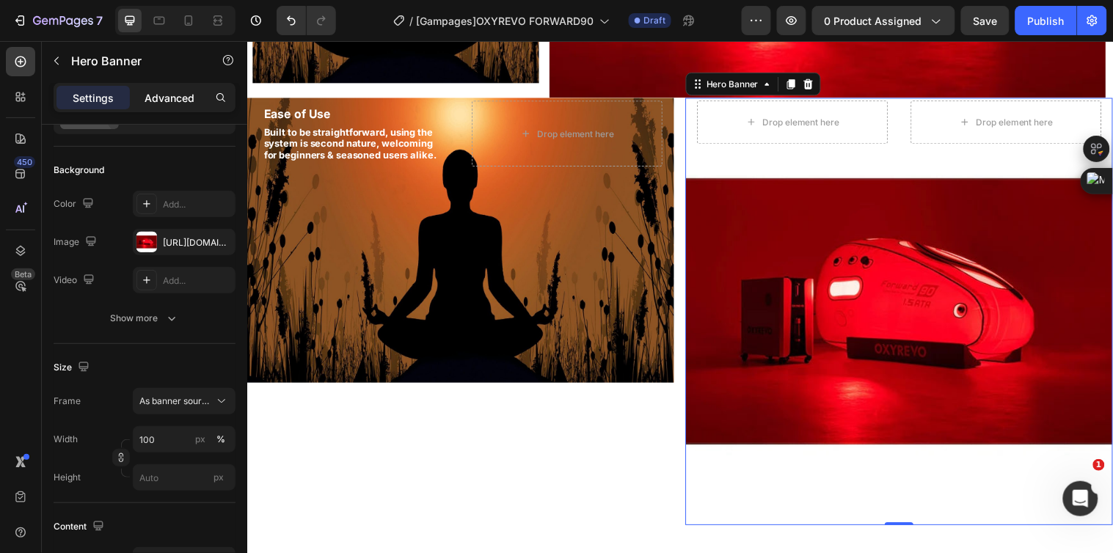
click at [167, 103] on p "Advanced" at bounding box center [170, 97] width 50 height 15
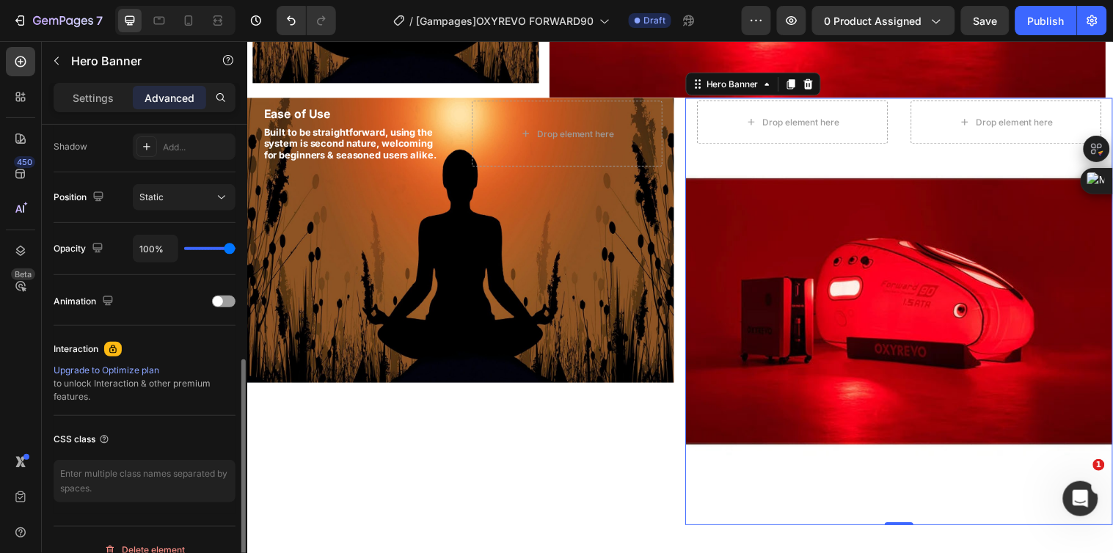
scroll to position [244, 0]
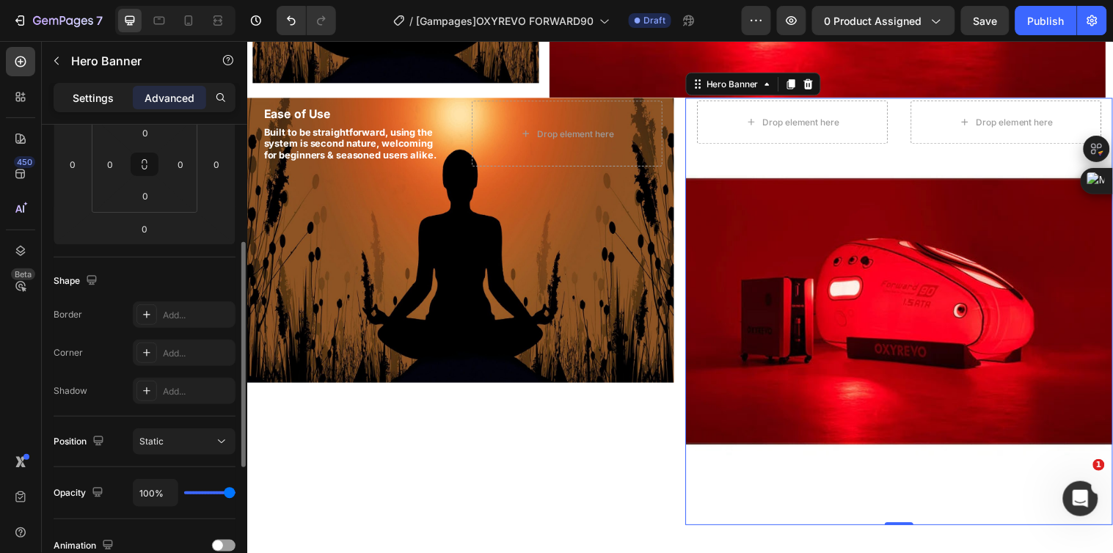
click at [94, 99] on p "Settings" at bounding box center [93, 97] width 41 height 15
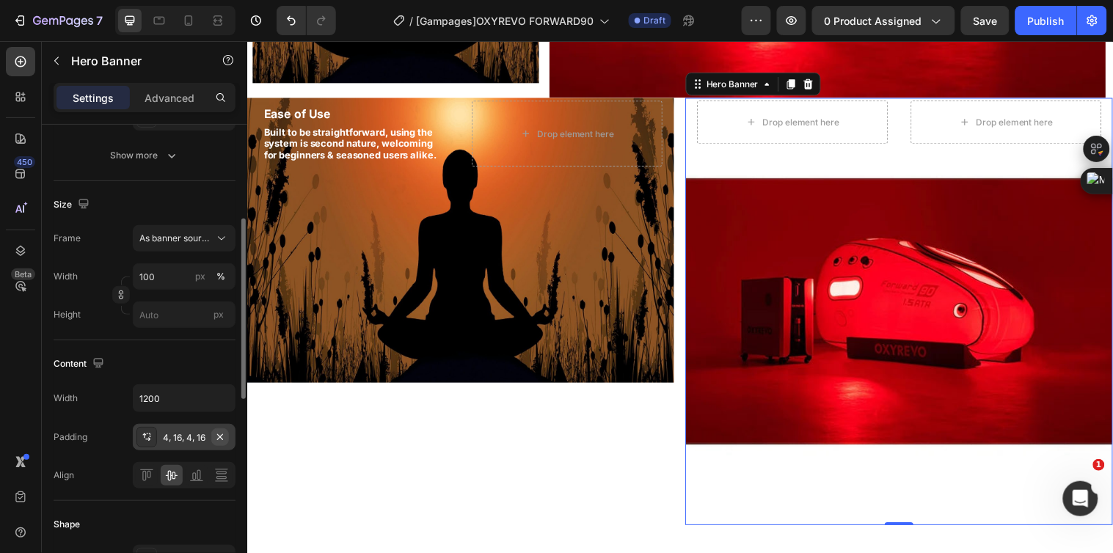
click at [216, 437] on icon "button" at bounding box center [220, 437] width 12 height 12
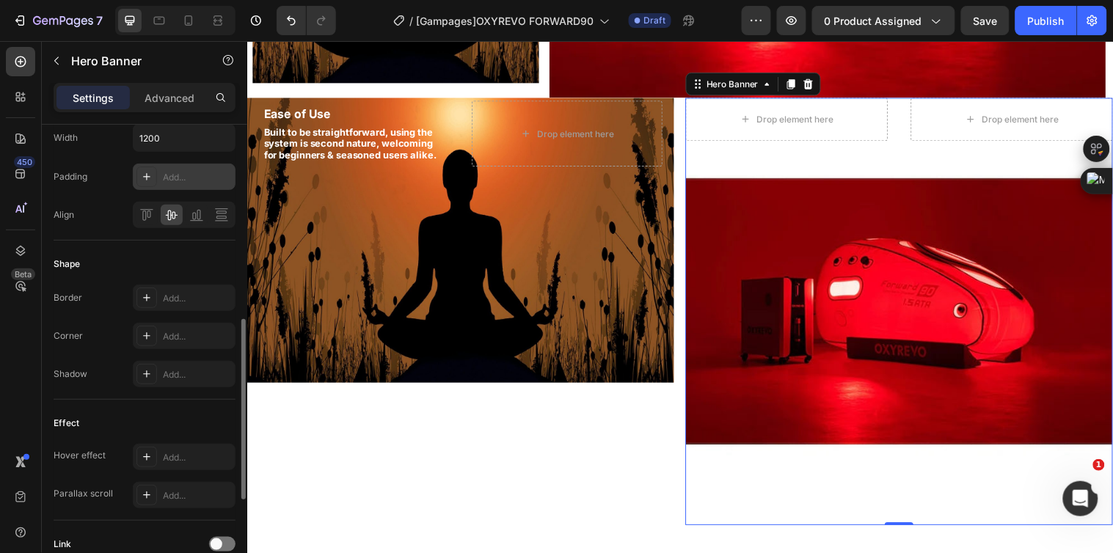
scroll to position [342, 0]
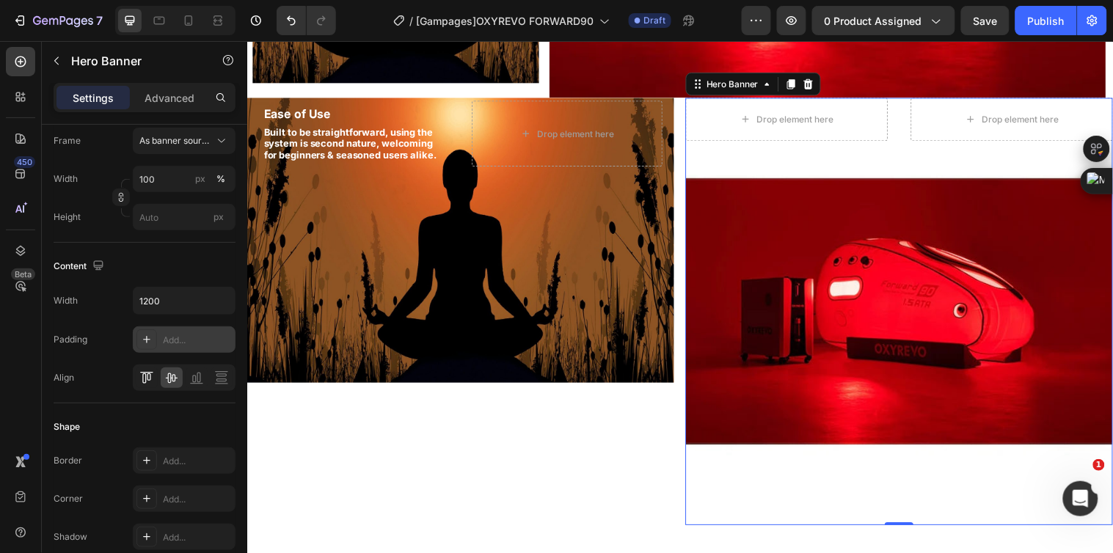
click at [150, 382] on icon at bounding box center [146, 378] width 15 height 15
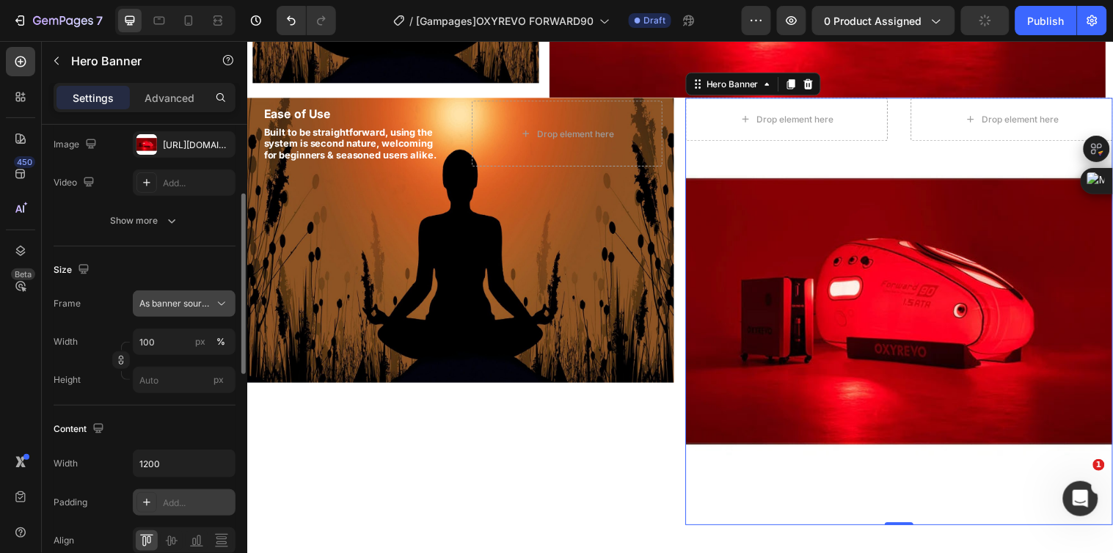
click at [162, 303] on span "As banner source" at bounding box center [175, 303] width 72 height 13
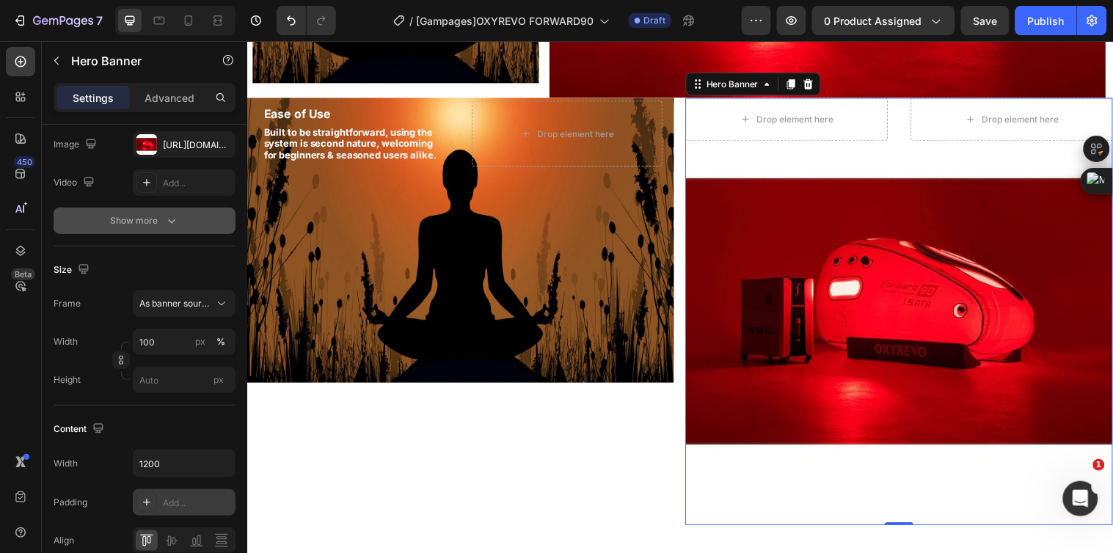
click at [147, 214] on div "Show more" at bounding box center [145, 220] width 68 height 15
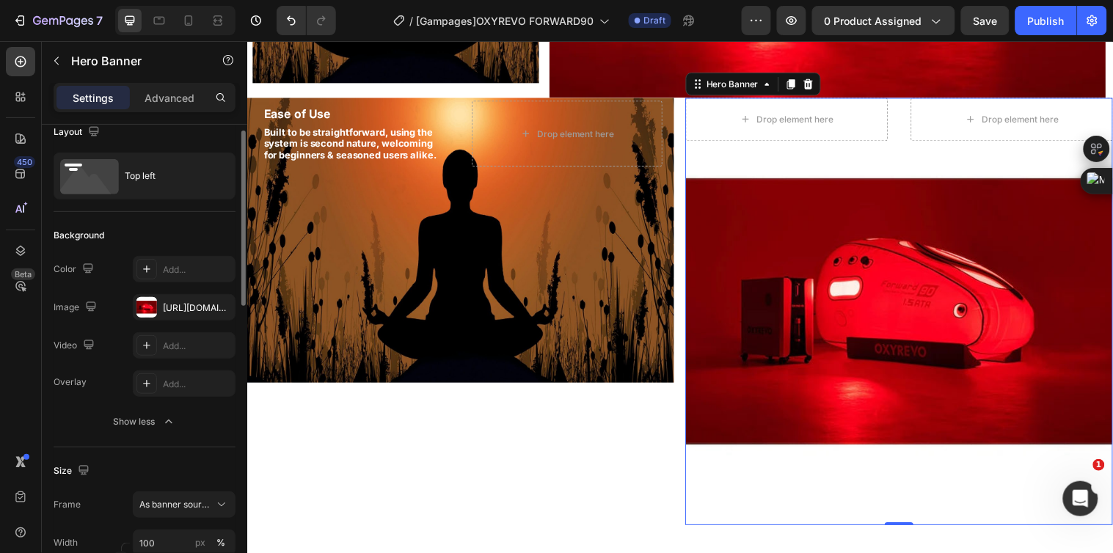
scroll to position [0, 0]
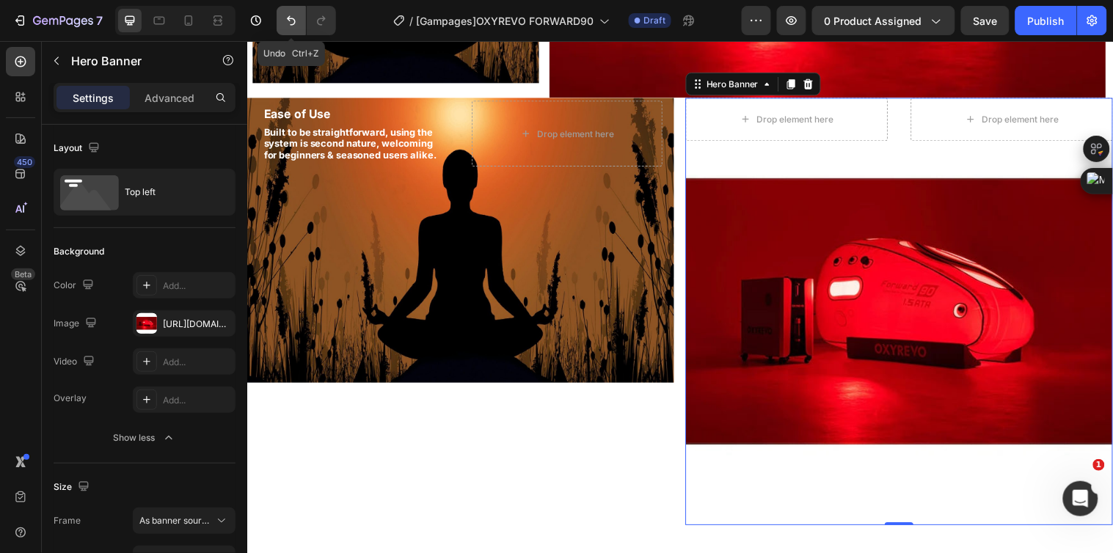
click at [298, 17] on icon "Undo/Redo" at bounding box center [291, 20] width 15 height 15
click at [298, 18] on icon "Undo/Redo" at bounding box center [291, 20] width 15 height 15
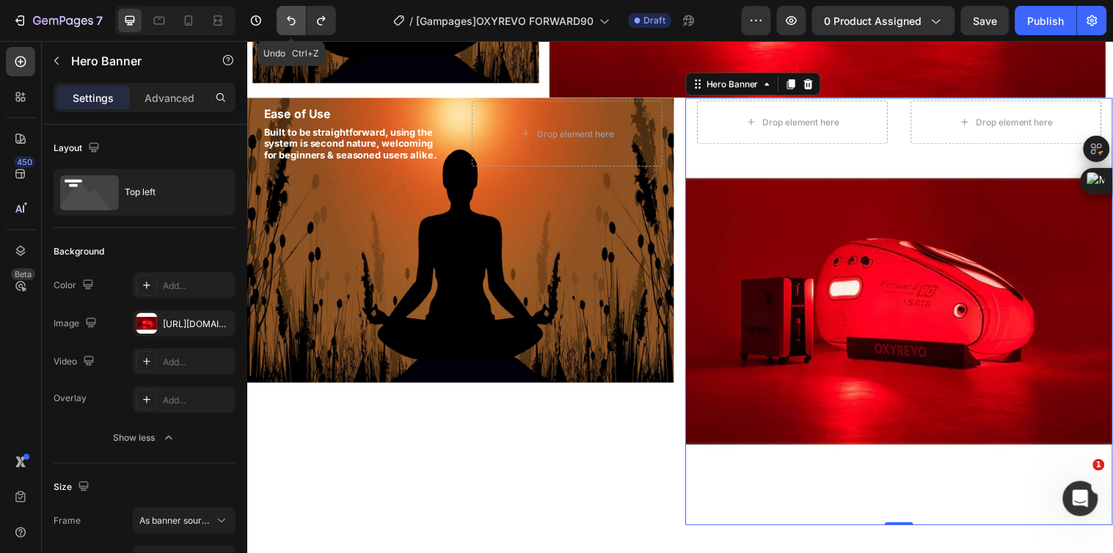
click at [298, 18] on icon "Undo/Redo" at bounding box center [291, 20] width 15 height 15
click at [291, 23] on icon "Undo/Redo" at bounding box center [291, 20] width 15 height 15
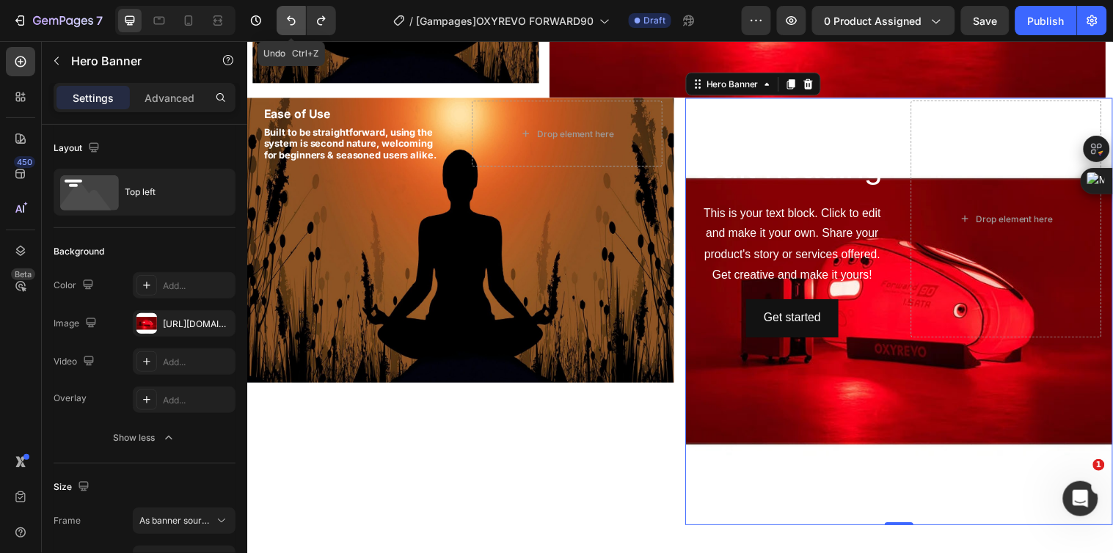
click at [291, 23] on icon "Undo/Redo" at bounding box center [291, 20] width 15 height 15
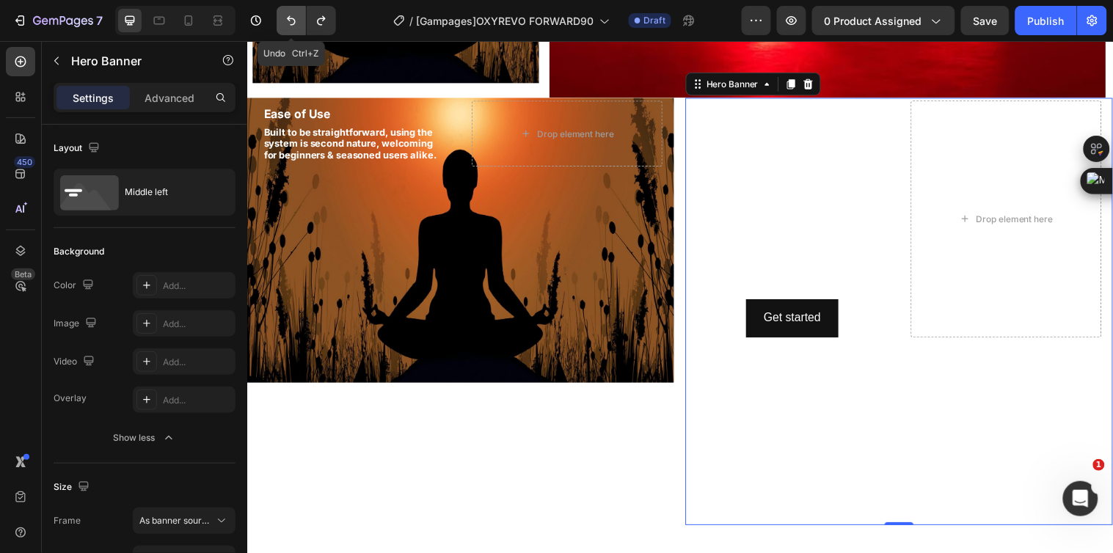
click at [291, 23] on icon "Undo/Redo" at bounding box center [291, 20] width 15 height 15
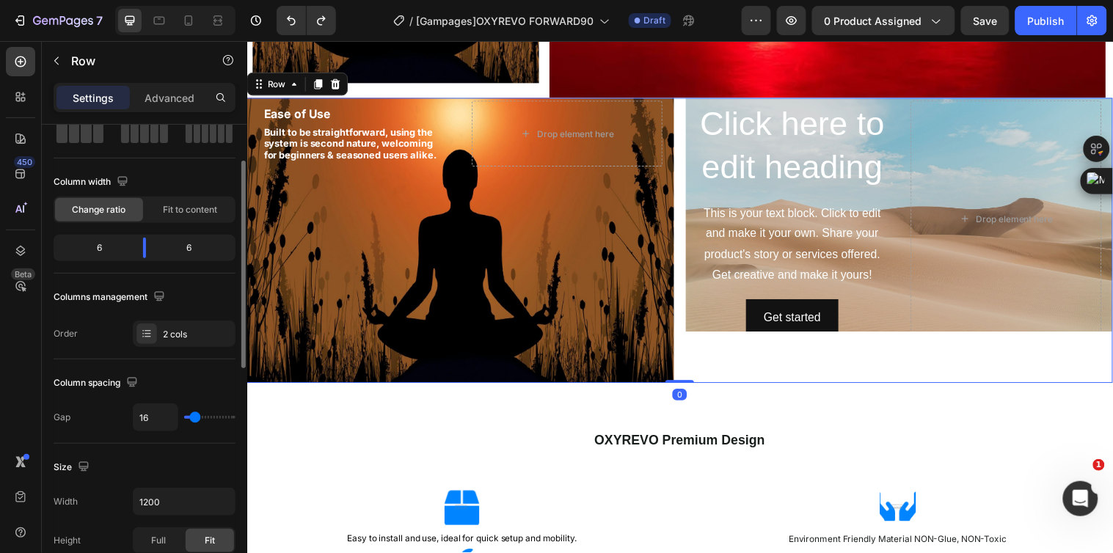
scroll to position [163, 0]
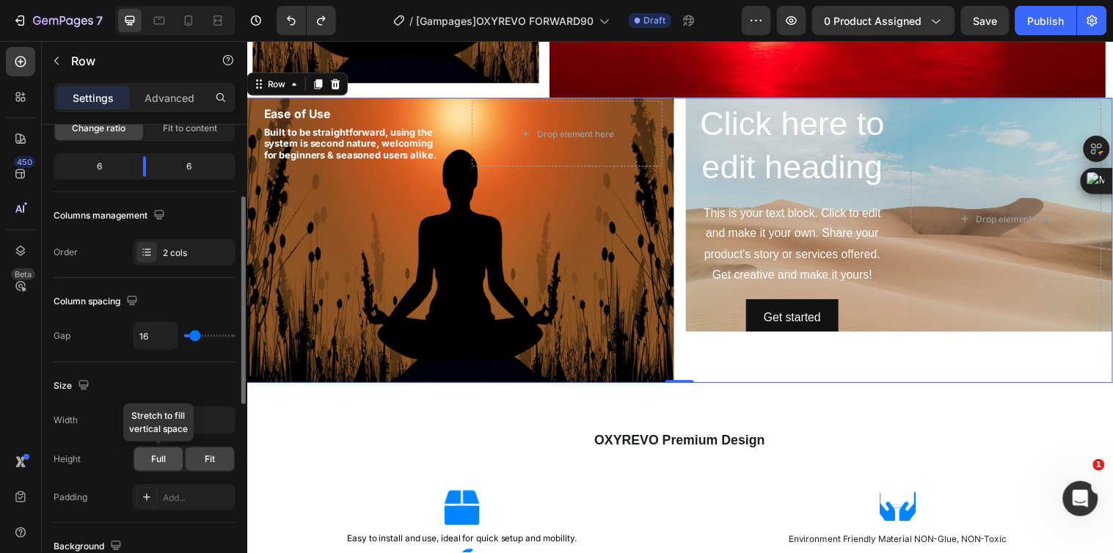
click at [164, 459] on span "Full" at bounding box center [158, 459] width 15 height 13
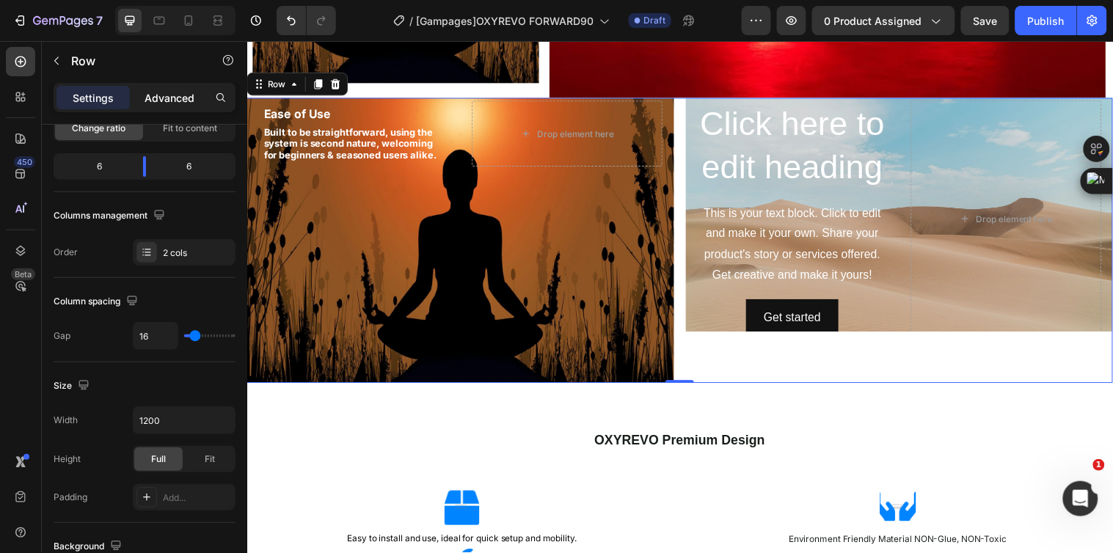
click at [178, 101] on p "Advanced" at bounding box center [170, 97] width 50 height 15
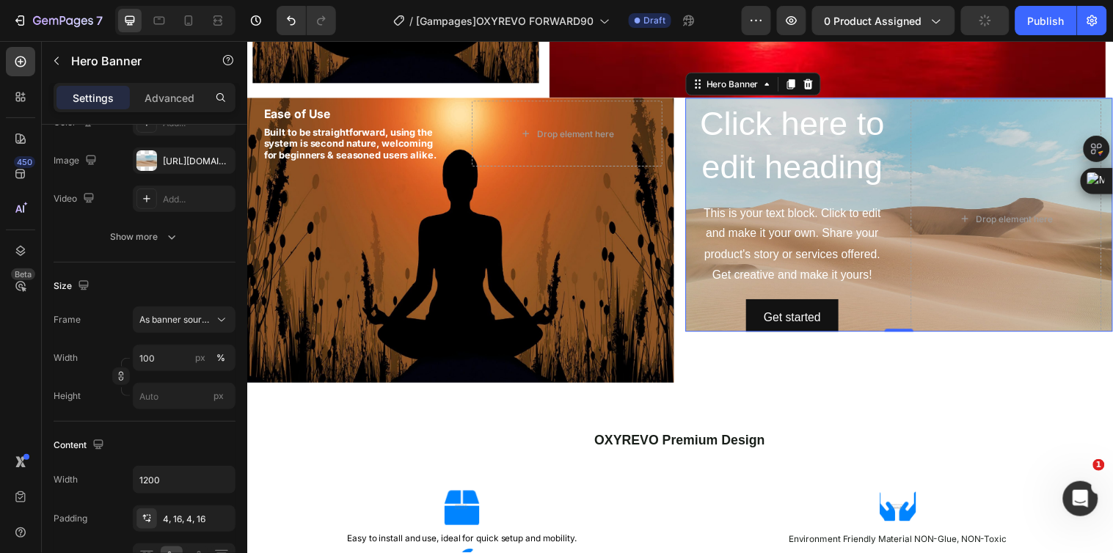
click at [908, 317] on div "Click here to edit heading Heading This is your text block. Click to edit and m…" at bounding box center [910, 221] width 434 height 247
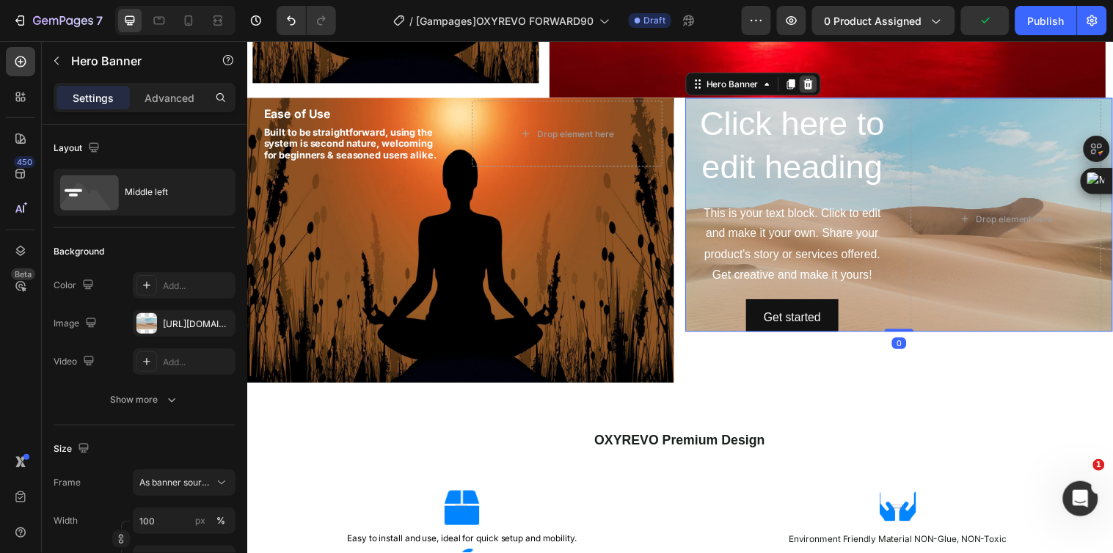
click at [811, 79] on icon at bounding box center [817, 85] width 12 height 12
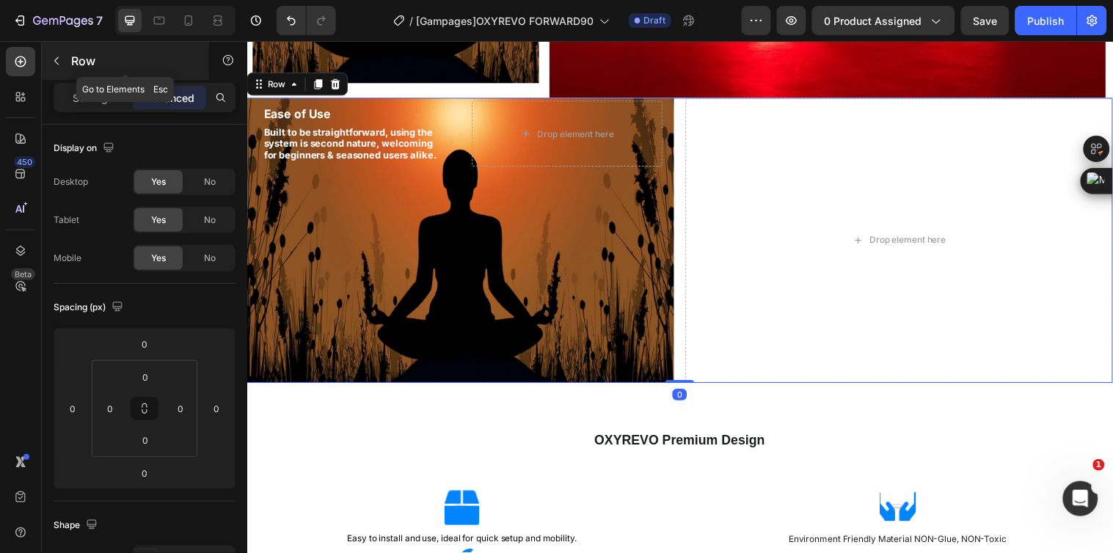
click at [63, 68] on button "button" at bounding box center [56, 60] width 23 height 23
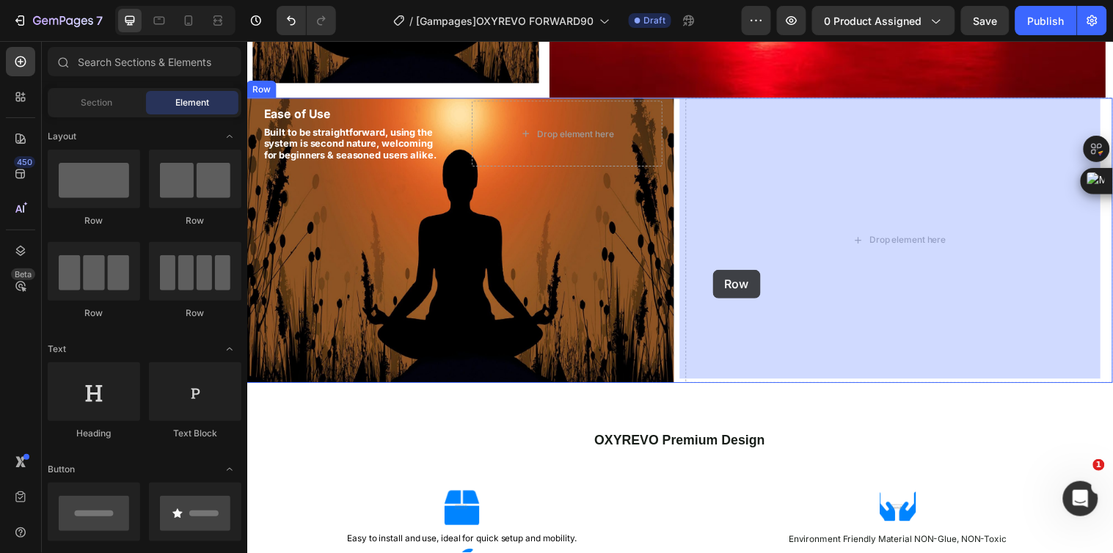
drag, startPoint x: 342, startPoint y: 231, endPoint x: 720, endPoint y: 273, distance: 380.2
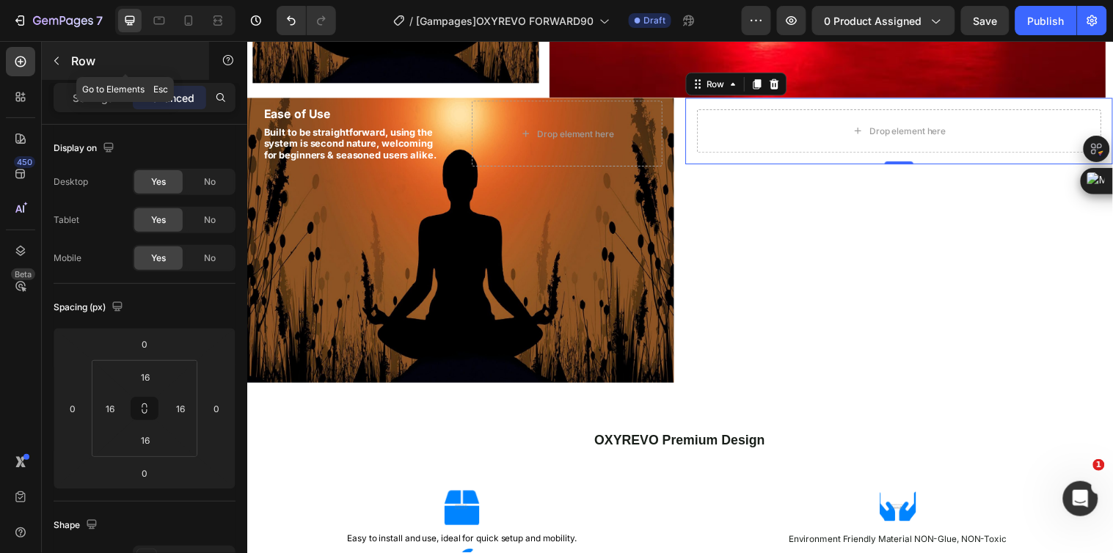
click at [53, 68] on button "button" at bounding box center [56, 60] width 23 height 23
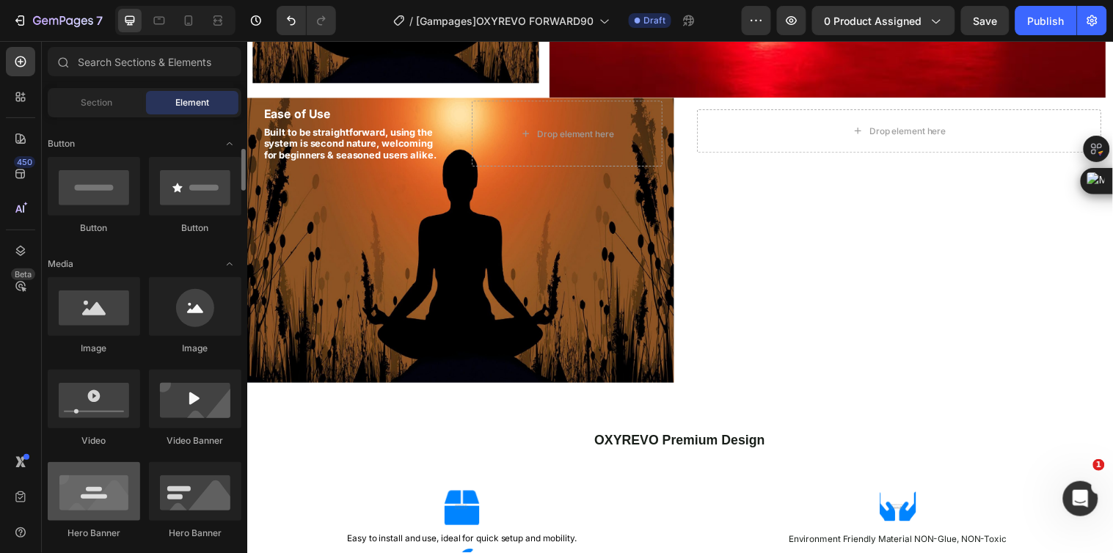
scroll to position [407, 0]
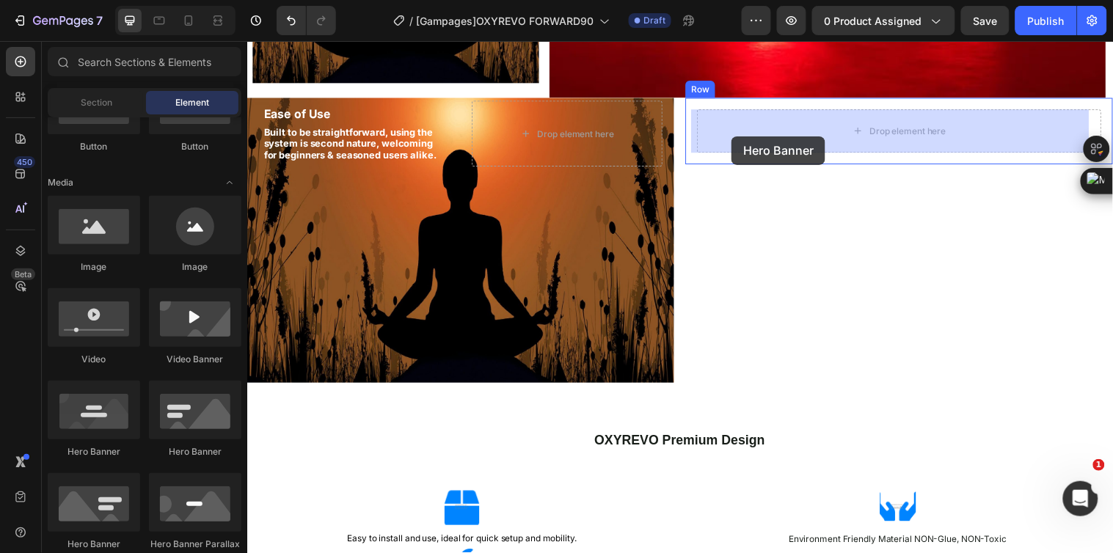
drag, startPoint x: 352, startPoint y: 459, endPoint x: 739, endPoint y: 137, distance: 503.2
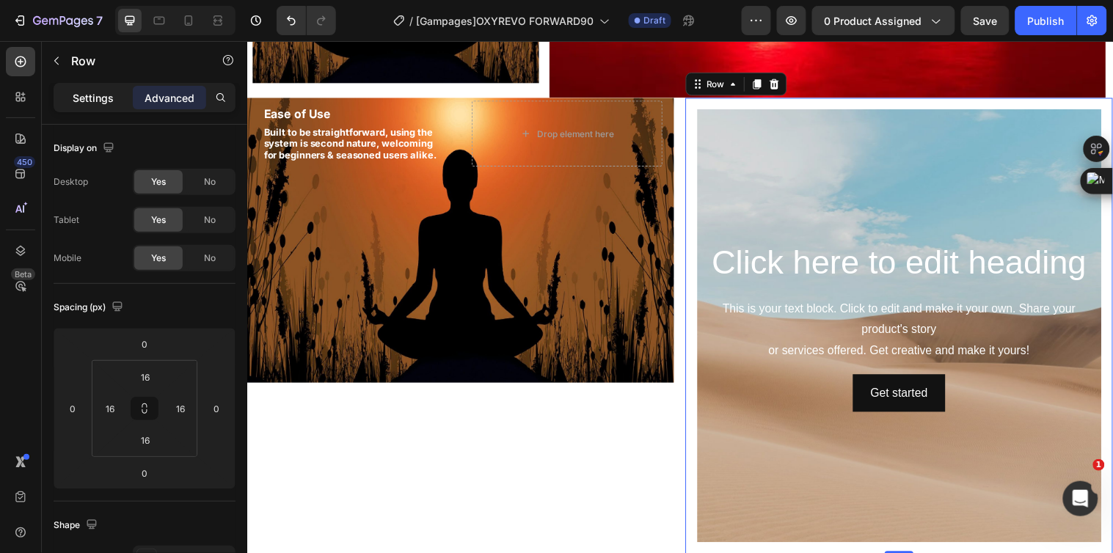
click at [114, 103] on div "Settings" at bounding box center [92, 97] width 73 height 23
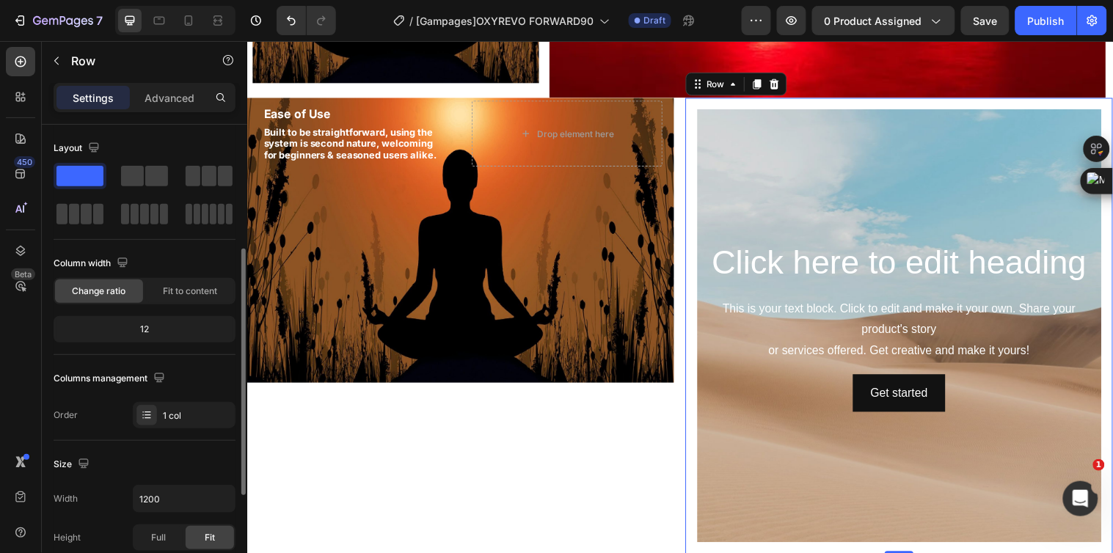
scroll to position [163, 0]
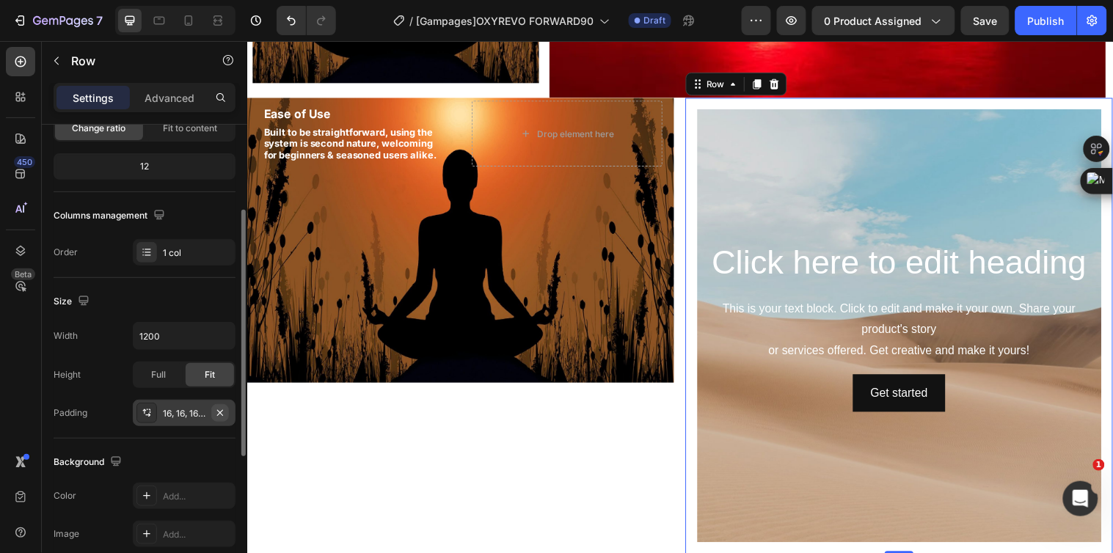
click at [222, 408] on icon "button" at bounding box center [220, 413] width 12 height 12
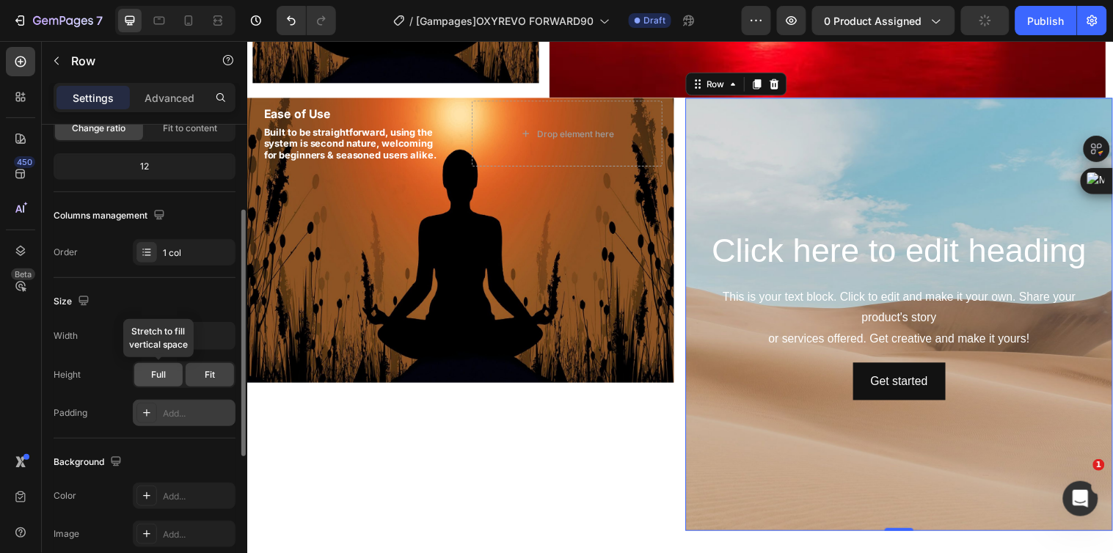
click at [155, 376] on span "Full" at bounding box center [158, 374] width 15 height 13
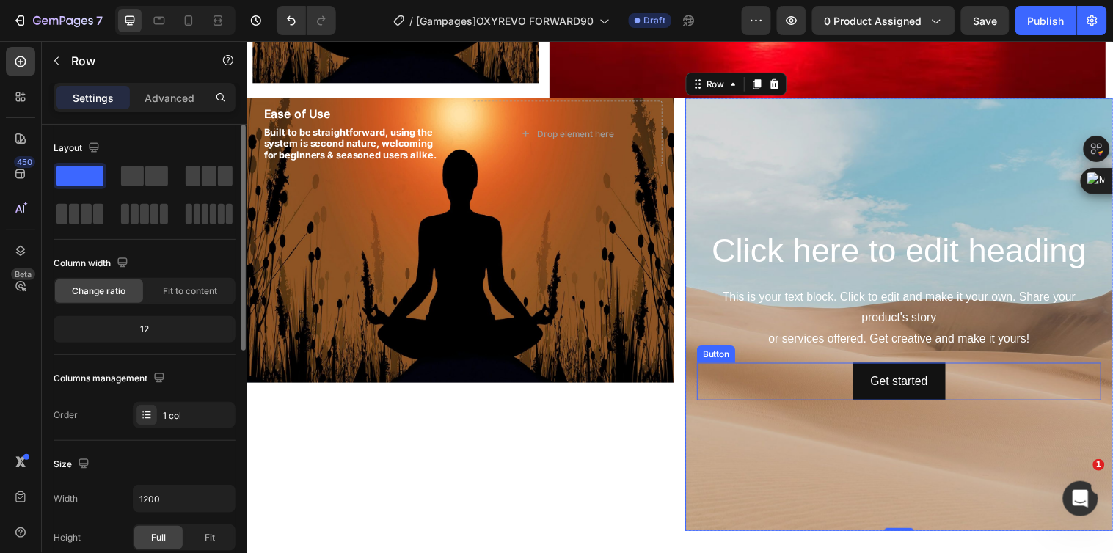
click at [736, 401] on div "Get started Button" at bounding box center [909, 387] width 411 height 39
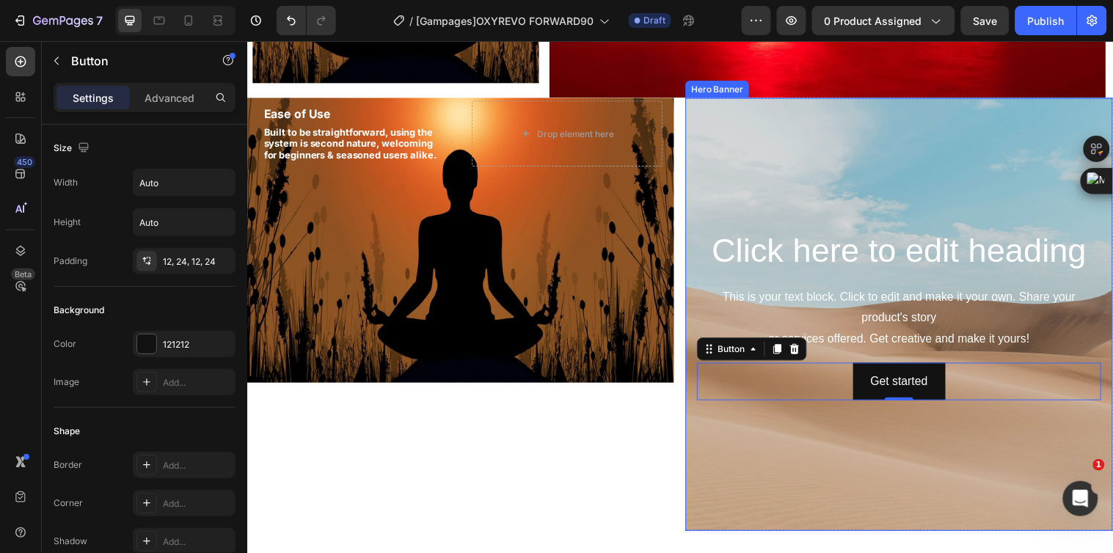
click at [740, 436] on div "Background Image" at bounding box center [910, 318] width 434 height 440
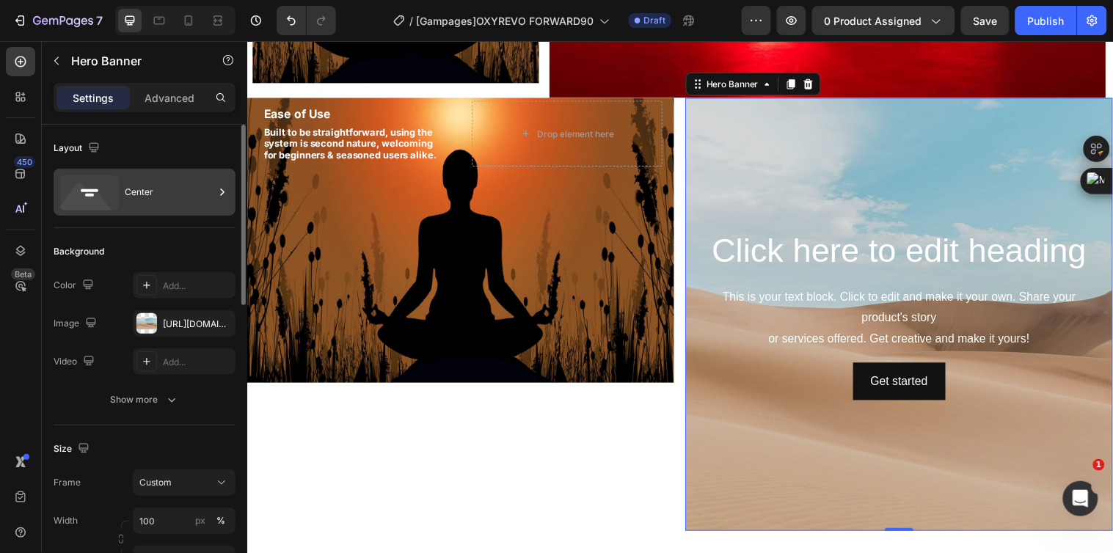
click at [164, 206] on div "Center" at bounding box center [170, 192] width 90 height 34
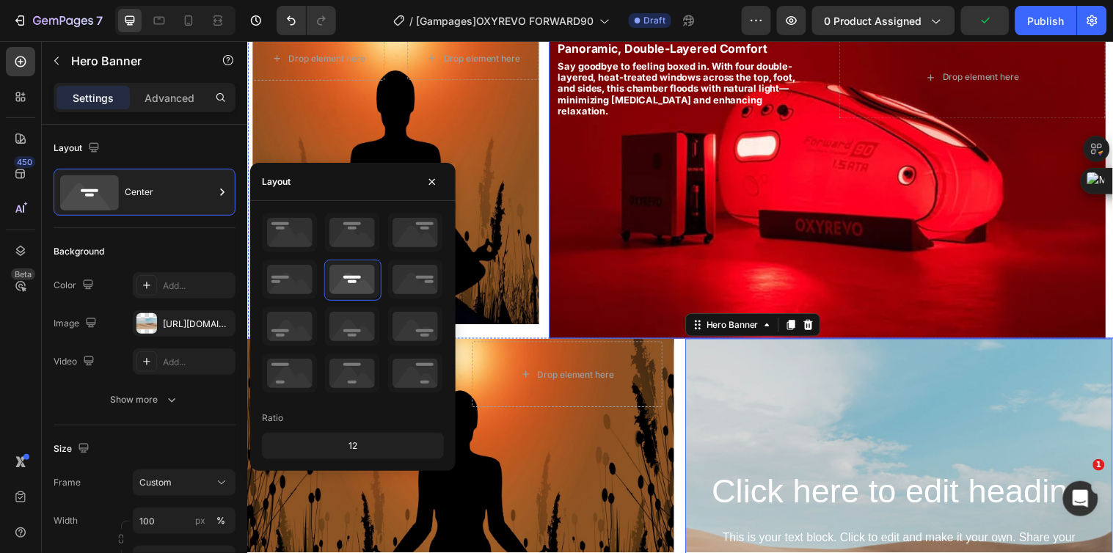
scroll to position [1442, 0]
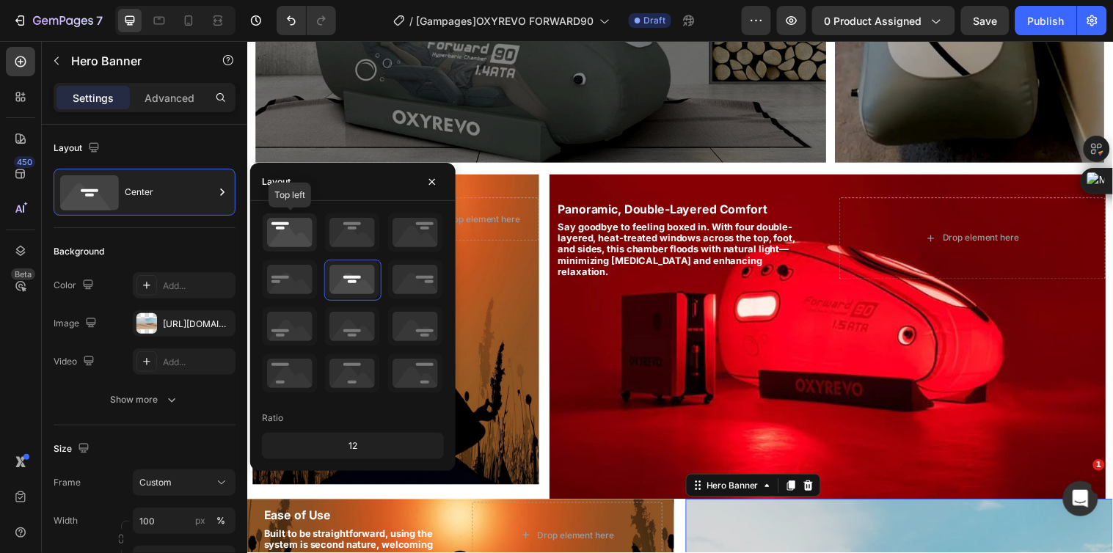
click at [288, 233] on icon at bounding box center [290, 232] width 54 height 38
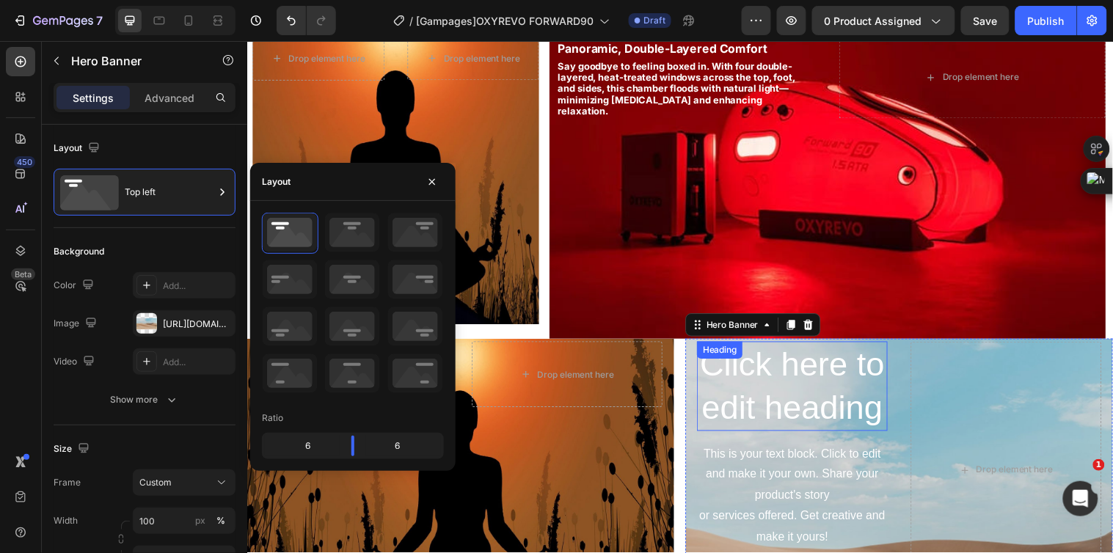
scroll to position [1687, 0]
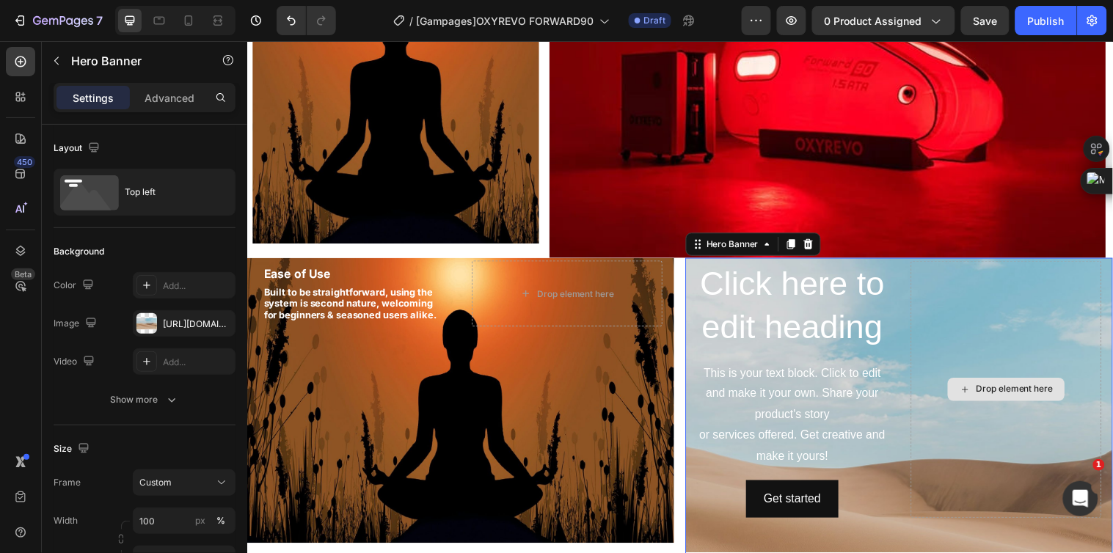
click at [968, 442] on div "Drop element here" at bounding box center [1018, 394] width 194 height 261
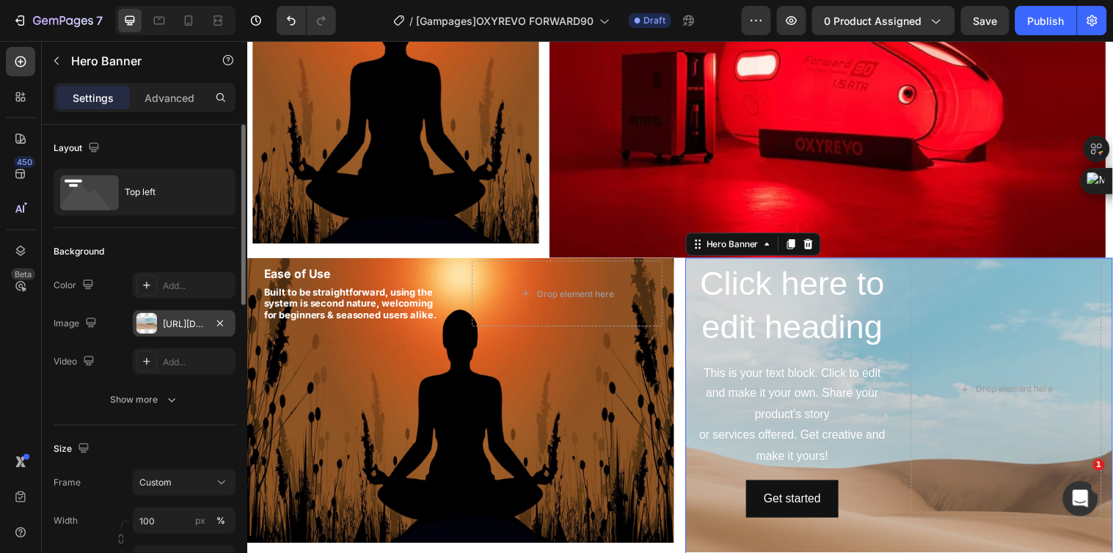
click at [180, 314] on div "https://cdn.shopify.com/s/files/1/2005/9307/files/background_settings.jpg" at bounding box center [184, 323] width 103 height 26
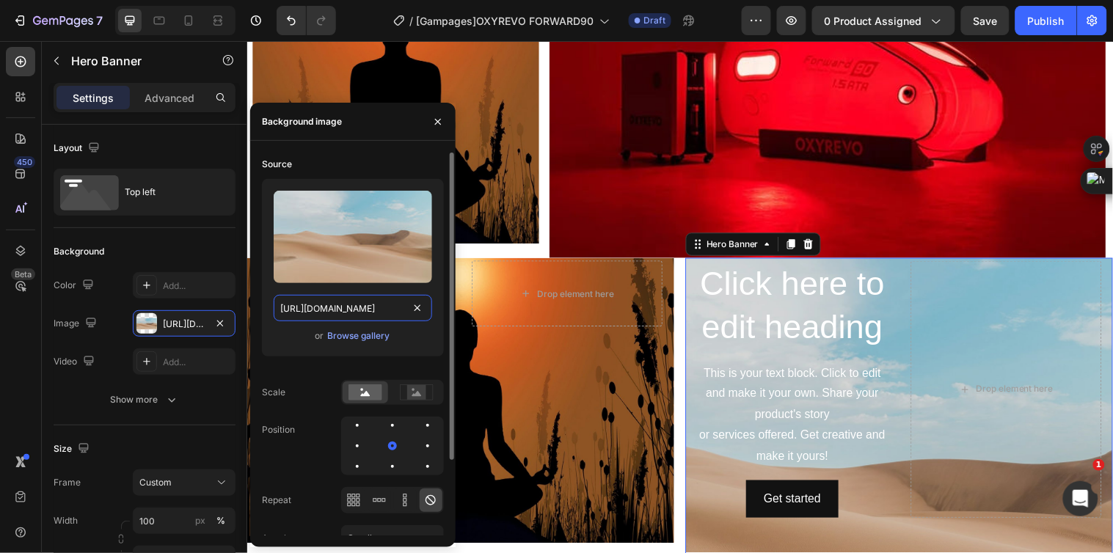
click at [346, 304] on input "https://cdn.shopify.com/s/files/1/2005/9307/files/background_settings.jpg" at bounding box center [353, 308] width 158 height 26
paste input "0828/0598/1460/files/gempages_566187724348851355-ffac9005-cba1-416c-8e8f-ebea0f…"
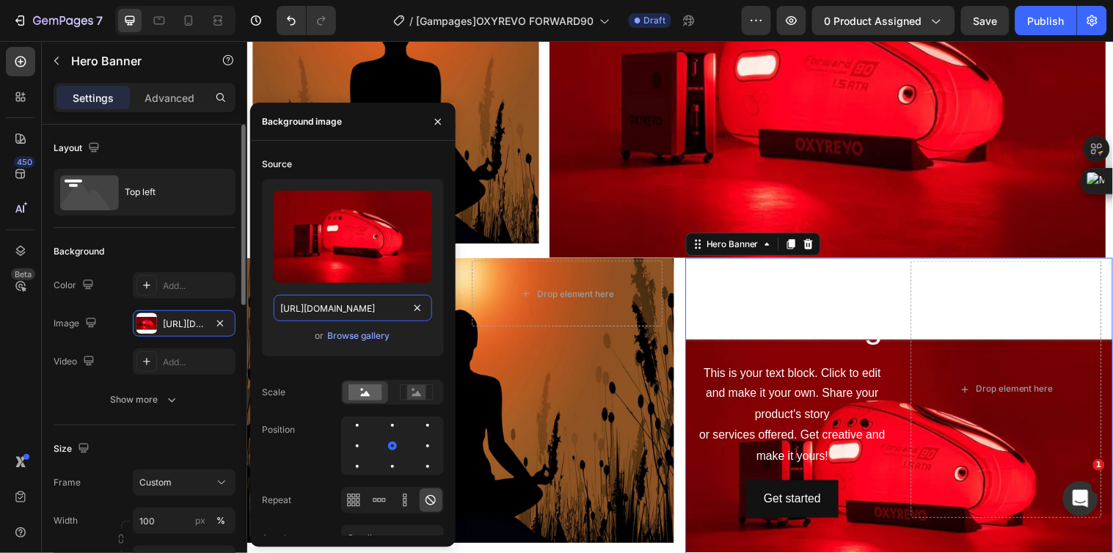
scroll to position [163, 0]
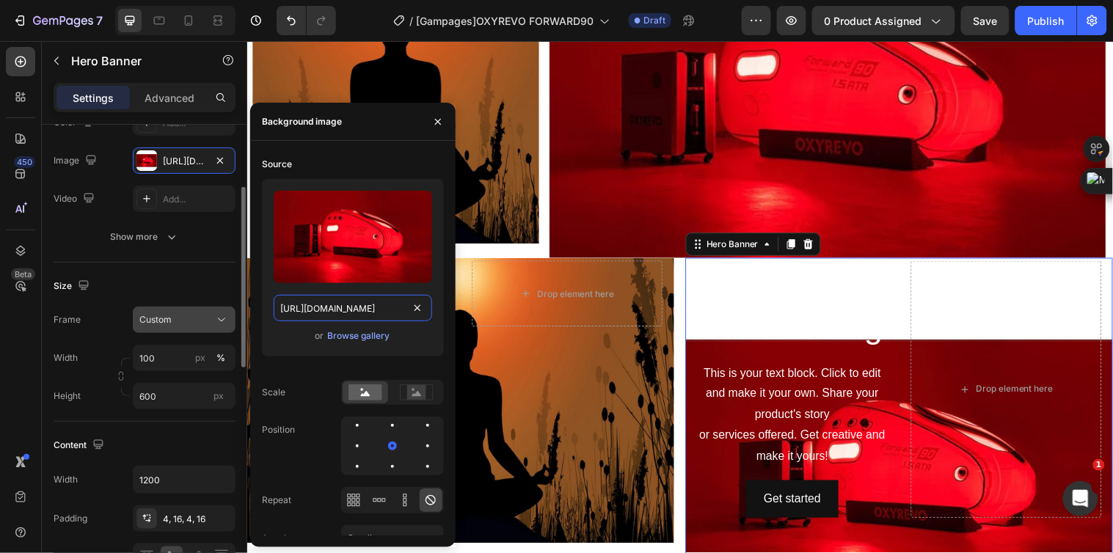
type input "https://cdn.shopify.com/s/files/1/0828/0598/1460/files/gempages_566187724348851…"
click at [209, 316] on div "Custom" at bounding box center [175, 319] width 72 height 13
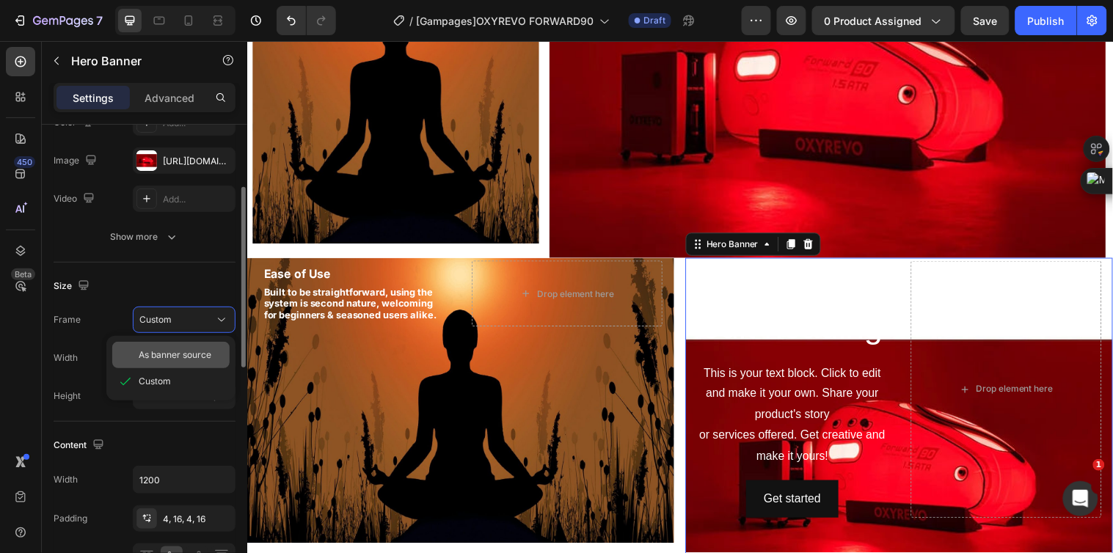
click at [200, 348] on span "As banner source" at bounding box center [175, 354] width 73 height 13
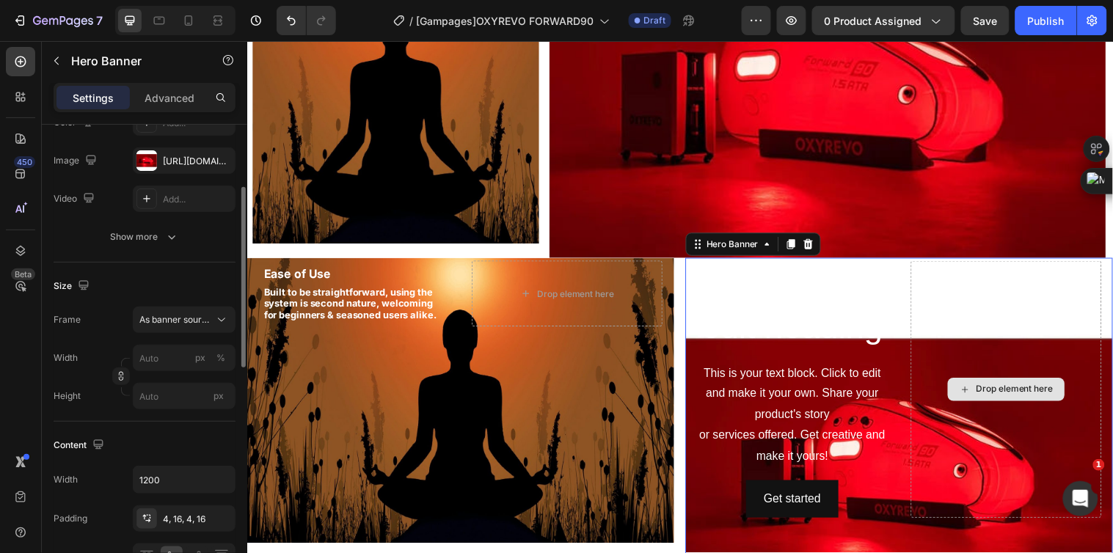
click at [930, 302] on div "Drop element here" at bounding box center [1018, 394] width 194 height 261
click at [814, 245] on icon at bounding box center [818, 247] width 10 height 10
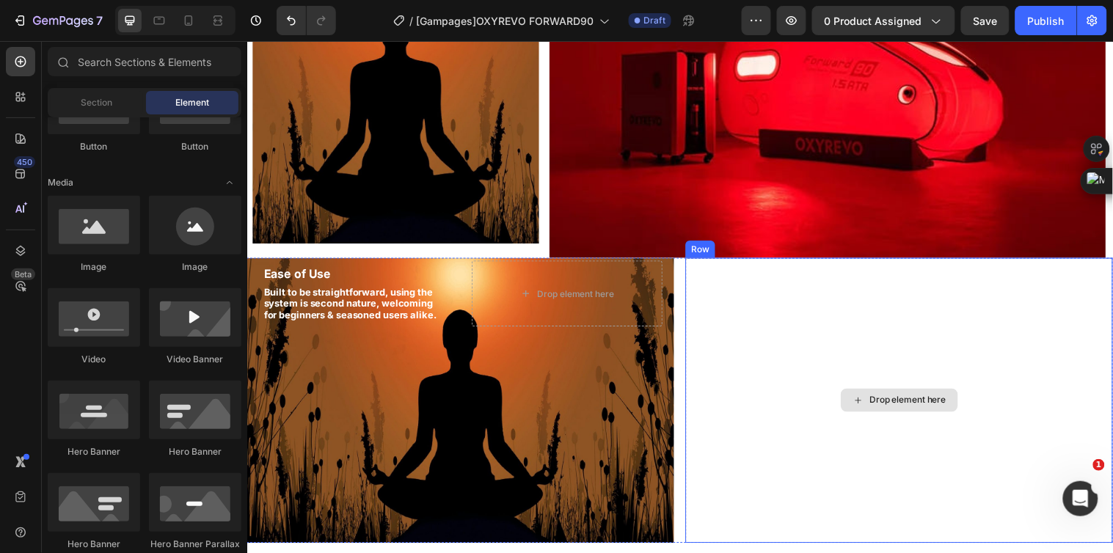
click at [844, 322] on div "Drop element here" at bounding box center [910, 406] width 434 height 290
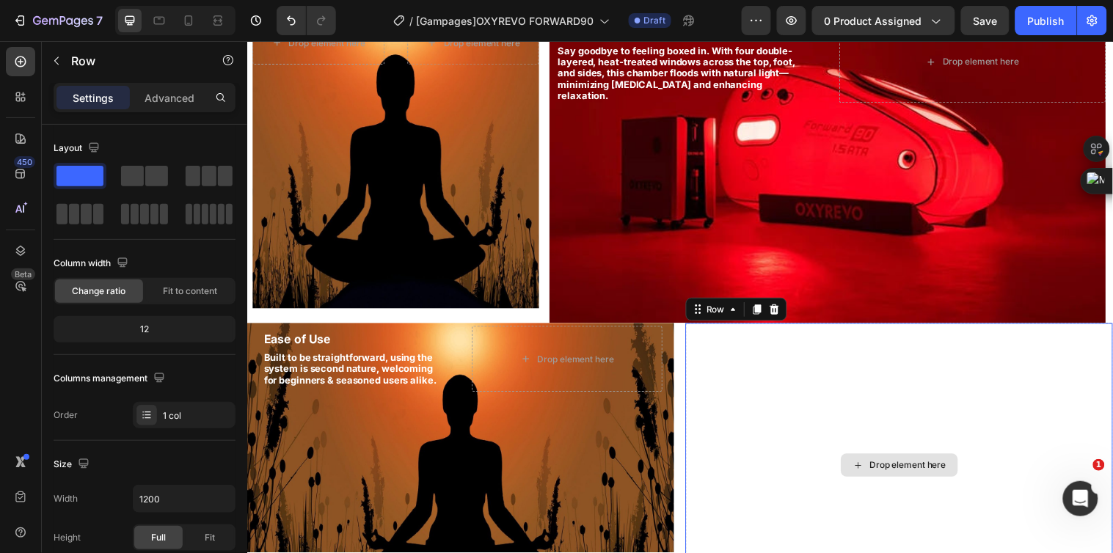
scroll to position [1605, 0]
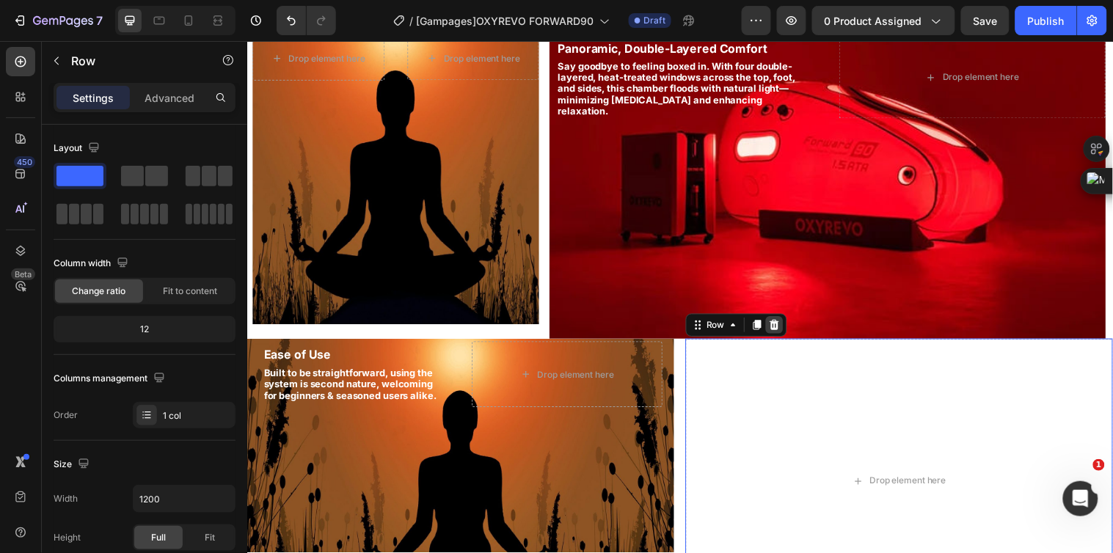
click at [778, 332] on icon at bounding box center [783, 329] width 10 height 10
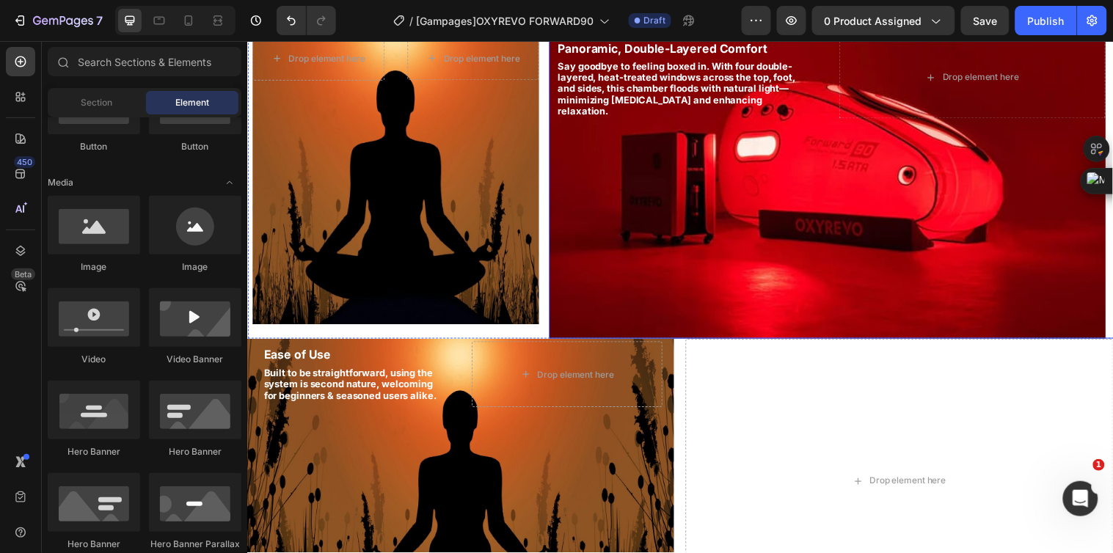
click at [771, 296] on div "Background Image" at bounding box center [837, 178] width 566 height 330
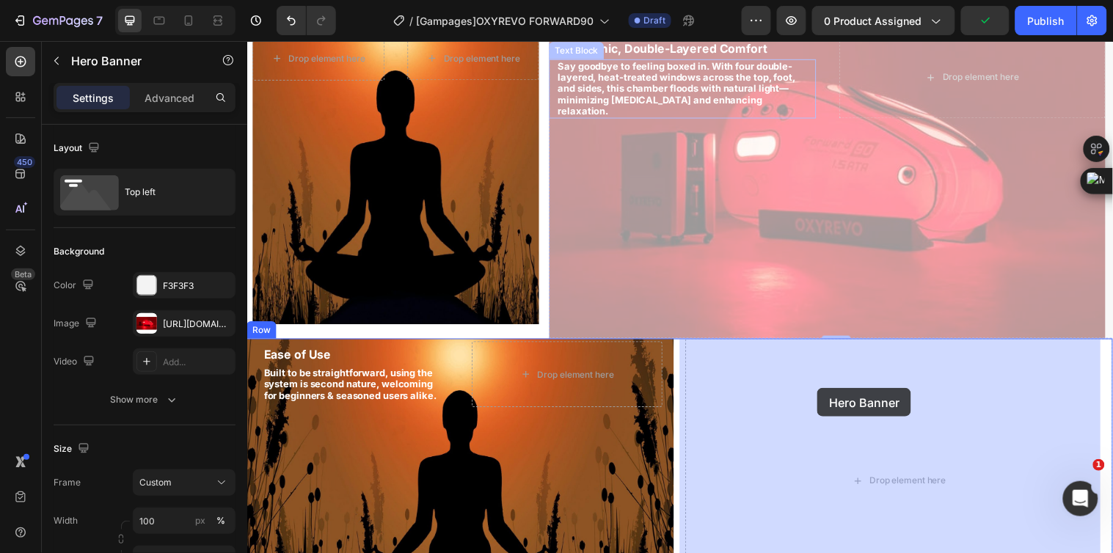
drag, startPoint x: 587, startPoint y: 191, endPoint x: 826, endPoint y: 393, distance: 312.9
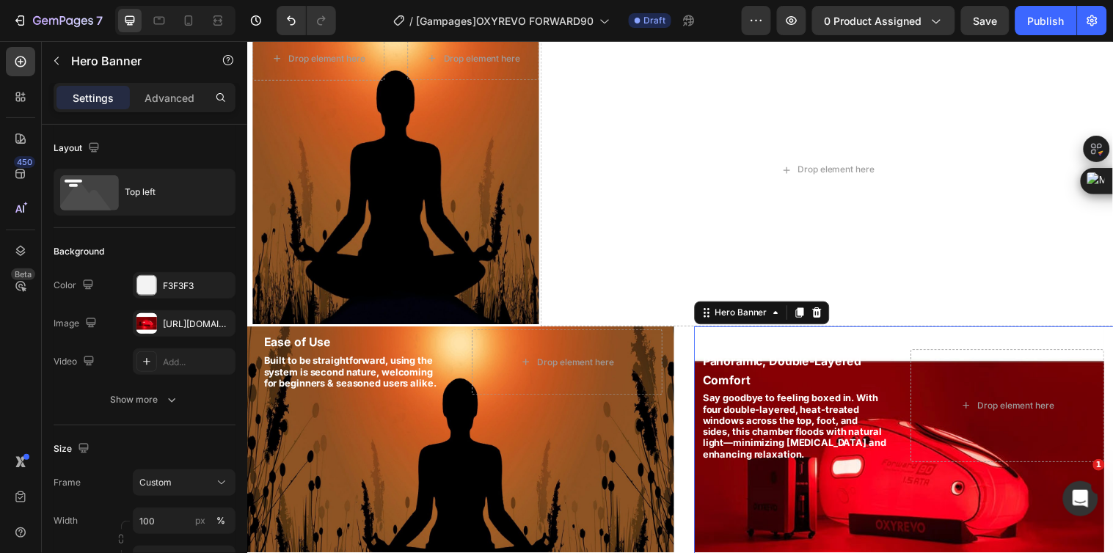
scroll to position [1769, 0]
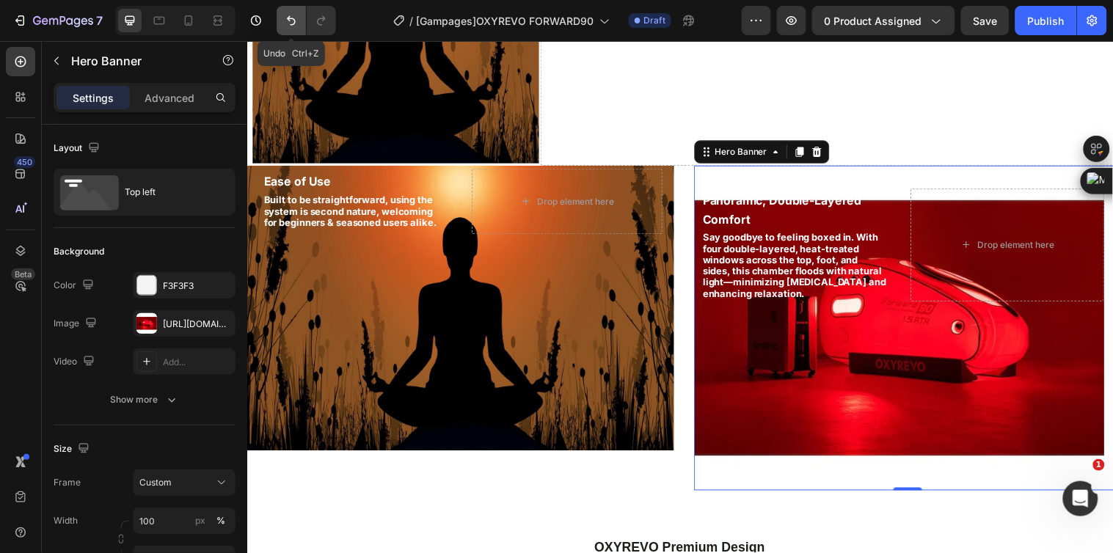
click at [297, 18] on icon "Undo/Redo" at bounding box center [291, 20] width 15 height 15
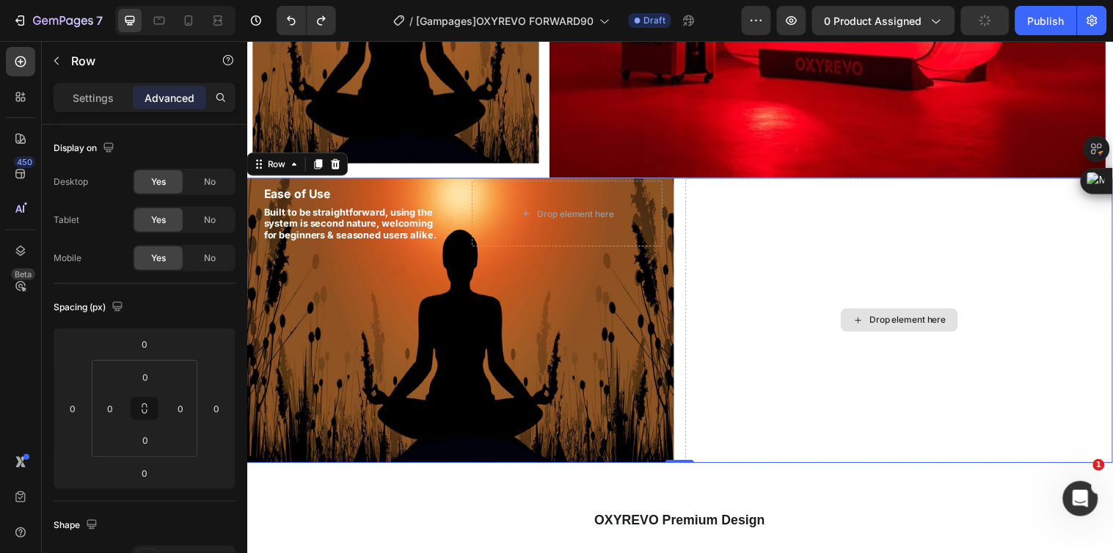
click at [693, 291] on div "Drop element here" at bounding box center [910, 325] width 434 height 290
click at [92, 96] on p "Settings" at bounding box center [93, 97] width 41 height 15
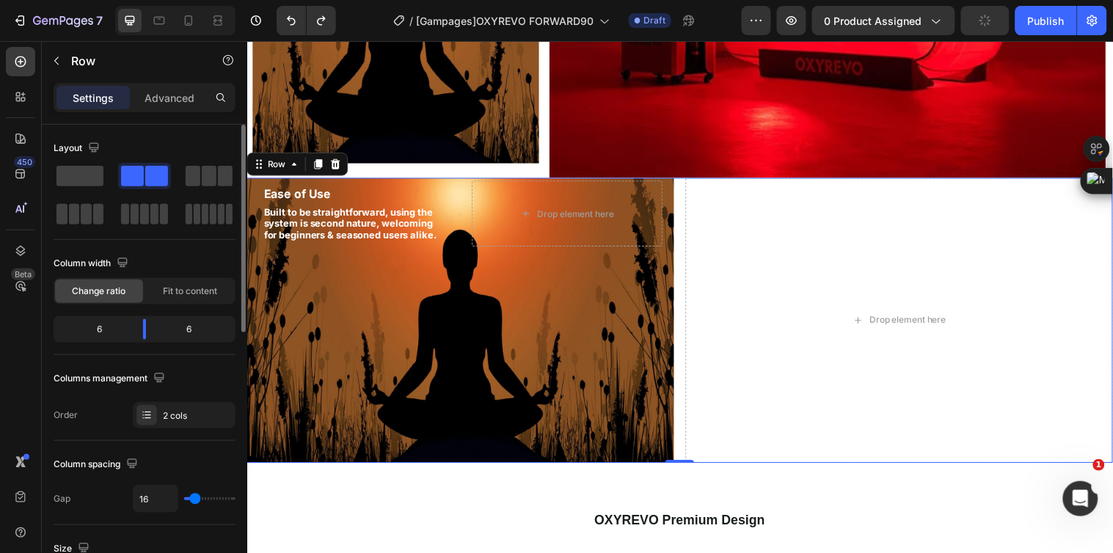
type input "0"
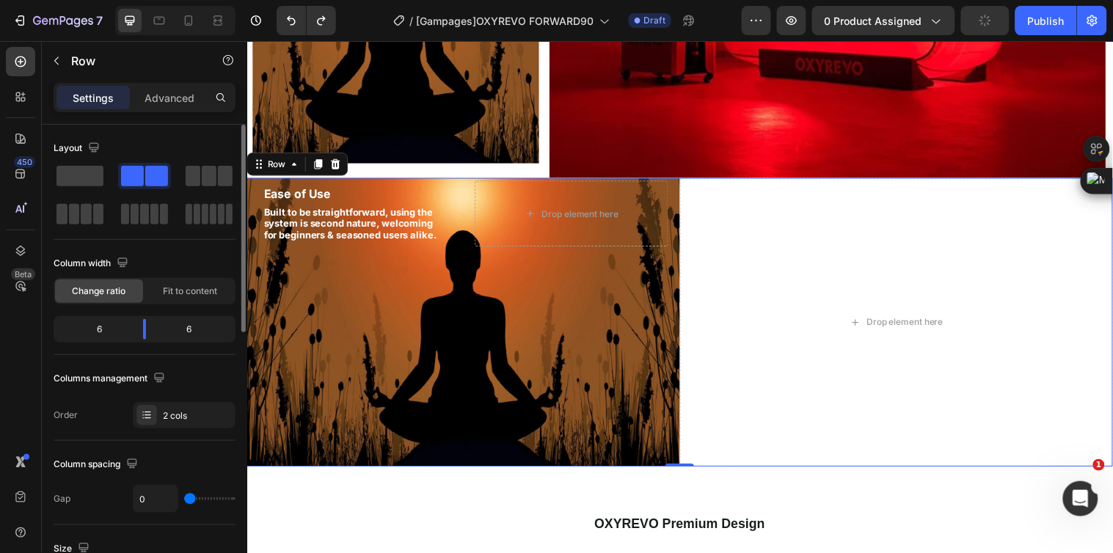
type input "7"
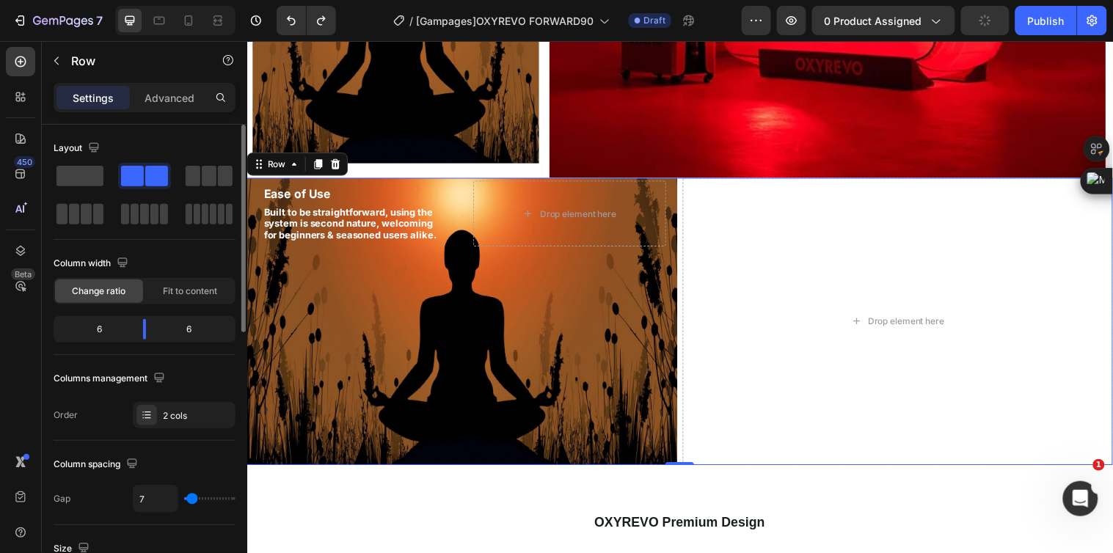
type input "10"
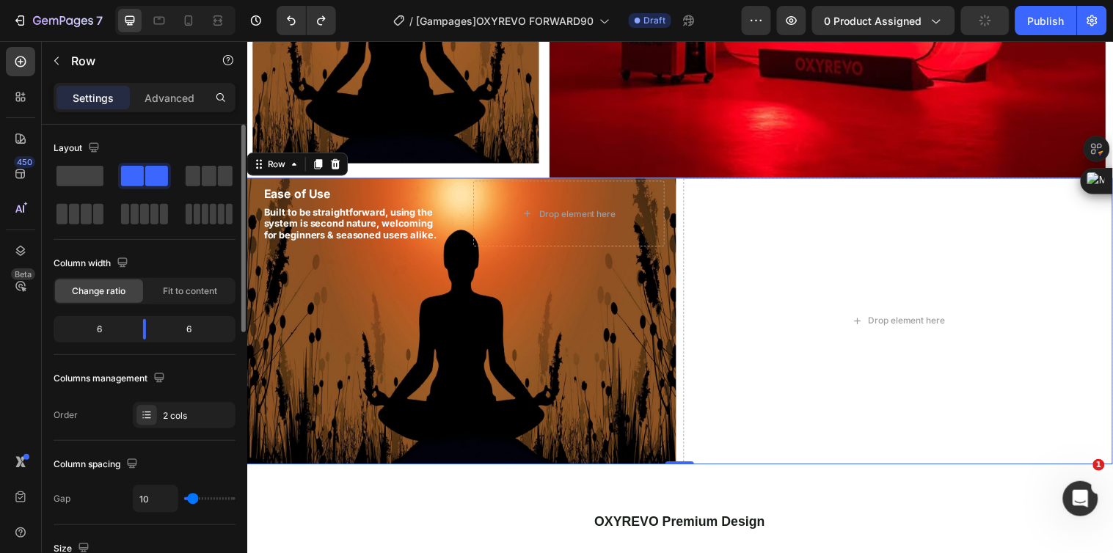
type input "10"
click at [193, 497] on input "range" at bounding box center [209, 498] width 51 height 3
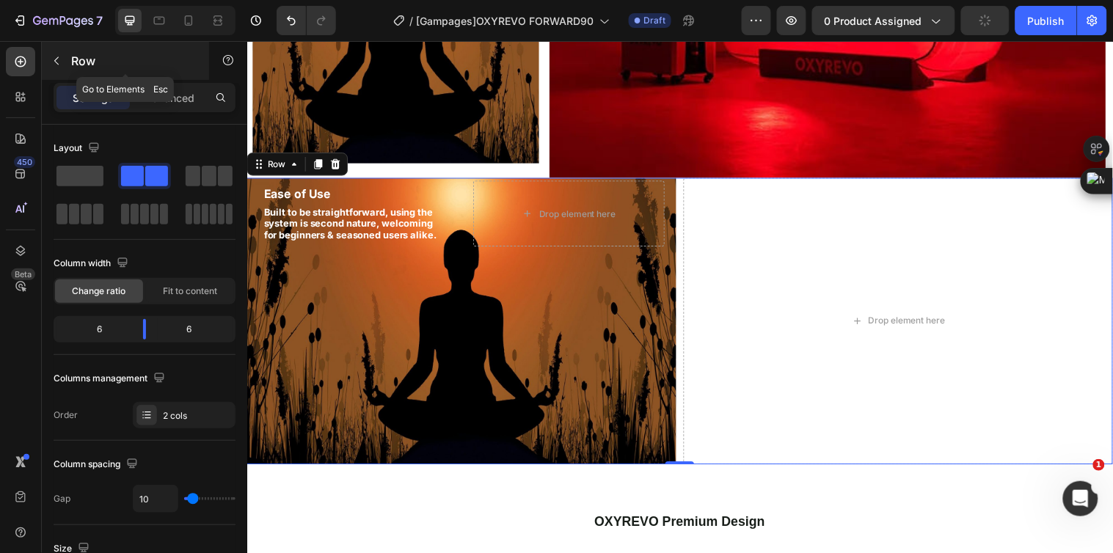
click at [56, 51] on button "button" at bounding box center [56, 60] width 23 height 23
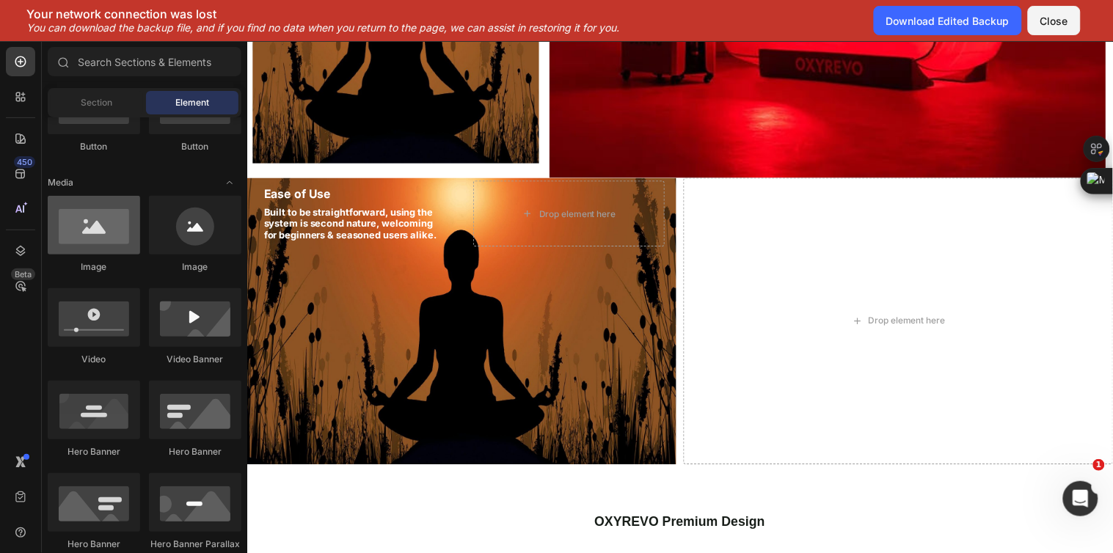
scroll to position [489, 0]
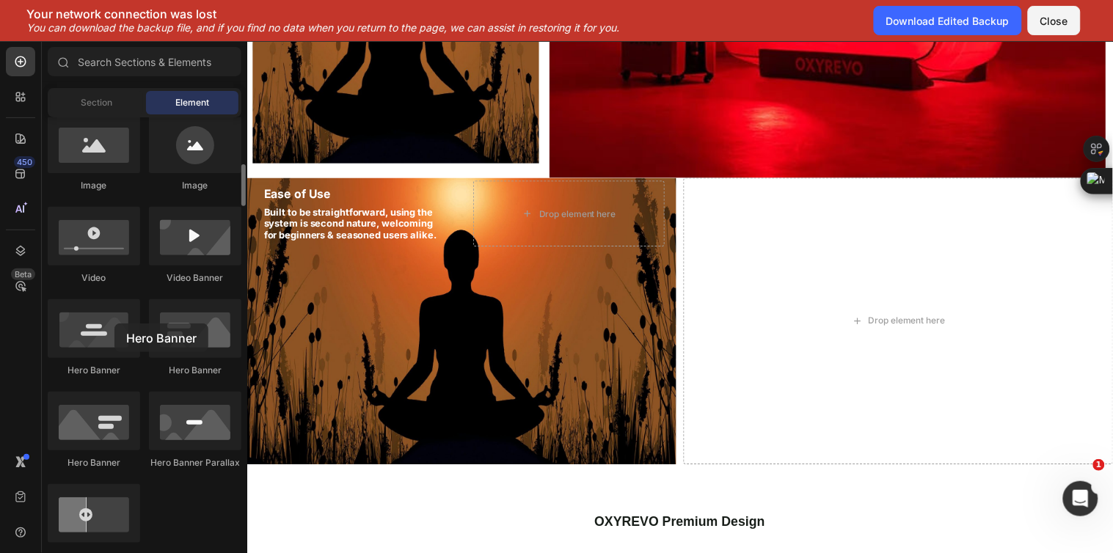
drag, startPoint x: 114, startPoint y: 341, endPoint x: 142, endPoint y: 312, distance: 40.0
click at [112, 325] on div at bounding box center [94, 328] width 92 height 59
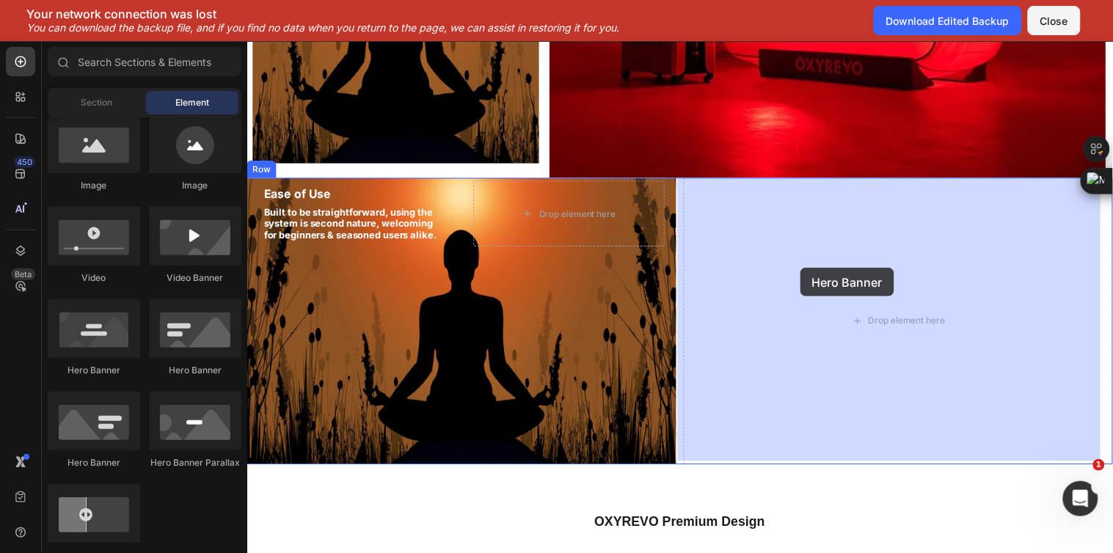
drag, startPoint x: 414, startPoint y: 361, endPoint x: 809, endPoint y: 271, distance: 404.9
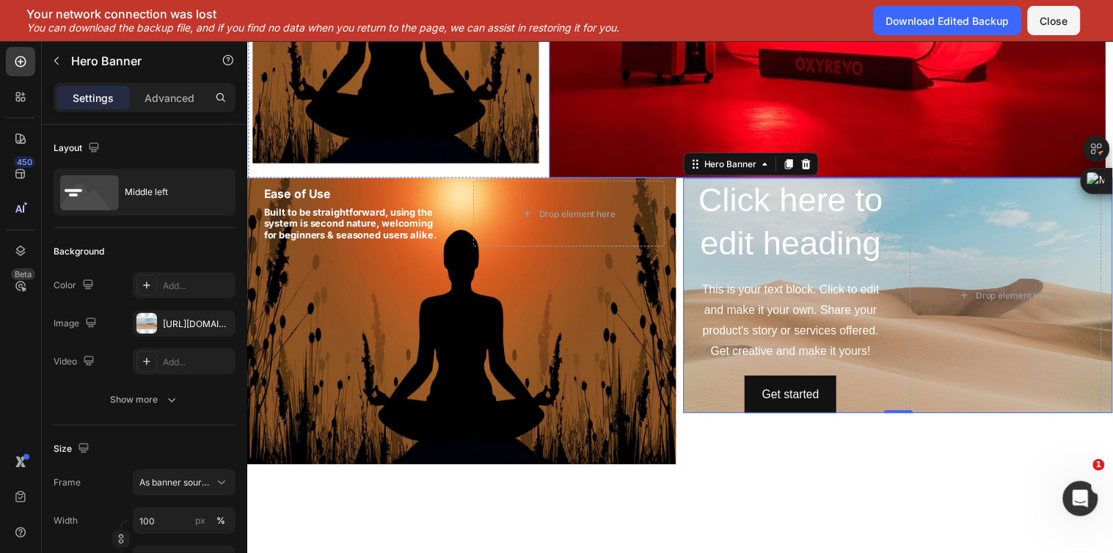
scroll to position [1605, 0]
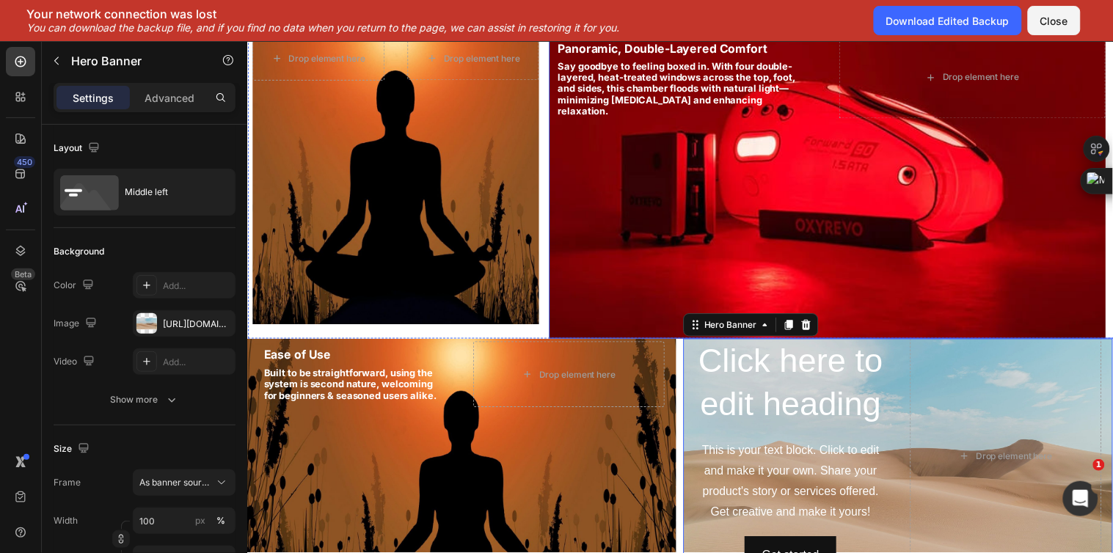
click at [839, 165] on div "Background Image" at bounding box center [837, 178] width 566 height 330
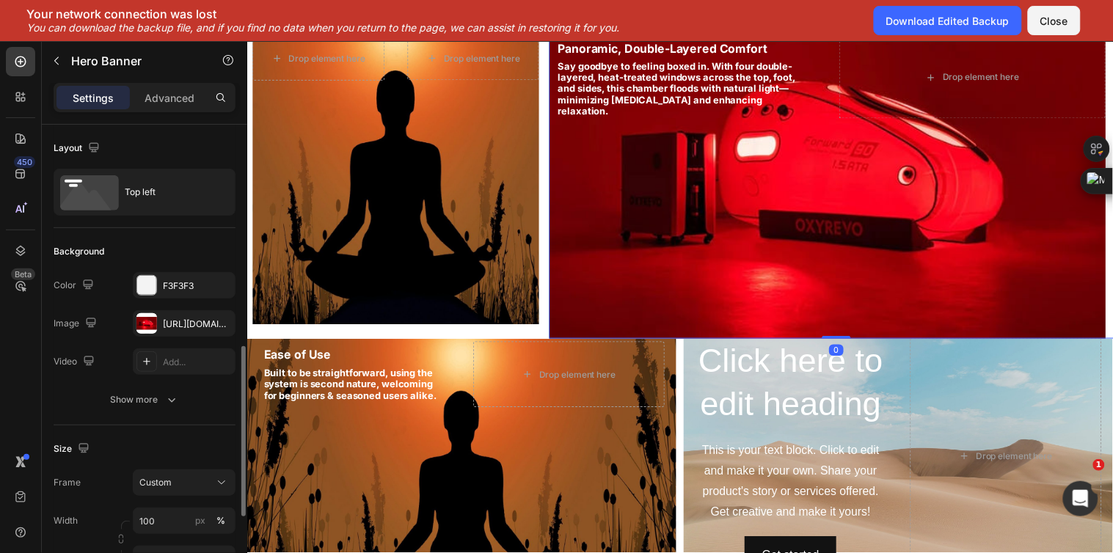
scroll to position [163, 0]
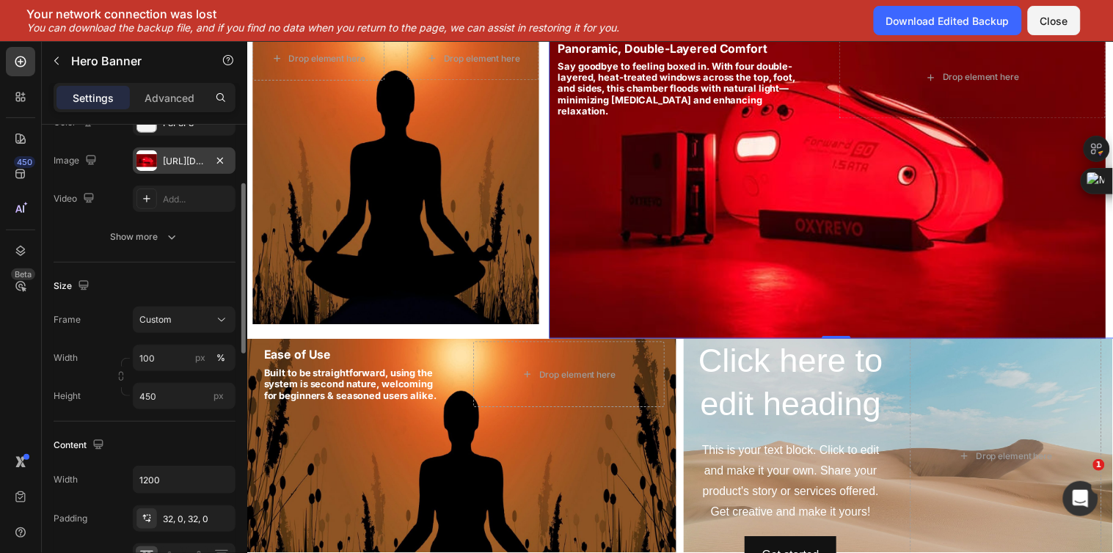
click at [181, 163] on div "https://cdn.shopify.com/s/files/1/0828/0598/1460/files/gempages_566187724348851…" at bounding box center [184, 161] width 43 height 13
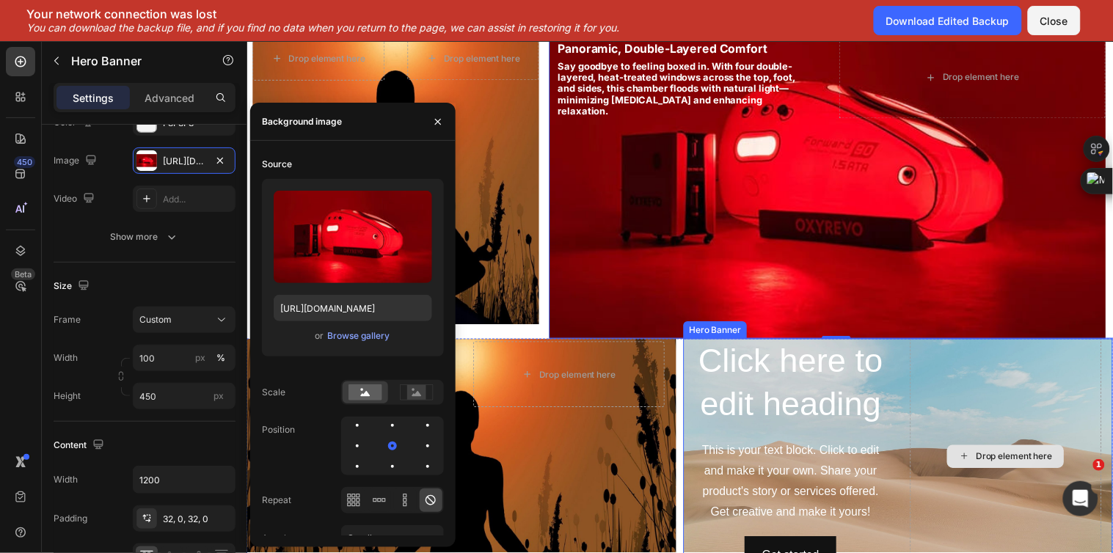
click at [960, 384] on div "Drop element here" at bounding box center [1018, 463] width 195 height 241
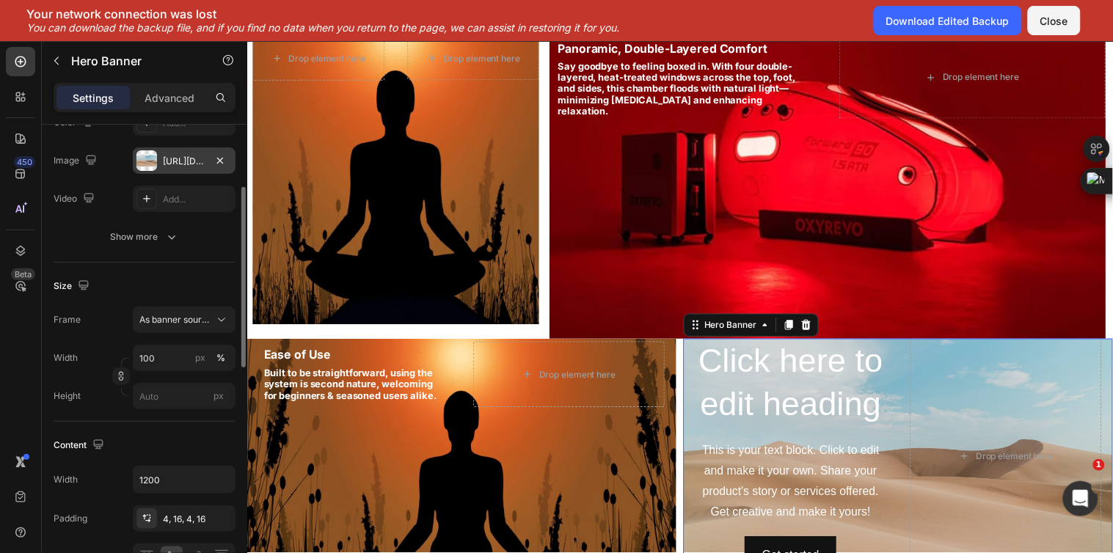
click at [172, 160] on div "https://cdn.shopify.com/s/files/1/2005/9307/files/background_settings.jpg" at bounding box center [184, 161] width 43 height 13
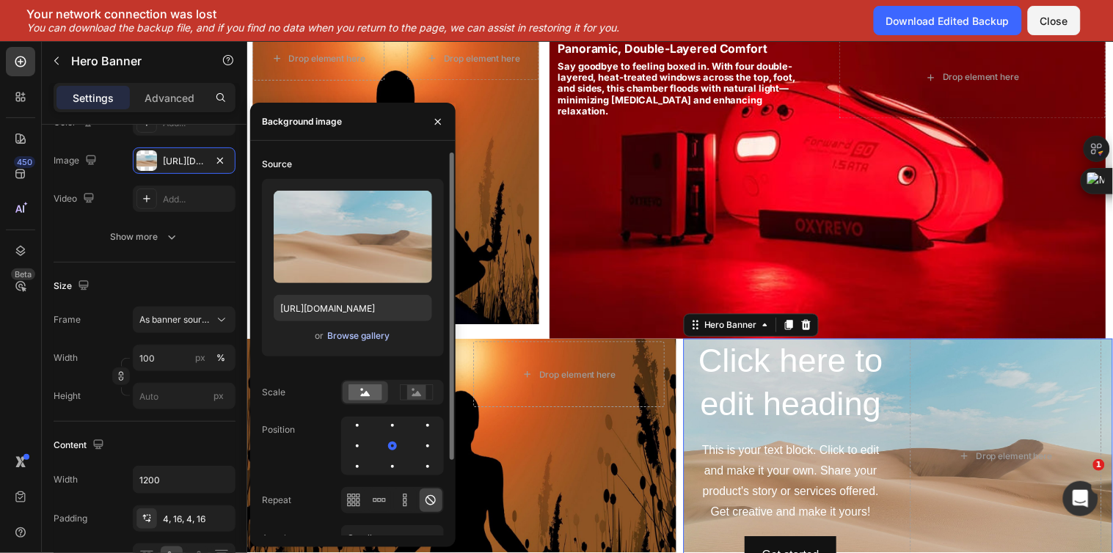
click at [353, 338] on div "Browse gallery" at bounding box center [358, 335] width 62 height 13
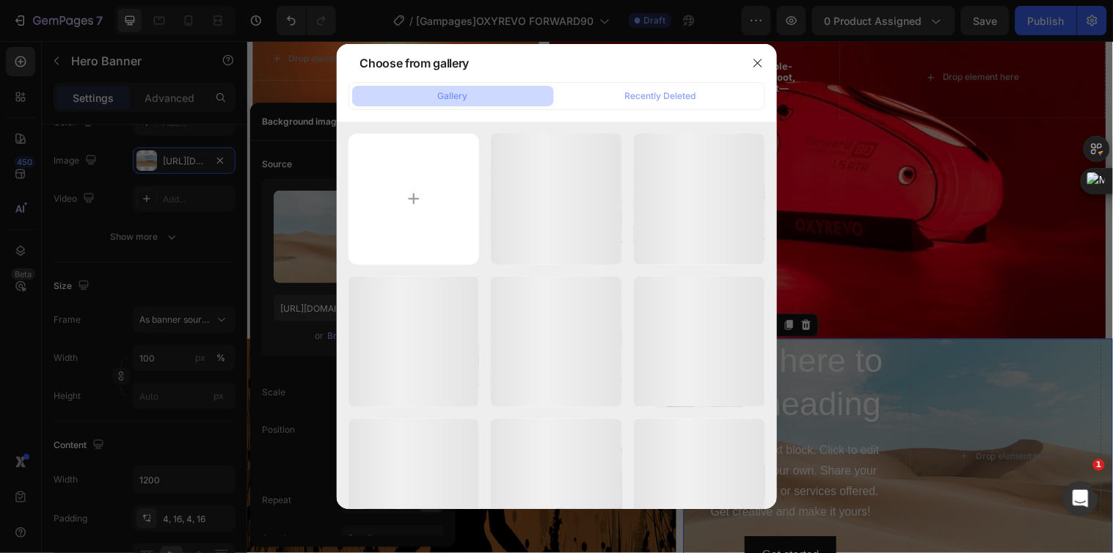
click at [869, 105] on div at bounding box center [556, 276] width 1113 height 553
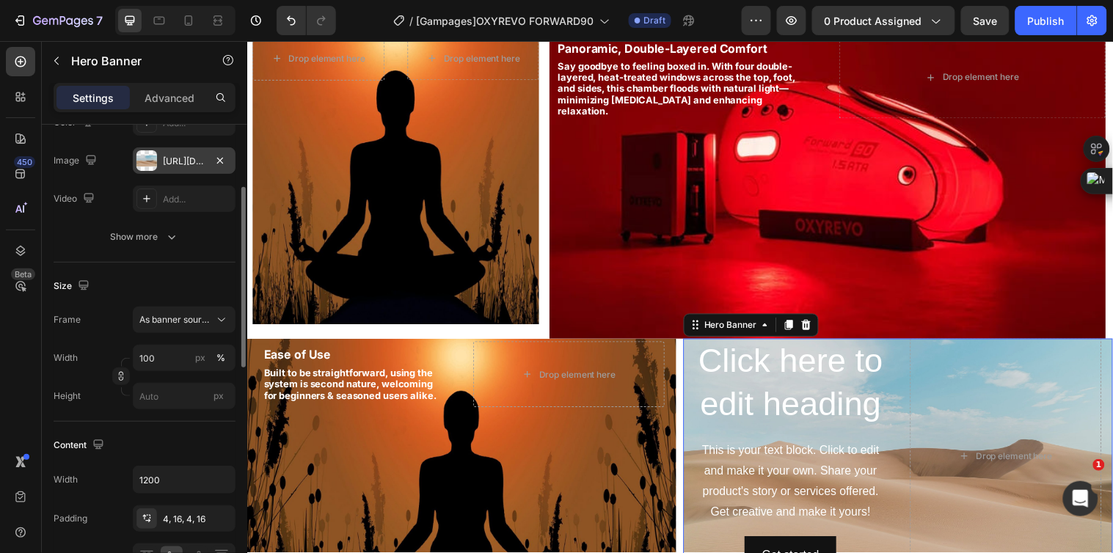
click at [167, 158] on div "https://cdn.shopify.com/s/files/1/2005/9307/files/background_settings.jpg" at bounding box center [184, 161] width 43 height 13
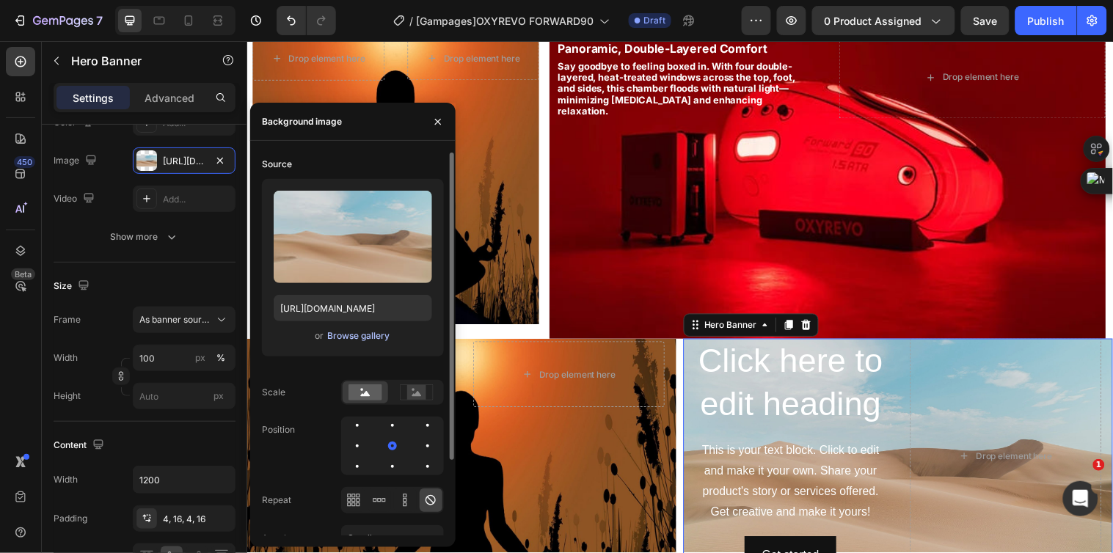
click at [360, 332] on div "Browse gallery" at bounding box center [358, 335] width 62 height 13
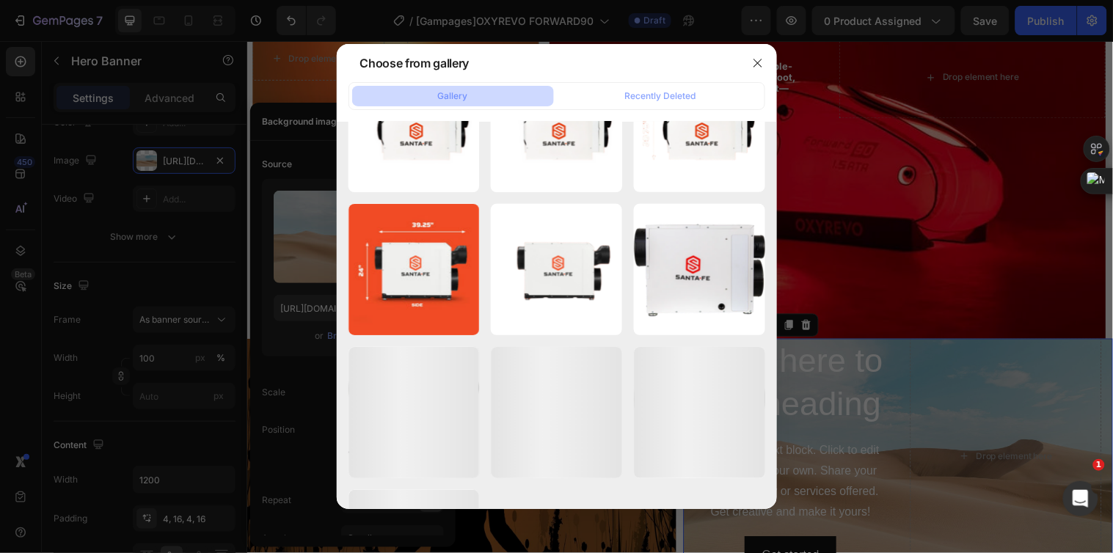
scroll to position [4337, 0]
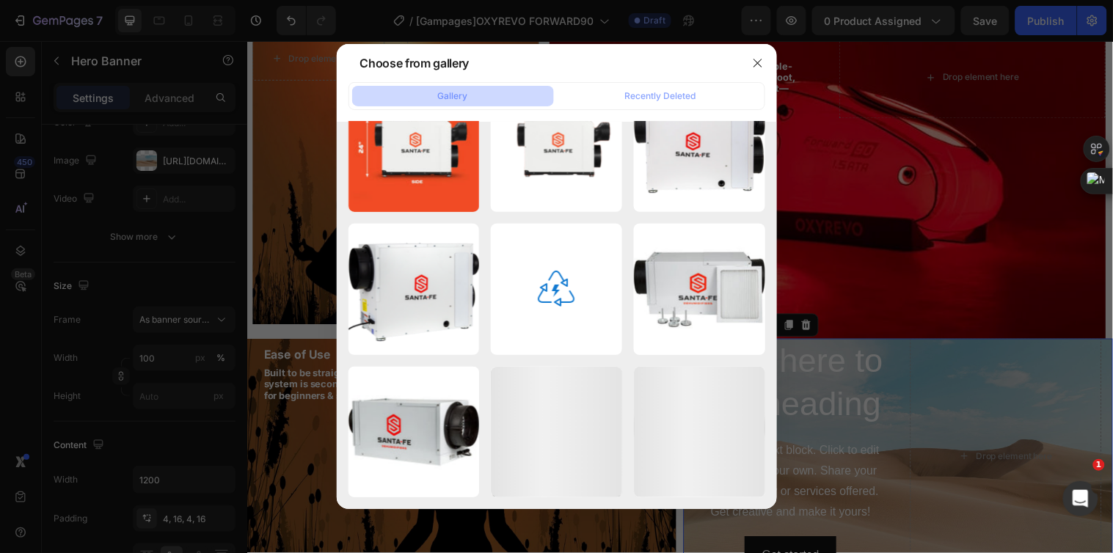
click at [834, 222] on div at bounding box center [556, 276] width 1113 height 553
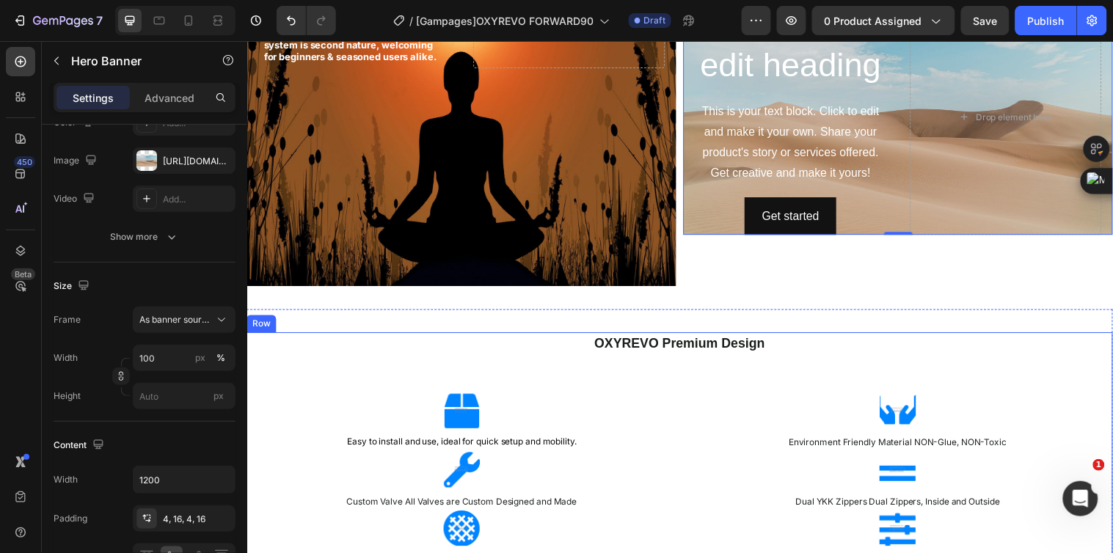
scroll to position [2013, 0]
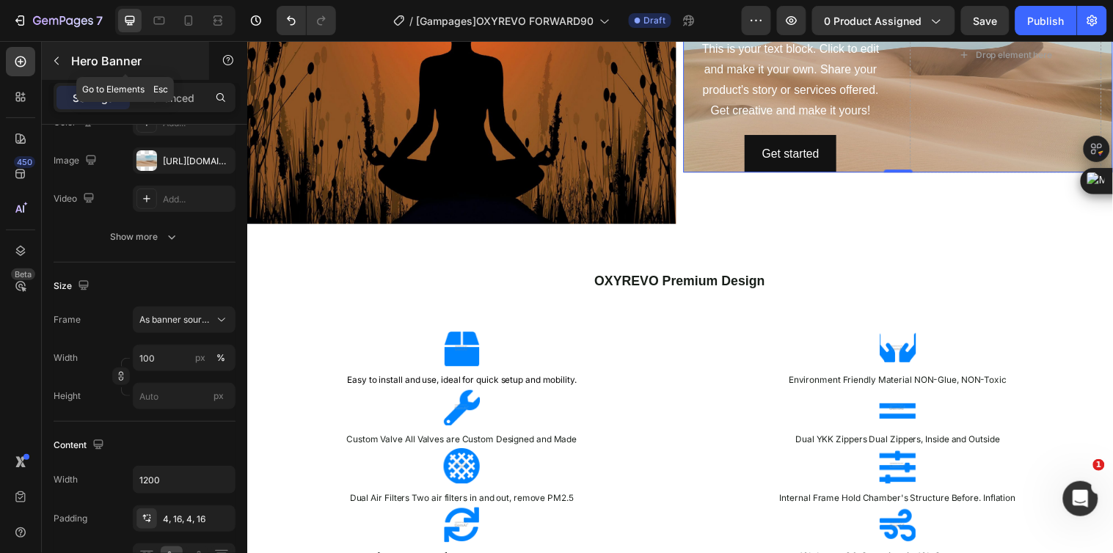
click at [54, 57] on icon "button" at bounding box center [57, 61] width 12 height 12
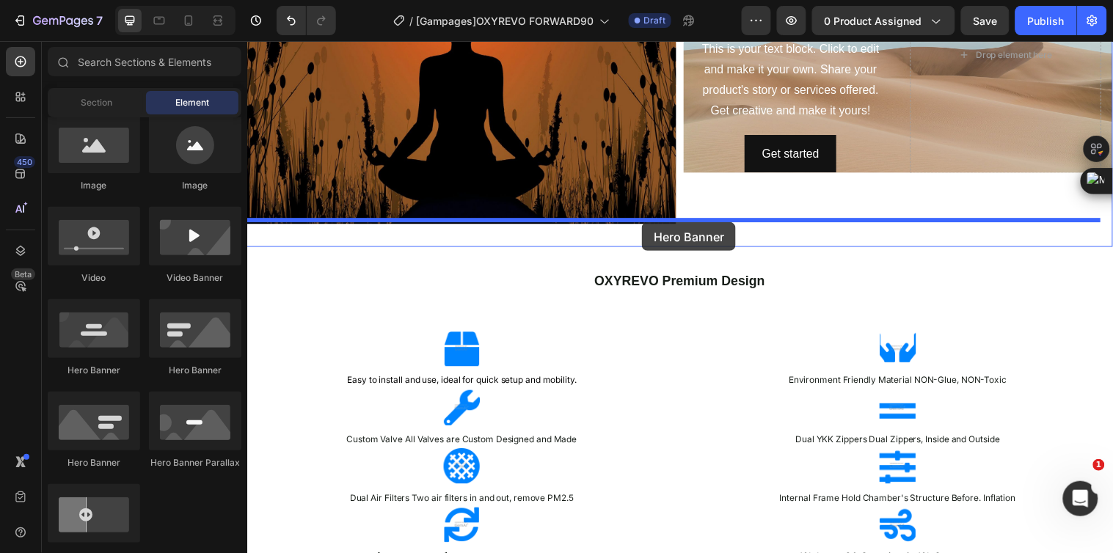
drag, startPoint x: 888, startPoint y: 260, endPoint x: 648, endPoint y: 225, distance: 243.3
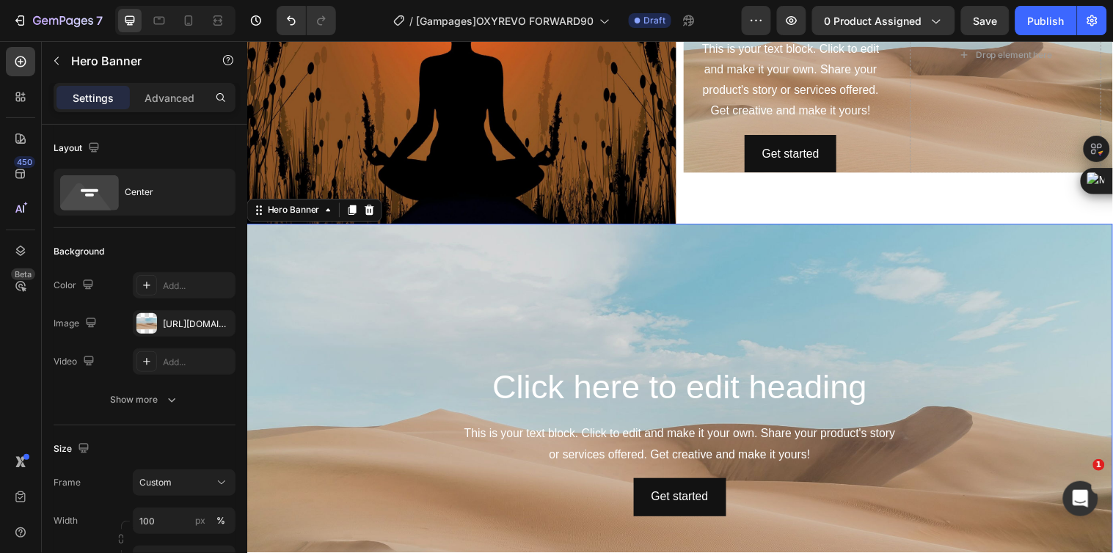
click at [810, 256] on div "Background Image" at bounding box center [687, 447] width 880 height 440
click at [178, 326] on div "https://cdn.shopify.com/s/files/1/2005/9307/files/background_settings.jpg" at bounding box center [184, 324] width 43 height 13
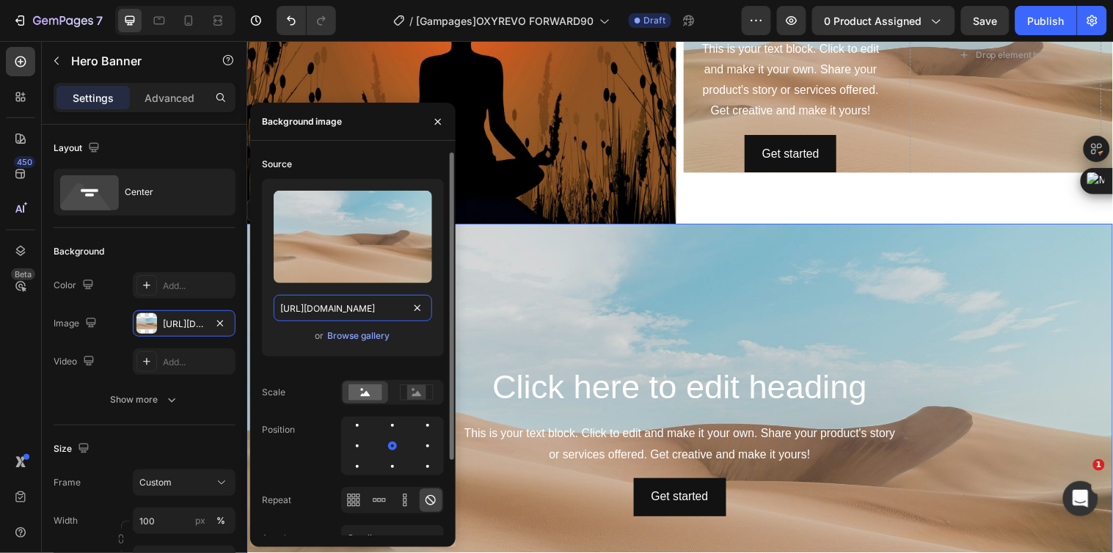
click at [342, 308] on input "https://cdn.shopify.com/s/files/1/2005/9307/files/background_settings.jpg" at bounding box center [353, 308] width 158 height 26
paste input "0828/0598/1460/files/gempages_566187724348851355-ffac9005-cba1-416c-8e8f-ebea0f…"
type input "https://cdn.shopify.com/s/files/1/0828/0598/1460/files/gempages_566187724348851…"
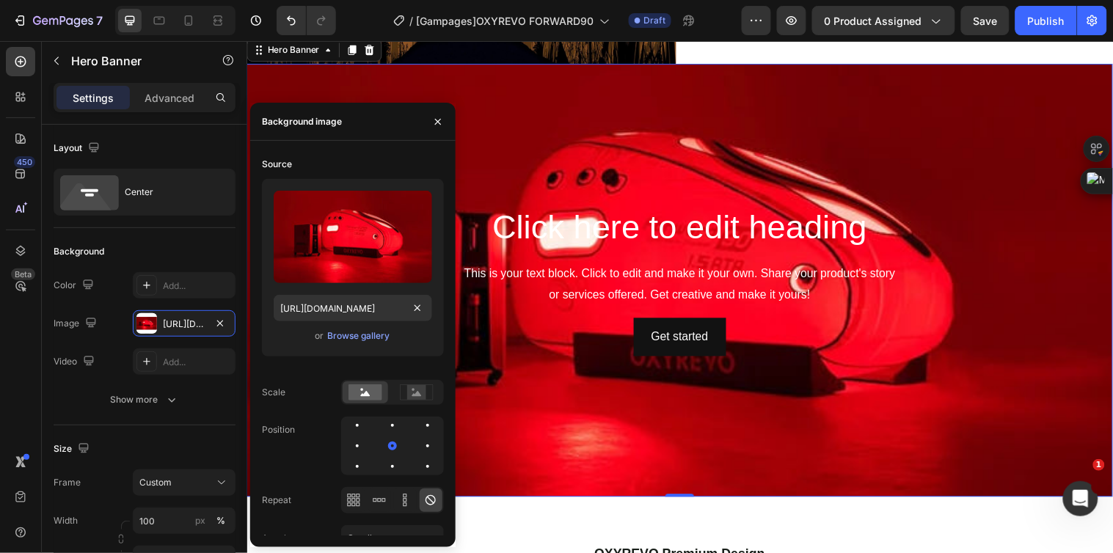
scroll to position [0, 0]
click at [872, 382] on div "Background Image" at bounding box center [687, 284] width 880 height 440
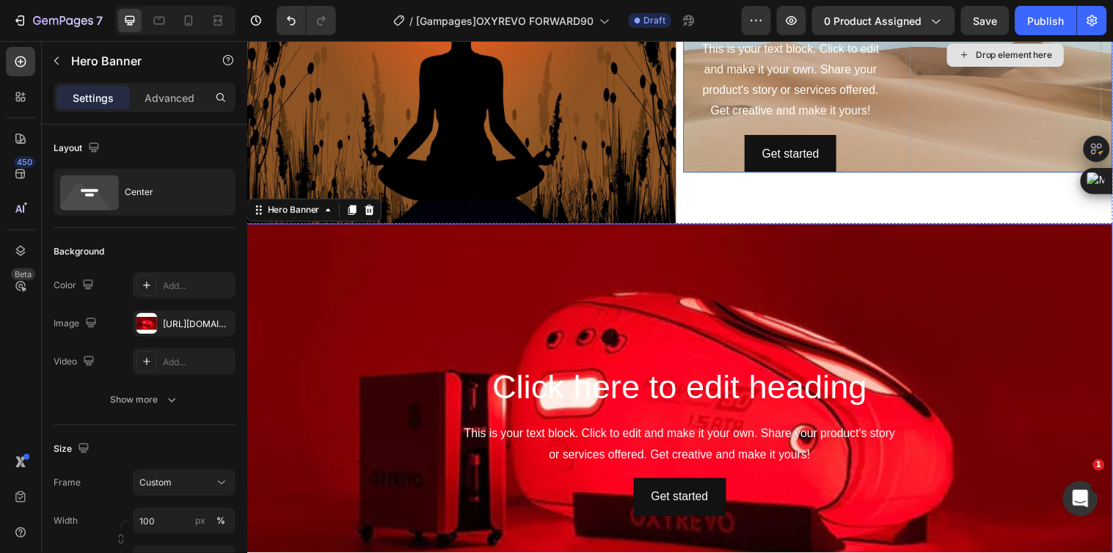
scroll to position [1850, 0]
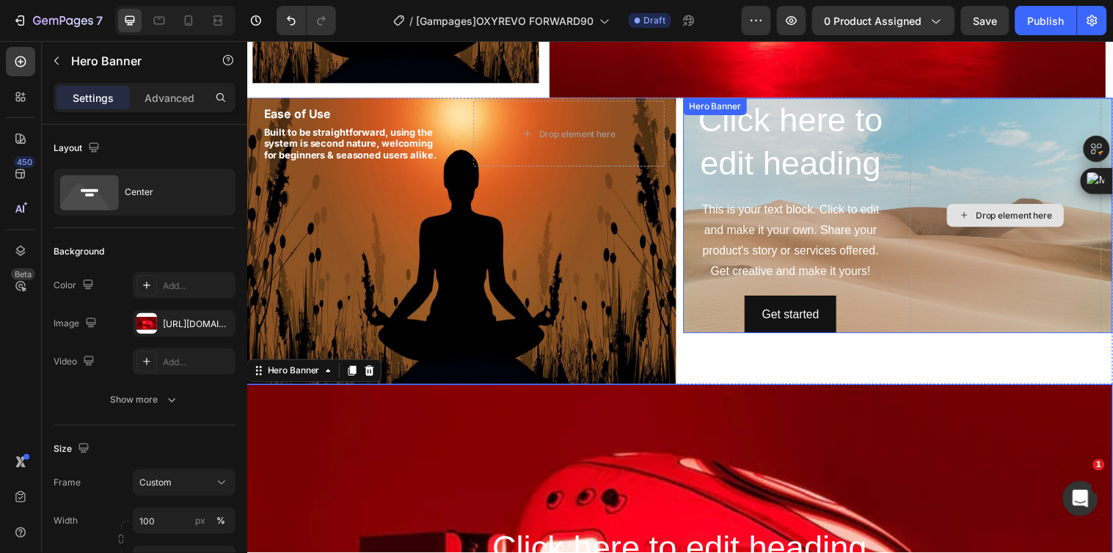
click at [943, 265] on div "Drop element here" at bounding box center [1018, 218] width 195 height 241
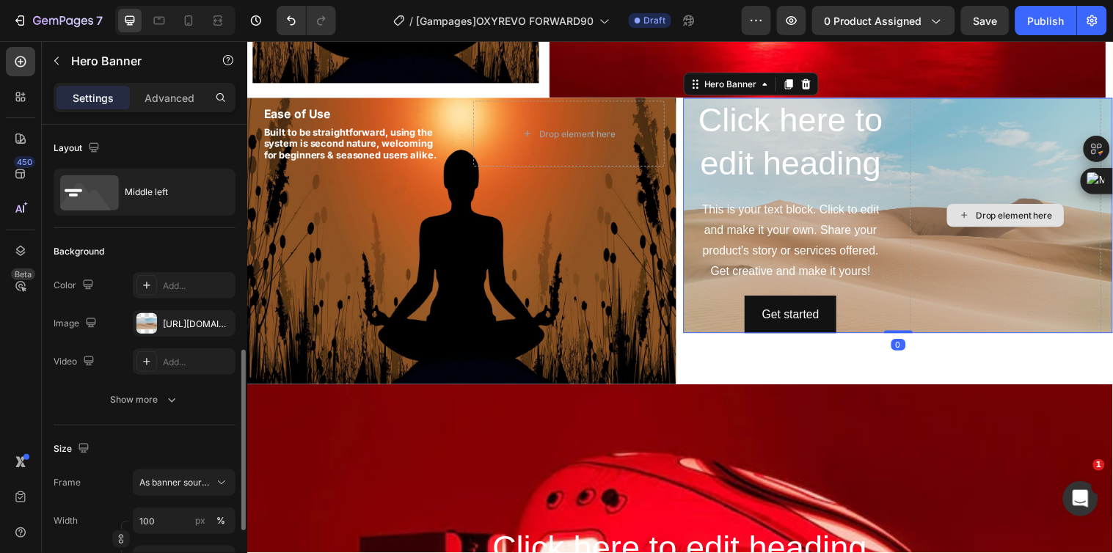
scroll to position [163, 0]
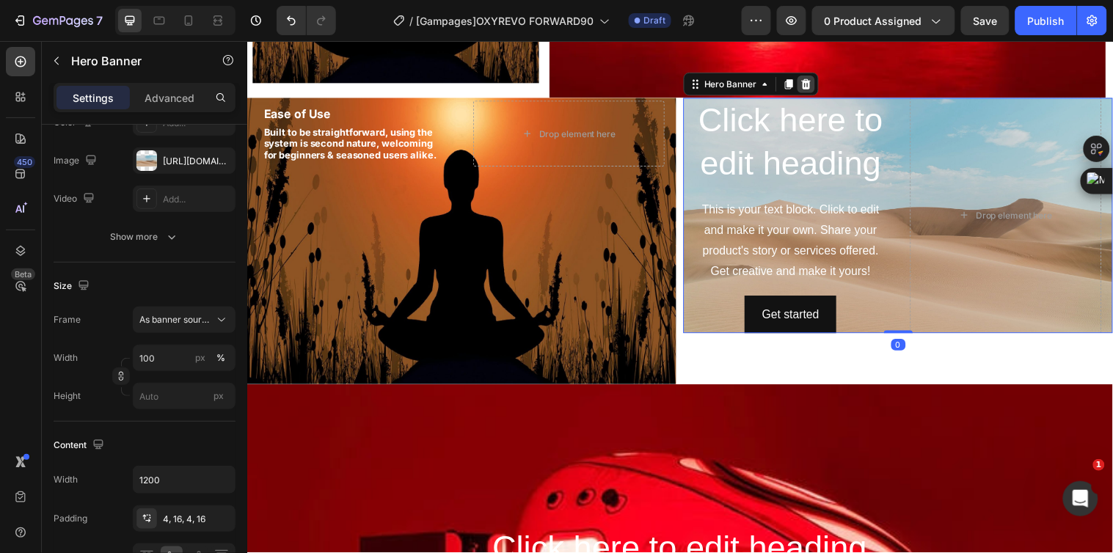
click at [809, 85] on icon at bounding box center [815, 85] width 12 height 12
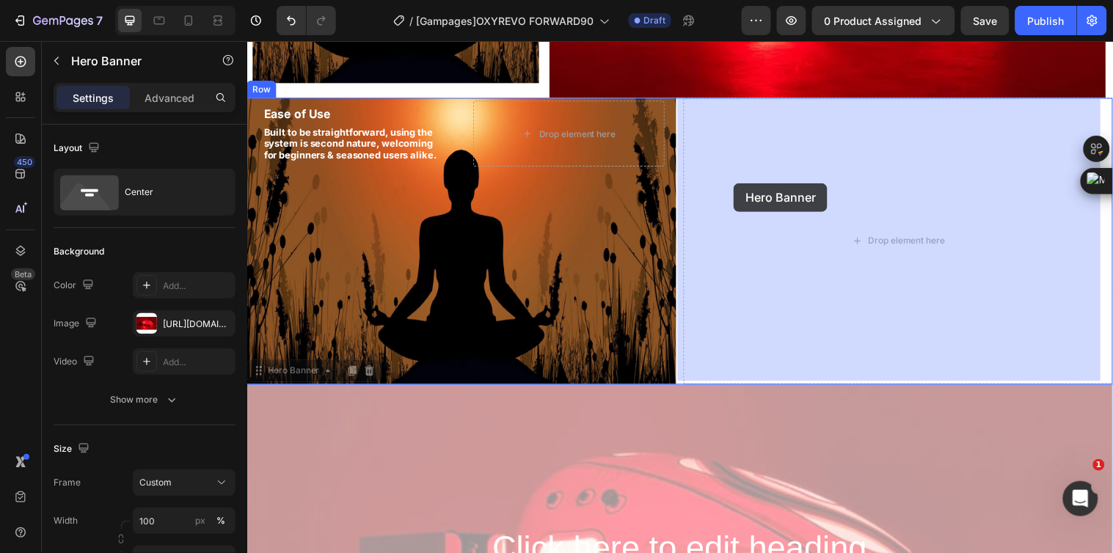
drag, startPoint x: 285, startPoint y: 375, endPoint x: 741, endPoint y: 185, distance: 493.7
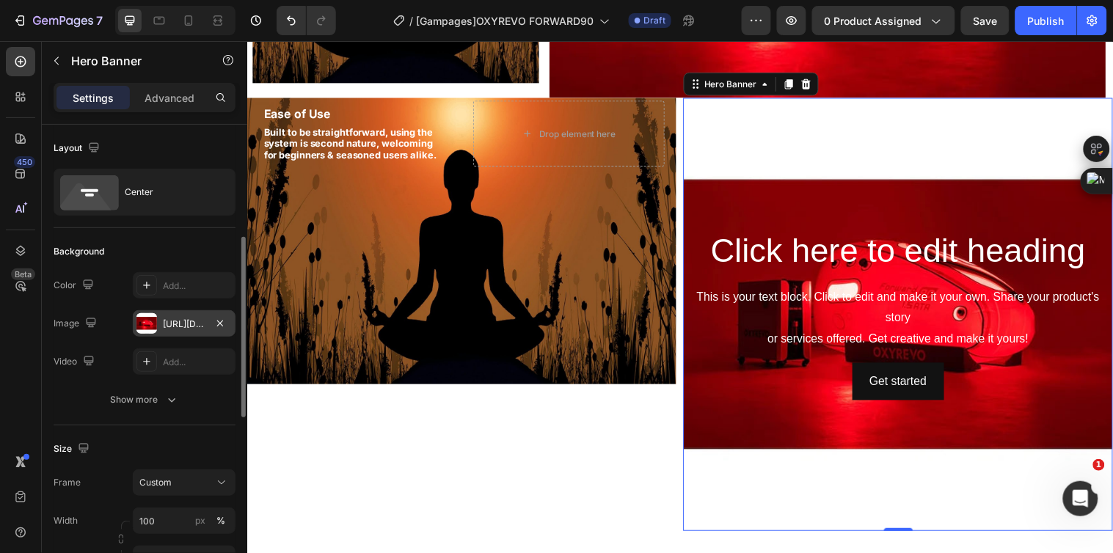
scroll to position [81, 0]
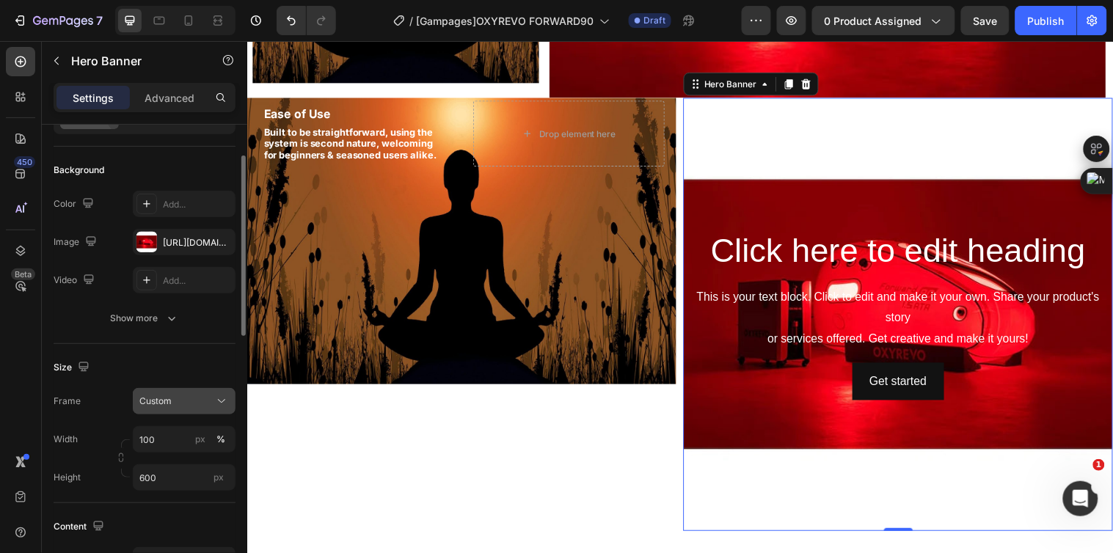
click at [179, 407] on div "Custom" at bounding box center [175, 401] width 72 height 13
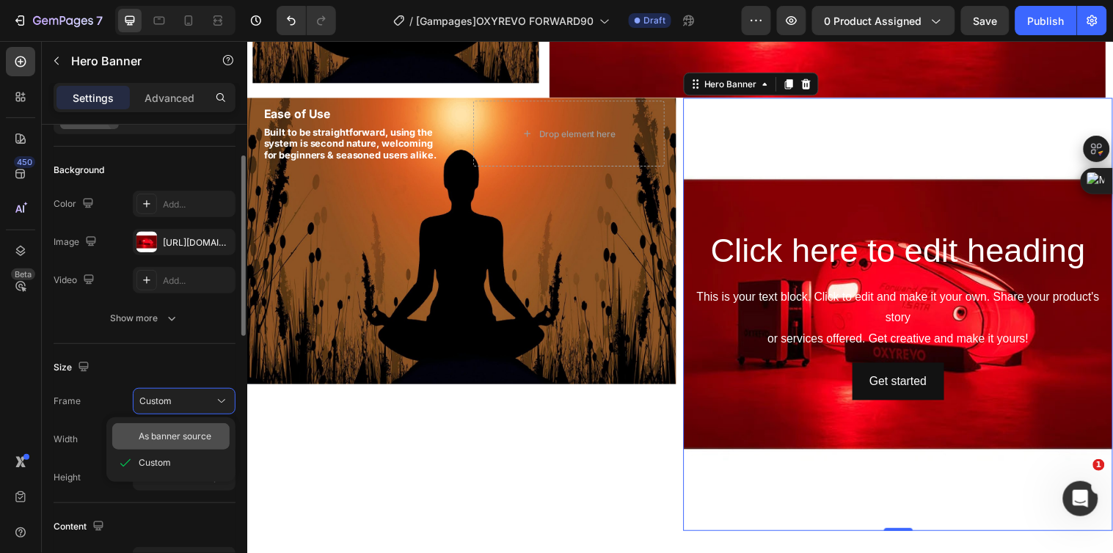
click at [188, 437] on span "As banner source" at bounding box center [175, 436] width 73 height 13
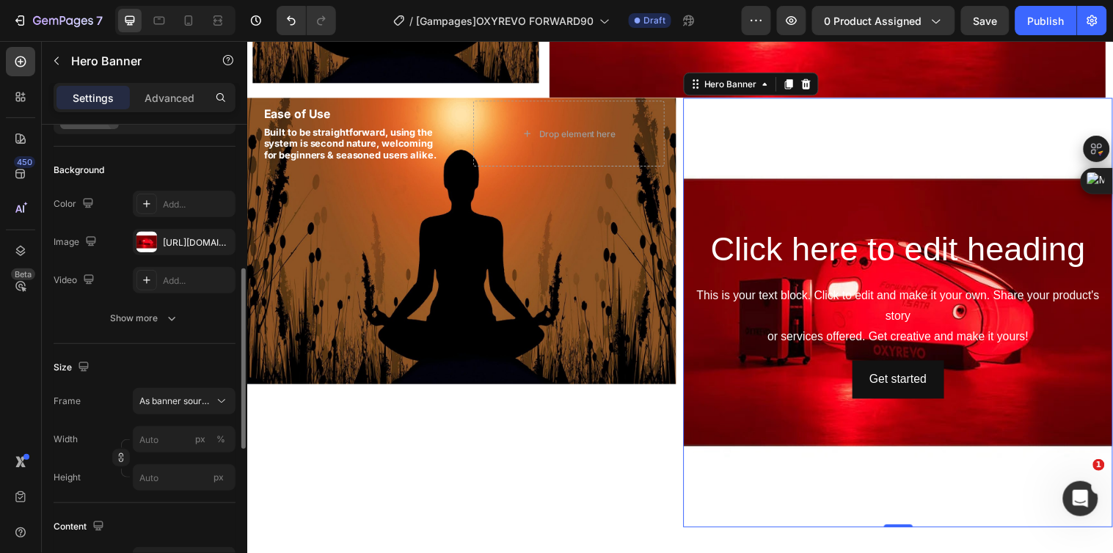
scroll to position [244, 0]
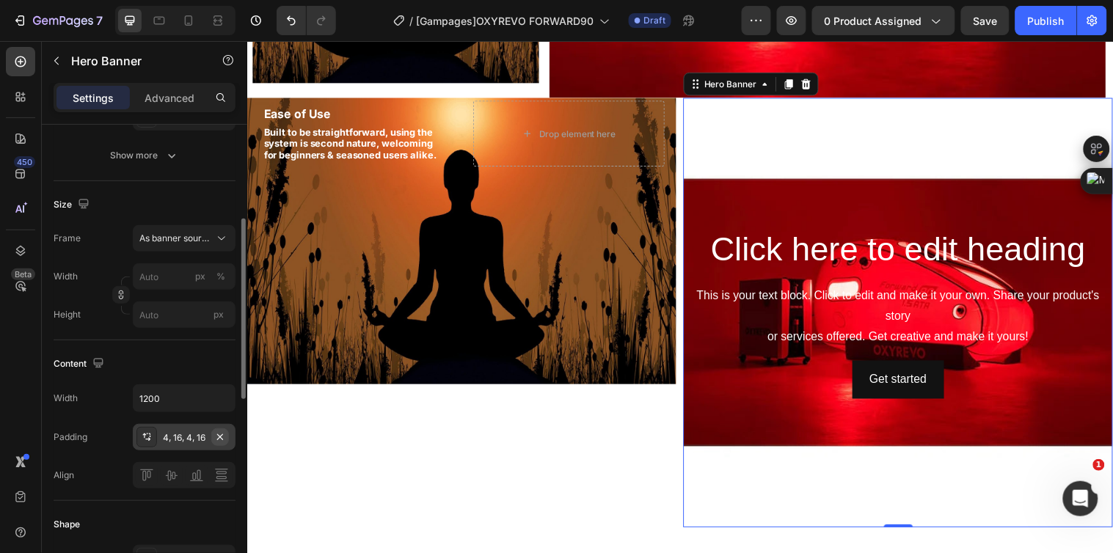
click at [219, 439] on icon "button" at bounding box center [220, 437] width 12 height 12
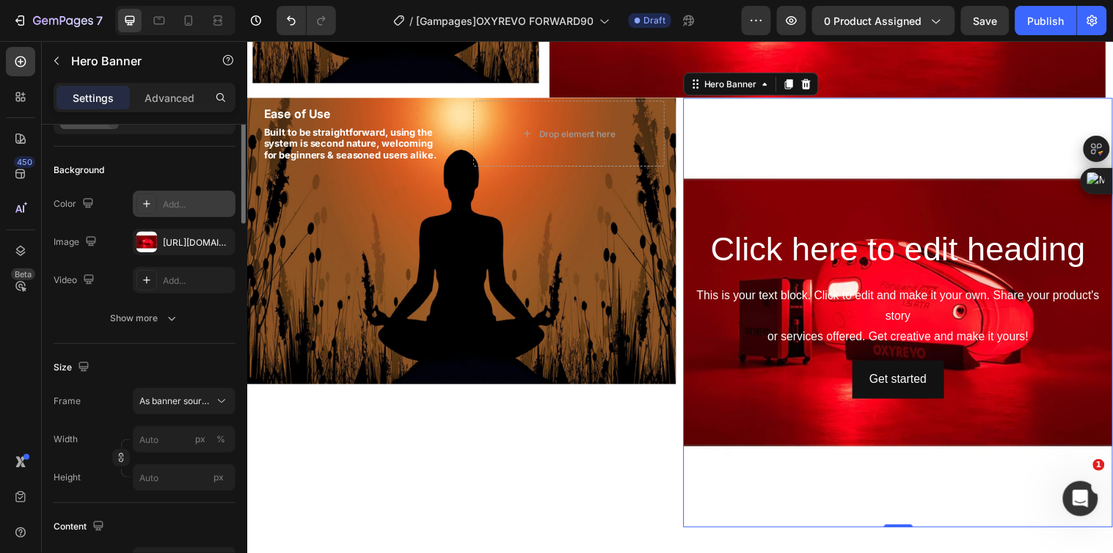
scroll to position [0, 0]
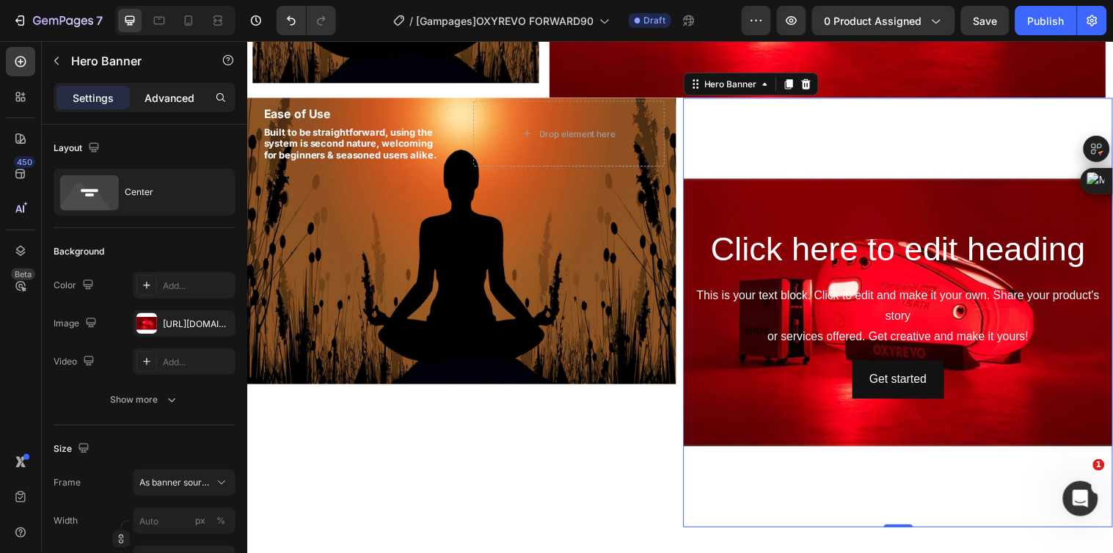
click at [158, 99] on p "Advanced" at bounding box center [170, 97] width 50 height 15
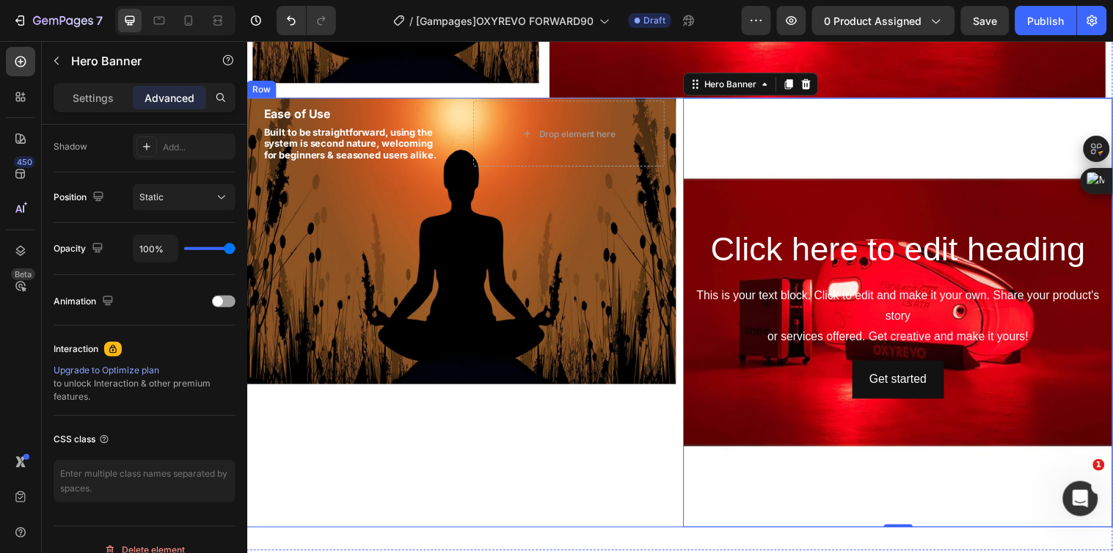
scroll to position [1605, 0]
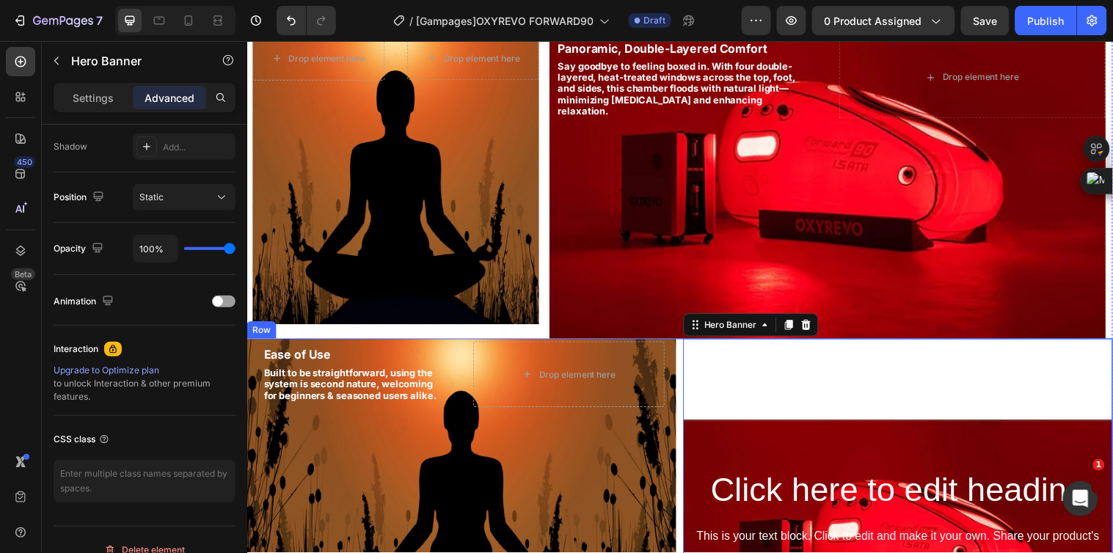
click at [680, 387] on div "Ease of Use Text Block Built to be straightforward, using the system is second …" at bounding box center [687, 561] width 880 height 437
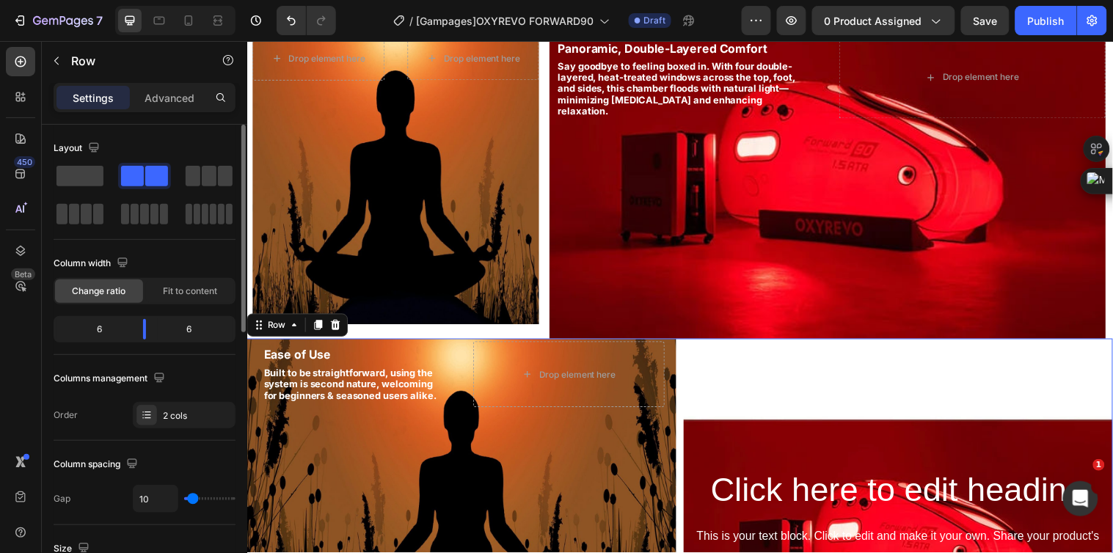
scroll to position [326, 0]
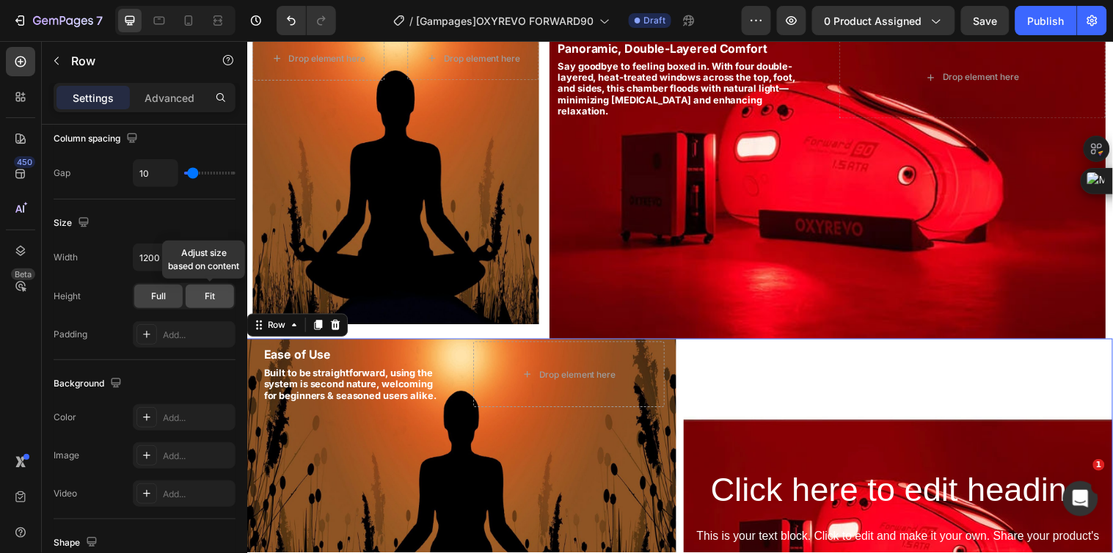
click at [191, 291] on div "Fit" at bounding box center [210, 296] width 48 height 23
click at [222, 260] on icon "button" at bounding box center [221, 257] width 15 height 15
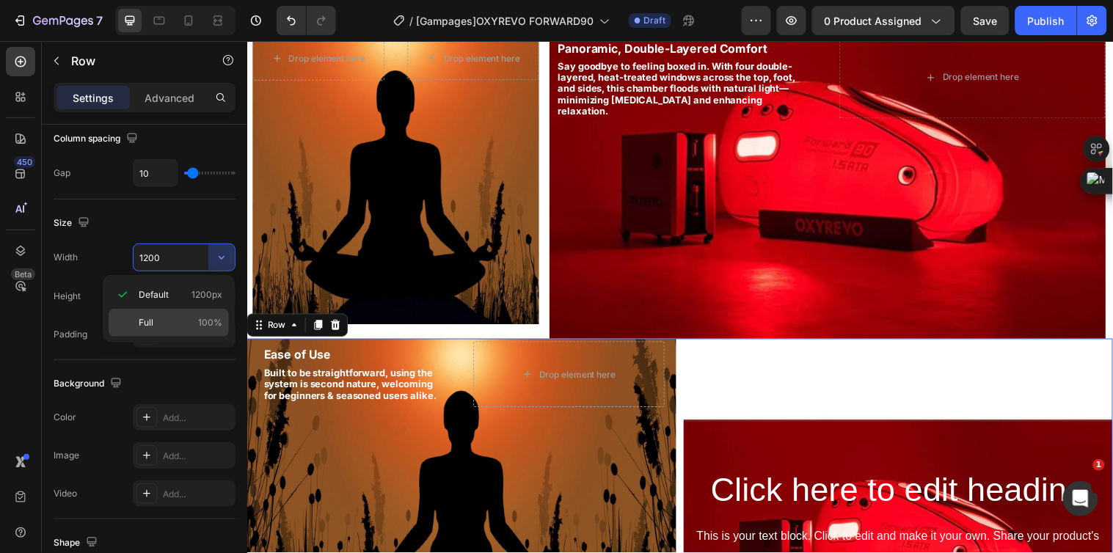
click at [197, 323] on p "Full 100%" at bounding box center [181, 322] width 84 height 13
type input "100%"
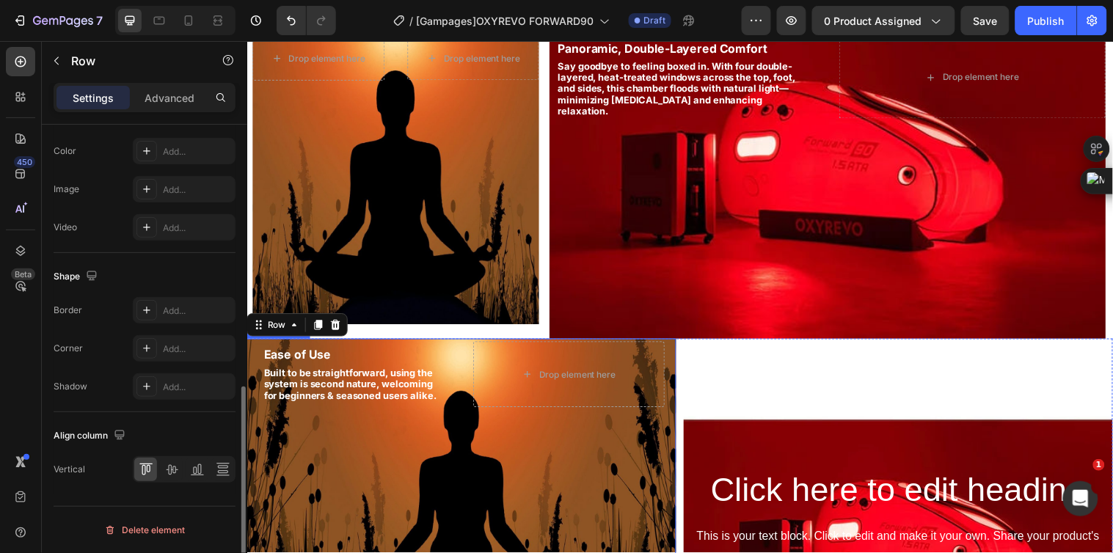
scroll to position [1769, 0]
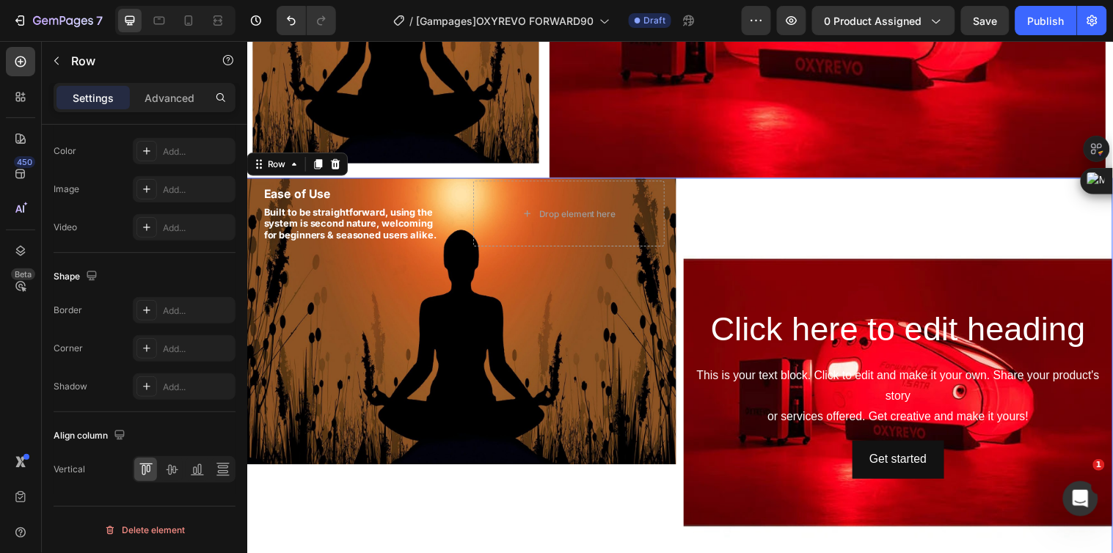
click at [680, 205] on div "Ease of Use Text Block Built to be straightforward, using the system is second …" at bounding box center [687, 398] width 880 height 437
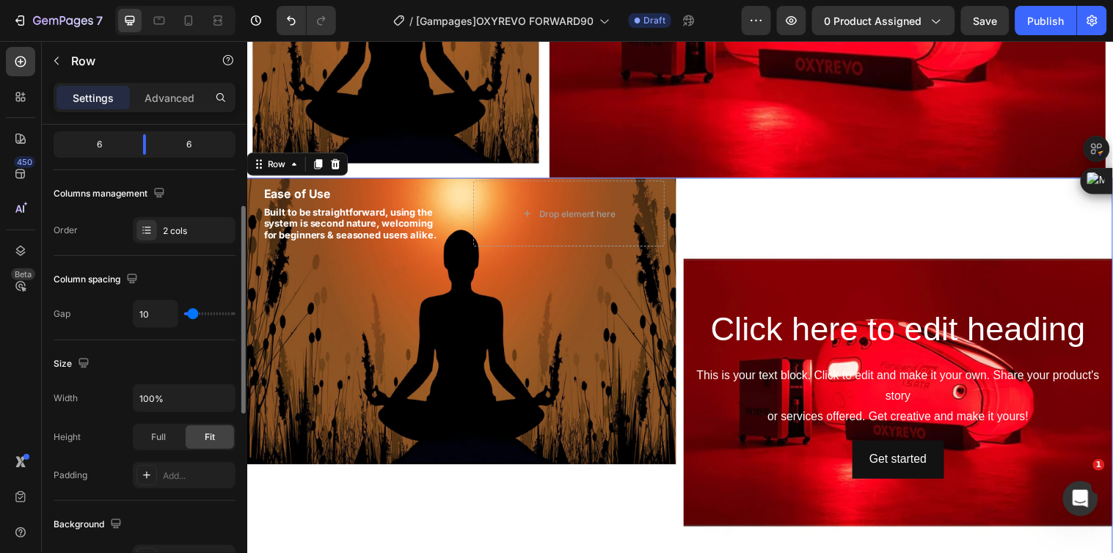
scroll to position [0, 0]
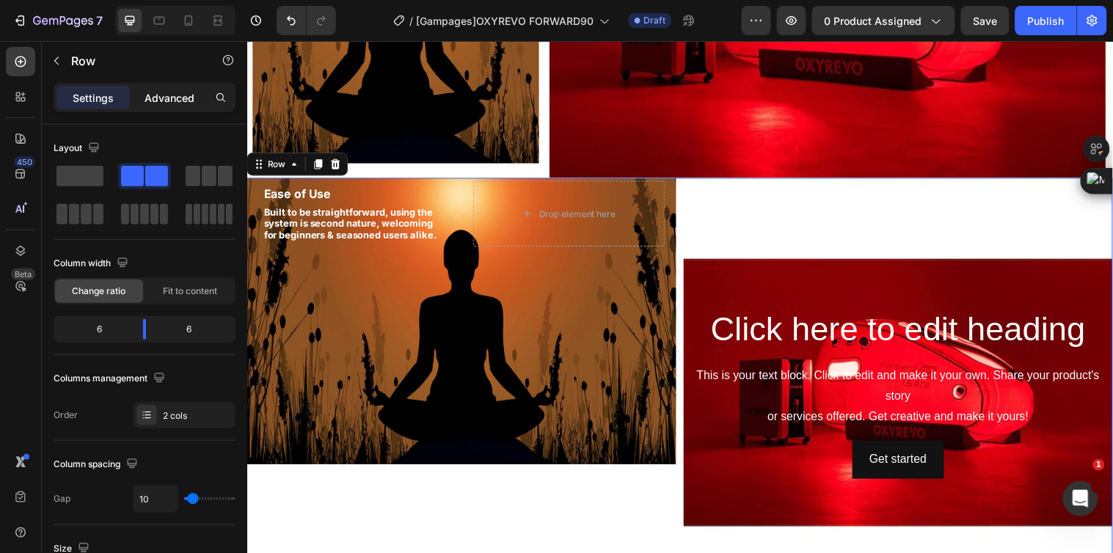
click at [174, 96] on p "Advanced" at bounding box center [170, 97] width 50 height 15
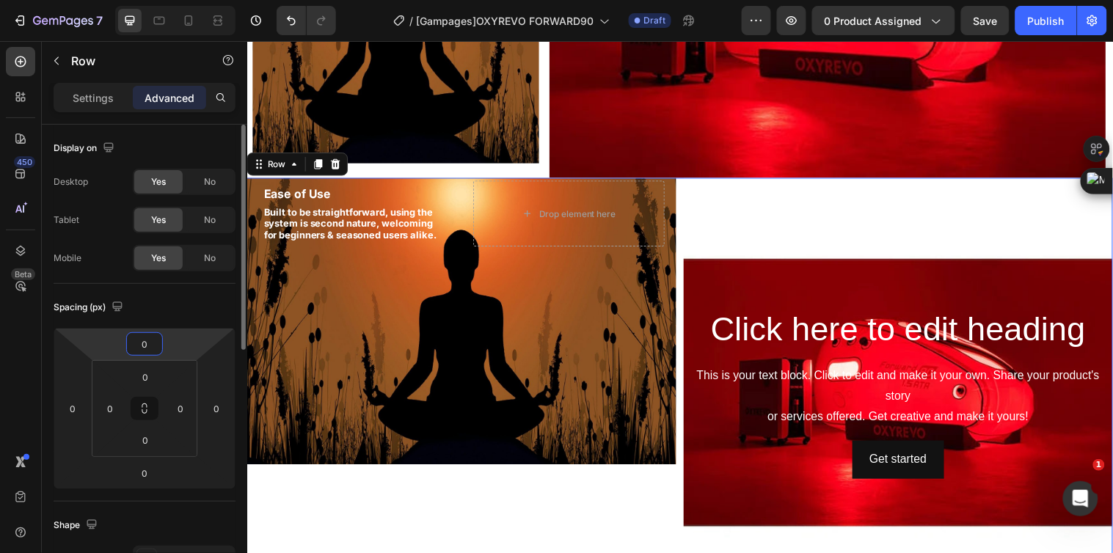
click at [149, 340] on input "0" at bounding box center [144, 344] width 29 height 22
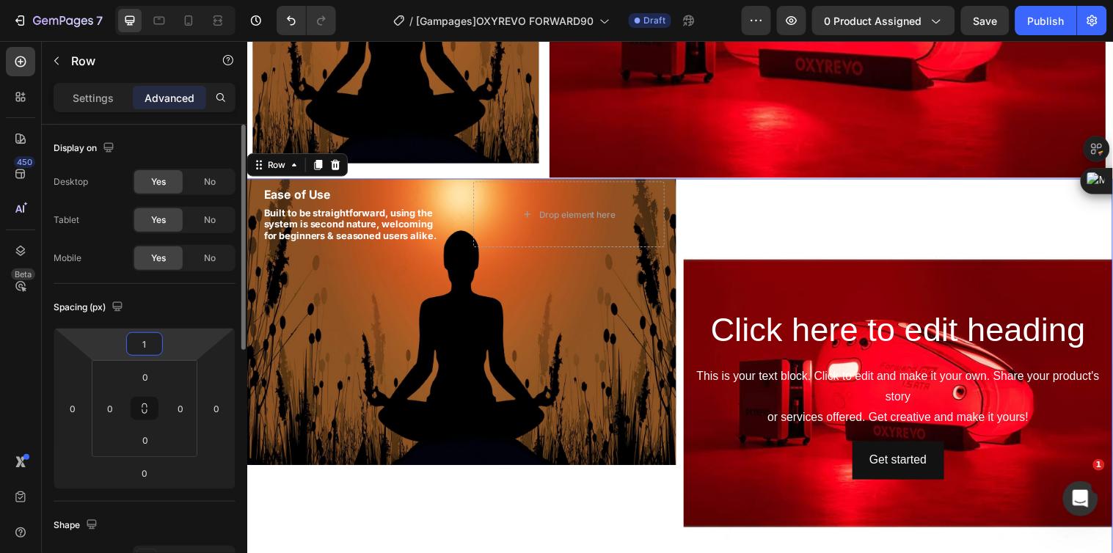
type input "10"
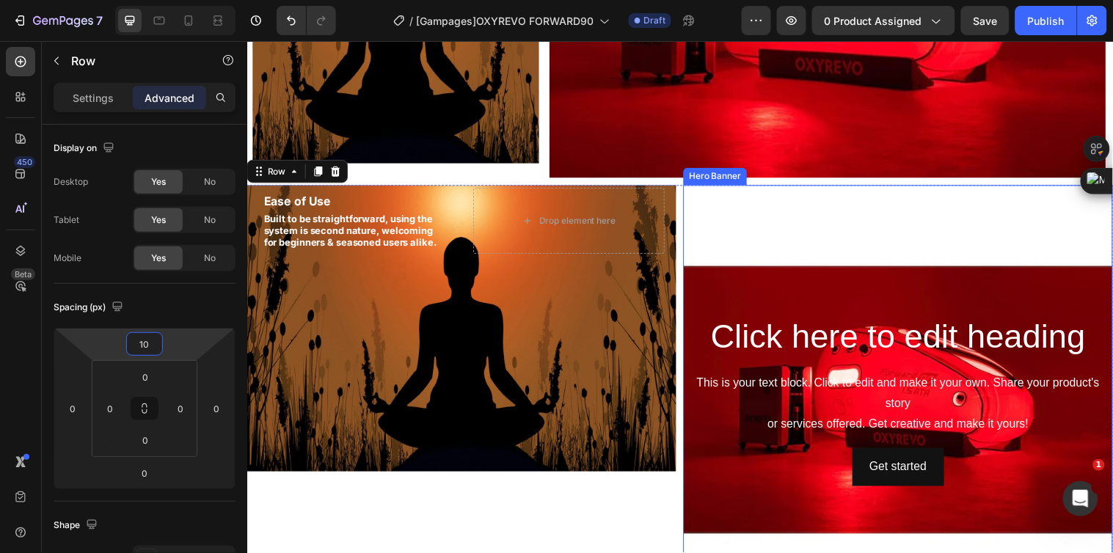
click at [813, 232] on div "Background Image" at bounding box center [908, 405] width 437 height 437
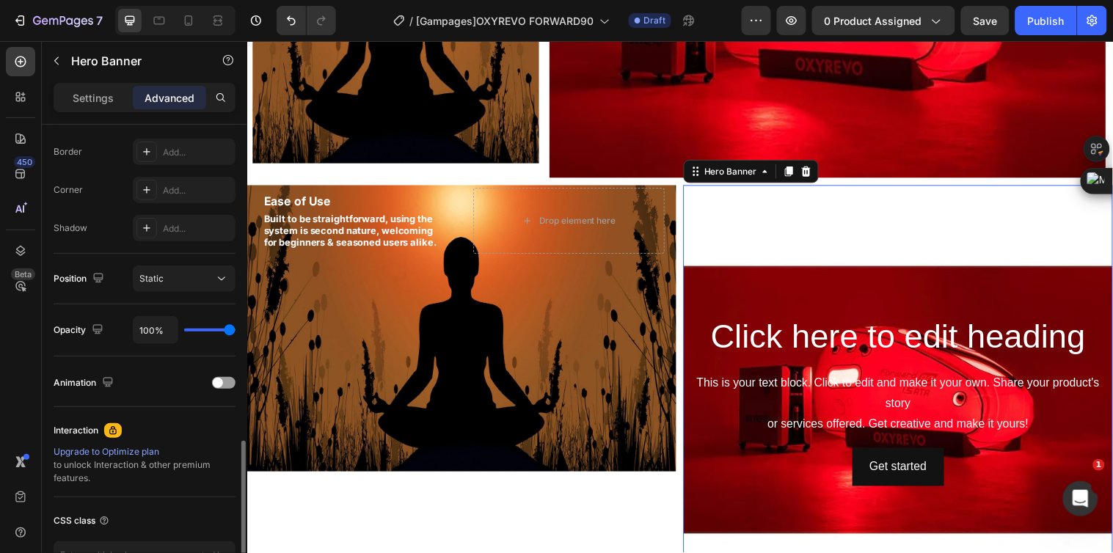
scroll to position [508, 0]
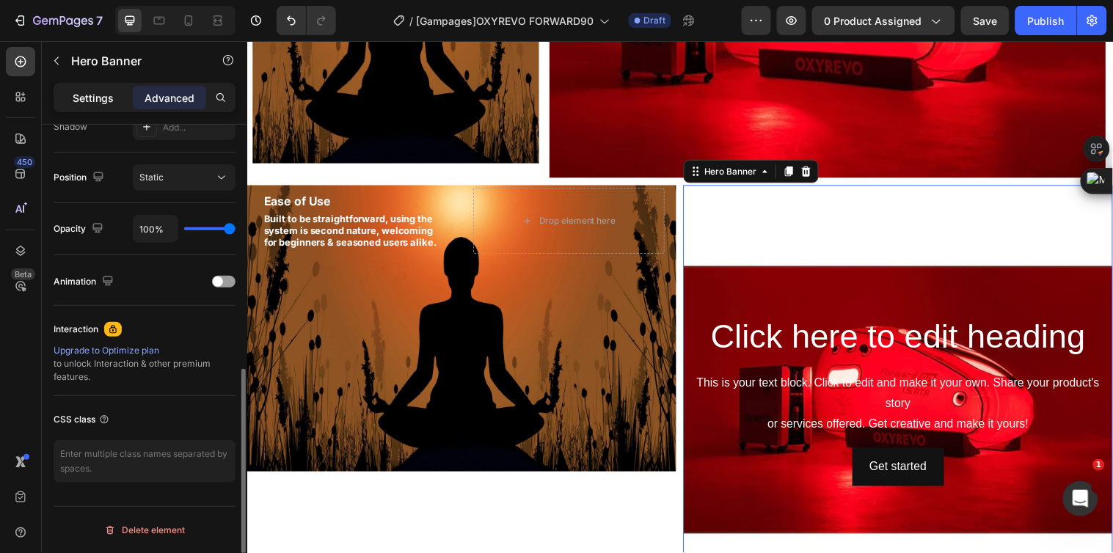
click at [87, 97] on p "Settings" at bounding box center [93, 97] width 41 height 15
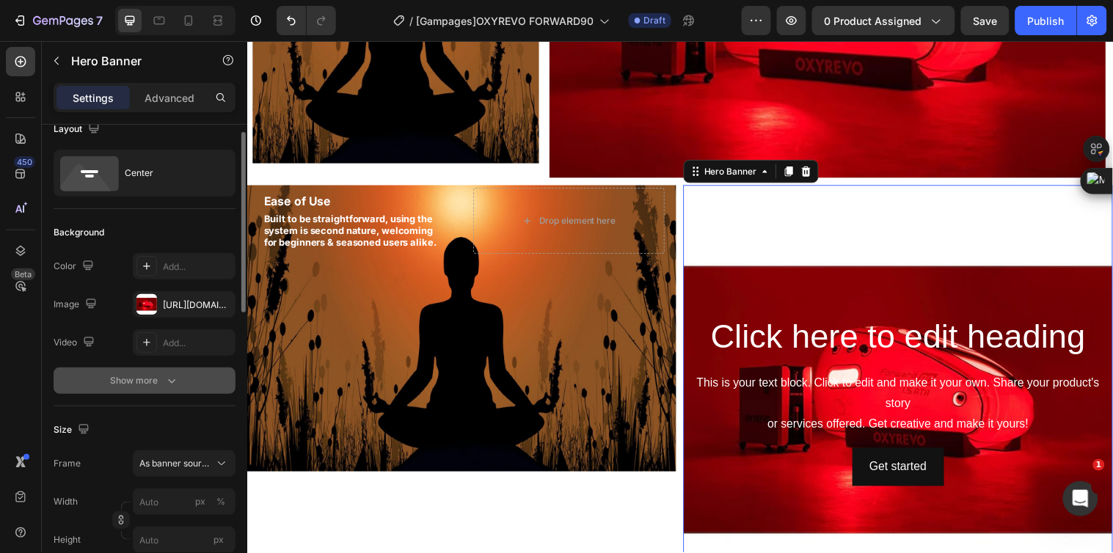
scroll to position [0, 0]
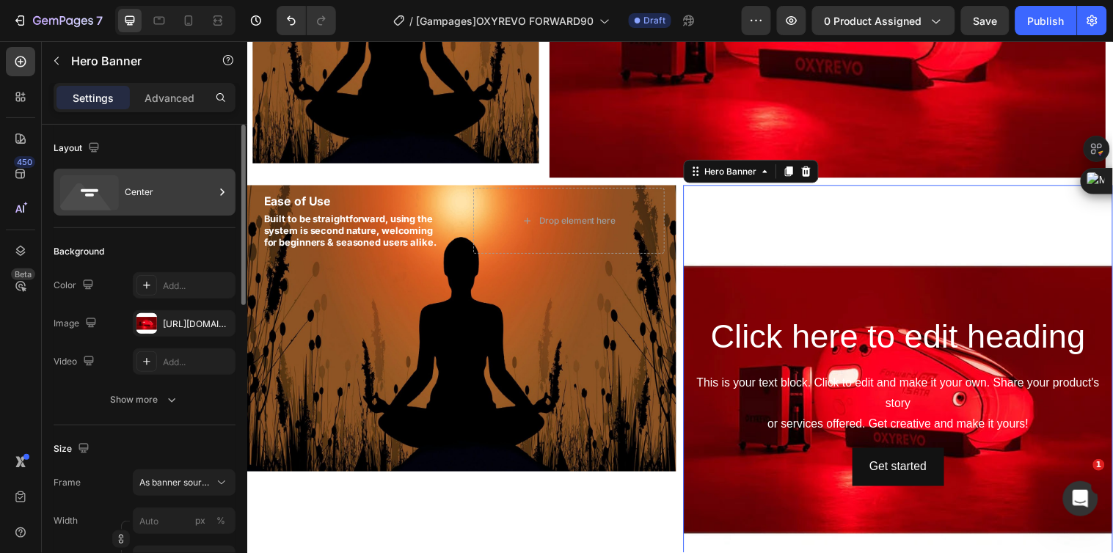
click at [160, 186] on div "Center" at bounding box center [170, 192] width 90 height 34
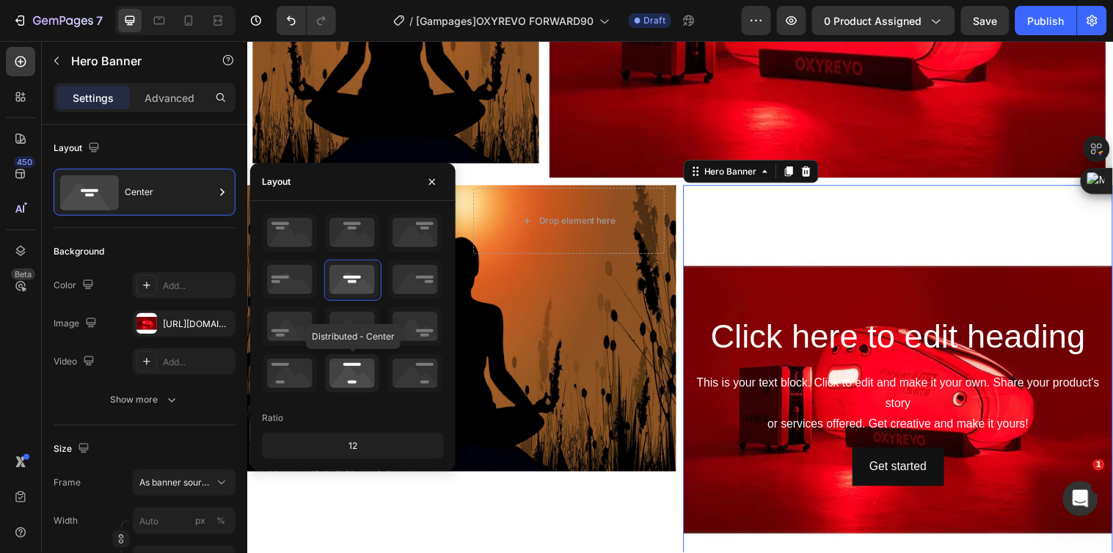
click at [353, 369] on icon at bounding box center [352, 373] width 54 height 38
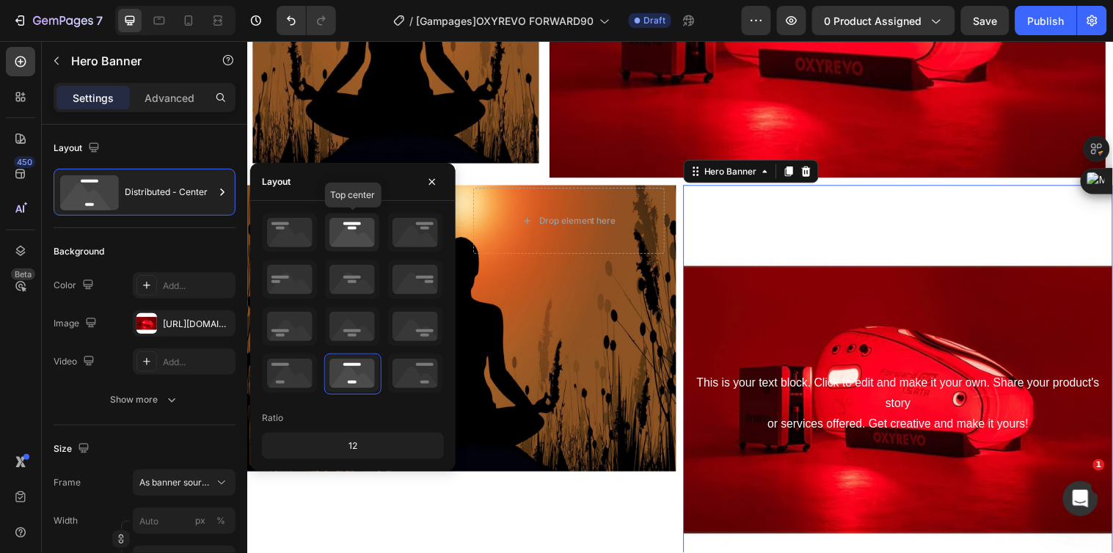
drag, startPoint x: 345, startPoint y: 230, endPoint x: 268, endPoint y: 241, distance: 77.8
click at [345, 230] on icon at bounding box center [352, 232] width 54 height 38
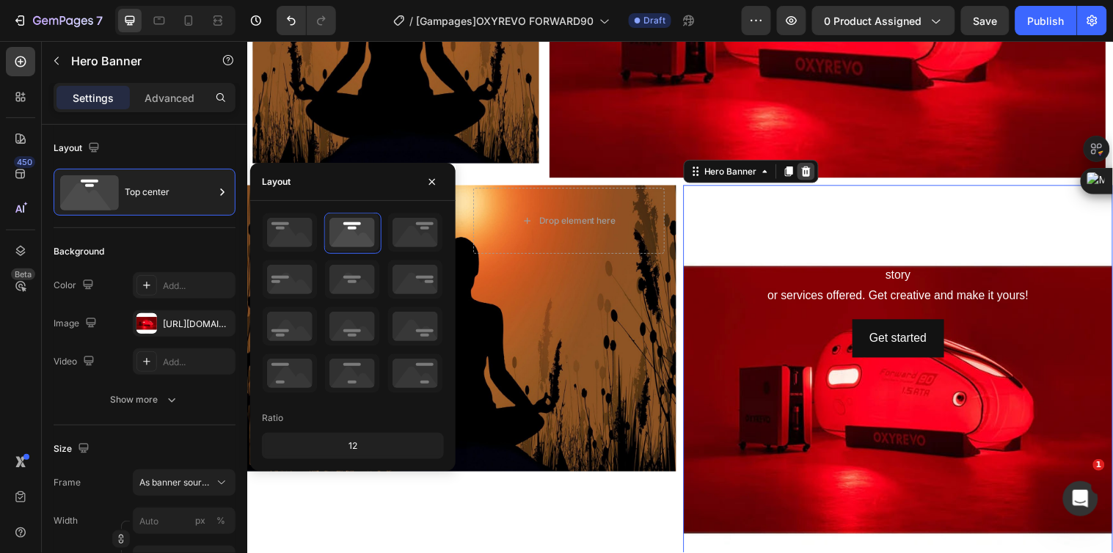
click at [806, 179] on div at bounding box center [815, 173] width 18 height 18
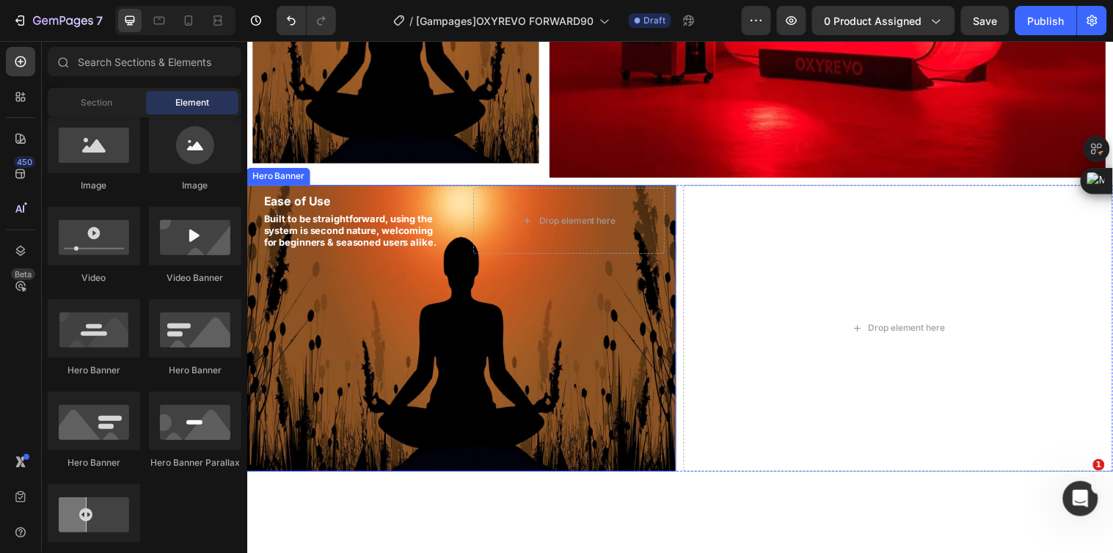
click at [672, 262] on div "Background Image" at bounding box center [465, 332] width 437 height 291
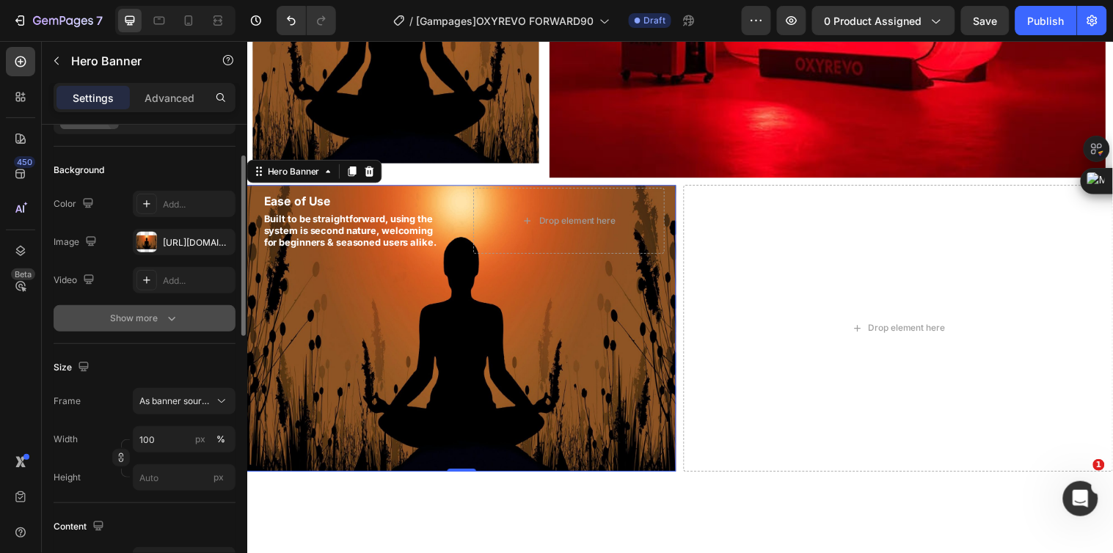
scroll to position [163, 0]
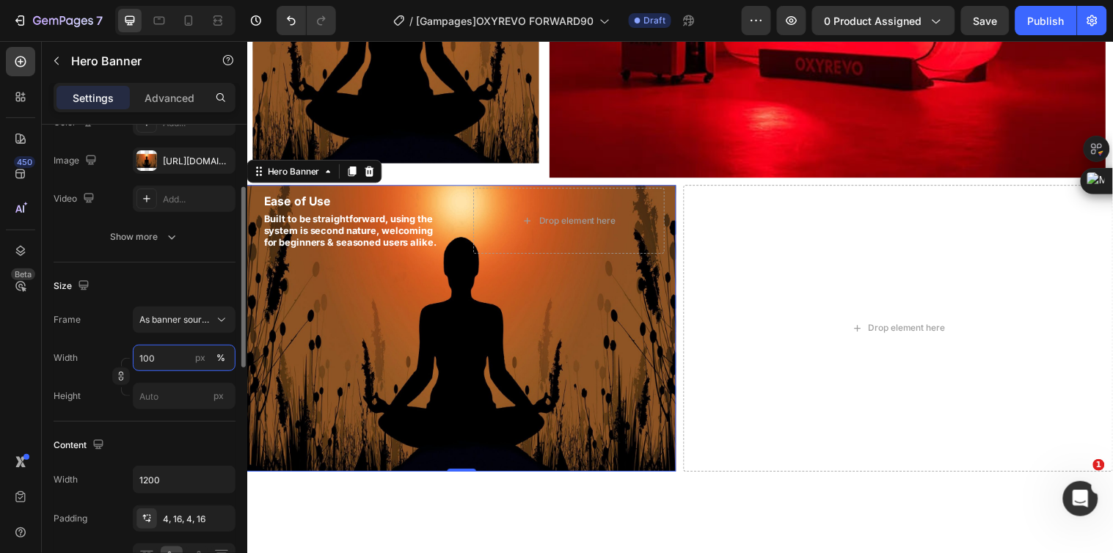
click at [151, 354] on input "100" at bounding box center [184, 358] width 103 height 26
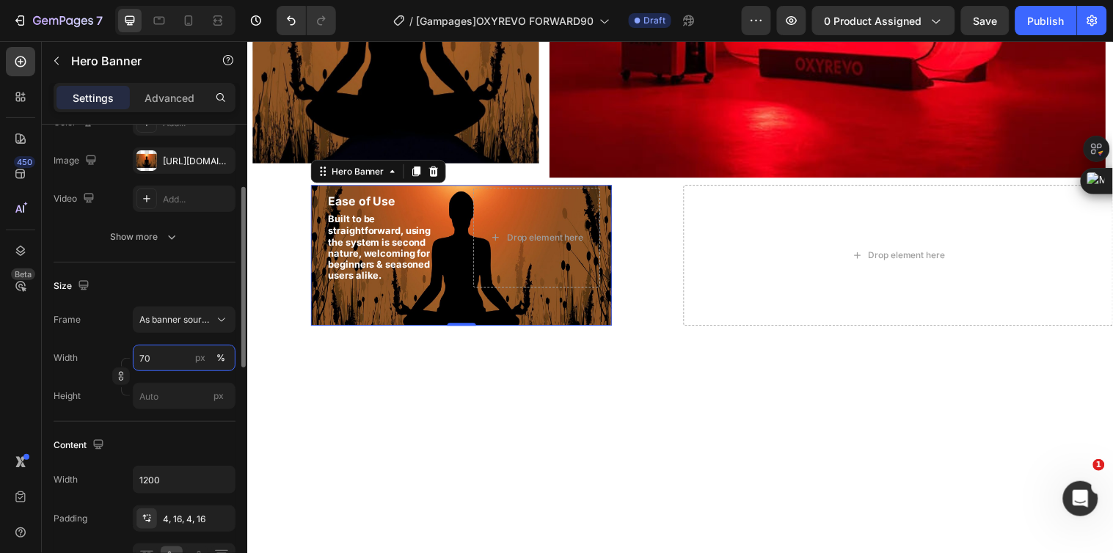
type input "7"
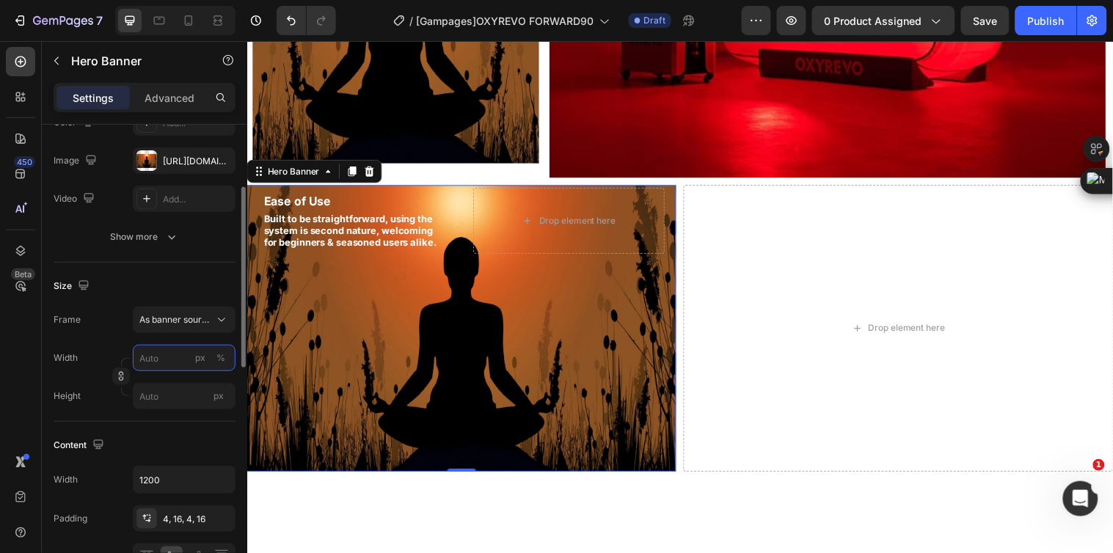
type input "7"
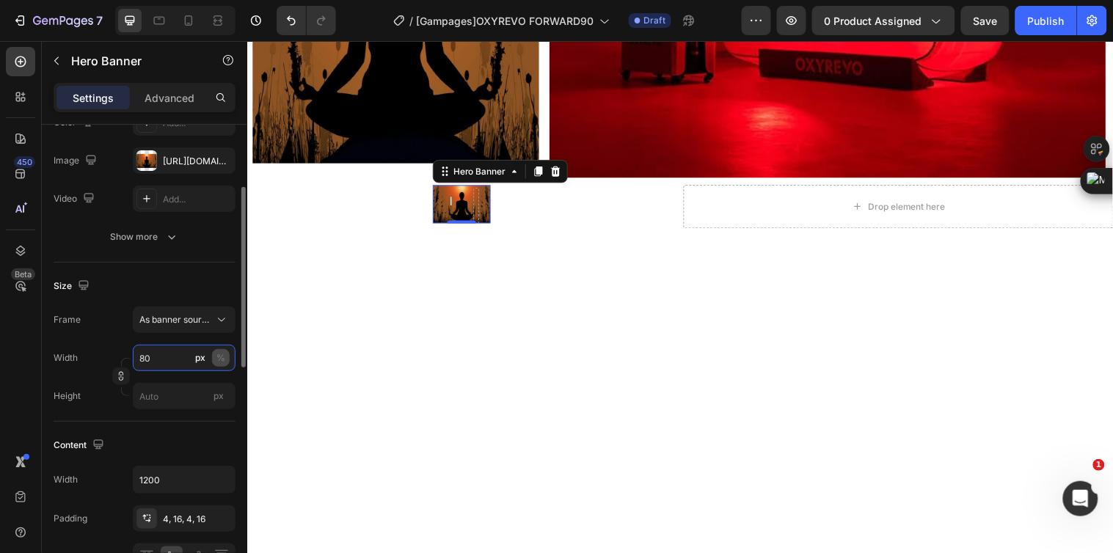
type input "80"
click at [221, 354] on div "%" at bounding box center [220, 357] width 9 height 13
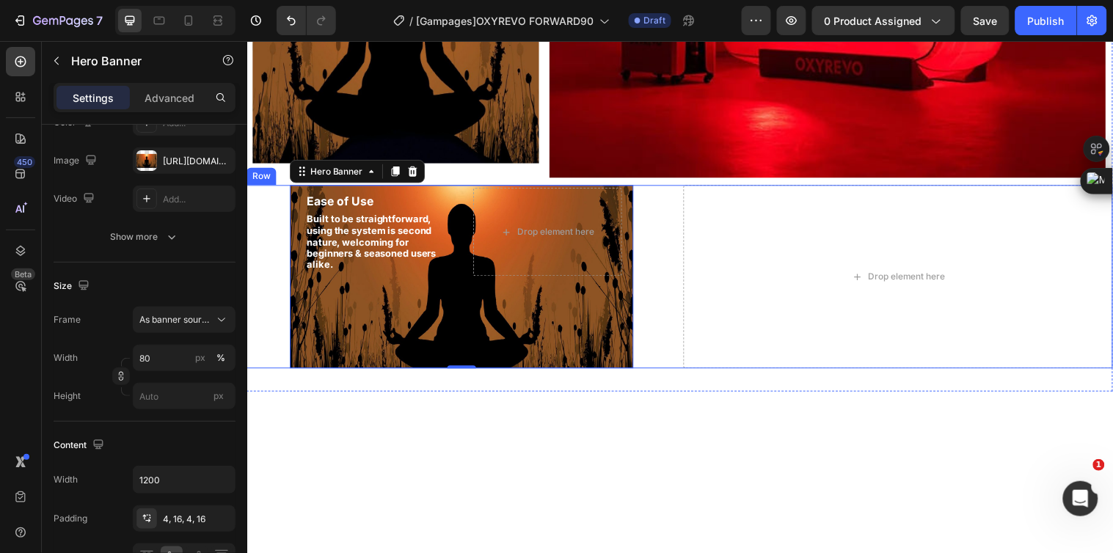
click at [268, 310] on div "Ease of Use Text Block Built to be straightforward, using the system is second …" at bounding box center [465, 280] width 437 height 186
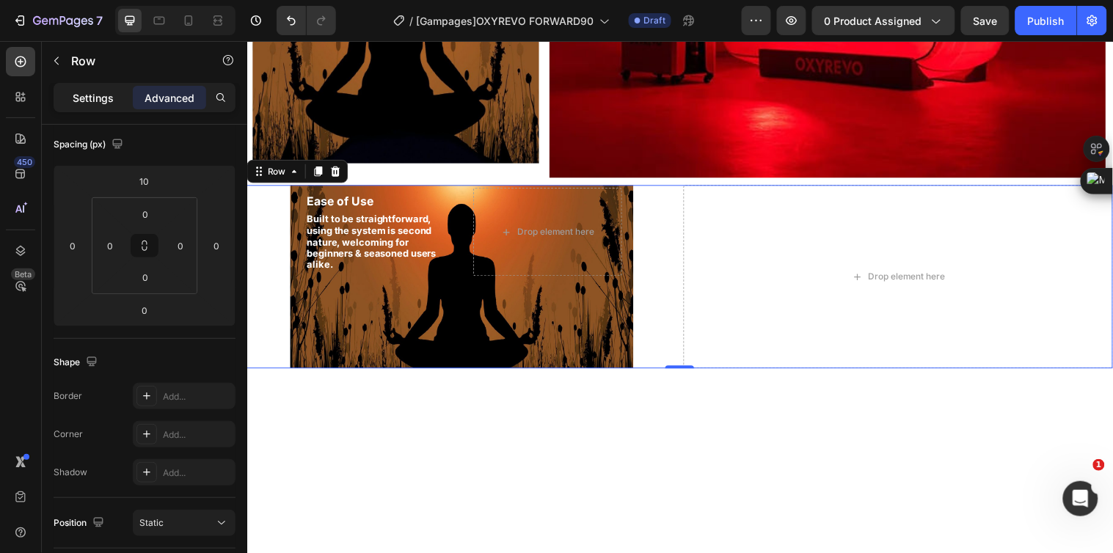
click at [95, 94] on p "Settings" at bounding box center [93, 97] width 41 height 15
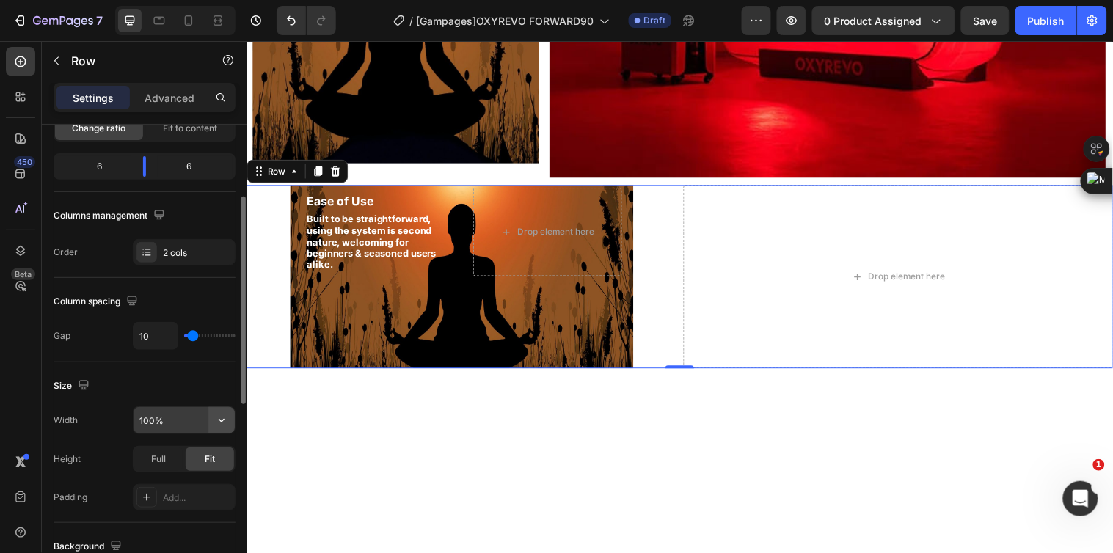
click at [225, 418] on icon "button" at bounding box center [221, 420] width 15 height 15
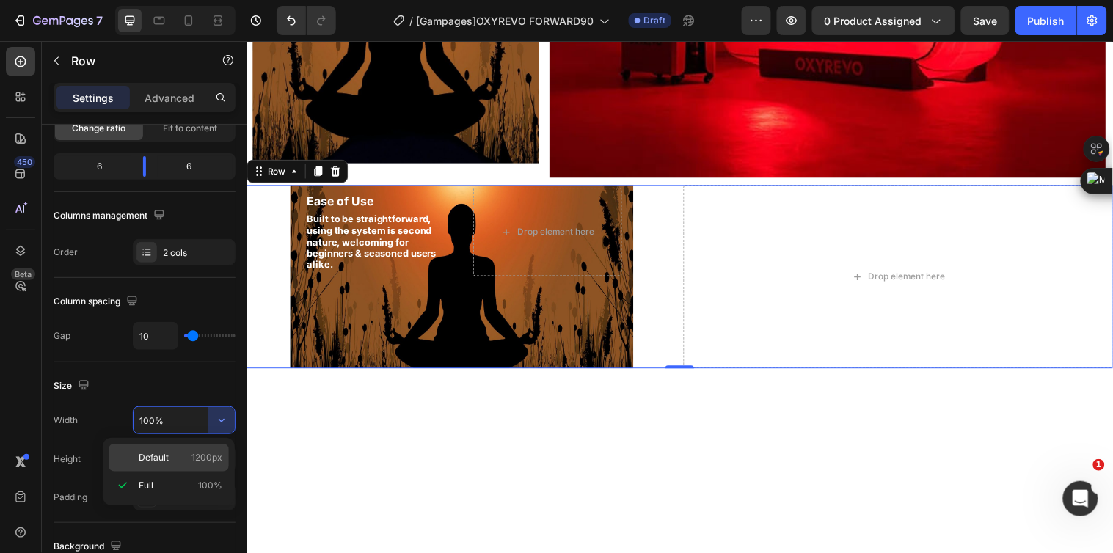
click at [214, 451] on span "1200px" at bounding box center [206, 457] width 31 height 13
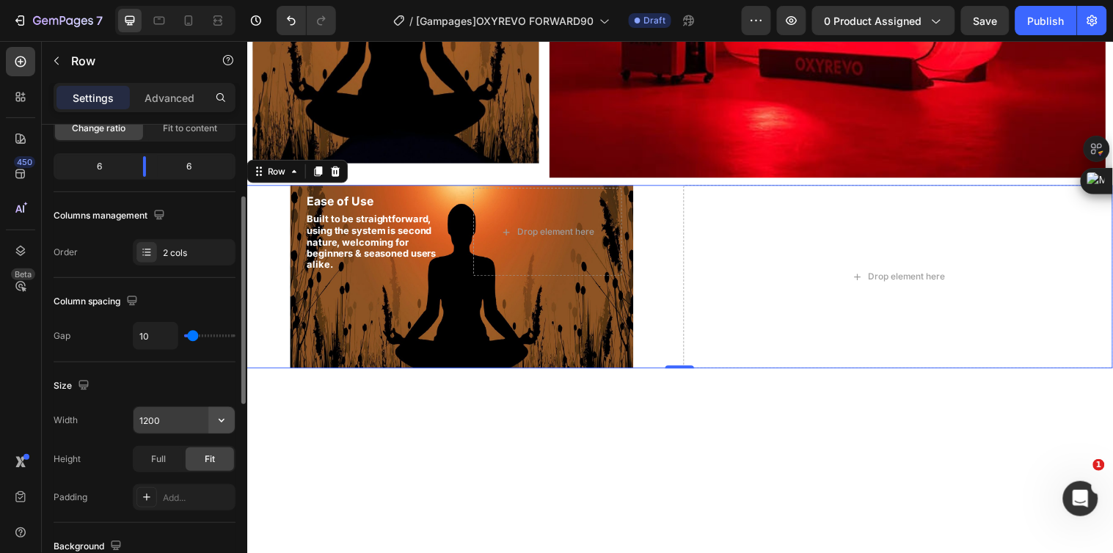
click at [223, 416] on icon "button" at bounding box center [221, 420] width 15 height 15
drag, startPoint x: 187, startPoint y: 479, endPoint x: 178, endPoint y: 475, distance: 9.8
click at [186, 479] on p "Full 100%" at bounding box center [181, 485] width 84 height 13
type input "100%"
click at [162, 462] on span "Full" at bounding box center [158, 459] width 15 height 13
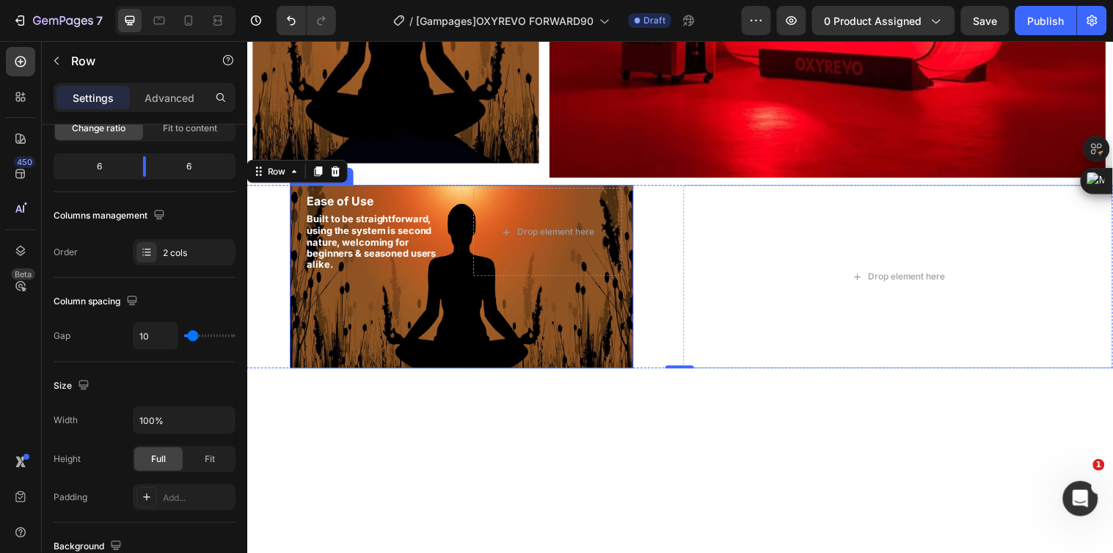
click at [340, 321] on div "Background Image" at bounding box center [465, 280] width 349 height 186
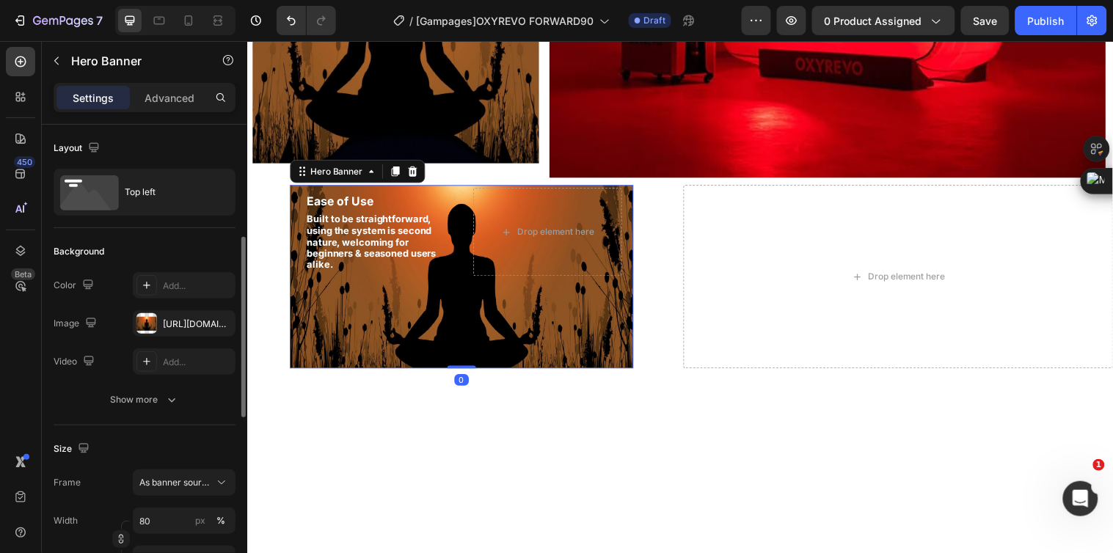
scroll to position [81, 0]
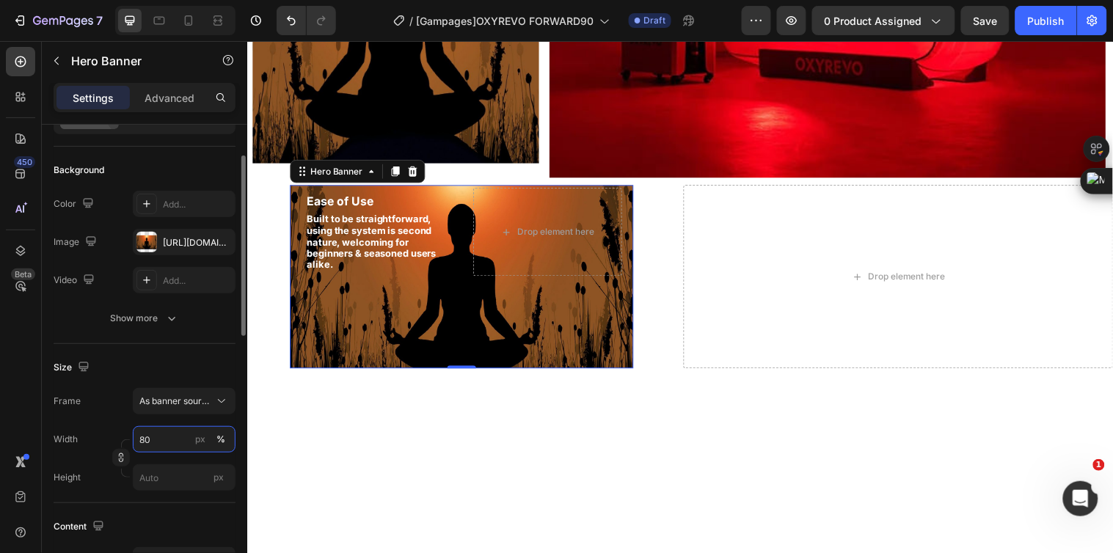
click at [158, 437] on input "80" at bounding box center [184, 439] width 103 height 26
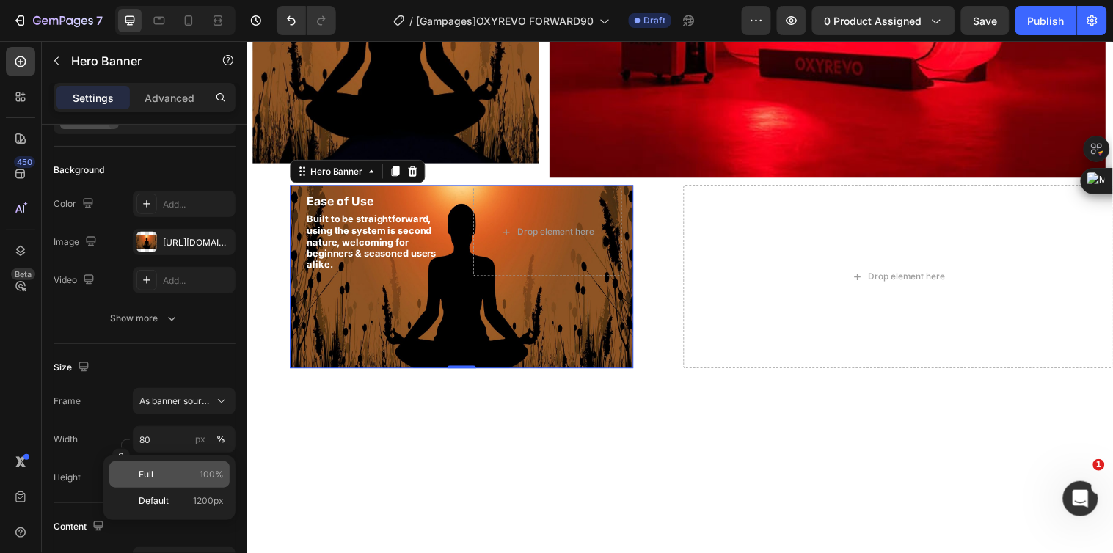
click at [189, 472] on p "Full 100%" at bounding box center [181, 474] width 85 height 13
type input "100"
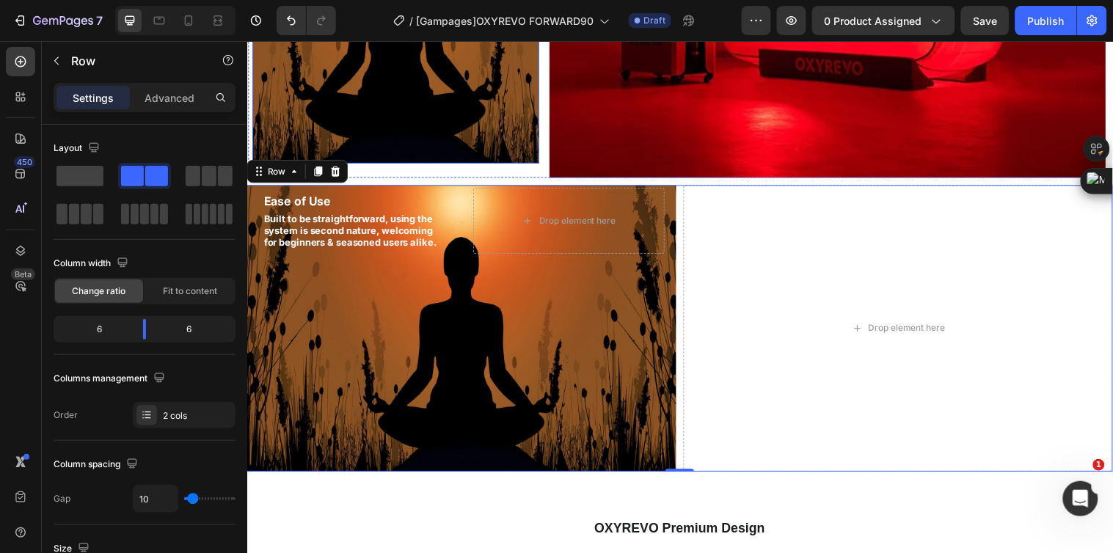
scroll to position [1524, 0]
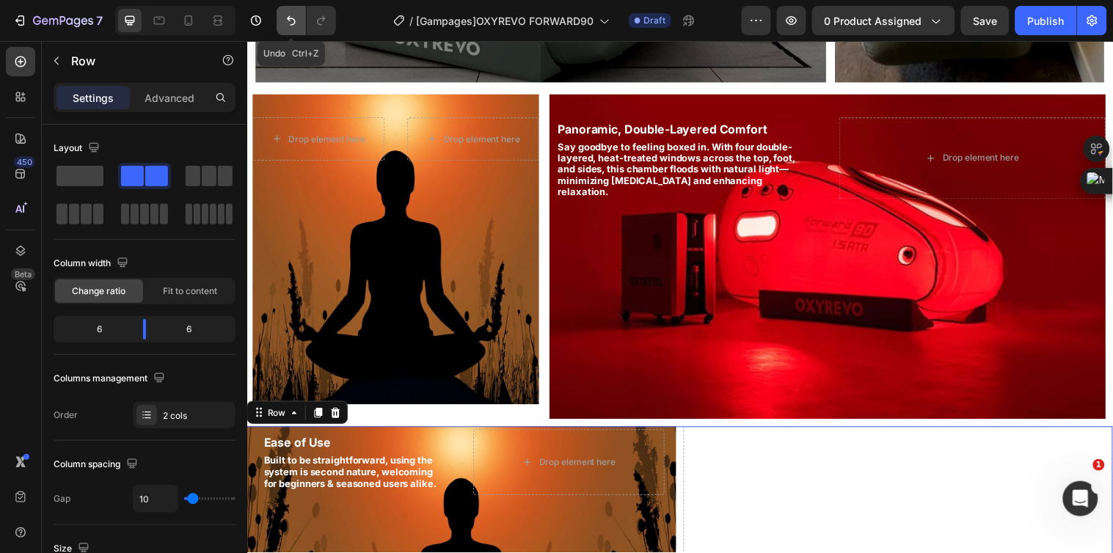
click at [288, 21] on icon "Undo/Redo" at bounding box center [291, 20] width 15 height 15
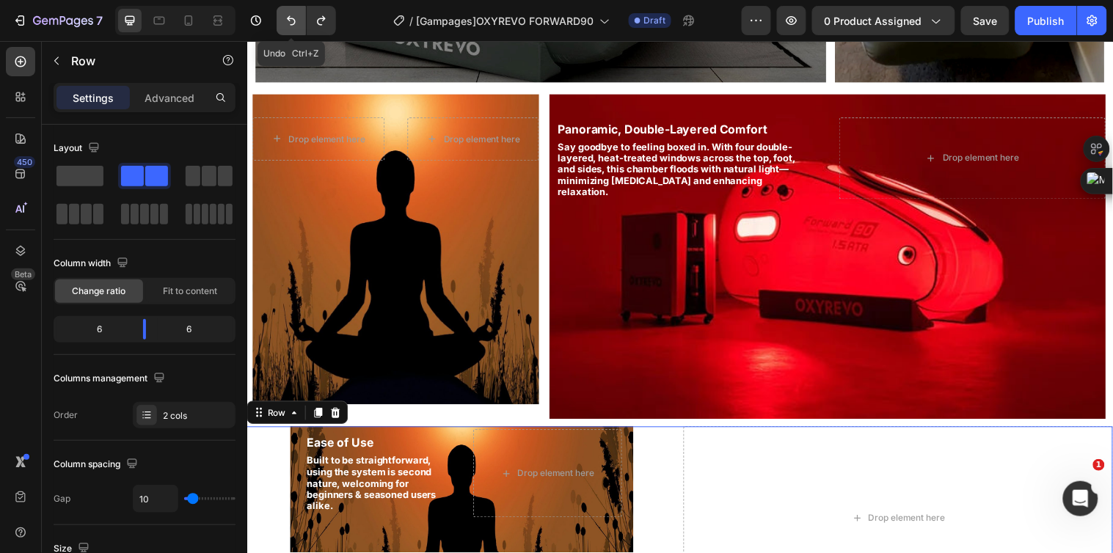
click at [288, 21] on icon "Undo/Redo" at bounding box center [291, 20] width 15 height 15
click at [289, 21] on icon "Undo/Redo" at bounding box center [291, 20] width 15 height 15
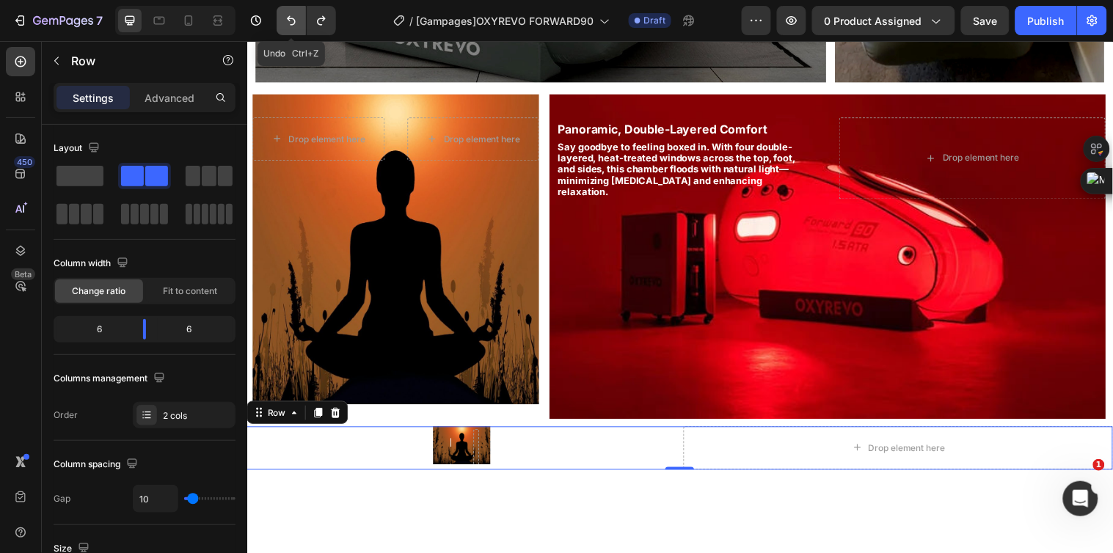
click at [289, 21] on icon "Undo/Redo" at bounding box center [291, 20] width 15 height 15
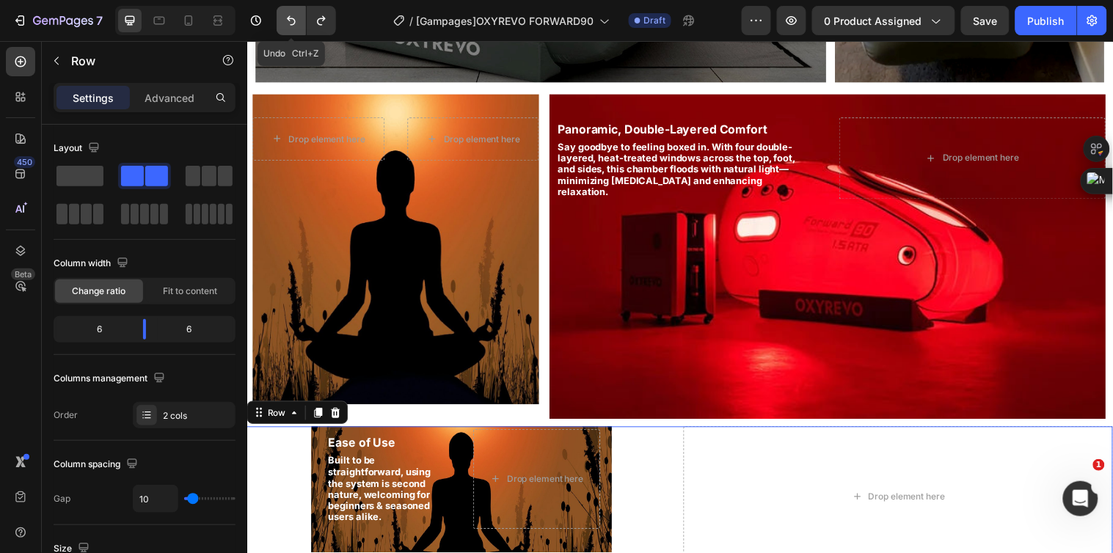
click at [289, 21] on icon "Undo/Redo" at bounding box center [291, 20] width 15 height 15
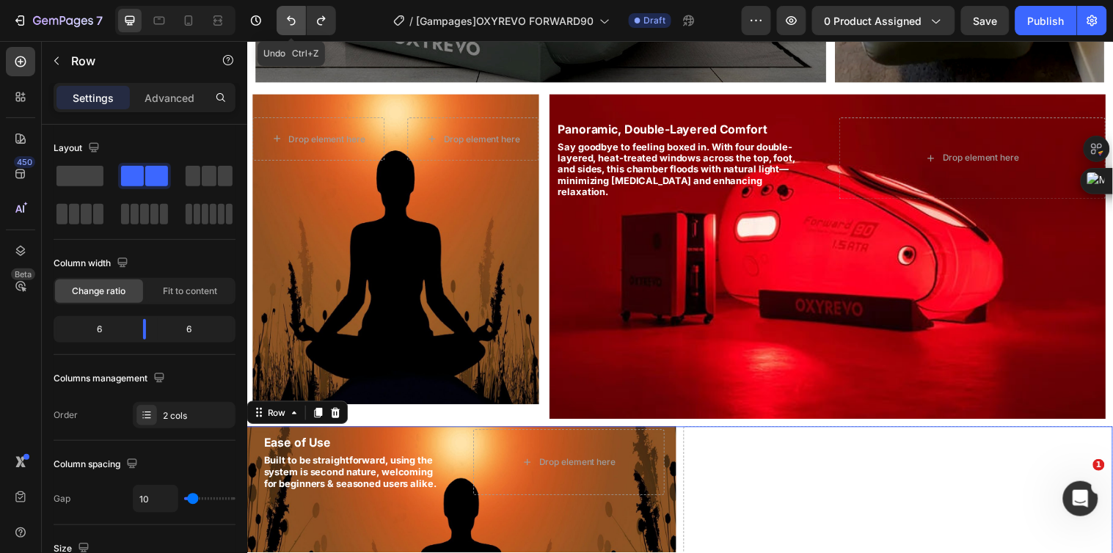
click at [289, 21] on icon "Undo/Redo" at bounding box center [291, 20] width 15 height 15
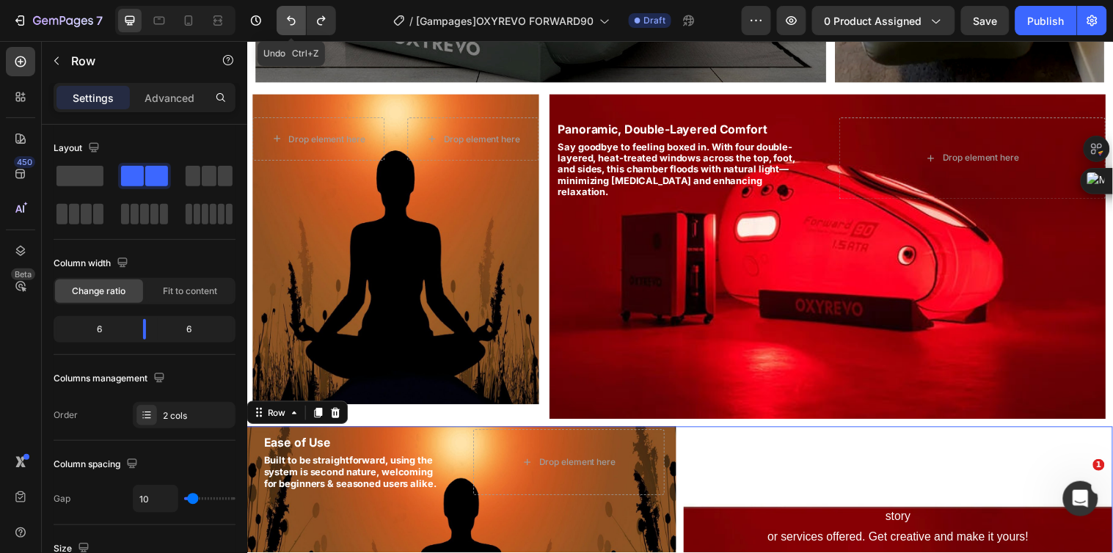
click at [289, 21] on icon "Undo/Redo" at bounding box center [291, 20] width 15 height 15
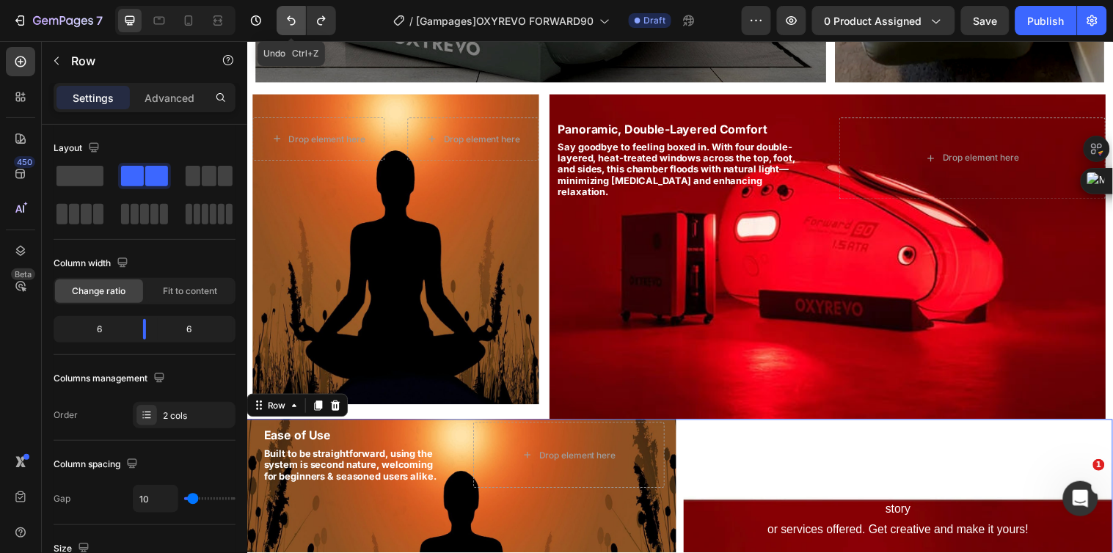
click at [289, 21] on icon "Undo/Redo" at bounding box center [291, 20] width 15 height 15
type input "1200"
click at [289, 21] on icon "Undo/Redo" at bounding box center [291, 20] width 15 height 15
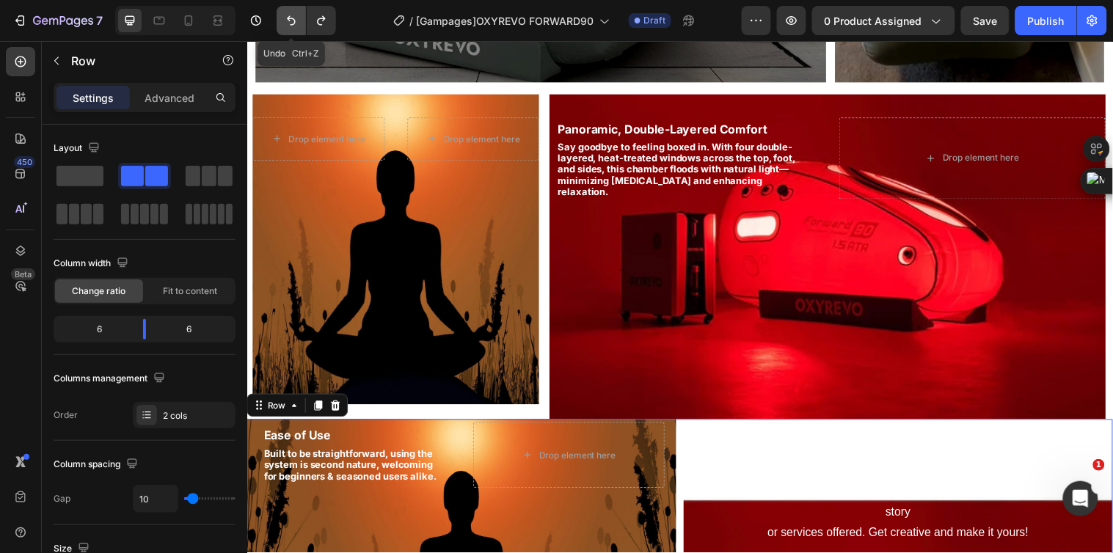
click at [289, 21] on icon "Undo/Redo" at bounding box center [291, 20] width 15 height 15
click at [290, 21] on icon "Undo/Redo" at bounding box center [291, 20] width 15 height 15
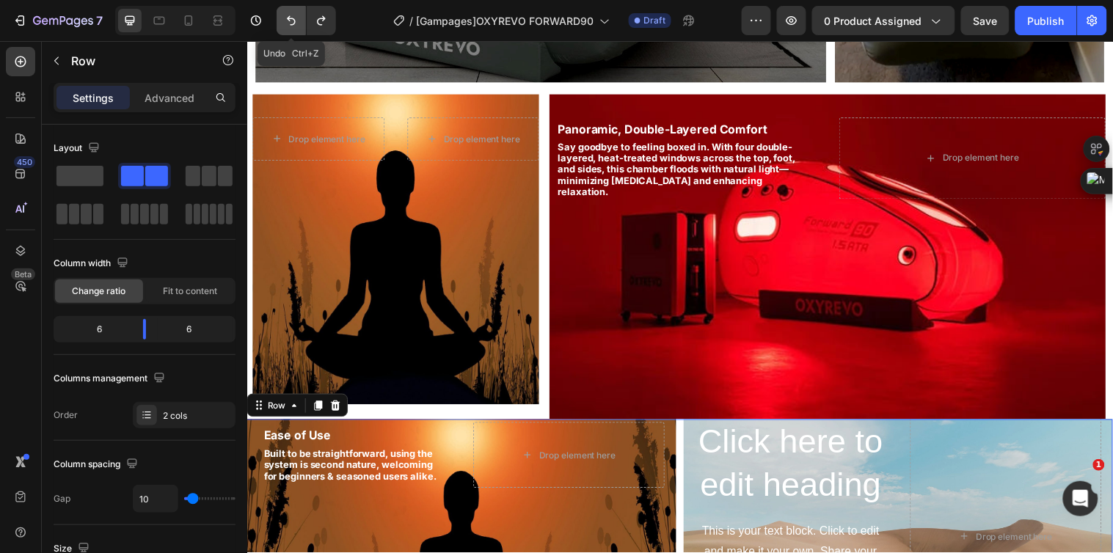
click at [291, 21] on icon "Undo/Redo" at bounding box center [291, 20] width 15 height 15
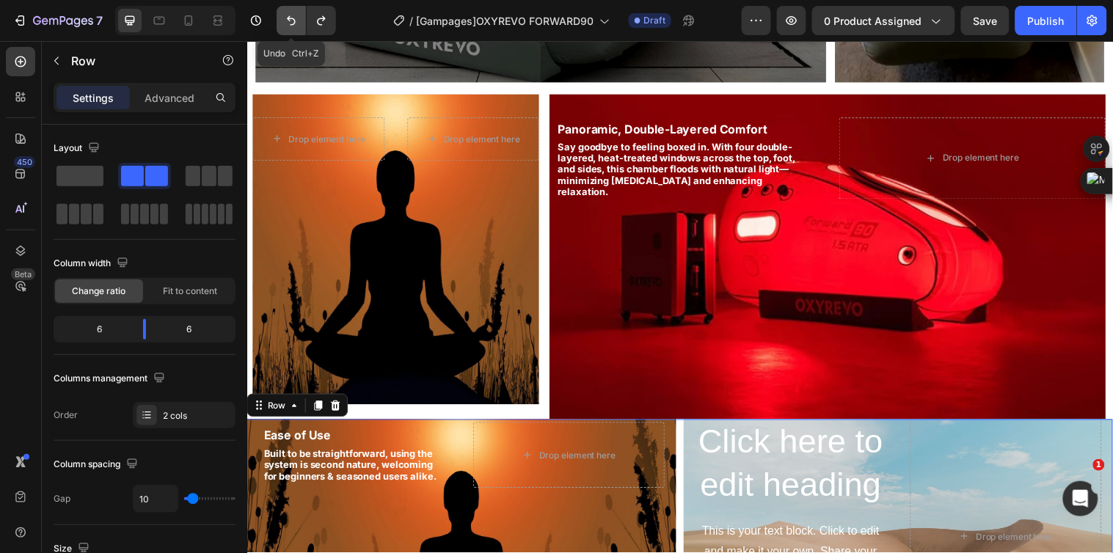
click at [291, 21] on icon "Undo/Redo" at bounding box center [291, 20] width 15 height 15
type input "16"
click at [291, 21] on icon "Undo/Redo" at bounding box center [291, 20] width 15 height 15
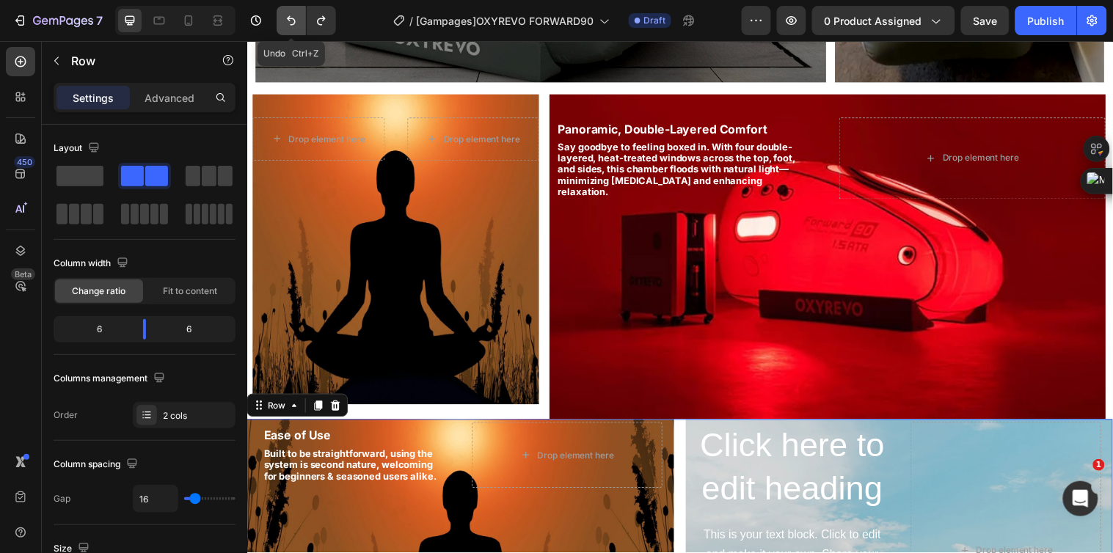
click at [291, 21] on icon "Undo/Redo" at bounding box center [291, 20] width 15 height 15
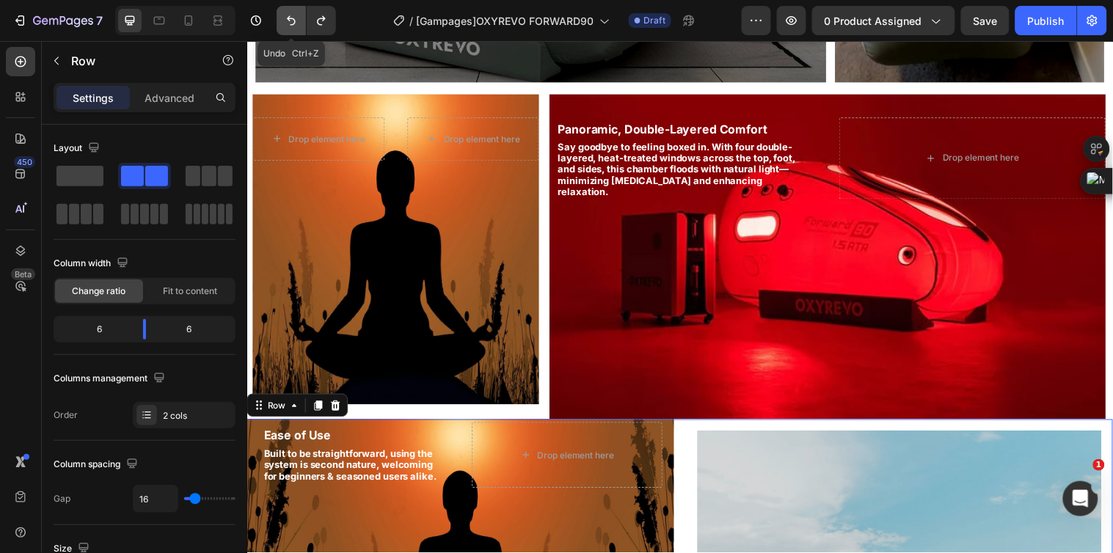
click at [291, 21] on icon "Undo/Redo" at bounding box center [291, 20] width 15 height 15
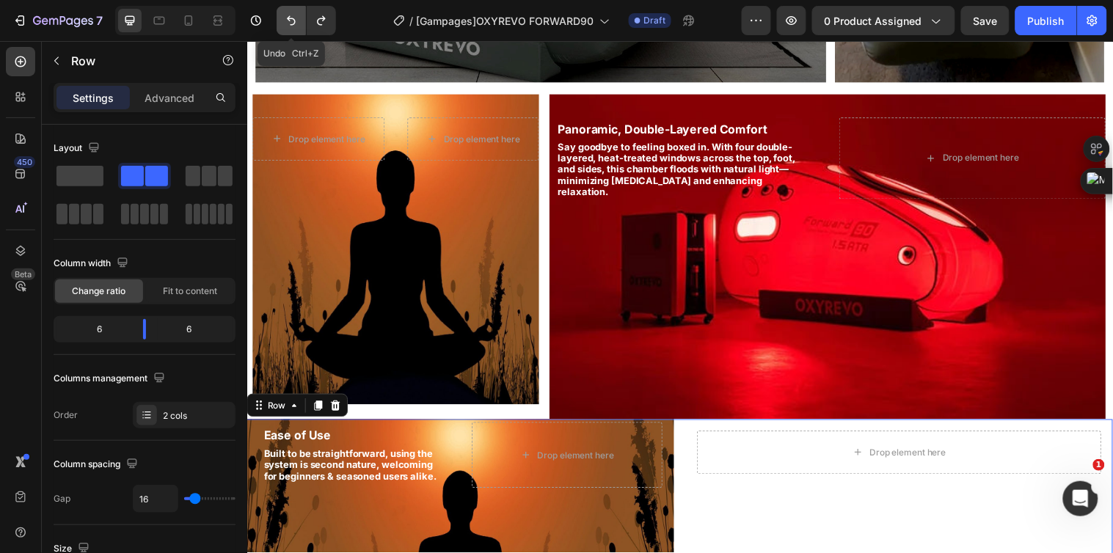
click at [291, 21] on icon "Undo/Redo" at bounding box center [291, 20] width 15 height 15
click at [291, 20] on icon "Undo/Redo" at bounding box center [291, 20] width 15 height 15
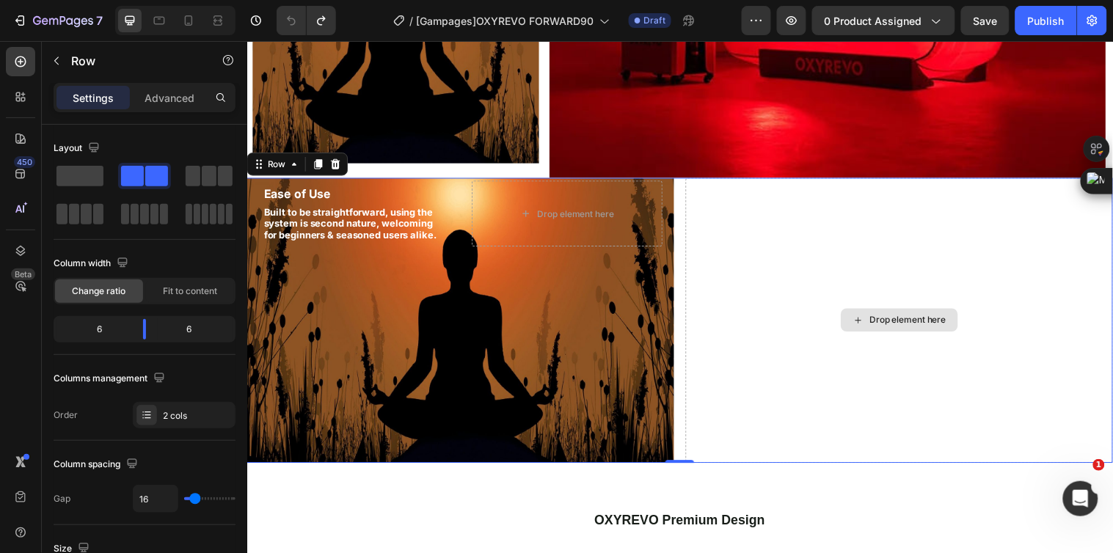
click at [718, 312] on div "Drop element here" at bounding box center [910, 325] width 434 height 290
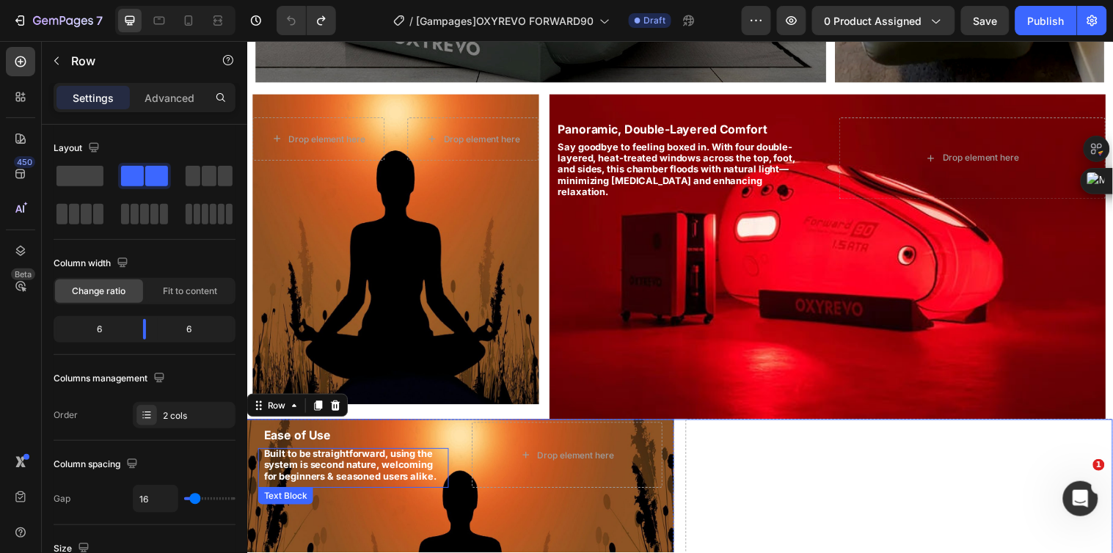
click at [398, 467] on span "Built to be straightforward, using the system is second nature, welcoming for b…" at bounding box center [351, 470] width 175 height 34
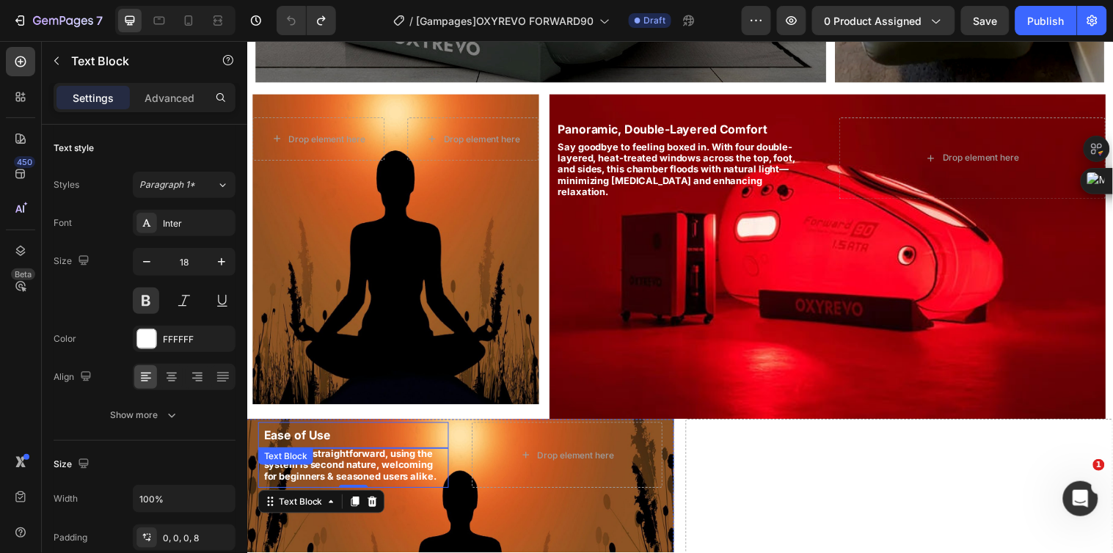
click at [348, 440] on p "Ease of Use" at bounding box center [357, 440] width 186 height 23
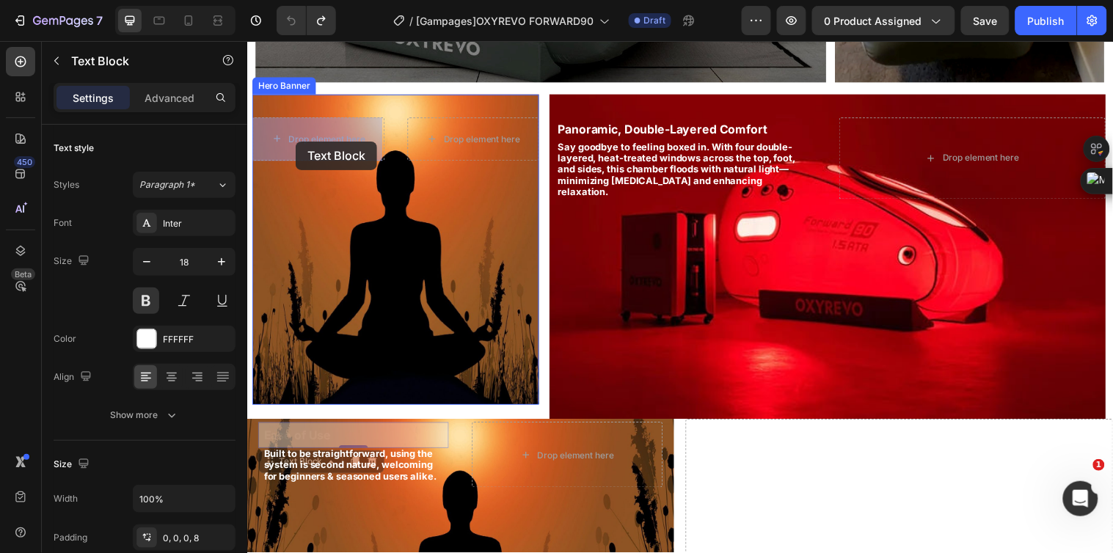
drag, startPoint x: 297, startPoint y: 467, endPoint x: 296, endPoint y: 138, distance: 329.4
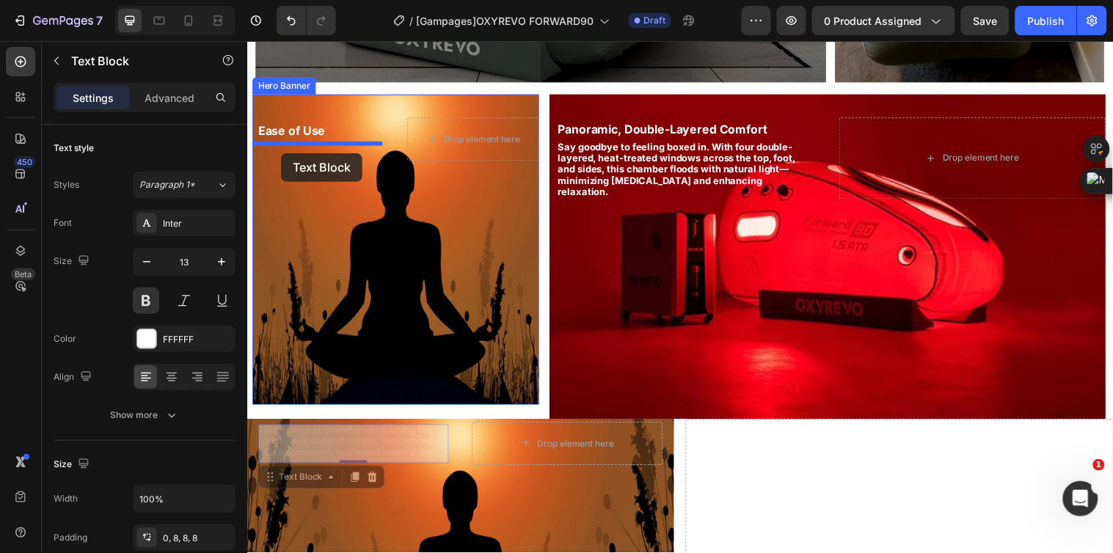
drag, startPoint x: 300, startPoint y: 481, endPoint x: 281, endPoint y: 154, distance: 327.0
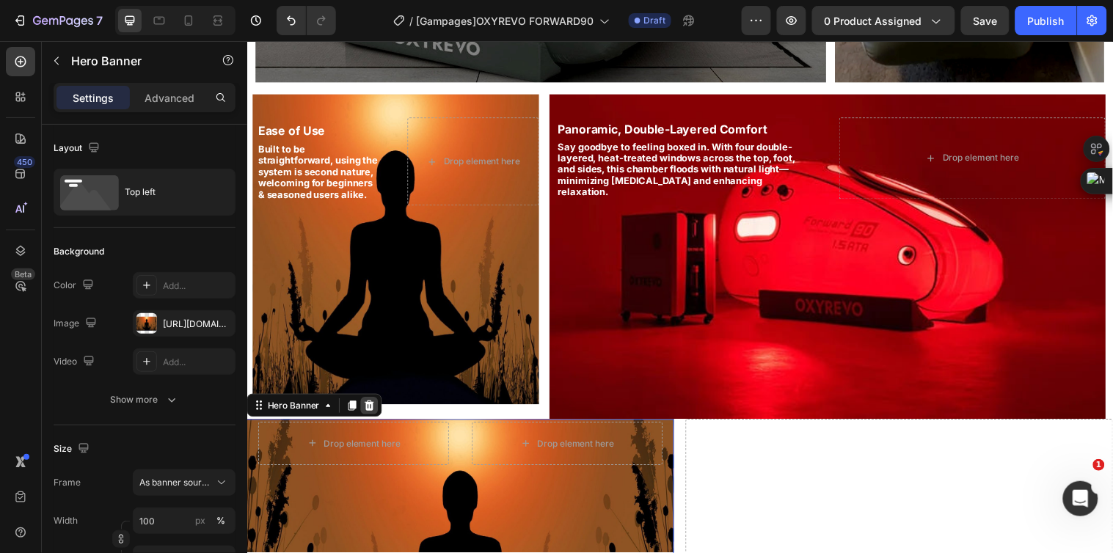
click at [375, 411] on icon at bounding box center [371, 411] width 12 height 12
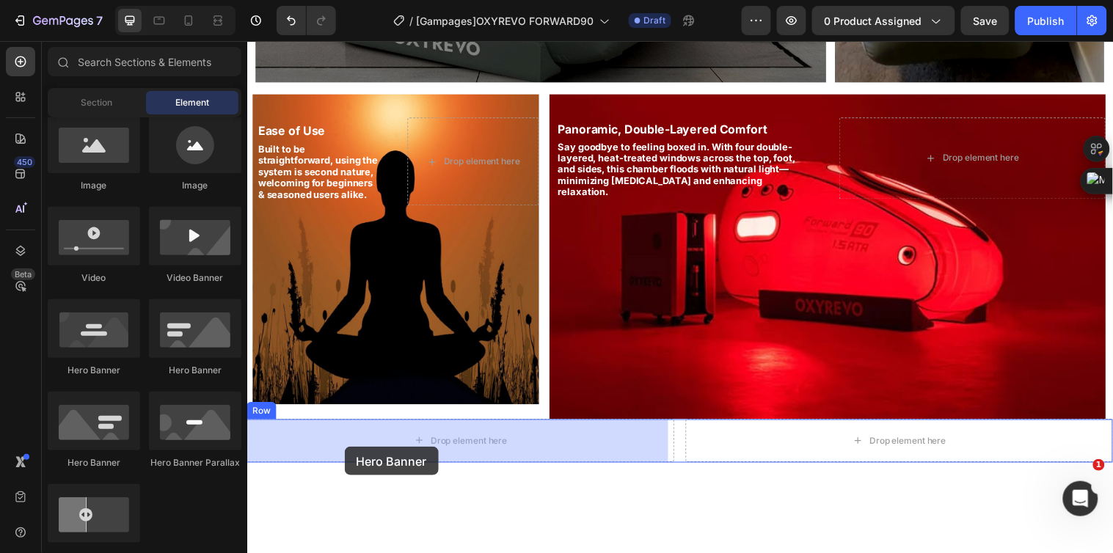
drag, startPoint x: 353, startPoint y: 391, endPoint x: 346, endPoint y: 453, distance: 62.1
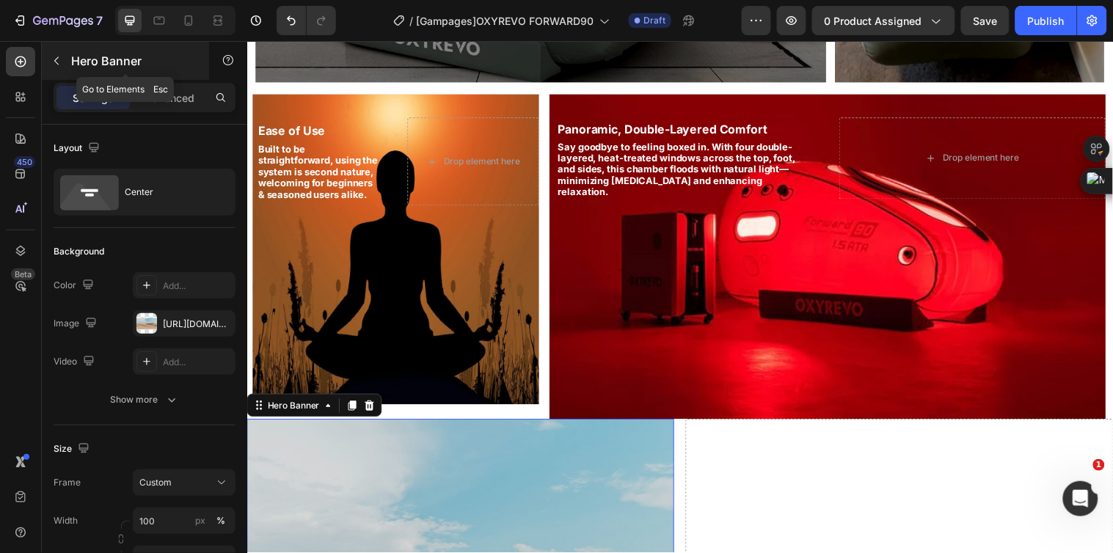
click at [59, 55] on icon "button" at bounding box center [57, 61] width 12 height 12
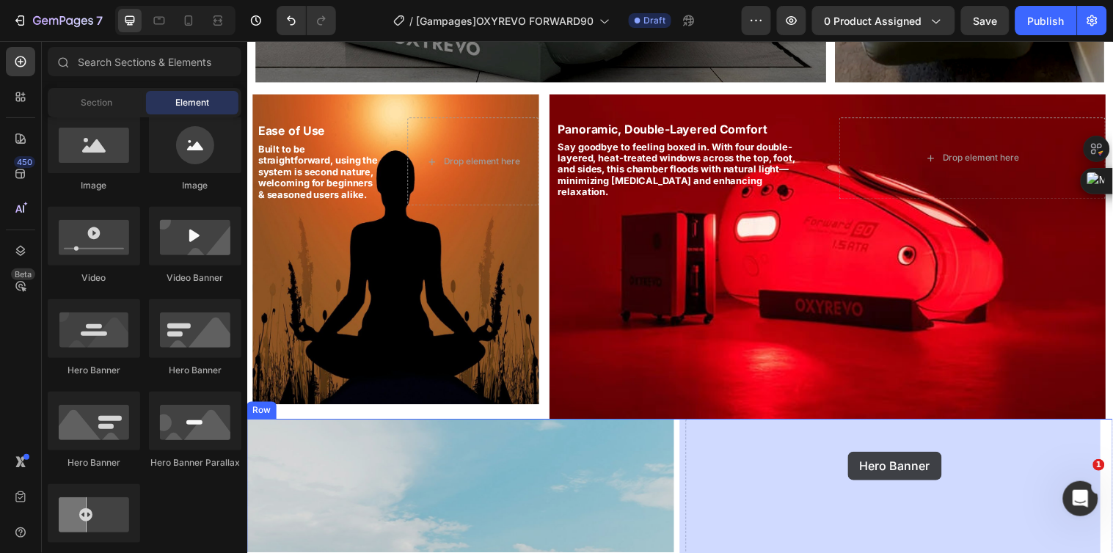
drag, startPoint x: 349, startPoint y: 381, endPoint x: 857, endPoint y: 458, distance: 513.5
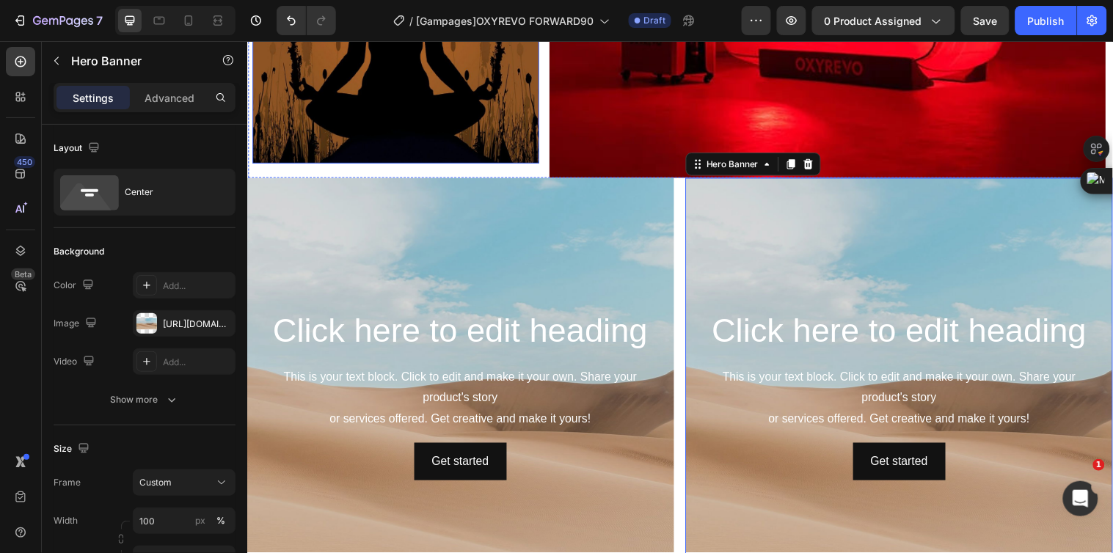
scroll to position [1605, 0]
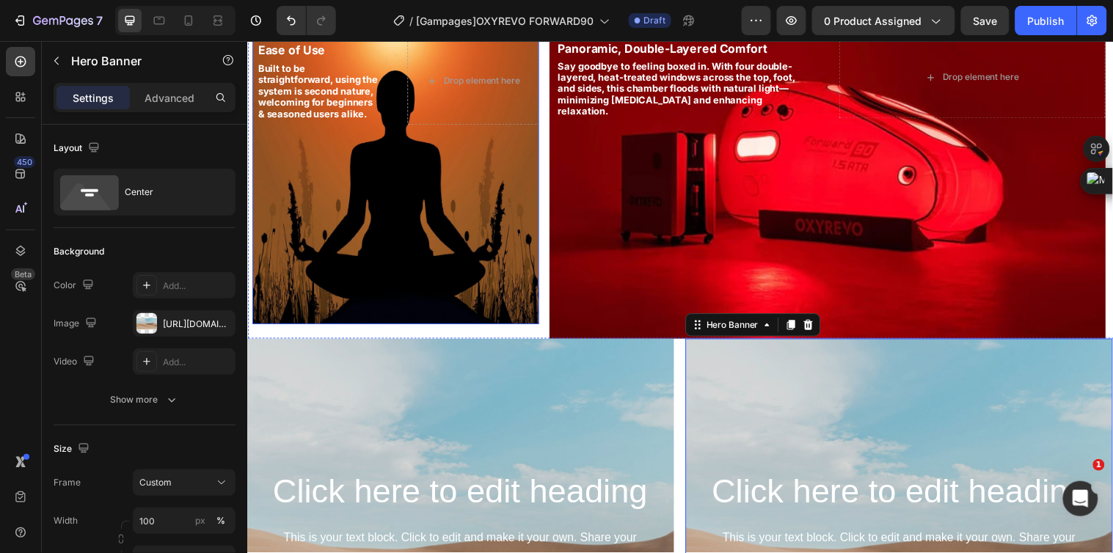
click at [486, 200] on div "Background Image" at bounding box center [397, 170] width 291 height 315
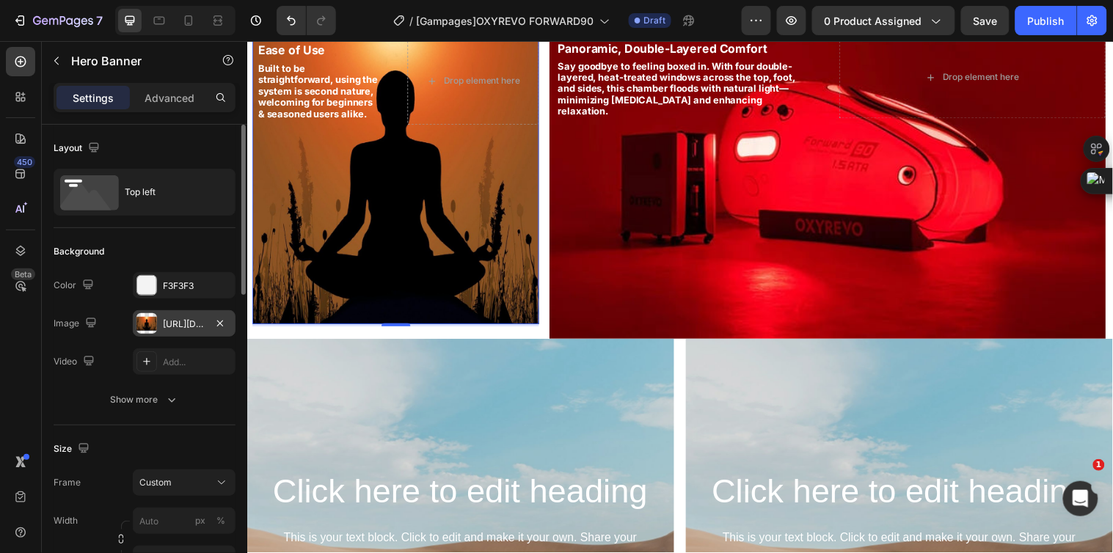
click at [184, 320] on div "https://cdn.shopify.com/s/files/1/0828/0598/1460/files/gempages_566187724348851…" at bounding box center [184, 324] width 43 height 13
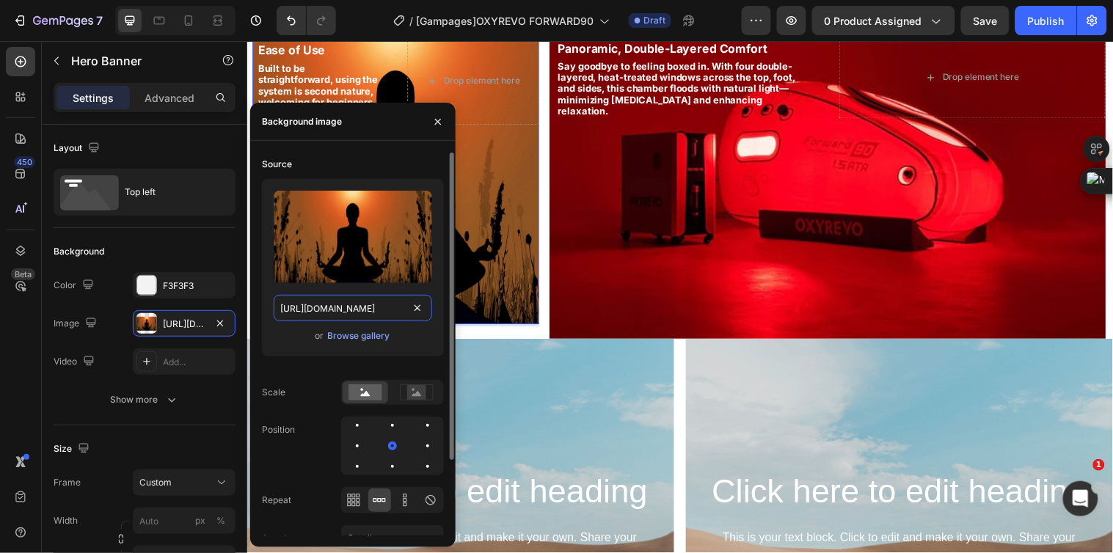
click at [333, 307] on input "https://cdn.shopify.com/s/files/1/0828/0598/1460/files/gempages_566187724348851…" at bounding box center [353, 308] width 158 height 26
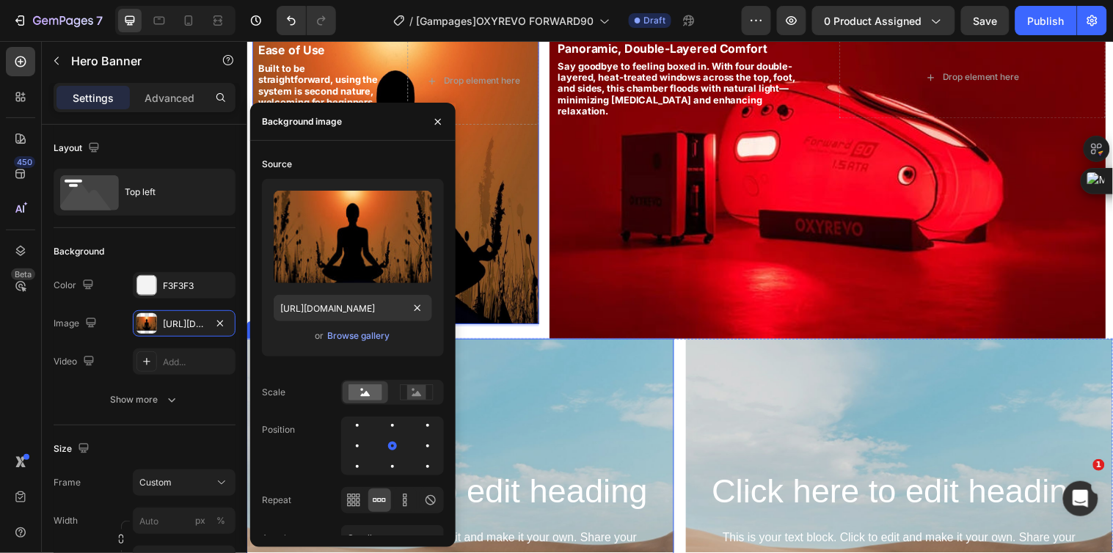
click at [552, 422] on div "Background Image" at bounding box center [464, 563] width 434 height 440
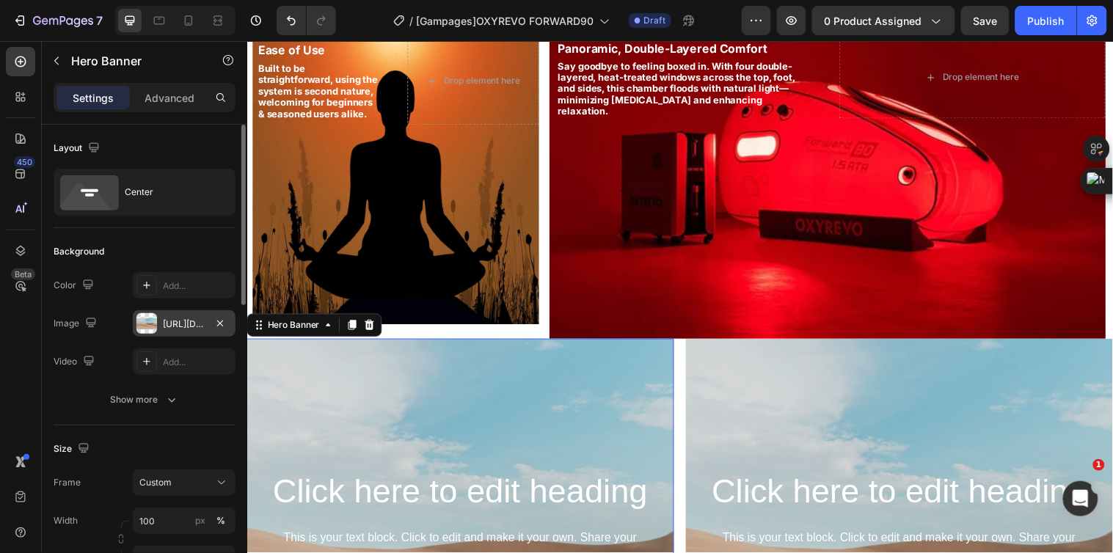
click at [179, 327] on div "https://cdn.shopify.com/s/files/1/2005/9307/files/background_settings.jpg" at bounding box center [184, 324] width 43 height 13
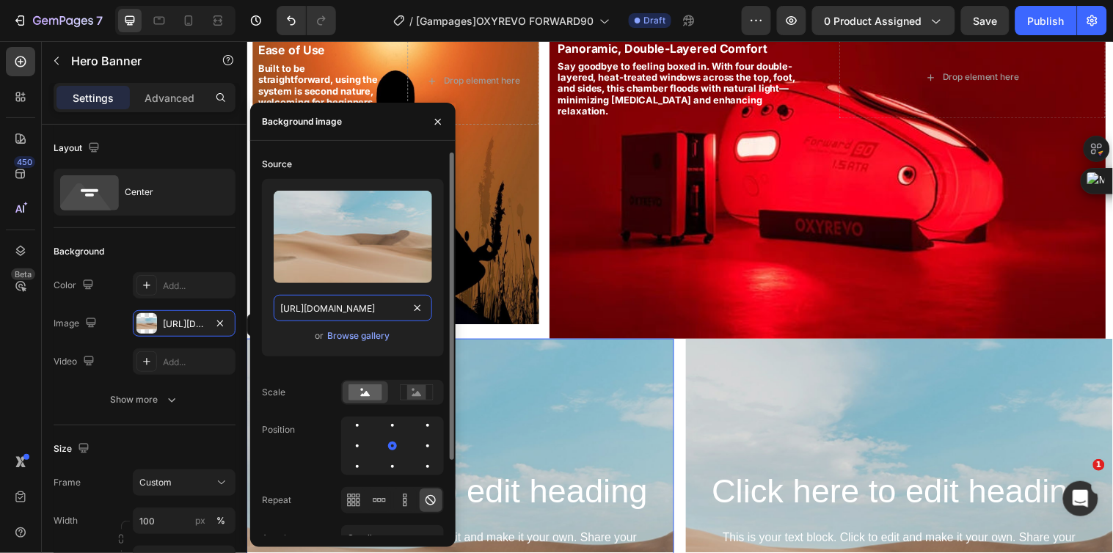
click at [311, 310] on input "https://cdn.shopify.com/s/files/1/2005/9307/files/background_settings.jpg" at bounding box center [353, 308] width 158 height 26
paste input "0828/0598/1460/files/gempages_566187724348851355-8ab8b0c2-975e-4b01-b0b6-9bff6a…"
type input "https://cdn.shopify.com/s/files/1/0828/0598/1460/files/gempages_566187724348851…"
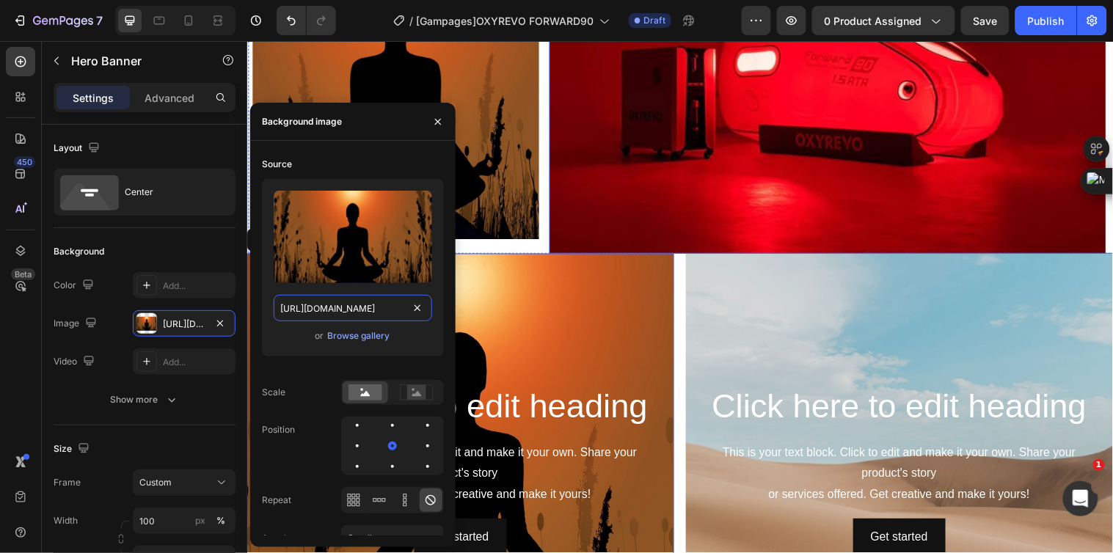
scroll to position [1687, 0]
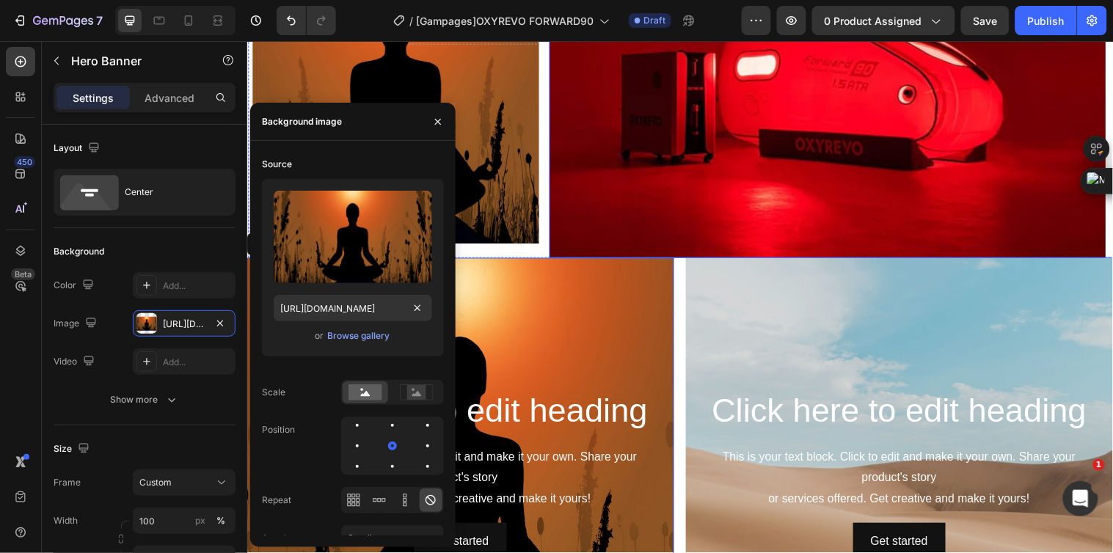
click at [602, 202] on div "Background Image" at bounding box center [837, 96] width 566 height 330
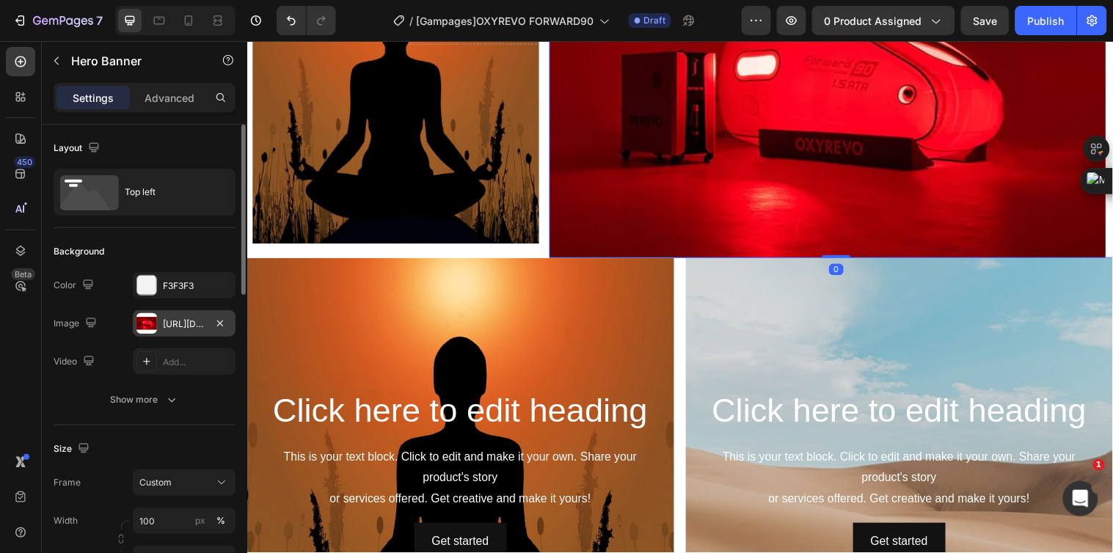
click at [180, 318] on div "https://cdn.shopify.com/s/files/1/0828/0598/1460/files/gempages_566187724348851…" at bounding box center [184, 324] width 43 height 13
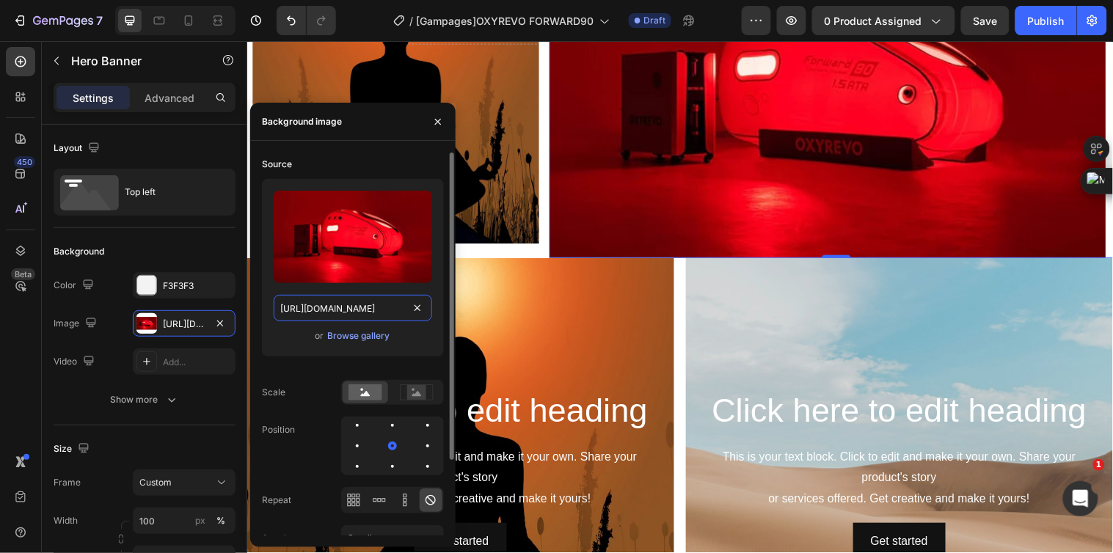
click at [319, 299] on input "https://cdn.shopify.com/s/files/1/0828/0598/1460/files/gempages_566187724348851…" at bounding box center [353, 308] width 158 height 26
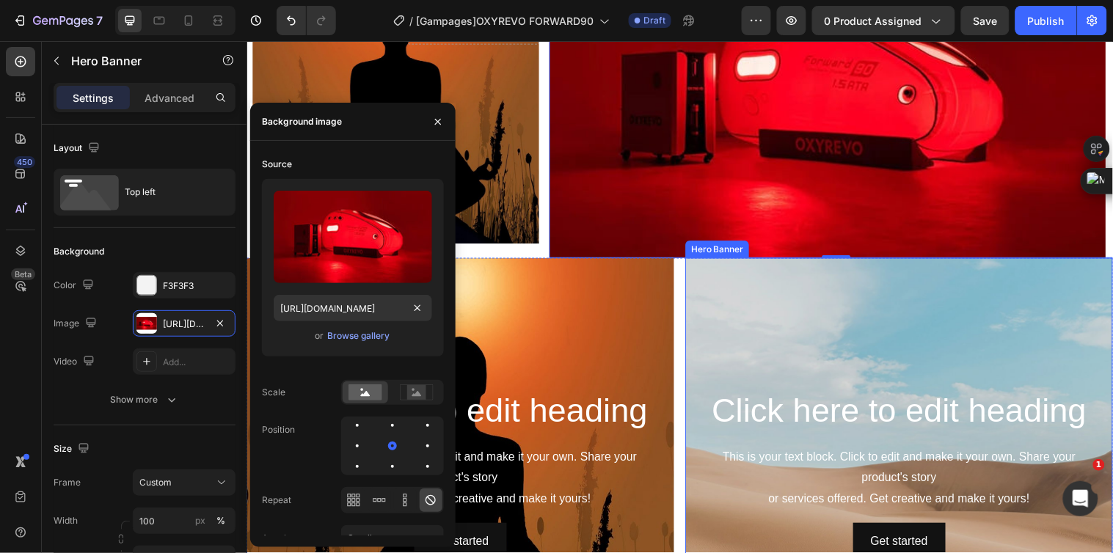
click at [715, 346] on div "Background Image" at bounding box center [910, 481] width 434 height 440
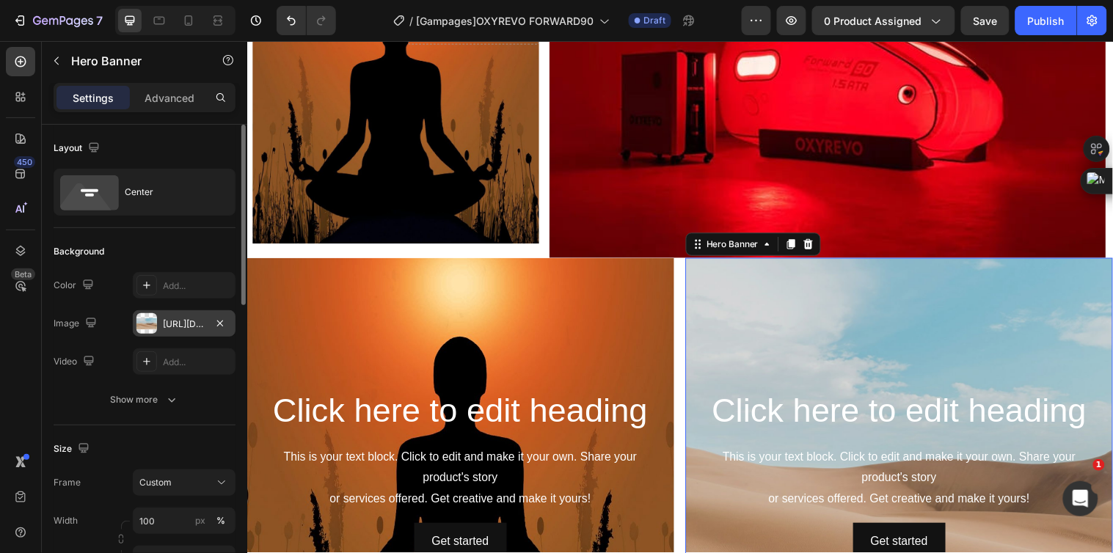
click at [174, 326] on div "https://cdn.shopify.com/s/files/1/2005/9307/files/background_settings.jpg" at bounding box center [184, 324] width 43 height 13
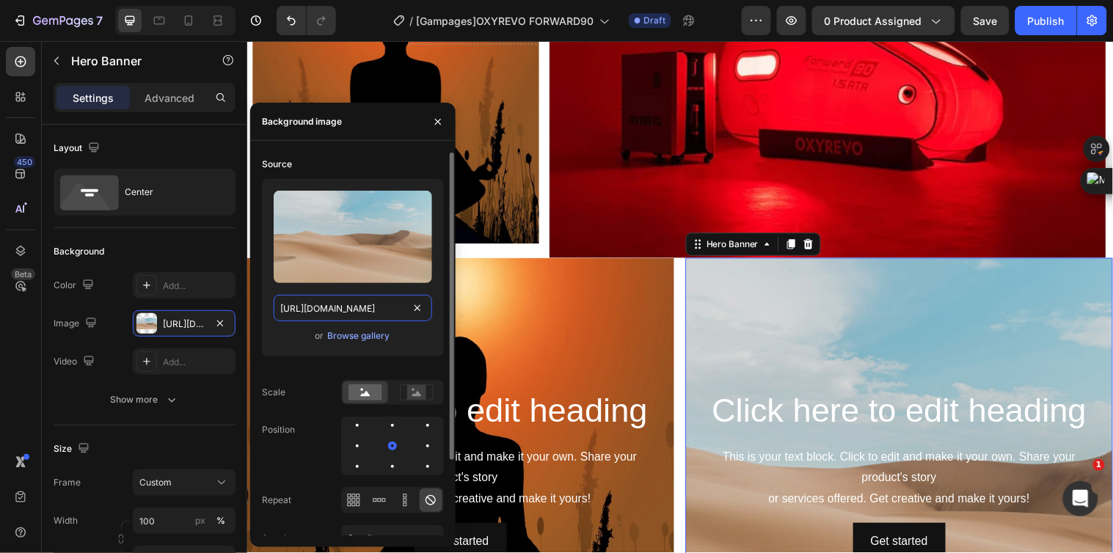
click at [293, 306] on input "https://cdn.shopify.com/s/files/1/2005/9307/files/background_settings.jpg" at bounding box center [353, 308] width 158 height 26
paste input "0828/0598/1460/files/gempages_566187724348851355-ffac9005-cba1-416c-8e8f-ebea0f…"
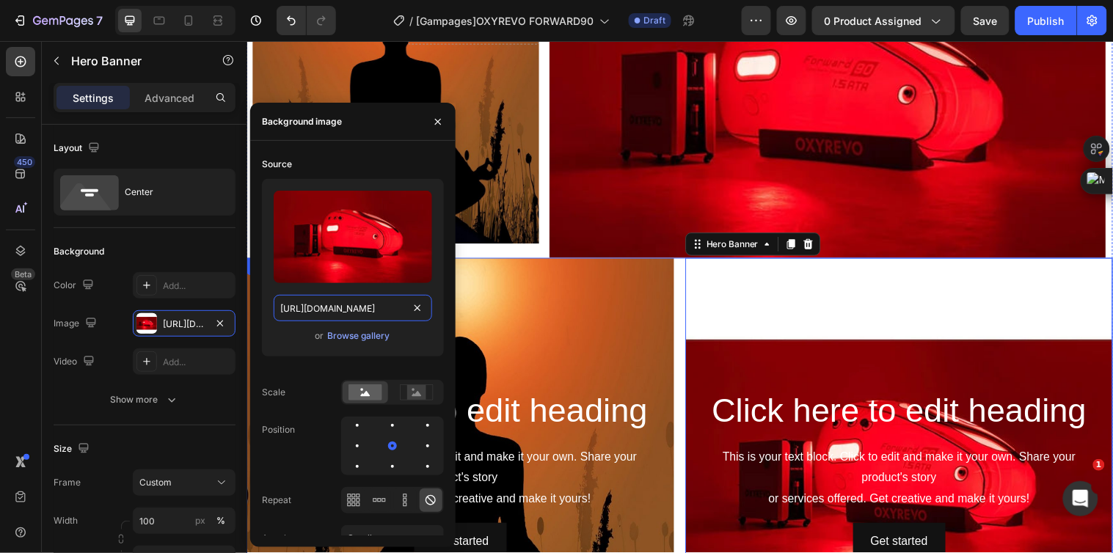
scroll to position [1932, 0]
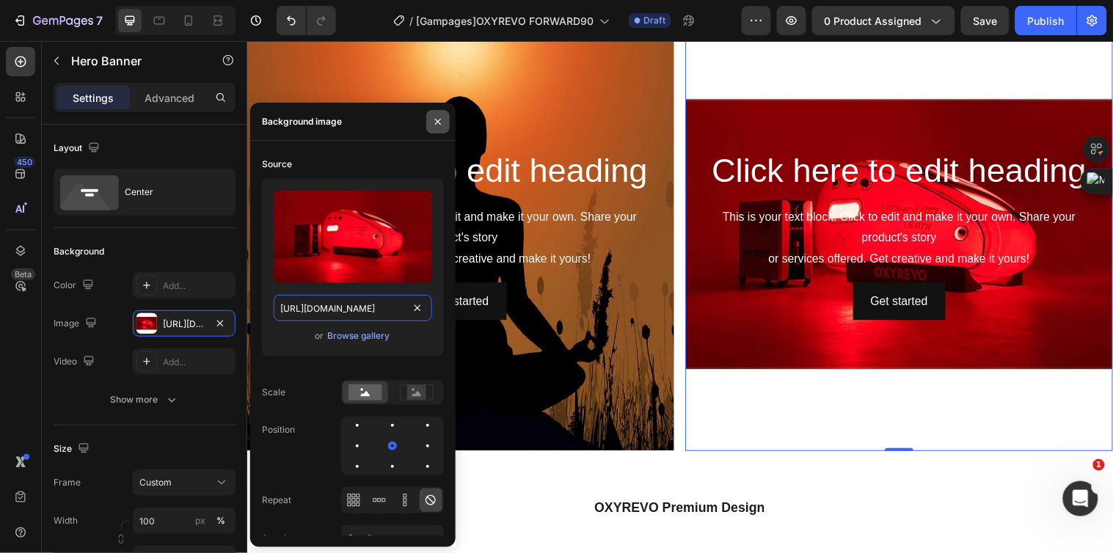
type input "https://cdn.shopify.com/s/files/1/0828/0598/1460/files/gempages_566187724348851…"
click at [432, 118] on icon "button" at bounding box center [438, 122] width 12 height 12
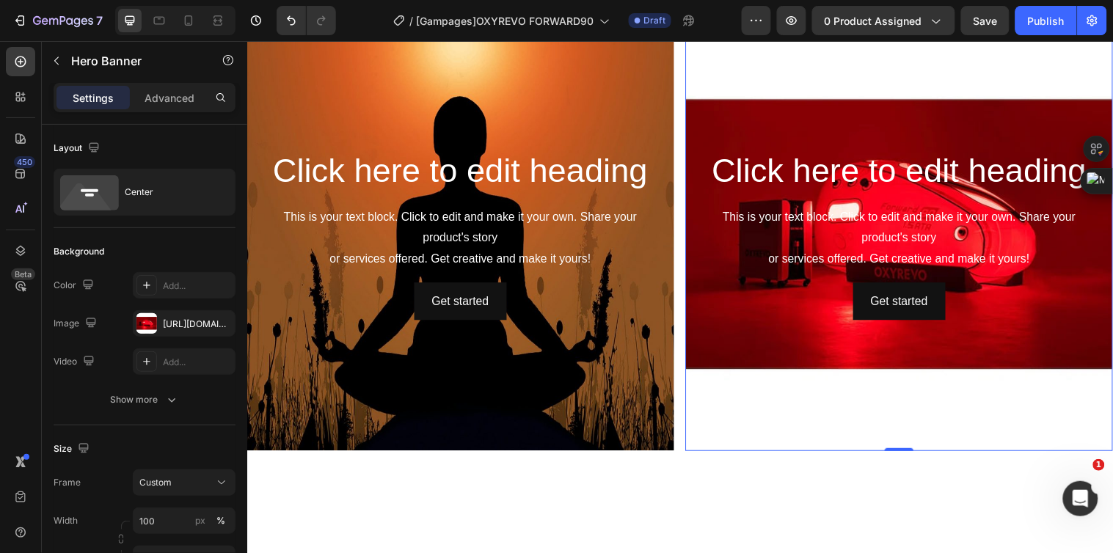
scroll to position [1850, 0]
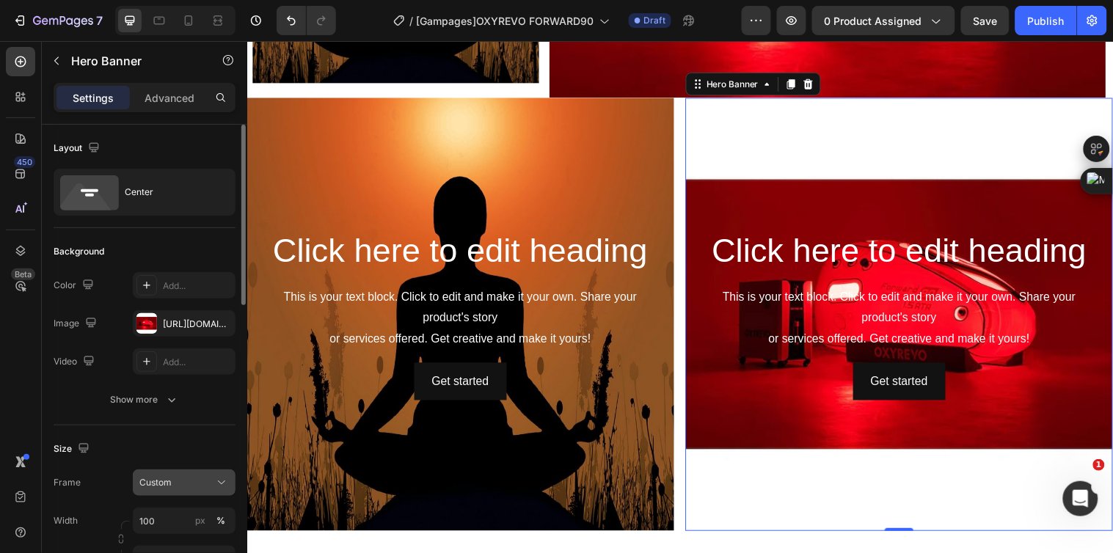
click at [173, 489] on div "Custom" at bounding box center [184, 482] width 90 height 15
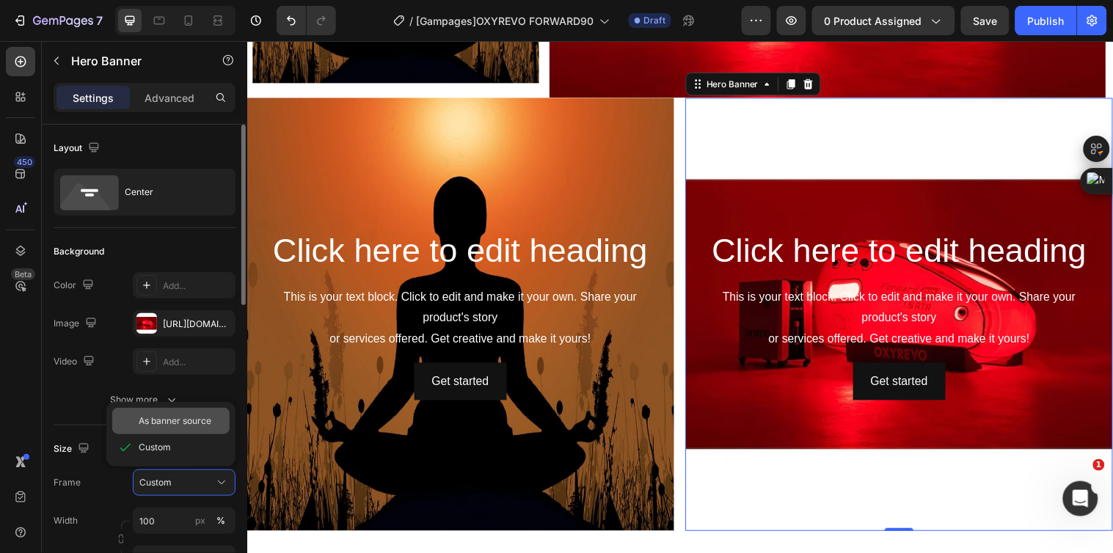
click at [171, 416] on span "As banner source" at bounding box center [175, 421] width 73 height 13
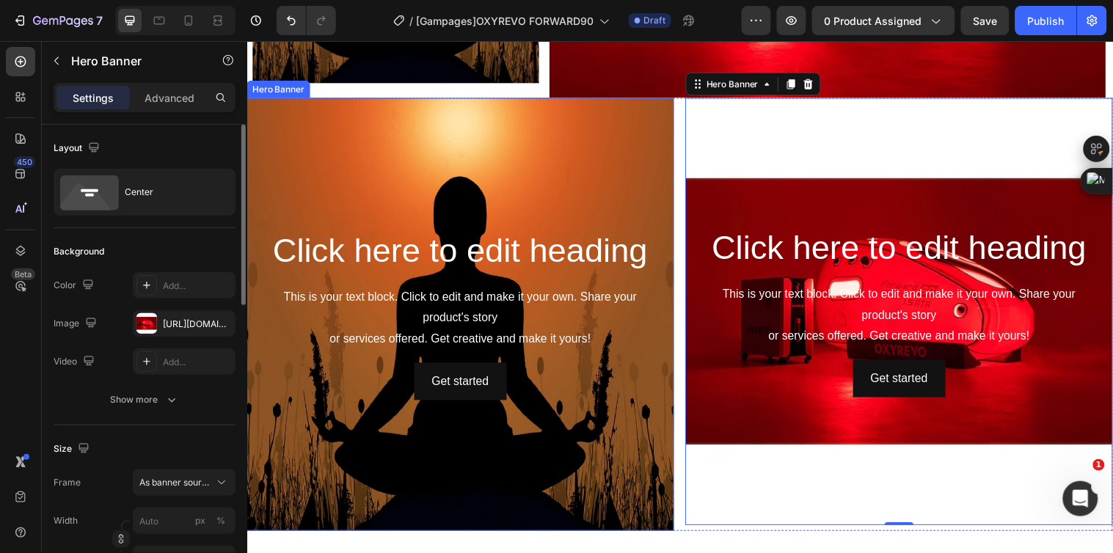
click at [346, 445] on div "Background Image" at bounding box center [464, 318] width 434 height 440
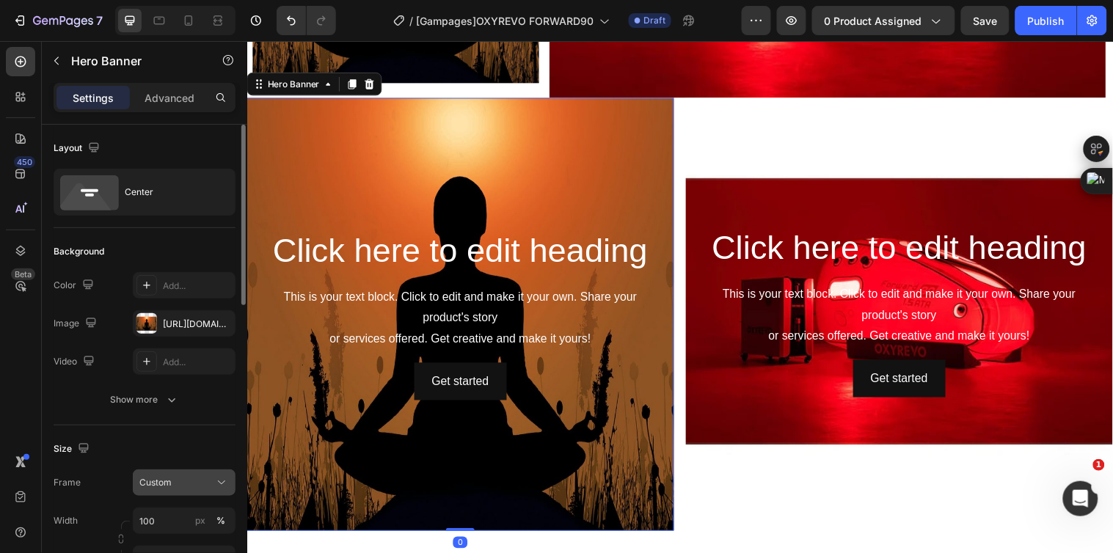
click at [169, 479] on span "Custom" at bounding box center [155, 482] width 32 height 13
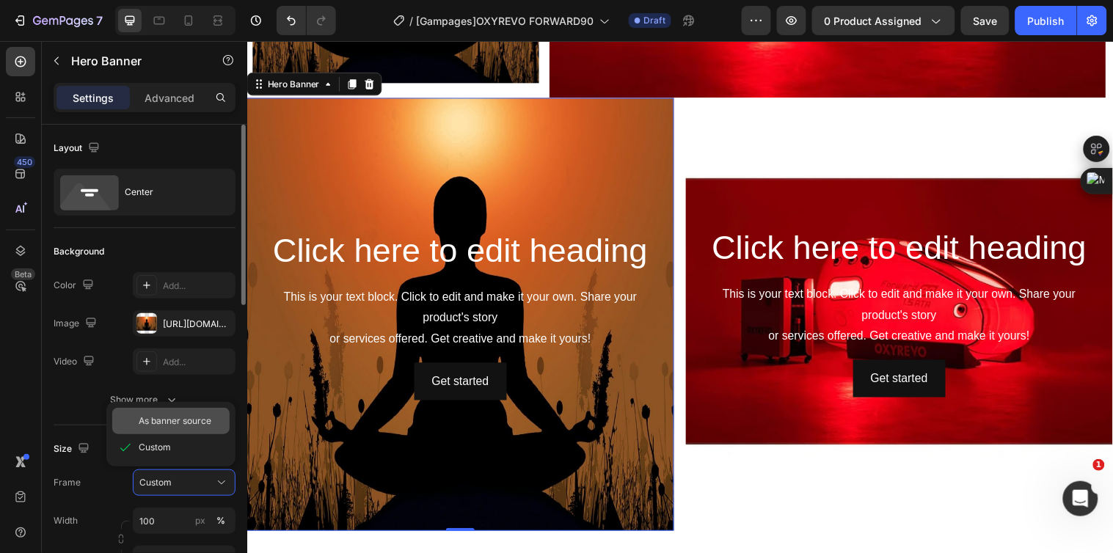
click at [185, 416] on span "As banner source" at bounding box center [175, 421] width 73 height 13
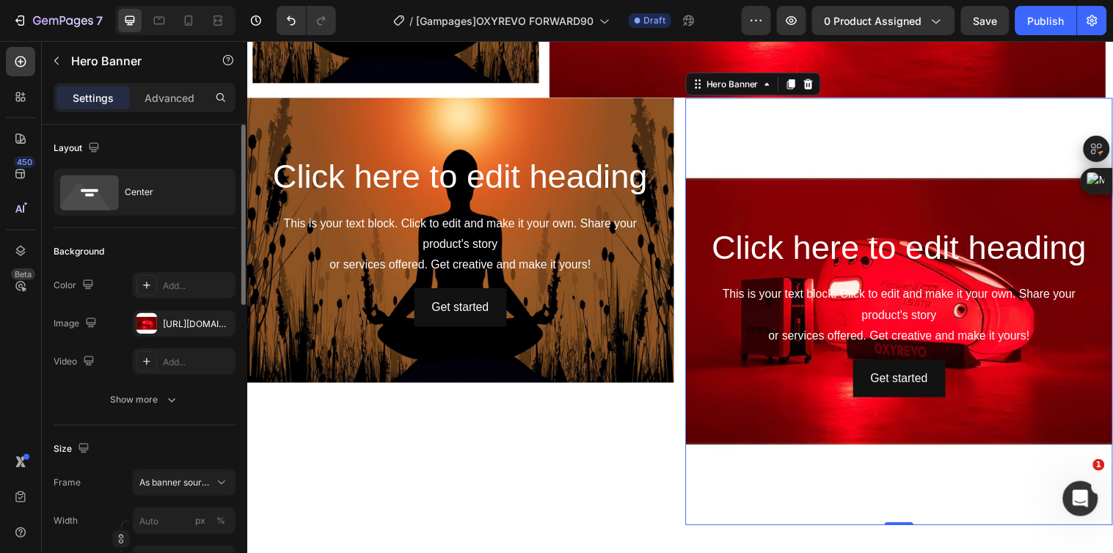
click at [753, 426] on div "Background Image" at bounding box center [910, 315] width 434 height 434
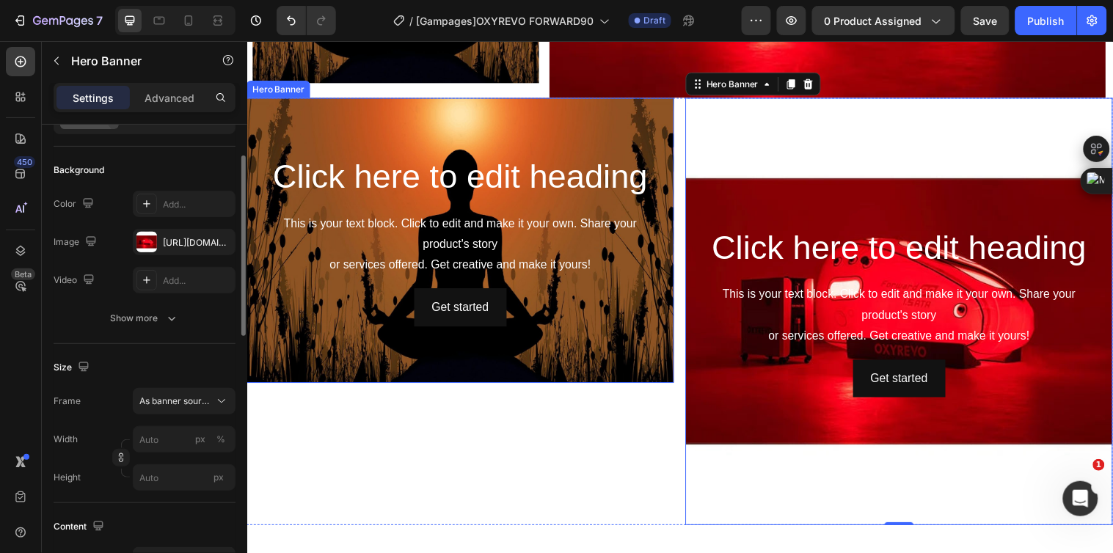
click at [298, 350] on div "Background Image" at bounding box center [464, 243] width 434 height 290
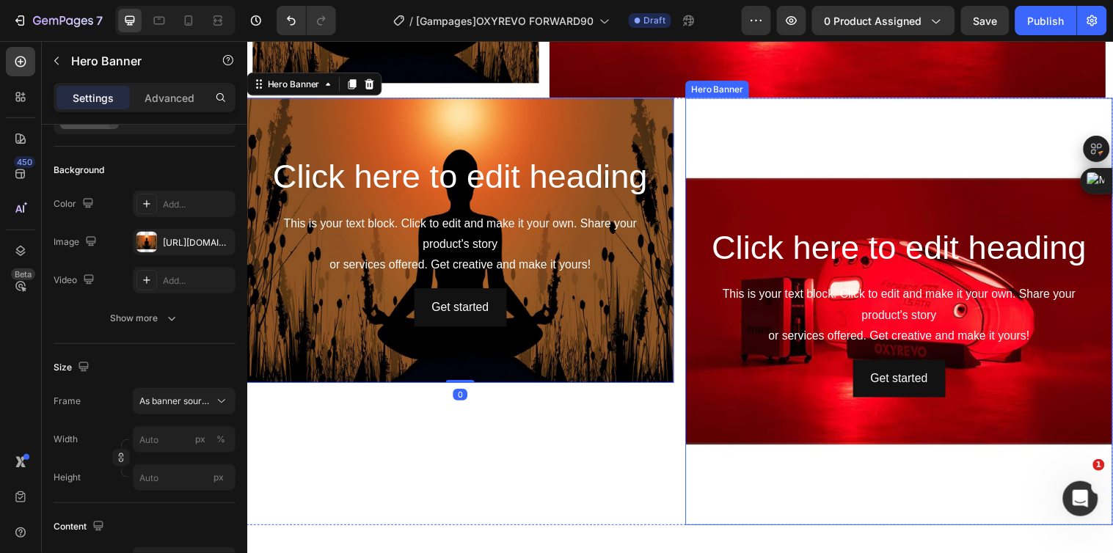
click at [751, 411] on div "Background Image" at bounding box center [910, 315] width 434 height 434
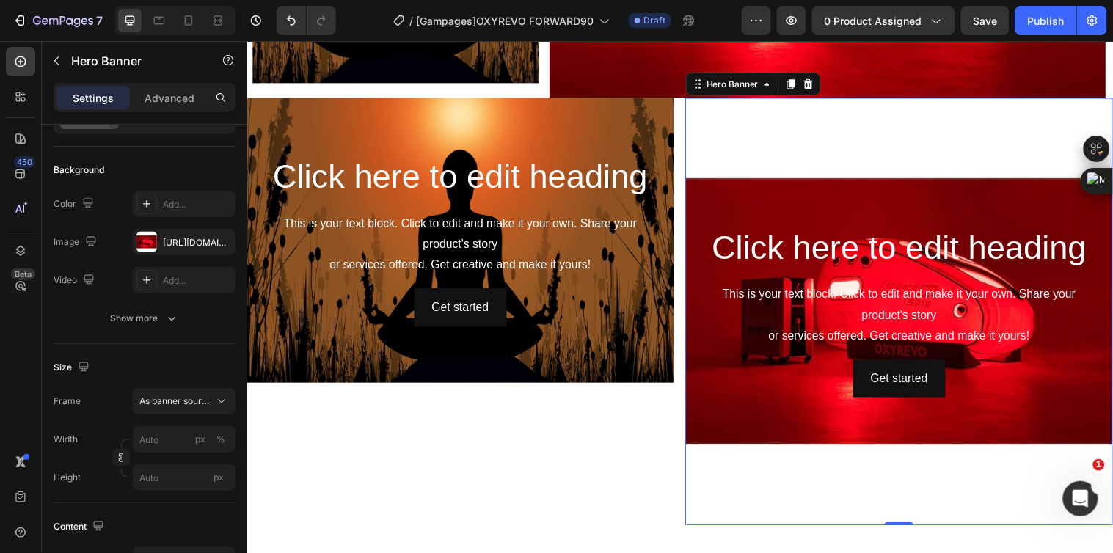
click at [762, 489] on div "Background Image" at bounding box center [910, 315] width 434 height 434
click at [142, 395] on span "As banner source" at bounding box center [175, 401] width 72 height 13
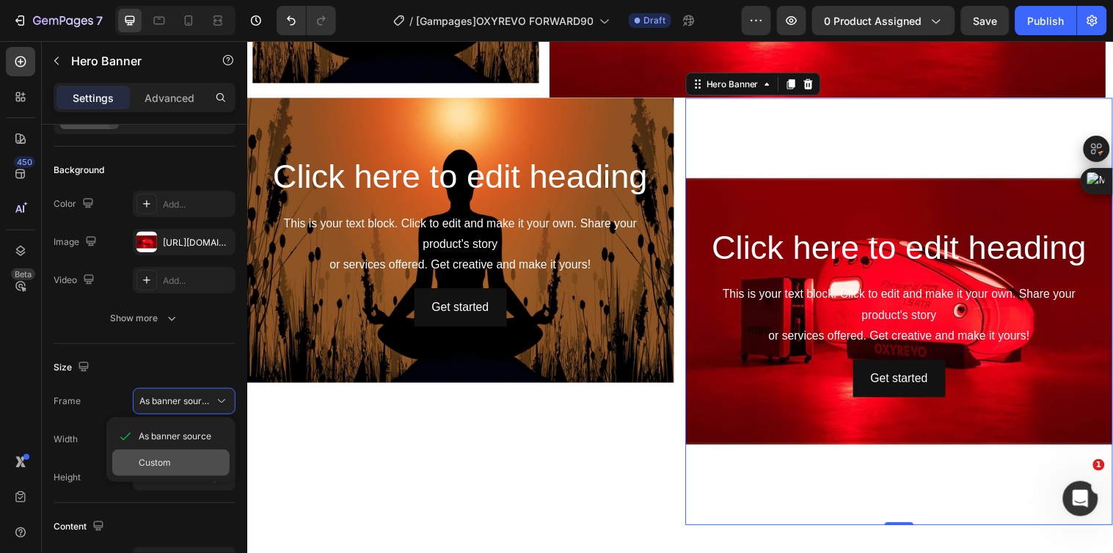
click at [186, 471] on div "Custom" at bounding box center [170, 463] width 117 height 26
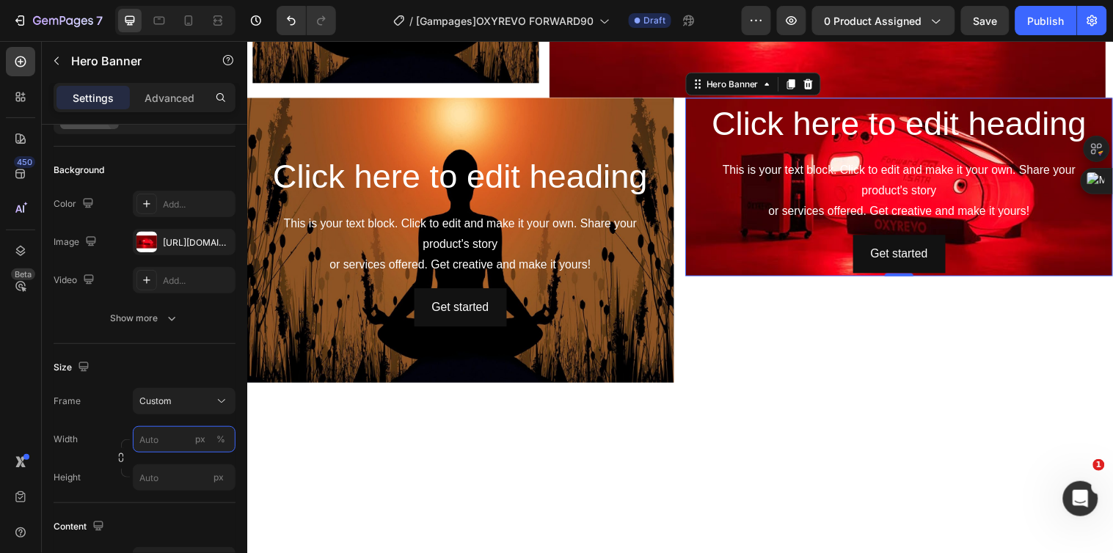
click at [165, 442] on input "px %" at bounding box center [184, 439] width 103 height 26
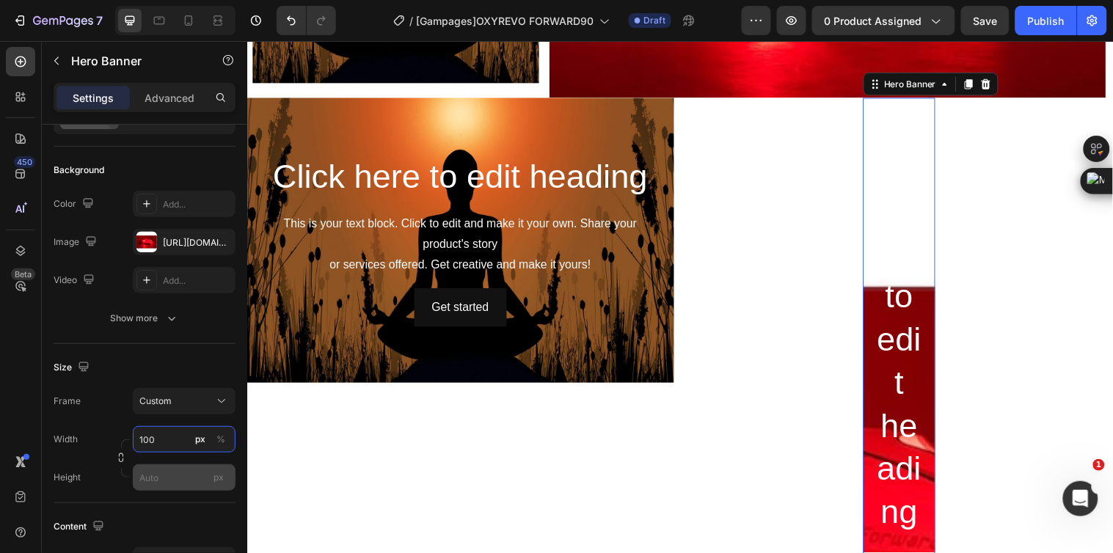
type input "100"
click at [170, 479] on input "px" at bounding box center [184, 477] width 103 height 26
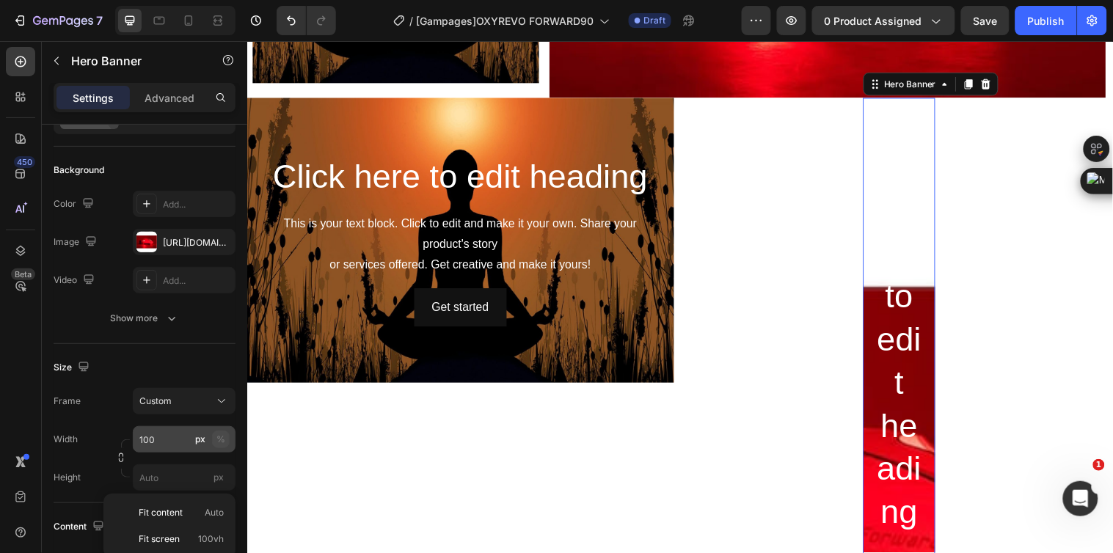
click at [222, 441] on div "%" at bounding box center [220, 439] width 9 height 13
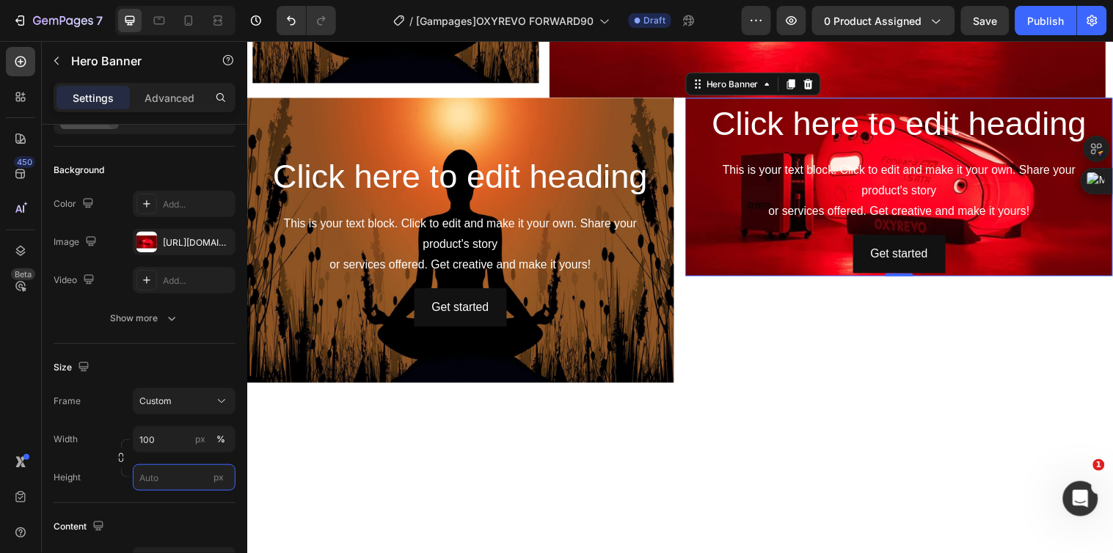
click at [169, 481] on input "px" at bounding box center [184, 477] width 103 height 26
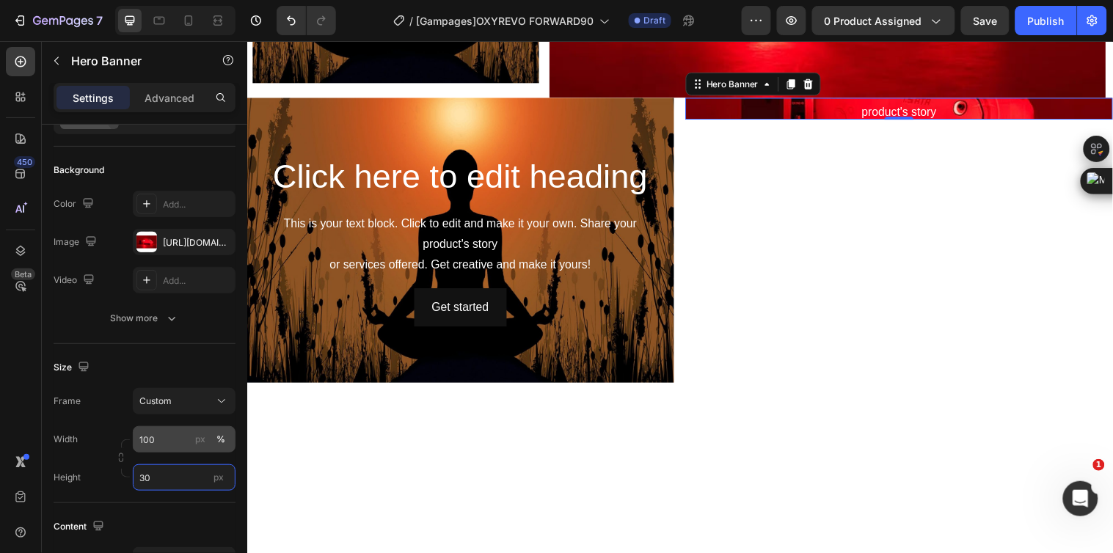
type input "370"
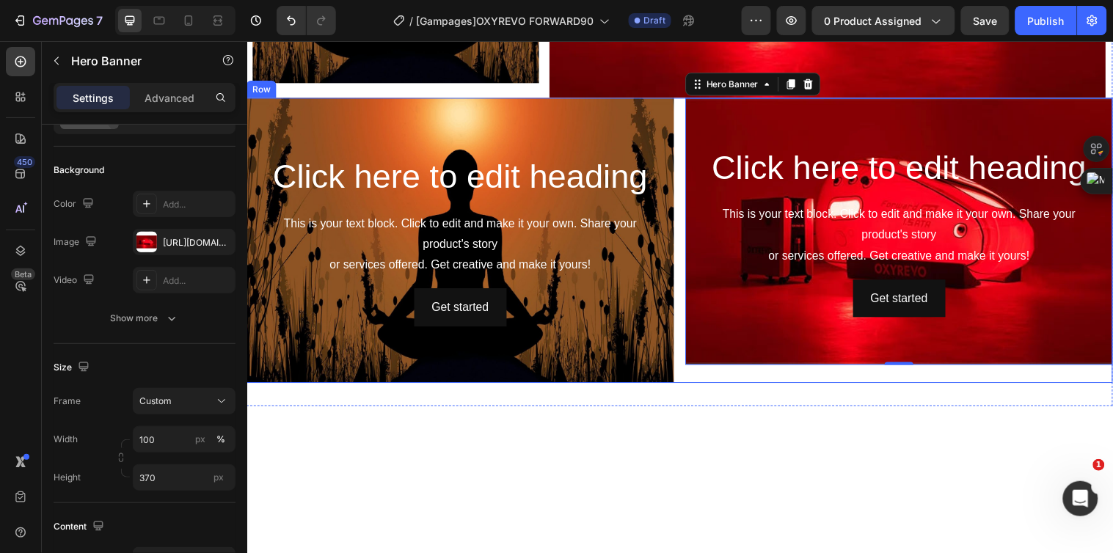
click at [679, 313] on div "Click here to edit heading Heading This is your text block. Click to edit and m…" at bounding box center [687, 243] width 880 height 290
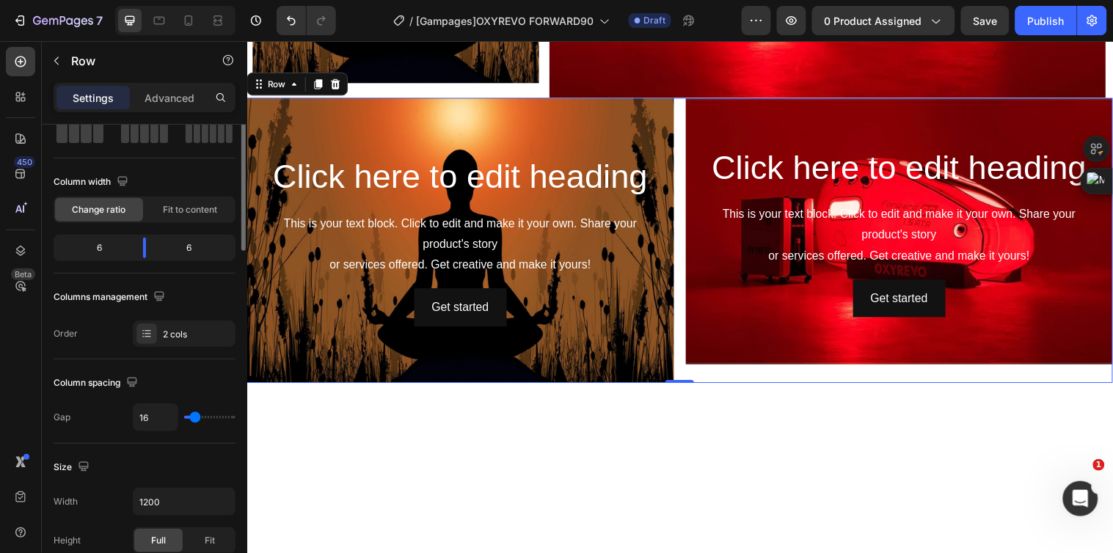
scroll to position [0, 0]
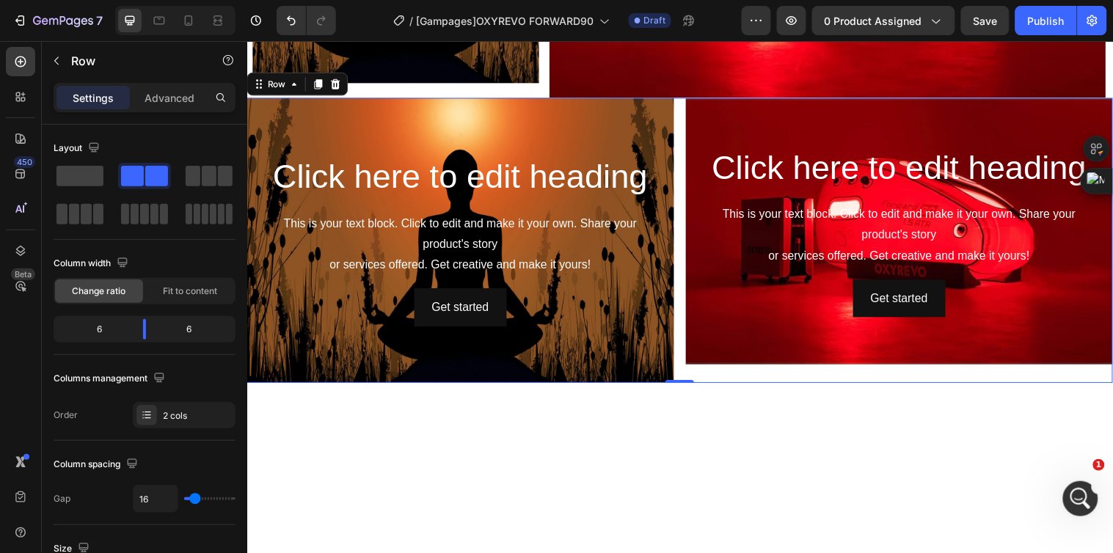
scroll to position [1850, 0]
